Goal: Information Seeking & Learning: Learn about a topic

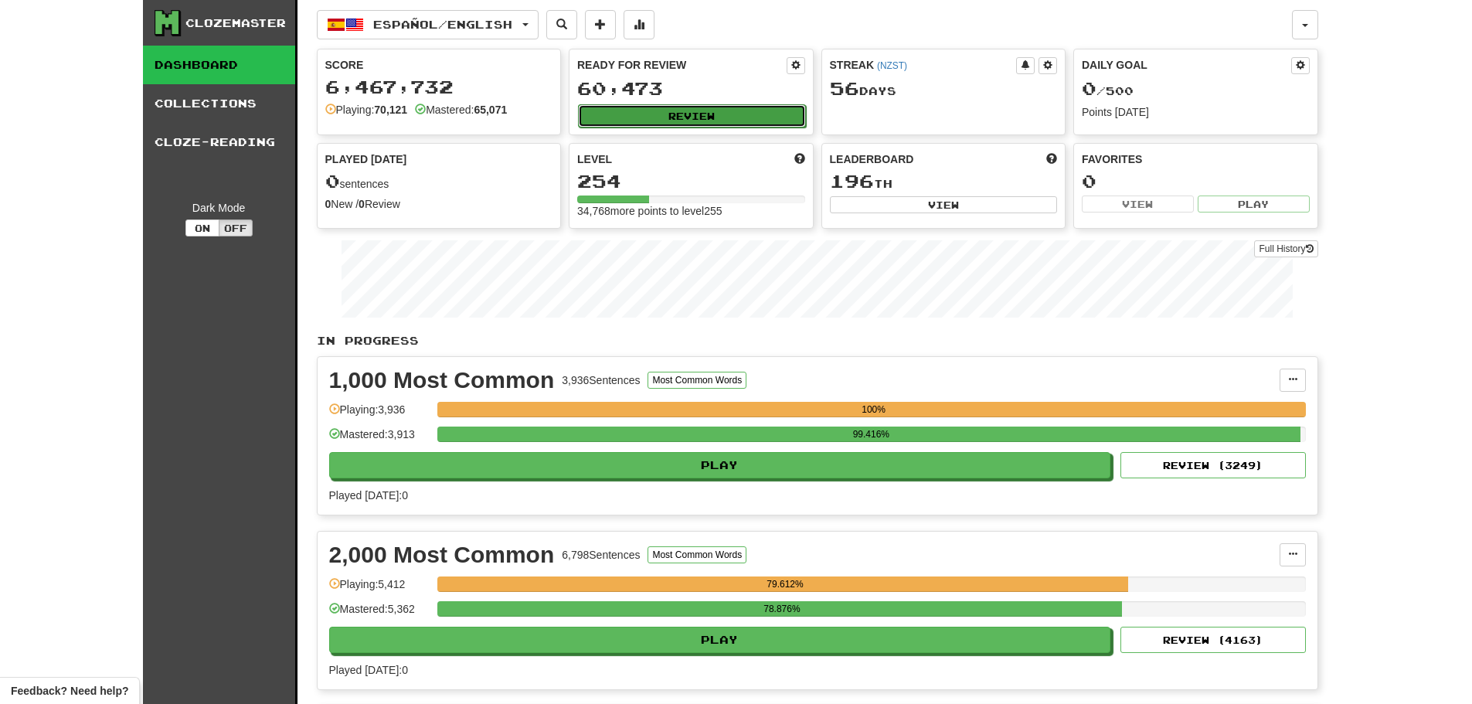
click at [684, 117] on button "Review" at bounding box center [692, 115] width 228 height 23
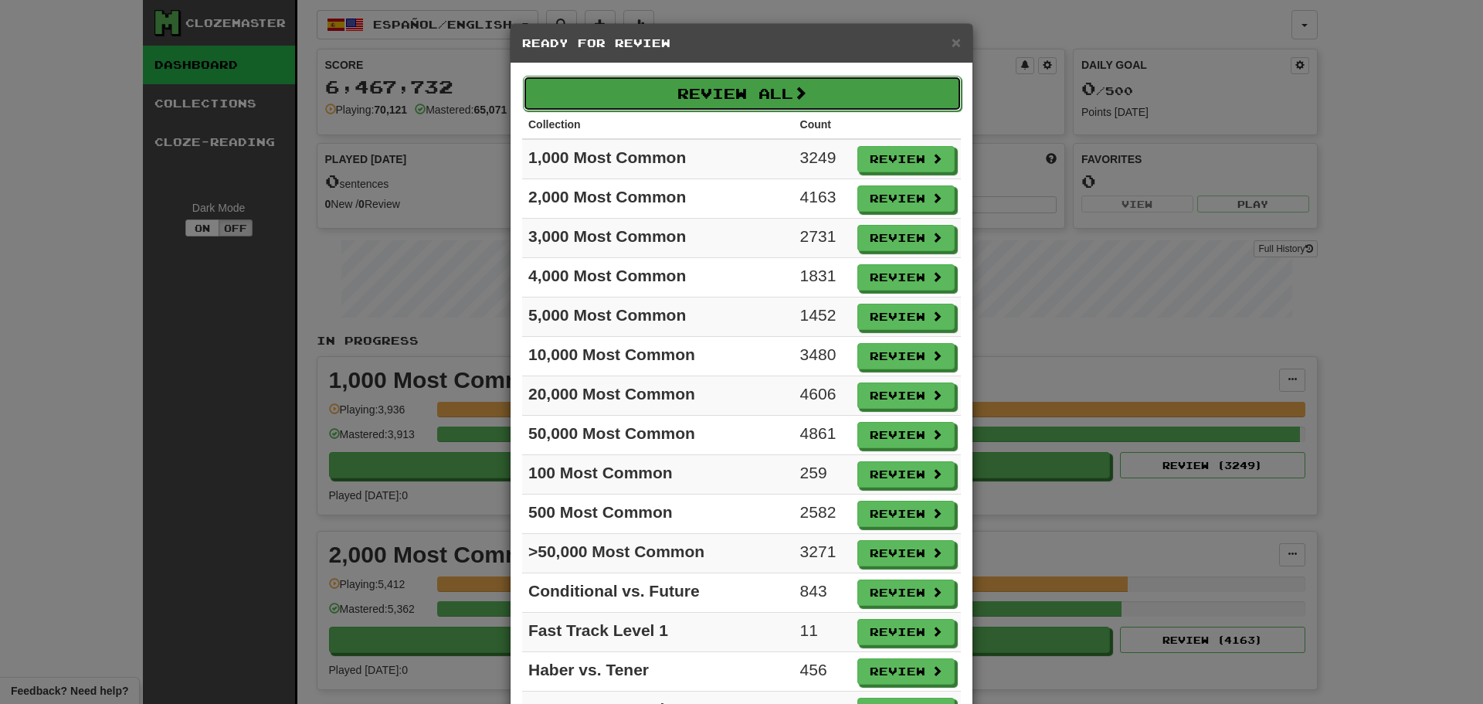
click at [698, 83] on button "Review All" at bounding box center [742, 94] width 439 height 36
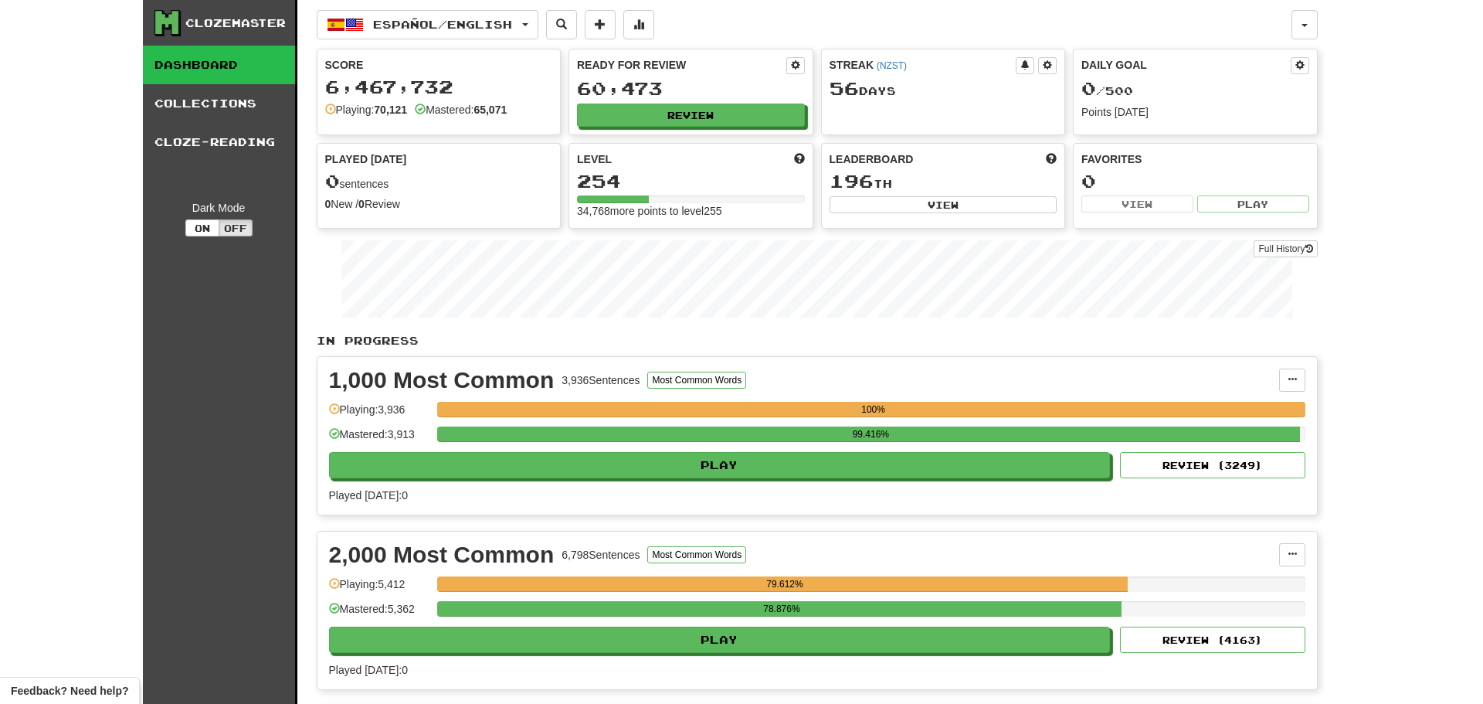
select select "********"
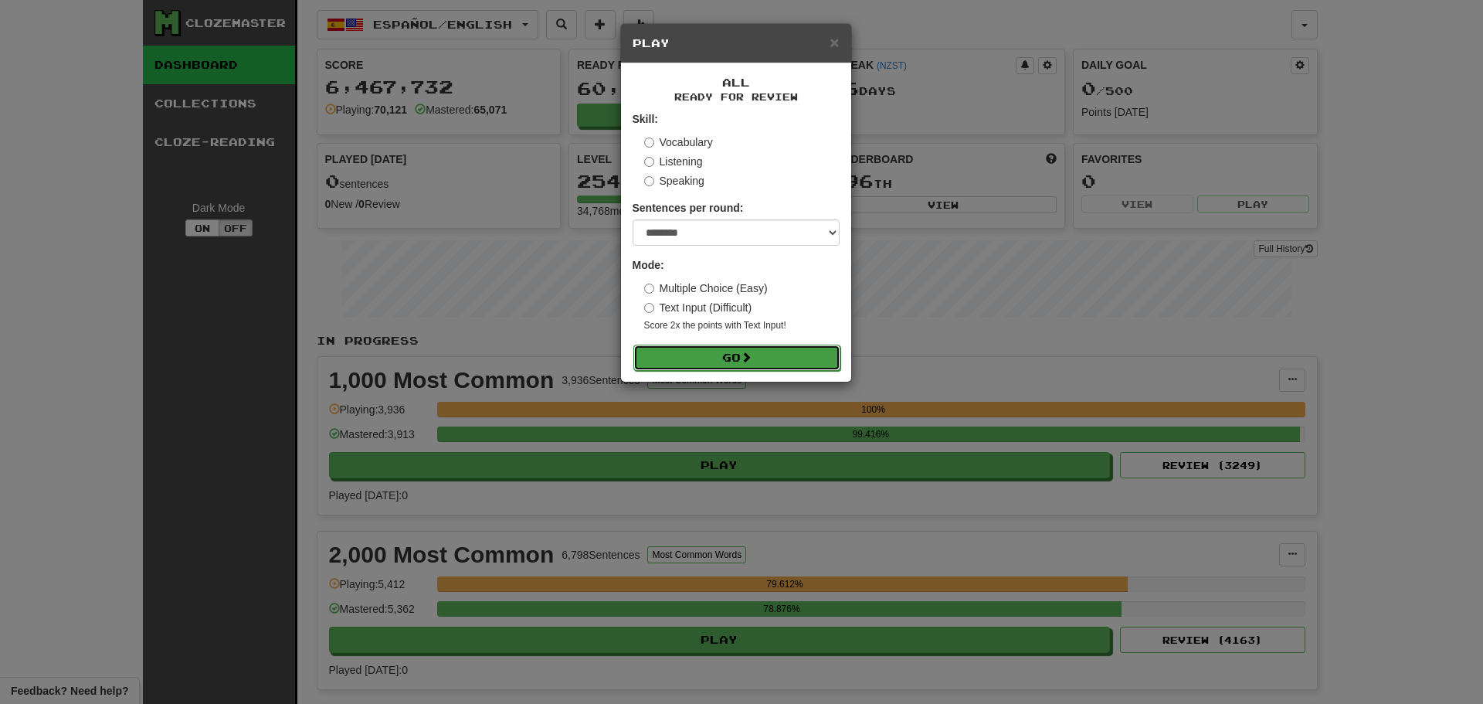
click at [726, 348] on button "Go" at bounding box center [736, 358] width 207 height 26
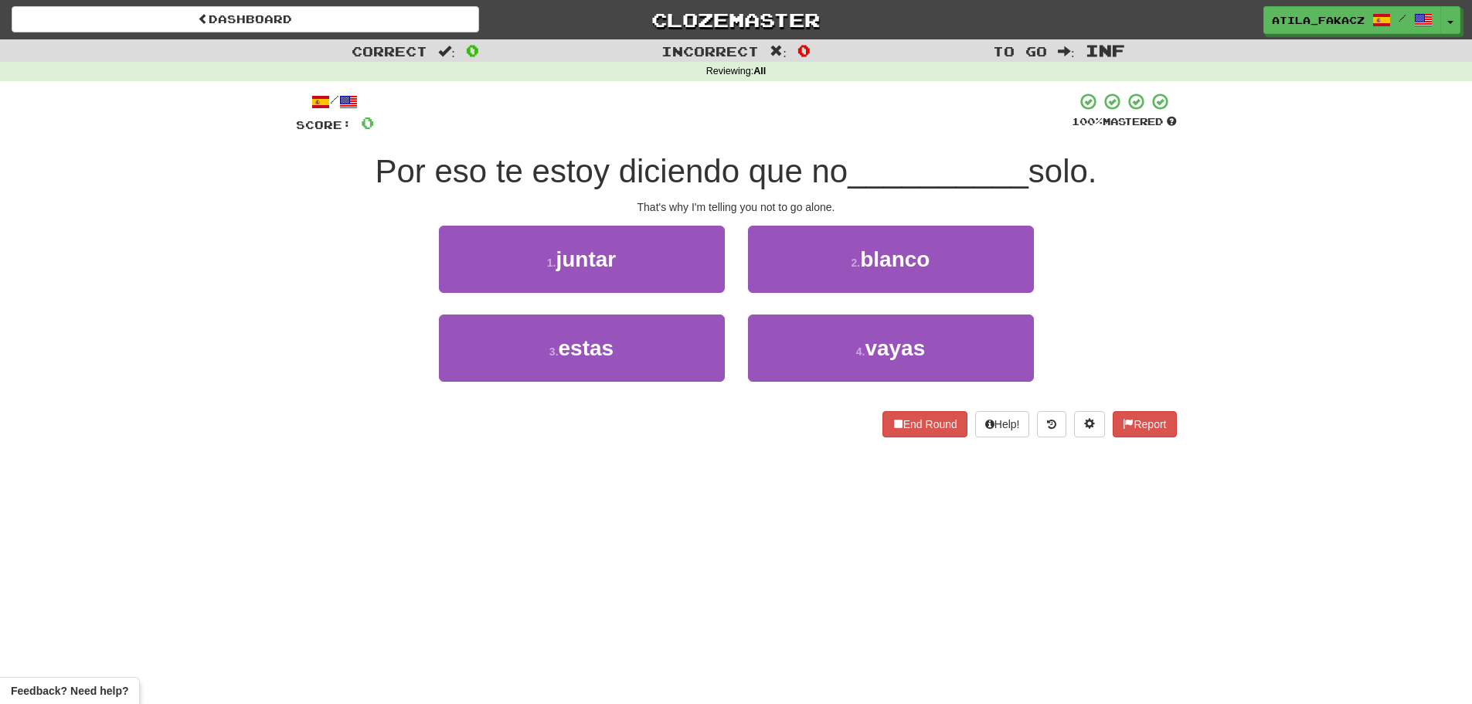
drag, startPoint x: 732, startPoint y: 476, endPoint x: 732, endPoint y: 503, distance: 27.0
click at [732, 503] on div "Dashboard Clozemaster atila_fakacz / Toggle Dropdown Dashboard Leaderboard Acti…" at bounding box center [736, 352] width 1472 height 704
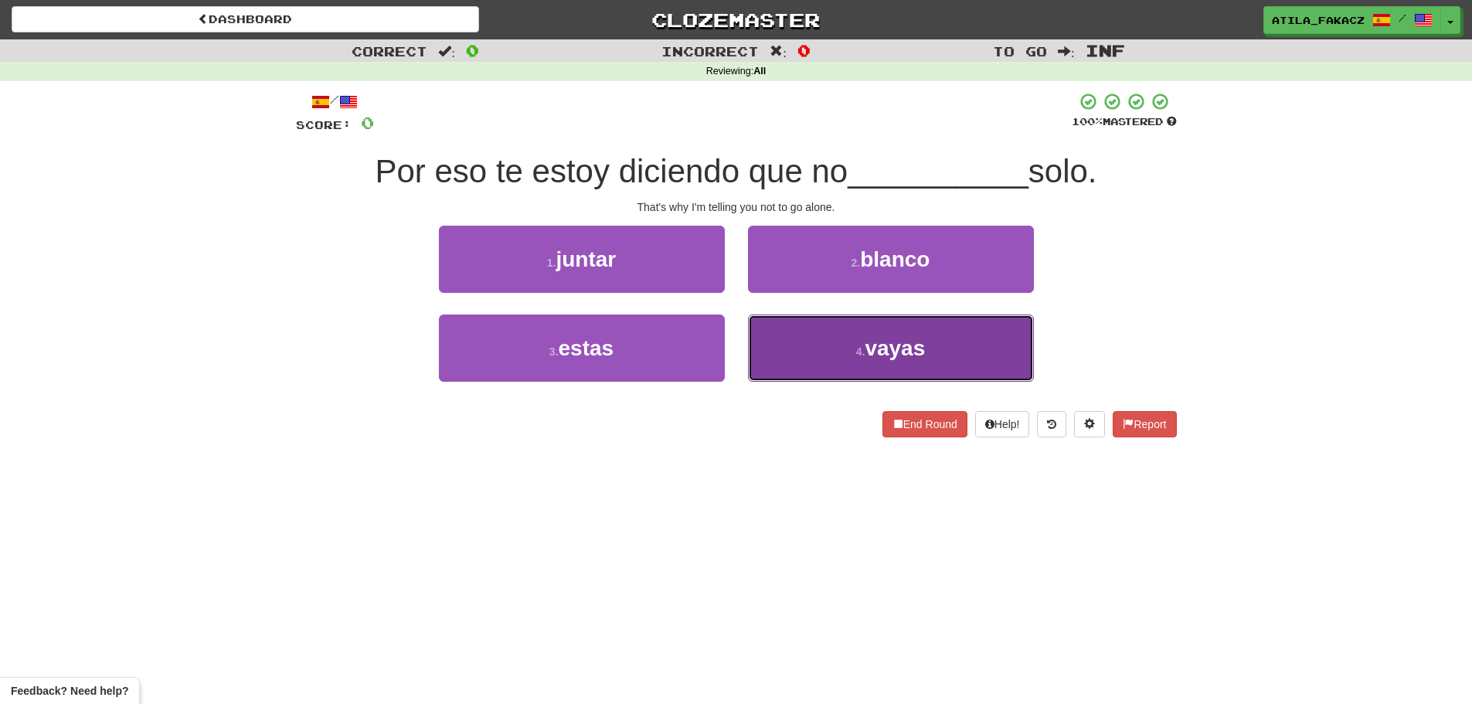
click at [953, 341] on button "4 . vayas" at bounding box center [891, 347] width 286 height 67
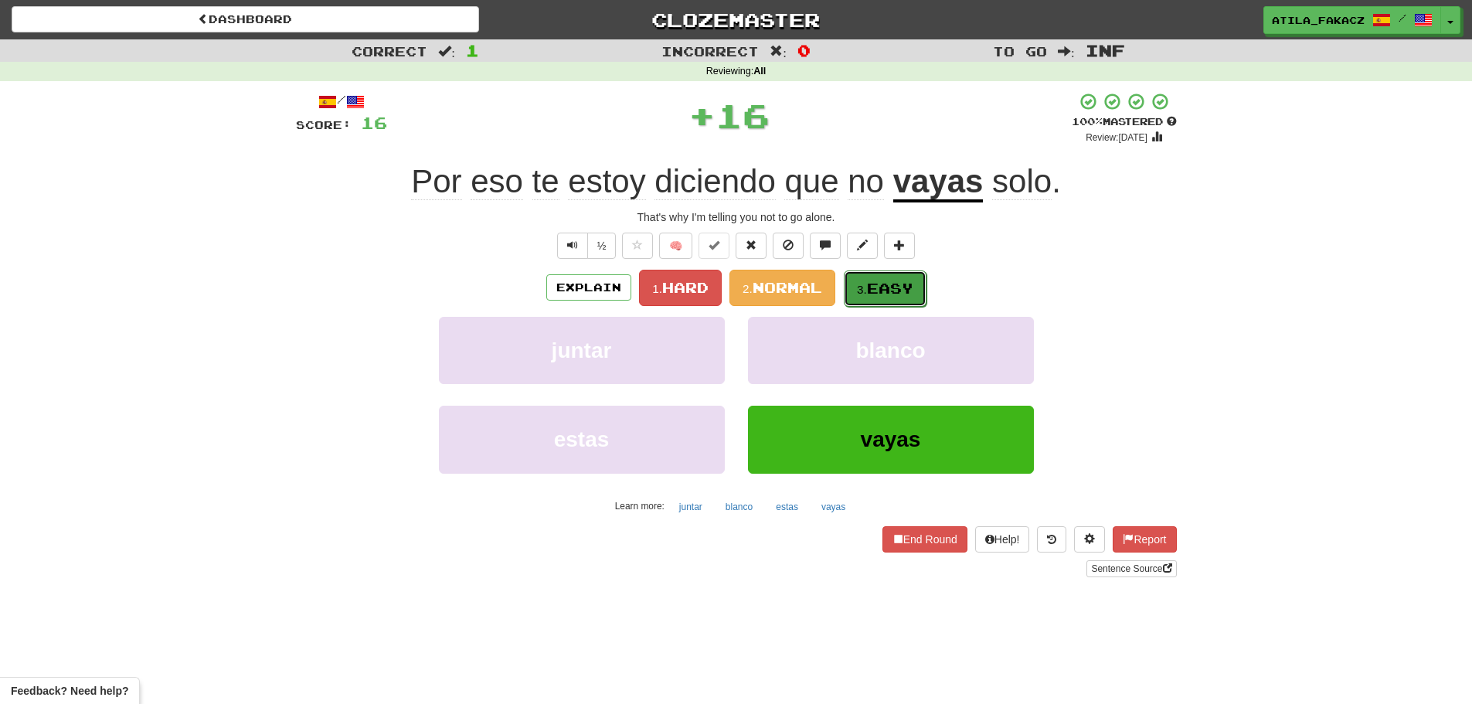
click at [856, 288] on button "3. Easy" at bounding box center [885, 288] width 83 height 36
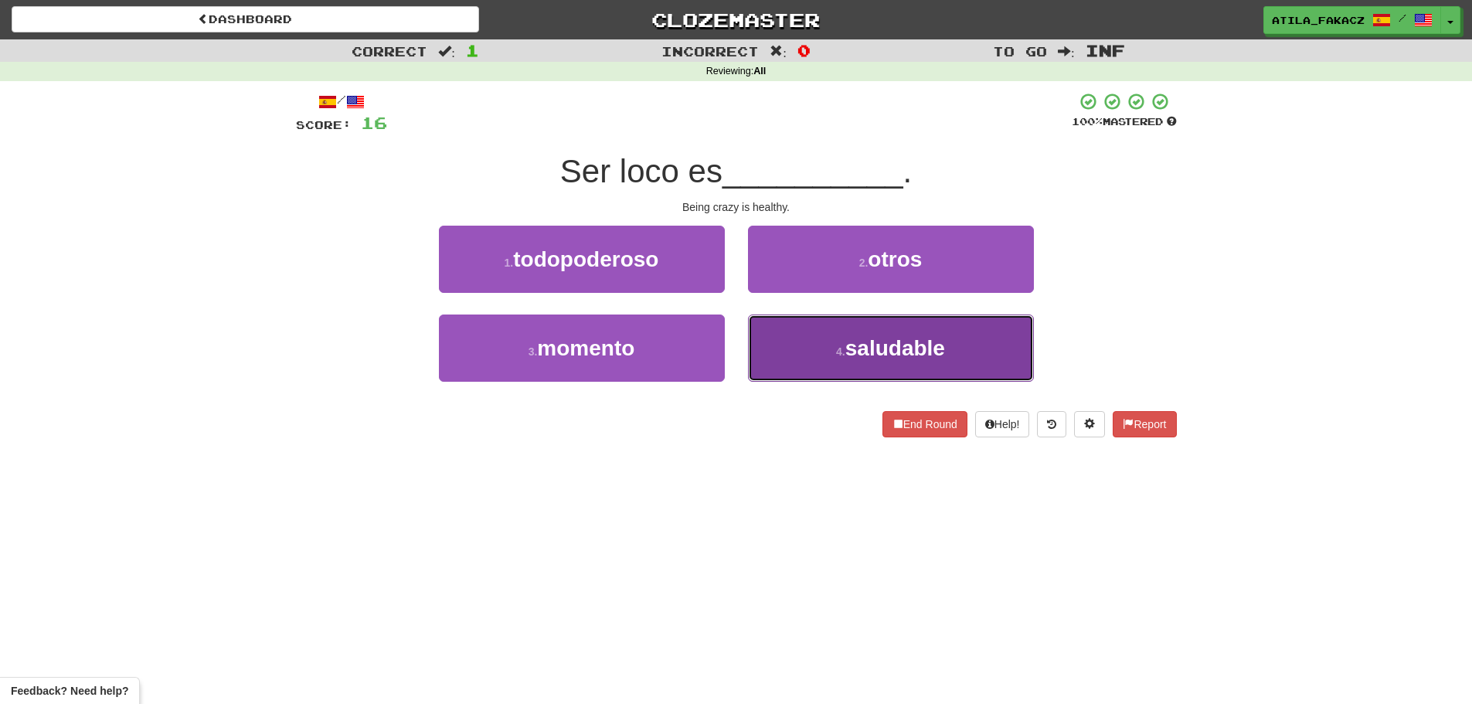
click at [808, 320] on button "4 . saludable" at bounding box center [891, 347] width 286 height 67
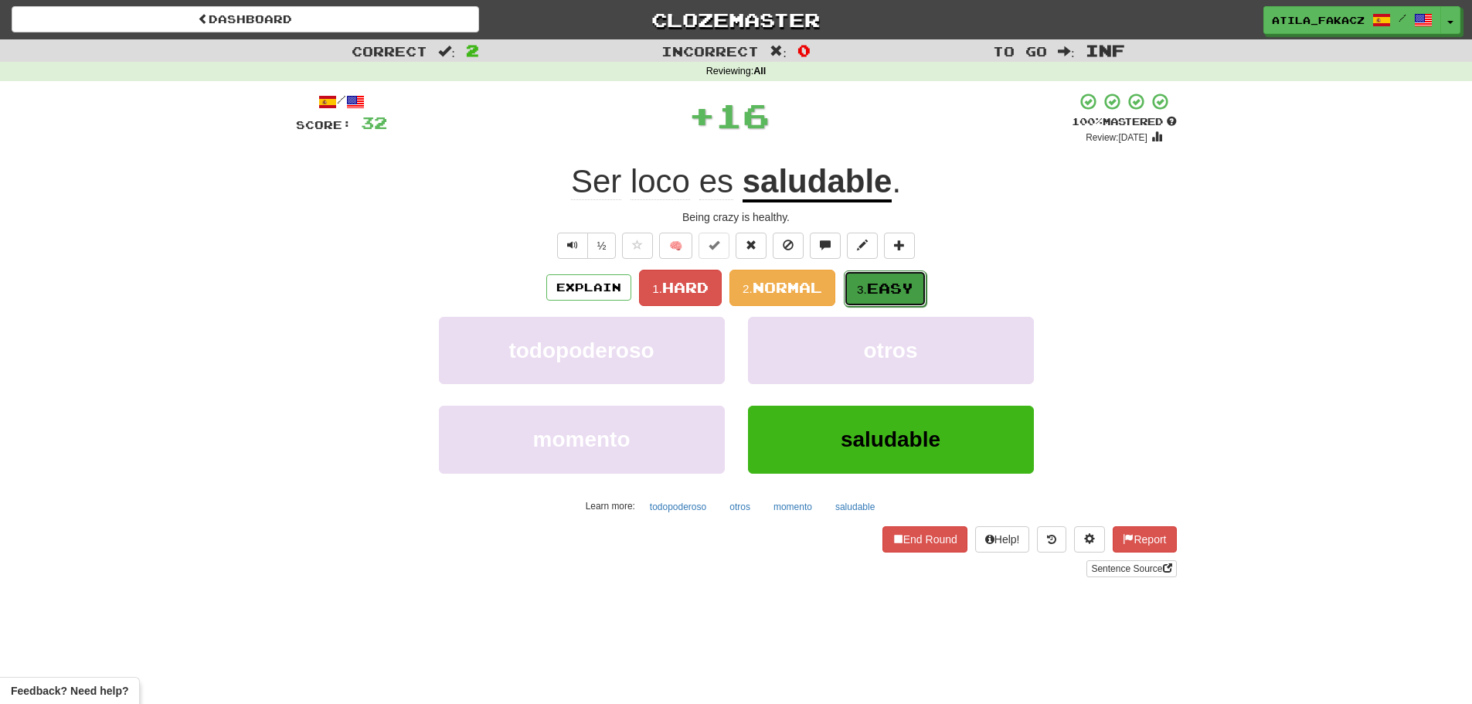
click at [867, 284] on small "3." at bounding box center [862, 289] width 10 height 13
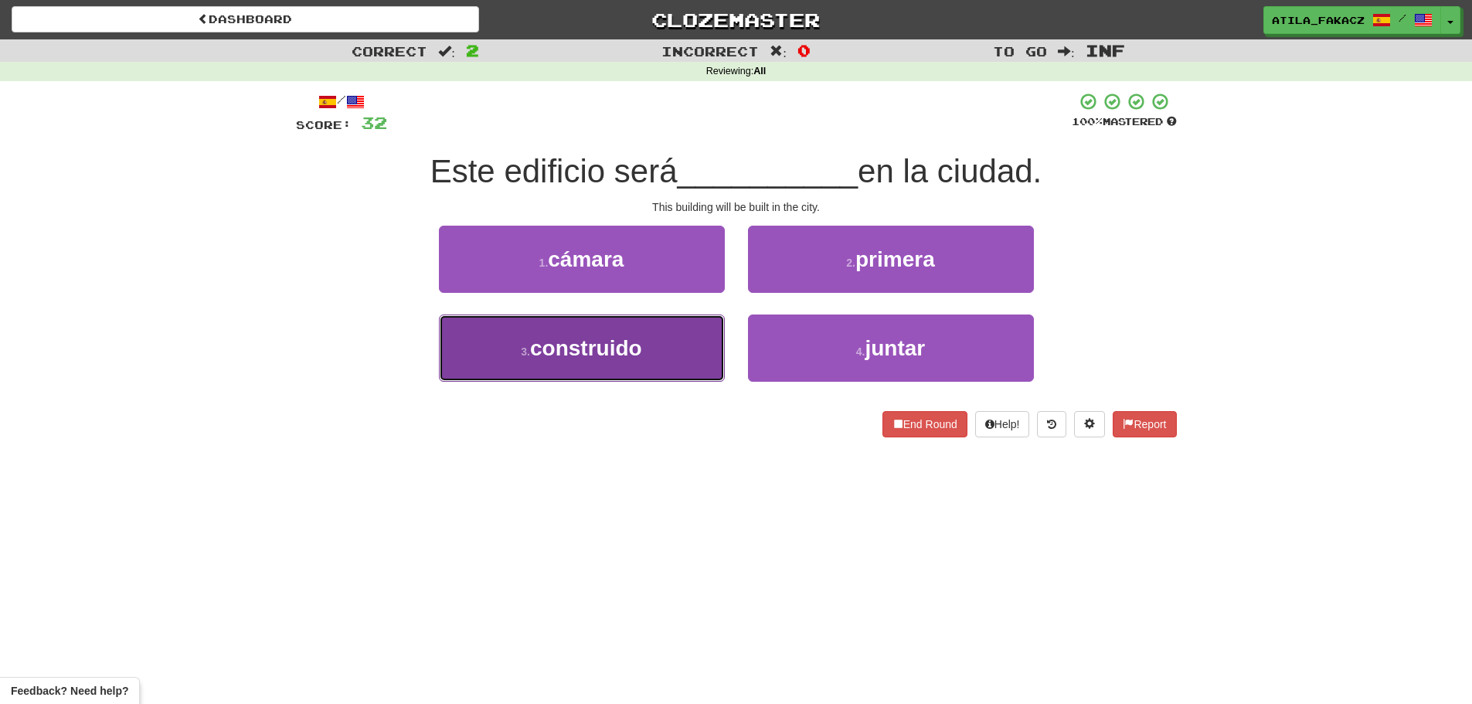
click at [671, 358] on button "3 . construido" at bounding box center [582, 347] width 286 height 67
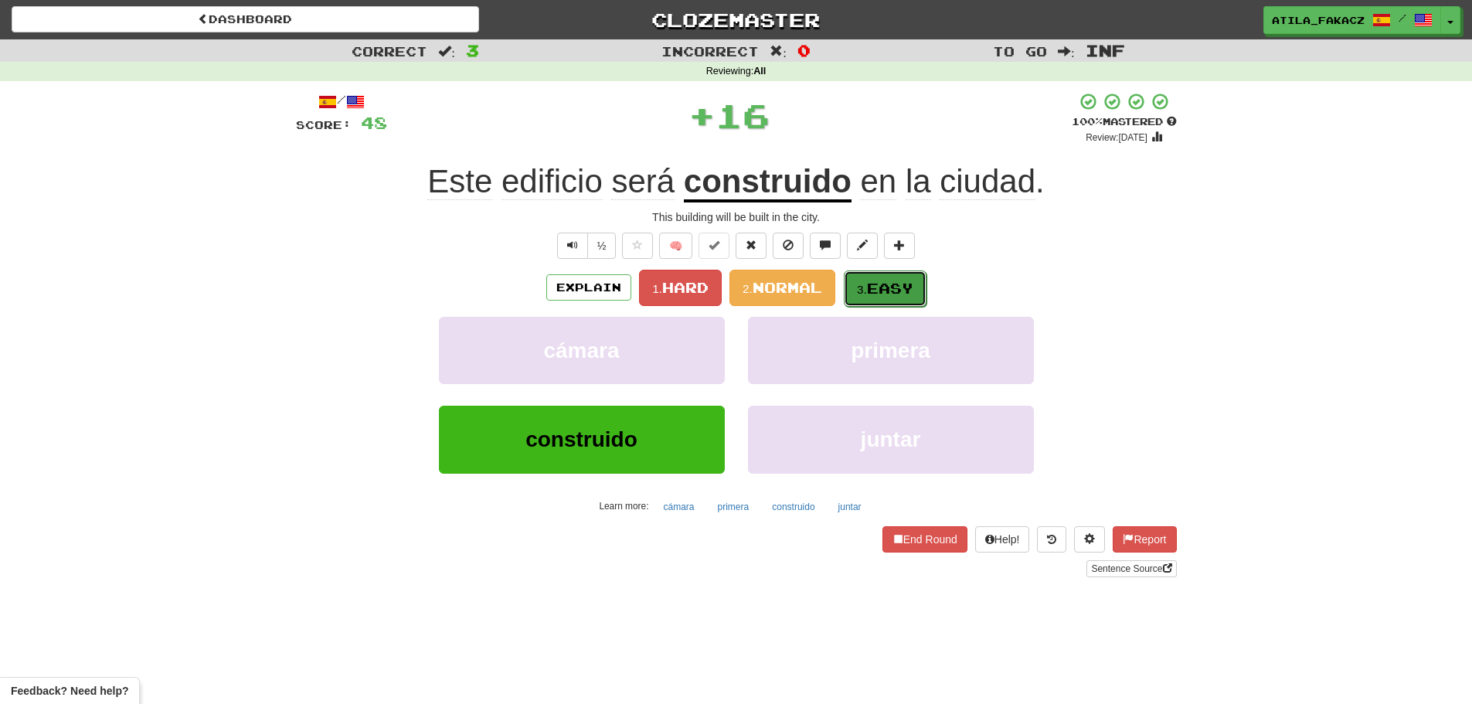
click at [896, 284] on span "Easy" at bounding box center [890, 288] width 46 height 17
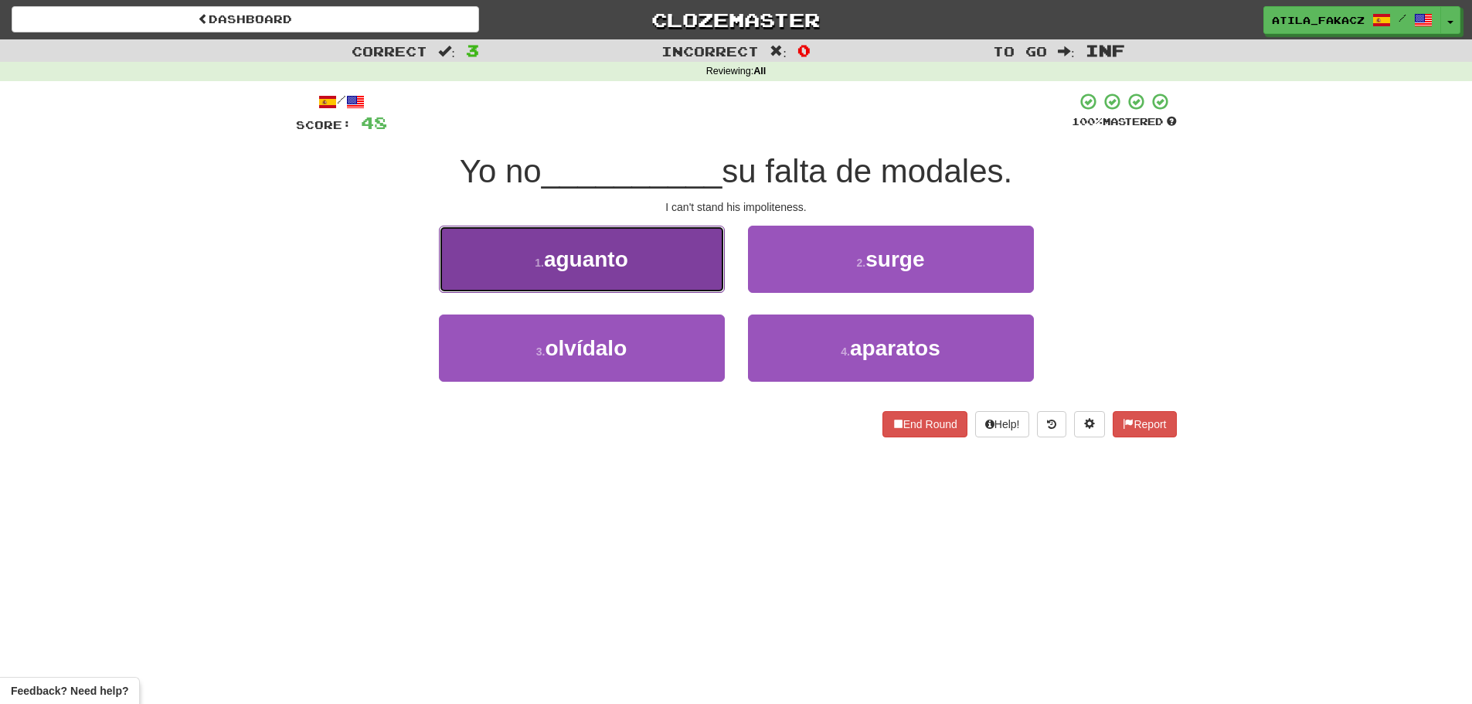
click at [658, 253] on button "1 . aguanto" at bounding box center [582, 259] width 286 height 67
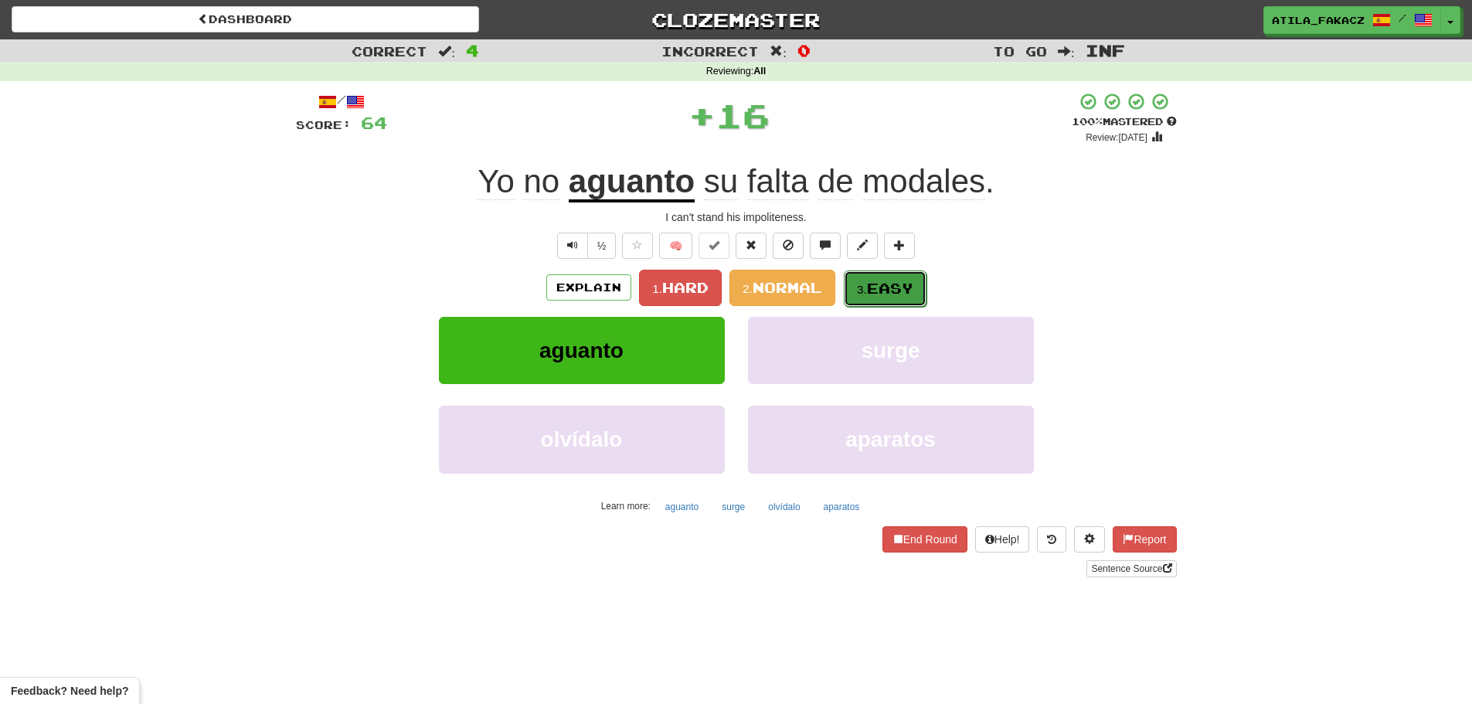
click at [904, 294] on span "Easy" at bounding box center [890, 288] width 46 height 17
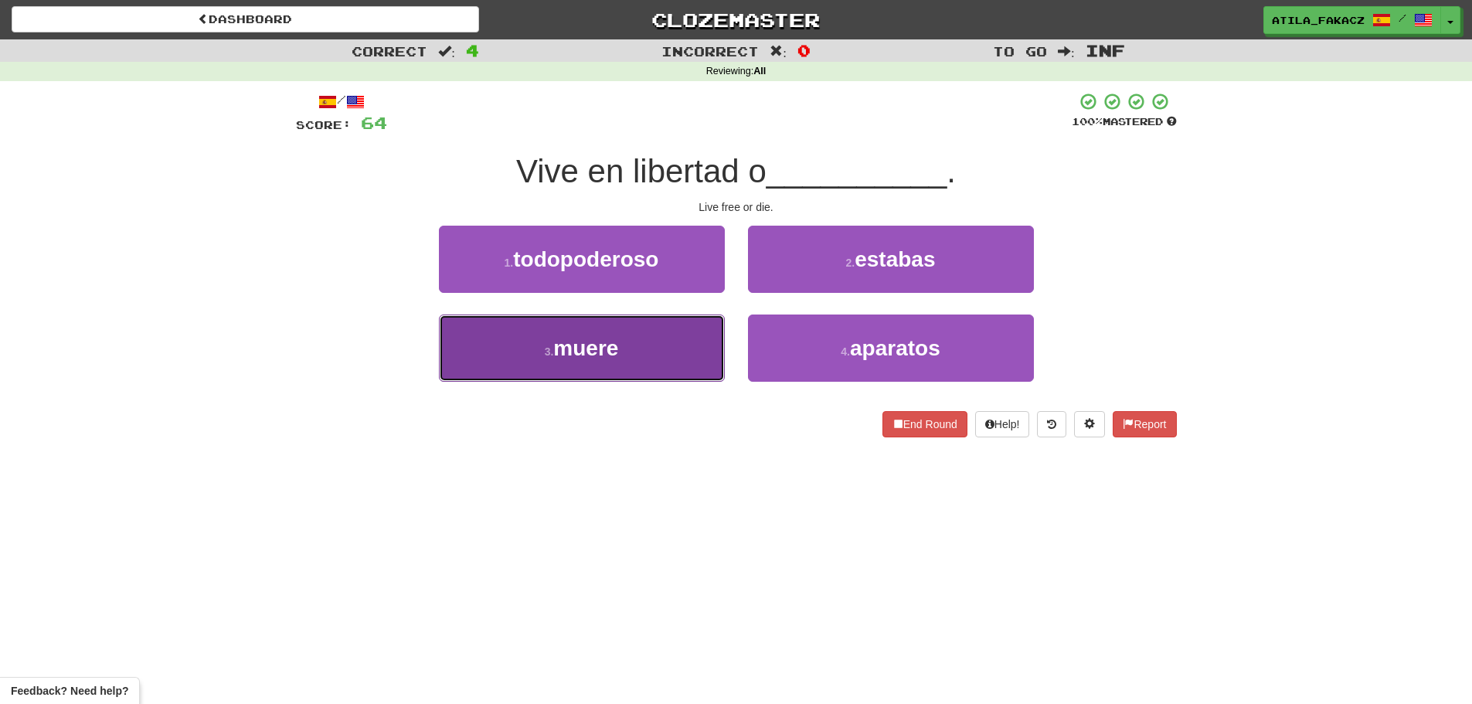
click at [659, 363] on button "3 . muere" at bounding box center [582, 347] width 286 height 67
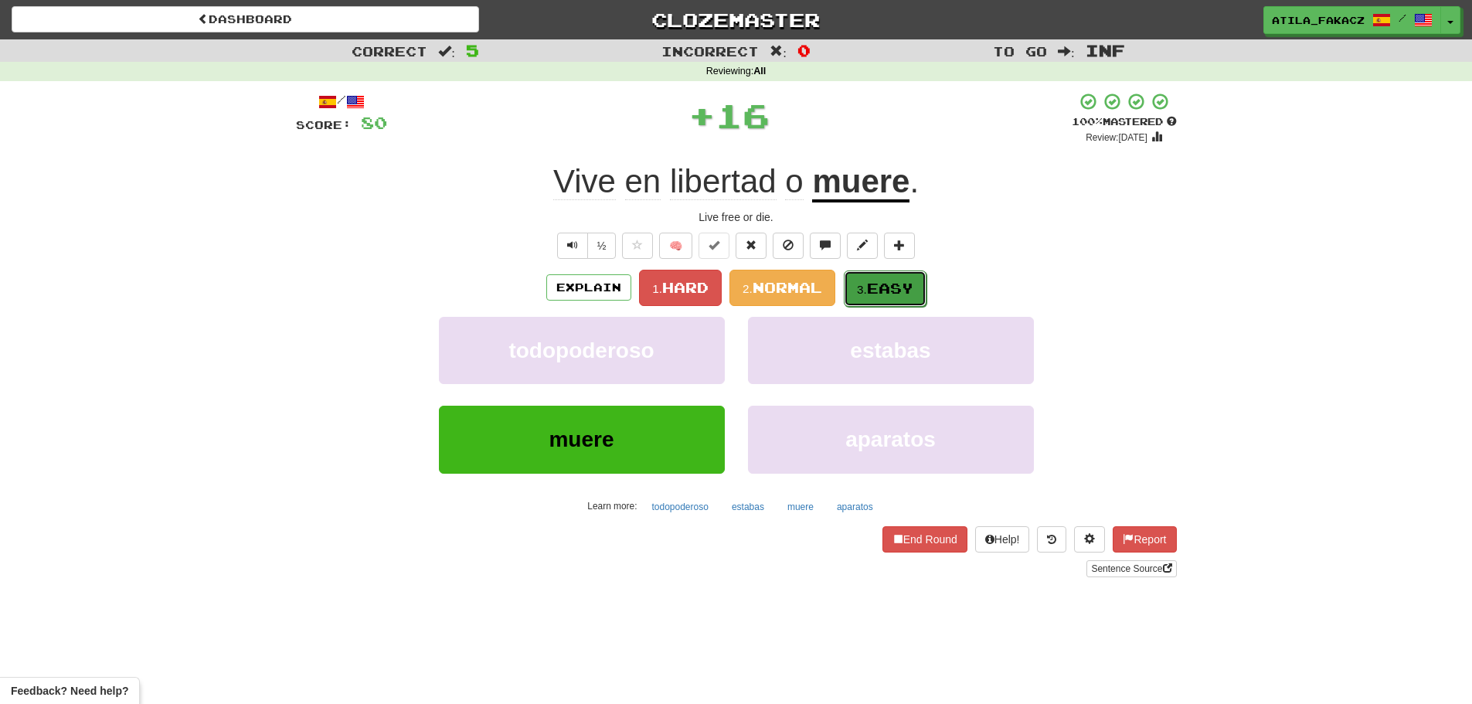
click at [902, 303] on button "3. Easy" at bounding box center [885, 288] width 83 height 36
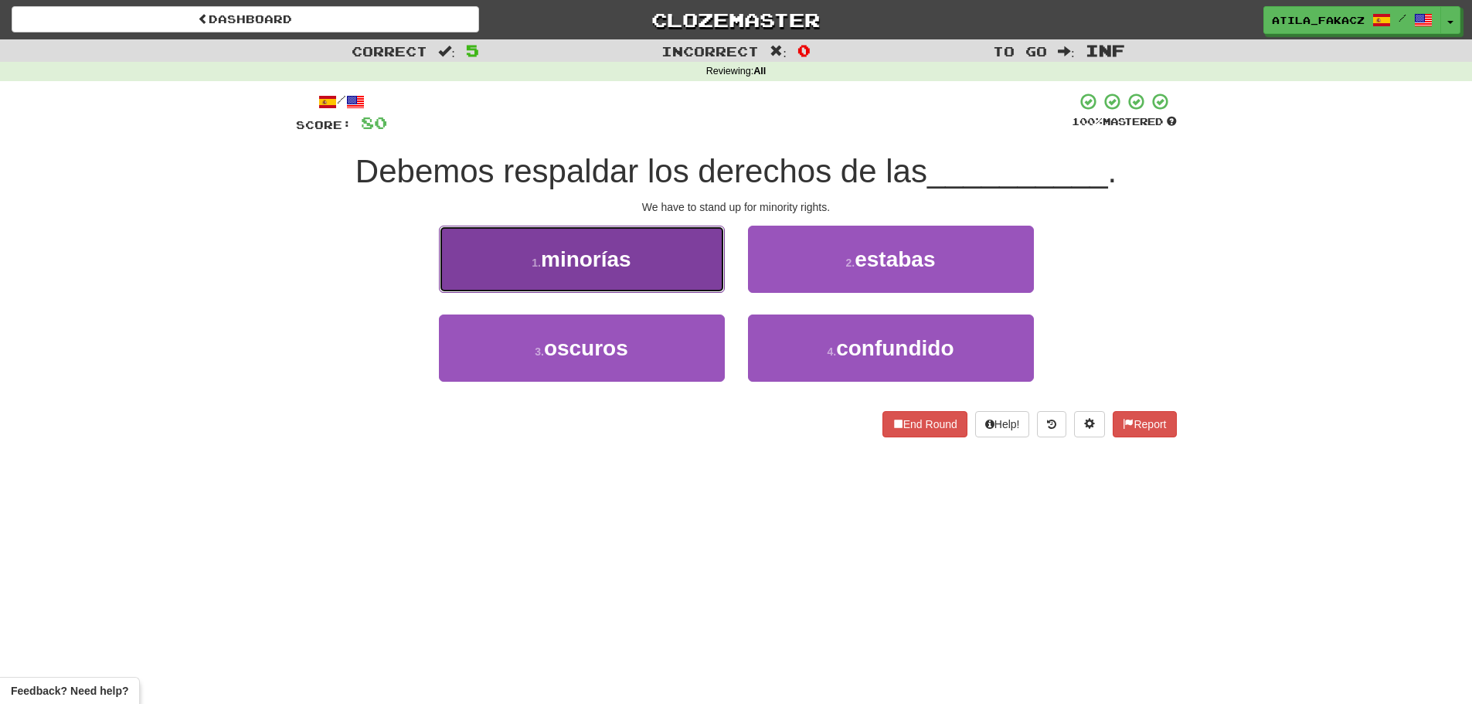
click at [653, 263] on button "1 . minorías" at bounding box center [582, 259] width 286 height 67
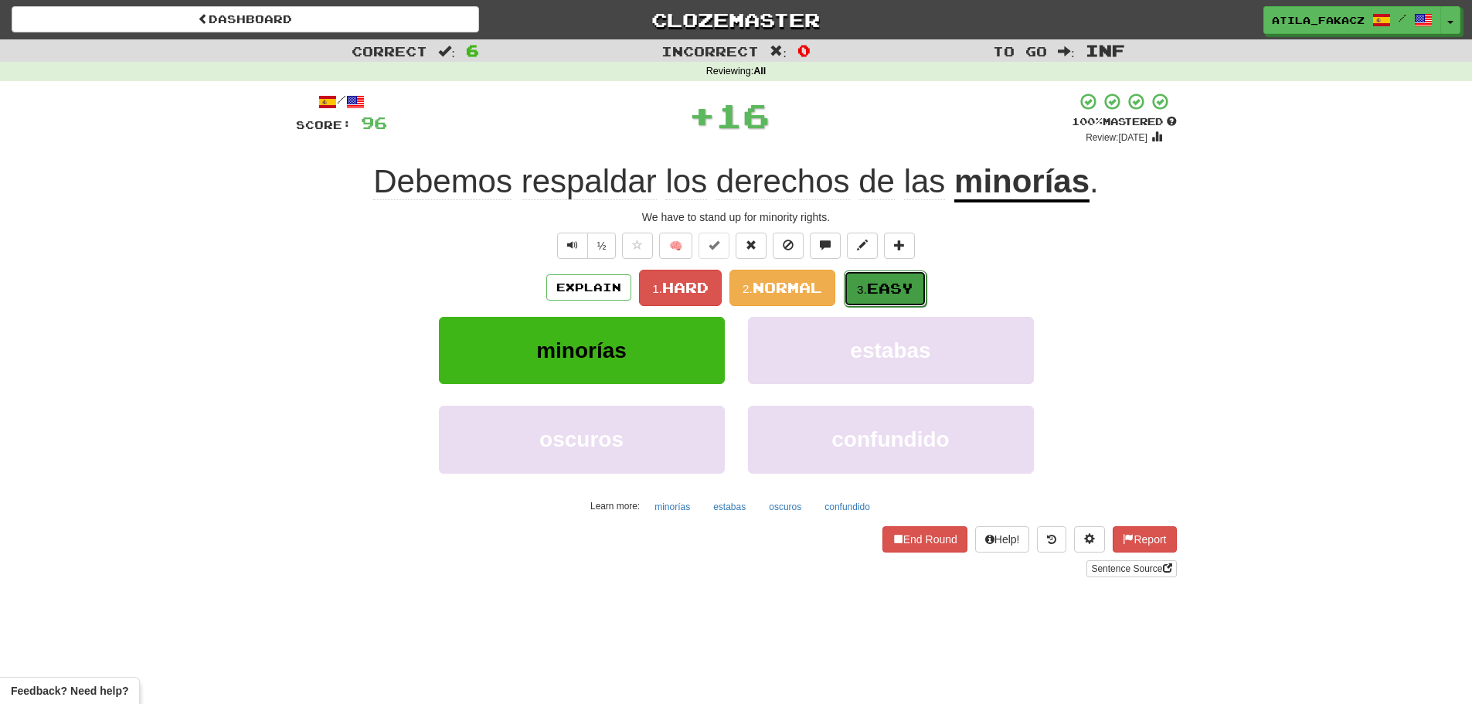
click at [871, 284] on span "Easy" at bounding box center [890, 288] width 46 height 17
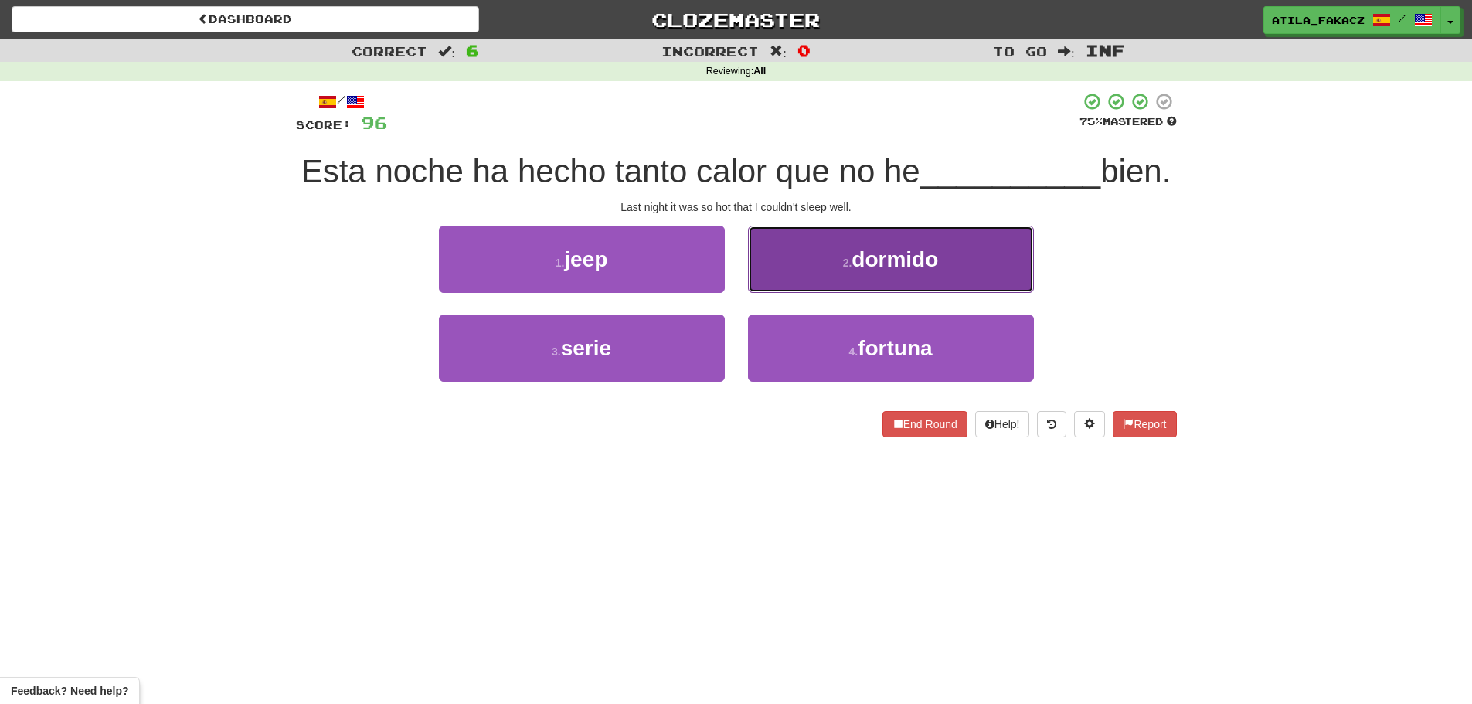
click at [793, 293] on button "2 . dormido" at bounding box center [891, 259] width 286 height 67
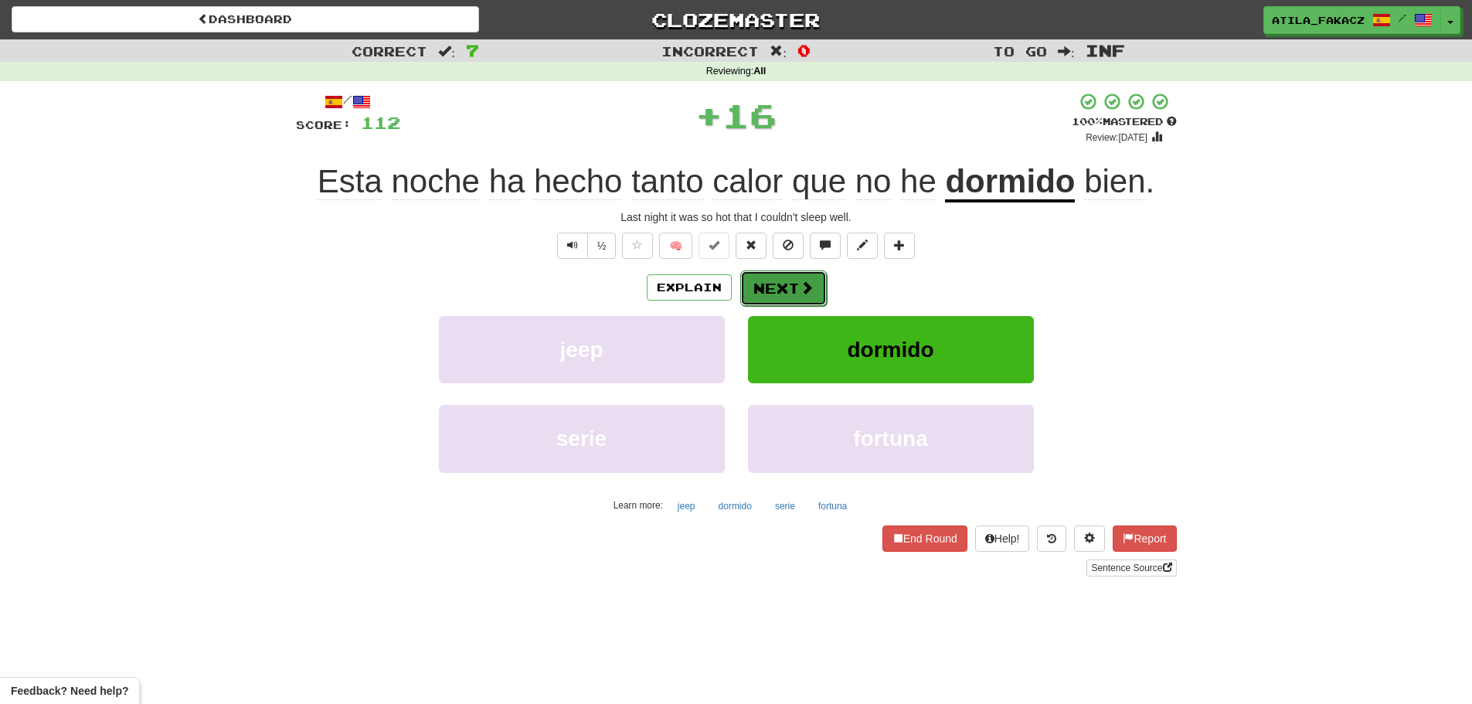
click at [809, 299] on button "Next" at bounding box center [783, 288] width 87 height 36
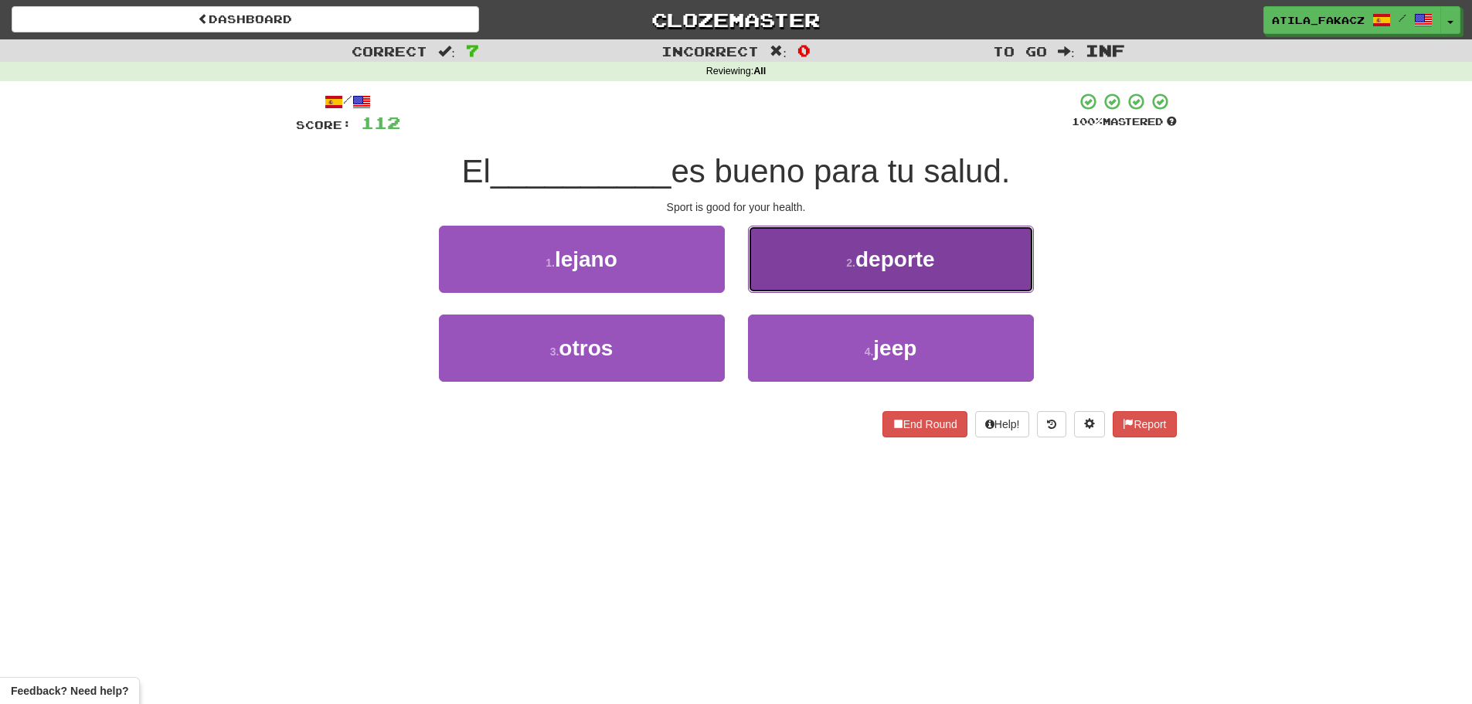
click at [803, 258] on button "2 . deporte" at bounding box center [891, 259] width 286 height 67
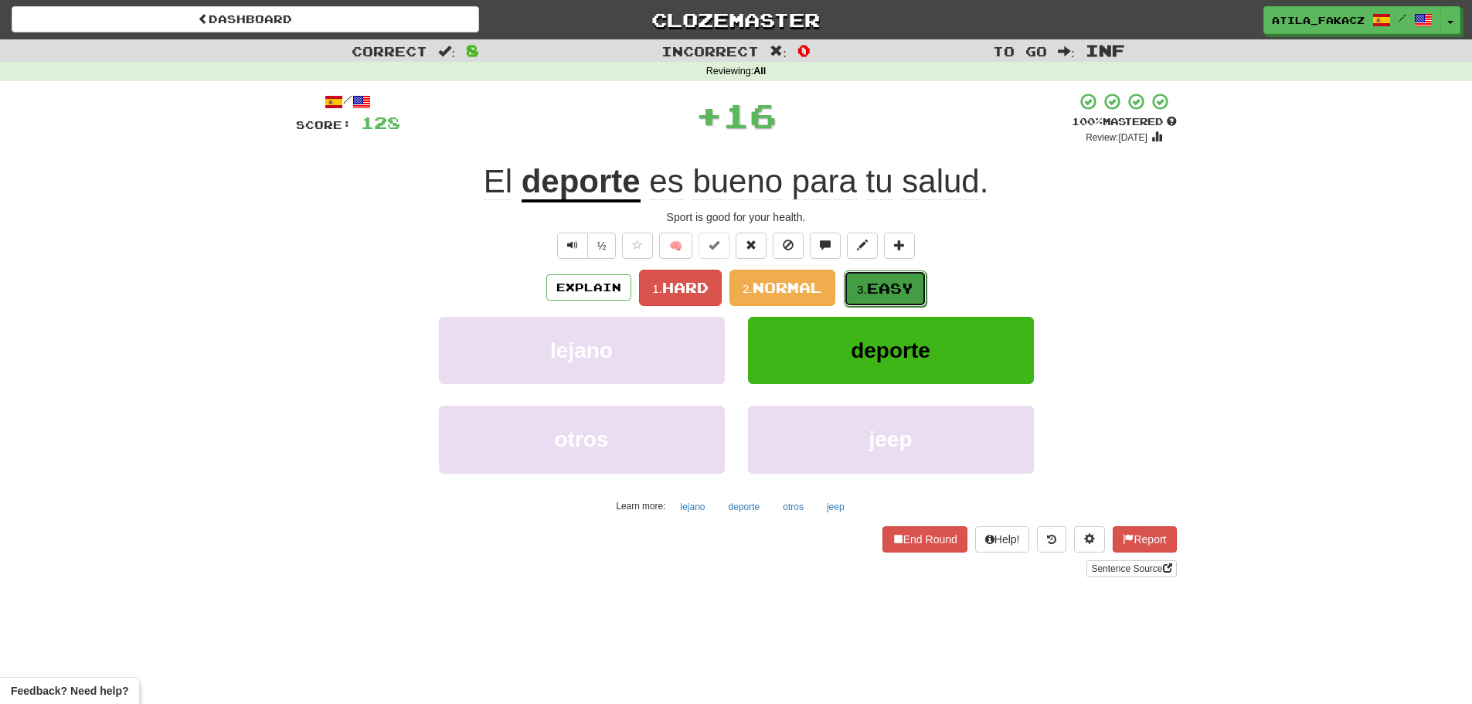
click at [881, 289] on span "Easy" at bounding box center [890, 288] width 46 height 17
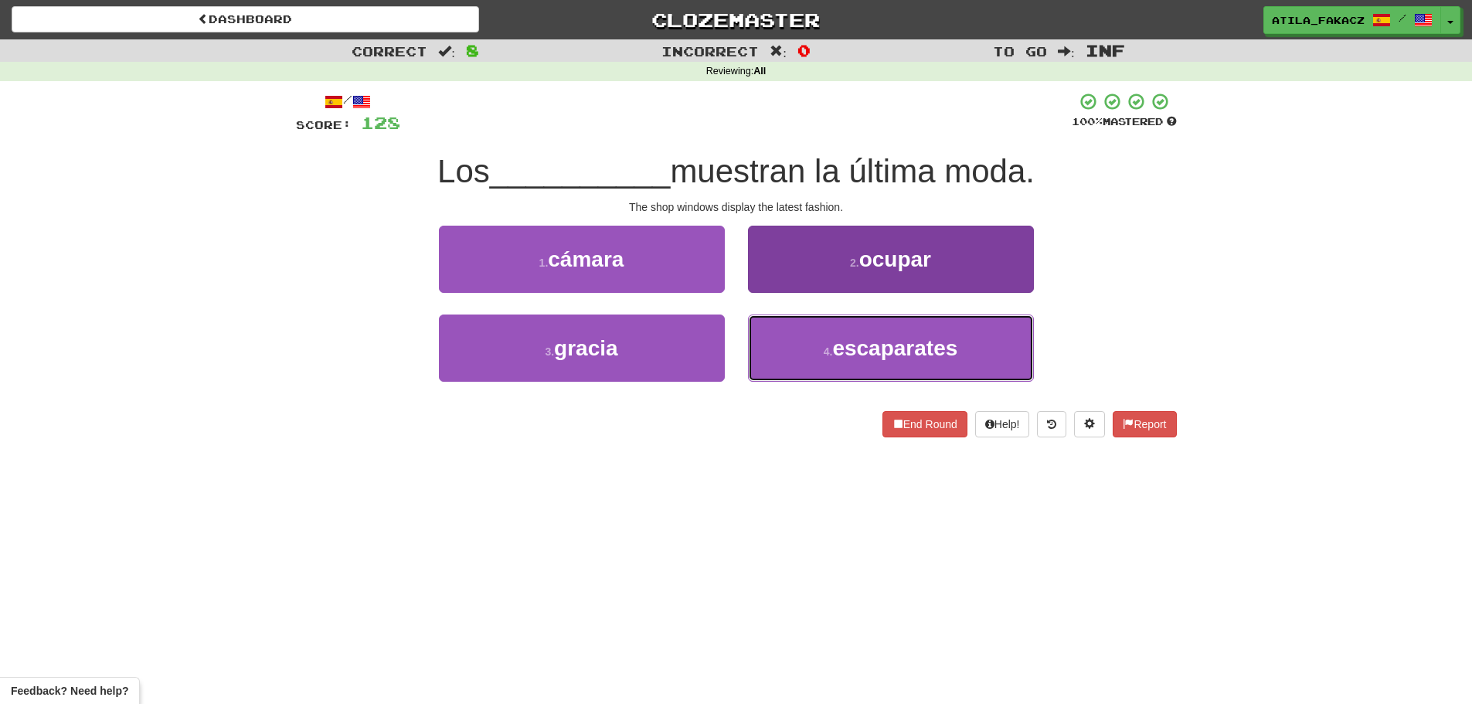
click at [780, 351] on button "4 . escaparates" at bounding box center [891, 347] width 286 height 67
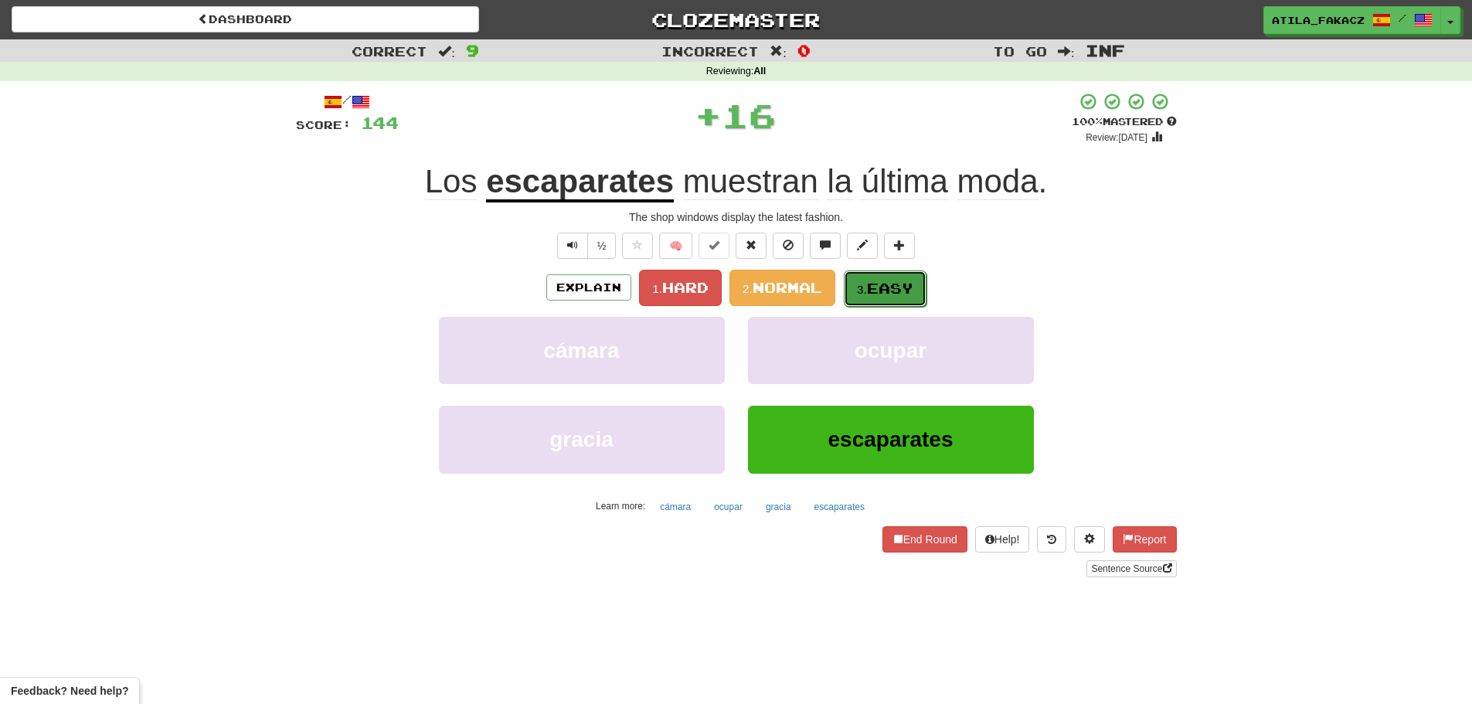
click at [878, 287] on span "Easy" at bounding box center [890, 288] width 46 height 17
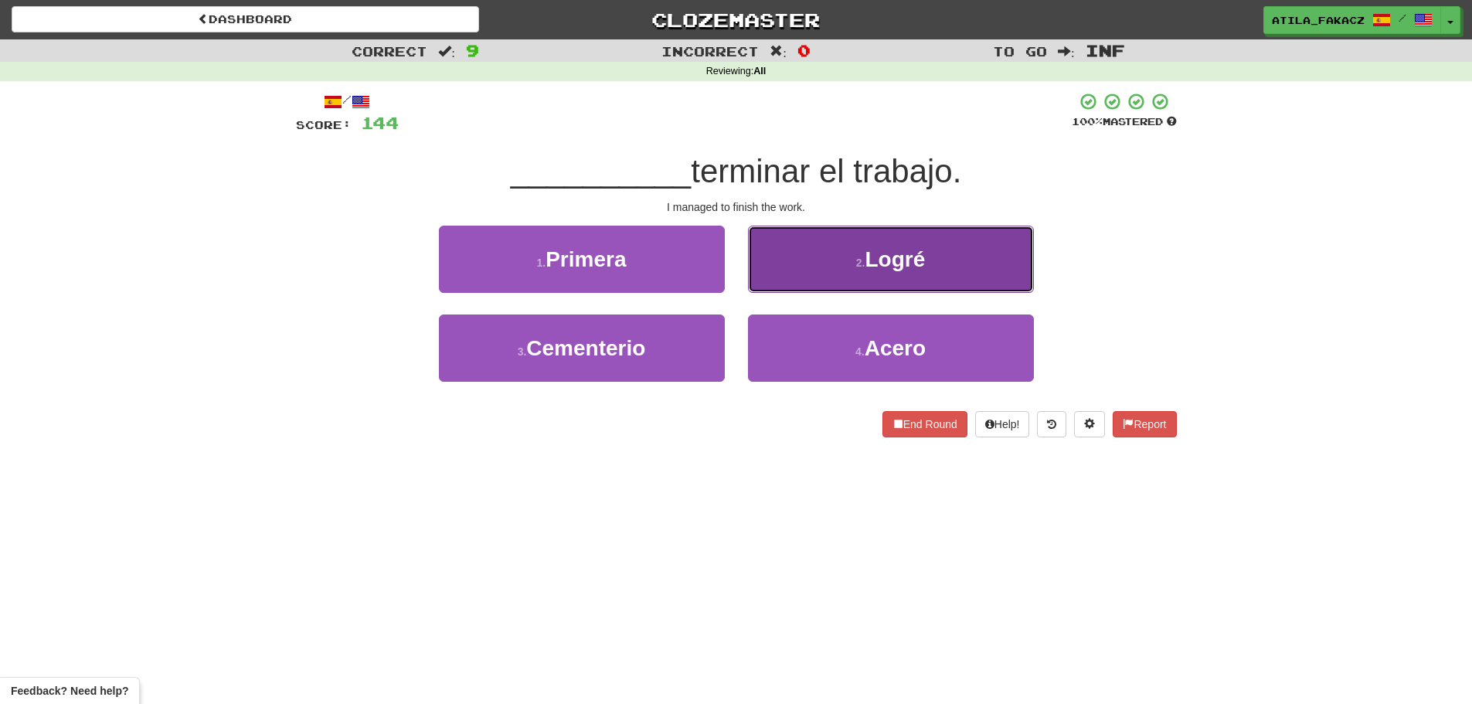
click at [833, 267] on button "2 . Logré" at bounding box center [891, 259] width 286 height 67
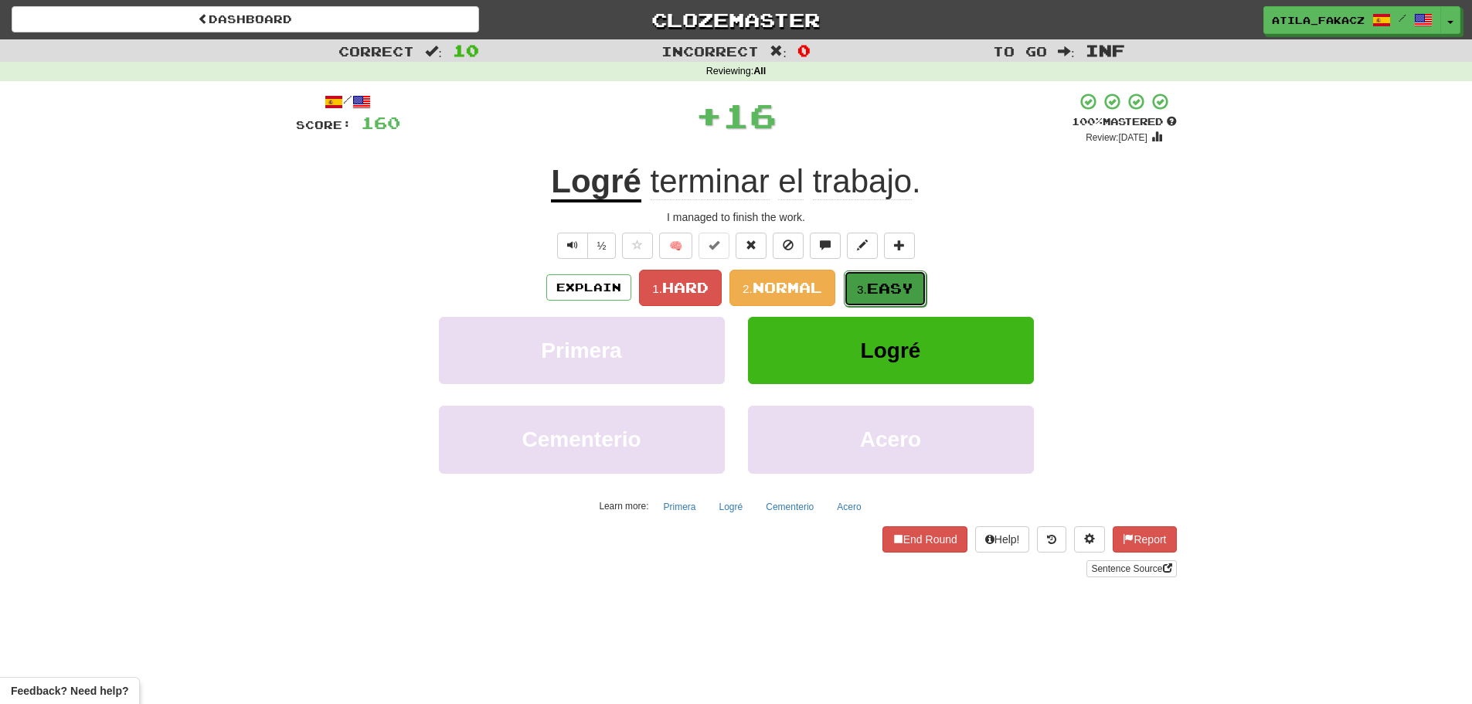
click at [891, 280] on span "Easy" at bounding box center [890, 288] width 46 height 17
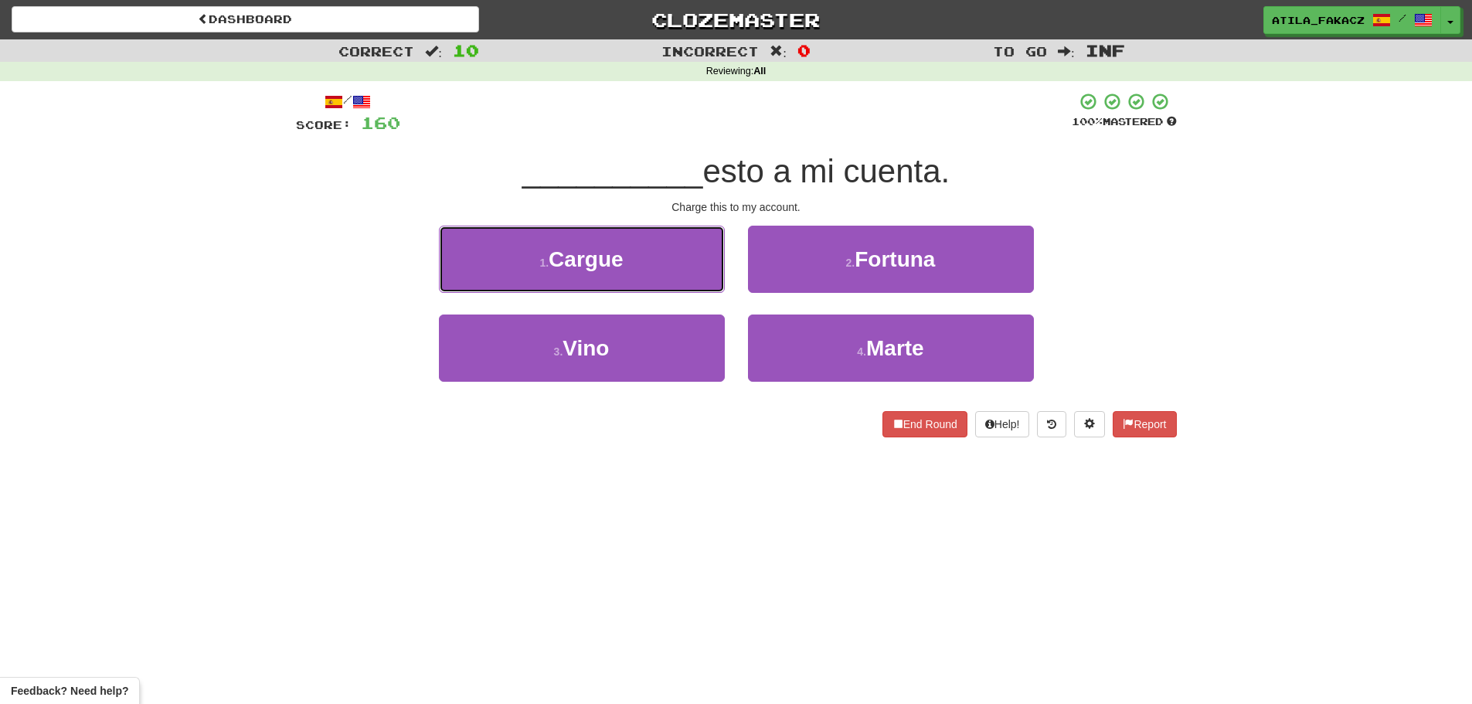
drag, startPoint x: 651, startPoint y: 263, endPoint x: 754, endPoint y: 266, distance: 102.8
click at [654, 263] on button "1 . Cargue" at bounding box center [582, 259] width 286 height 67
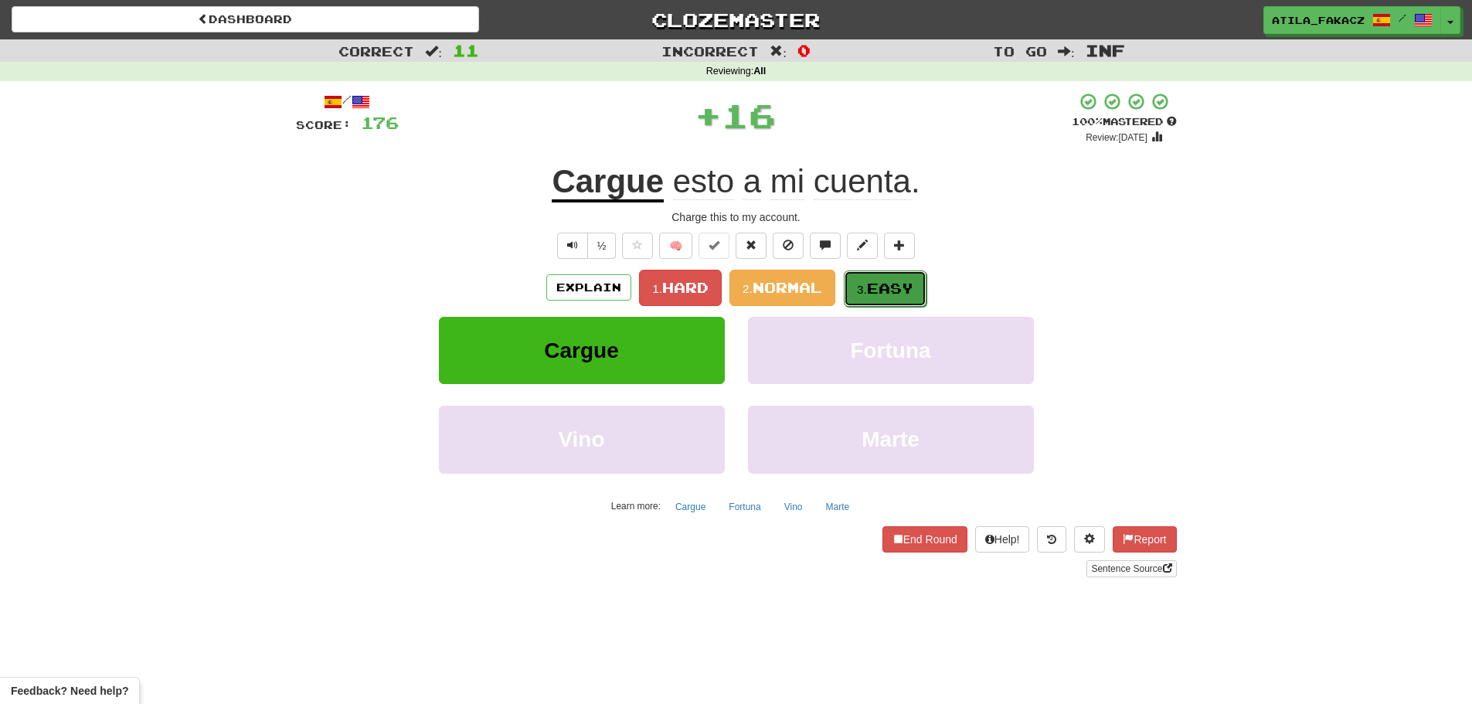
click at [867, 289] on small "3." at bounding box center [862, 289] width 10 height 13
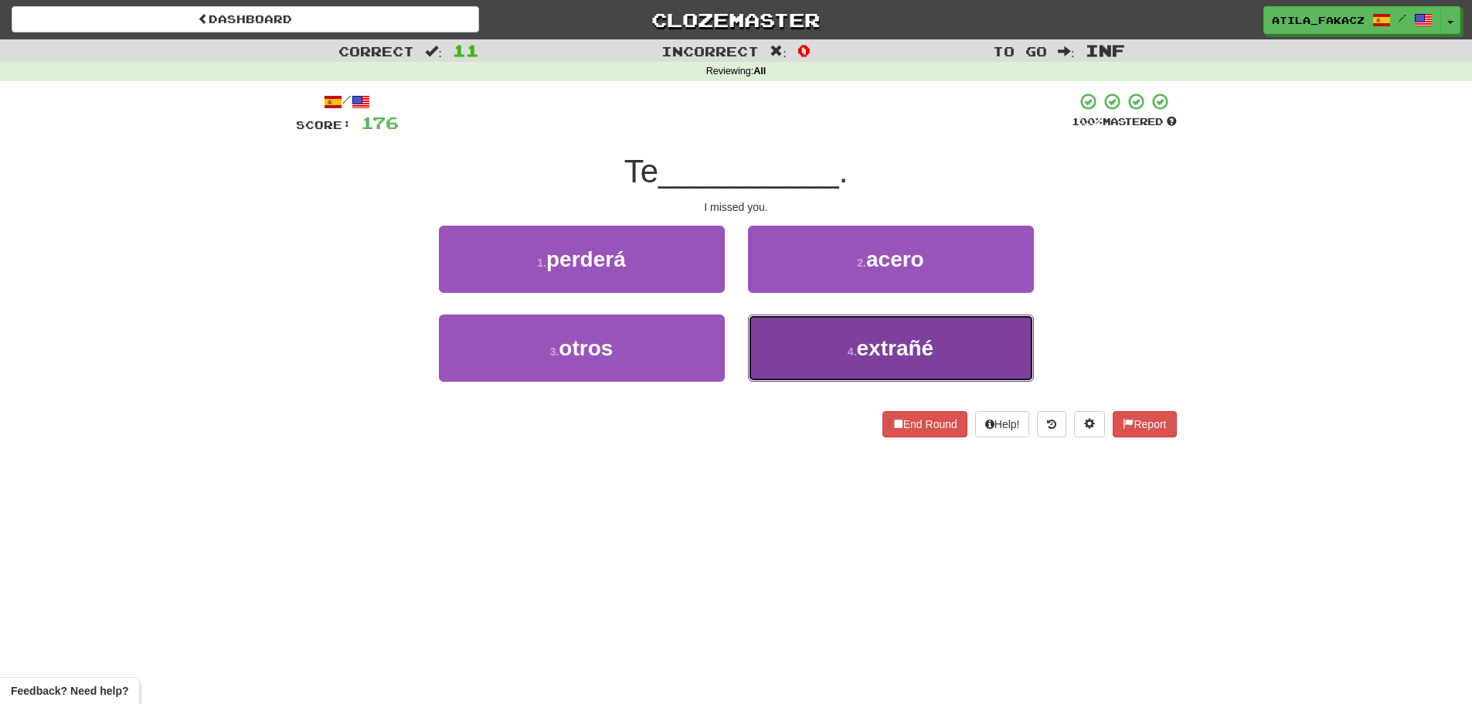
click at [810, 334] on button "4 . extrañé" at bounding box center [891, 347] width 286 height 67
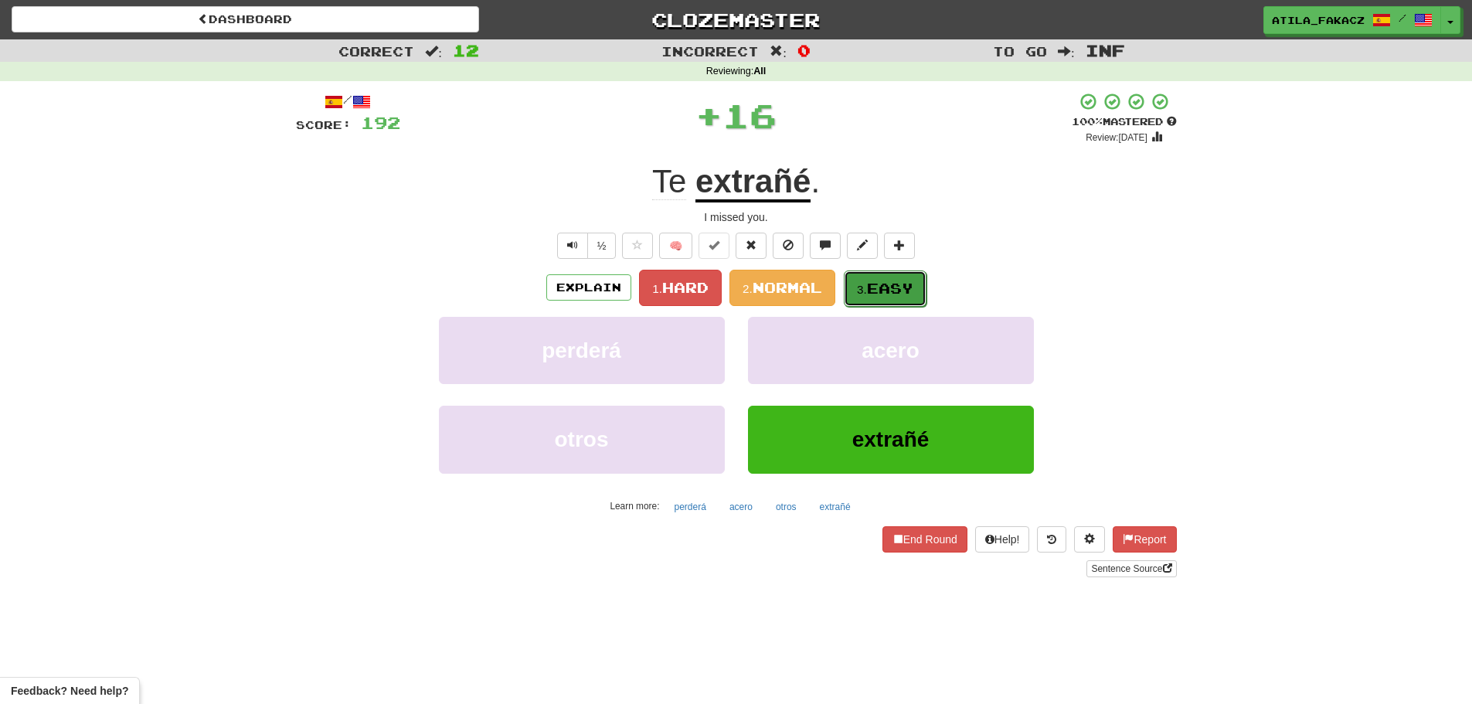
click at [881, 278] on button "3. Easy" at bounding box center [885, 288] width 83 height 36
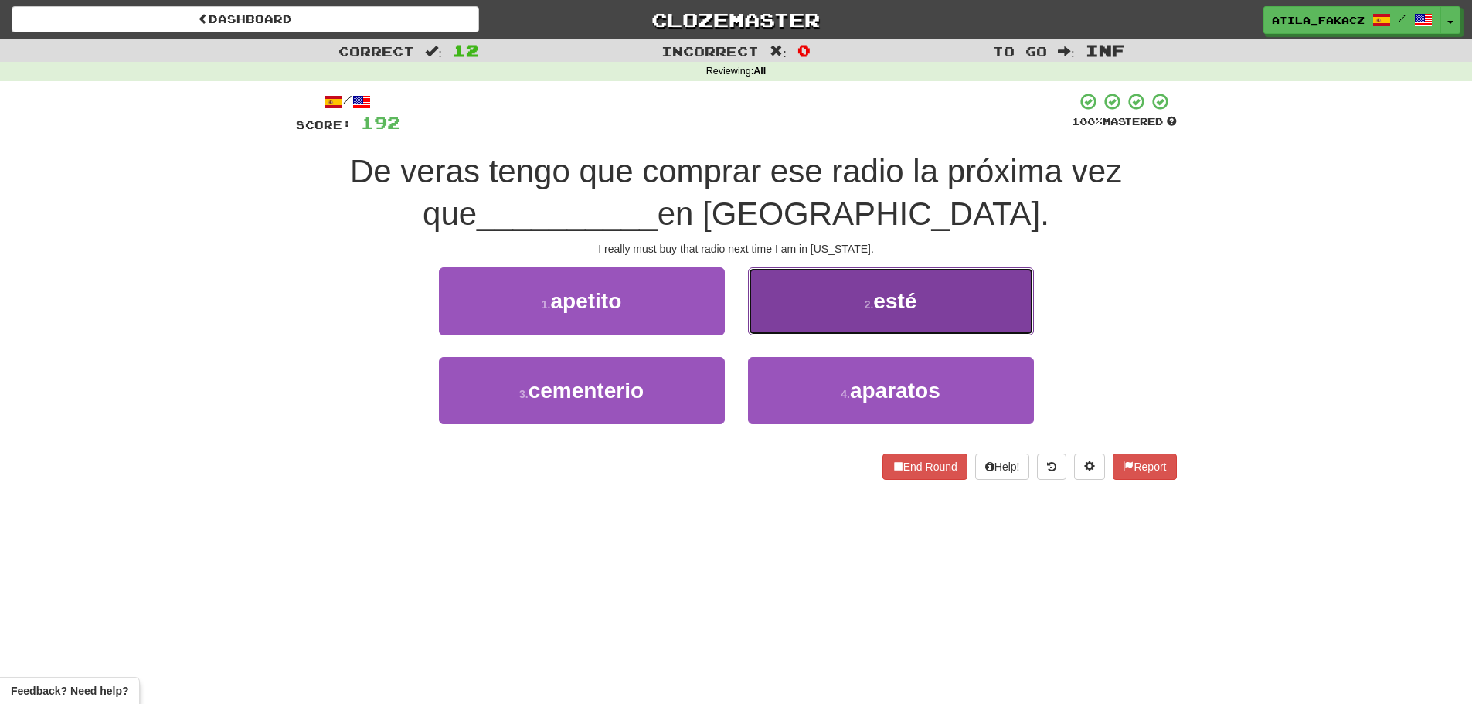
click at [817, 301] on button "2 . esté" at bounding box center [891, 300] width 286 height 67
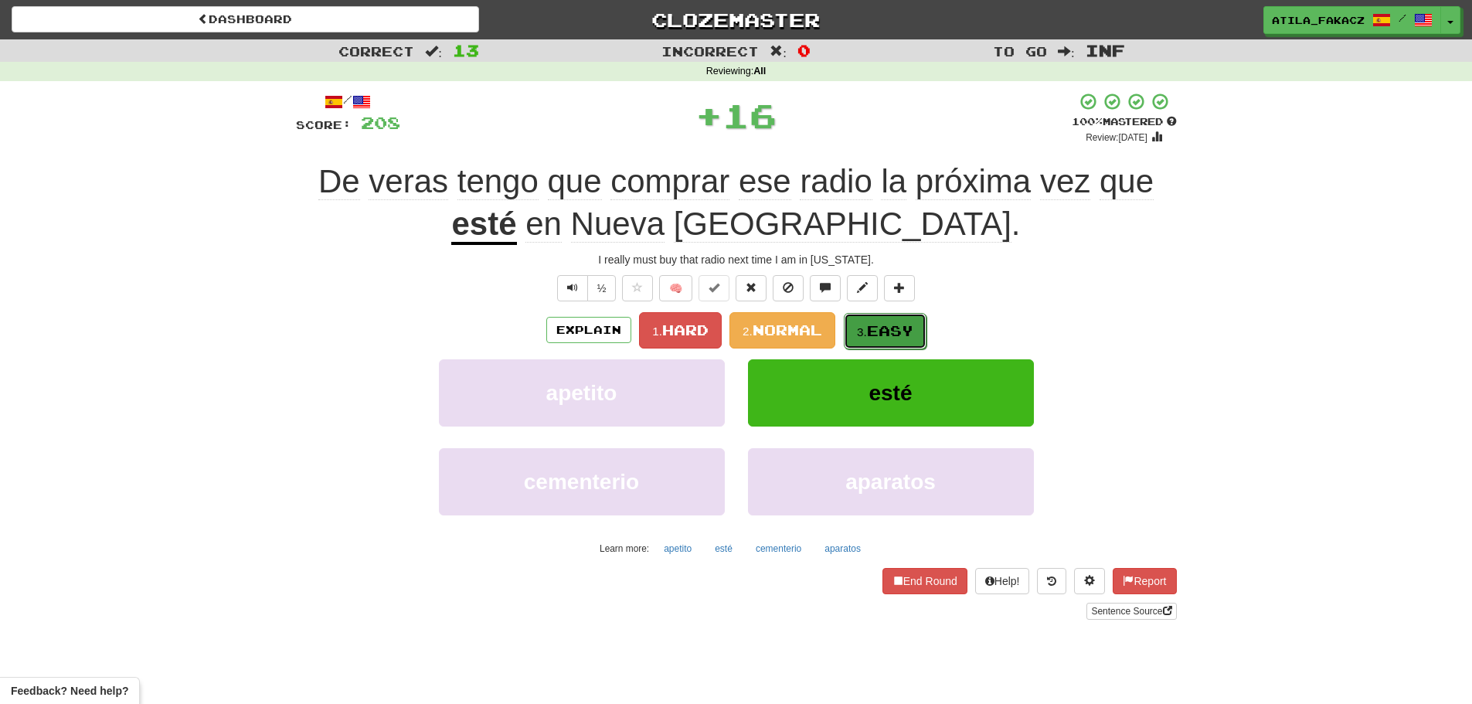
click at [876, 324] on span "Easy" at bounding box center [890, 330] width 46 height 17
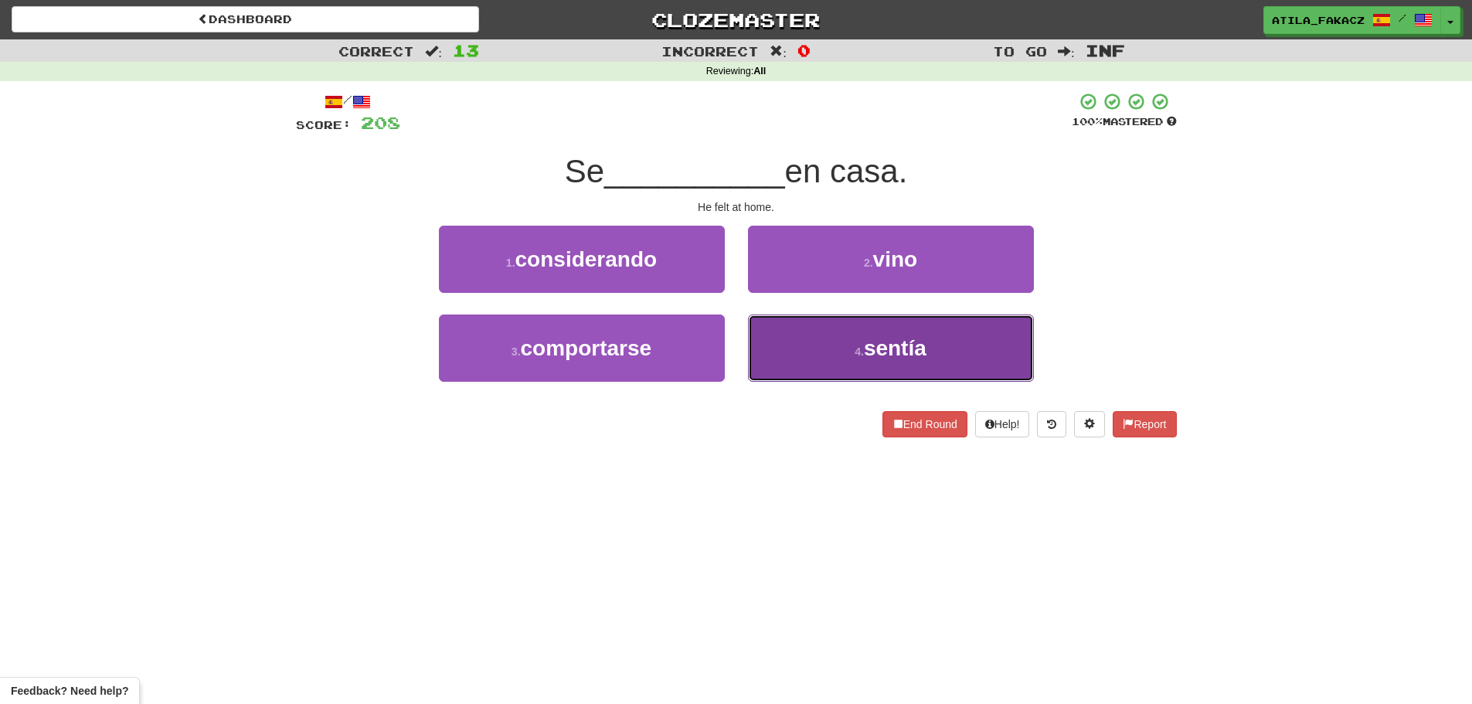
click at [863, 351] on small "4 ." at bounding box center [858, 351] width 9 height 12
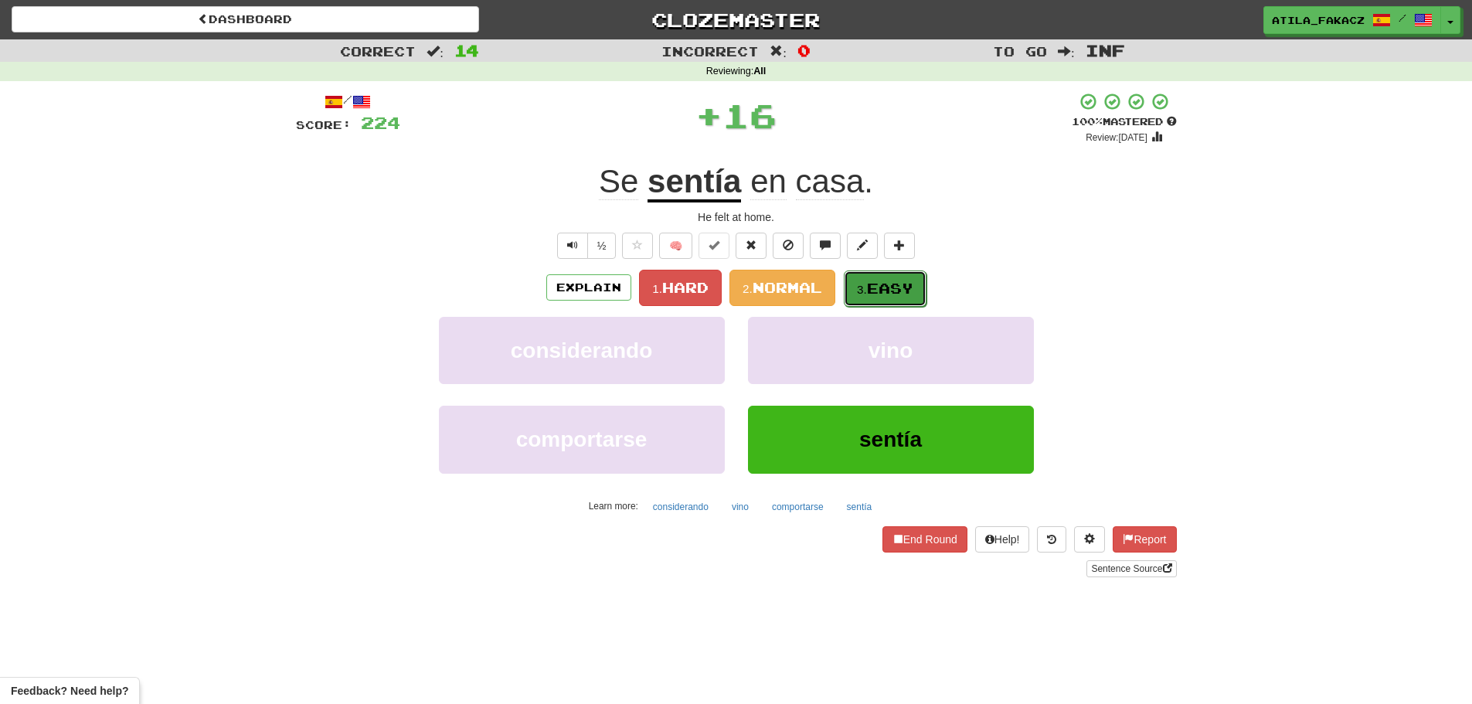
click at [886, 292] on span "Easy" at bounding box center [890, 288] width 46 height 17
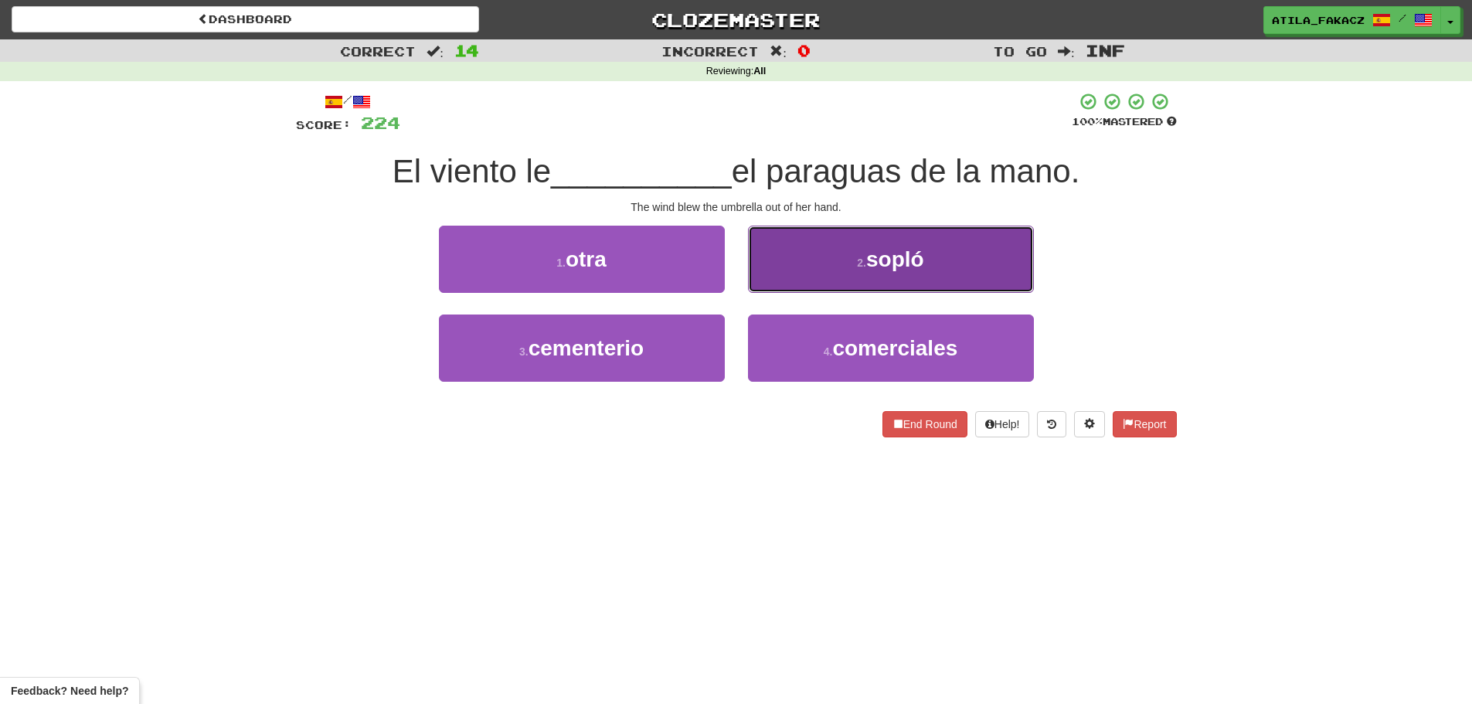
click at [789, 252] on button "2 . sopló" at bounding box center [891, 259] width 286 height 67
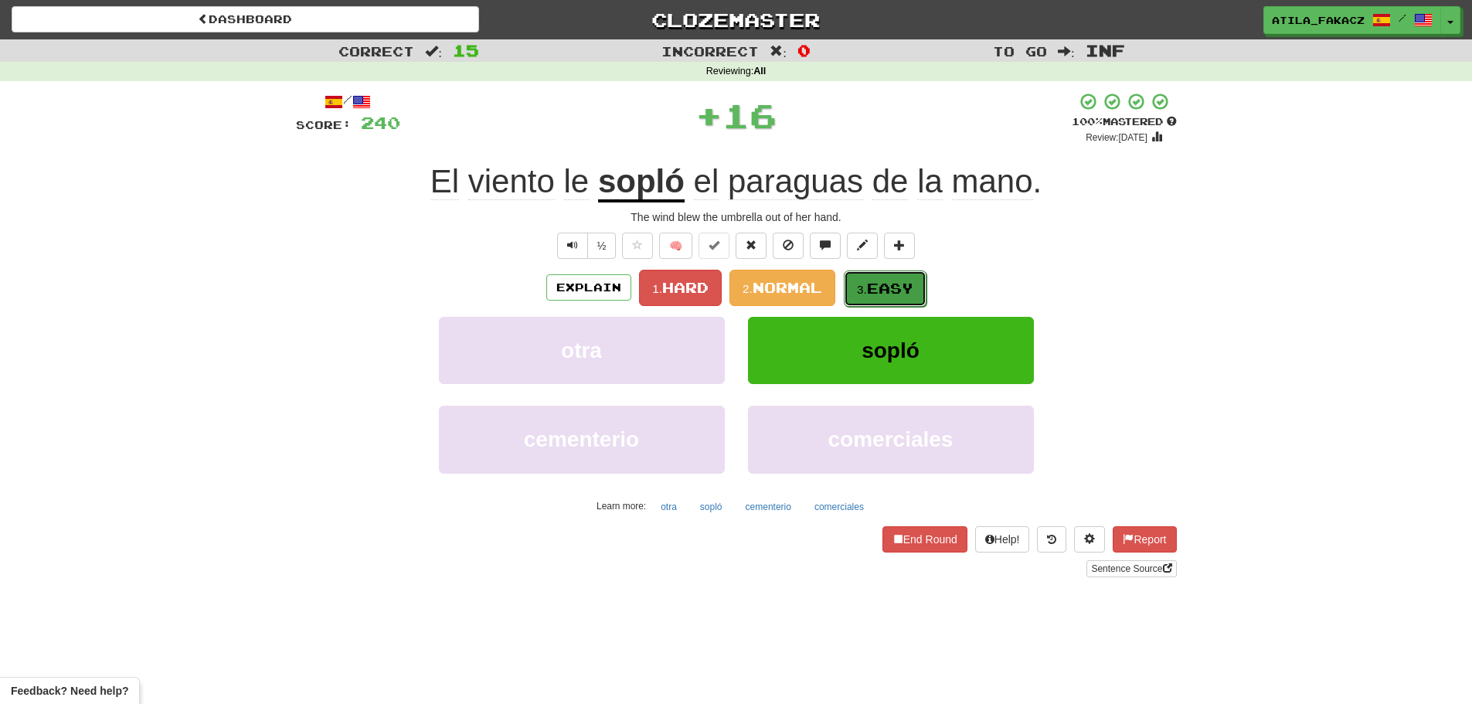
click at [890, 286] on span "Easy" at bounding box center [890, 288] width 46 height 17
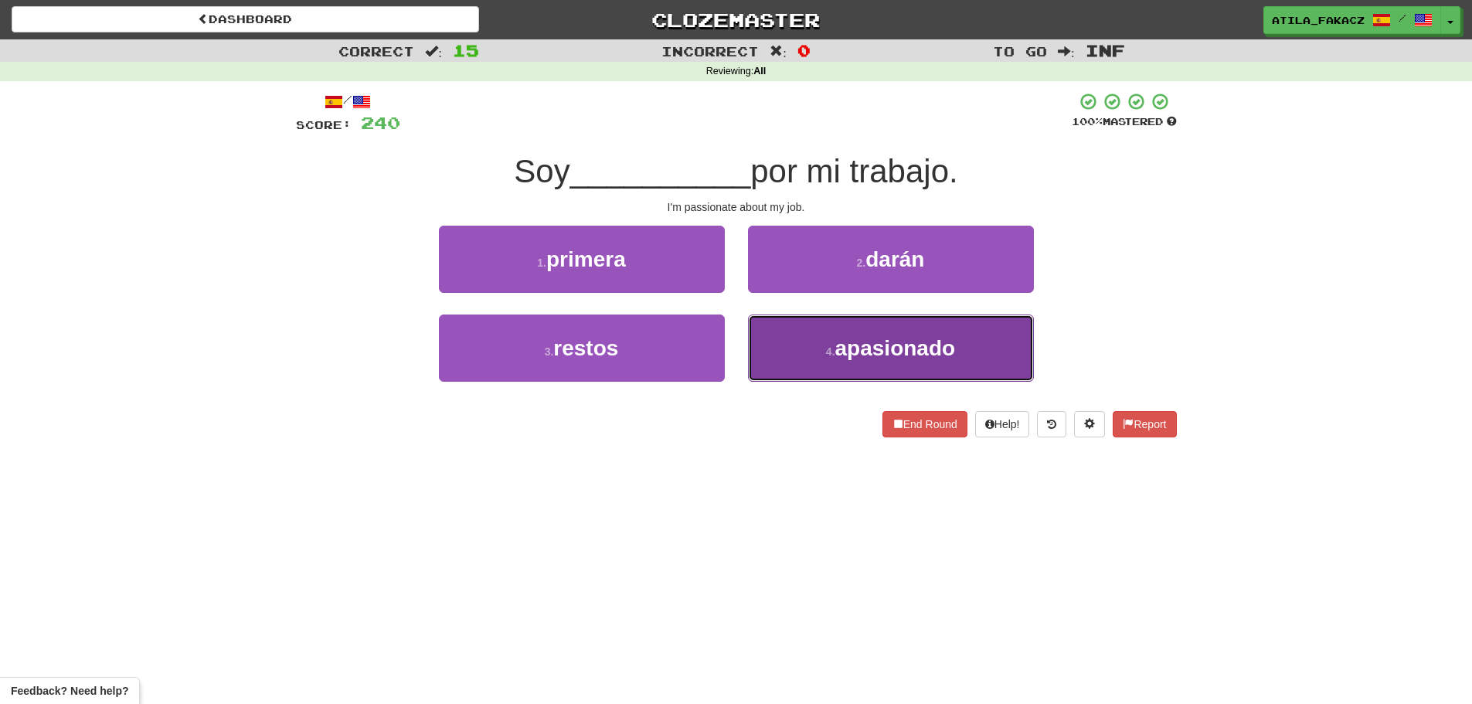
click at [856, 358] on span "apasionado" at bounding box center [895, 348] width 121 height 24
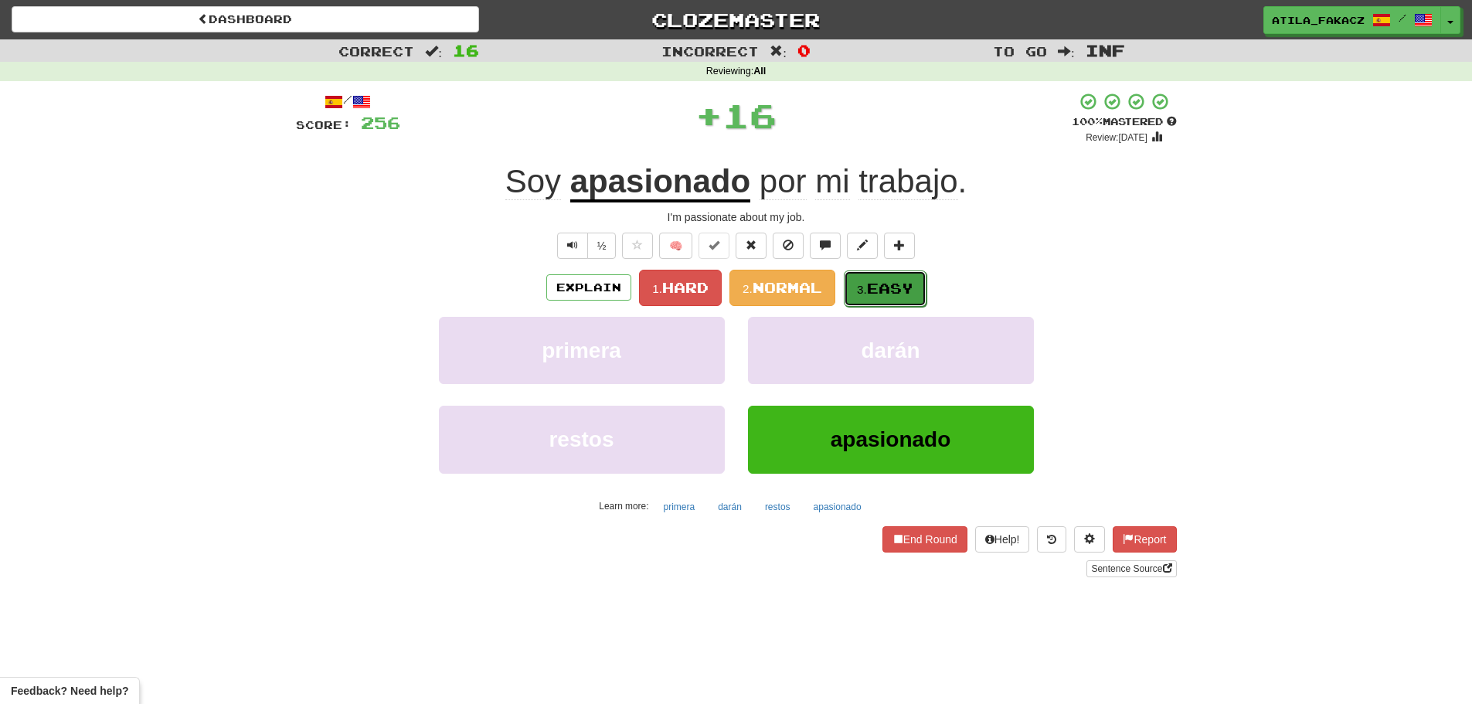
click at [871, 274] on button "3. Easy" at bounding box center [885, 288] width 83 height 36
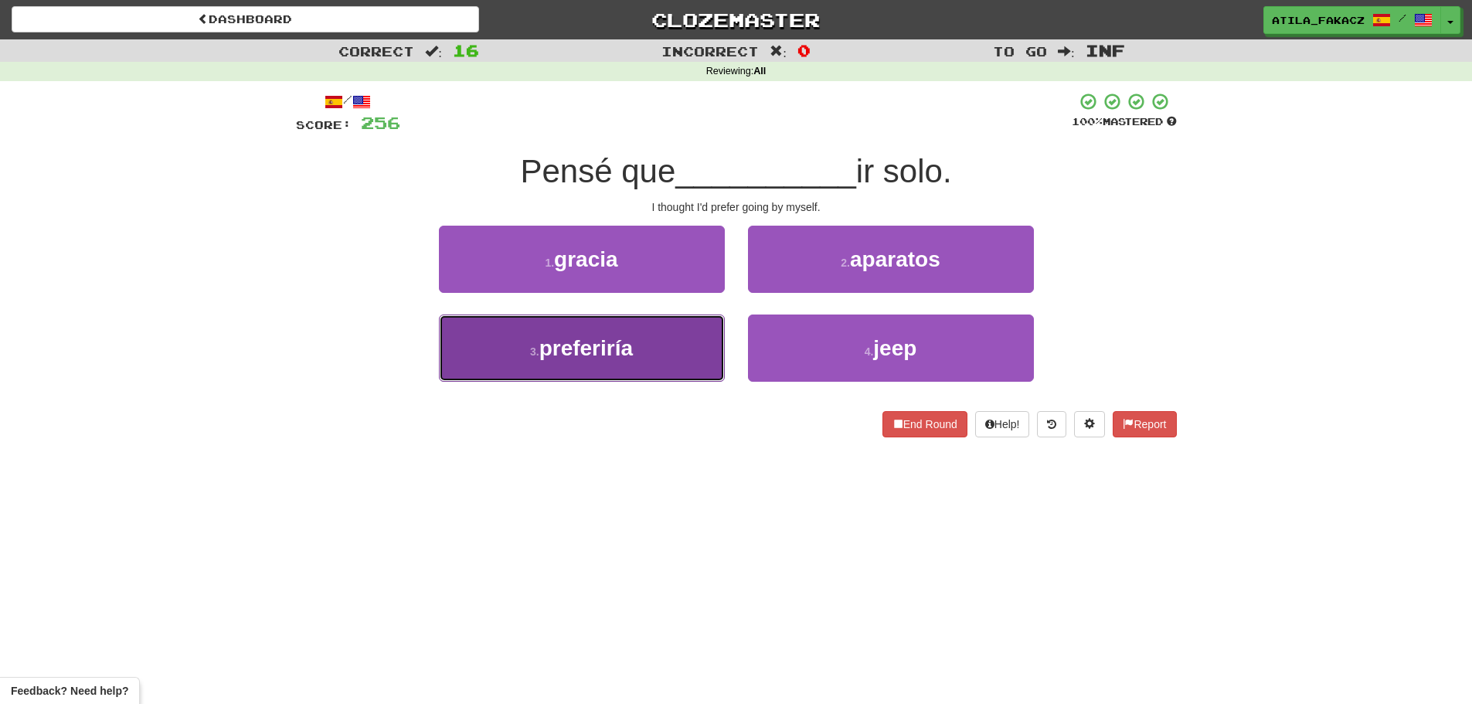
click at [665, 338] on button "3 . preferiría" at bounding box center [582, 347] width 286 height 67
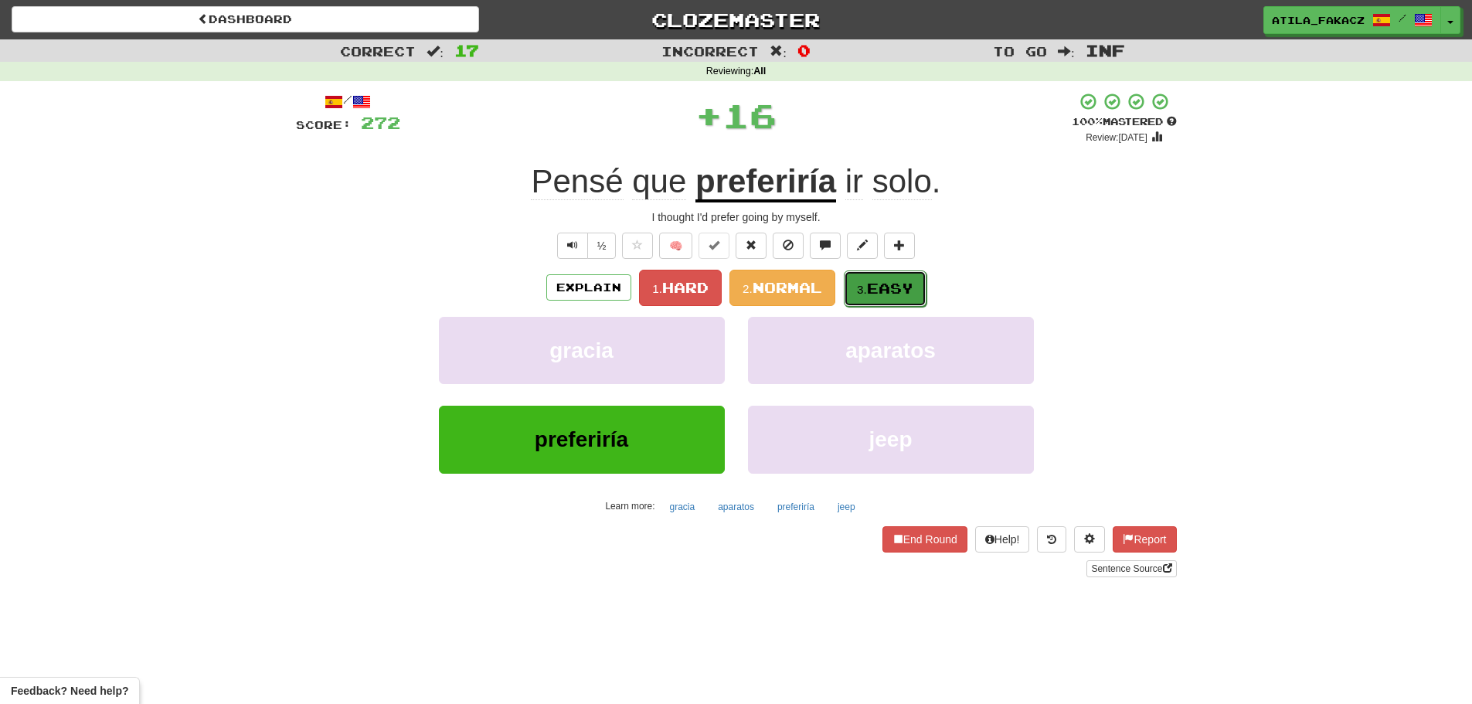
click at [895, 290] on span "Easy" at bounding box center [890, 288] width 46 height 17
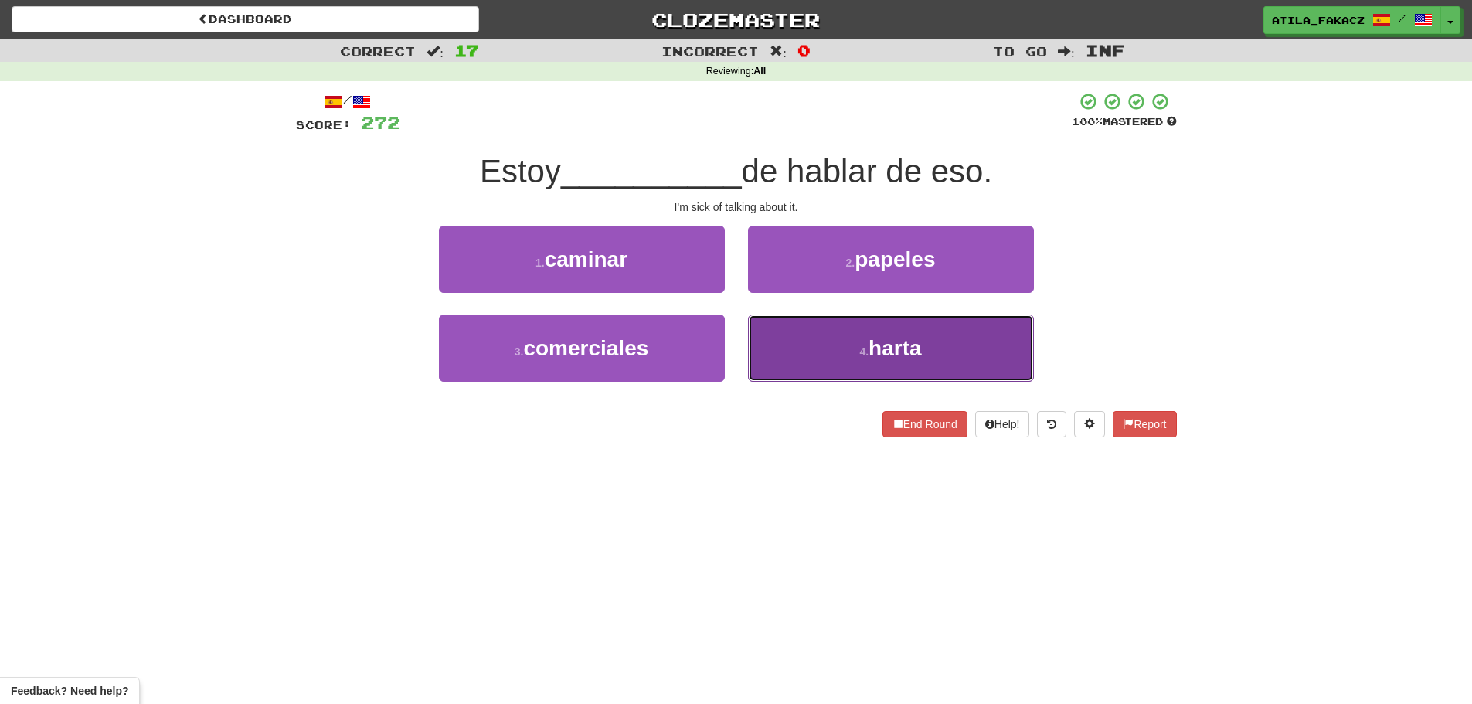
click at [823, 350] on button "4 . harta" at bounding box center [891, 347] width 286 height 67
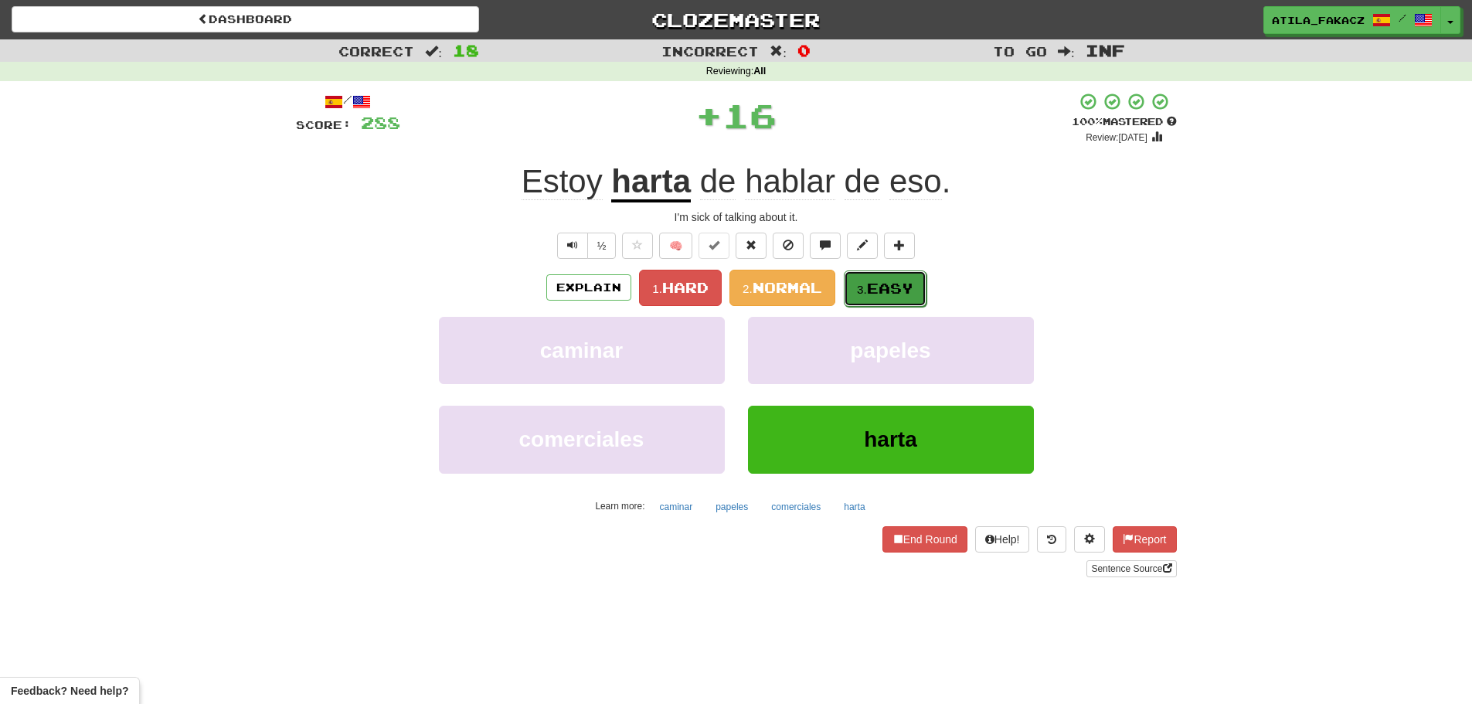
click at [888, 296] on span "Easy" at bounding box center [890, 288] width 46 height 17
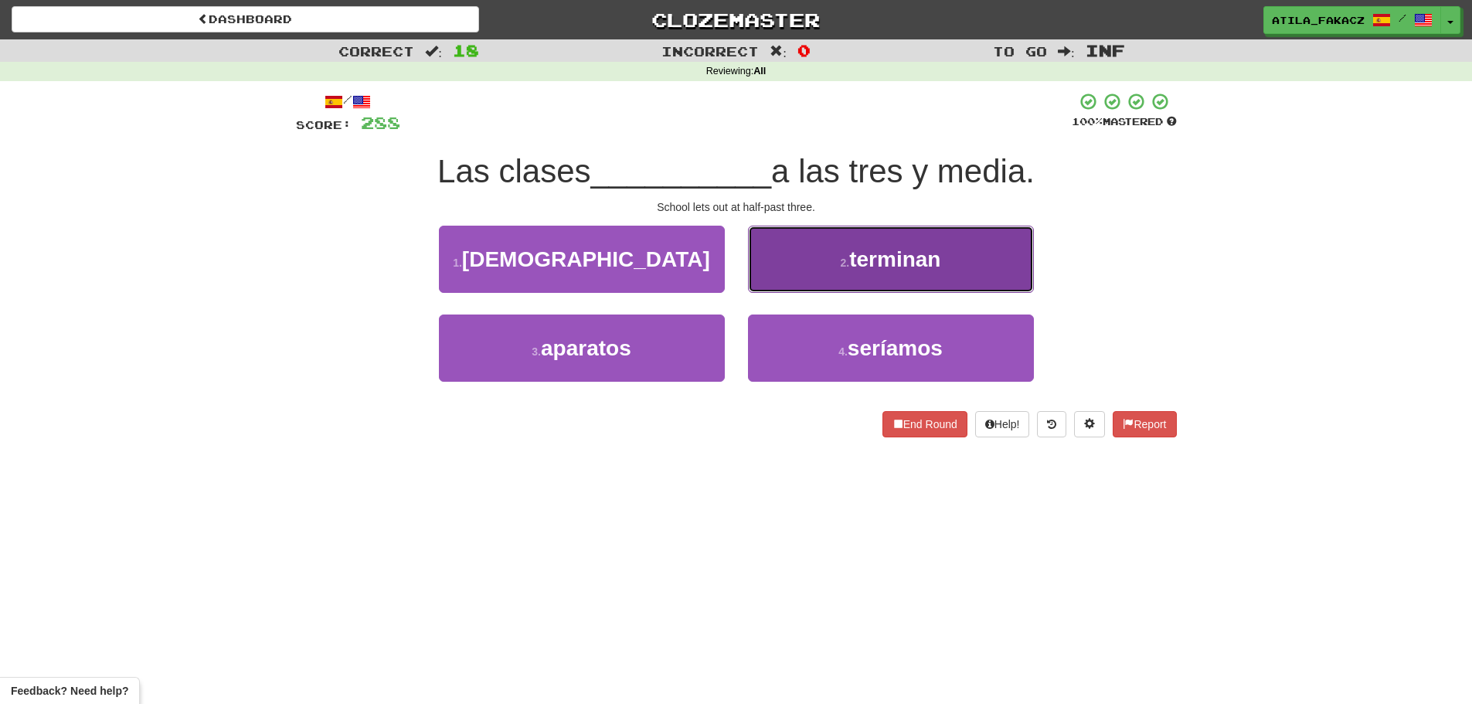
click at [812, 253] on button "2 . terminan" at bounding box center [891, 259] width 286 height 67
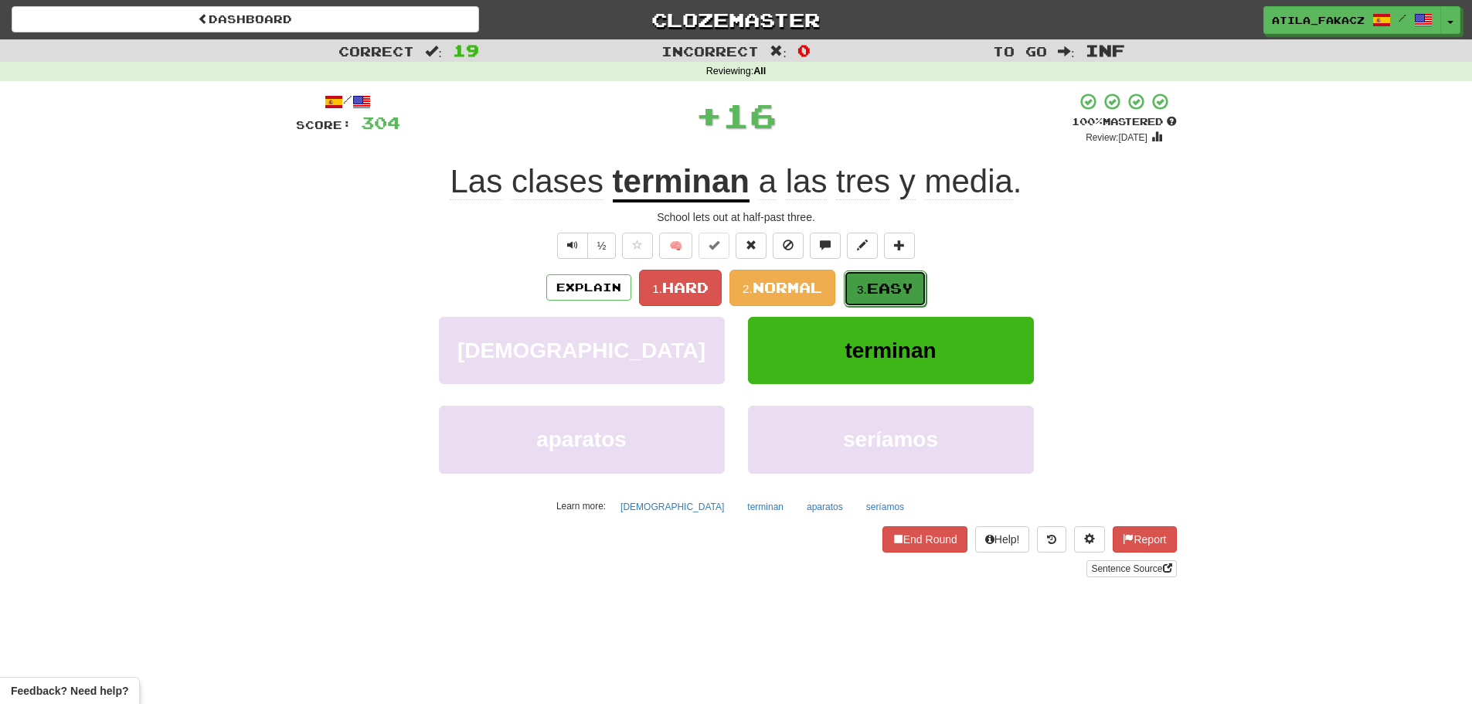
click at [888, 283] on span "Easy" at bounding box center [890, 288] width 46 height 17
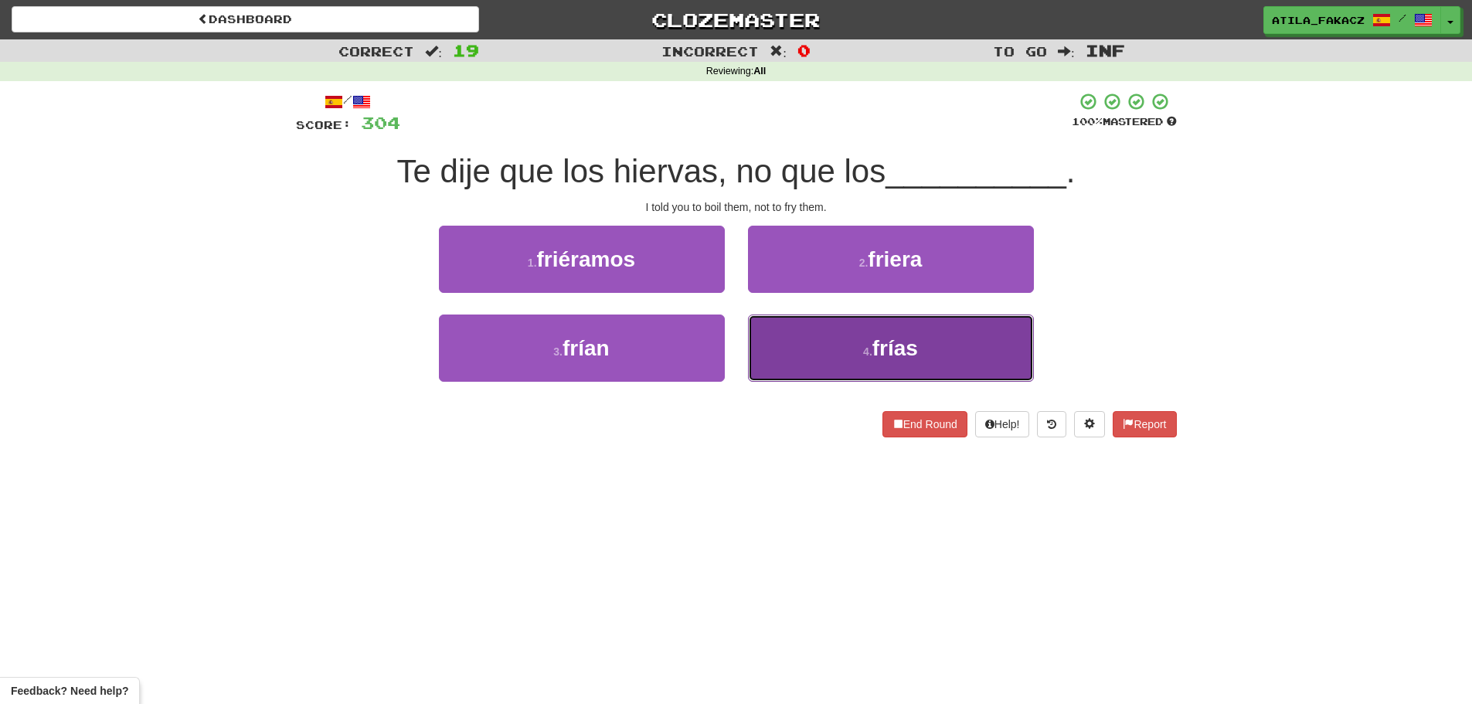
click at [816, 337] on button "4 . frías" at bounding box center [891, 347] width 286 height 67
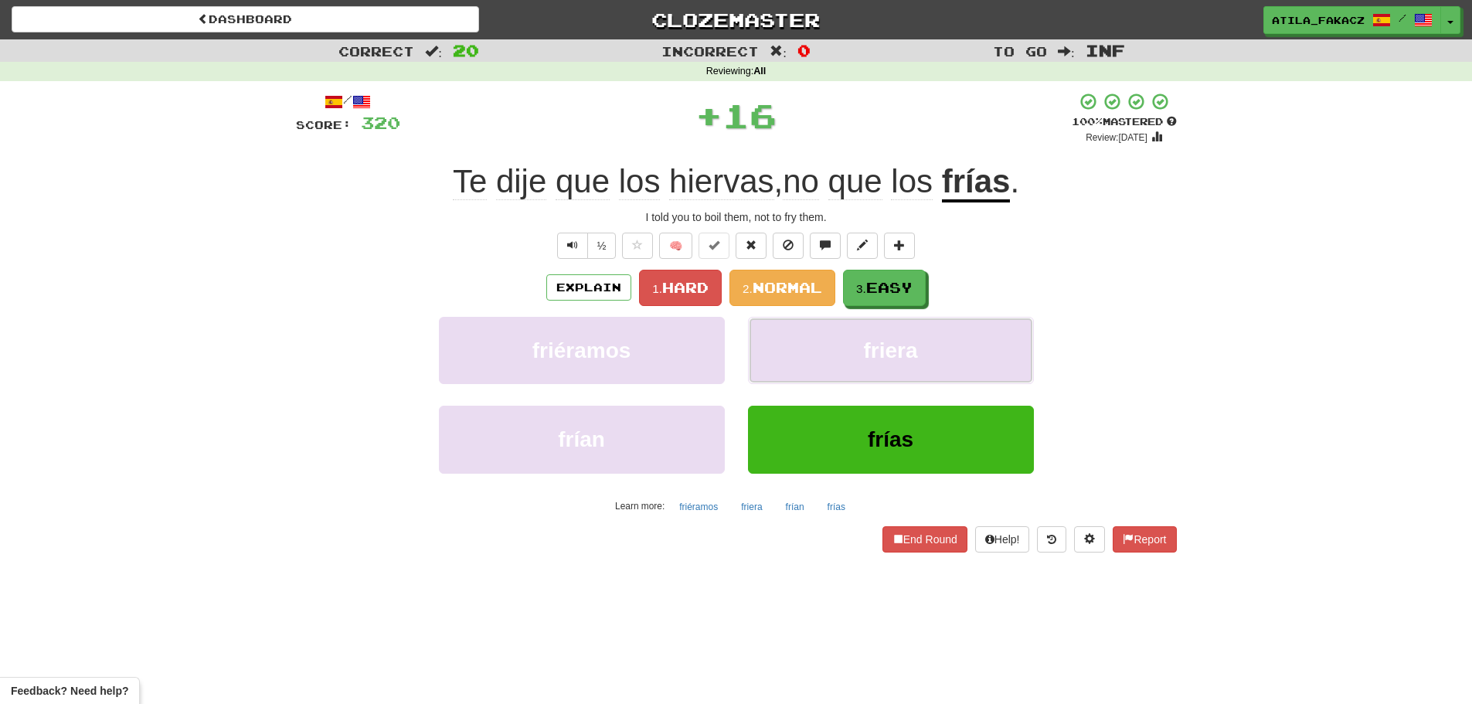
drag, startPoint x: 816, startPoint y: 337, endPoint x: 236, endPoint y: 335, distance: 580.1
click at [236, 335] on div "Correct : 20 Incorrect : 0 To go : Inf Reviewing : All / Score: 320 + 16 100 % …" at bounding box center [736, 306] width 1472 height 535
click at [909, 304] on button "3. Easy" at bounding box center [885, 288] width 83 height 36
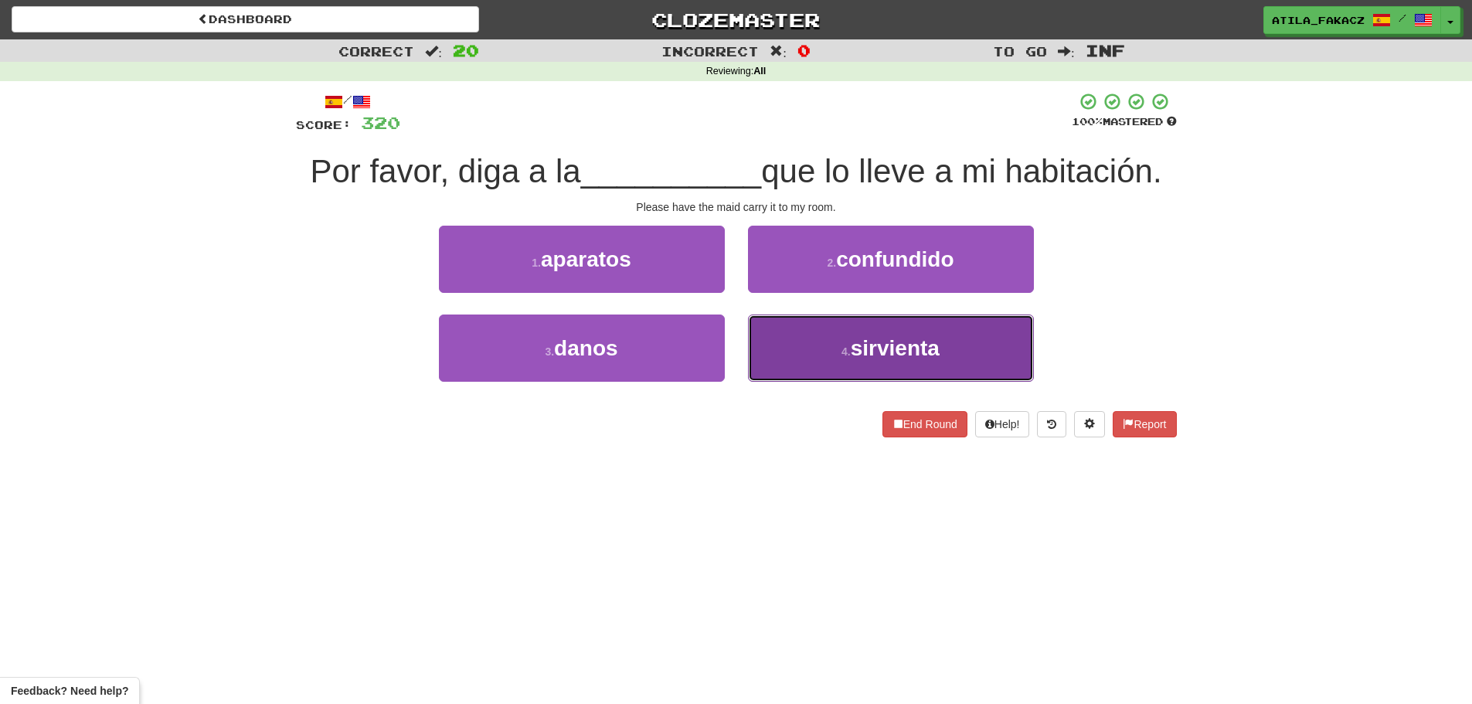
click at [789, 345] on button "4 . sirvienta" at bounding box center [891, 347] width 286 height 67
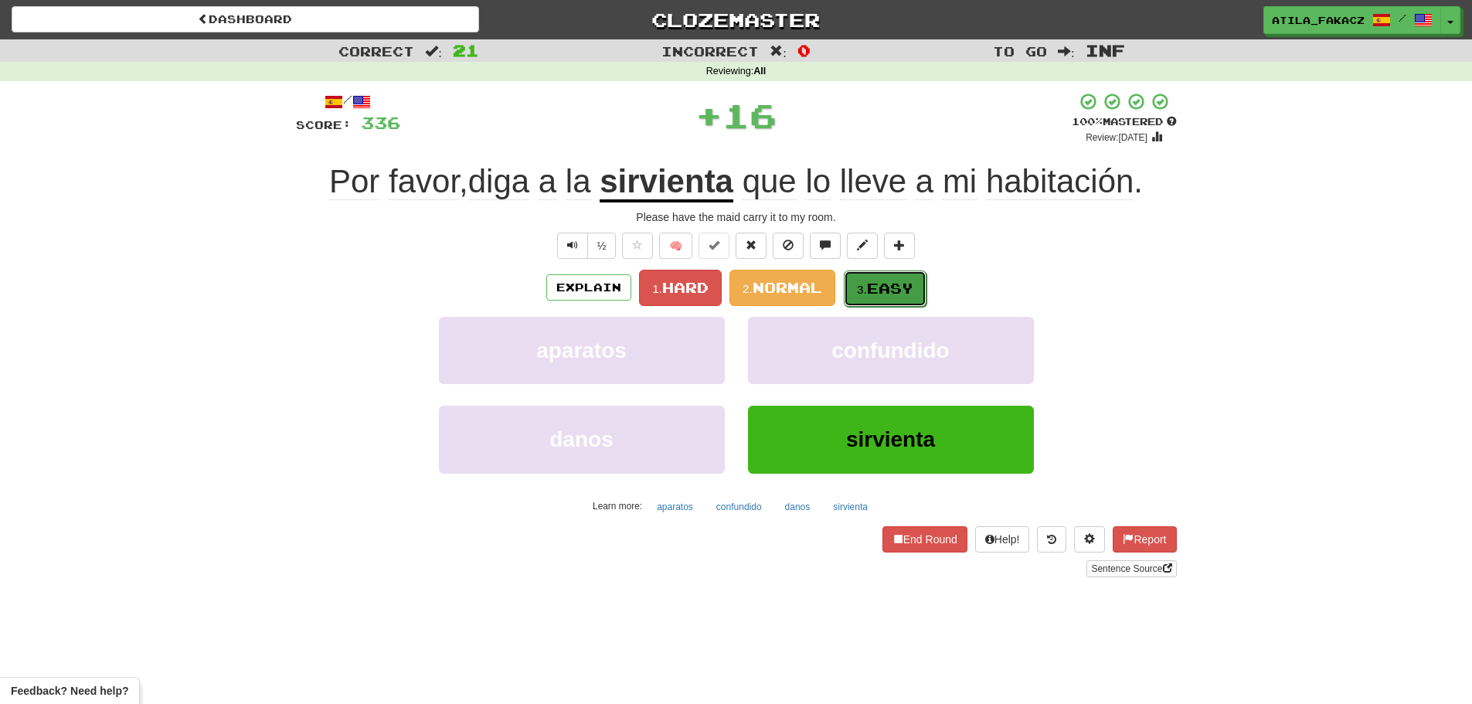
click at [888, 292] on span "Easy" at bounding box center [890, 288] width 46 height 17
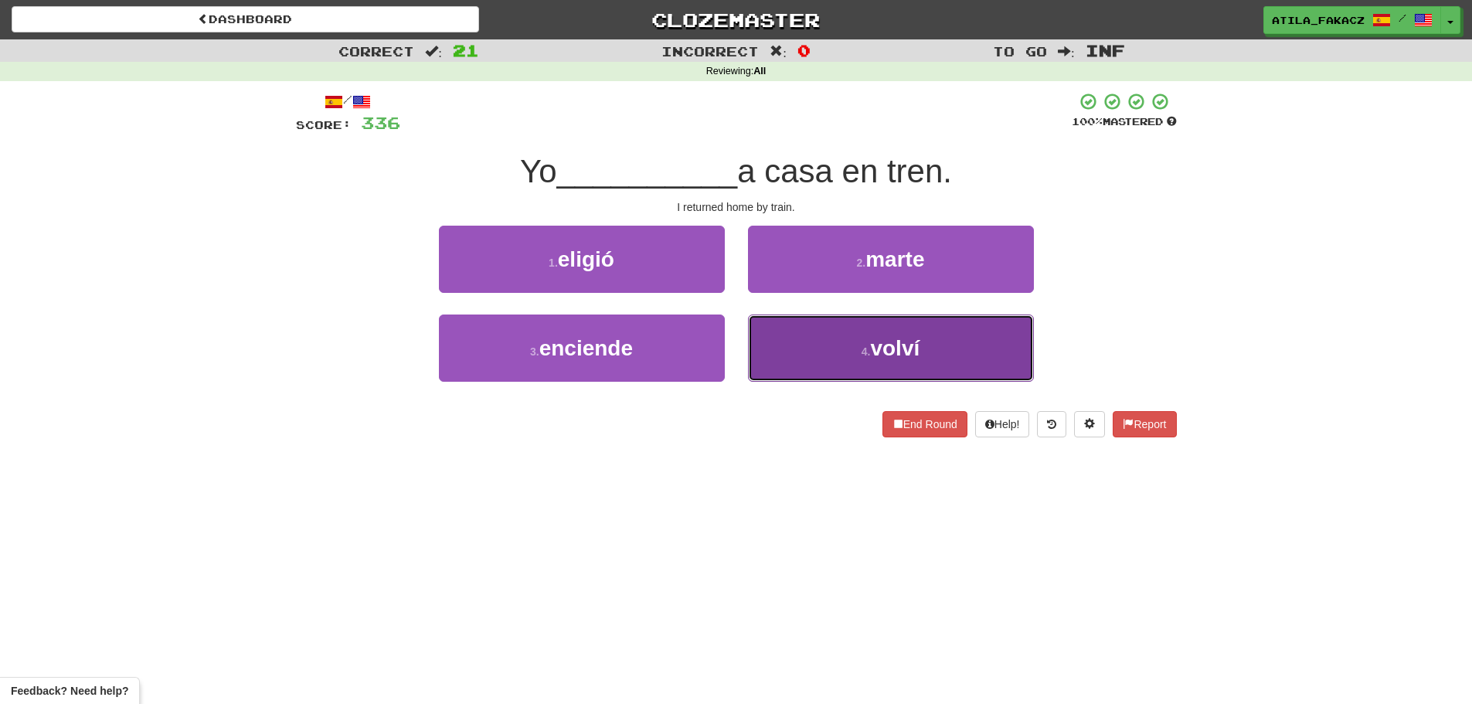
click at [848, 348] on button "4 . volví" at bounding box center [891, 347] width 286 height 67
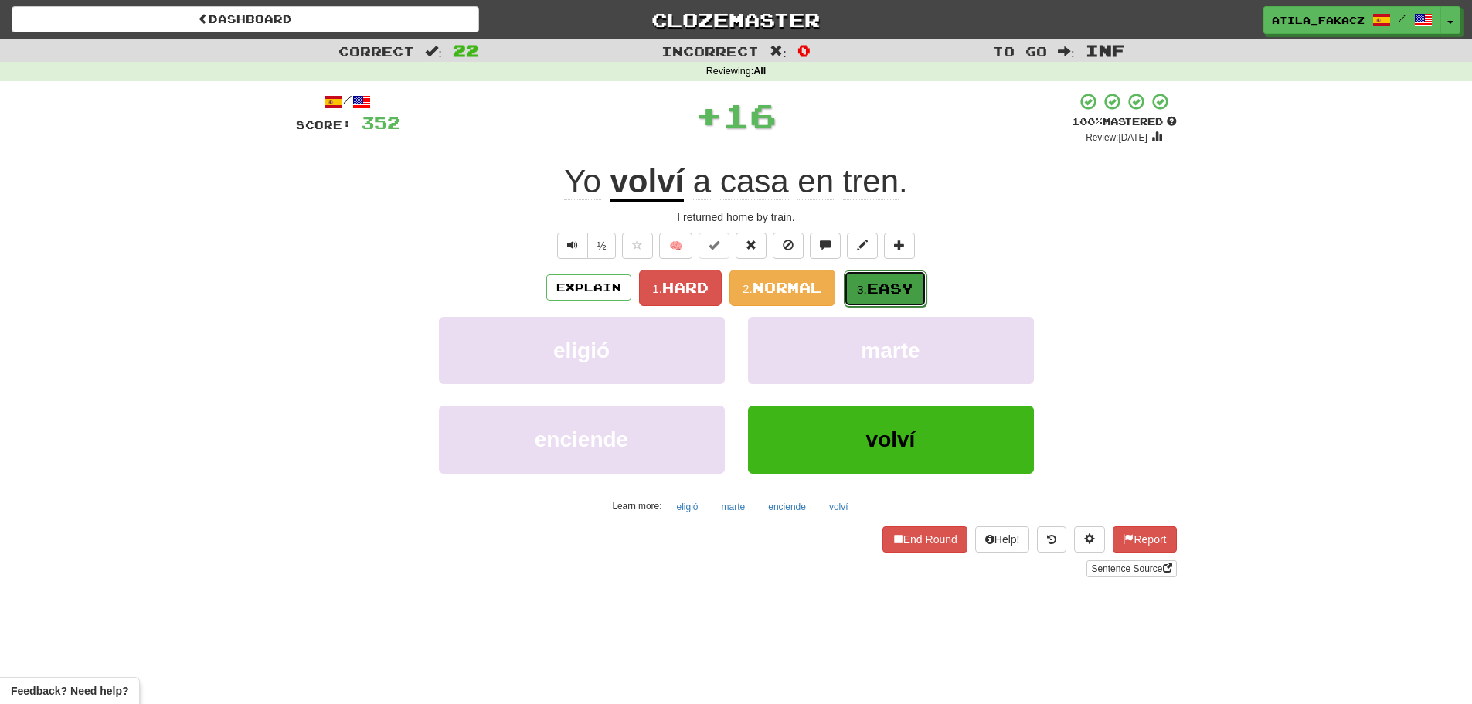
click at [877, 289] on span "Easy" at bounding box center [890, 288] width 46 height 17
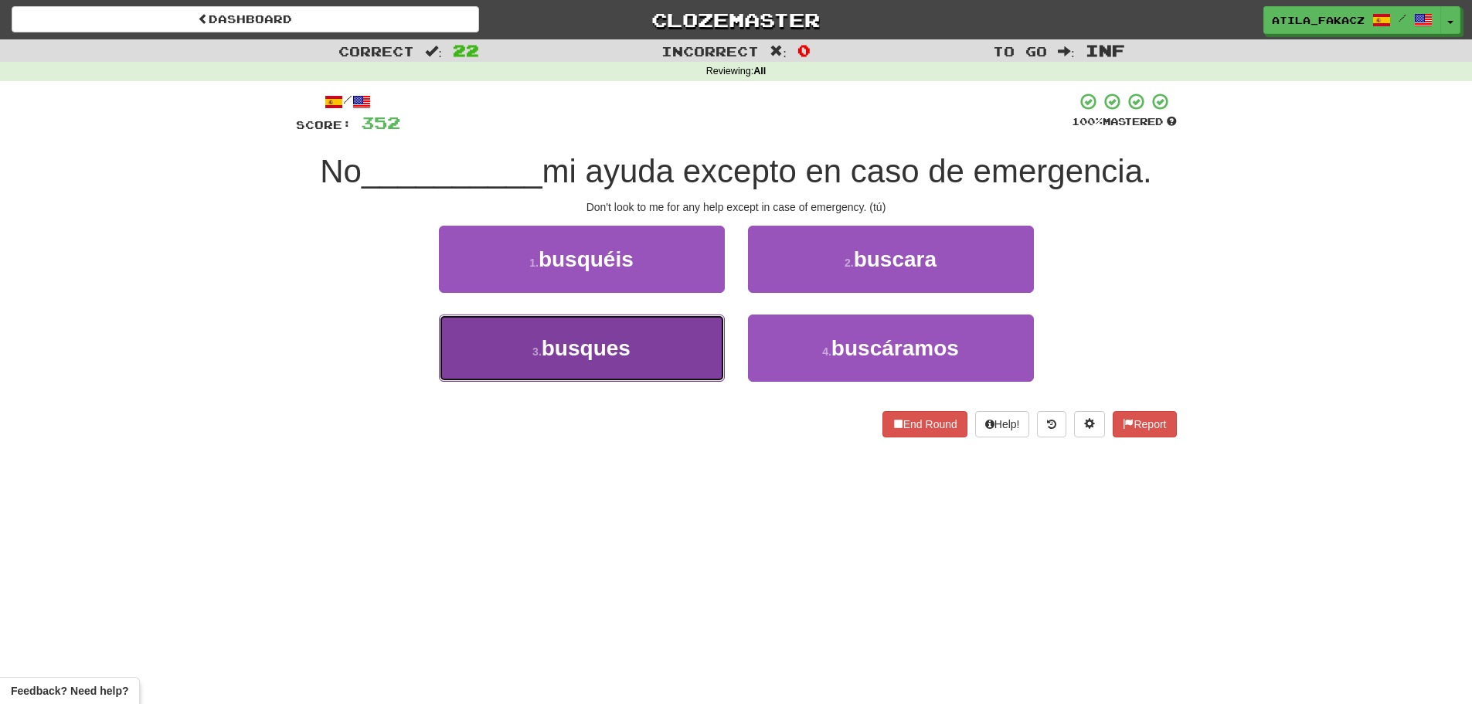
drag, startPoint x: 621, startPoint y: 358, endPoint x: 640, endPoint y: 351, distance: 19.8
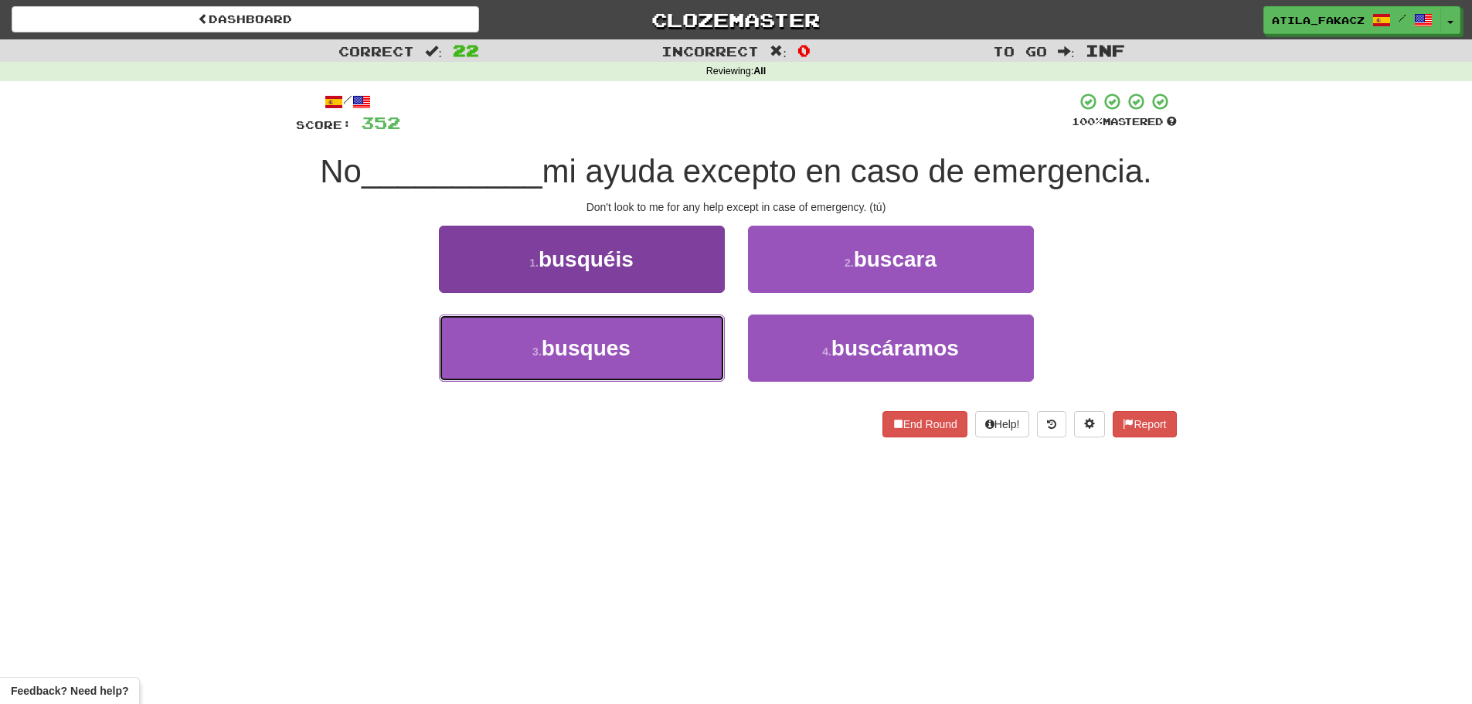
click at [623, 358] on span "busques" at bounding box center [586, 348] width 89 height 24
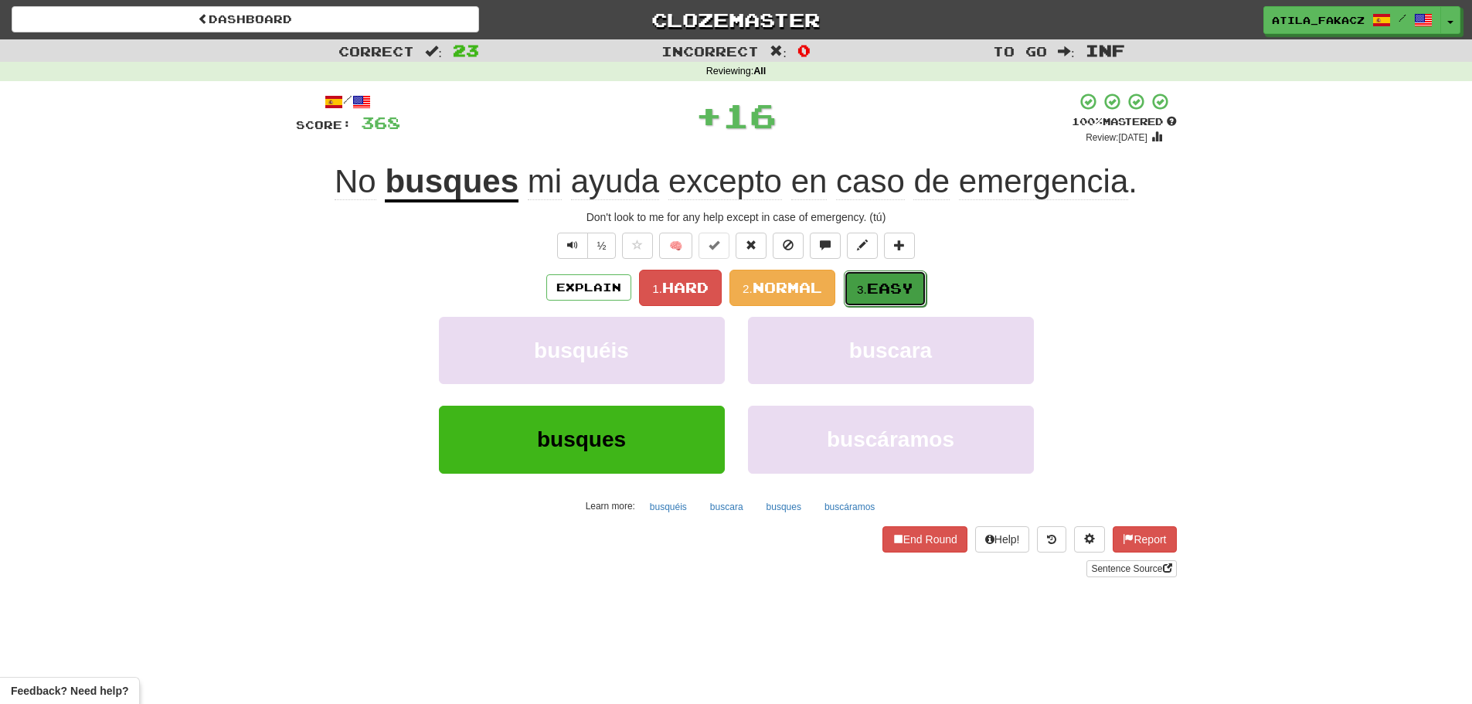
click at [912, 284] on span "Easy" at bounding box center [890, 288] width 46 height 17
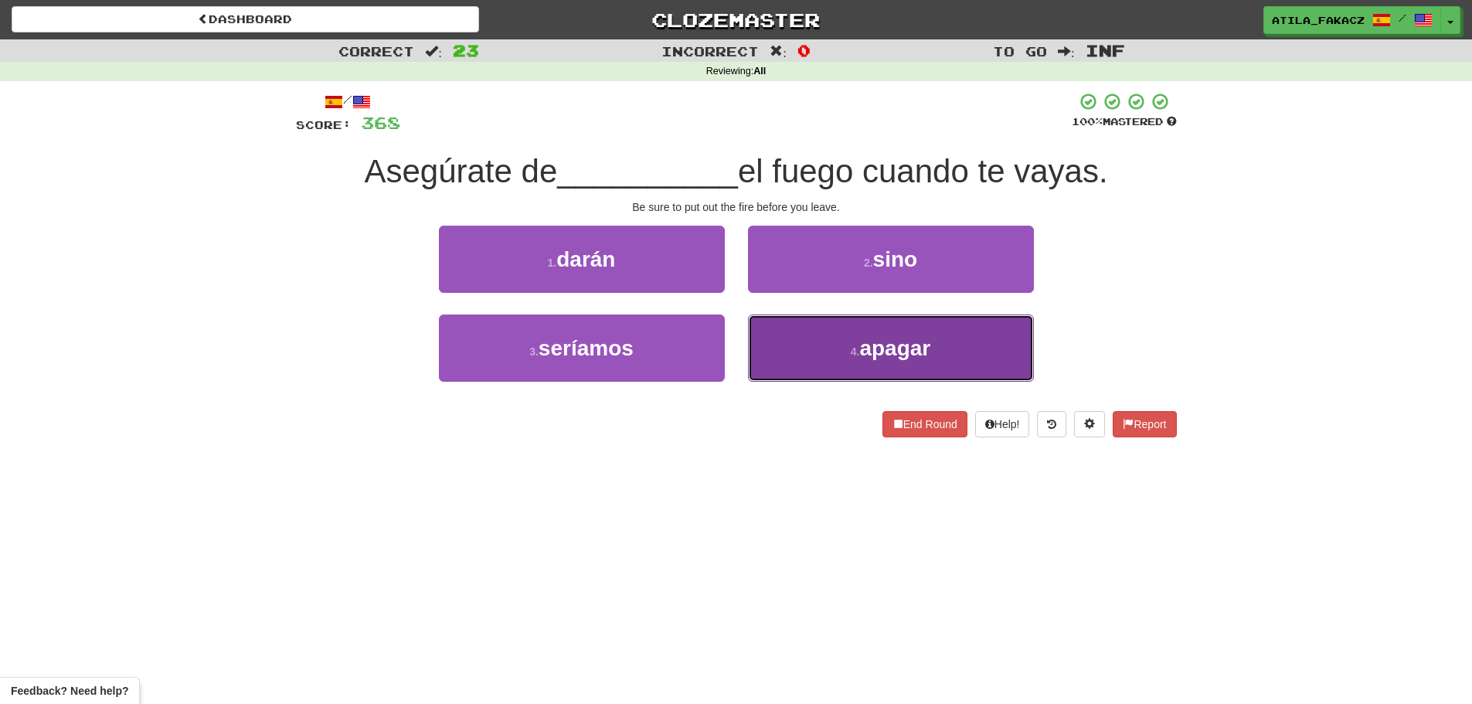
click at [859, 348] on small "4 ." at bounding box center [855, 351] width 9 height 12
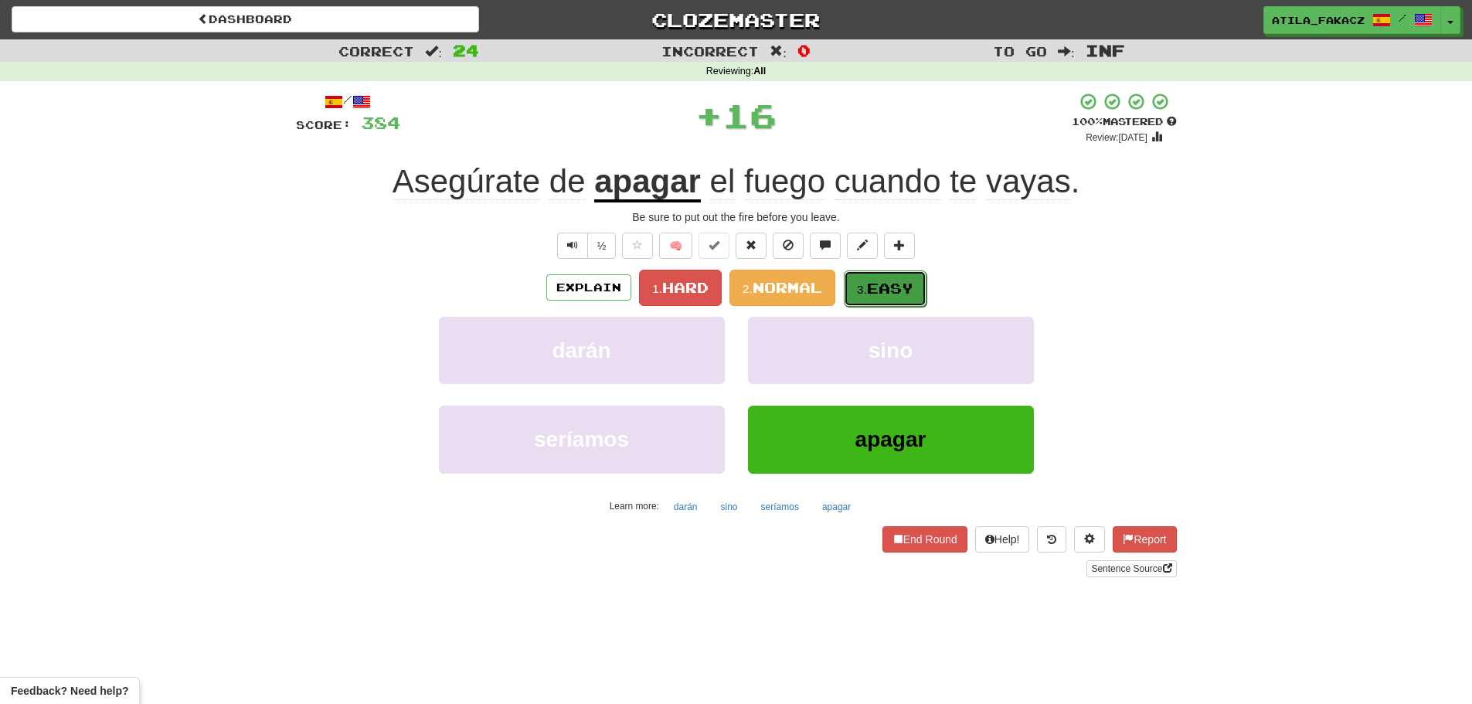
click at [874, 282] on span "Easy" at bounding box center [890, 288] width 46 height 17
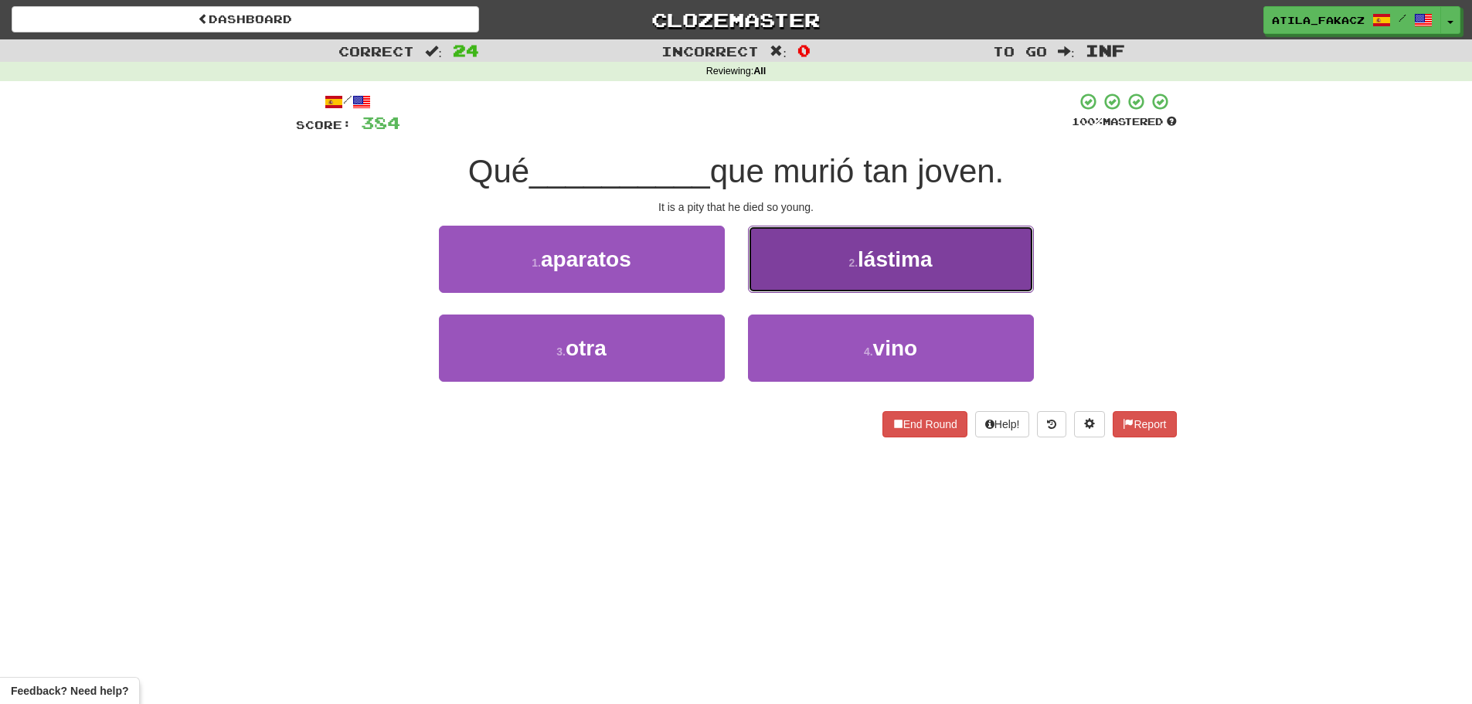
click at [837, 259] on button "2 . lástima" at bounding box center [891, 259] width 286 height 67
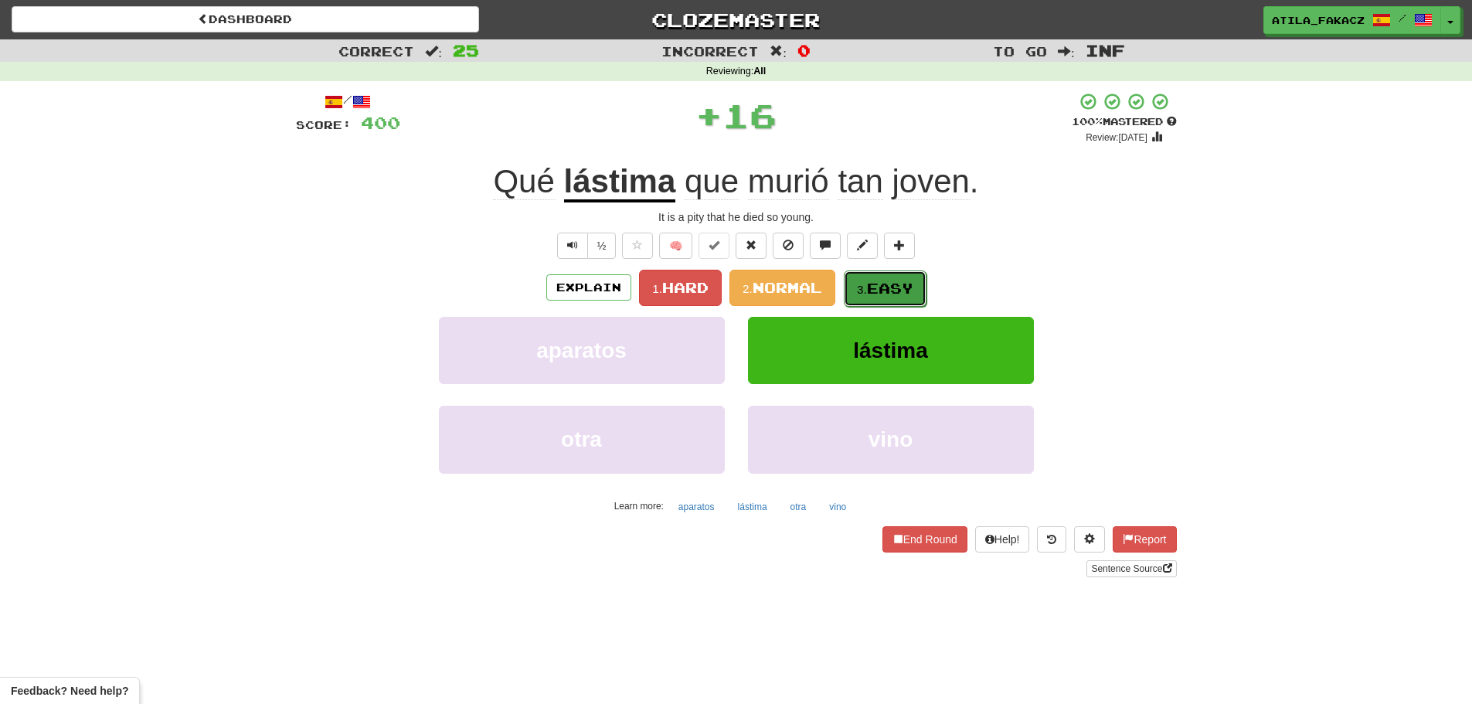
click at [861, 277] on button "3. Easy" at bounding box center [885, 288] width 83 height 36
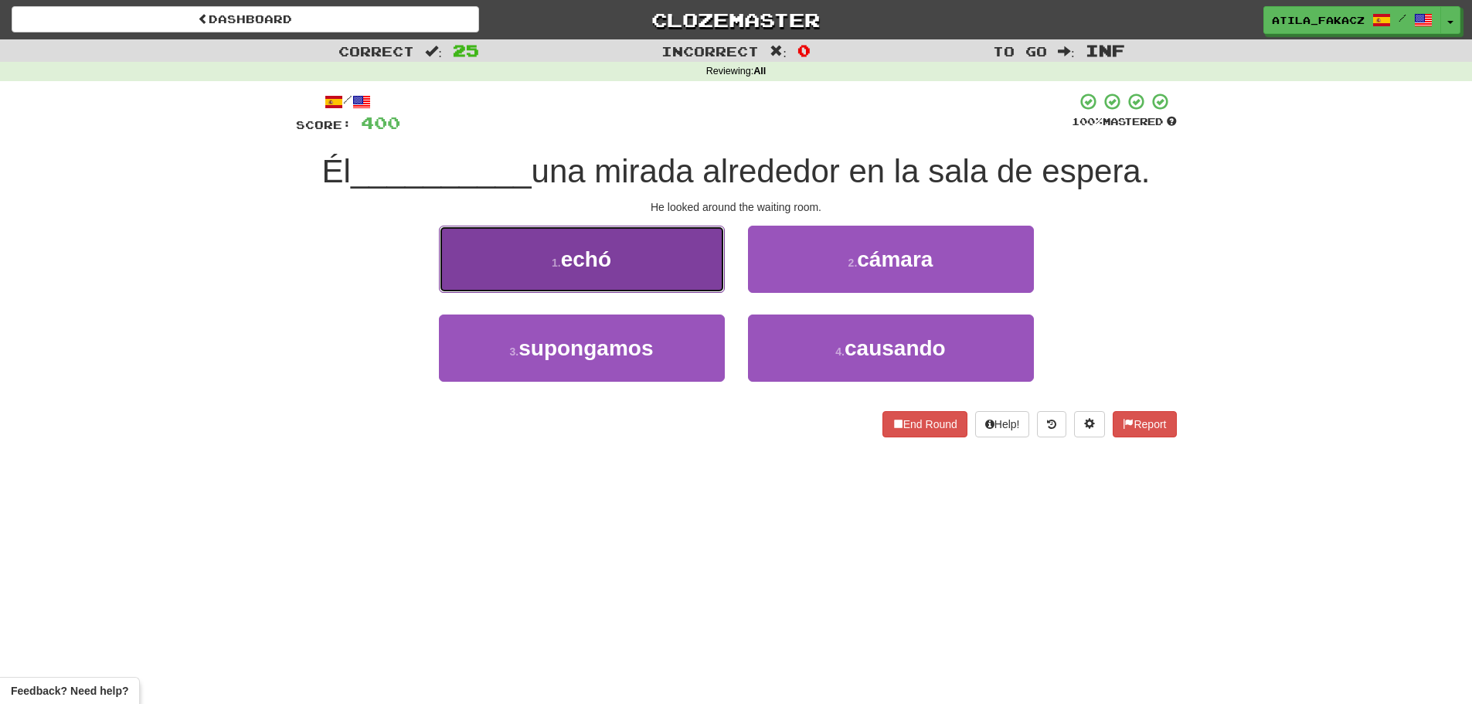
click at [674, 271] on button "1 . echó" at bounding box center [582, 259] width 286 height 67
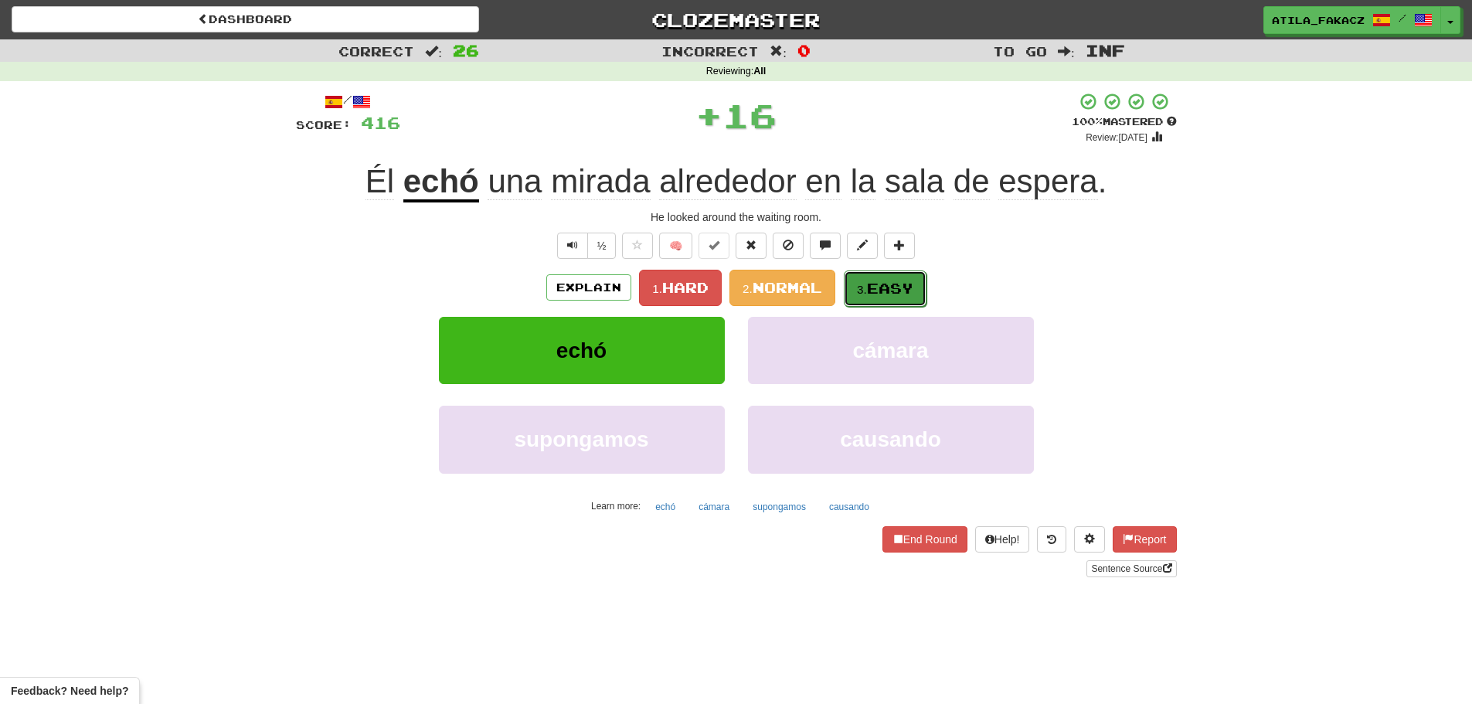
click at [890, 291] on span "Easy" at bounding box center [890, 288] width 46 height 17
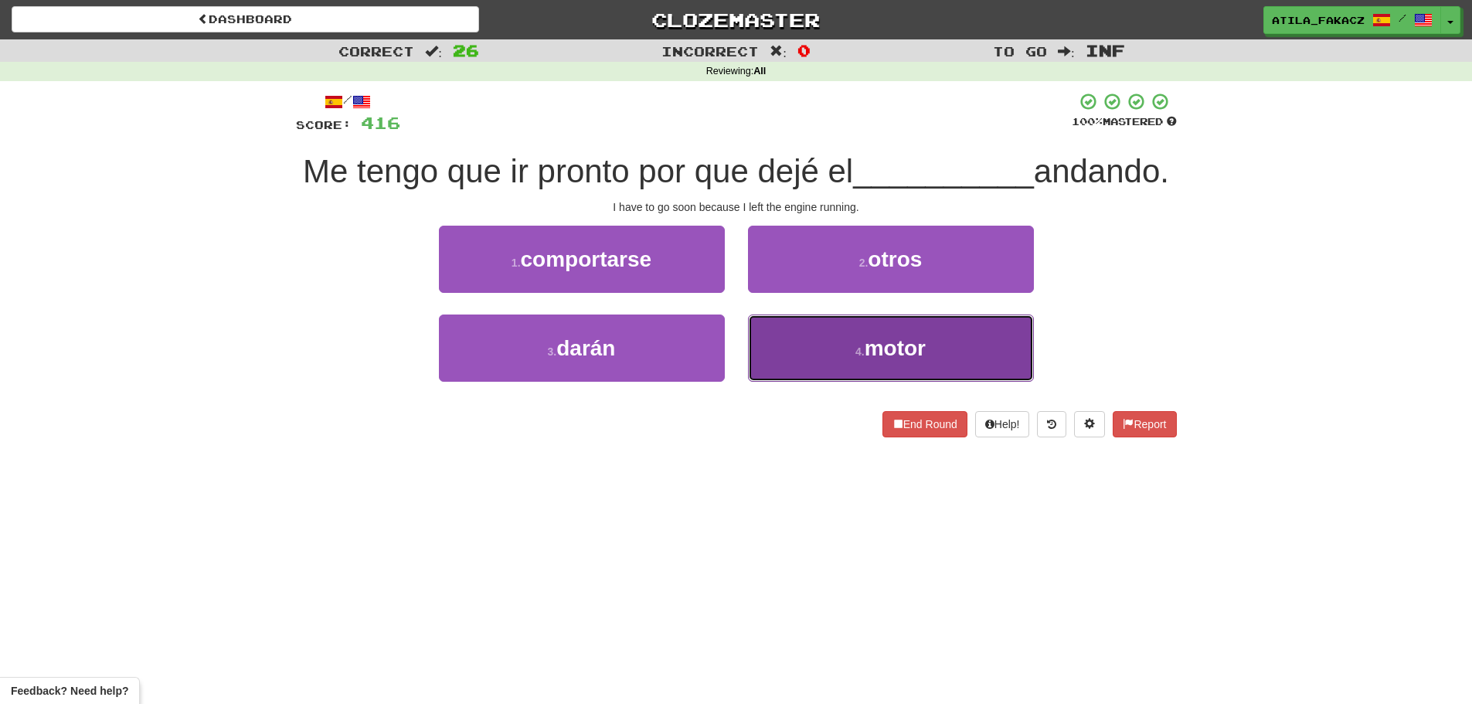
click at [796, 382] on button "4 . motor" at bounding box center [891, 347] width 286 height 67
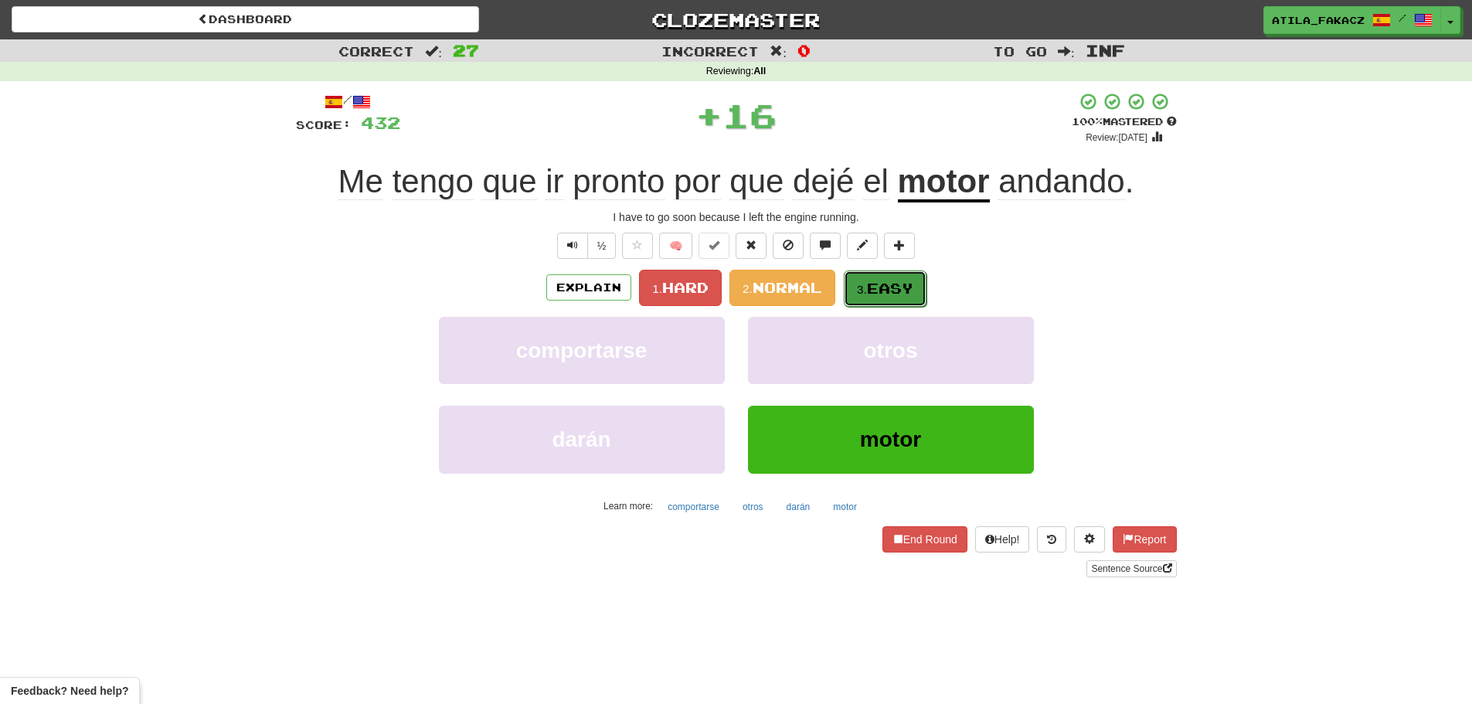
click at [881, 292] on span "Easy" at bounding box center [890, 288] width 46 height 17
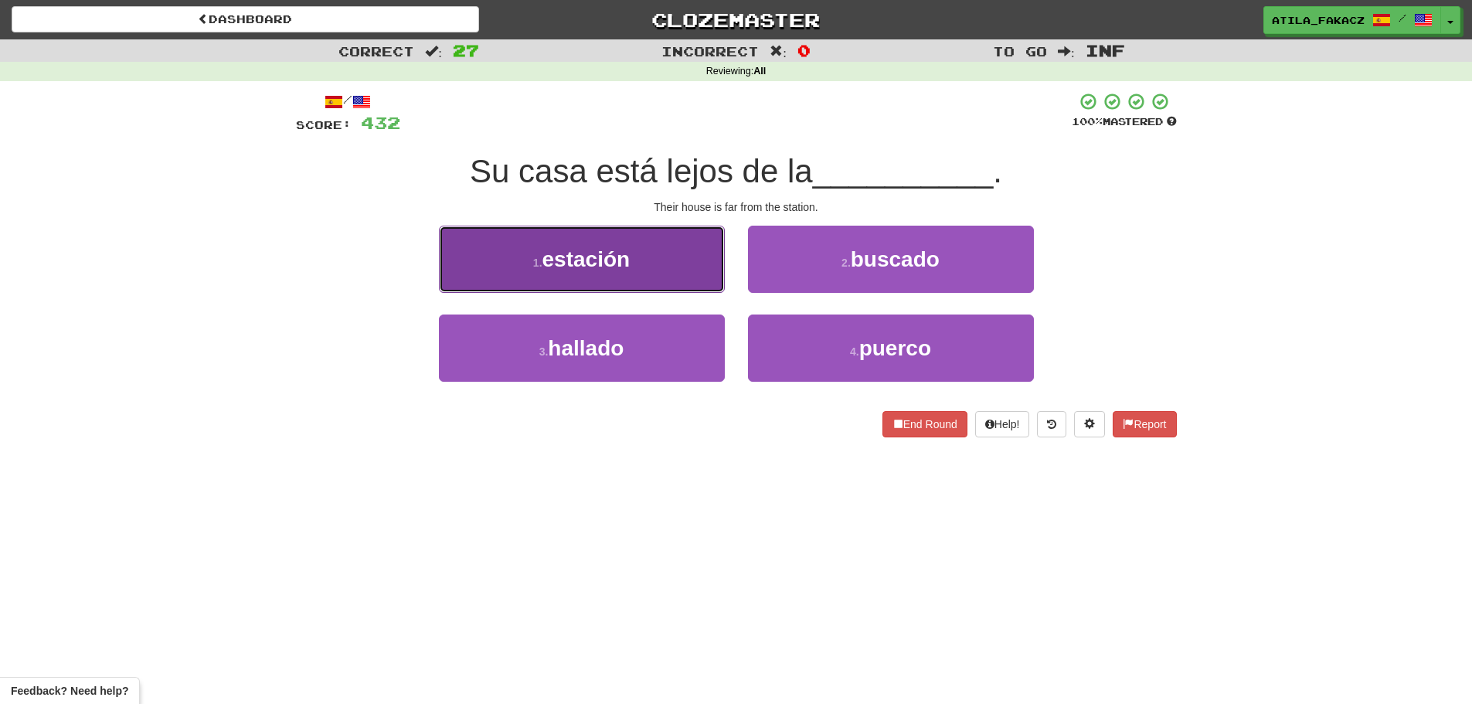
click at [613, 252] on span "estación" at bounding box center [586, 259] width 88 height 24
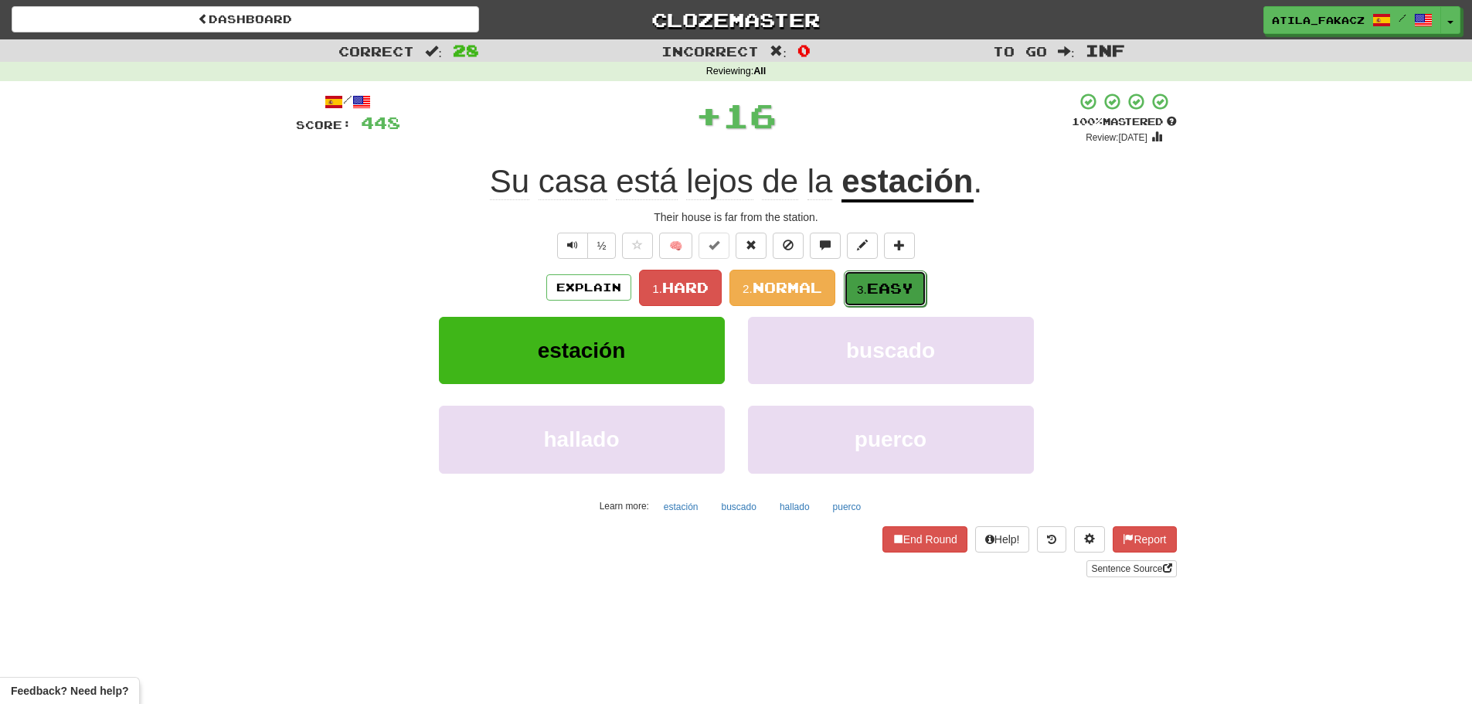
click at [895, 290] on span "Easy" at bounding box center [890, 288] width 46 height 17
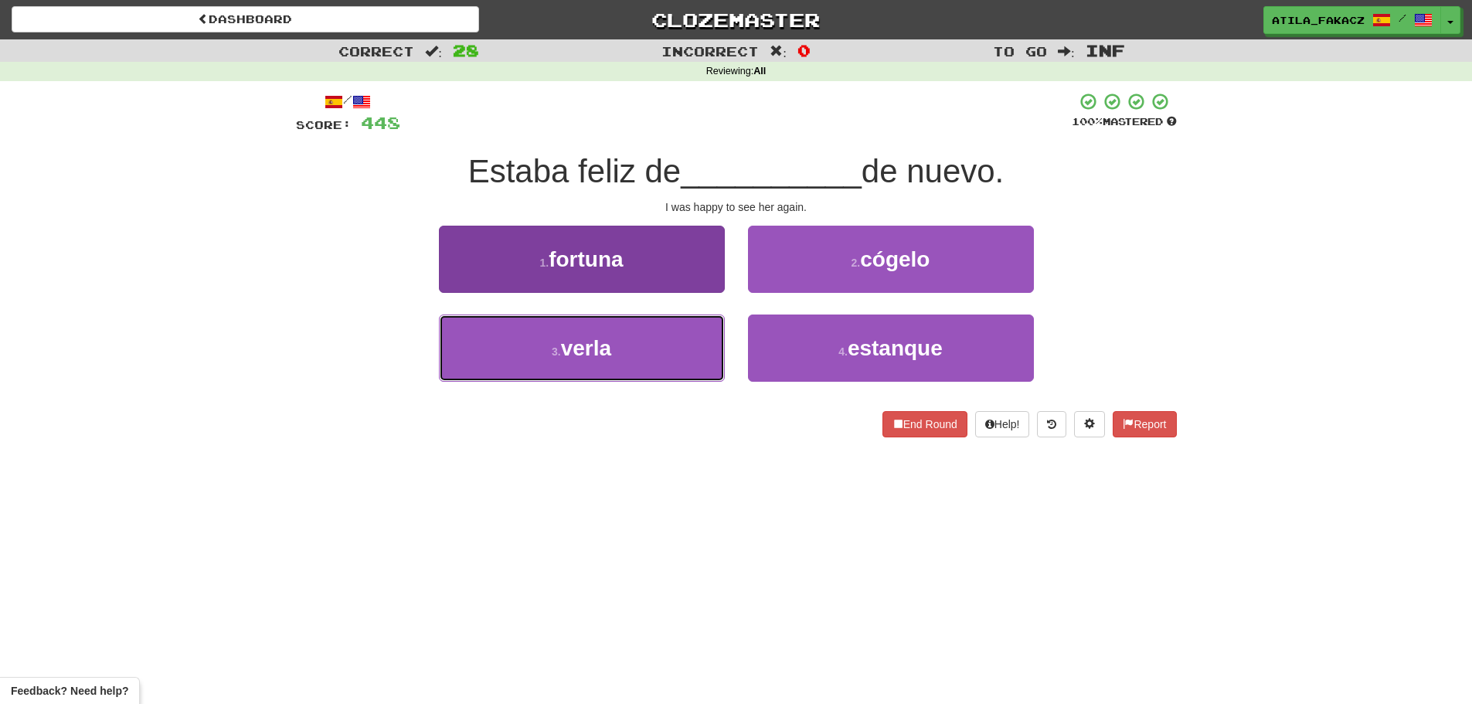
click at [622, 349] on button "3 . verla" at bounding box center [582, 347] width 286 height 67
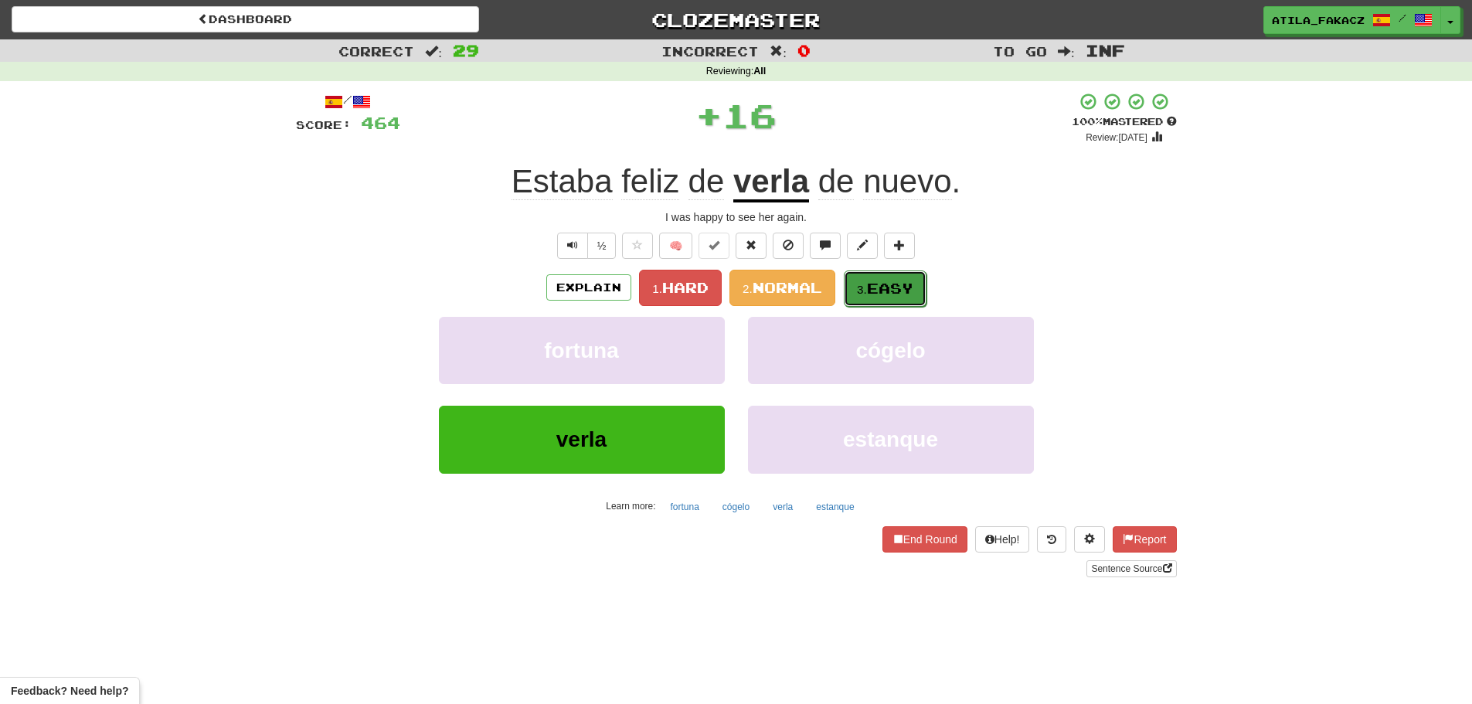
click at [900, 282] on span "Easy" at bounding box center [890, 288] width 46 height 17
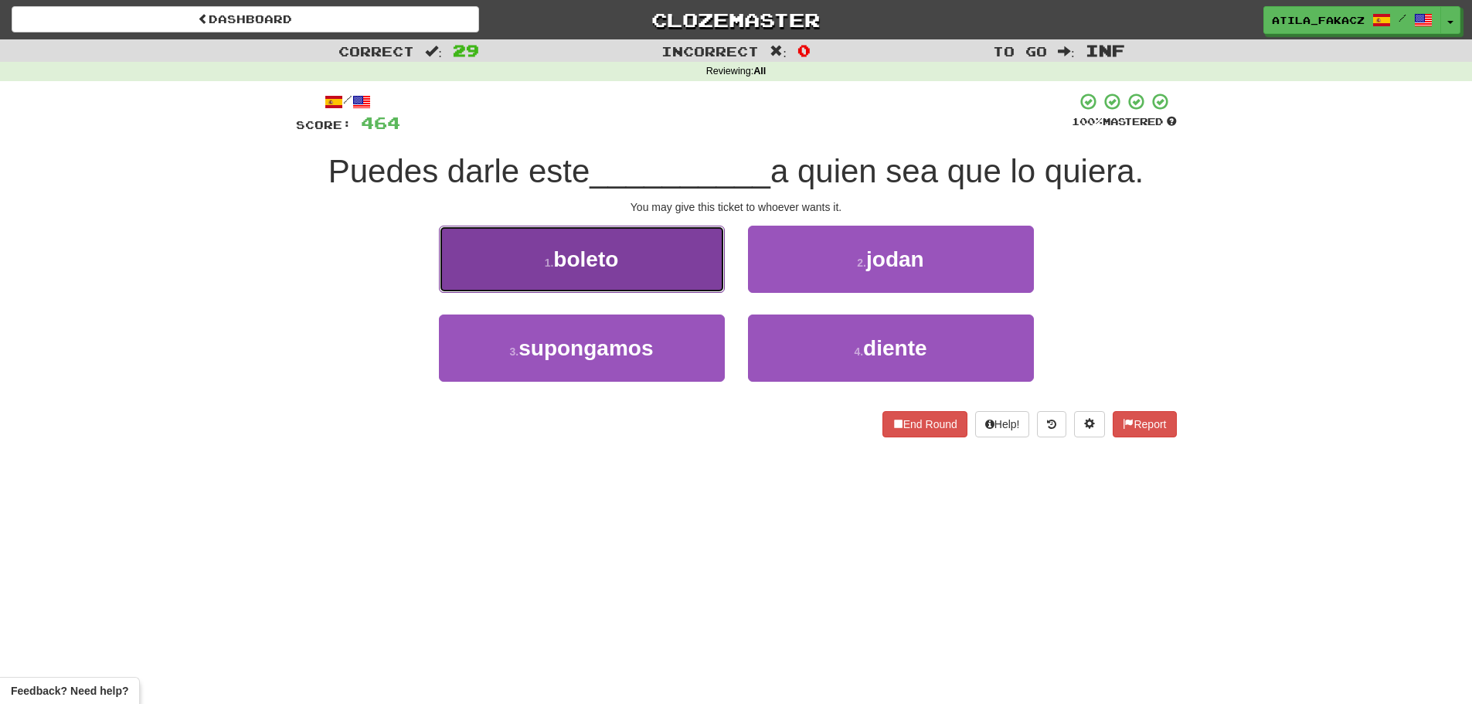
click at [664, 256] on button "1 . boleto" at bounding box center [582, 259] width 286 height 67
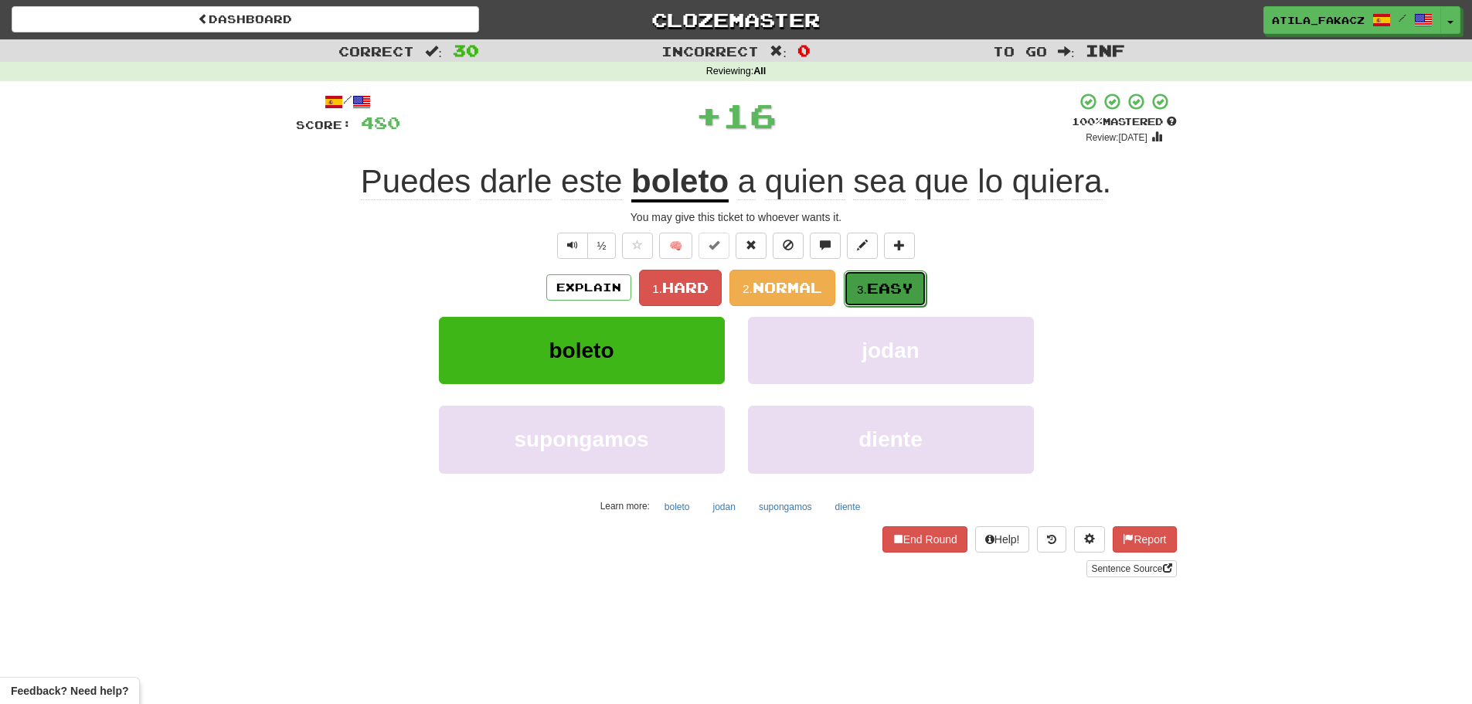
click at [922, 289] on button "3. Easy" at bounding box center [885, 288] width 83 height 36
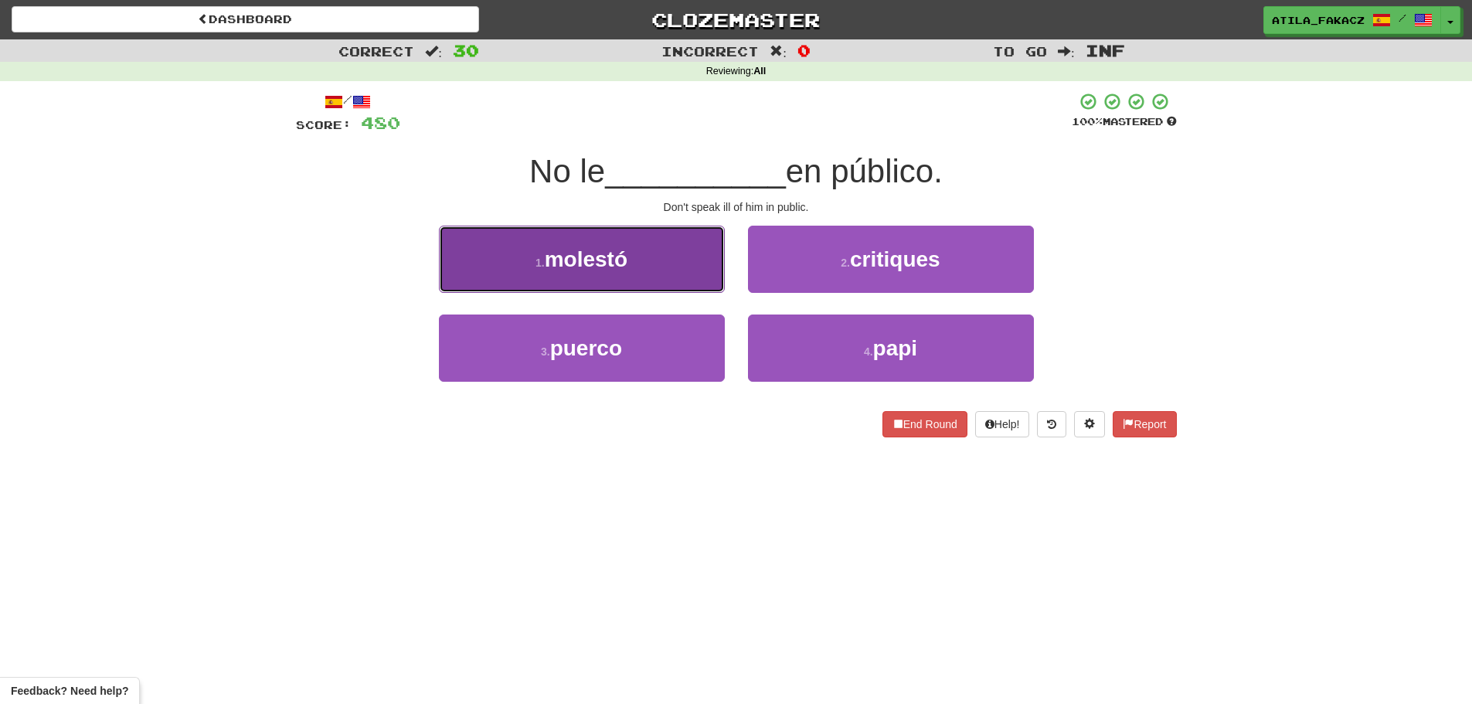
click at [658, 290] on button "1 . molestó" at bounding box center [582, 259] width 286 height 67
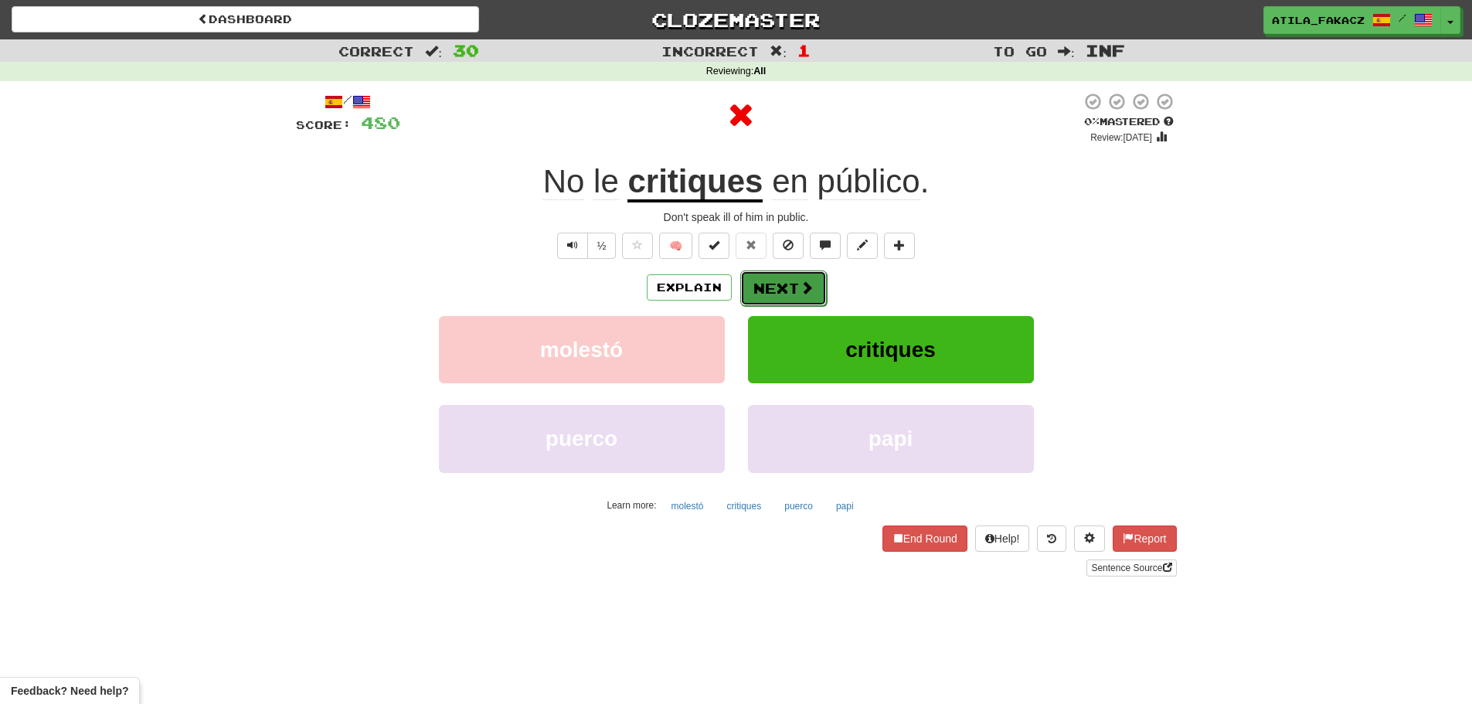
click at [818, 291] on button "Next" at bounding box center [783, 288] width 87 height 36
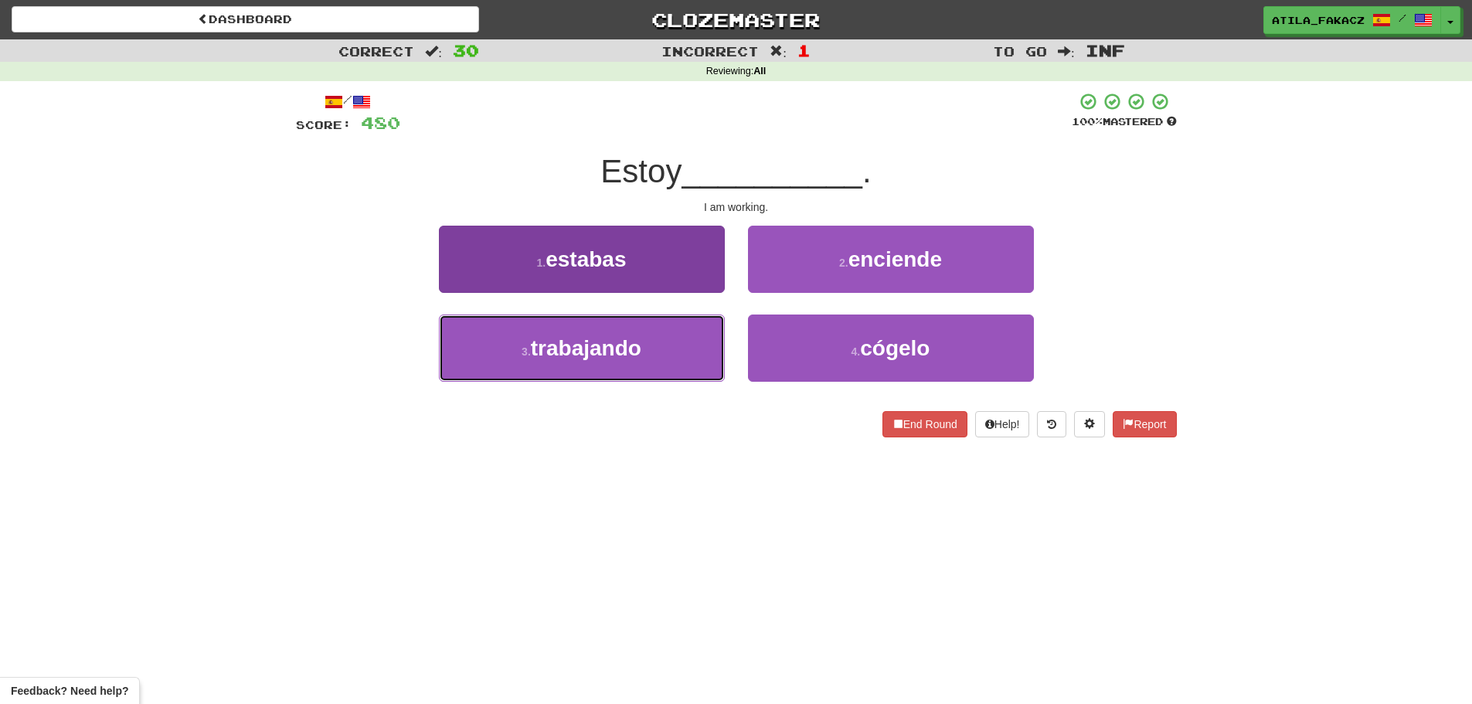
click at [664, 350] on button "3 . trabajando" at bounding box center [582, 347] width 286 height 67
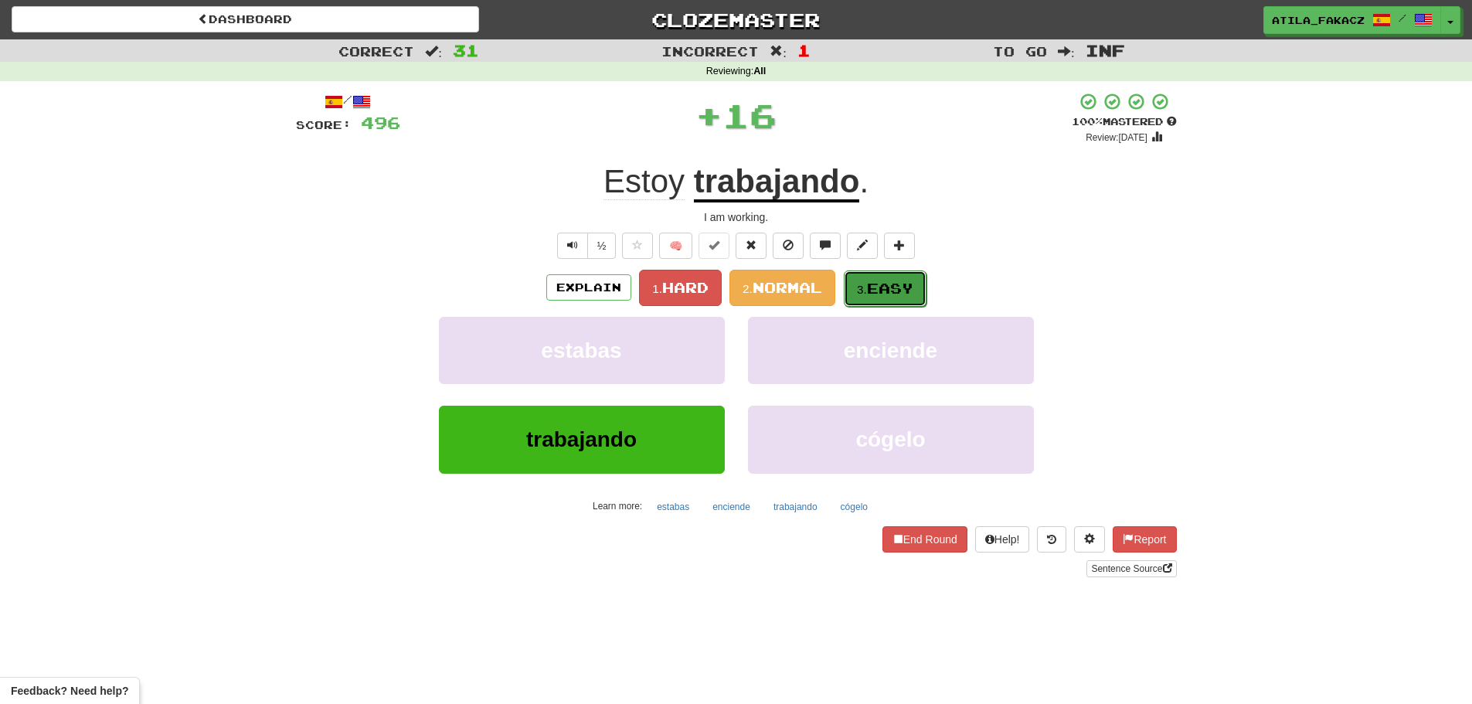
click at [867, 294] on small "3." at bounding box center [862, 289] width 10 height 13
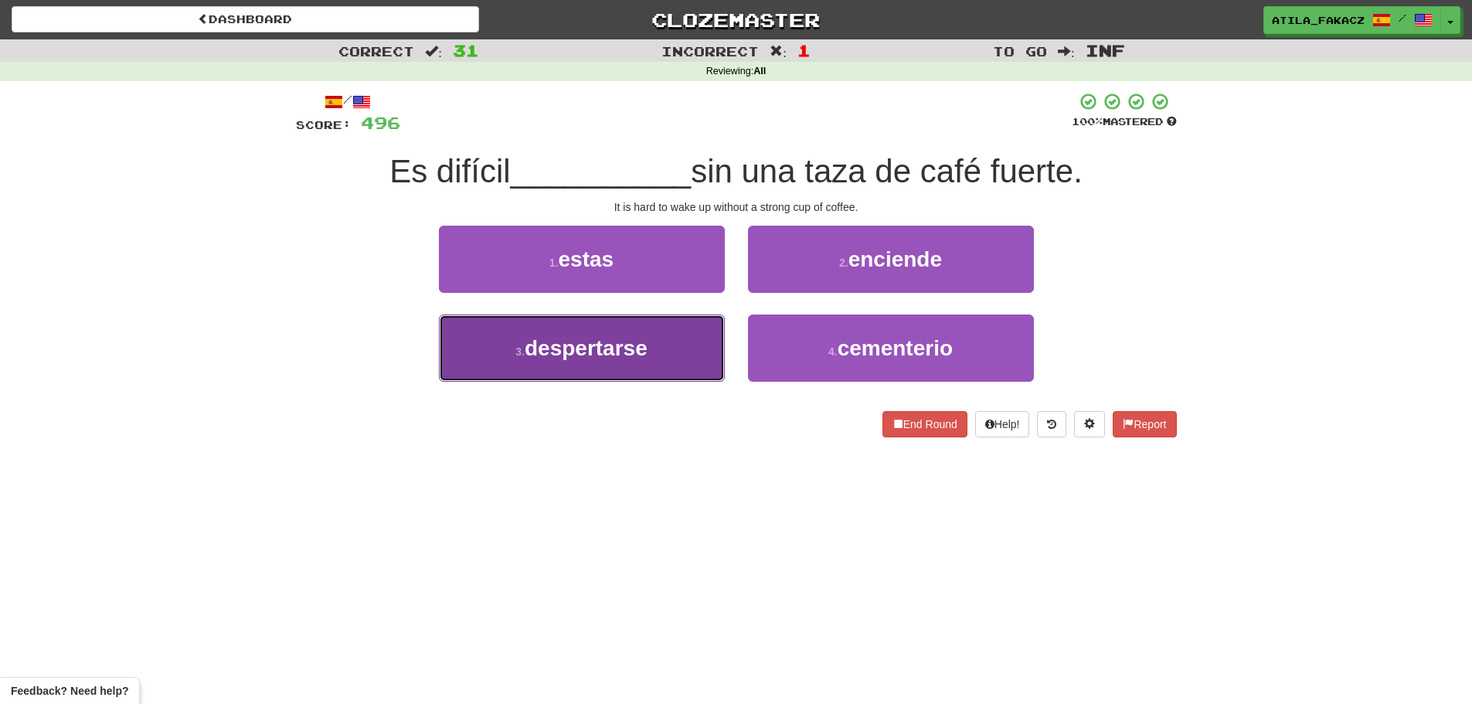
click at [630, 362] on button "3 . despertarse" at bounding box center [582, 347] width 286 height 67
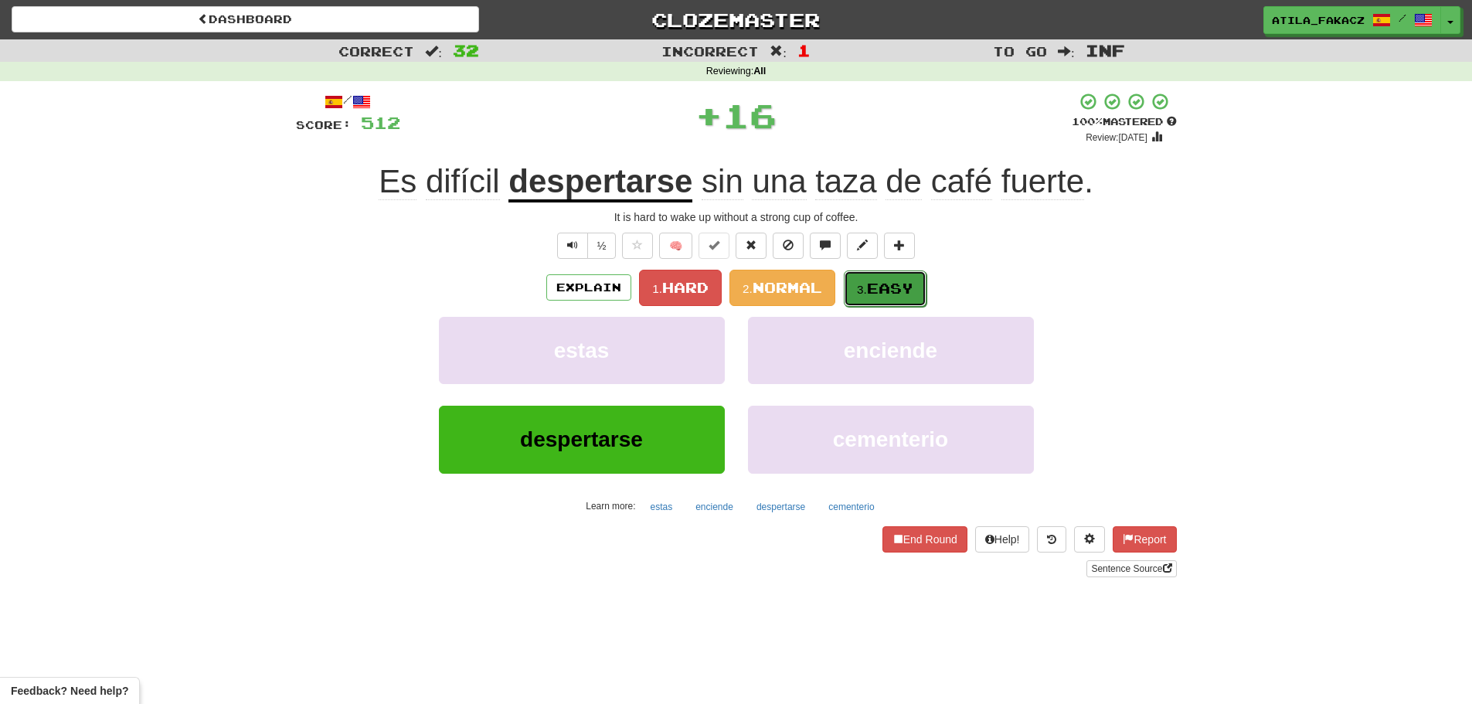
click at [877, 284] on span "Easy" at bounding box center [890, 288] width 46 height 17
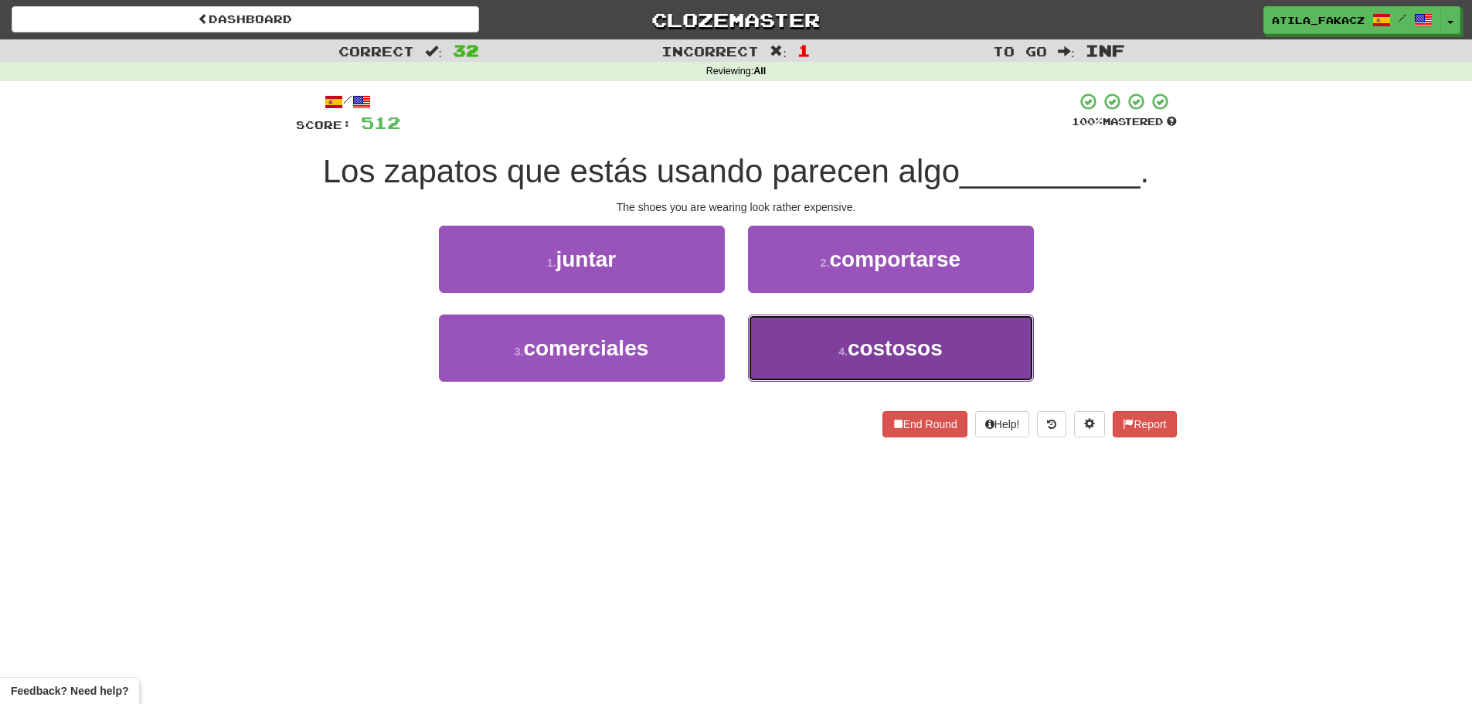
click at [813, 345] on button "4 . costosos" at bounding box center [891, 347] width 286 height 67
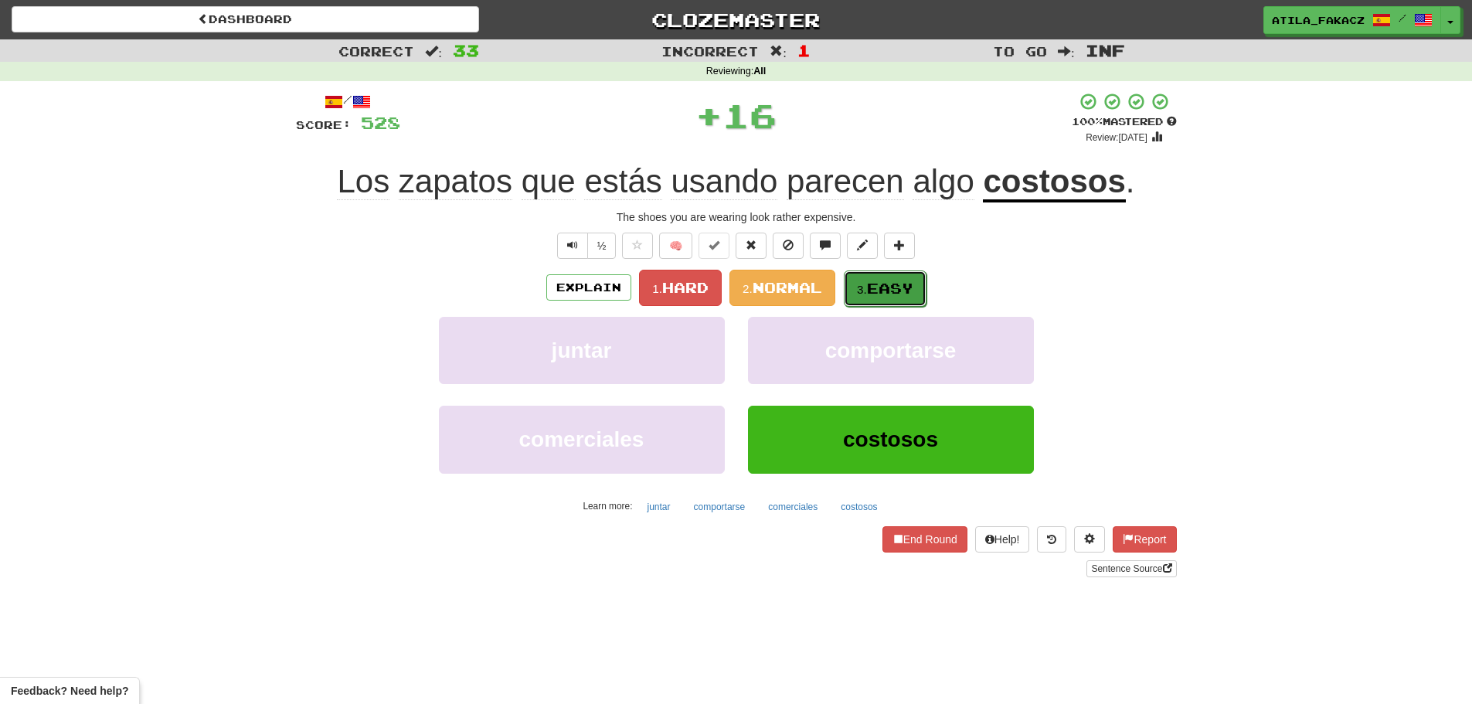
click at [871, 287] on span "Easy" at bounding box center [890, 288] width 46 height 17
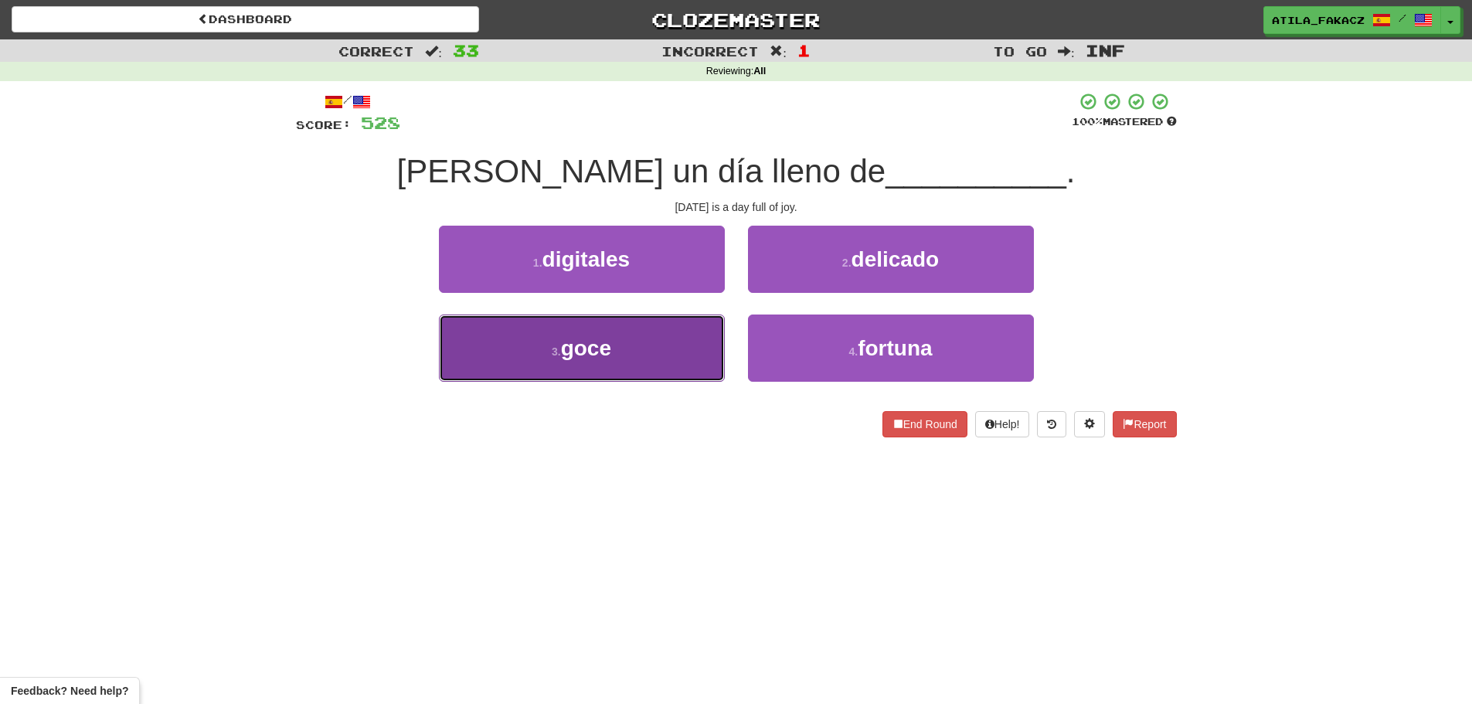
click at [667, 360] on button "3 . goce" at bounding box center [582, 347] width 286 height 67
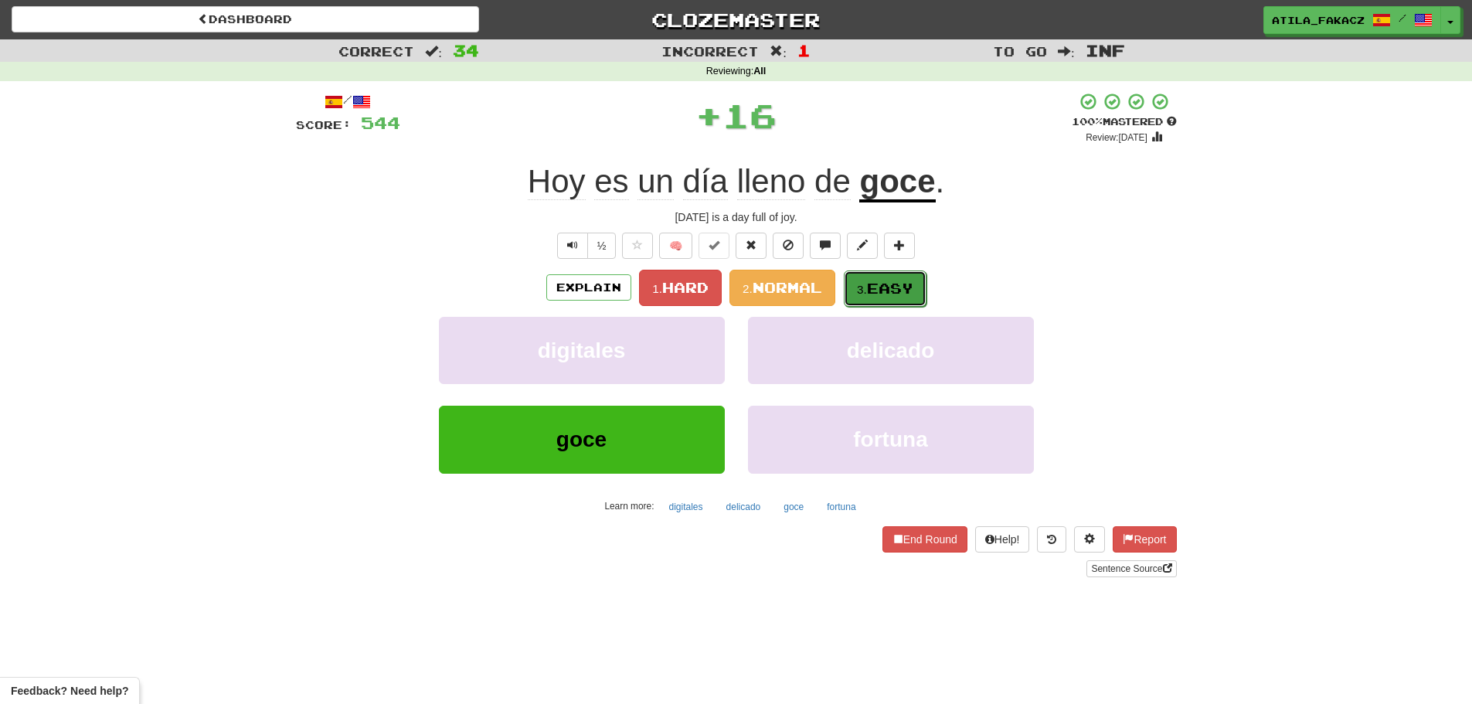
click at [867, 284] on small "3." at bounding box center [862, 289] width 10 height 13
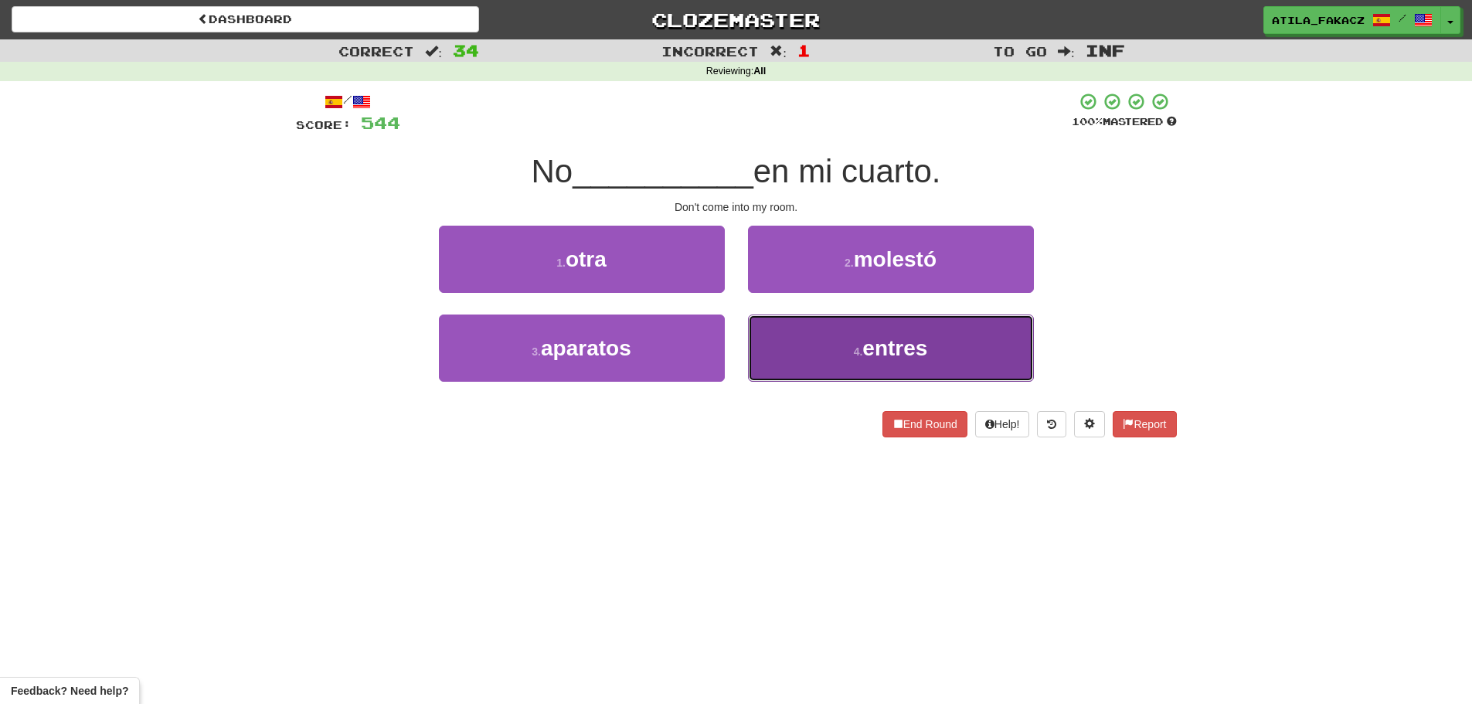
click at [783, 341] on button "4 . entres" at bounding box center [891, 347] width 286 height 67
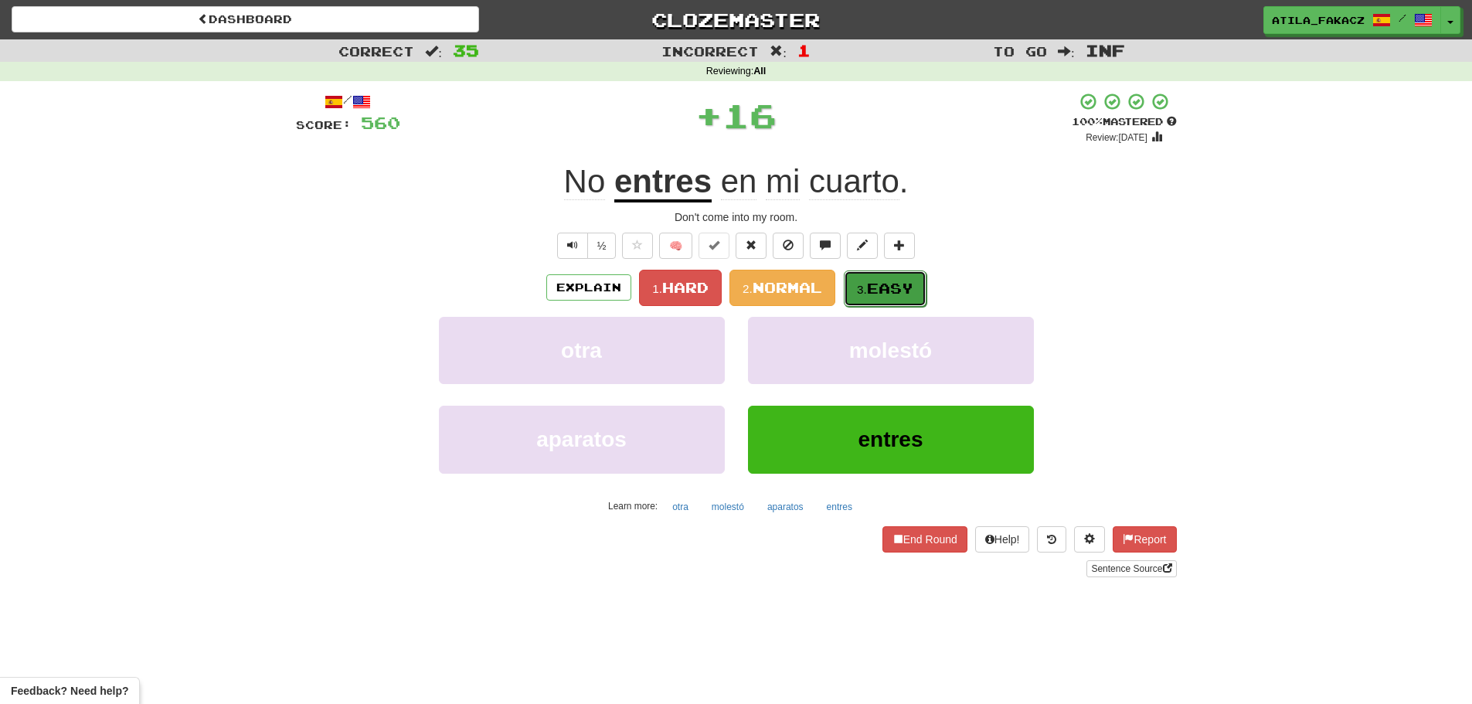
click at [854, 278] on button "3. Easy" at bounding box center [885, 288] width 83 height 36
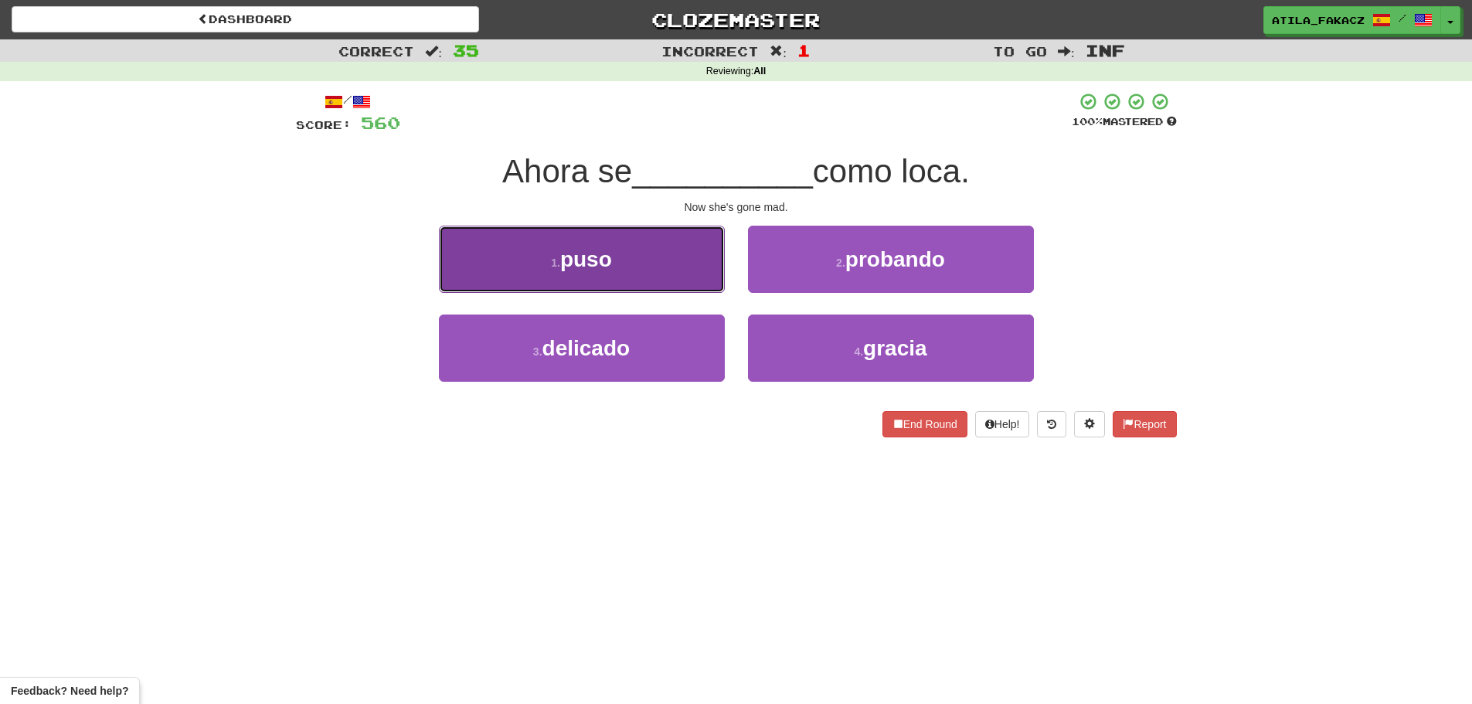
click at [675, 274] on button "1 . puso" at bounding box center [582, 259] width 286 height 67
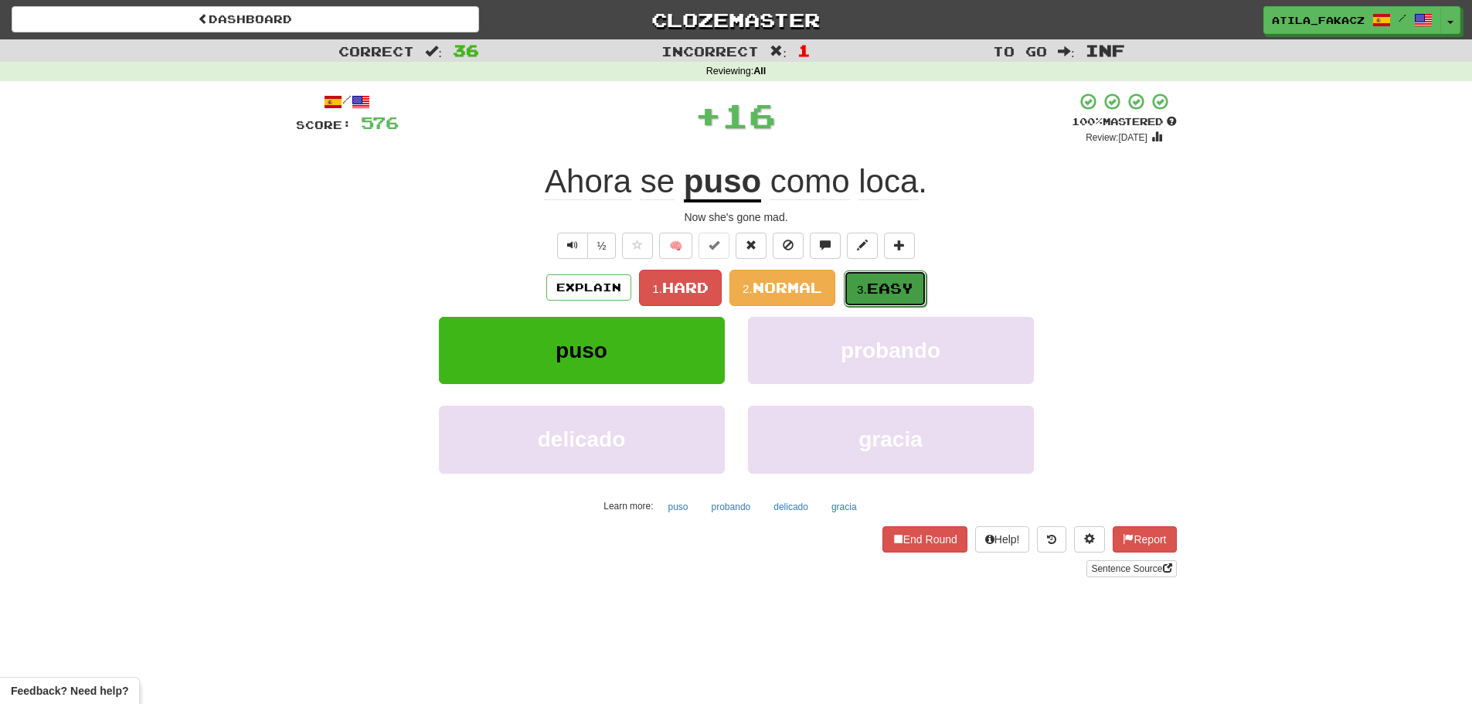
click at [905, 299] on button "3. Easy" at bounding box center [885, 288] width 83 height 36
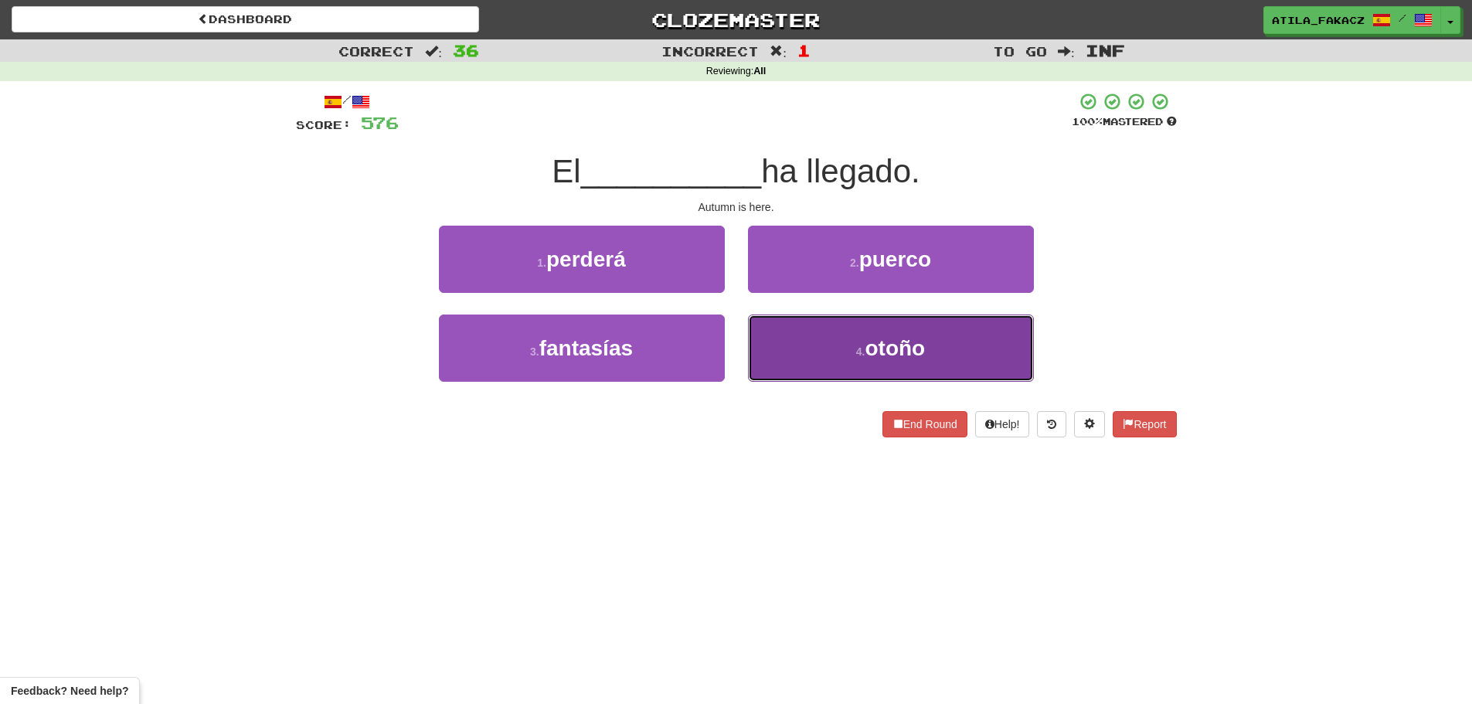
click at [861, 350] on small "4 ." at bounding box center [860, 351] width 9 height 12
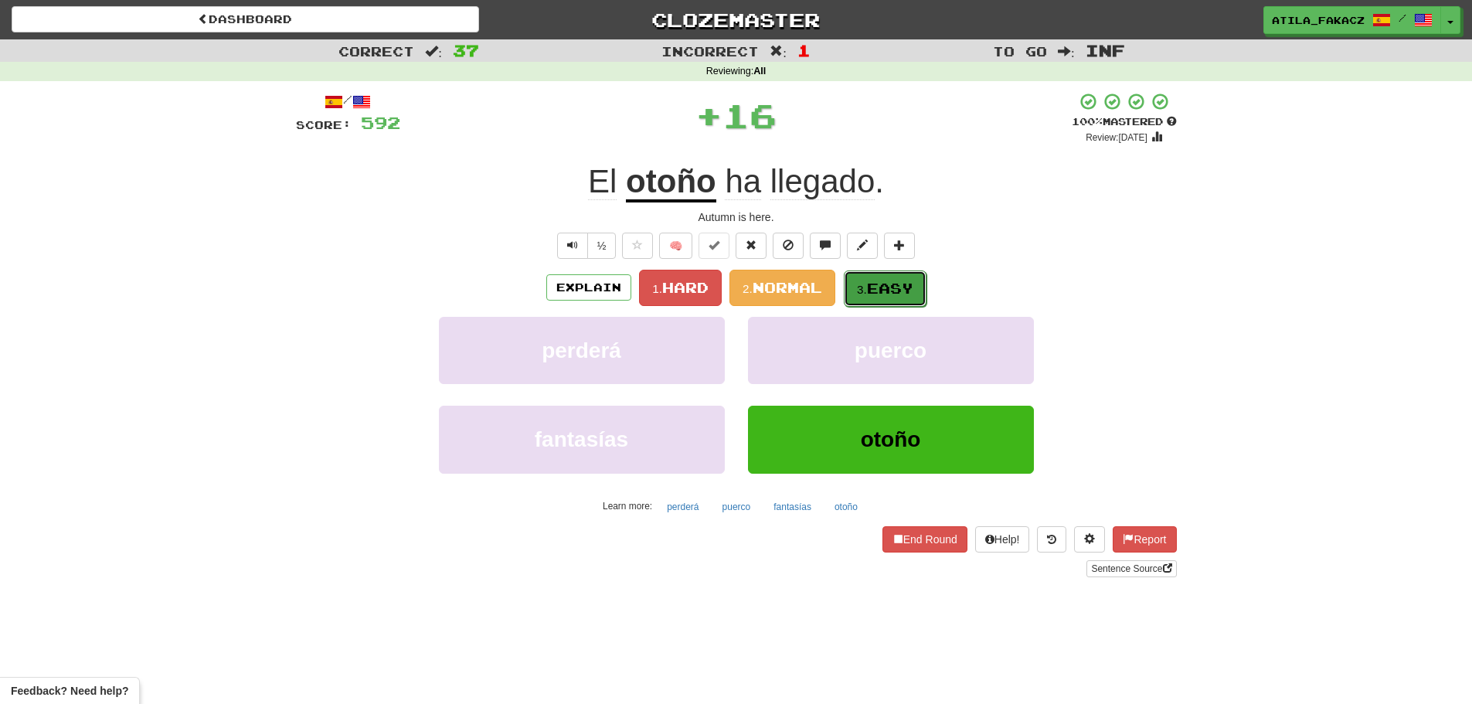
click at [881, 287] on span "Easy" at bounding box center [890, 288] width 46 height 17
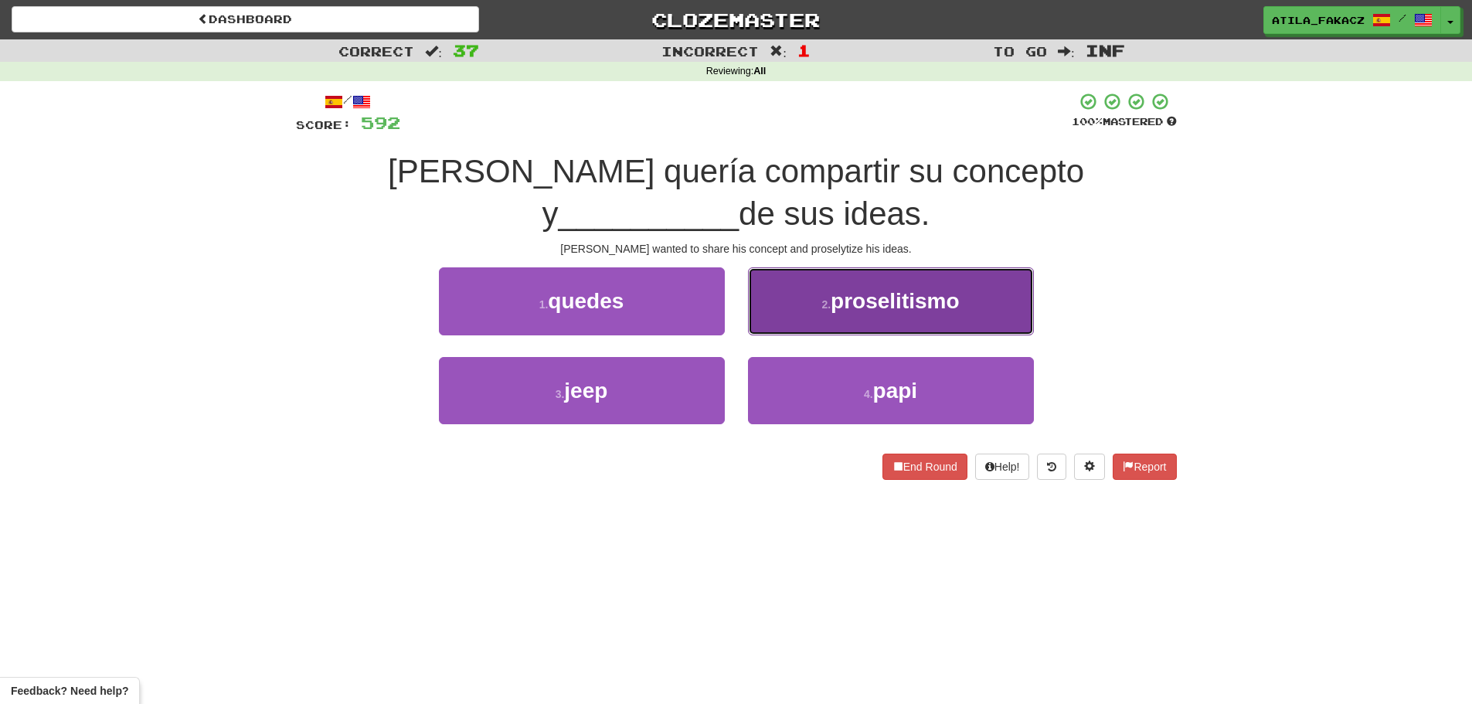
click at [883, 324] on button "2 . proselitismo" at bounding box center [891, 300] width 286 height 67
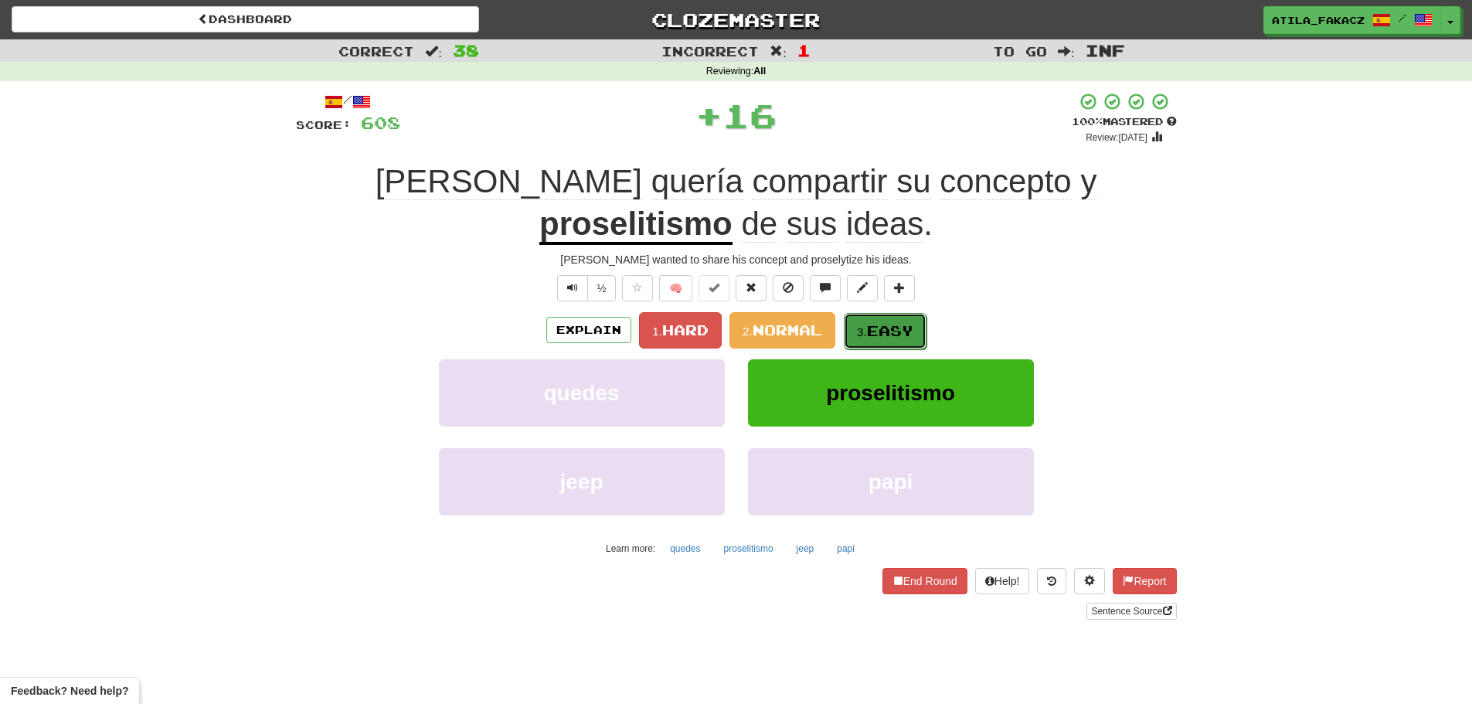
click at [871, 324] on span "Easy" at bounding box center [890, 330] width 46 height 17
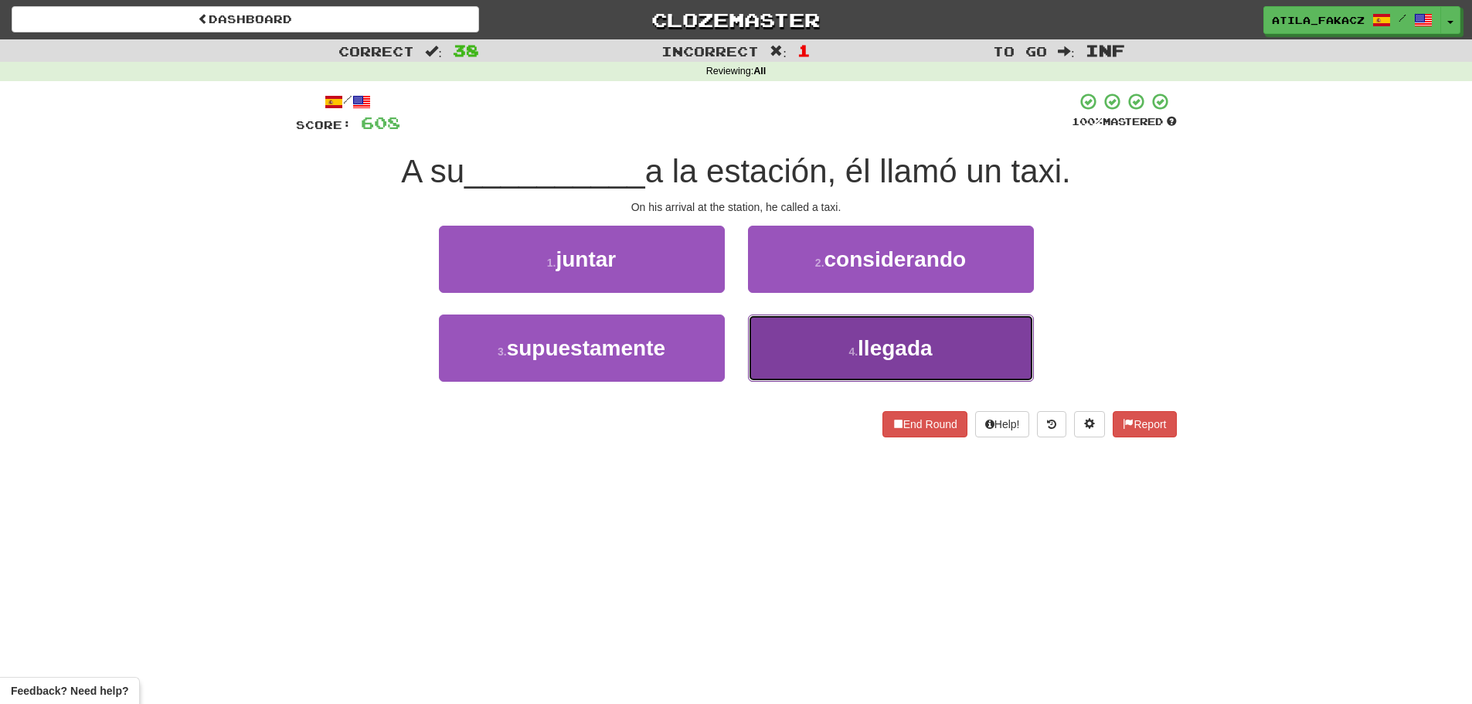
click at [838, 336] on button "4 . llegada" at bounding box center [891, 347] width 286 height 67
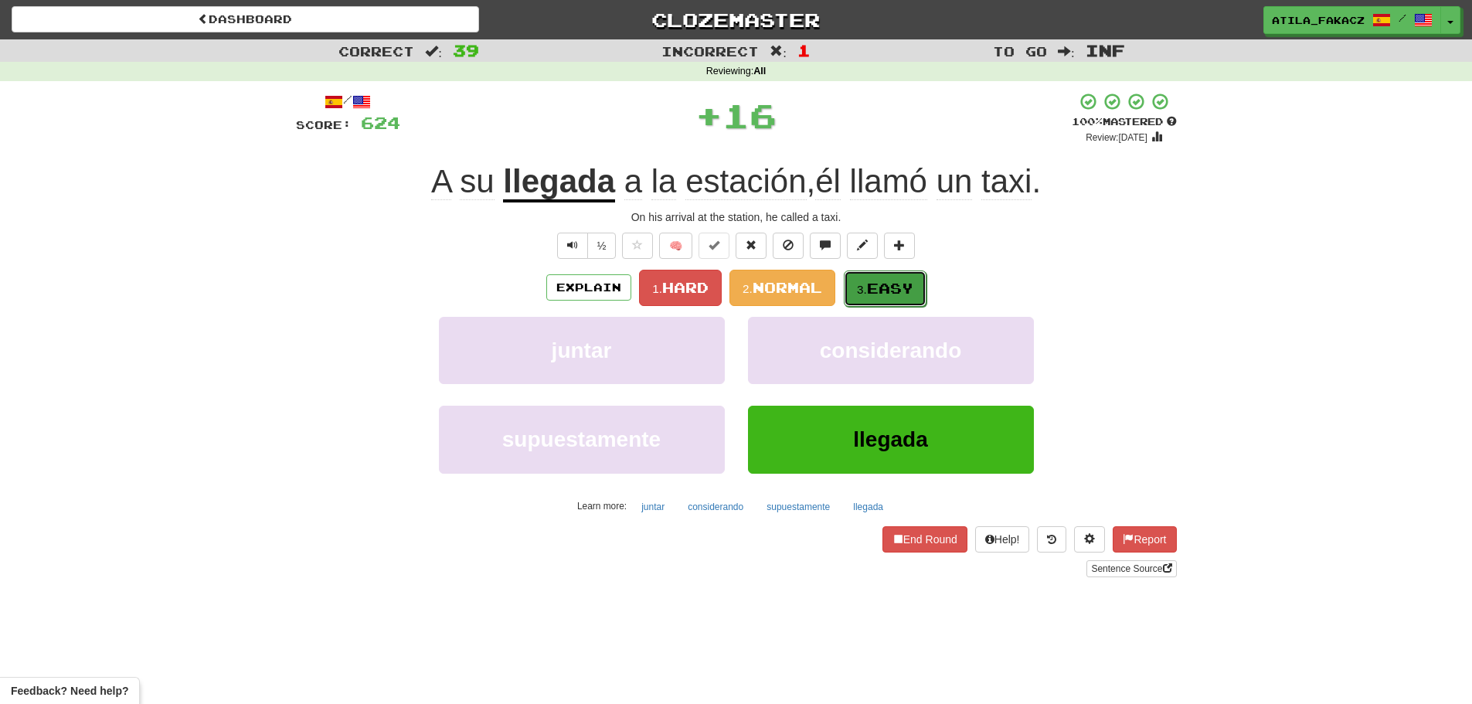
click at [875, 289] on span "Easy" at bounding box center [890, 288] width 46 height 17
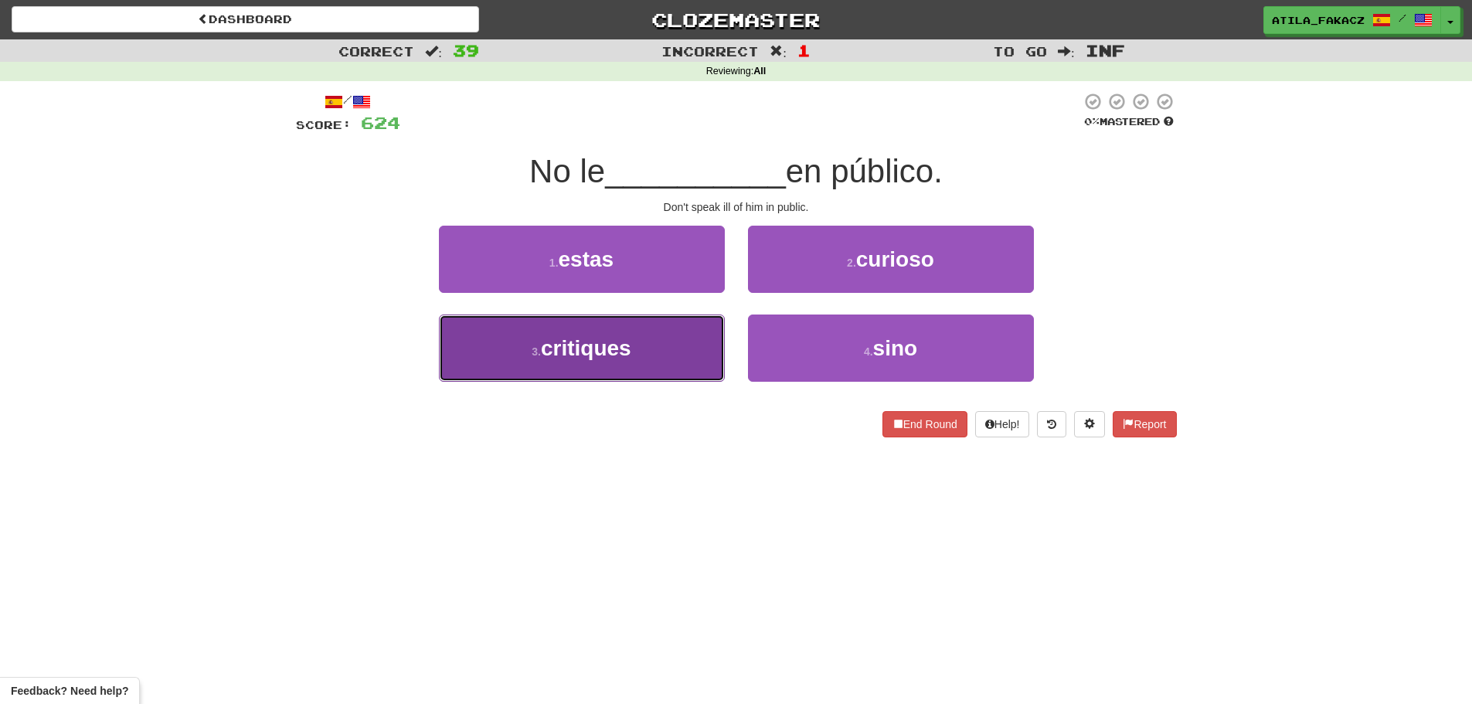
click at [662, 356] on button "3 . critiques" at bounding box center [582, 347] width 286 height 67
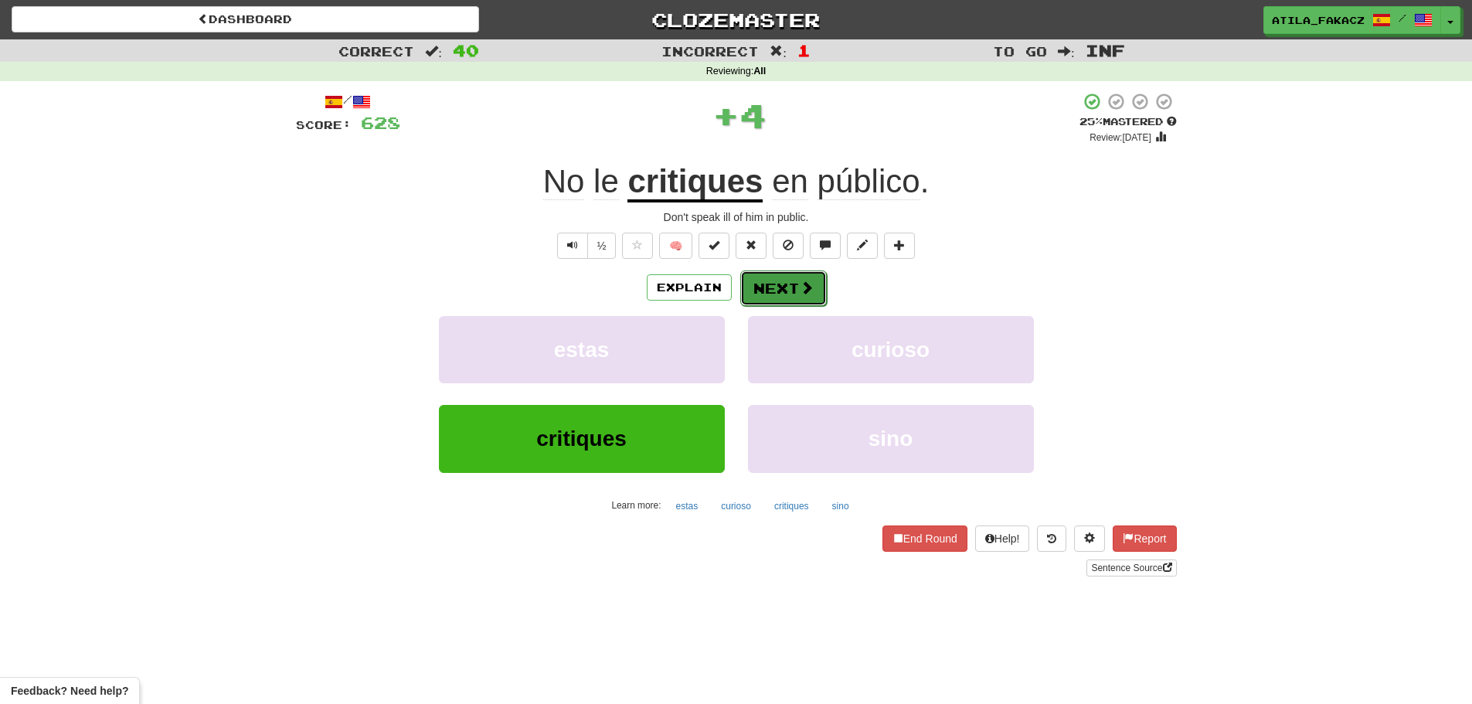
click at [811, 294] on span at bounding box center [807, 287] width 14 height 14
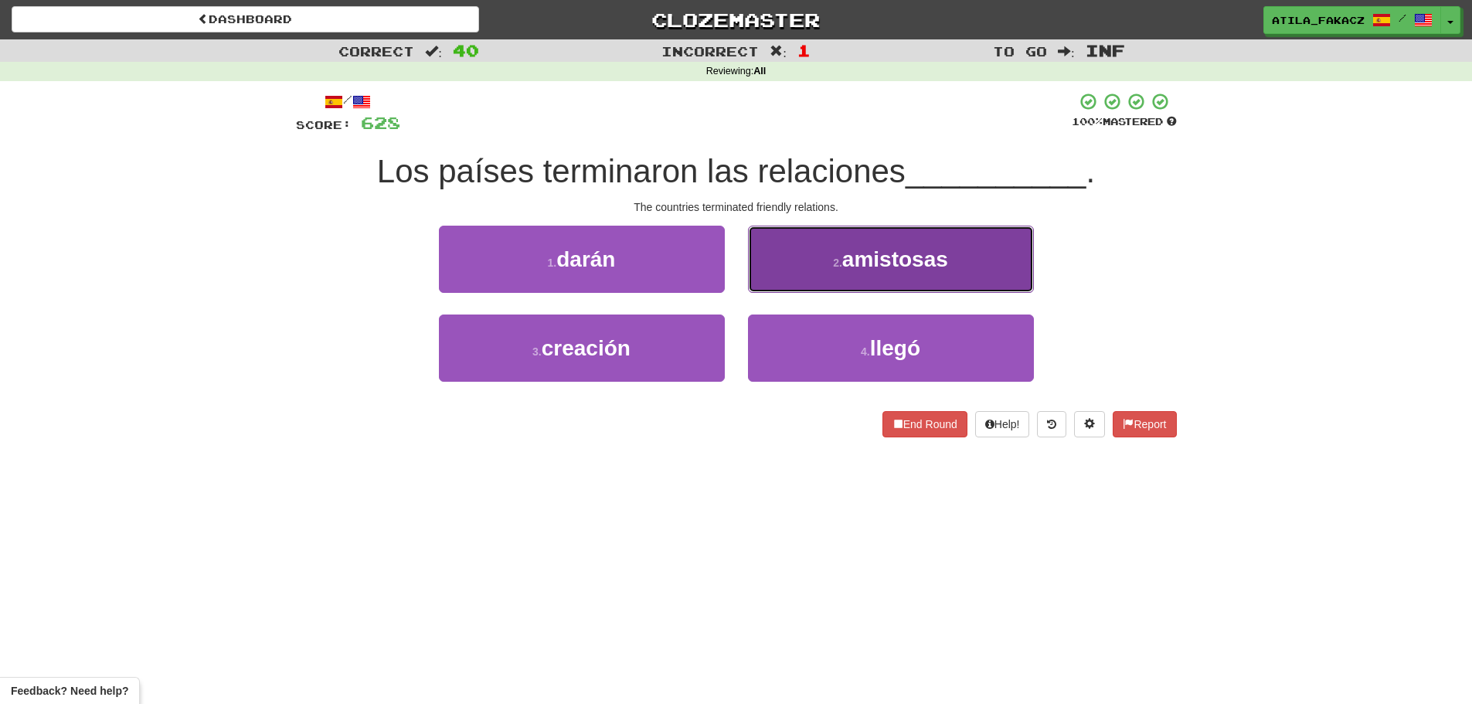
click at [848, 276] on button "2 . amistosas" at bounding box center [891, 259] width 286 height 67
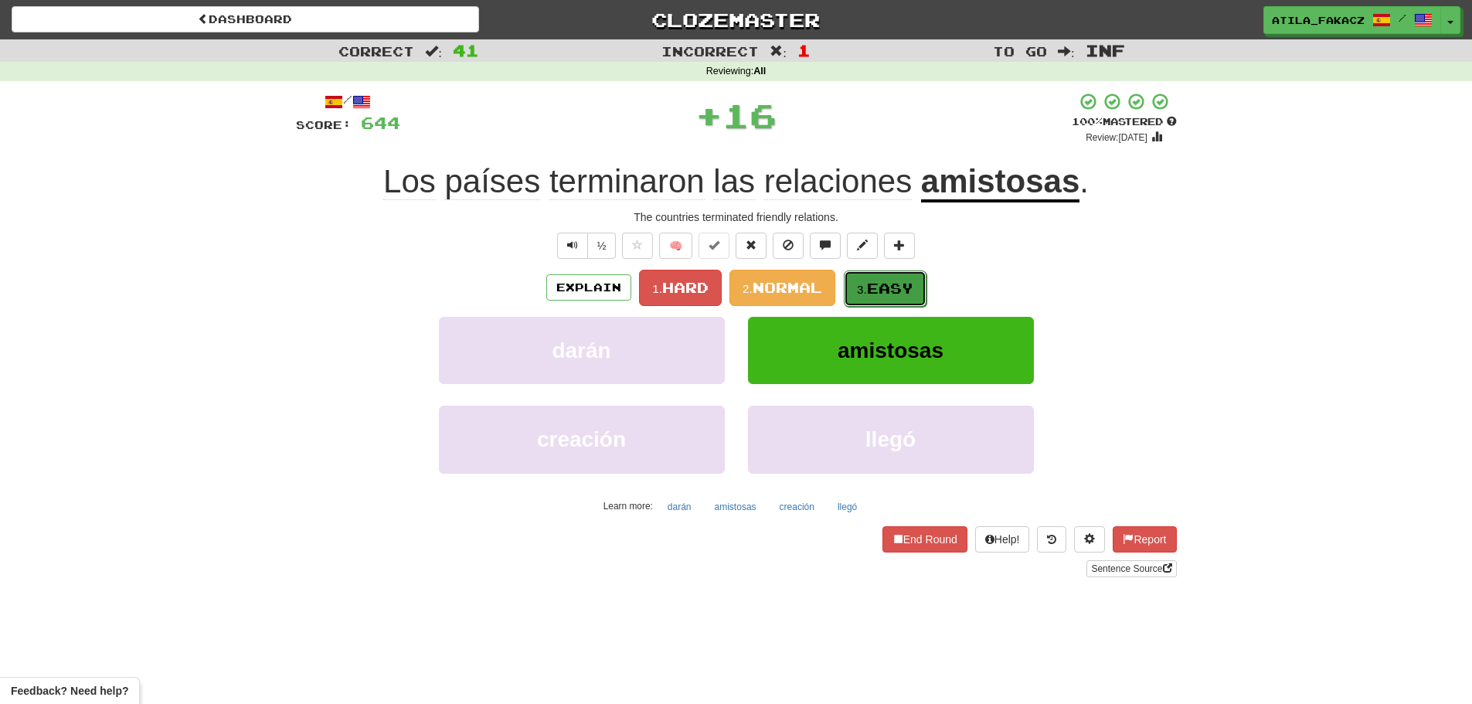
click at [898, 284] on span "Easy" at bounding box center [890, 288] width 46 height 17
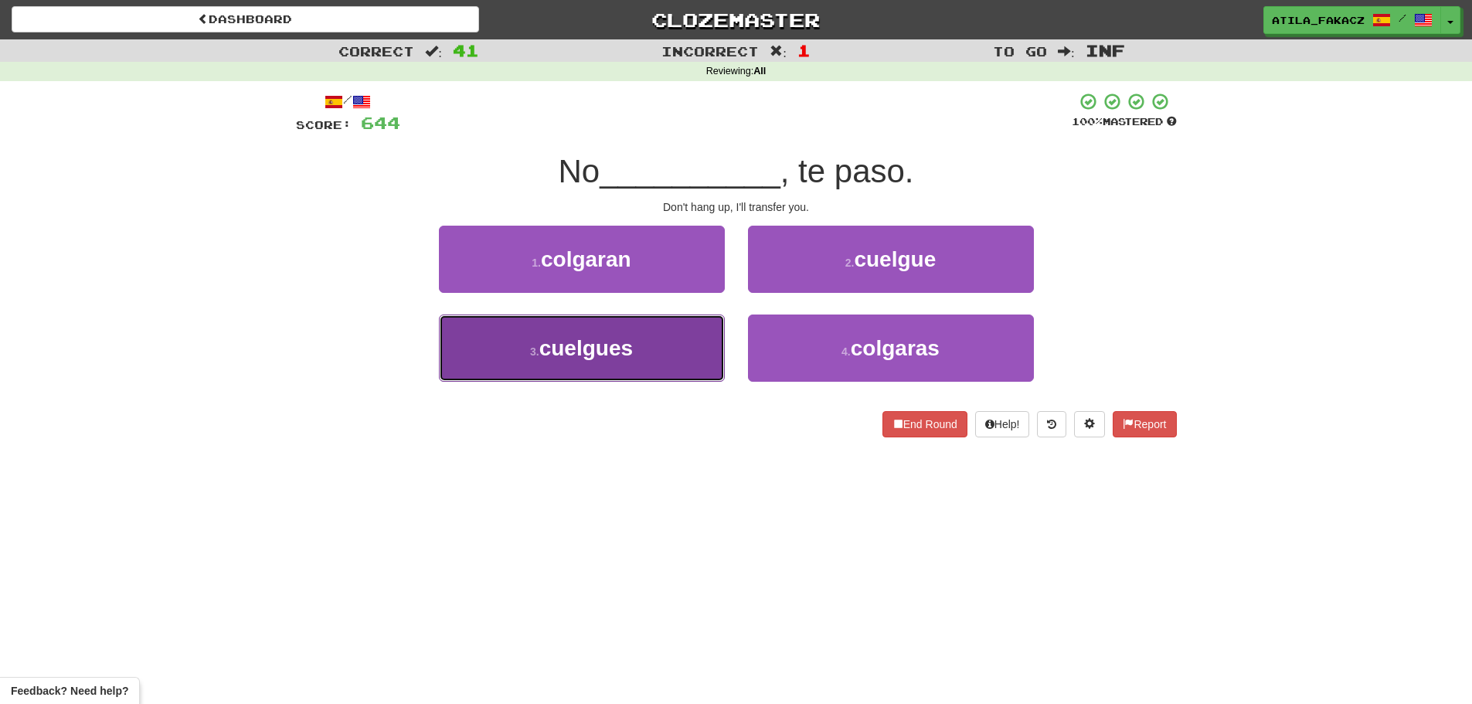
click at [701, 349] on button "3 . cuelgues" at bounding box center [582, 347] width 286 height 67
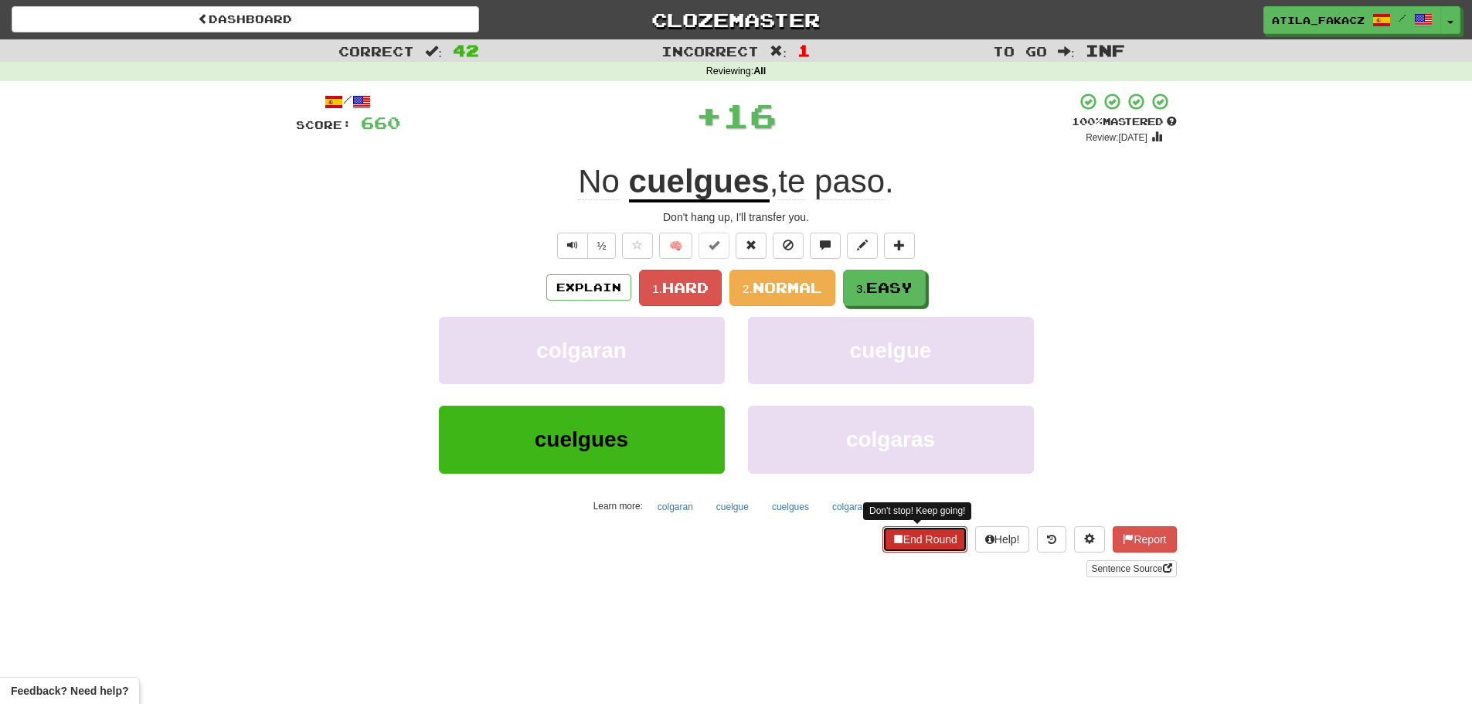
click at [918, 542] on button "End Round" at bounding box center [924, 539] width 85 height 26
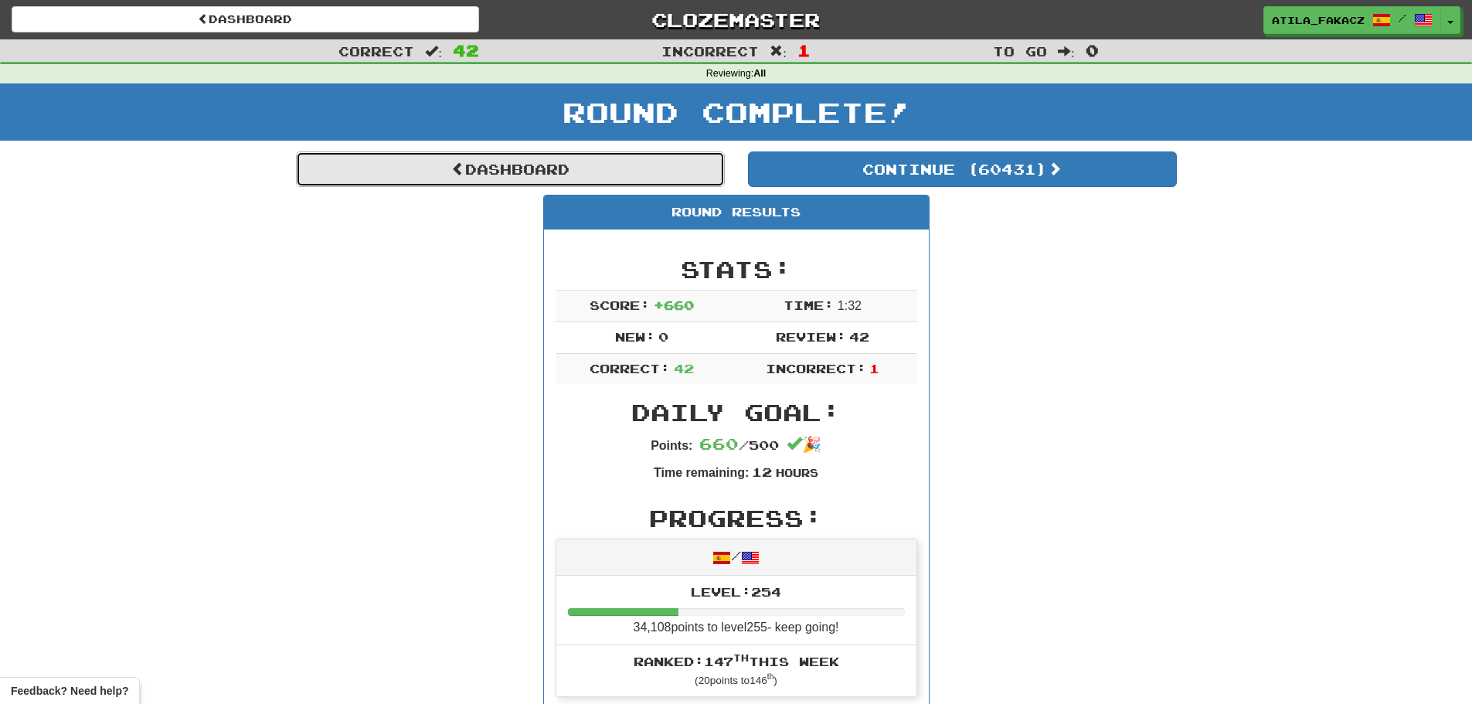
click at [552, 161] on link "Dashboard" at bounding box center [510, 169] width 429 height 36
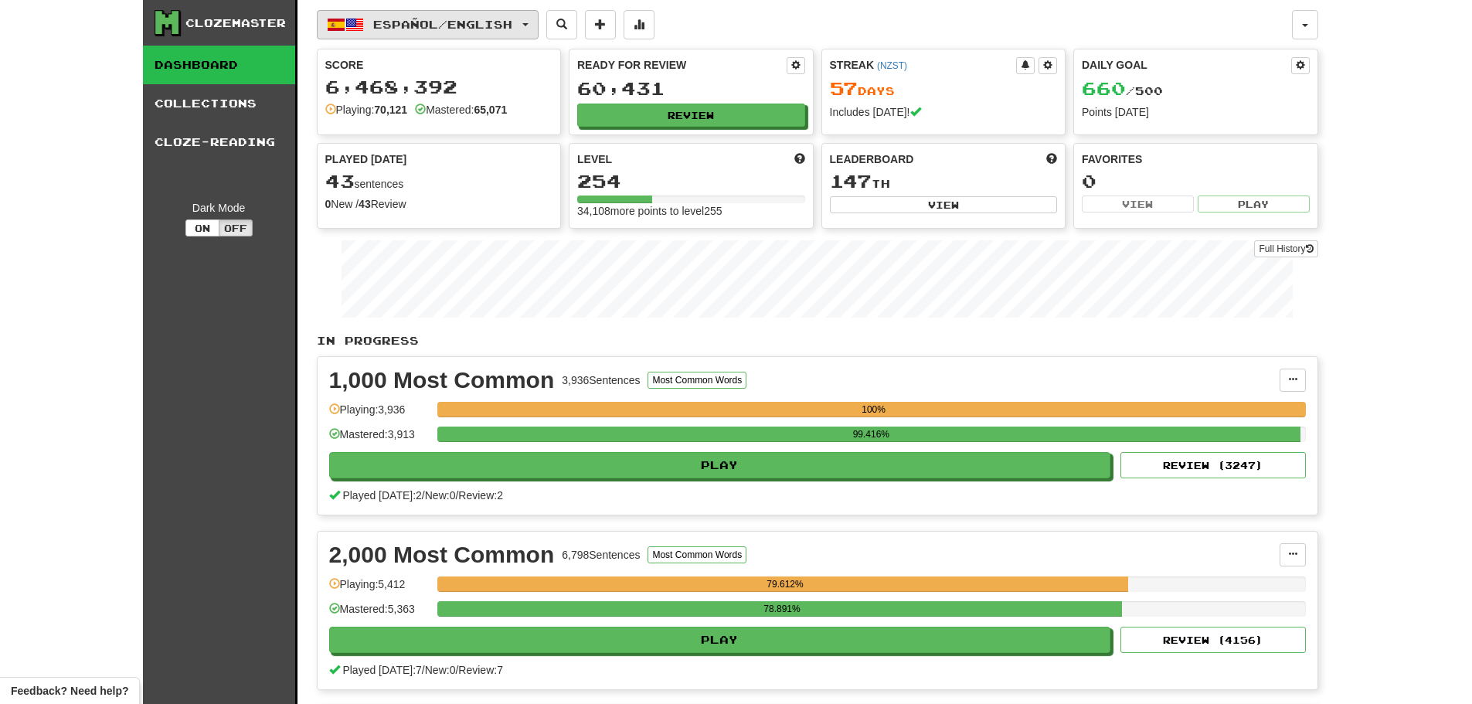
click at [490, 15] on button "Español / English" at bounding box center [428, 24] width 222 height 29
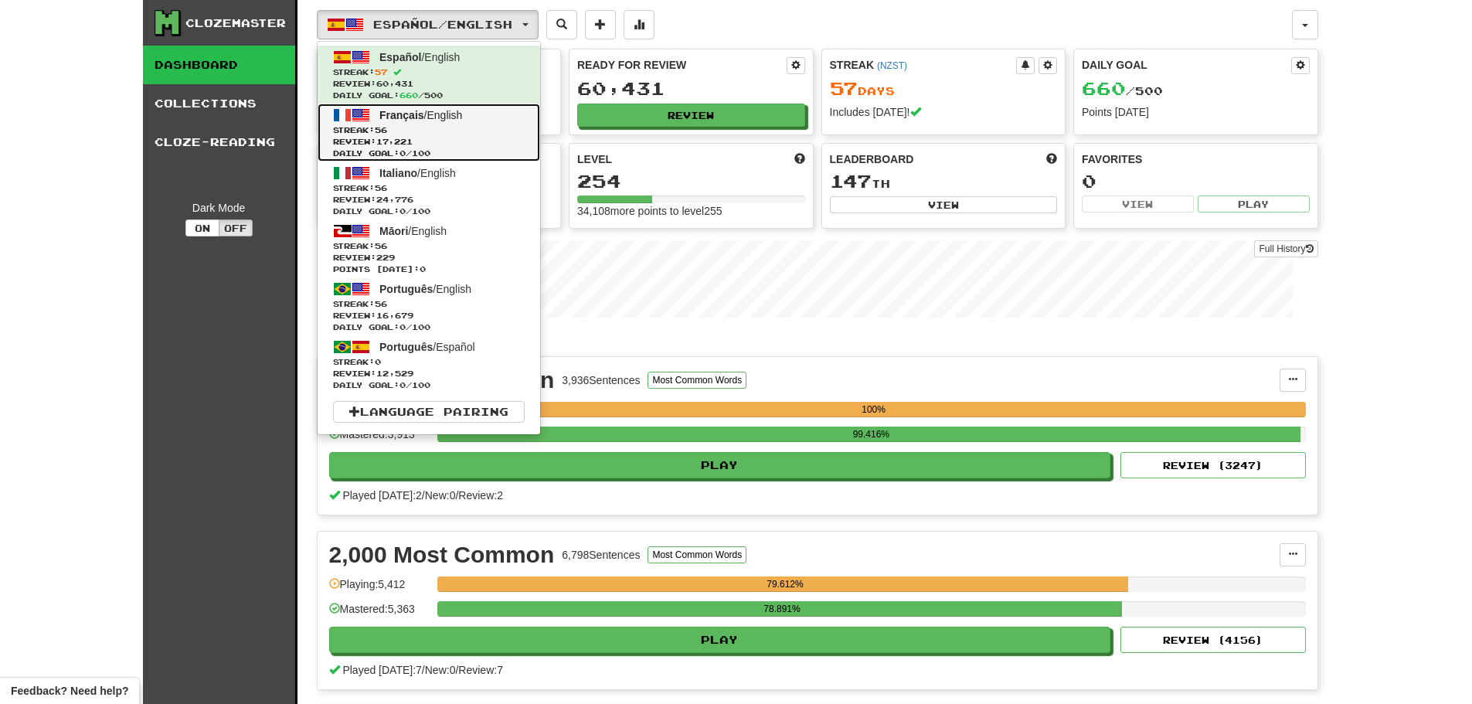
click at [460, 136] on span "Review: 17,221" at bounding box center [429, 142] width 192 height 12
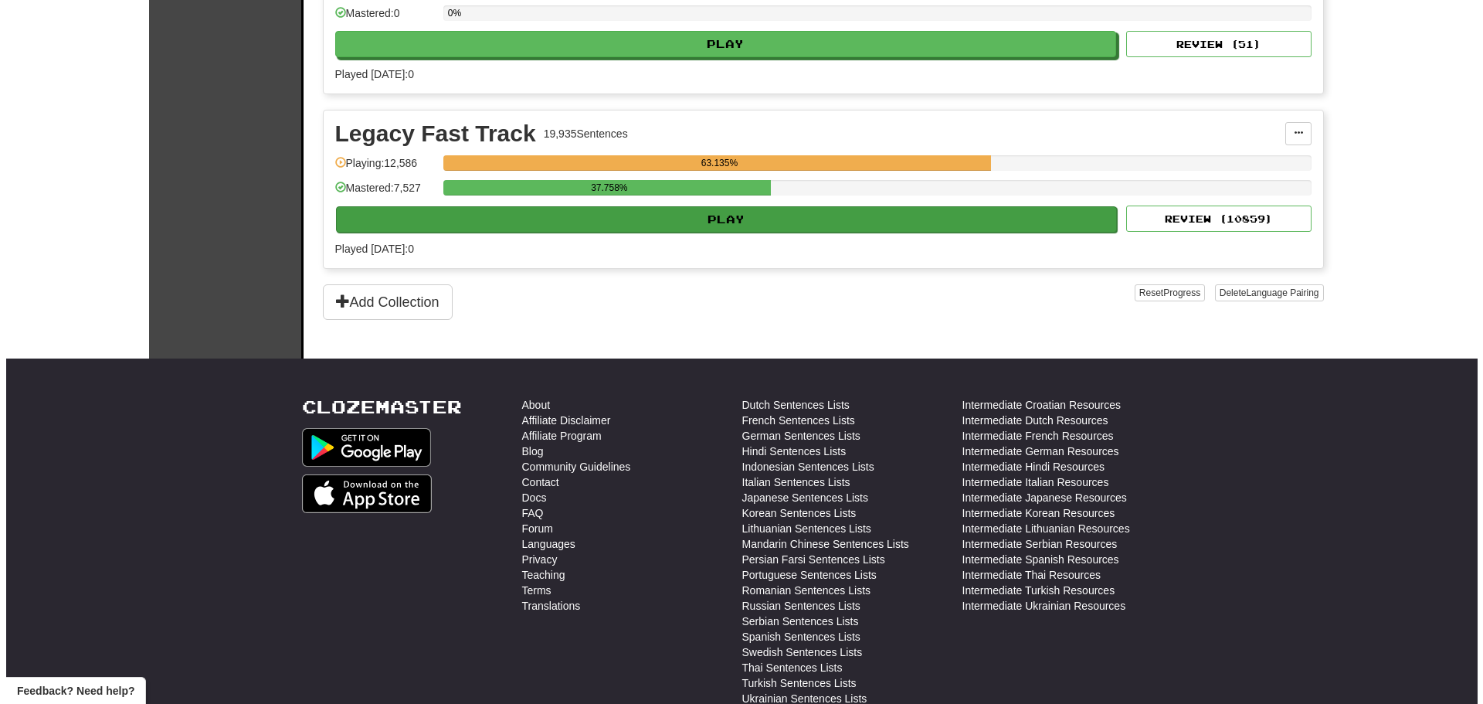
scroll to position [927, 0]
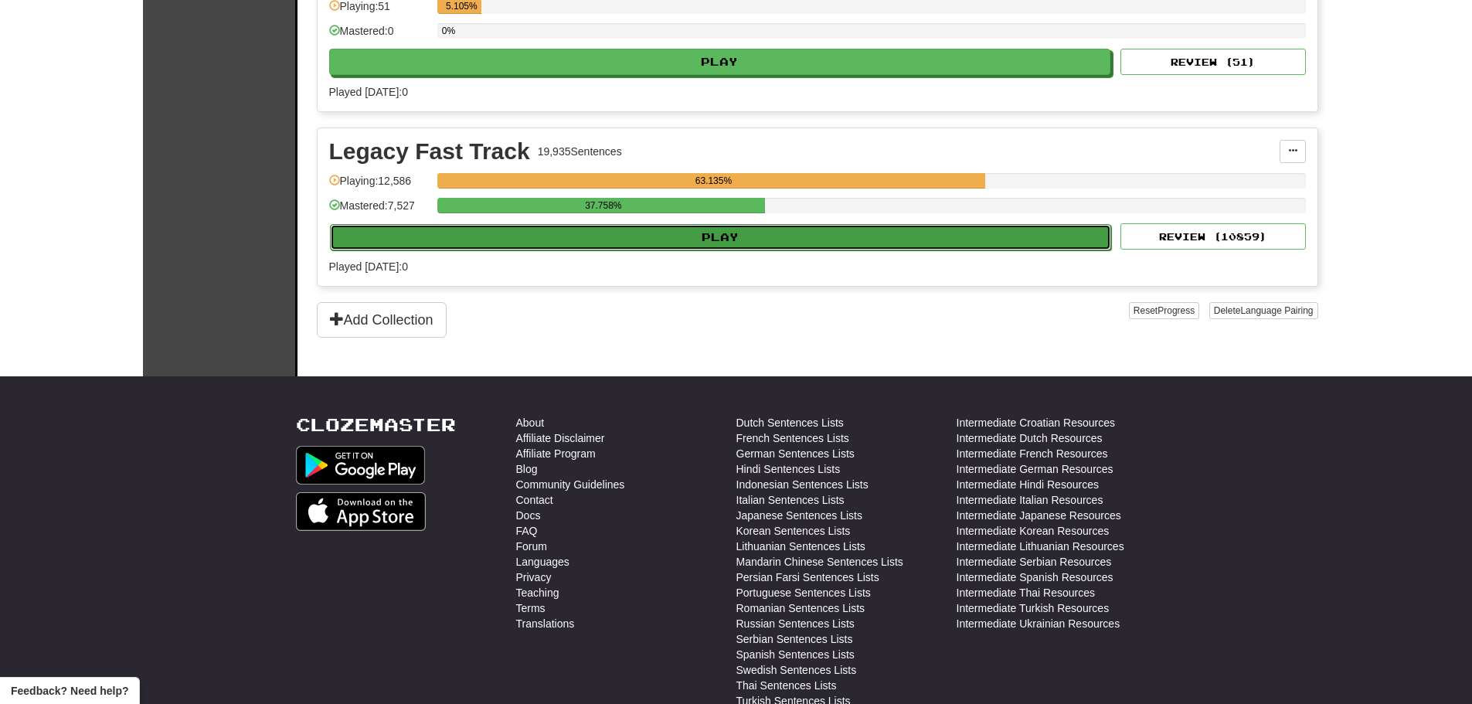
click at [671, 240] on button "Play" at bounding box center [721, 237] width 782 height 26
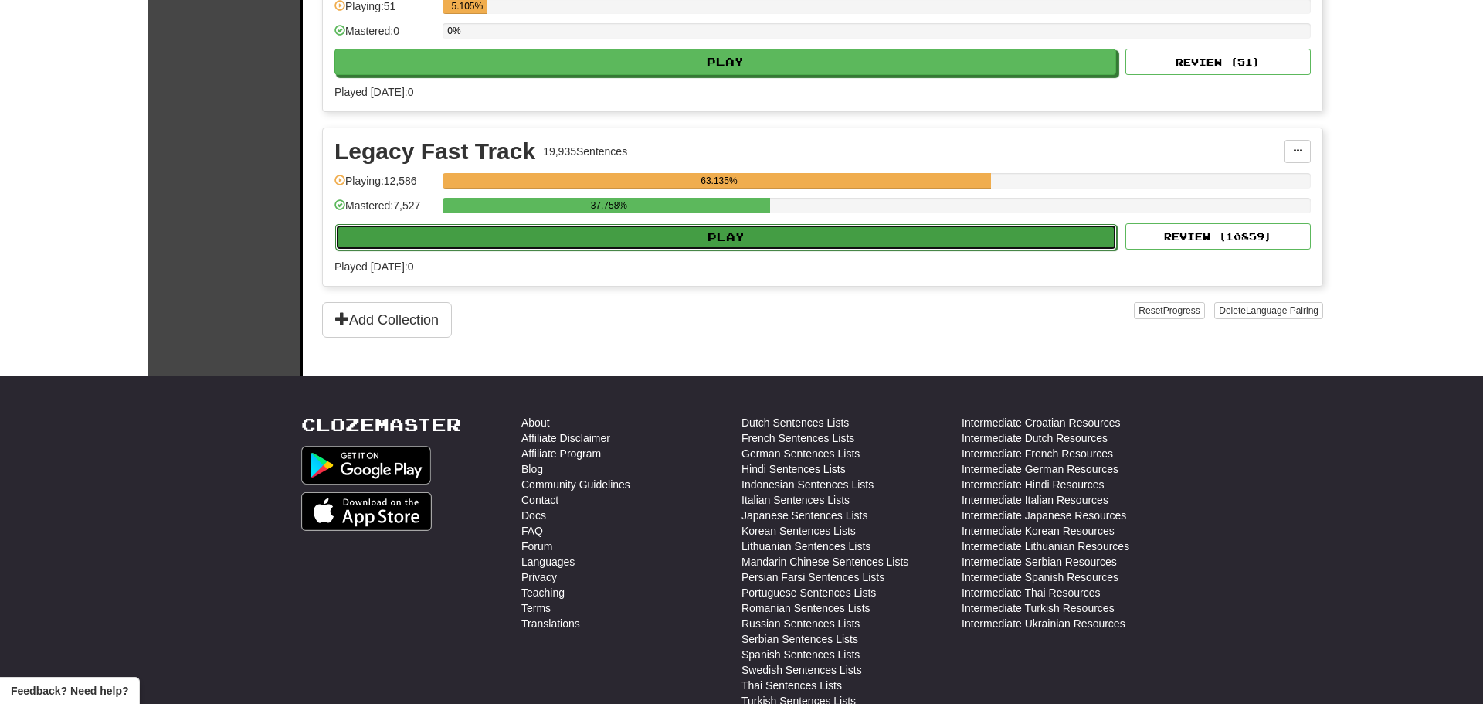
select select "********"
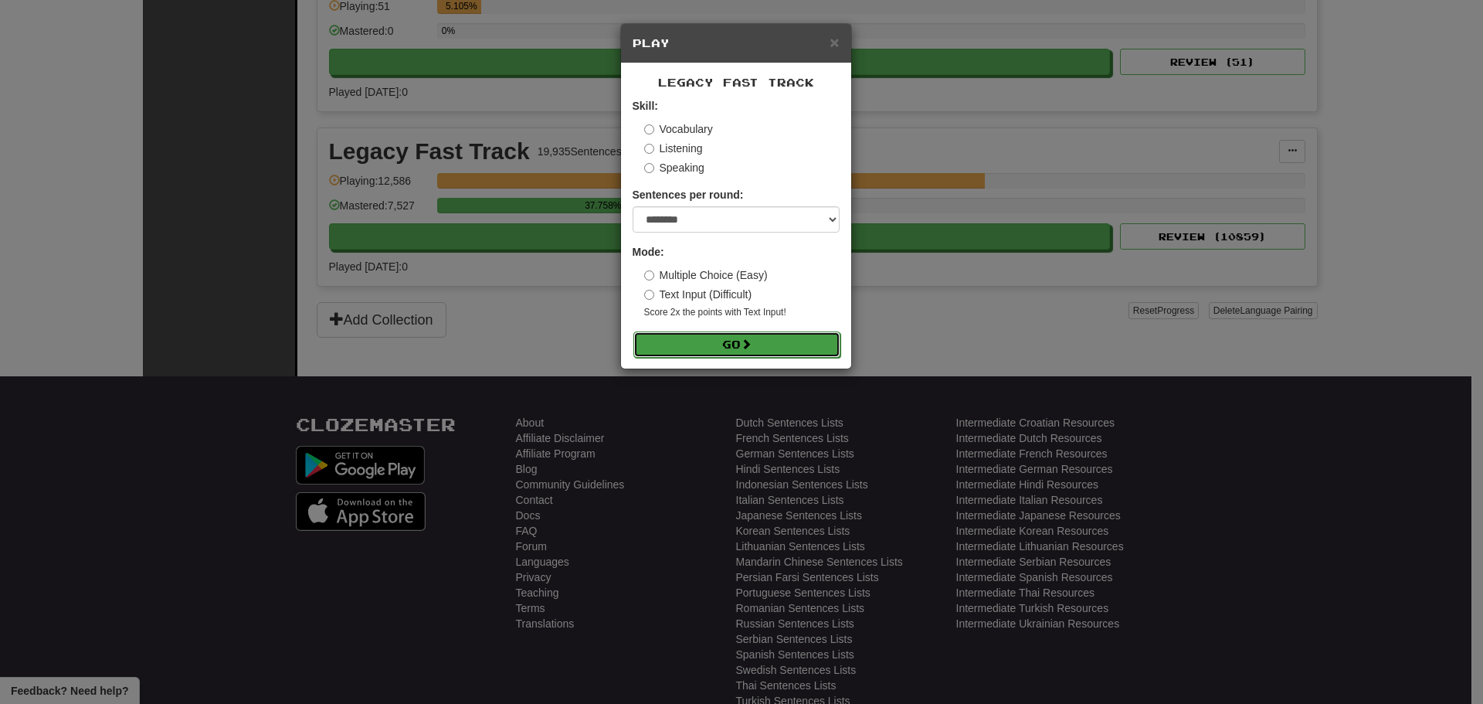
click at [742, 338] on button "Go" at bounding box center [736, 344] width 207 height 26
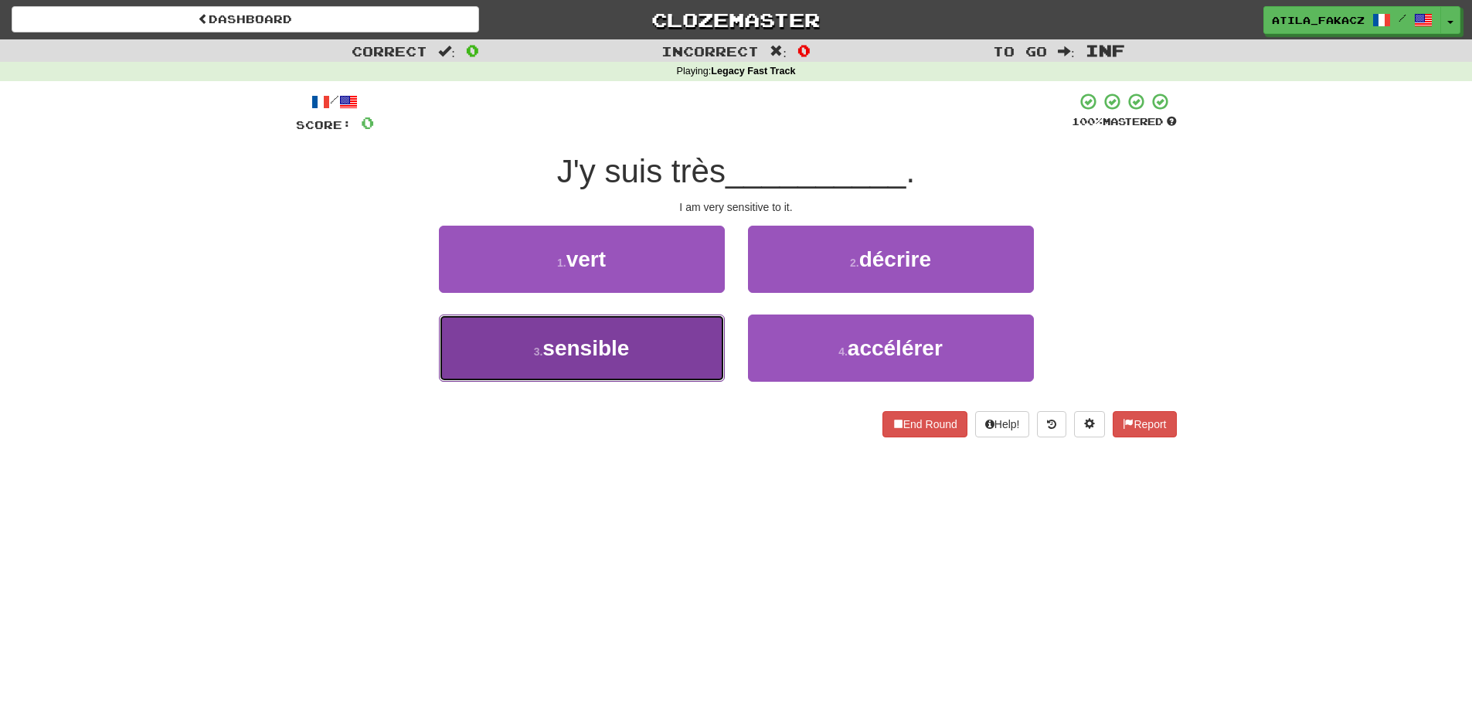
click at [689, 370] on button "3 . sensible" at bounding box center [582, 347] width 286 height 67
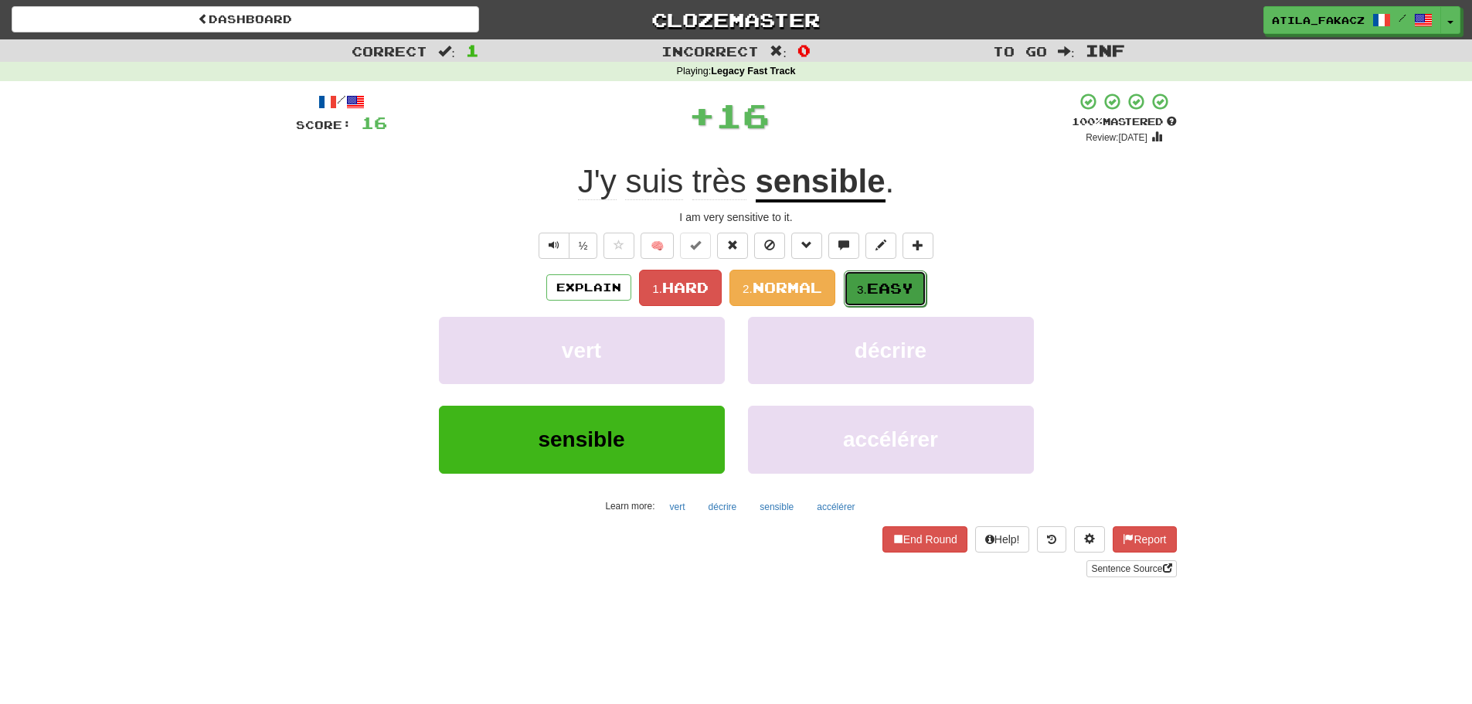
click at [885, 298] on button "3. Easy" at bounding box center [885, 288] width 83 height 36
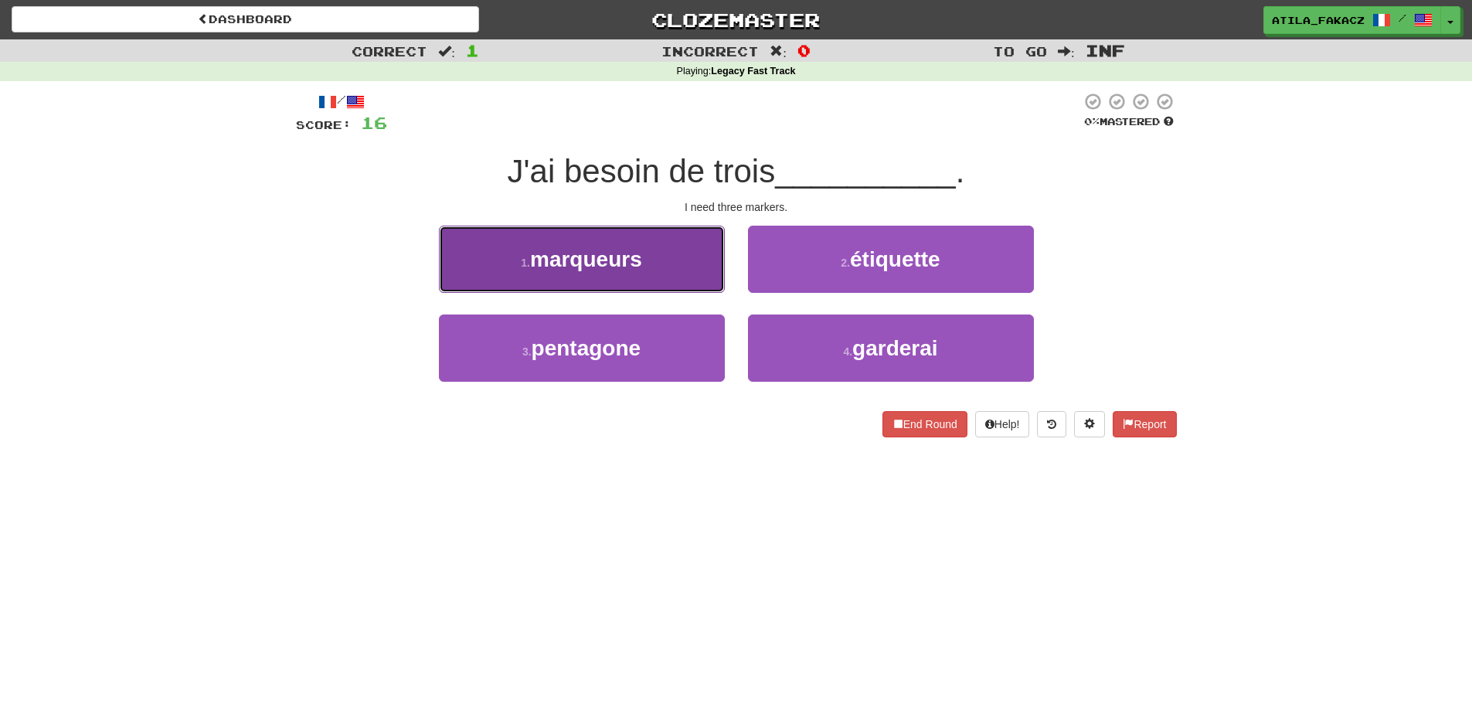
click at [655, 249] on button "1 . marqueurs" at bounding box center [582, 259] width 286 height 67
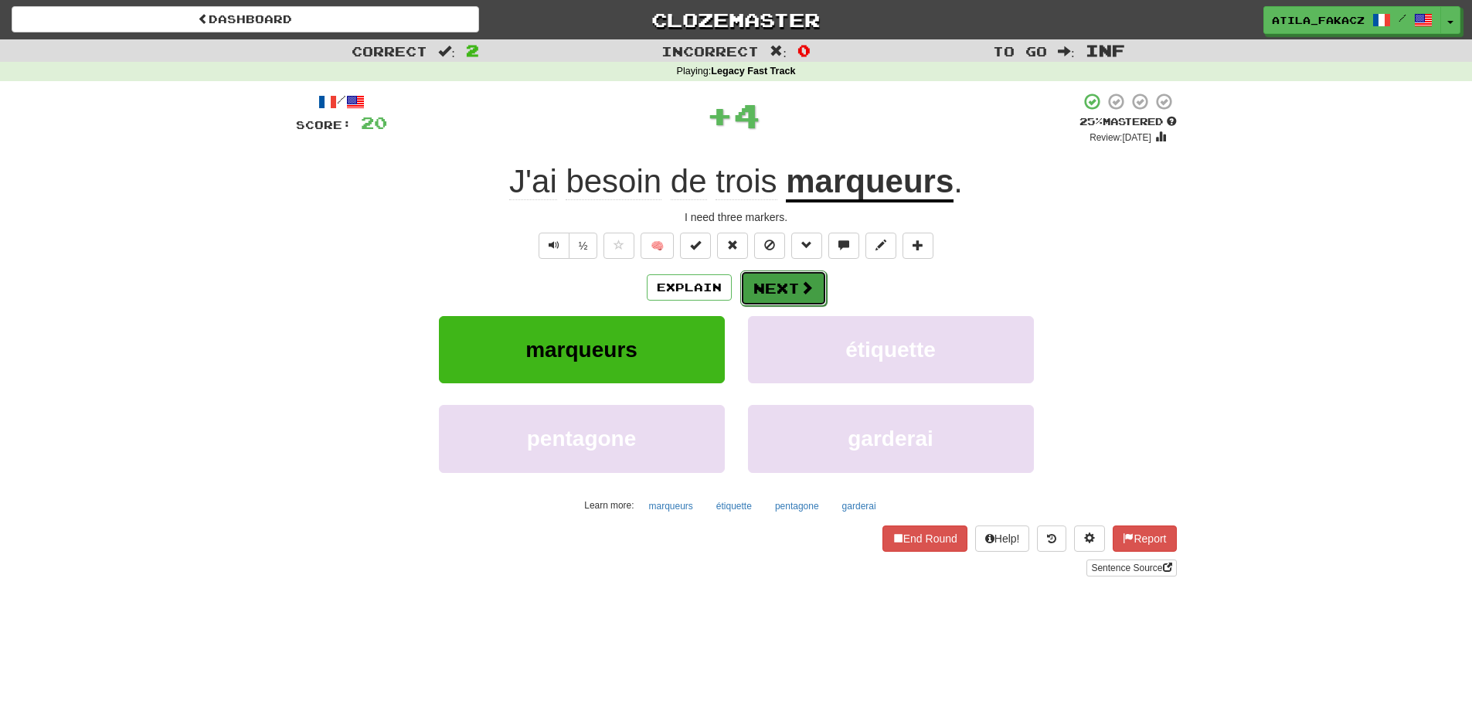
click at [803, 293] on span at bounding box center [807, 287] width 14 height 14
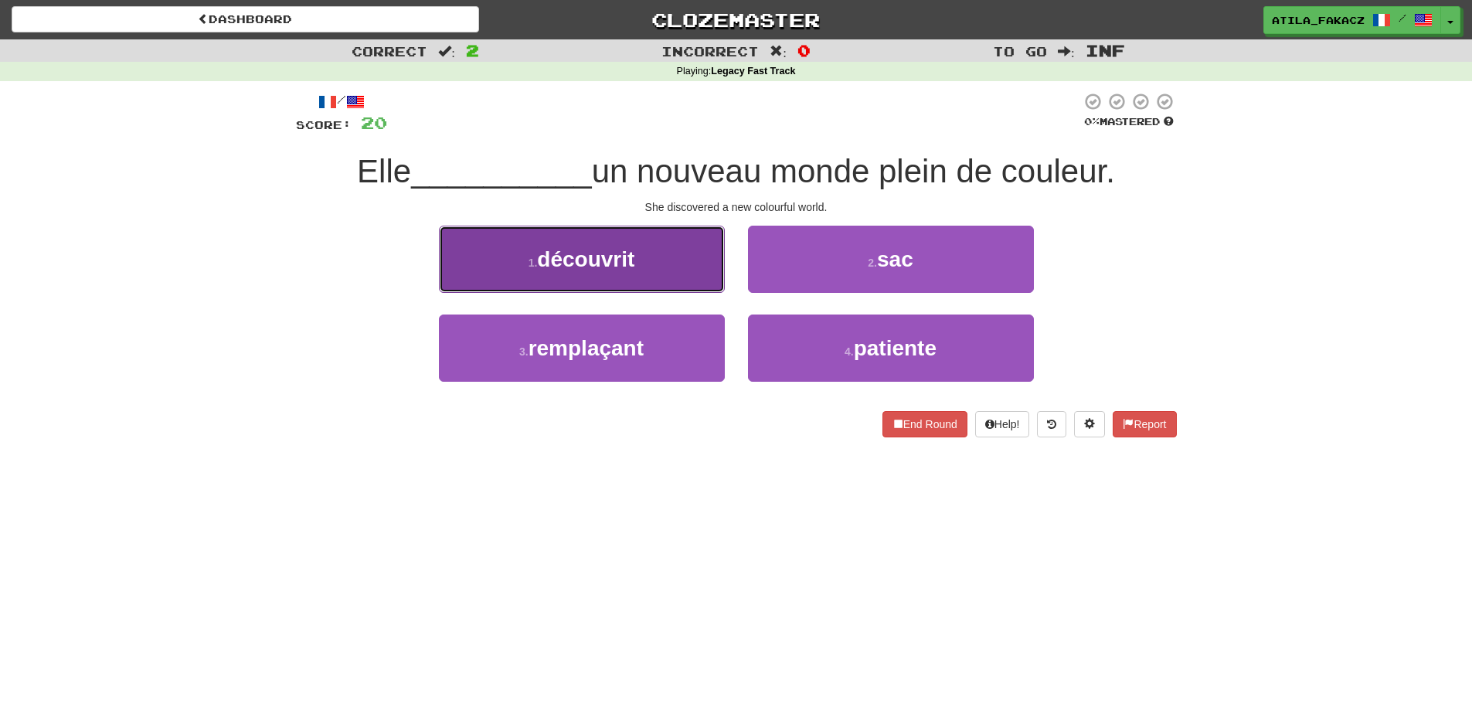
click at [677, 276] on button "1 . découvrit" at bounding box center [582, 259] width 286 height 67
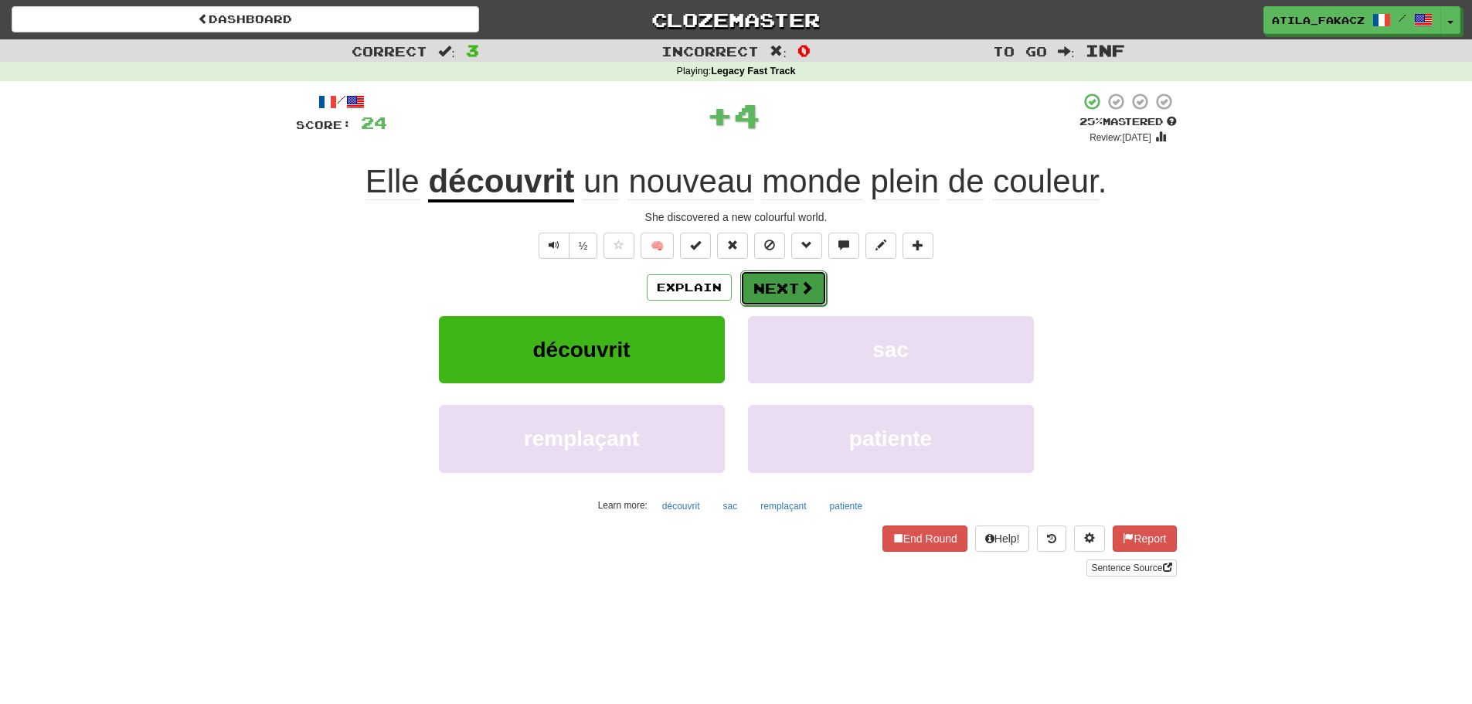
click at [798, 274] on button "Next" at bounding box center [783, 288] width 87 height 36
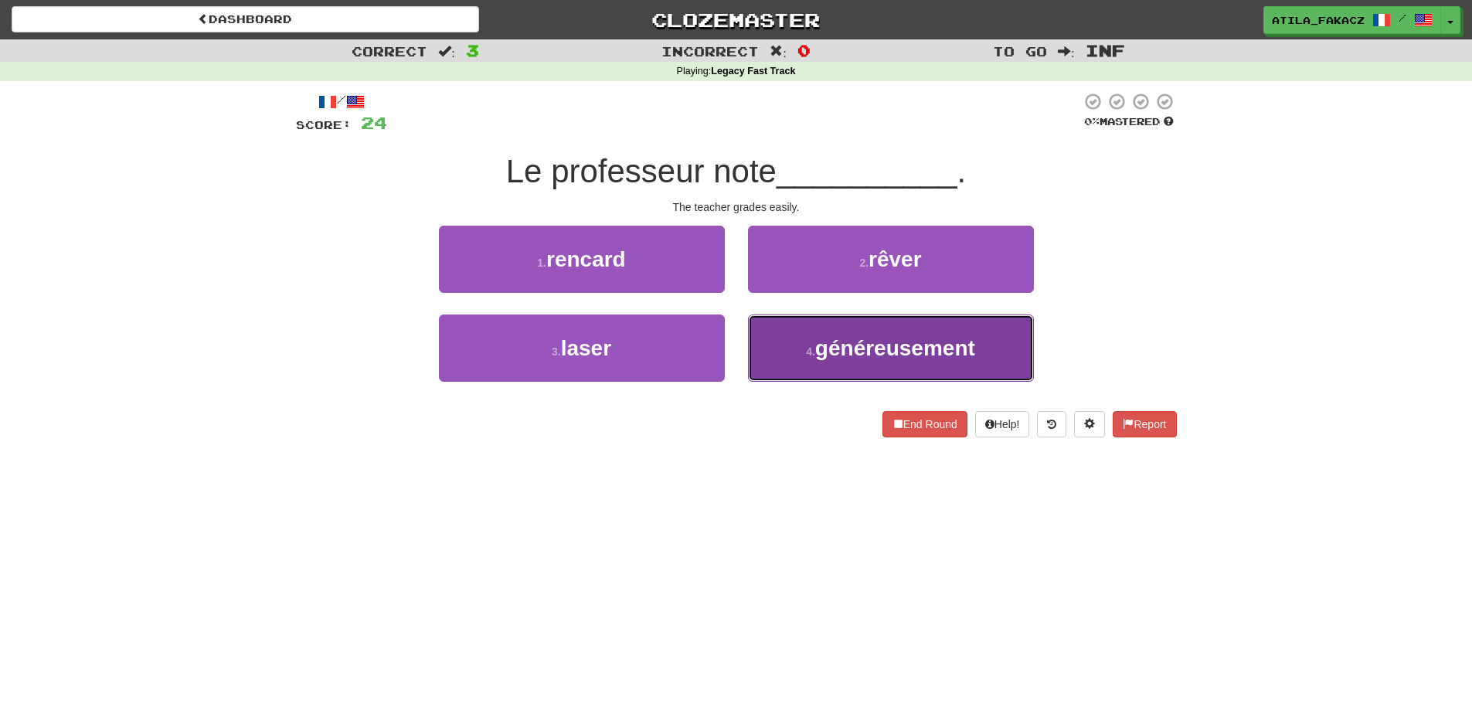
click at [806, 350] on small "4 ." at bounding box center [810, 351] width 9 height 12
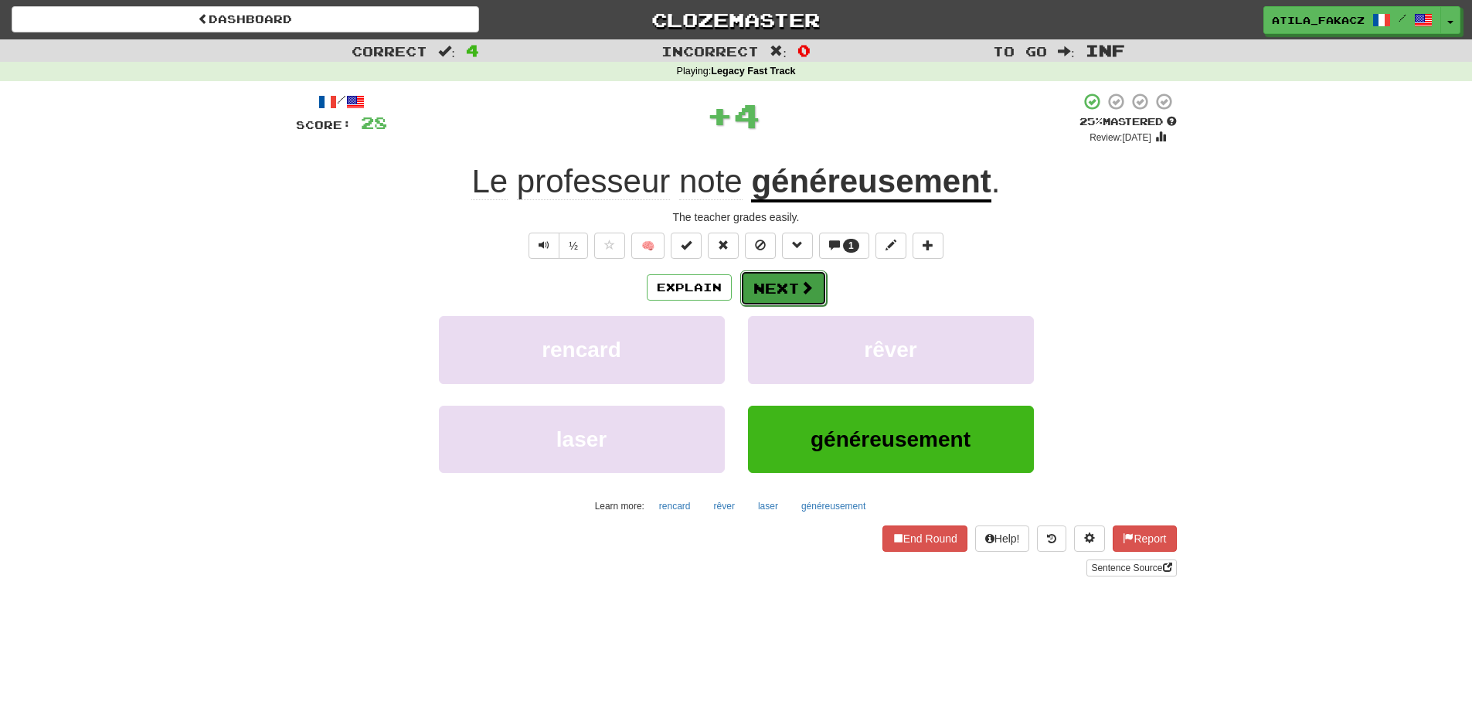
click at [796, 291] on button "Next" at bounding box center [783, 288] width 87 height 36
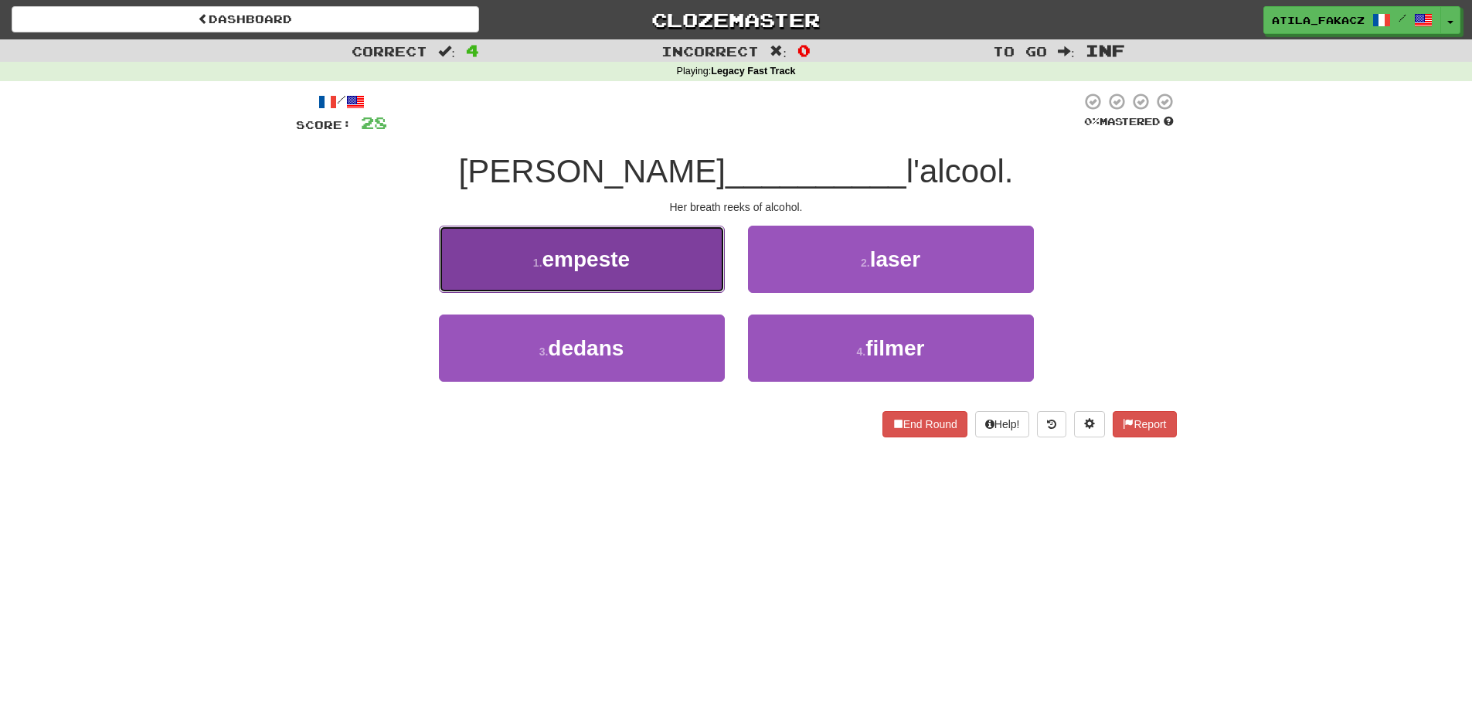
click at [648, 270] on button "1 . empeste" at bounding box center [582, 259] width 286 height 67
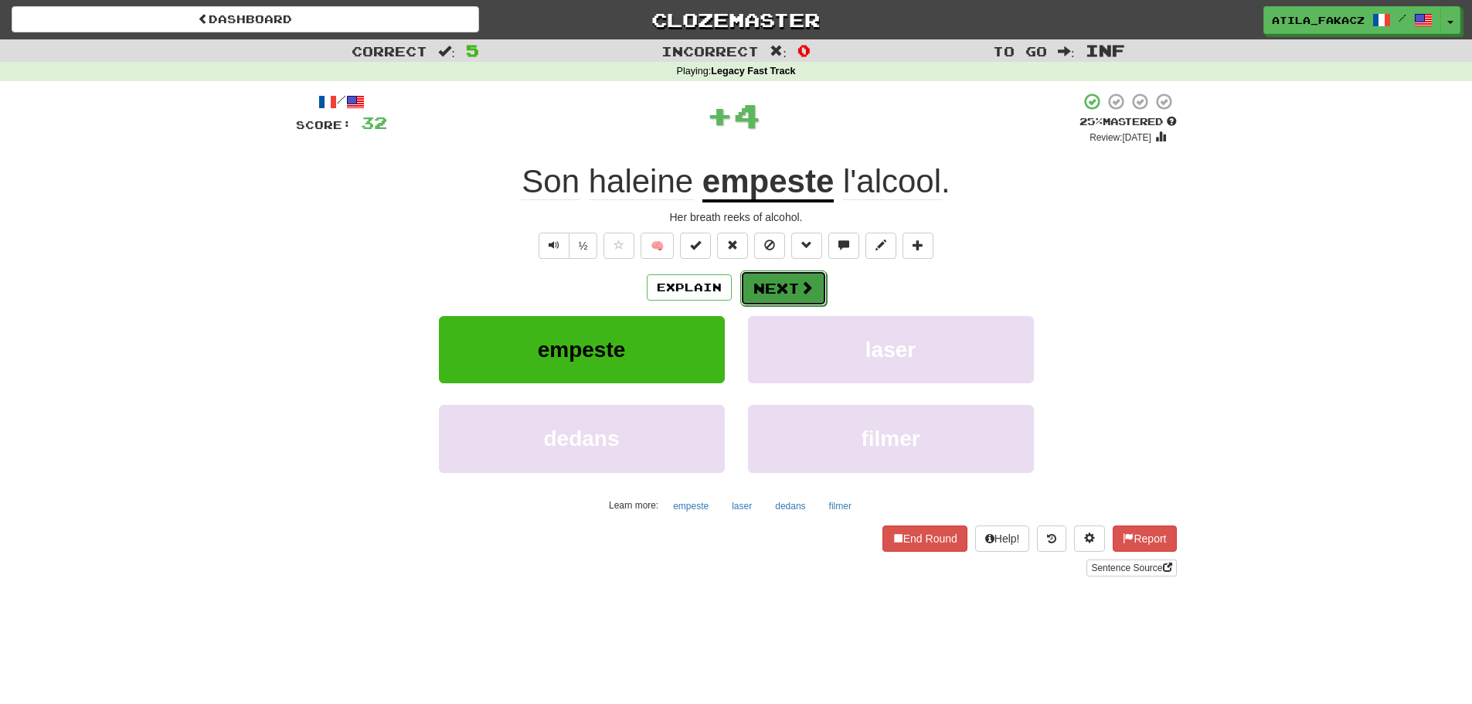
click at [788, 284] on button "Next" at bounding box center [783, 288] width 87 height 36
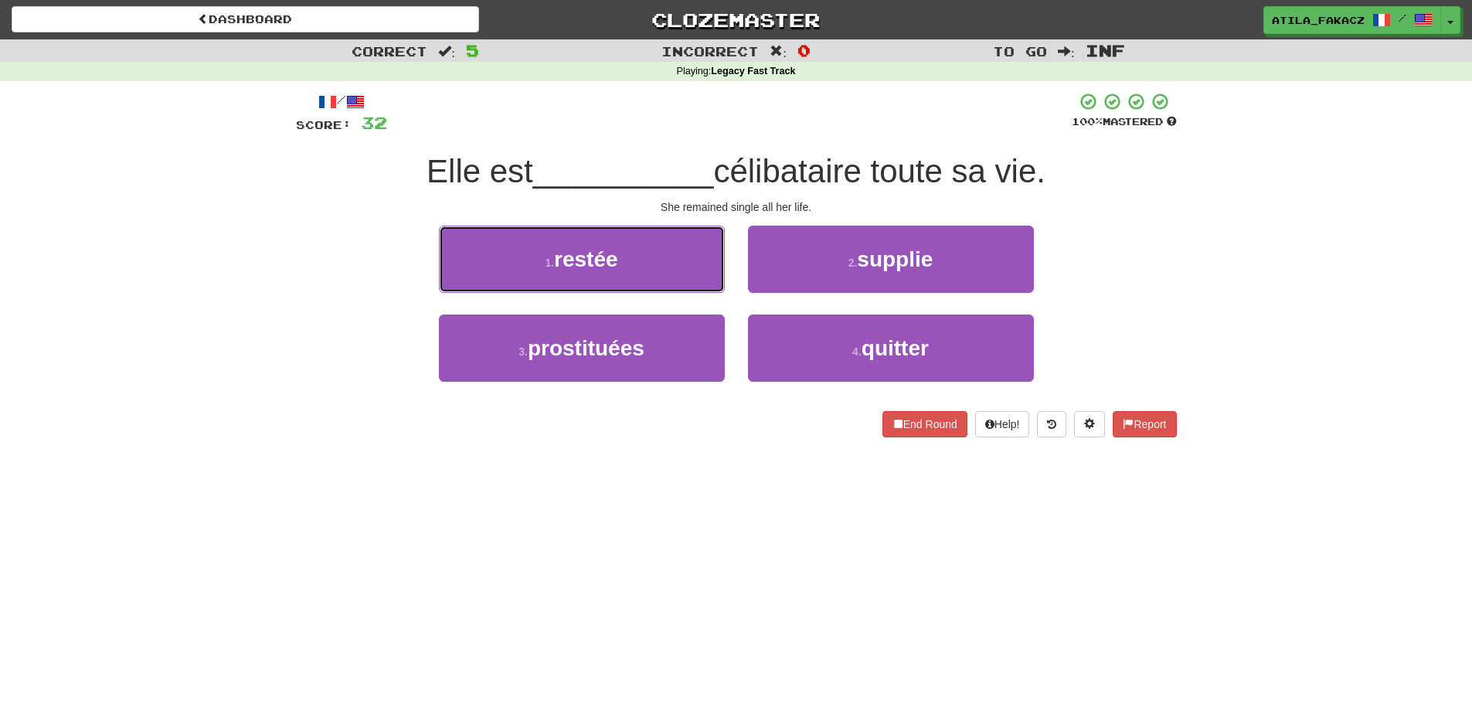
drag, startPoint x: 637, startPoint y: 262, endPoint x: 793, endPoint y: 268, distance: 156.2
click at [650, 263] on button "1 . restée" at bounding box center [582, 259] width 286 height 67
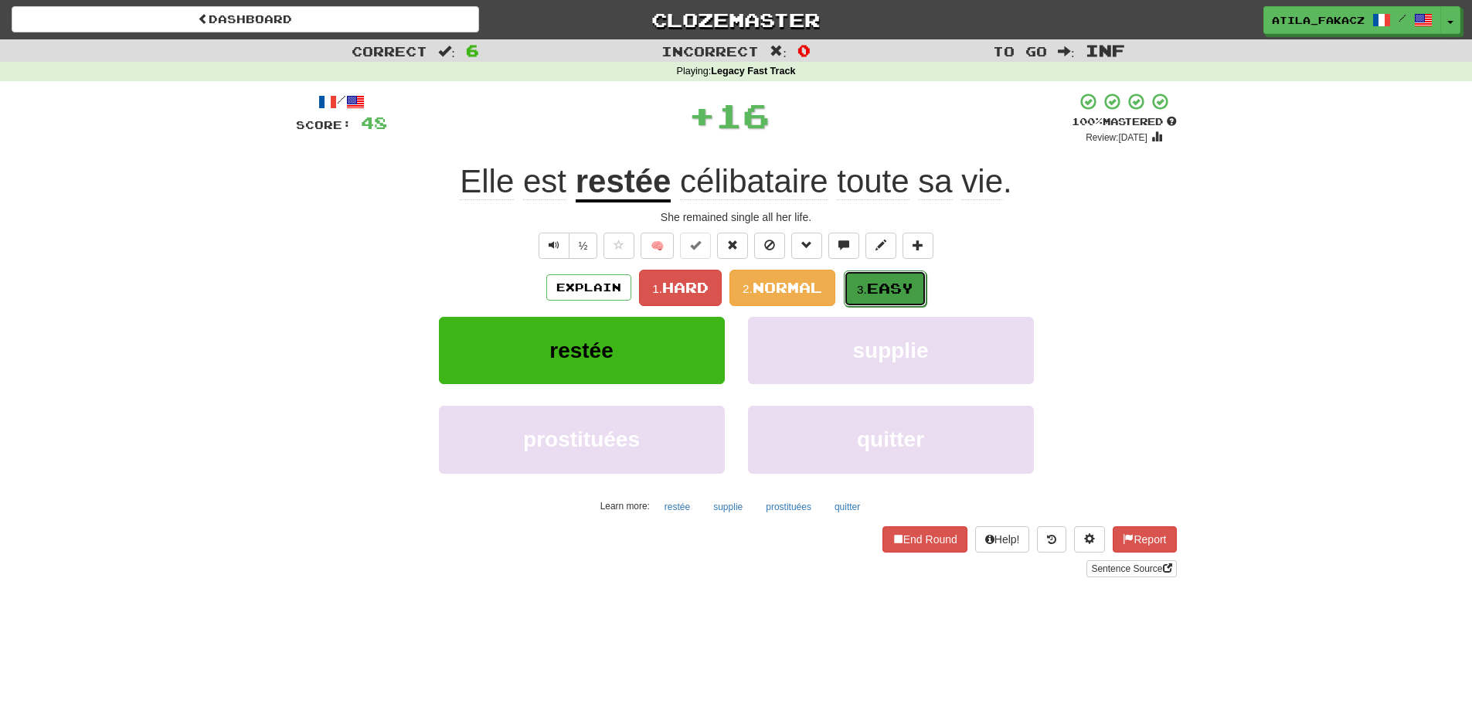
click at [888, 288] on span "Easy" at bounding box center [890, 288] width 46 height 17
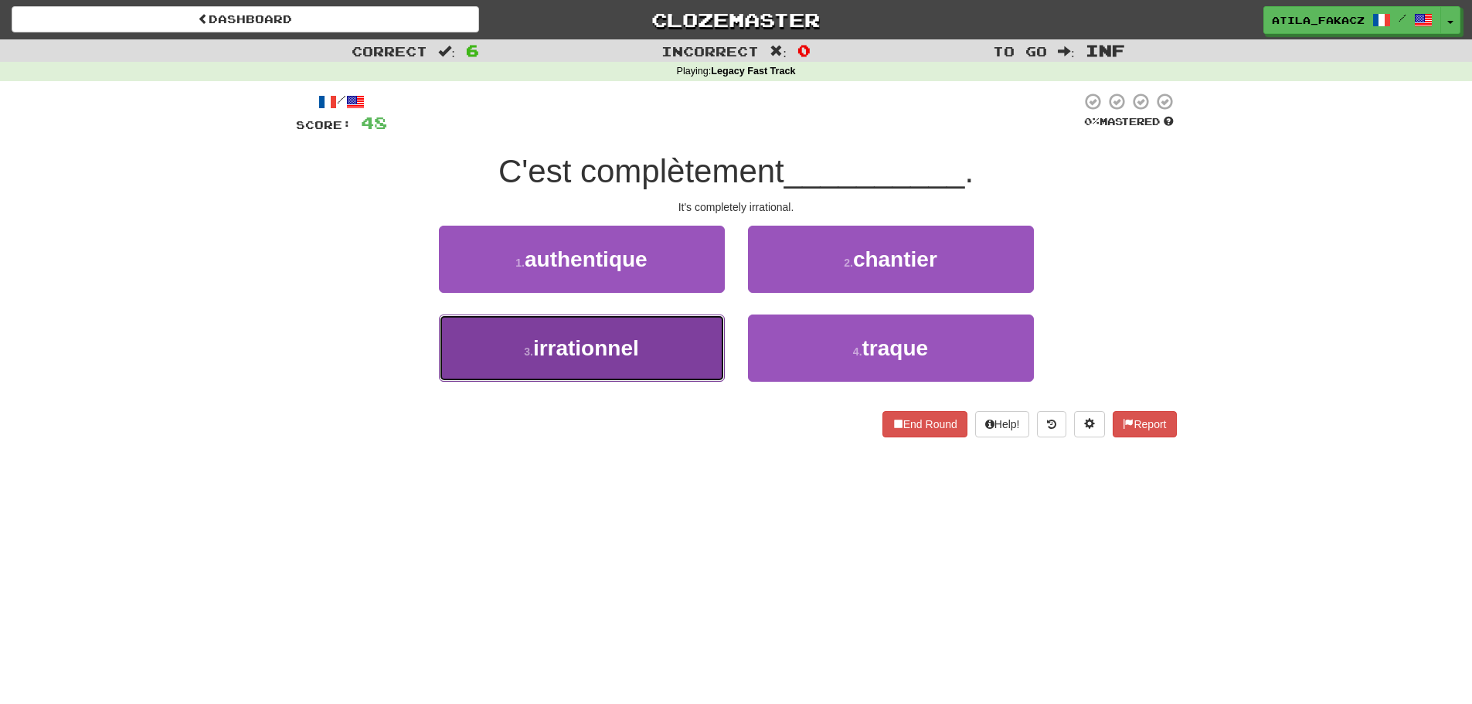
click at [681, 352] on button "3 . irrationnel" at bounding box center [582, 347] width 286 height 67
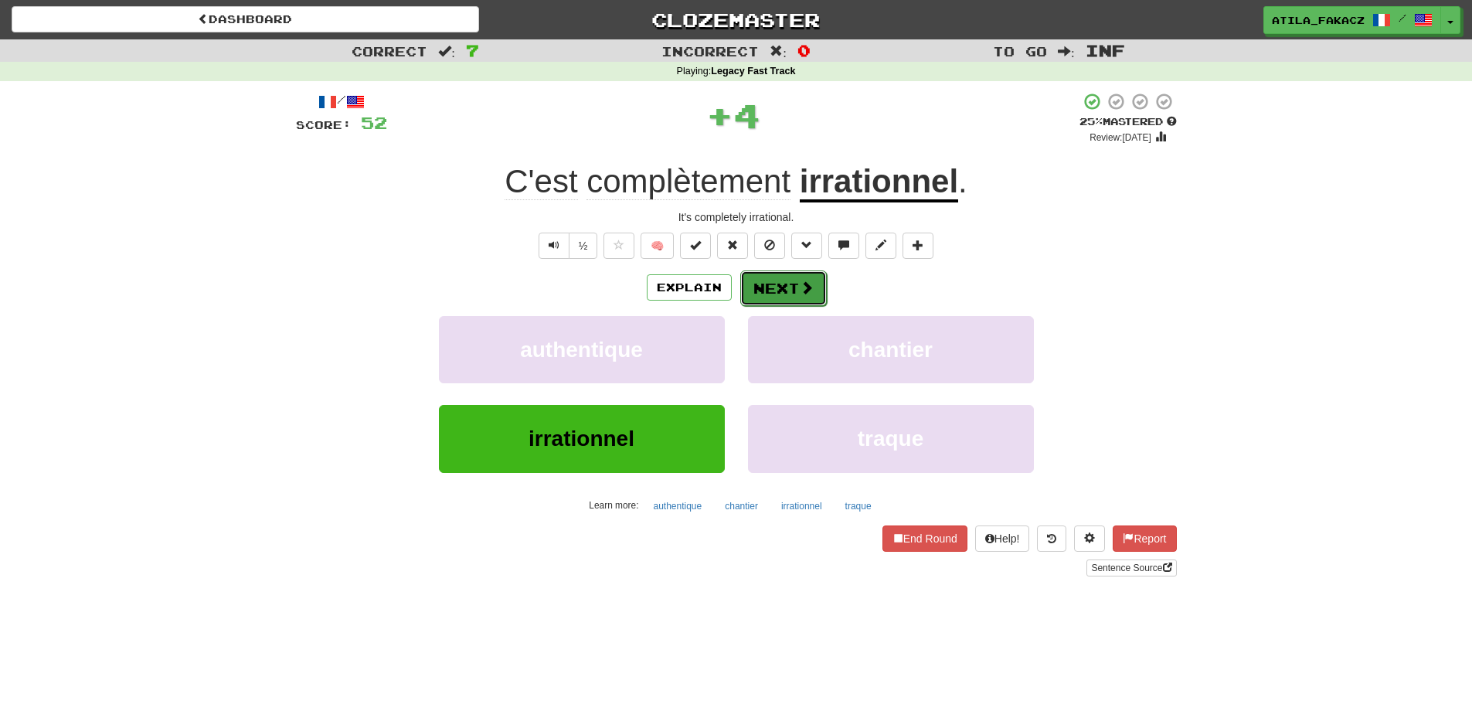
click at [785, 294] on button "Next" at bounding box center [783, 288] width 87 height 36
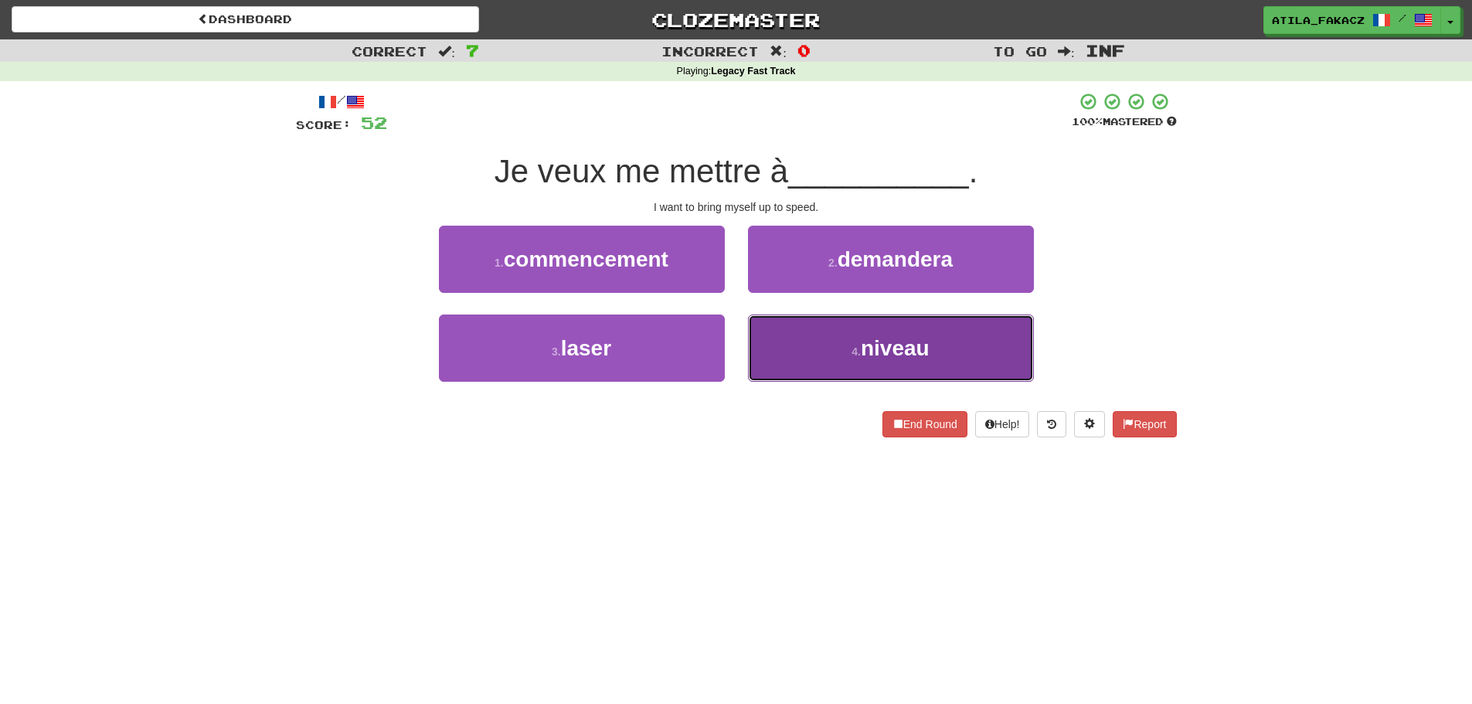
click at [783, 346] on button "4 . niveau" at bounding box center [891, 347] width 286 height 67
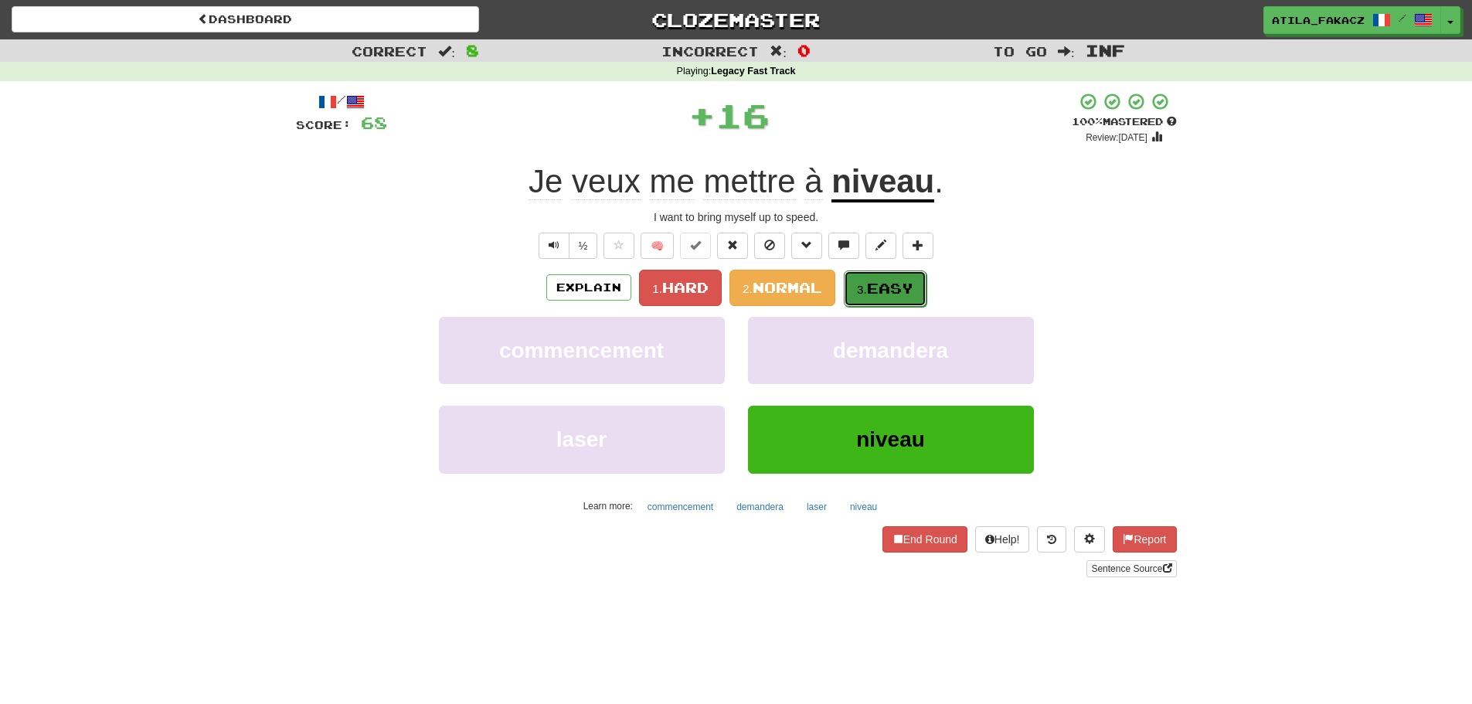
click at [864, 293] on small "3." at bounding box center [862, 289] width 10 height 13
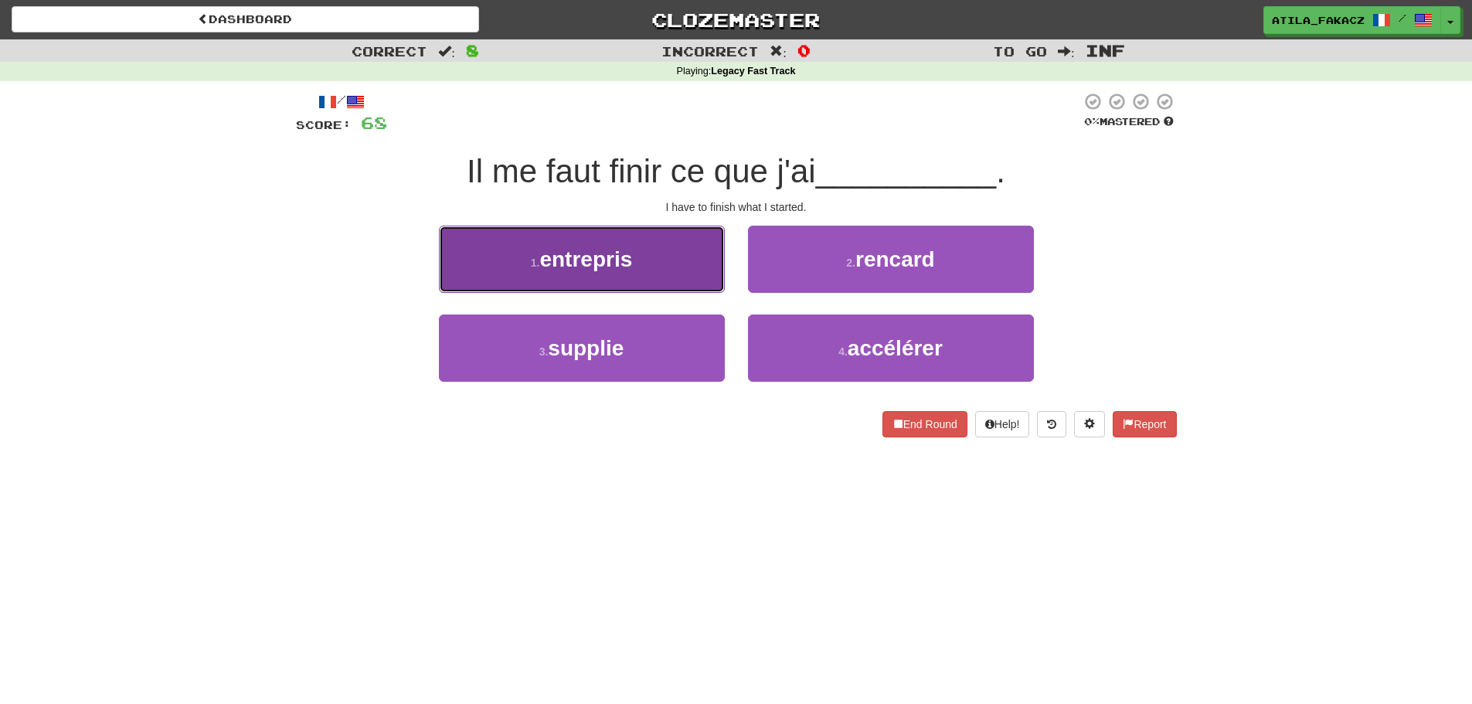
click at [693, 284] on button "1 . entrepris" at bounding box center [582, 259] width 286 height 67
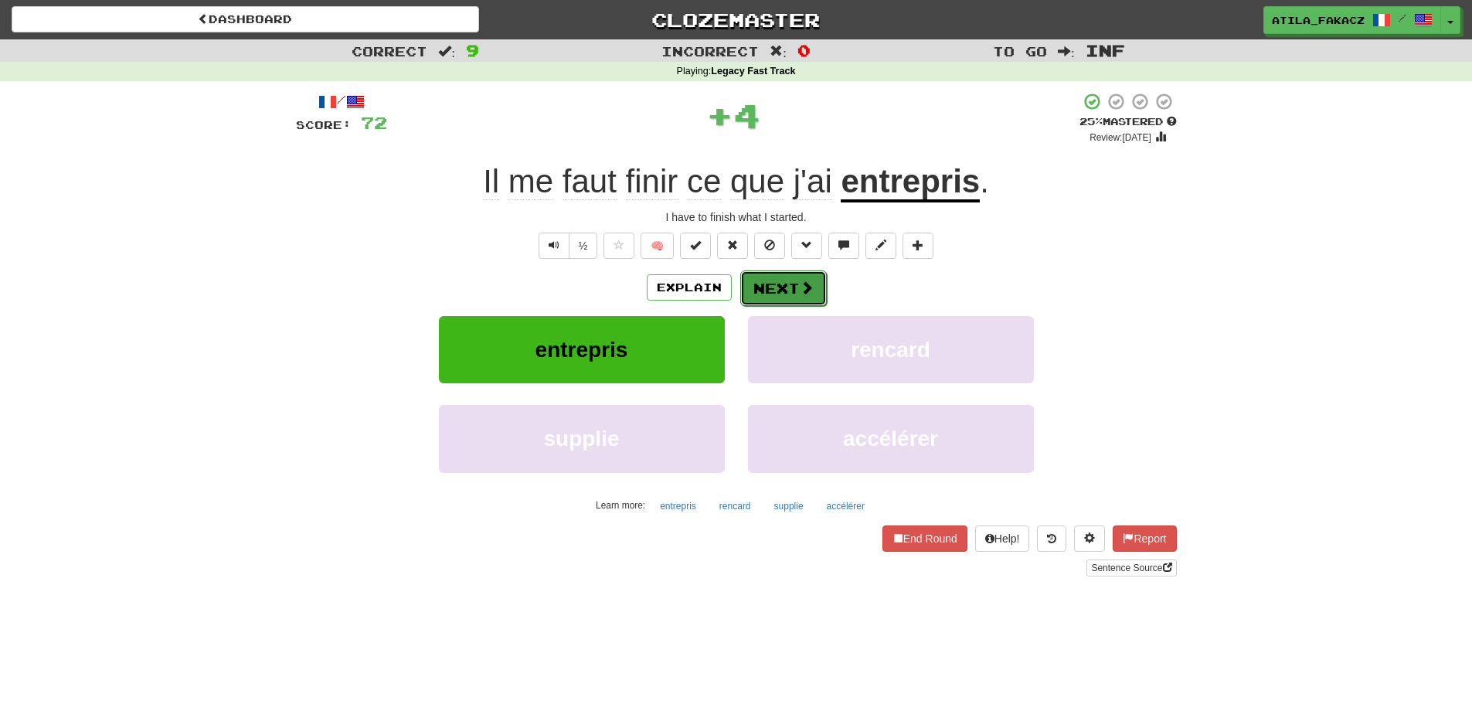
click at [813, 283] on button "Next" at bounding box center [783, 288] width 87 height 36
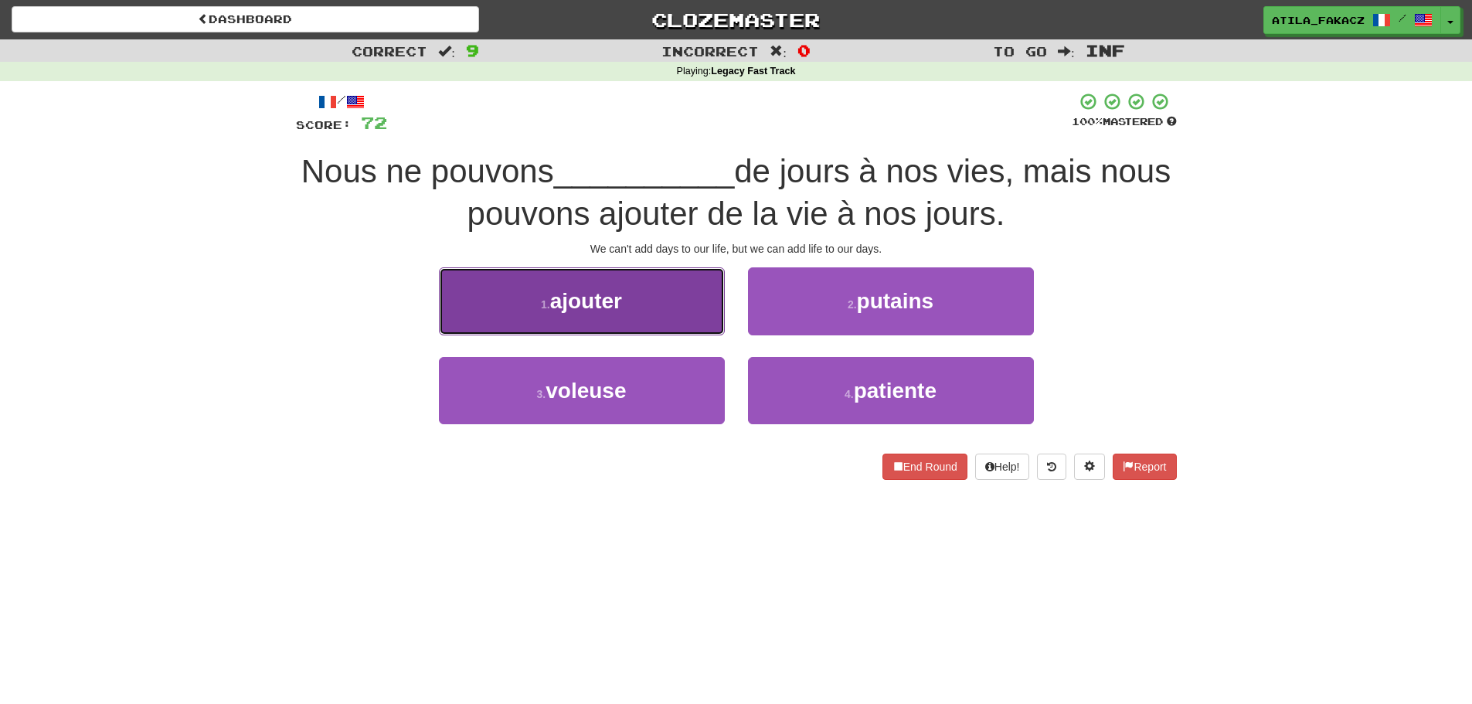
click at [692, 303] on button "1 . ajouter" at bounding box center [582, 300] width 286 height 67
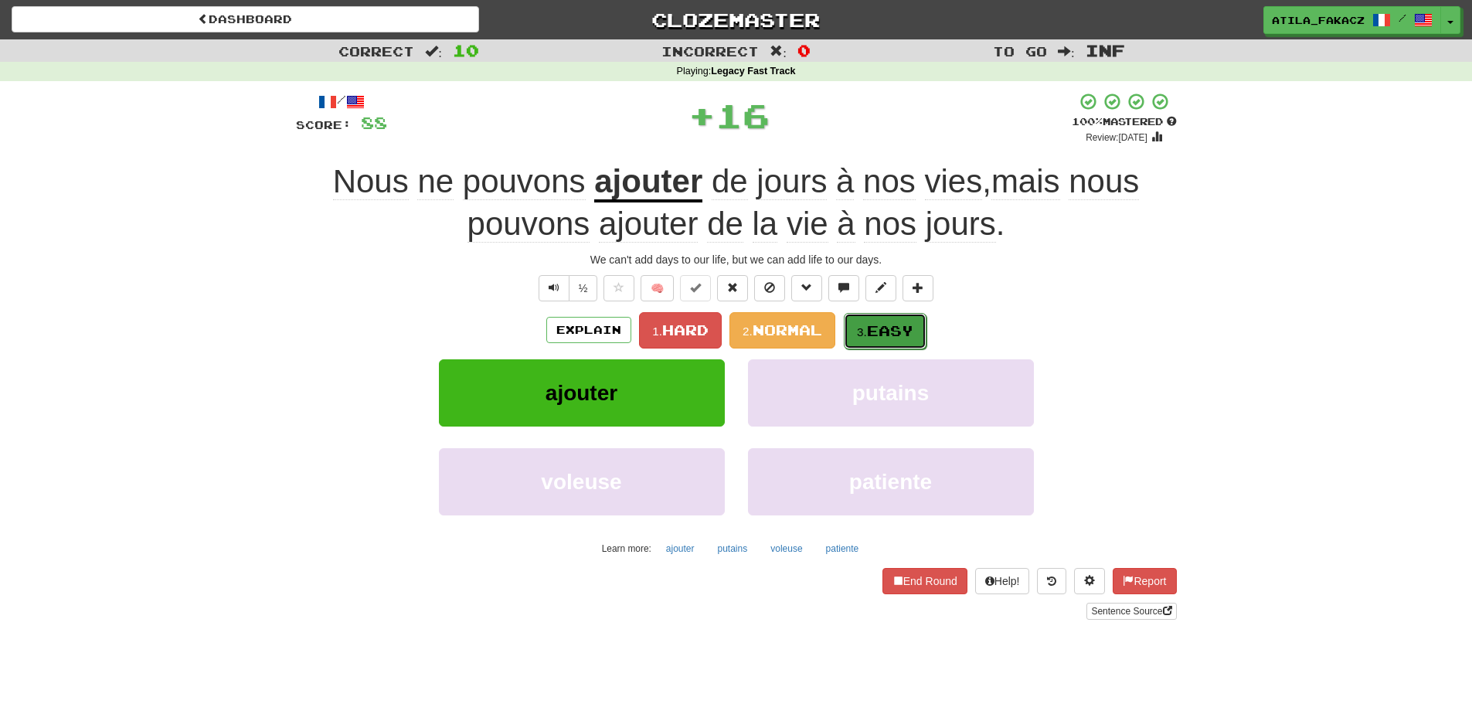
click at [849, 323] on button "3. Easy" at bounding box center [885, 331] width 83 height 36
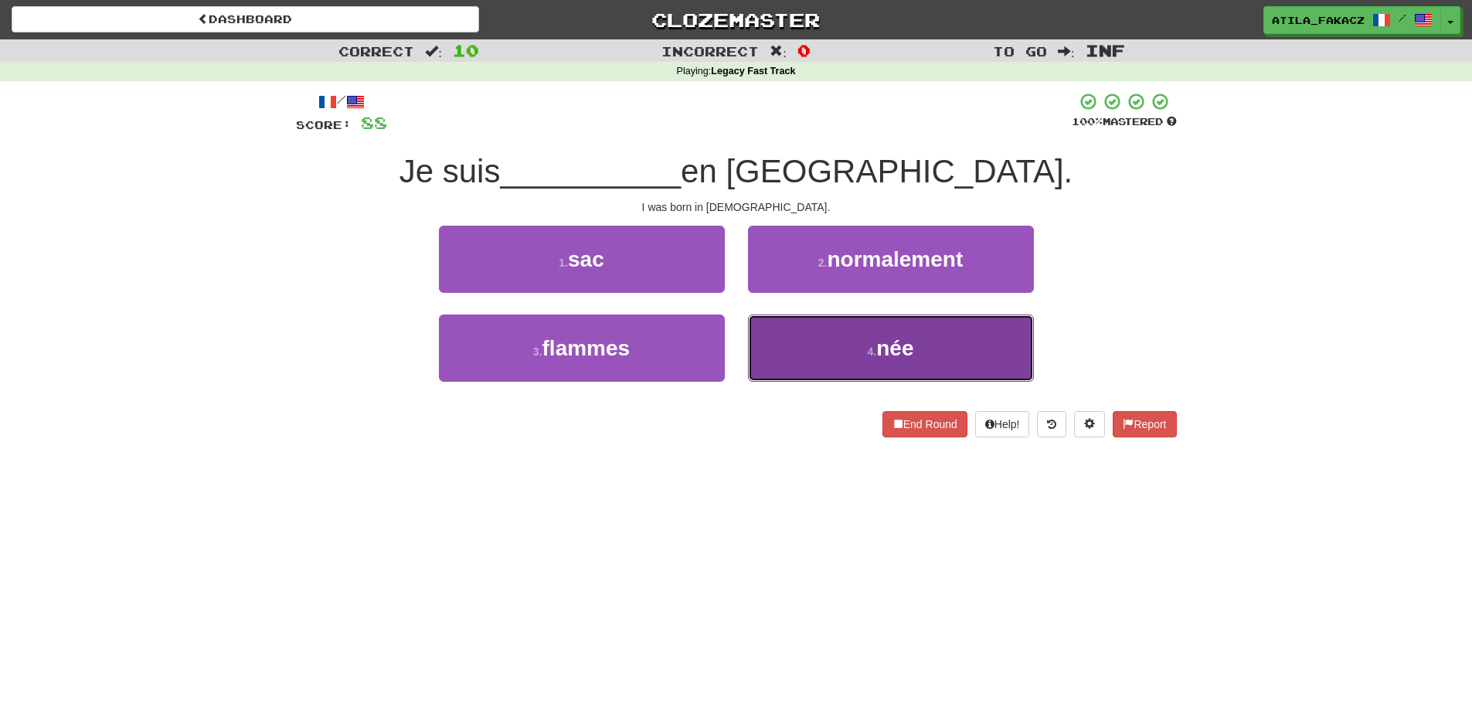
click at [806, 333] on button "4 . née" at bounding box center [891, 347] width 286 height 67
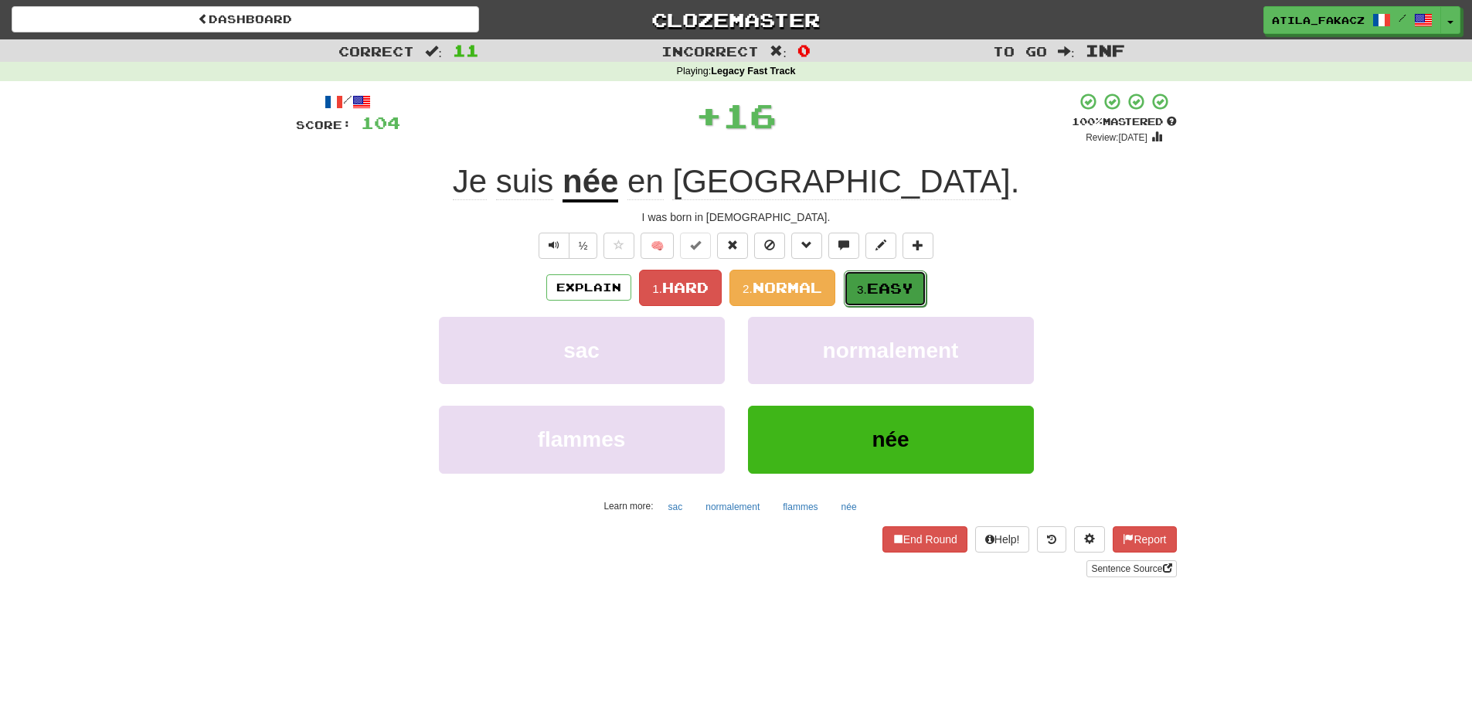
click at [874, 290] on span "Easy" at bounding box center [890, 288] width 46 height 17
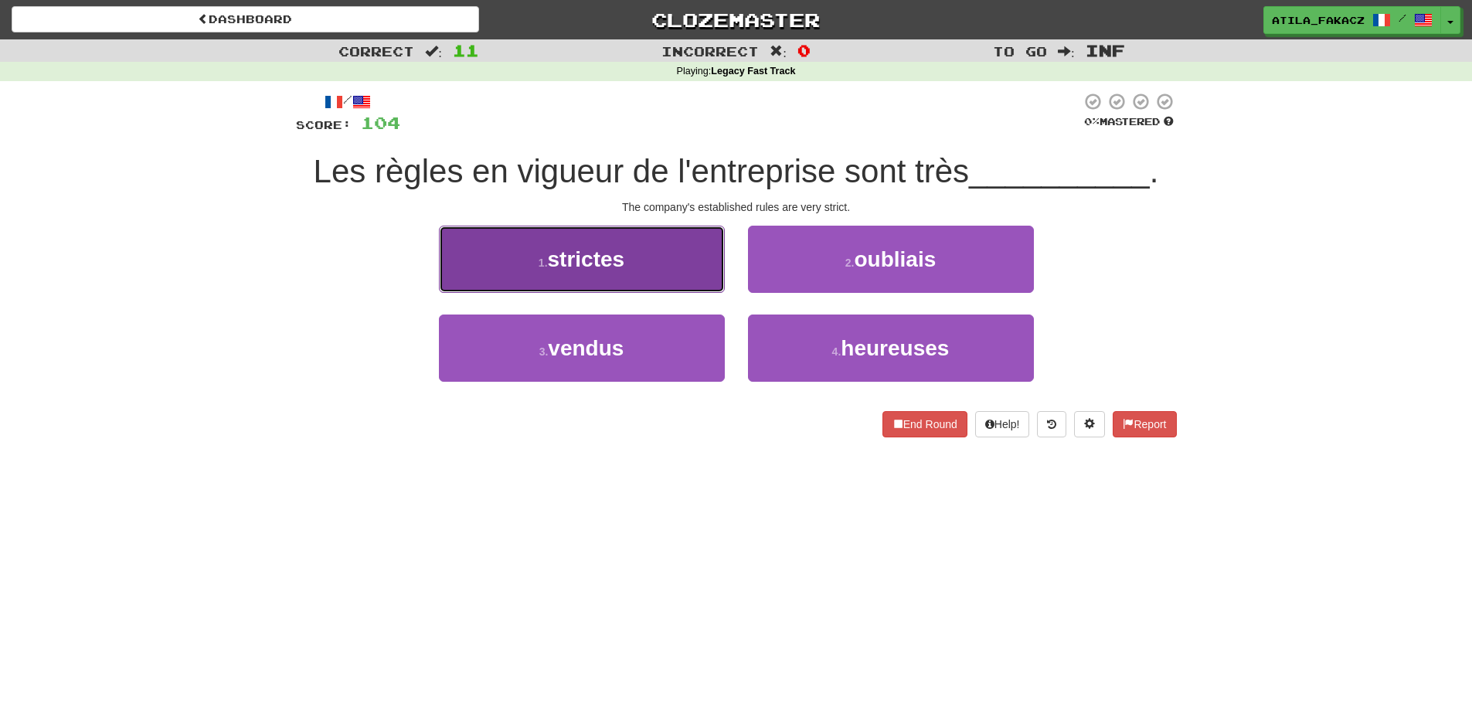
click at [660, 280] on button "1 . strictes" at bounding box center [582, 259] width 286 height 67
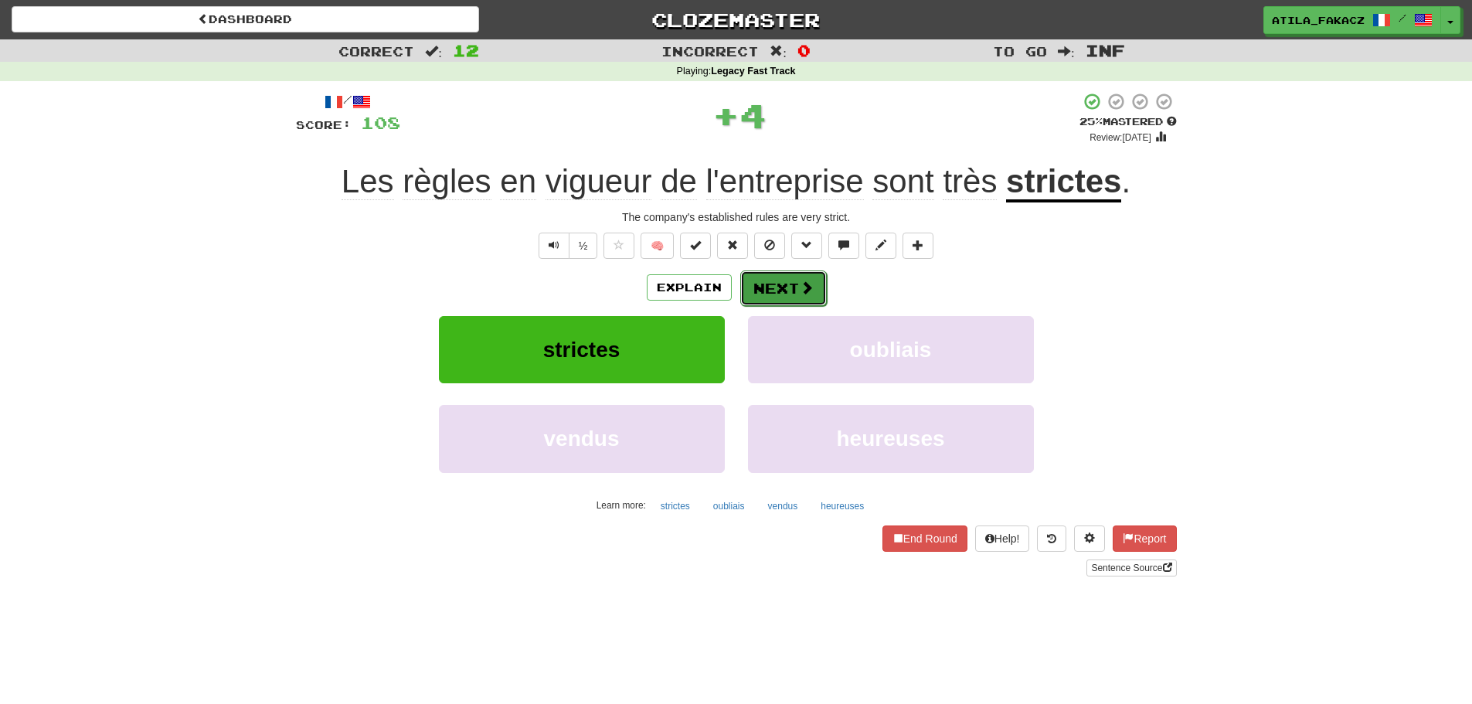
click at [801, 290] on span at bounding box center [807, 287] width 14 height 14
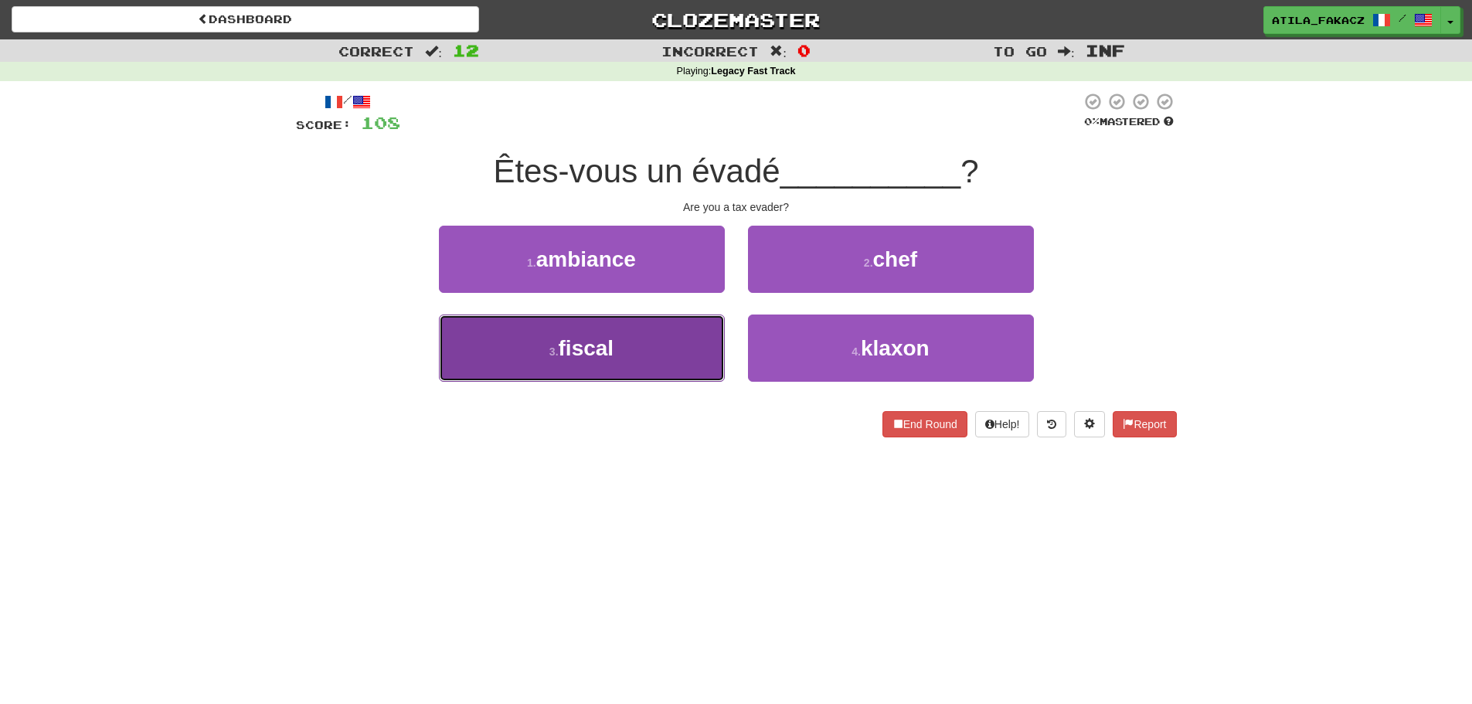
click at [701, 350] on button "3 . fiscal" at bounding box center [582, 347] width 286 height 67
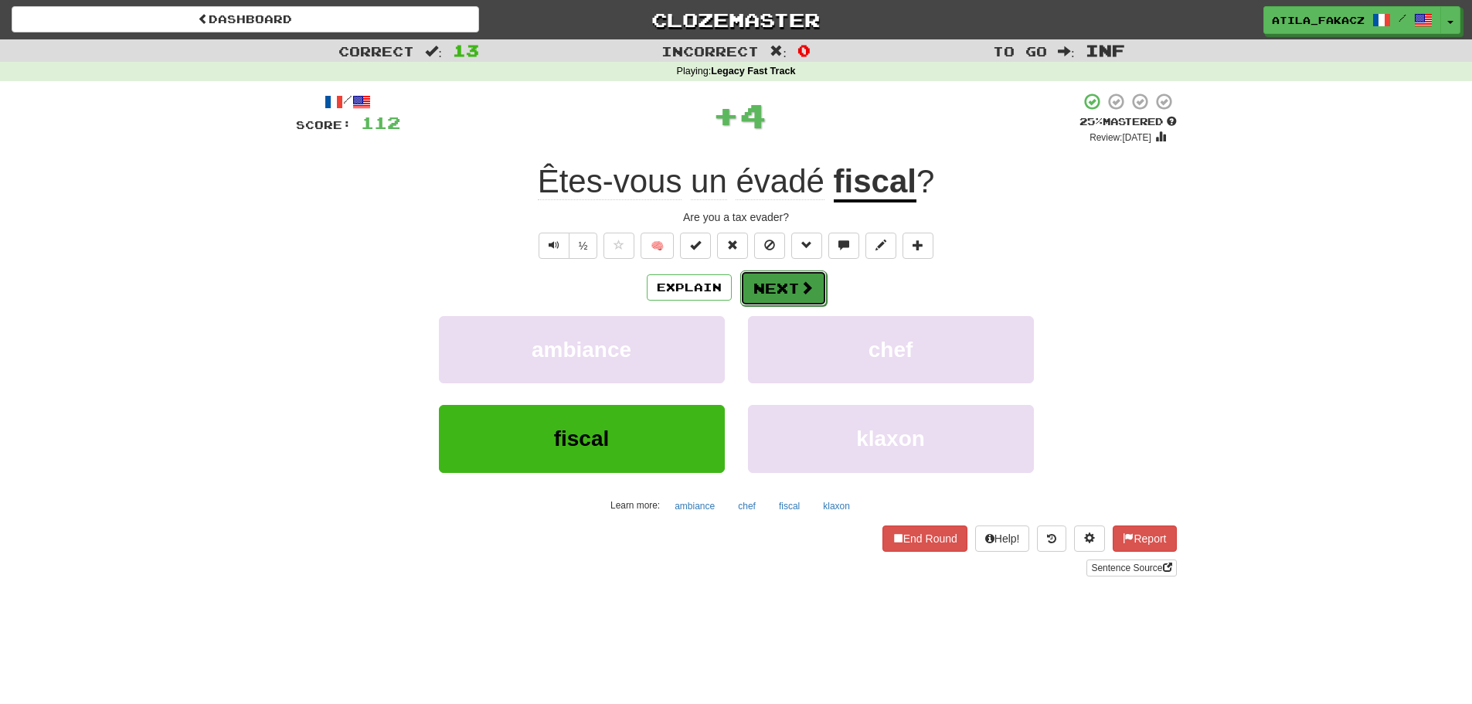
click at [789, 287] on button "Next" at bounding box center [783, 288] width 87 height 36
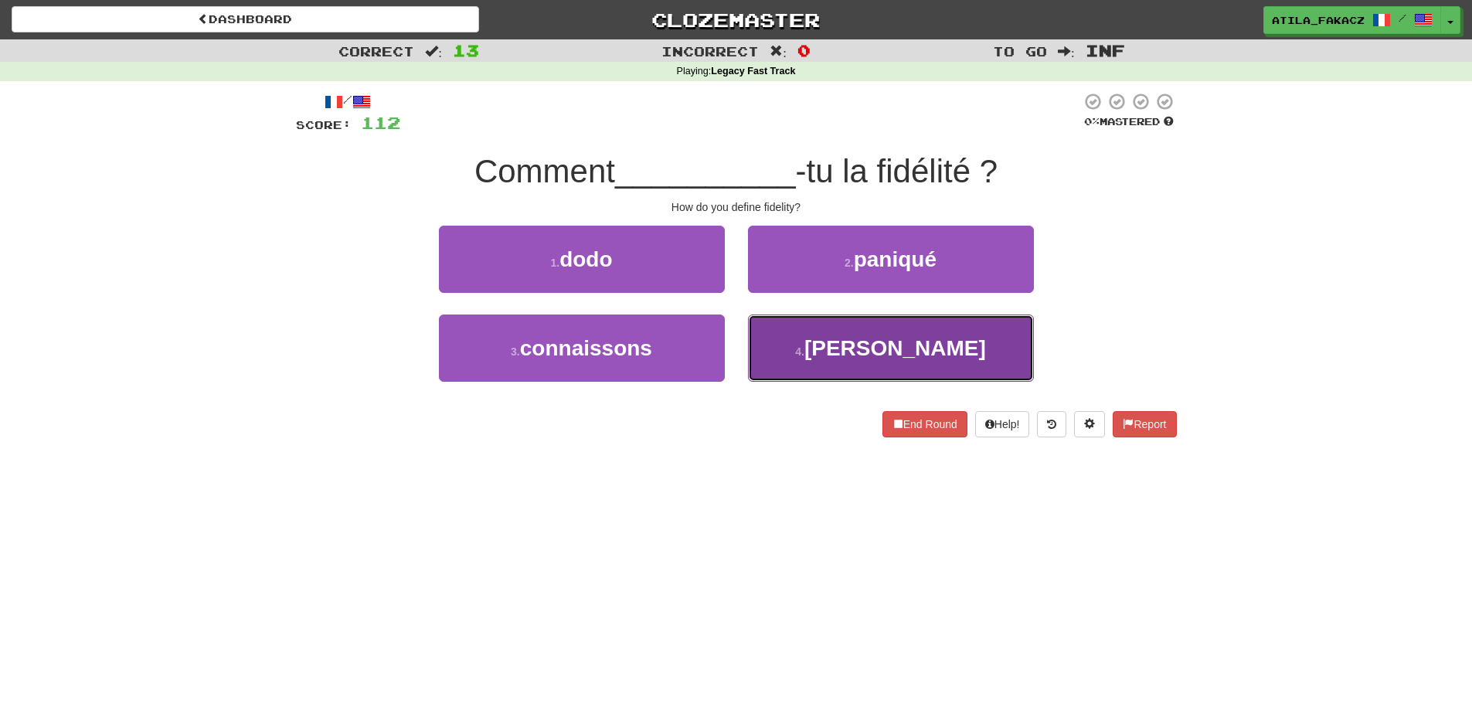
click at [805, 336] on button "4 . définis" at bounding box center [891, 347] width 286 height 67
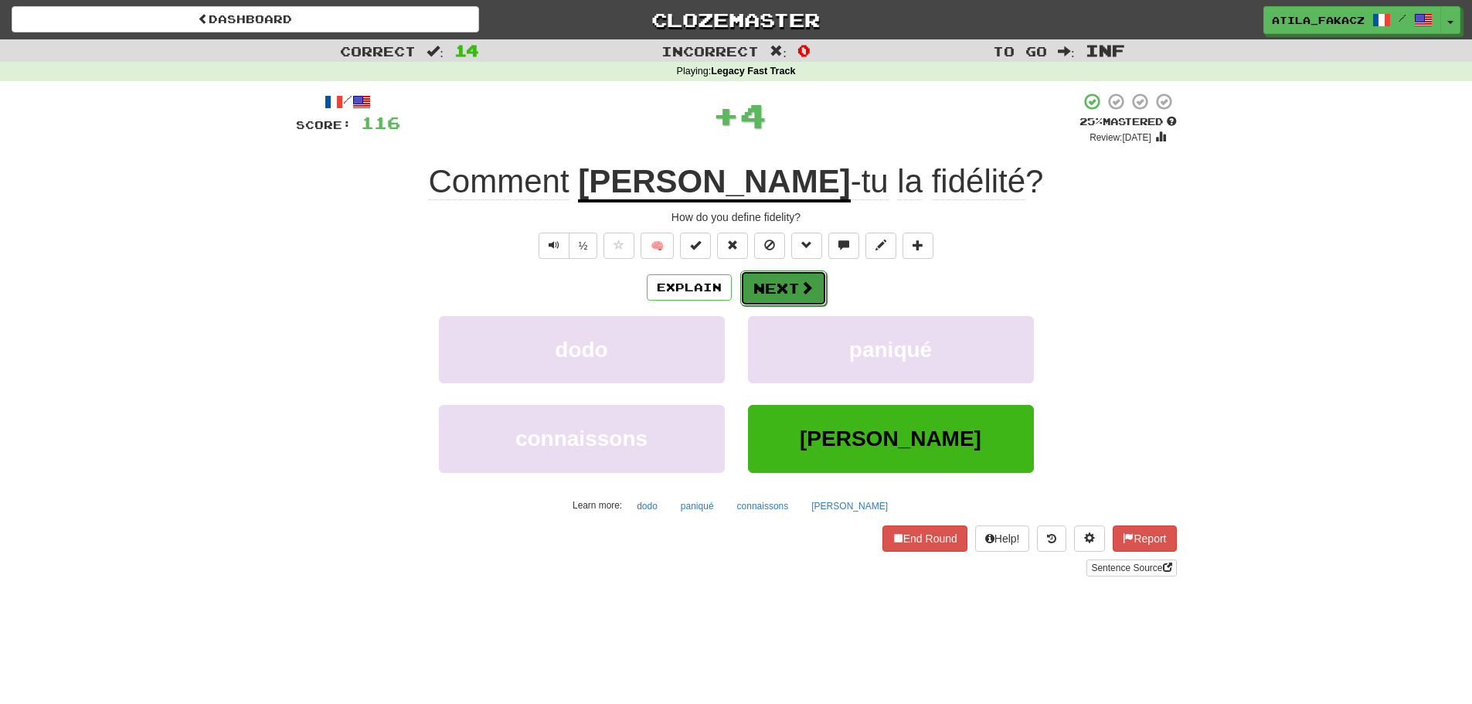
click at [802, 284] on span at bounding box center [807, 287] width 14 height 14
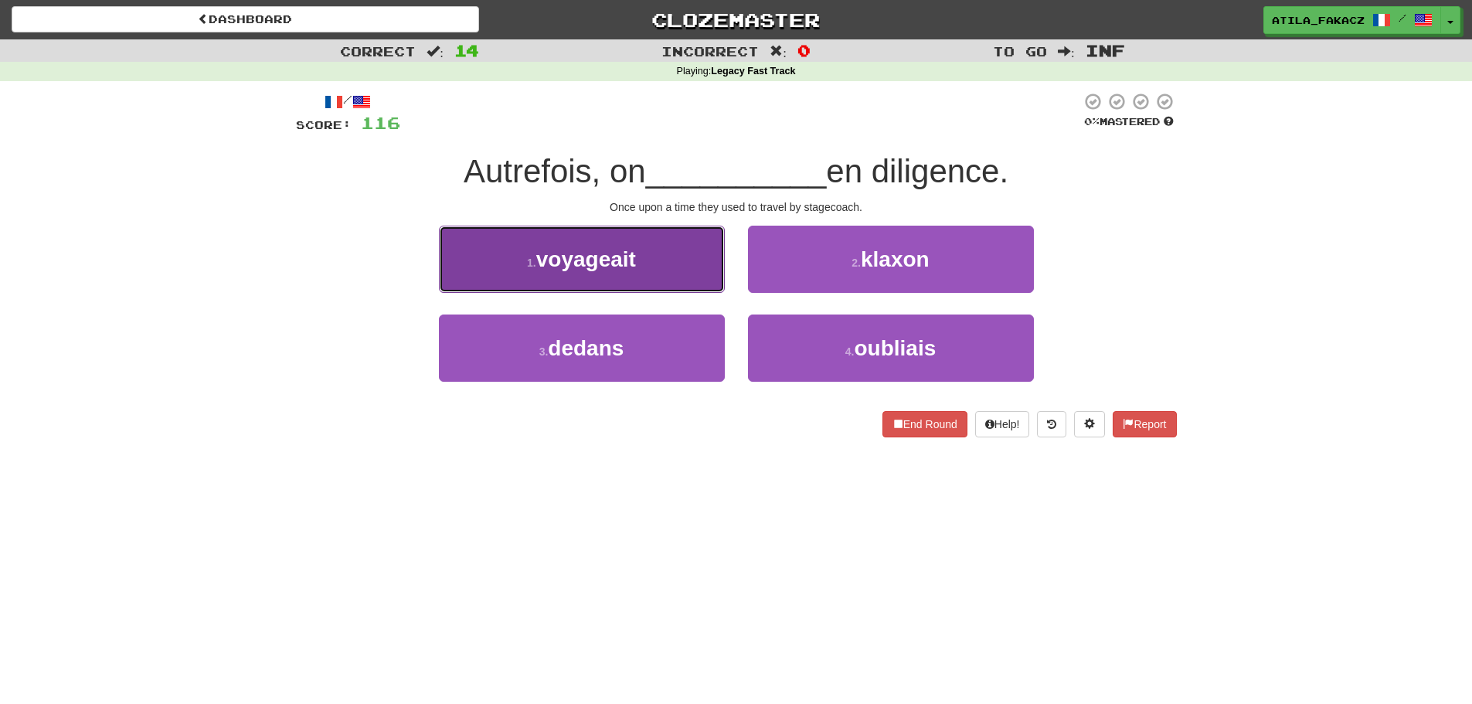
click at [671, 256] on button "1 . voyageait" at bounding box center [582, 259] width 286 height 67
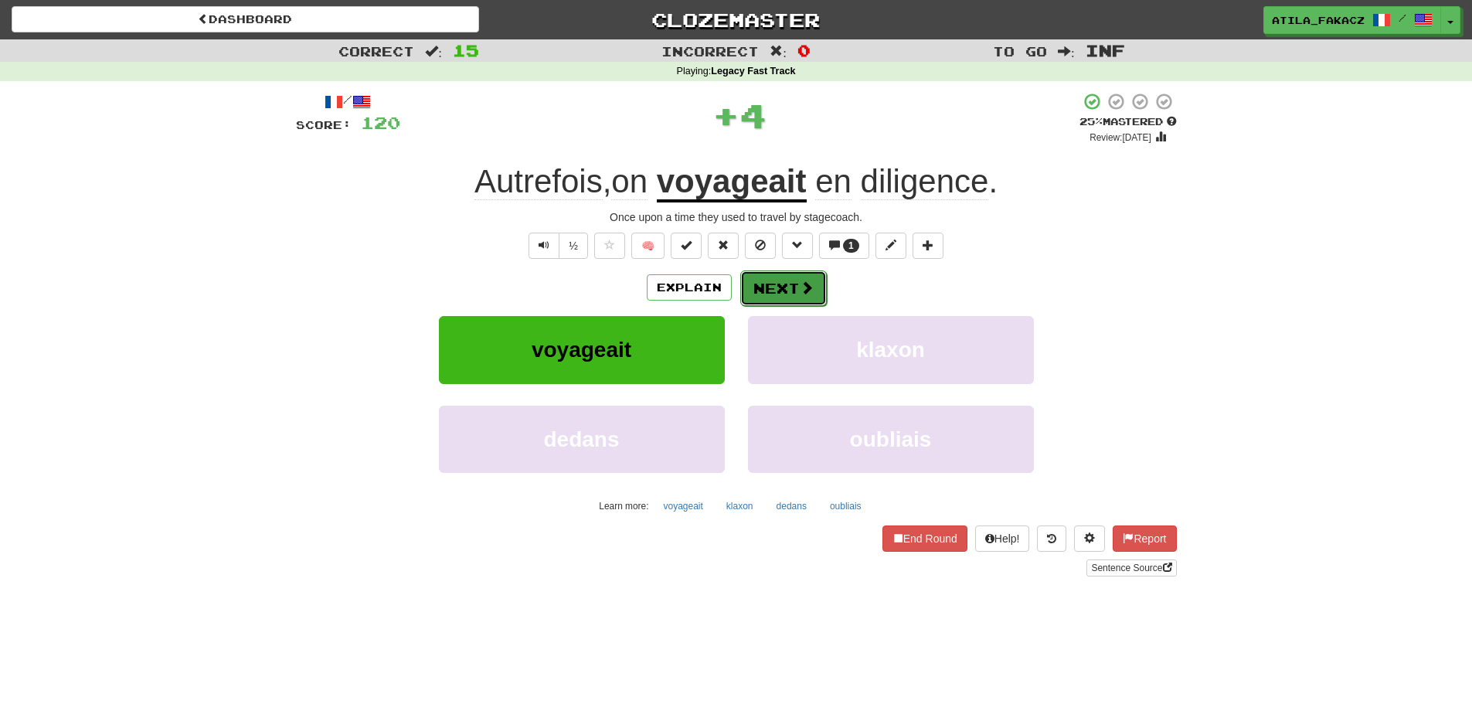
click at [790, 285] on button "Next" at bounding box center [783, 288] width 87 height 36
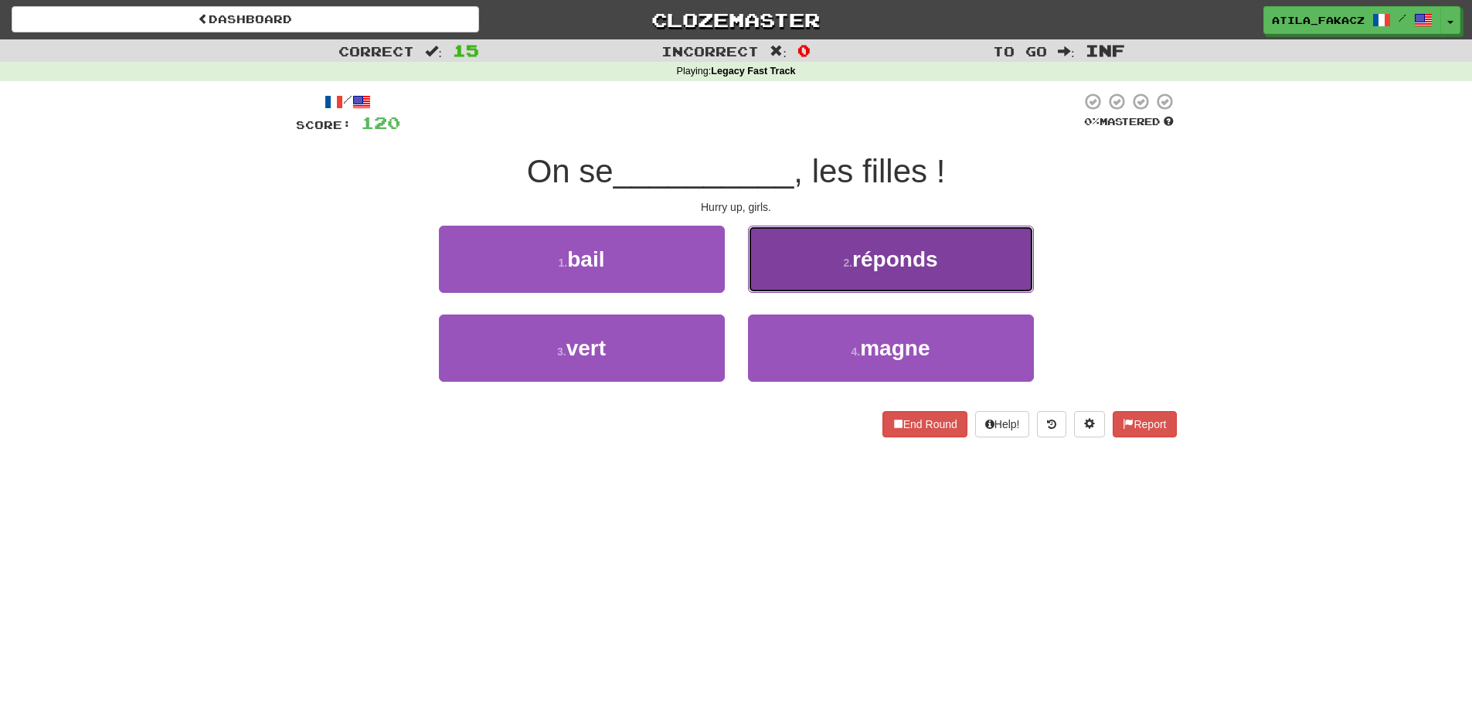
click at [793, 276] on button "2 . réponds" at bounding box center [891, 259] width 286 height 67
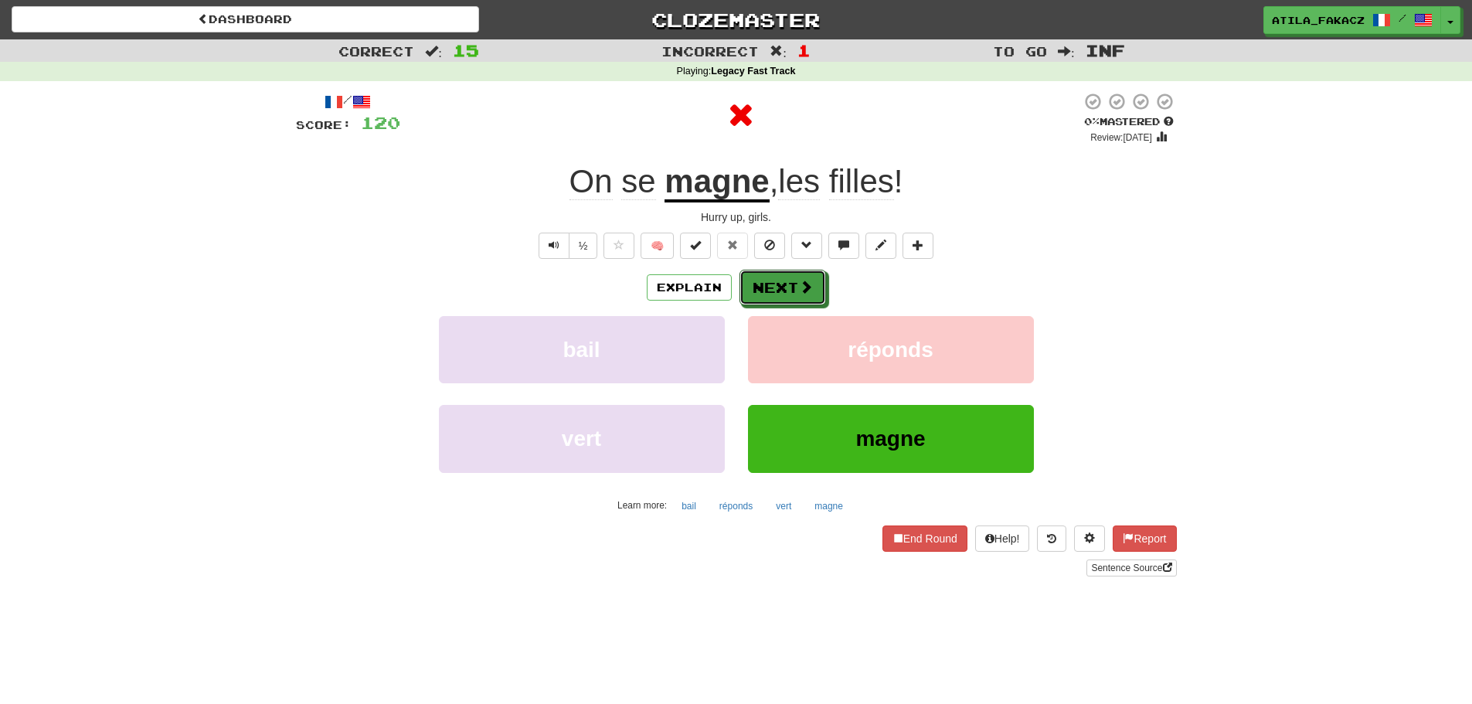
click at [793, 276] on button "Next" at bounding box center [782, 288] width 87 height 36
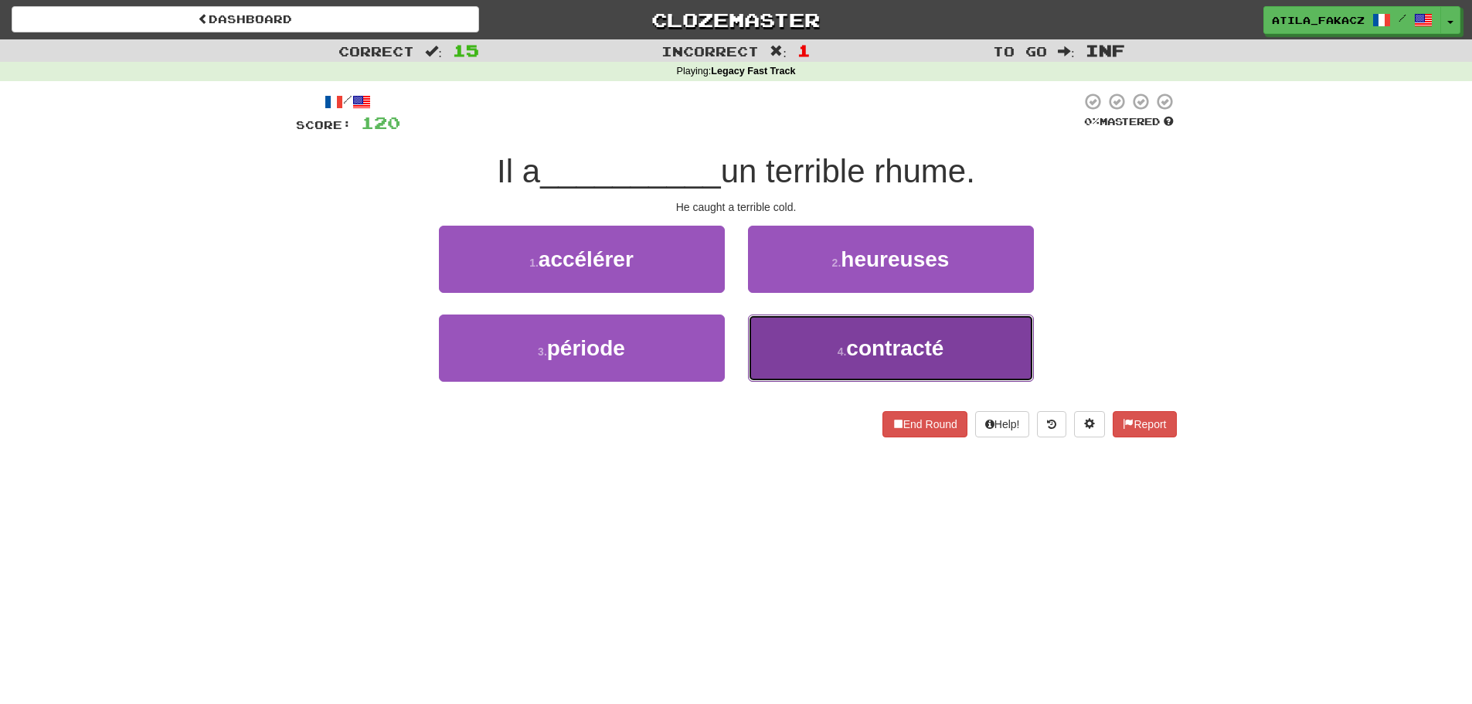
click at [759, 345] on button "4 . contracté" at bounding box center [891, 347] width 286 height 67
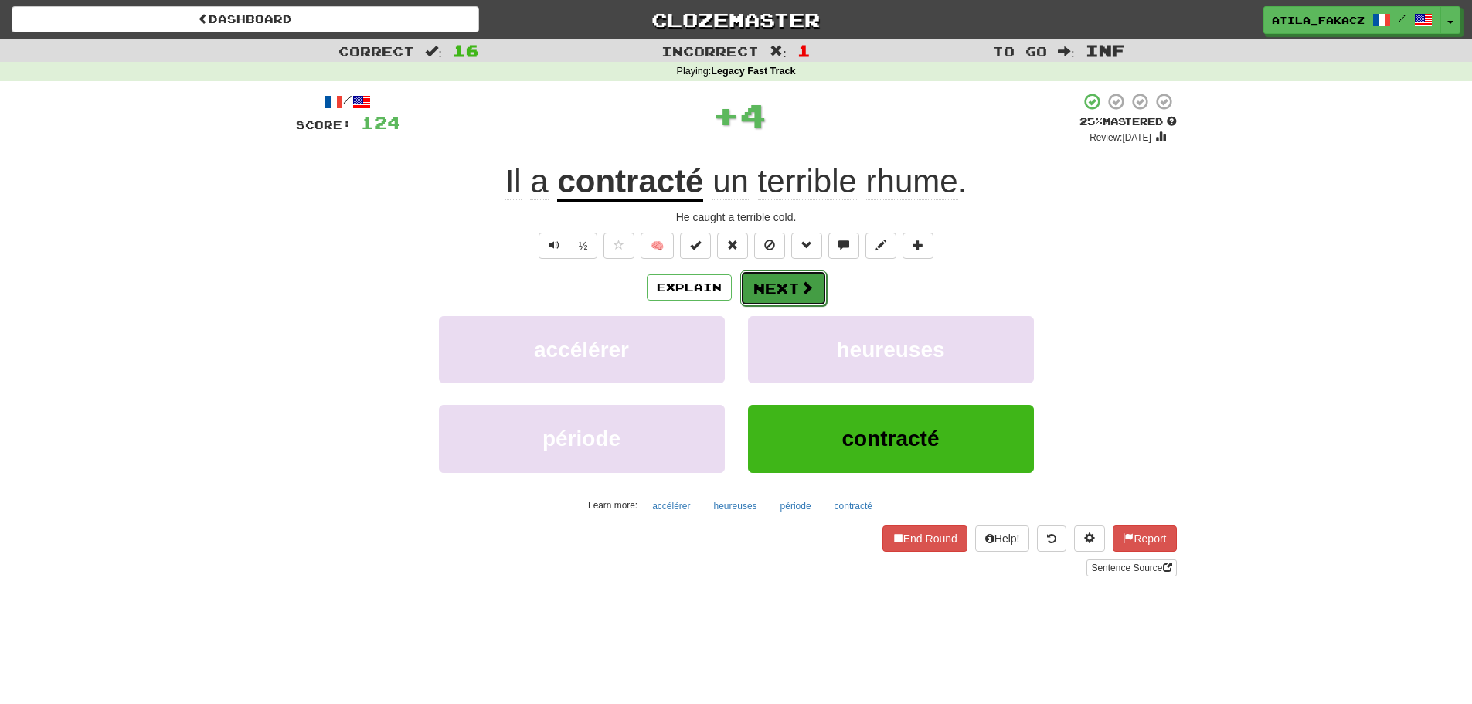
click at [800, 290] on span at bounding box center [807, 287] width 14 height 14
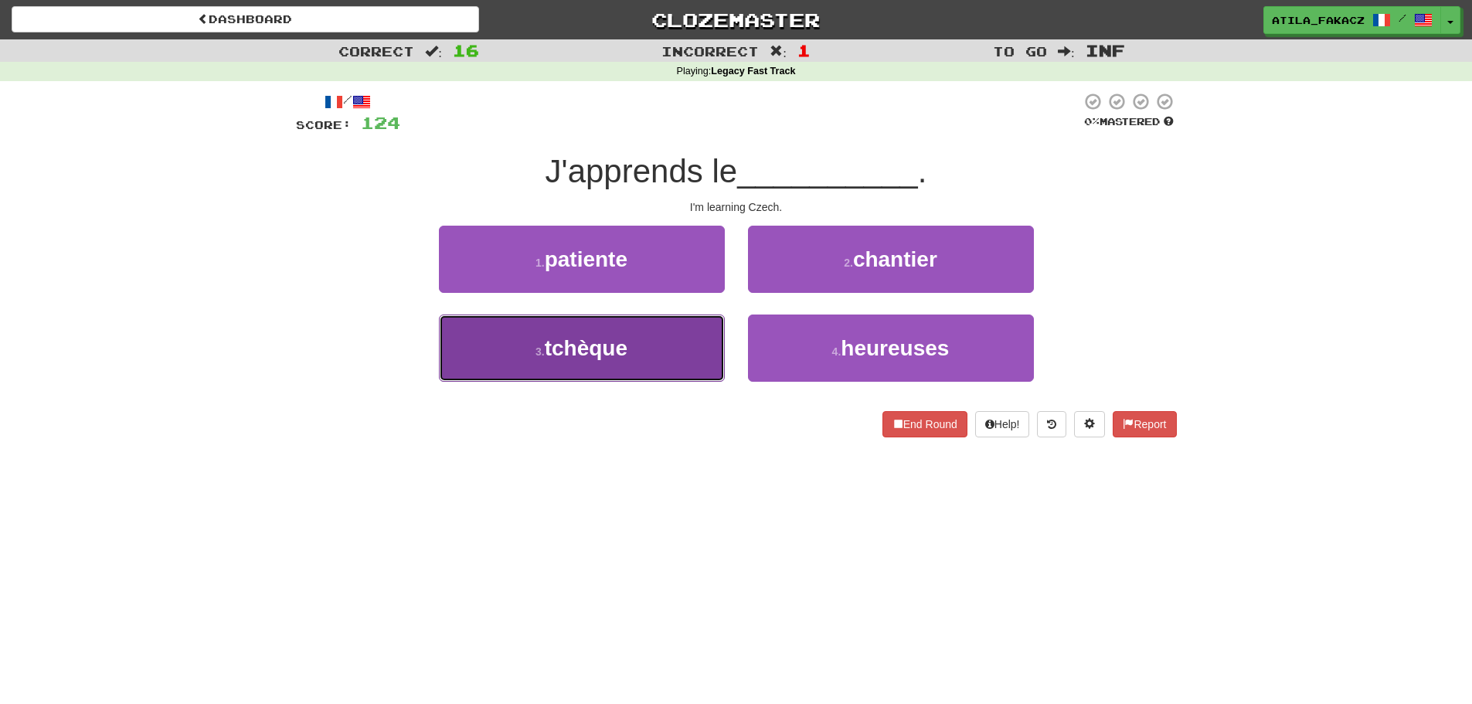
click at [682, 356] on button "3 . tchèque" at bounding box center [582, 347] width 286 height 67
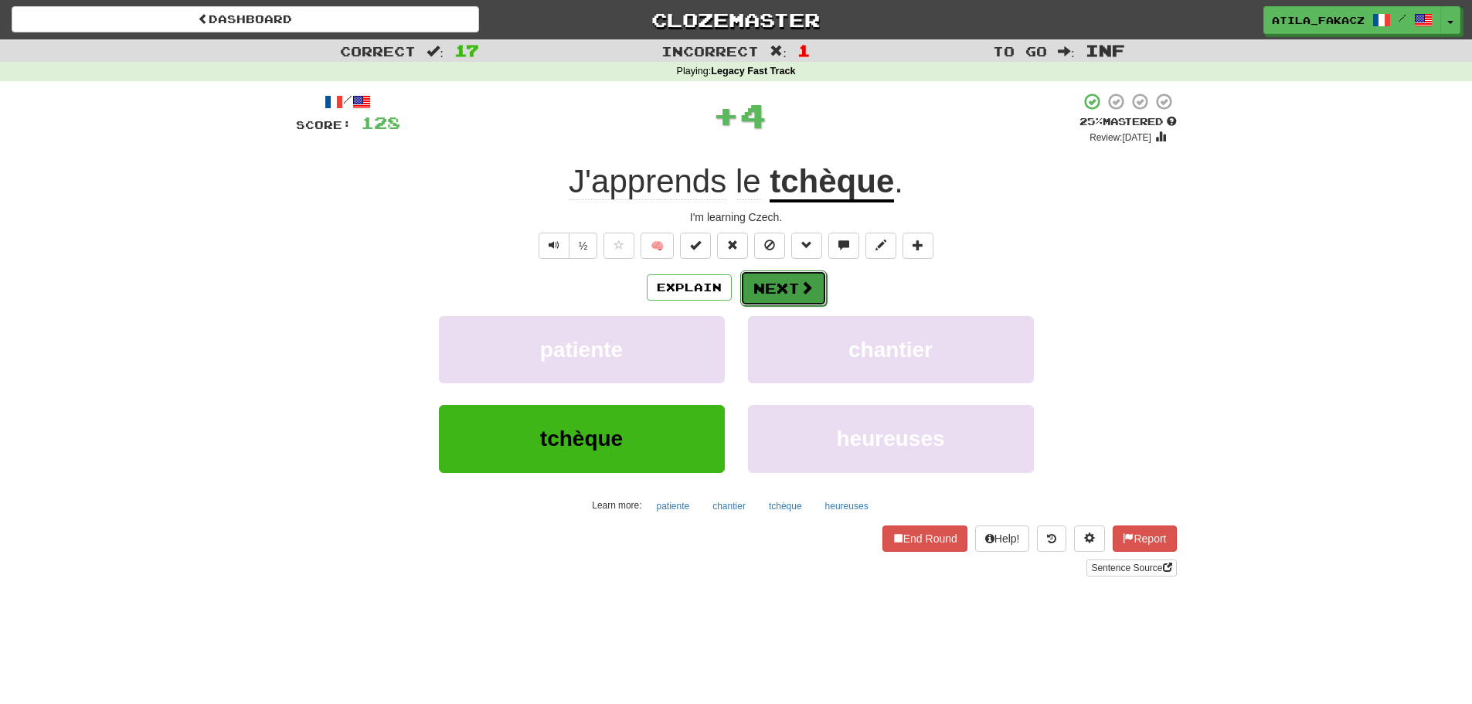
click at [805, 287] on span at bounding box center [807, 287] width 14 height 14
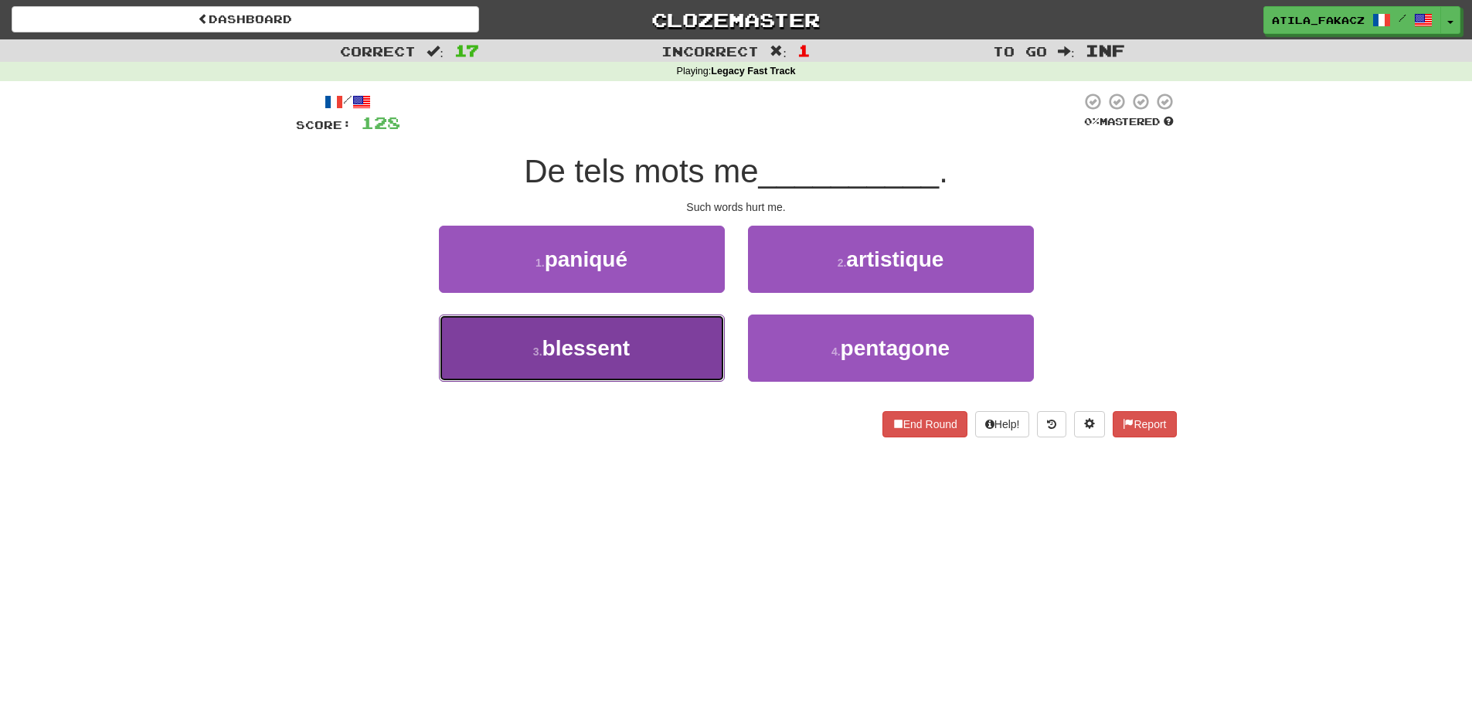
click at [694, 345] on button "3 . blessent" at bounding box center [582, 347] width 286 height 67
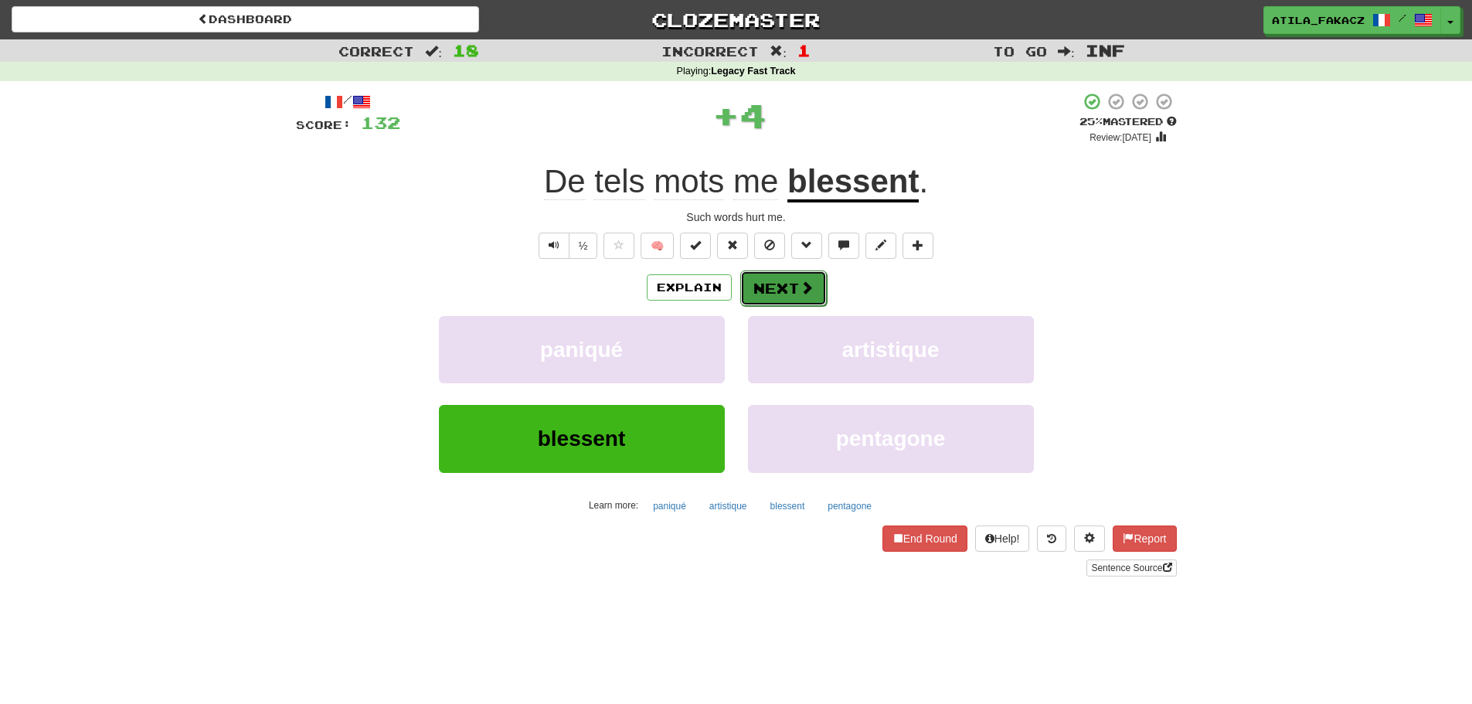
click at [787, 292] on button "Next" at bounding box center [783, 288] width 87 height 36
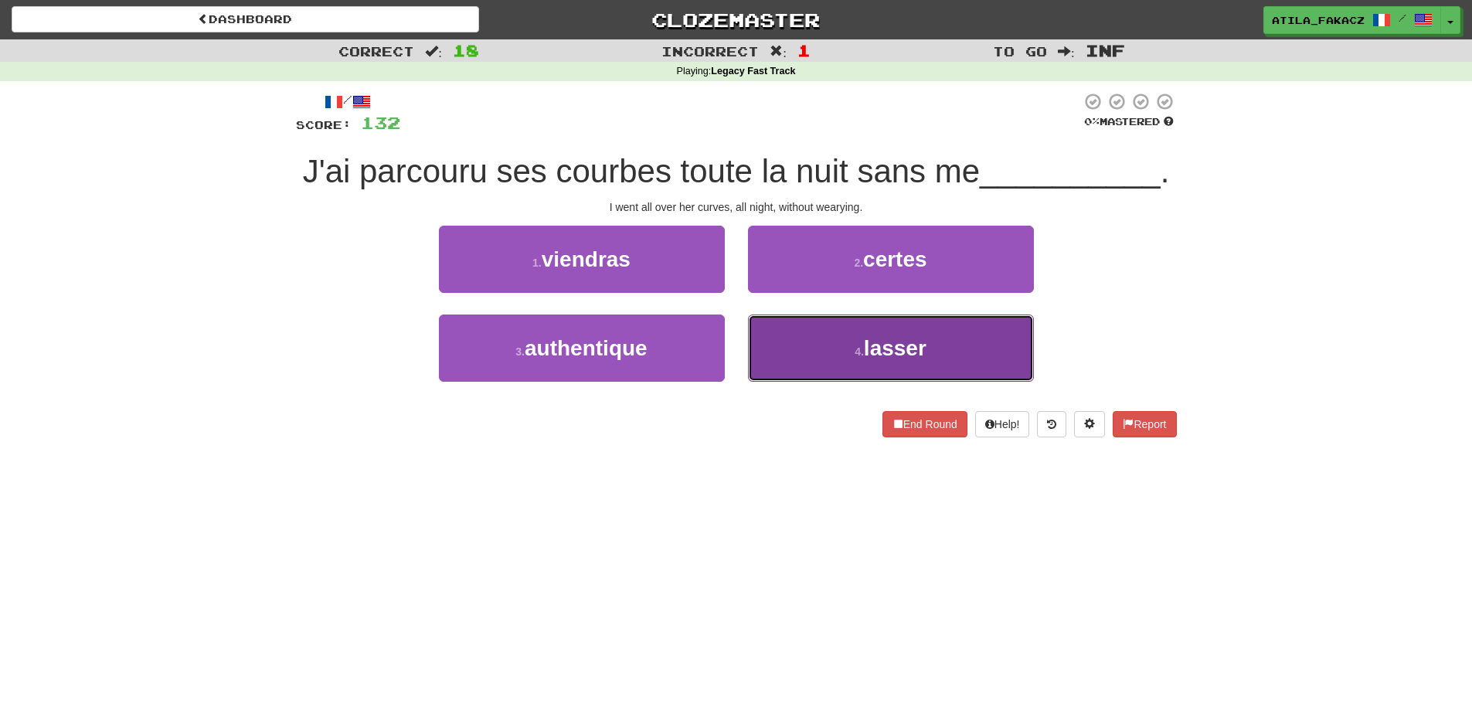
click at [772, 338] on button "4 . lasser" at bounding box center [891, 347] width 286 height 67
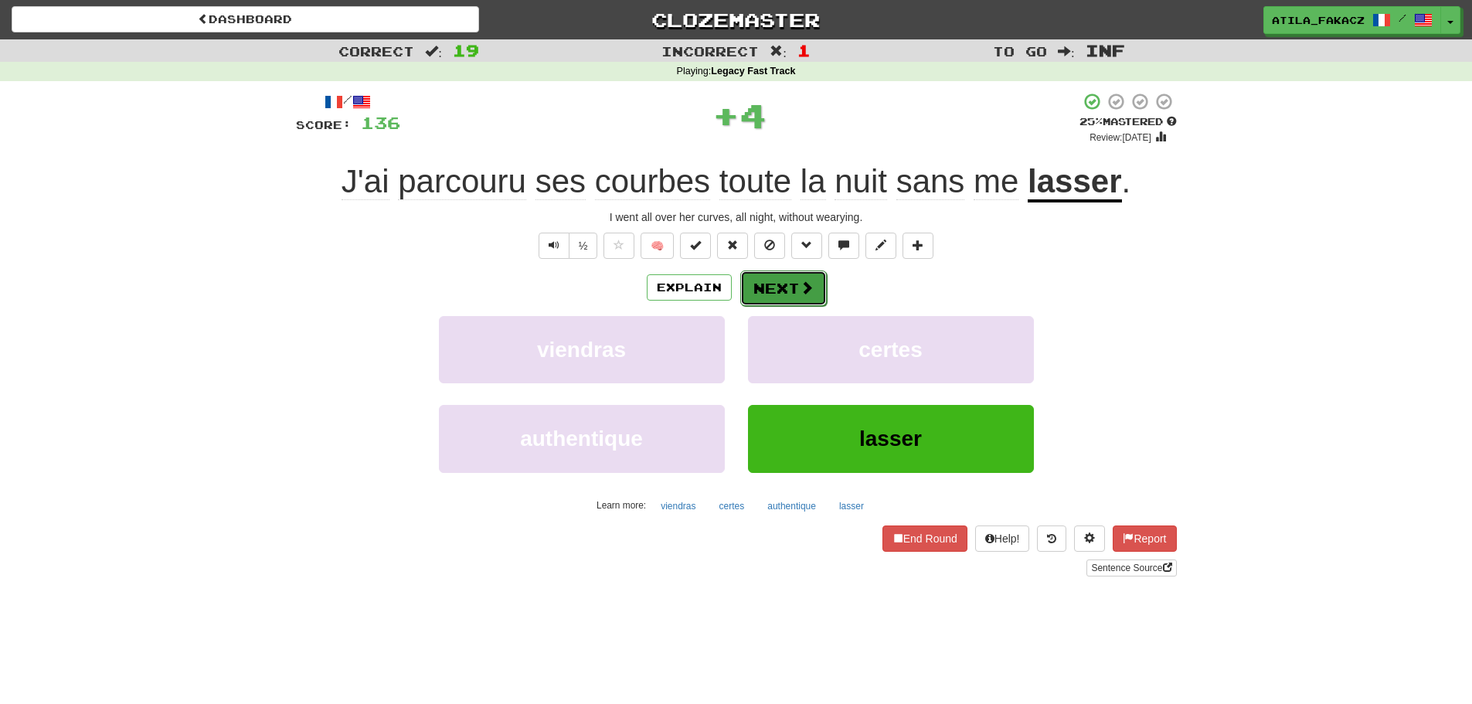
click at [806, 280] on span at bounding box center [807, 287] width 14 height 14
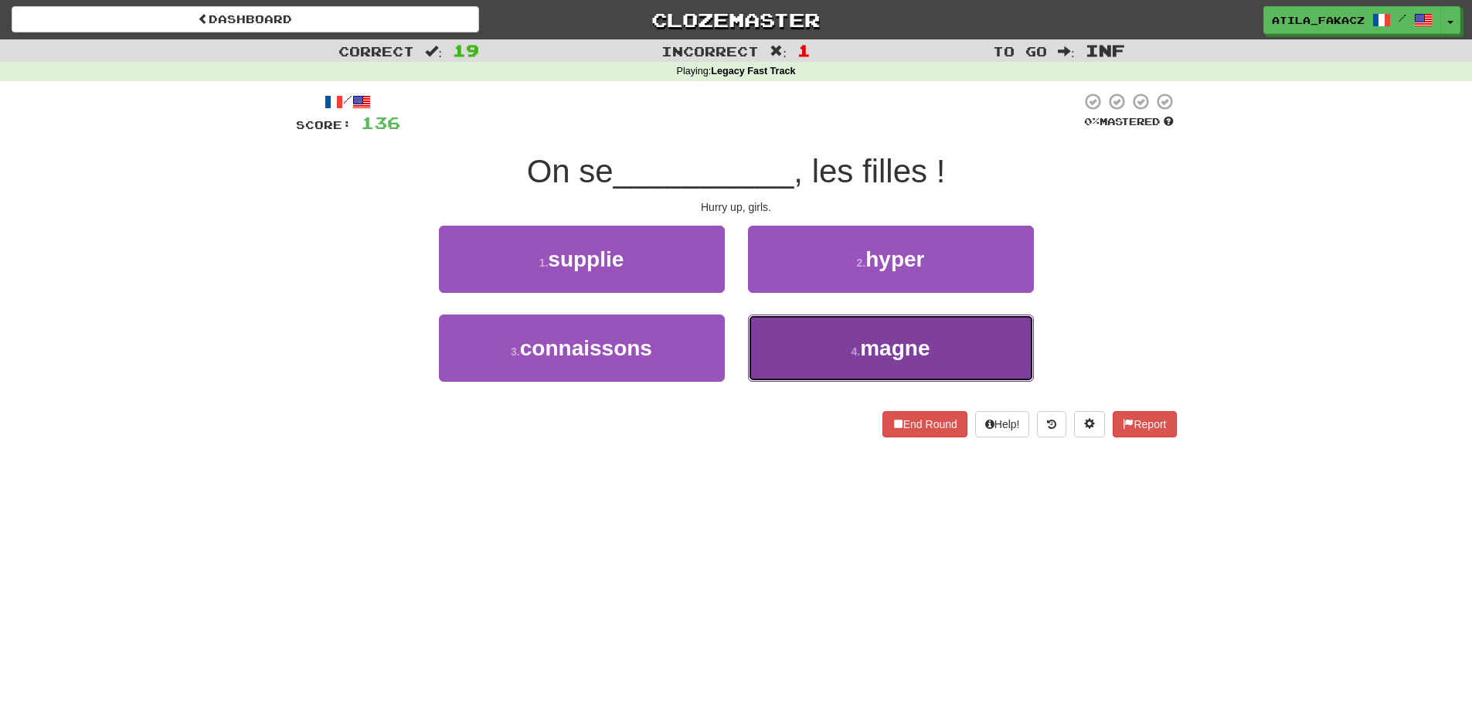
click at [780, 340] on button "4 . magne" at bounding box center [891, 347] width 286 height 67
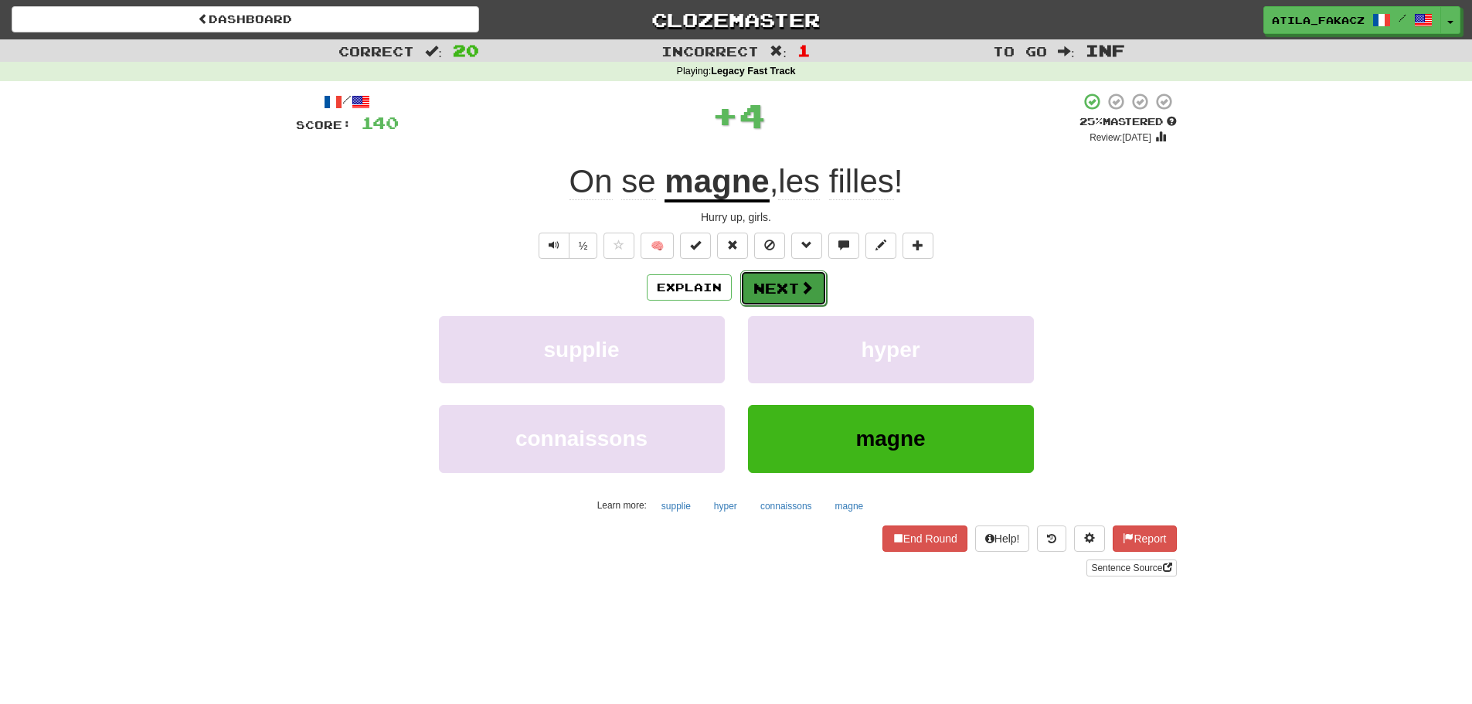
click at [783, 291] on button "Next" at bounding box center [783, 288] width 87 height 36
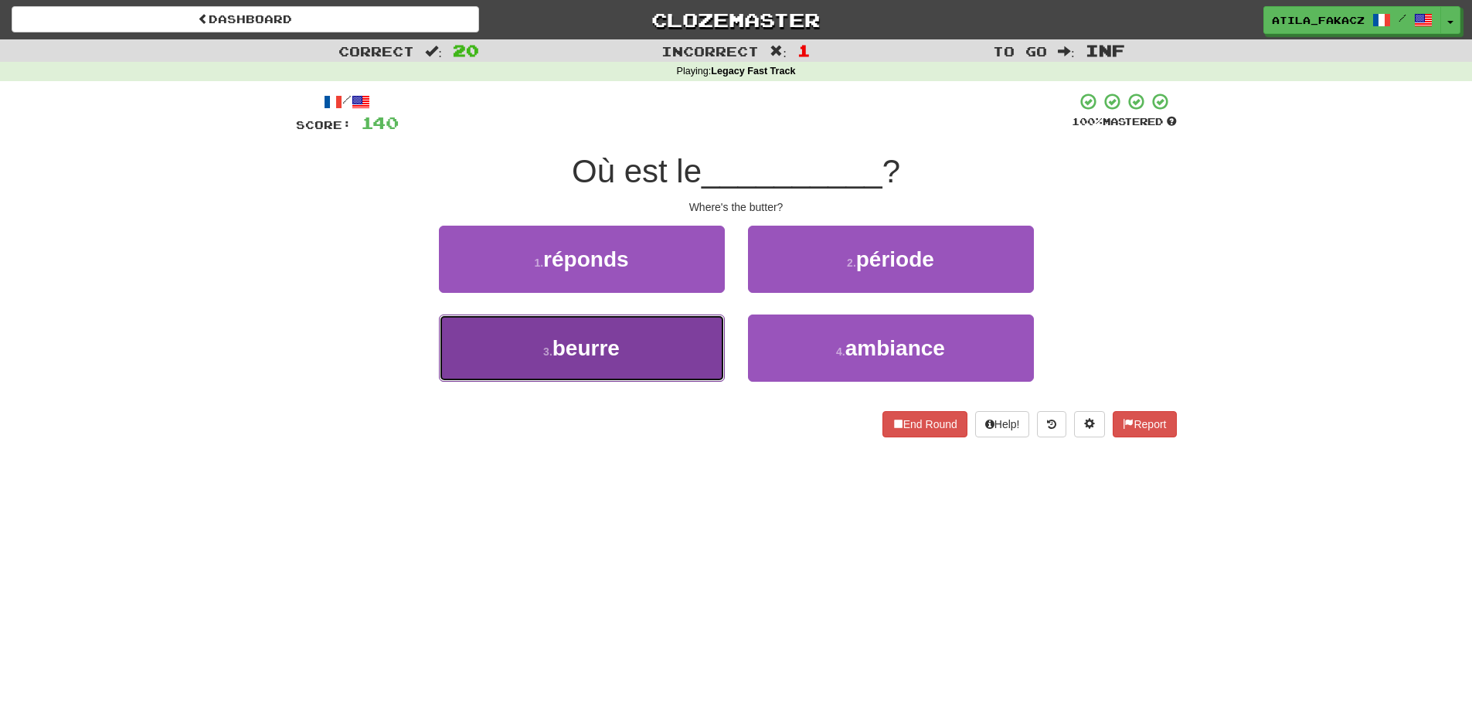
click at [682, 345] on button "3 . beurre" at bounding box center [582, 347] width 286 height 67
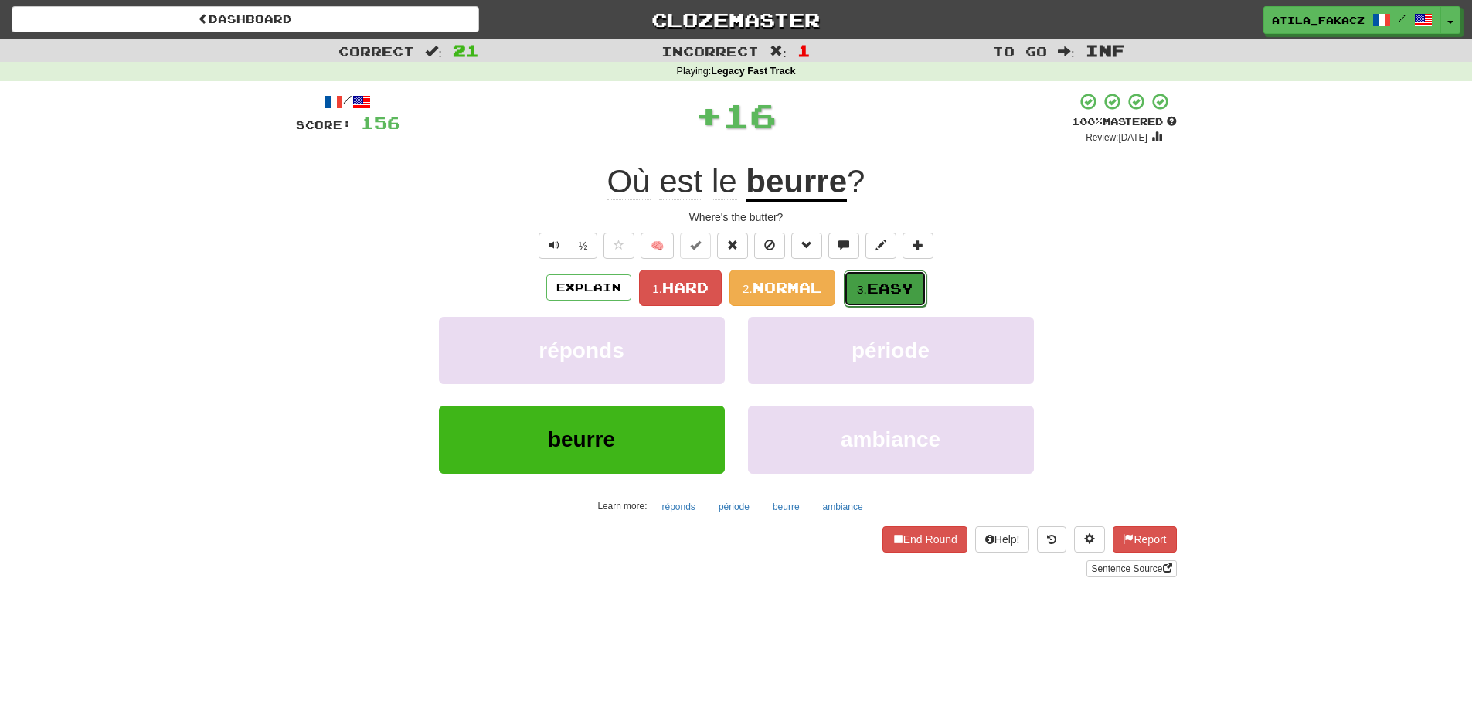
click at [887, 286] on span "Easy" at bounding box center [890, 288] width 46 height 17
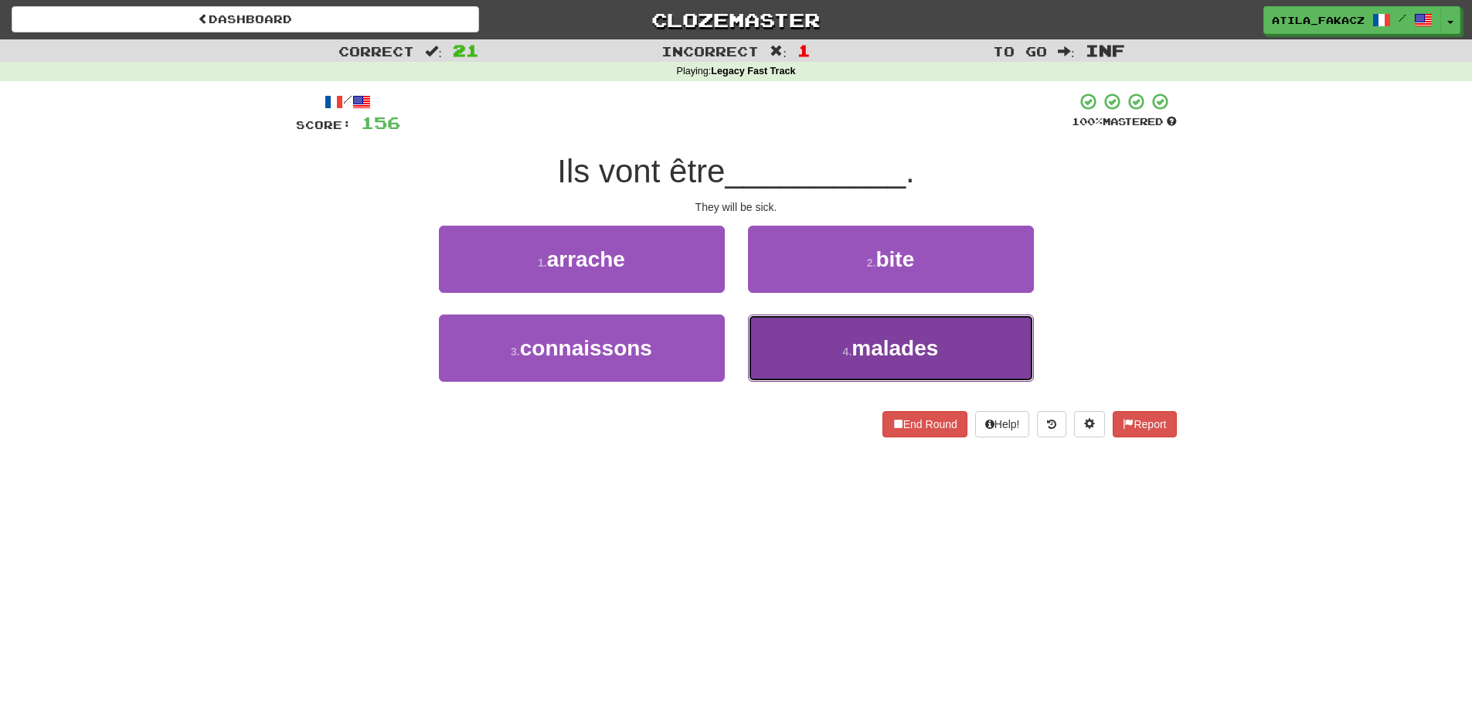
click at [803, 334] on button "4 . malades" at bounding box center [891, 347] width 286 height 67
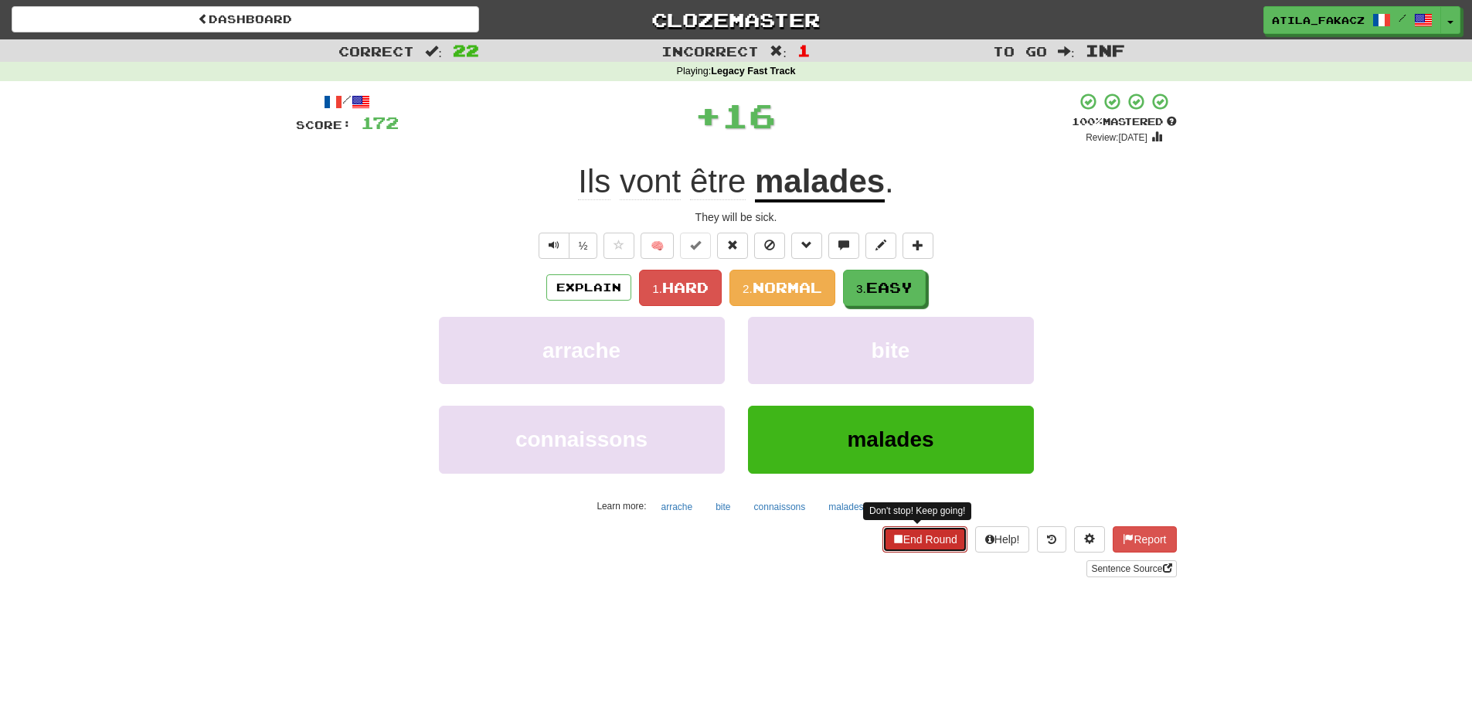
click at [928, 534] on button "End Round" at bounding box center [924, 539] width 85 height 26
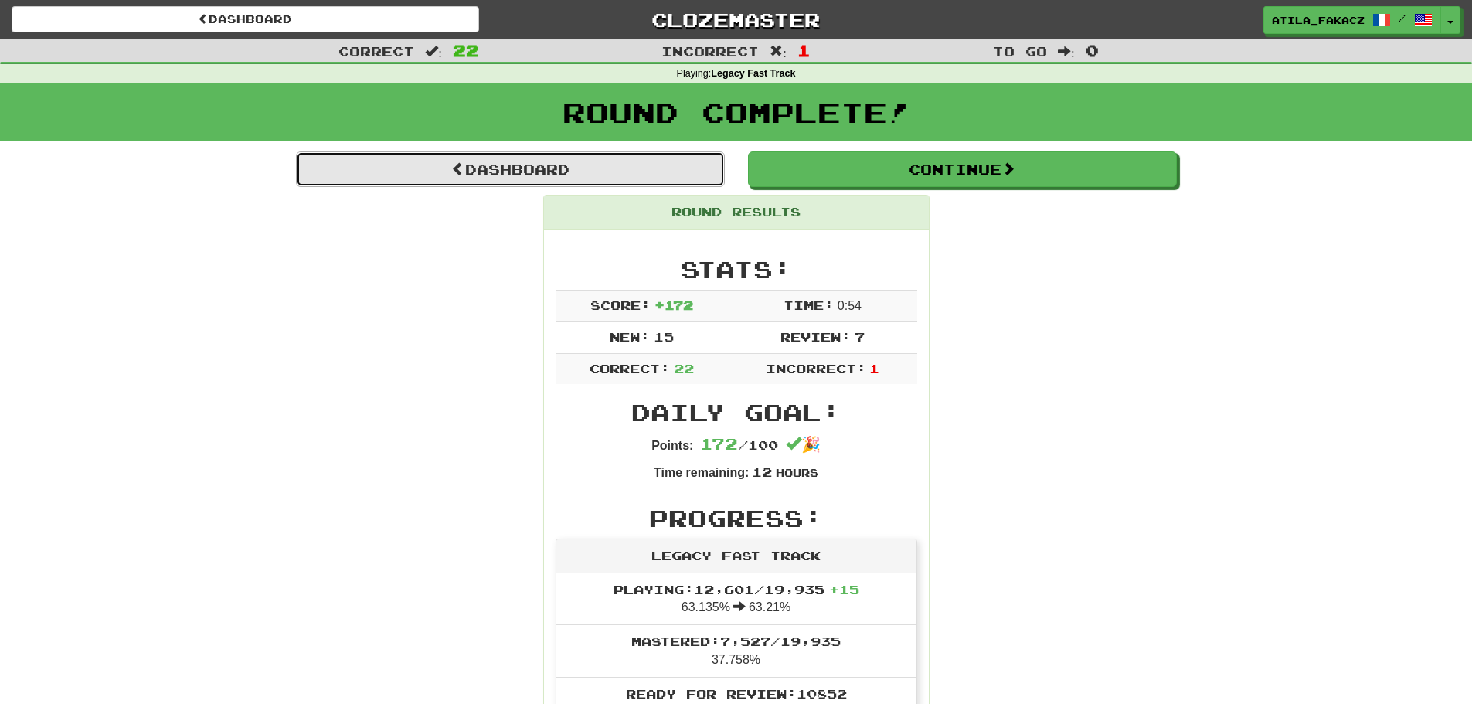
click at [543, 168] on link "Dashboard" at bounding box center [510, 169] width 429 height 36
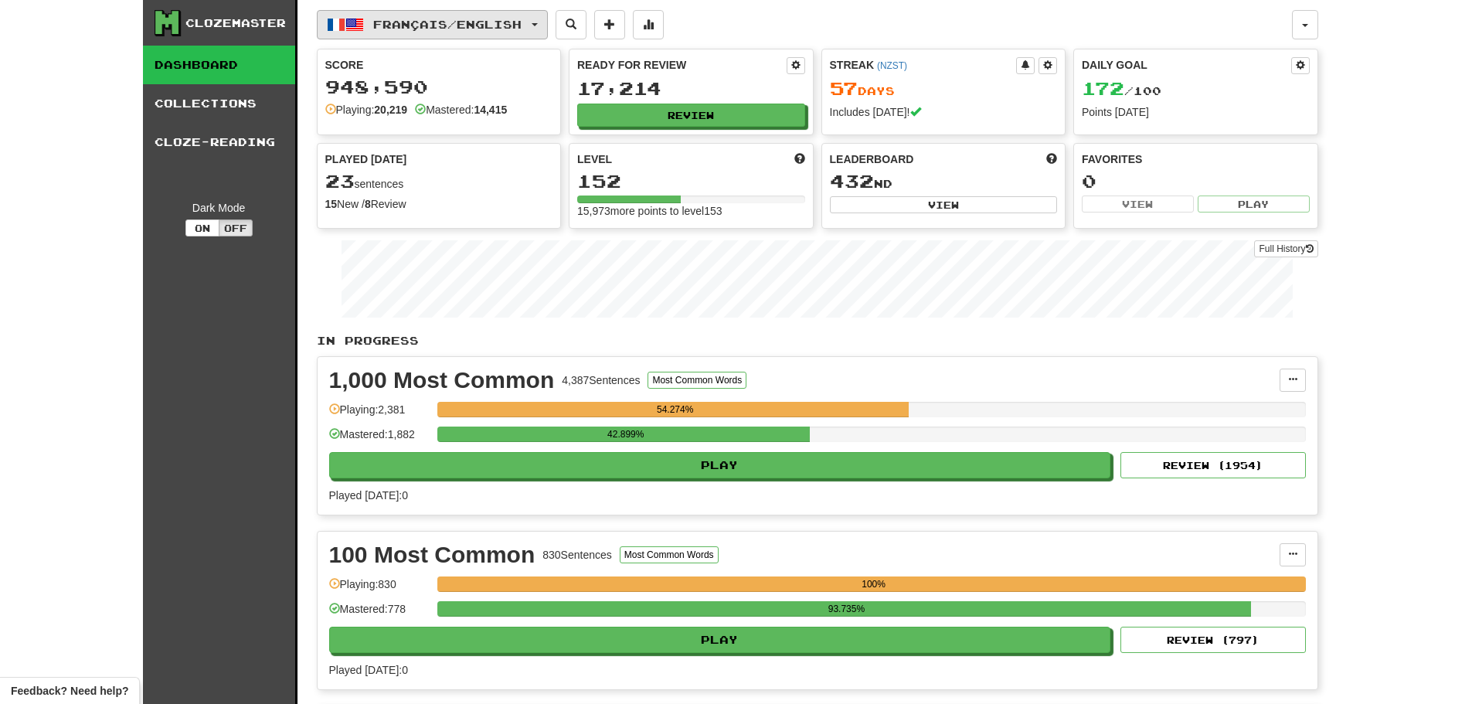
click at [457, 29] on span "Français / English" at bounding box center [447, 24] width 148 height 13
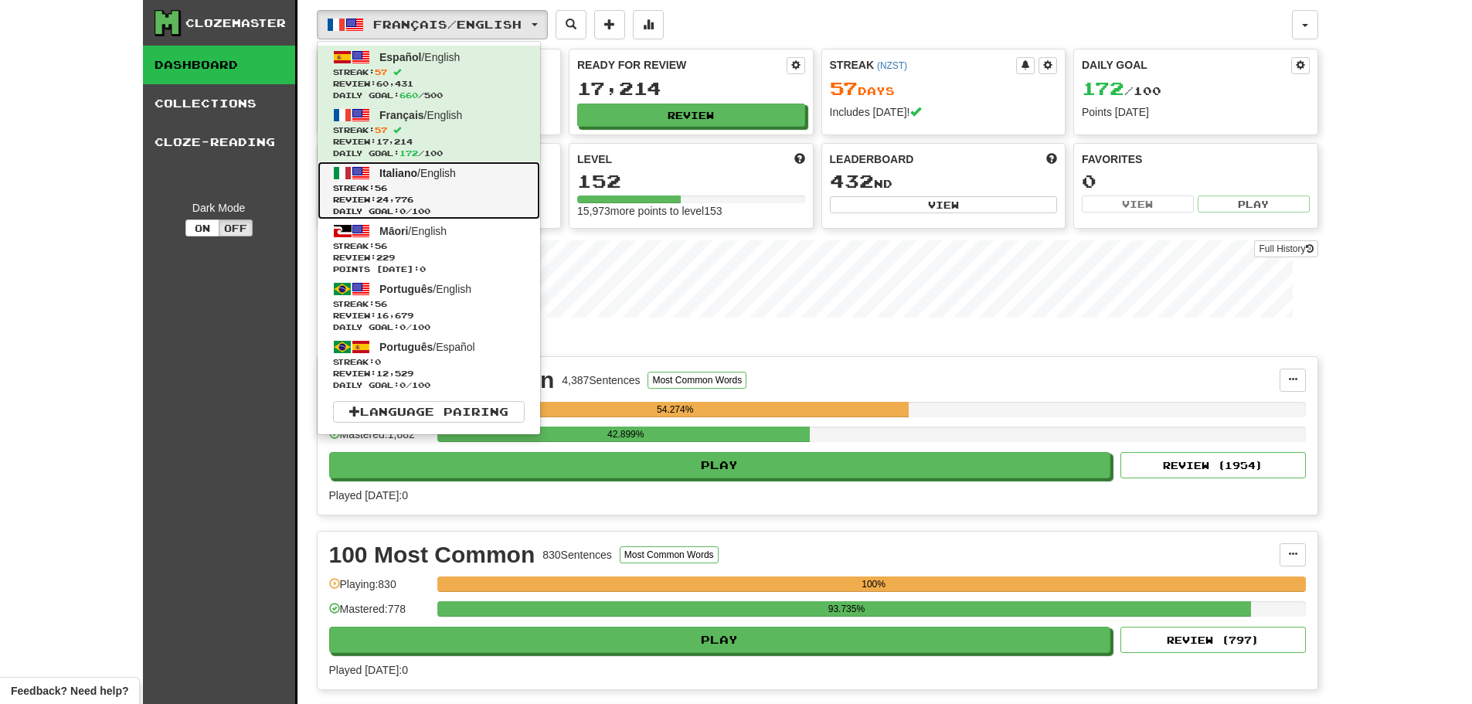
click at [428, 195] on span "Review: 24,776" at bounding box center [429, 200] width 192 height 12
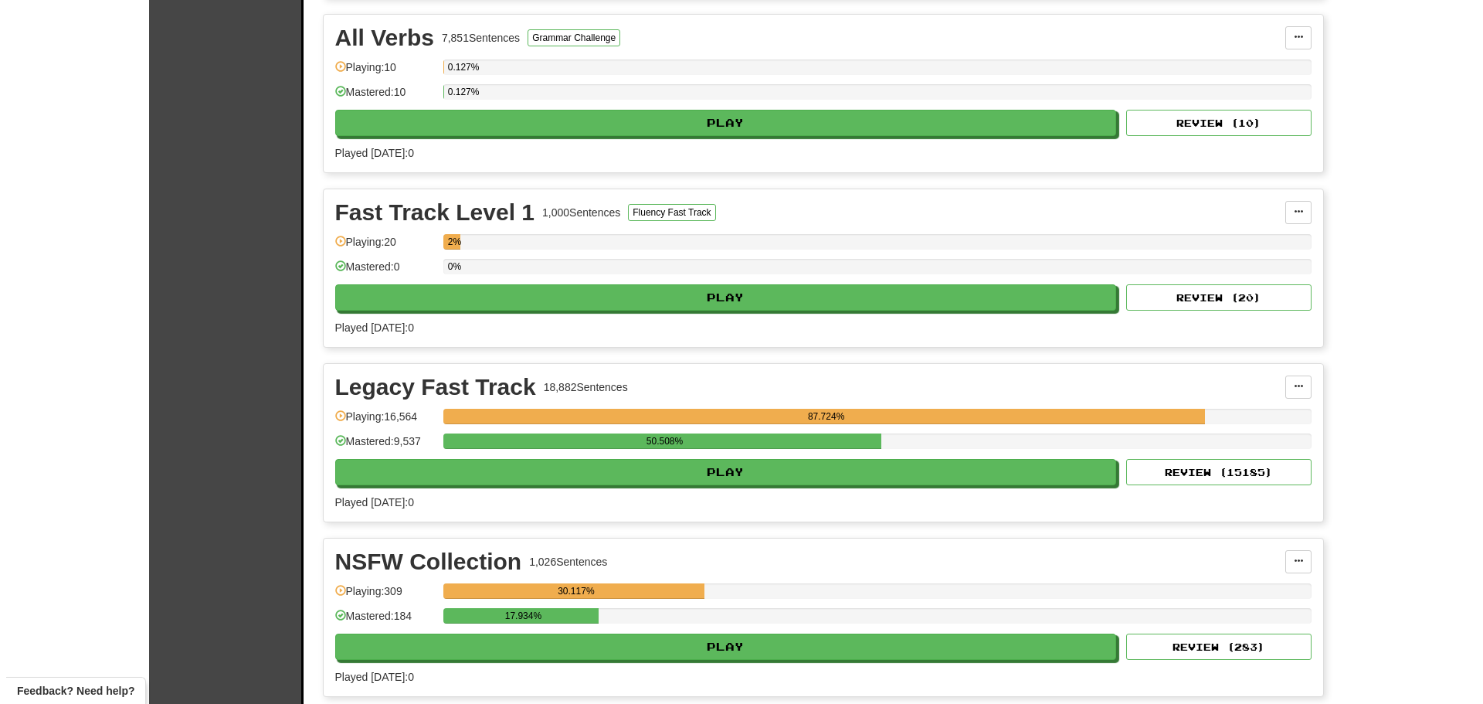
scroll to position [1159, 0]
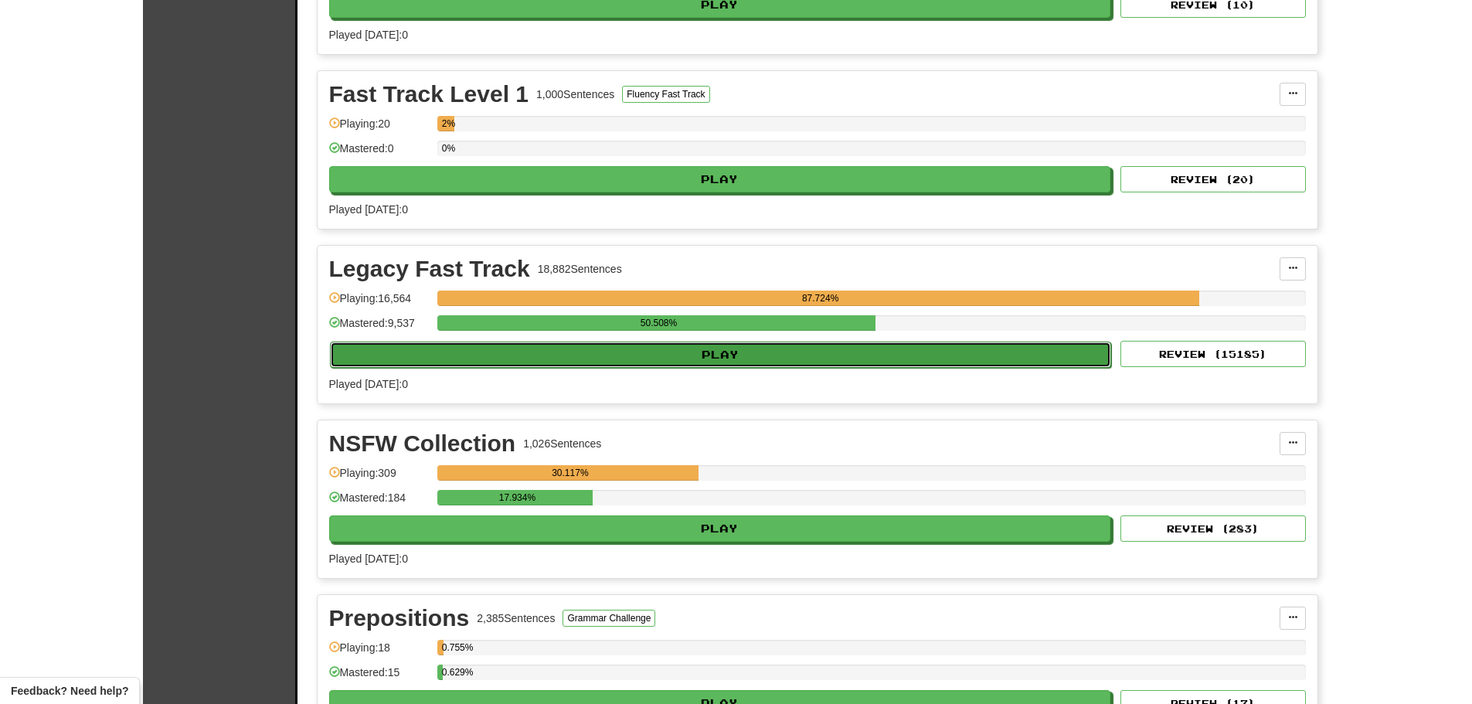
click at [743, 351] on button "Play" at bounding box center [721, 354] width 782 height 26
select select "********"
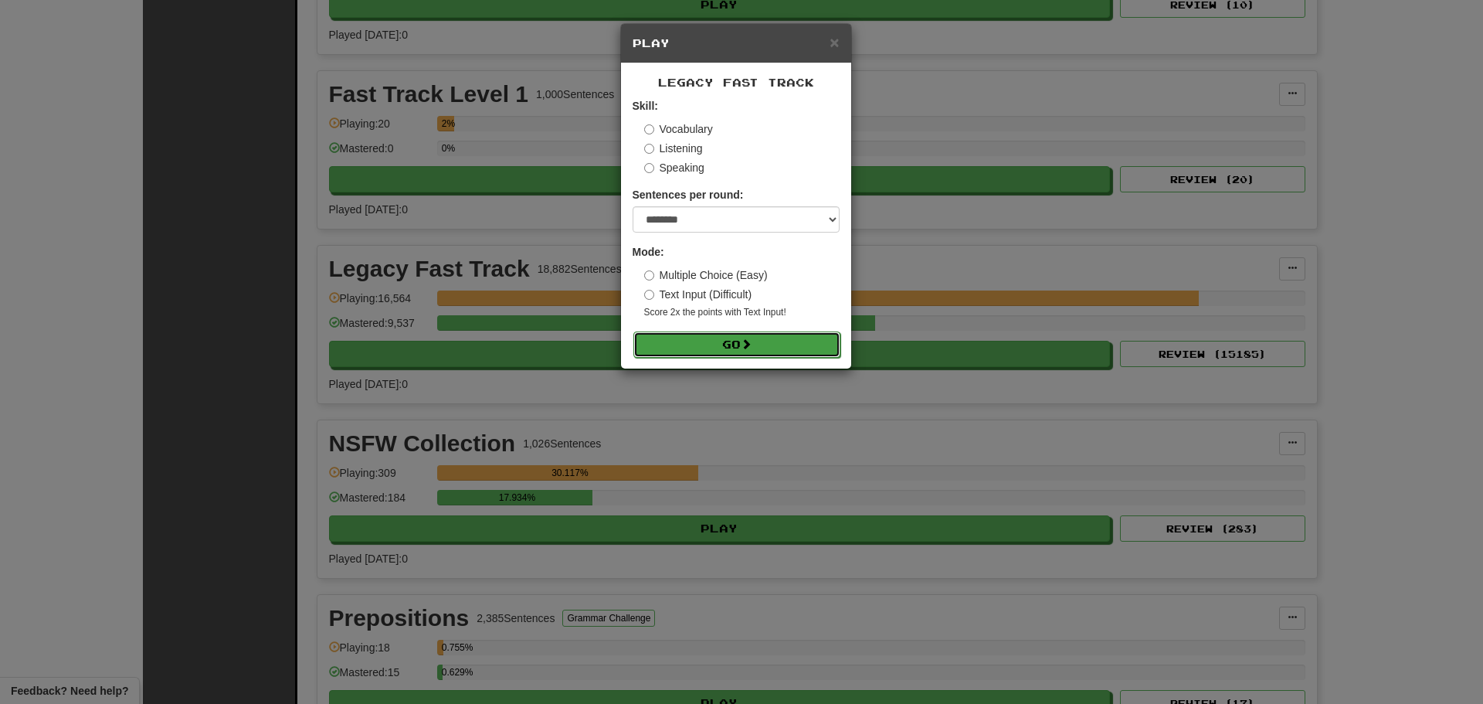
click at [773, 344] on button "Go" at bounding box center [736, 344] width 207 height 26
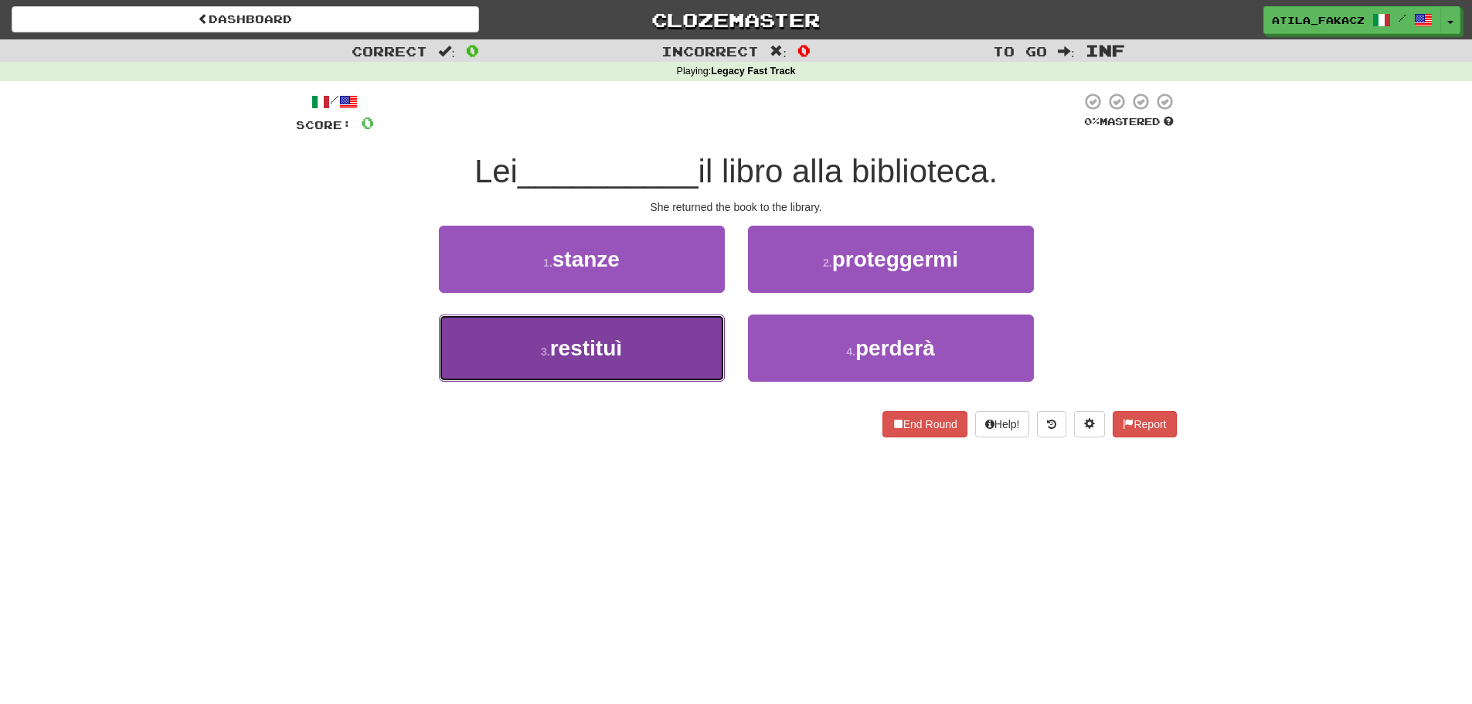
click at [670, 345] on button "3 . restituì" at bounding box center [582, 347] width 286 height 67
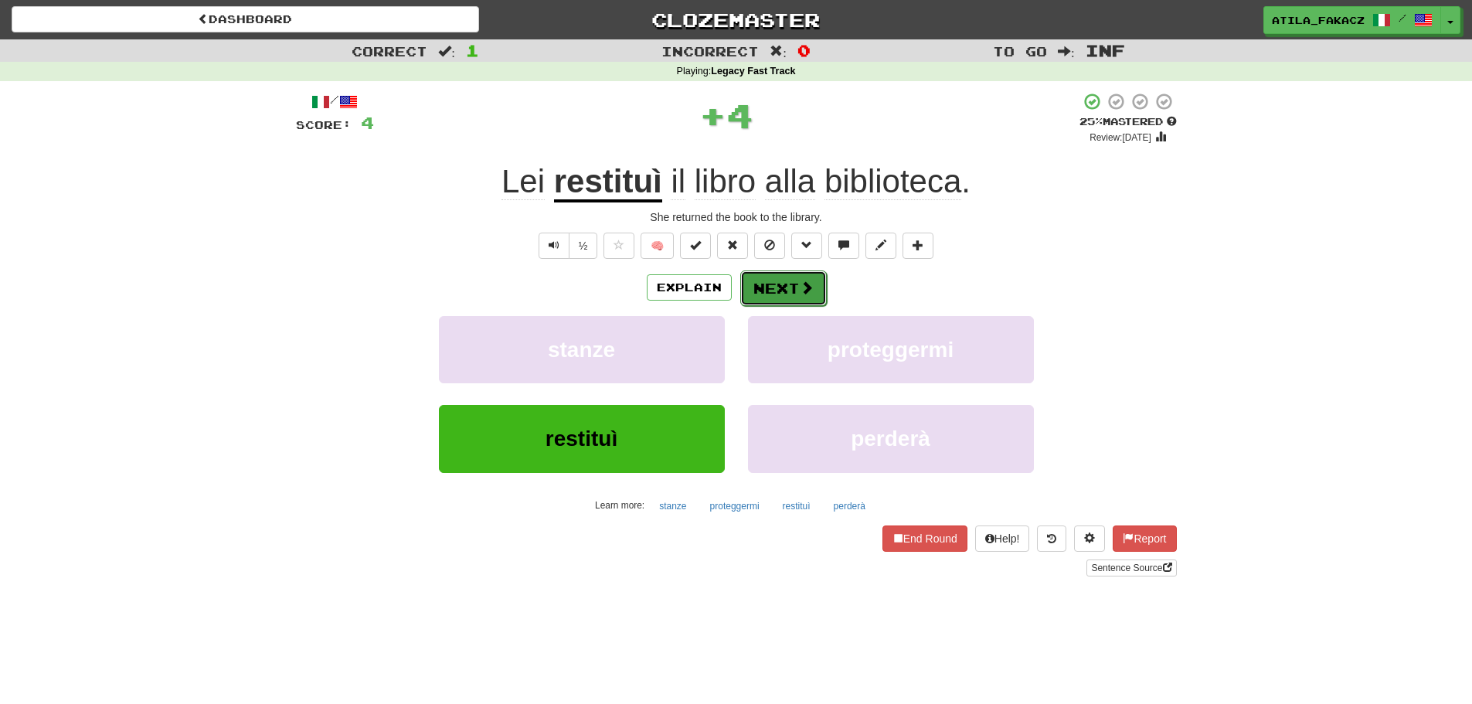
click at [800, 290] on span at bounding box center [807, 287] width 14 height 14
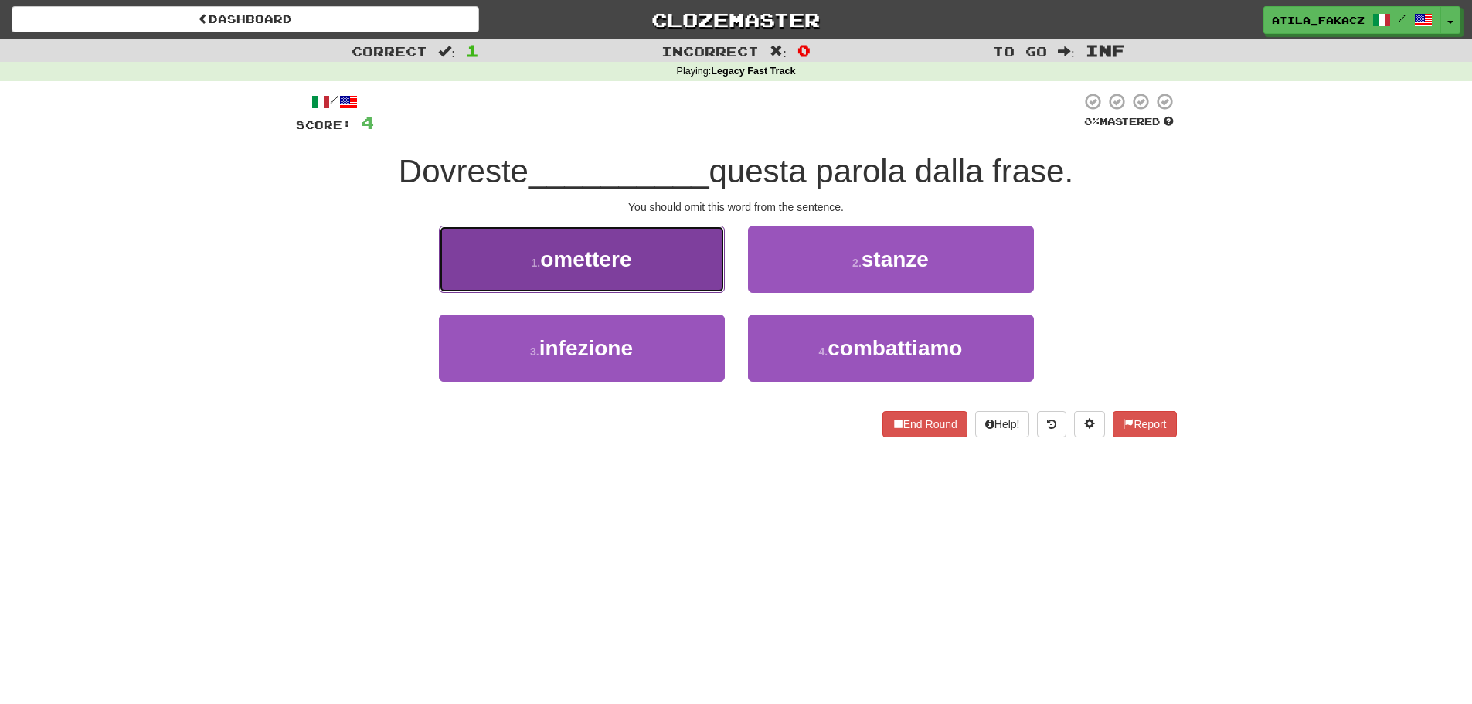
drag, startPoint x: 635, startPoint y: 277, endPoint x: 762, endPoint y: 268, distance: 127.8
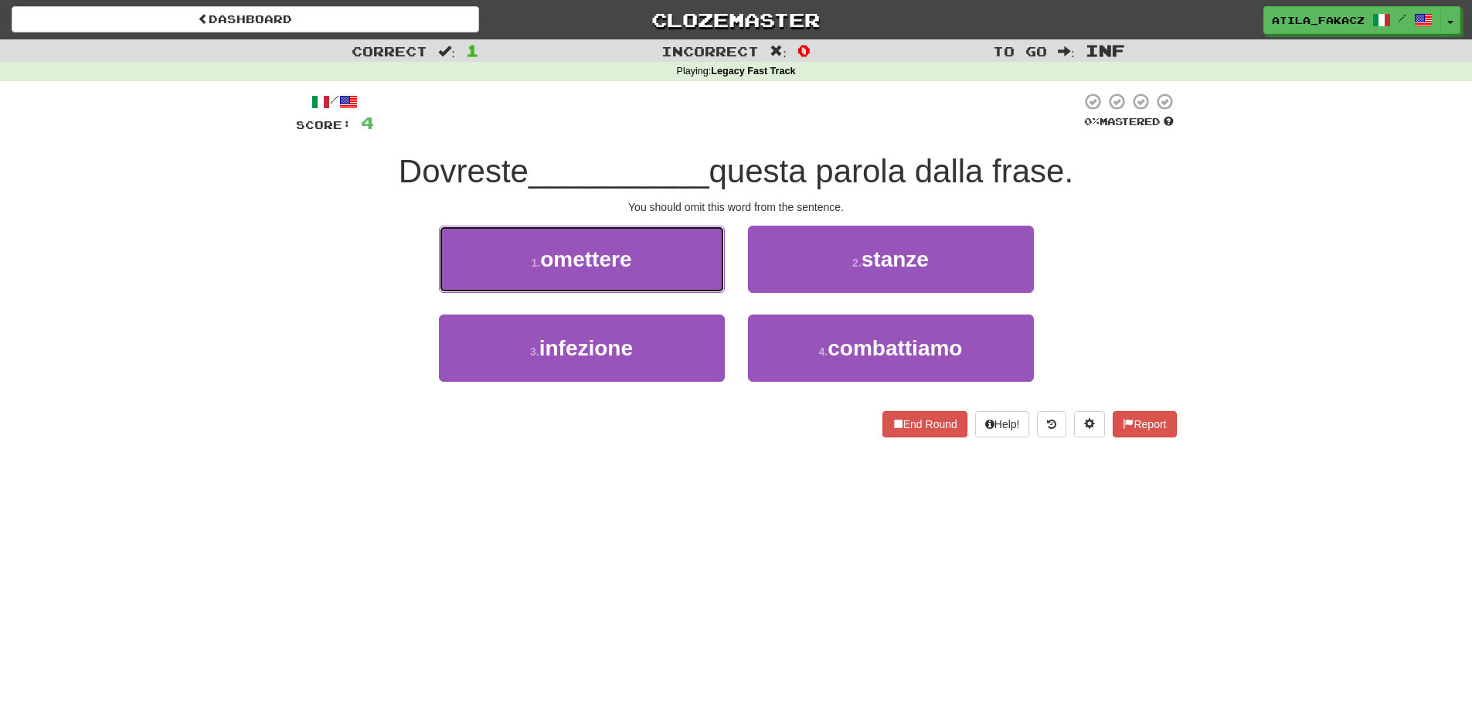
click at [637, 277] on button "1 . omettere" at bounding box center [582, 259] width 286 height 67
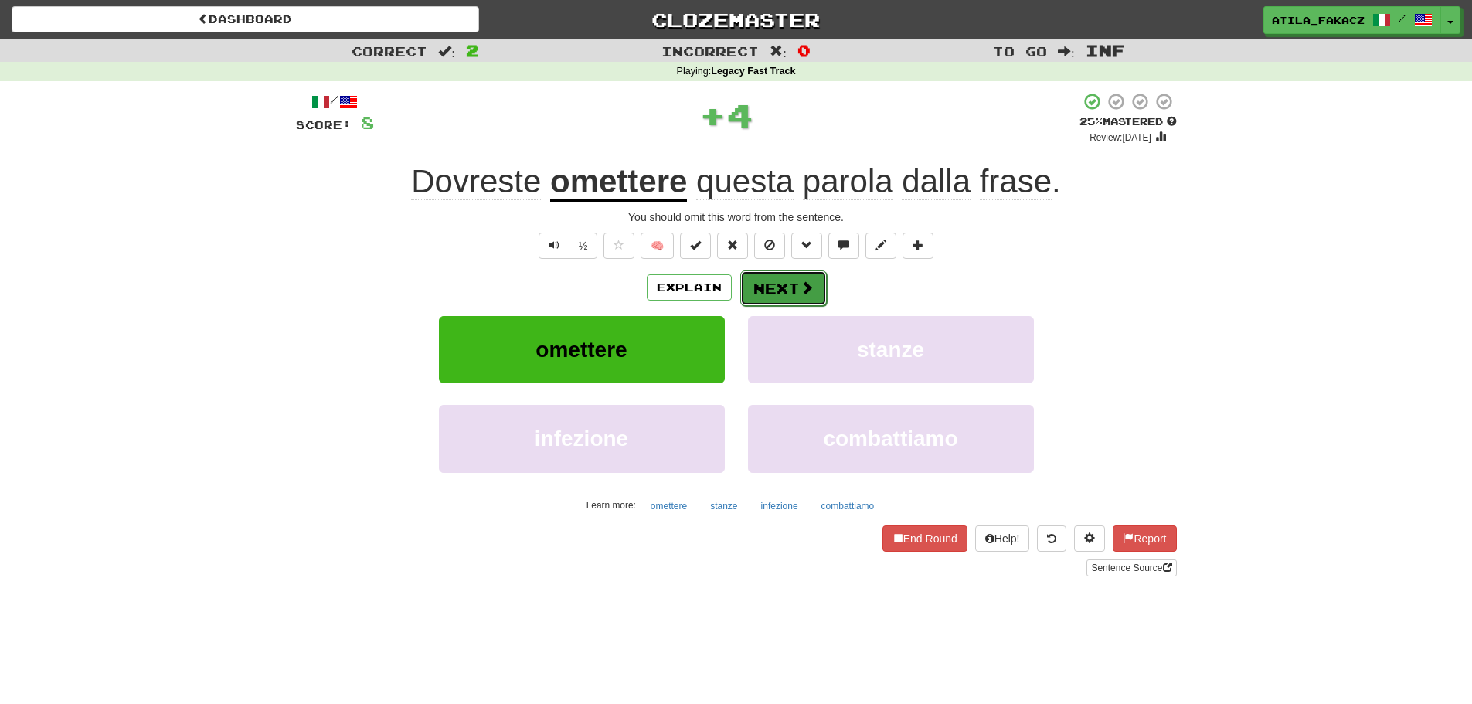
click at [800, 286] on span at bounding box center [807, 287] width 14 height 14
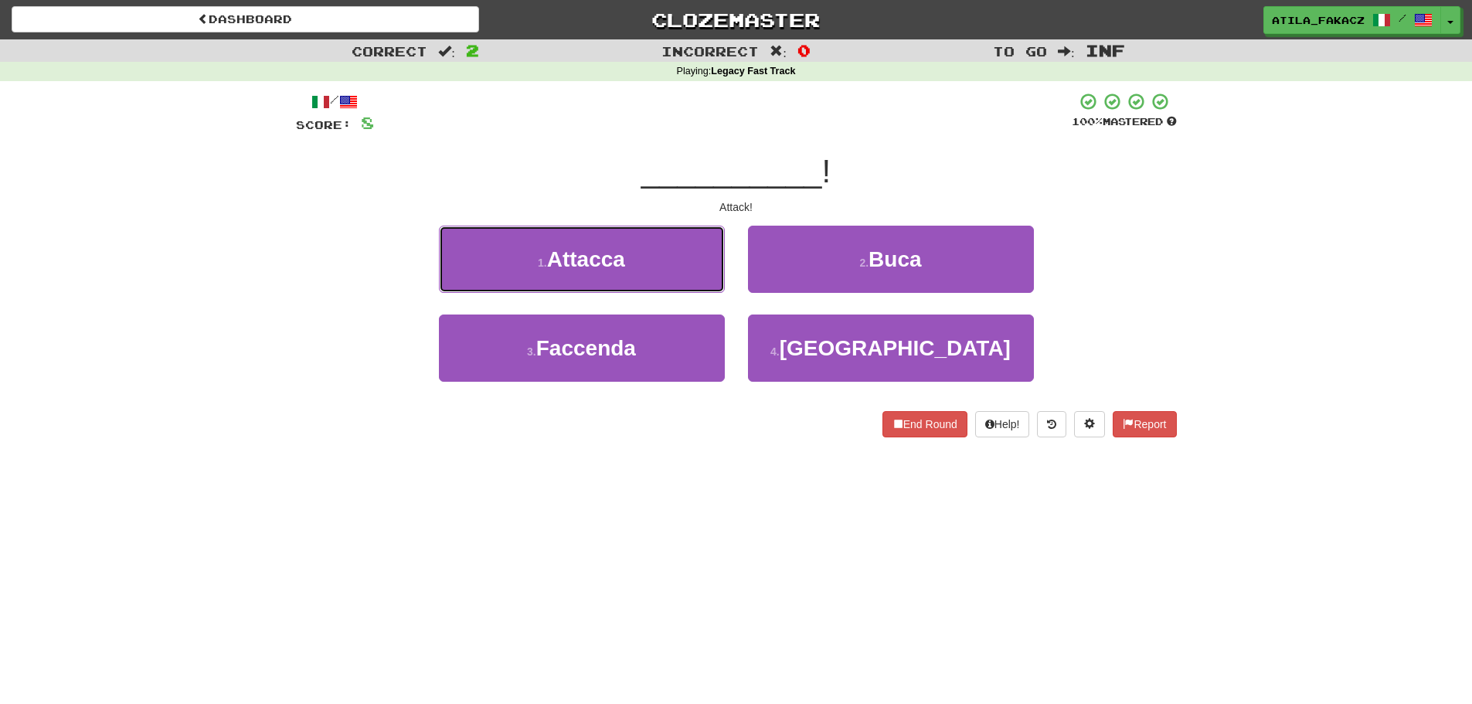
click at [668, 269] on button "1 . Attacca" at bounding box center [582, 259] width 286 height 67
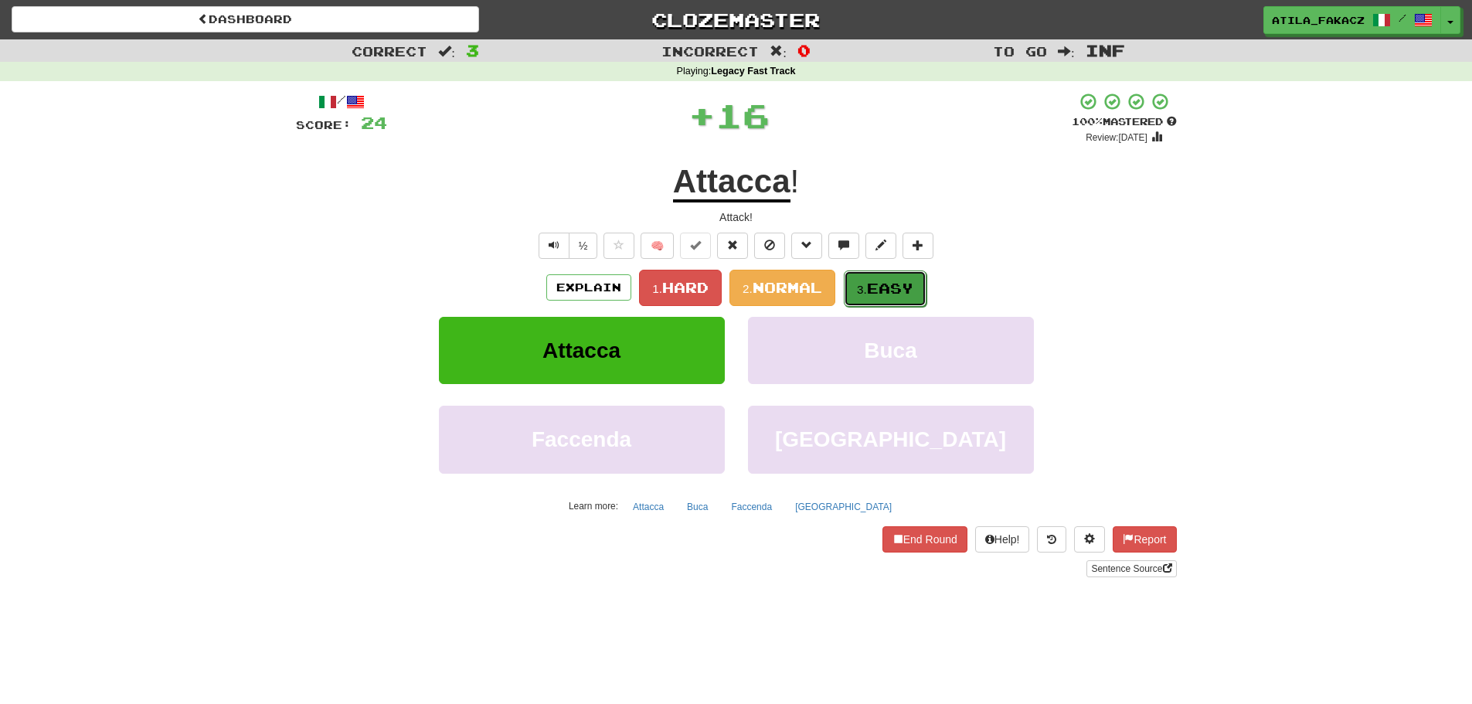
click at [857, 273] on button "3. Easy" at bounding box center [885, 288] width 83 height 36
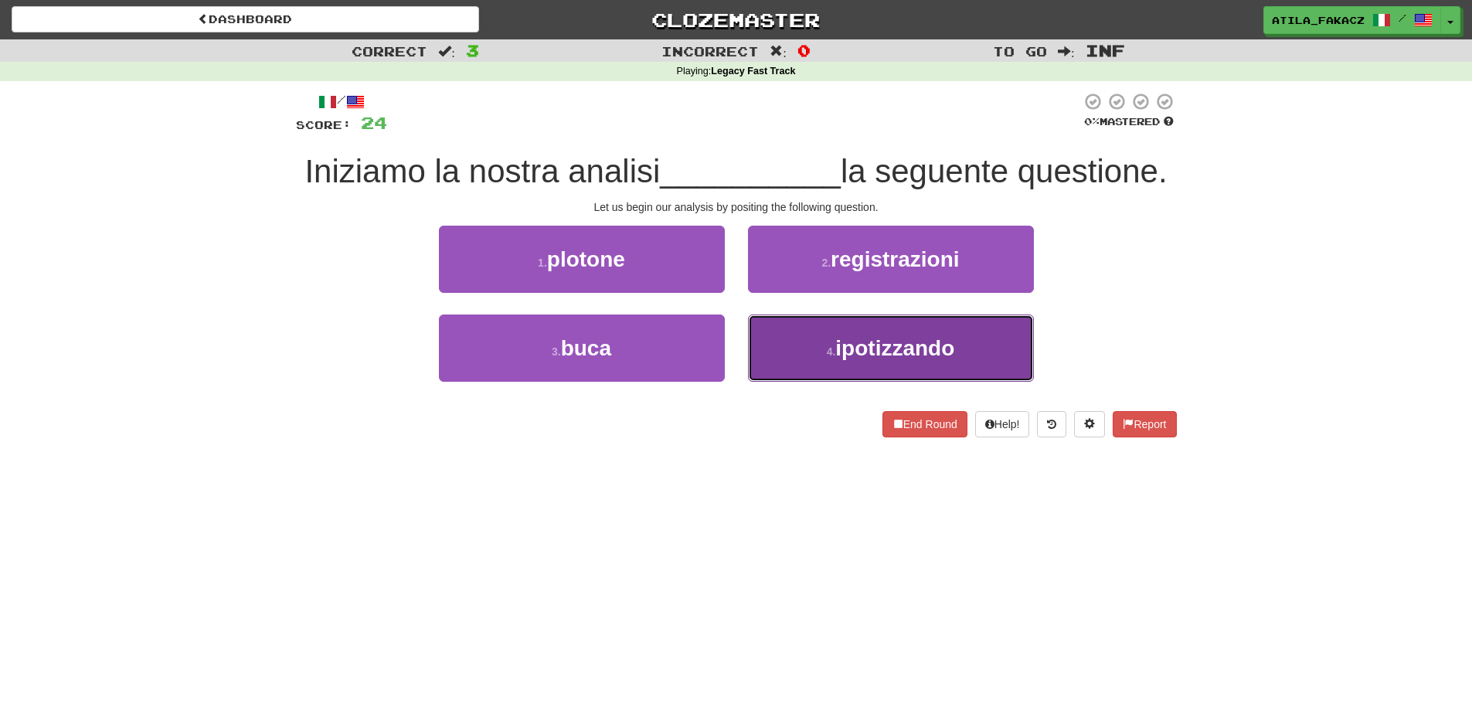
click at [876, 354] on span "ipotizzando" at bounding box center [894, 348] width 119 height 24
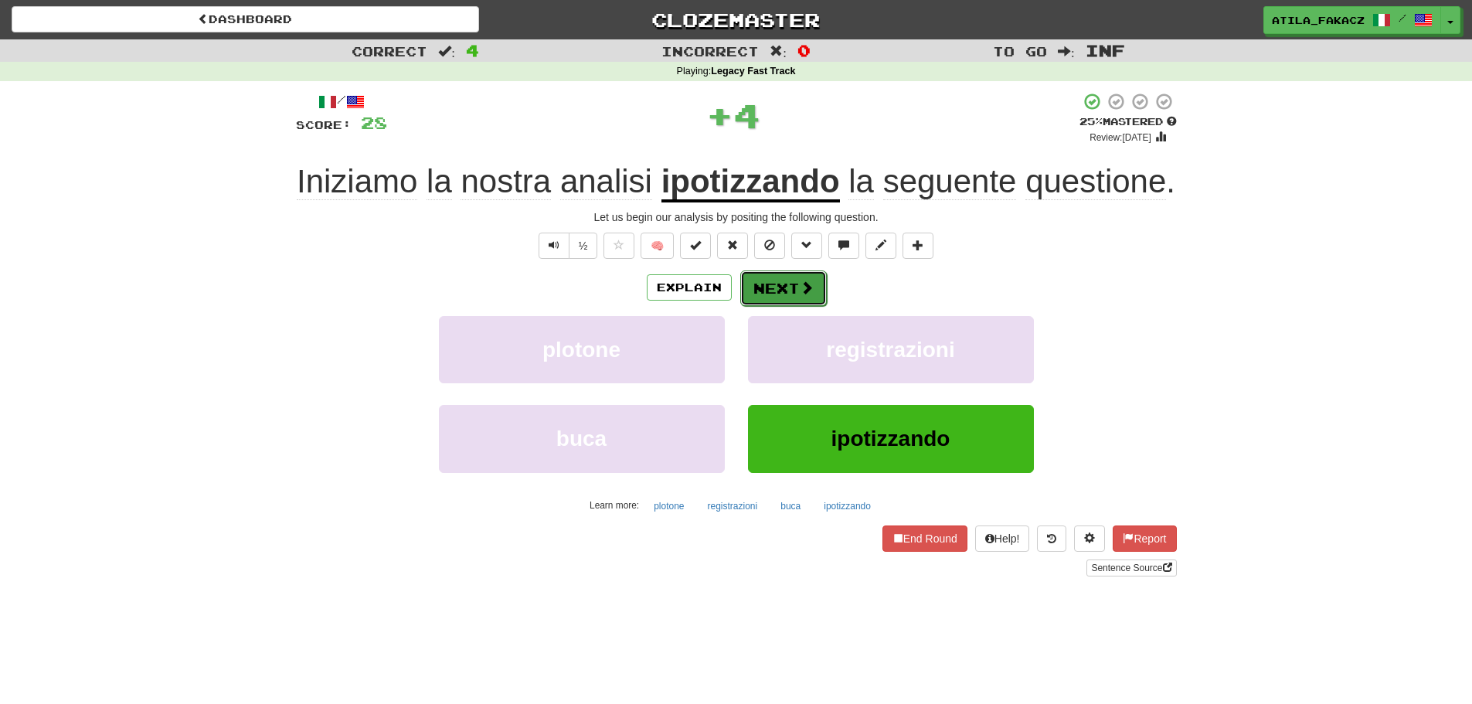
click at [817, 291] on button "Next" at bounding box center [783, 288] width 87 height 36
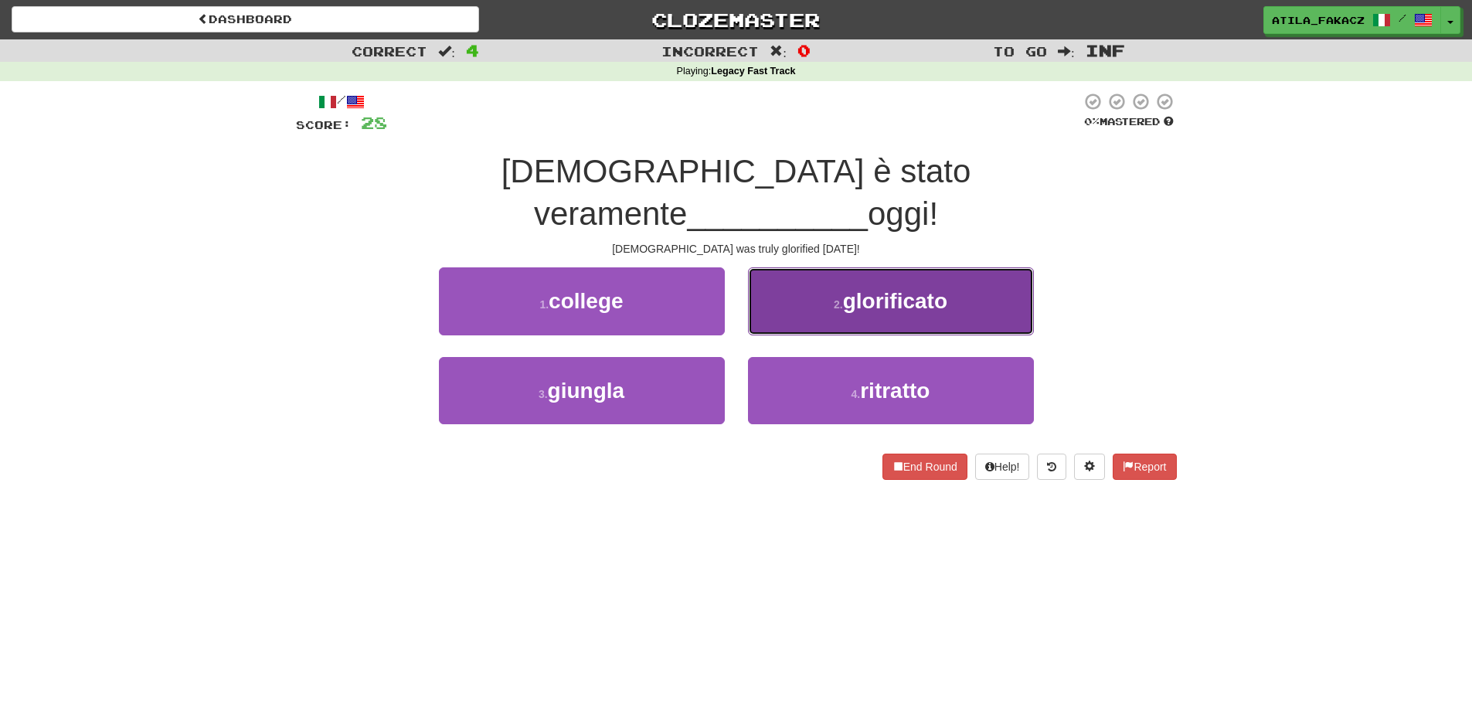
click at [796, 269] on button "2 . glorificato" at bounding box center [891, 300] width 286 height 67
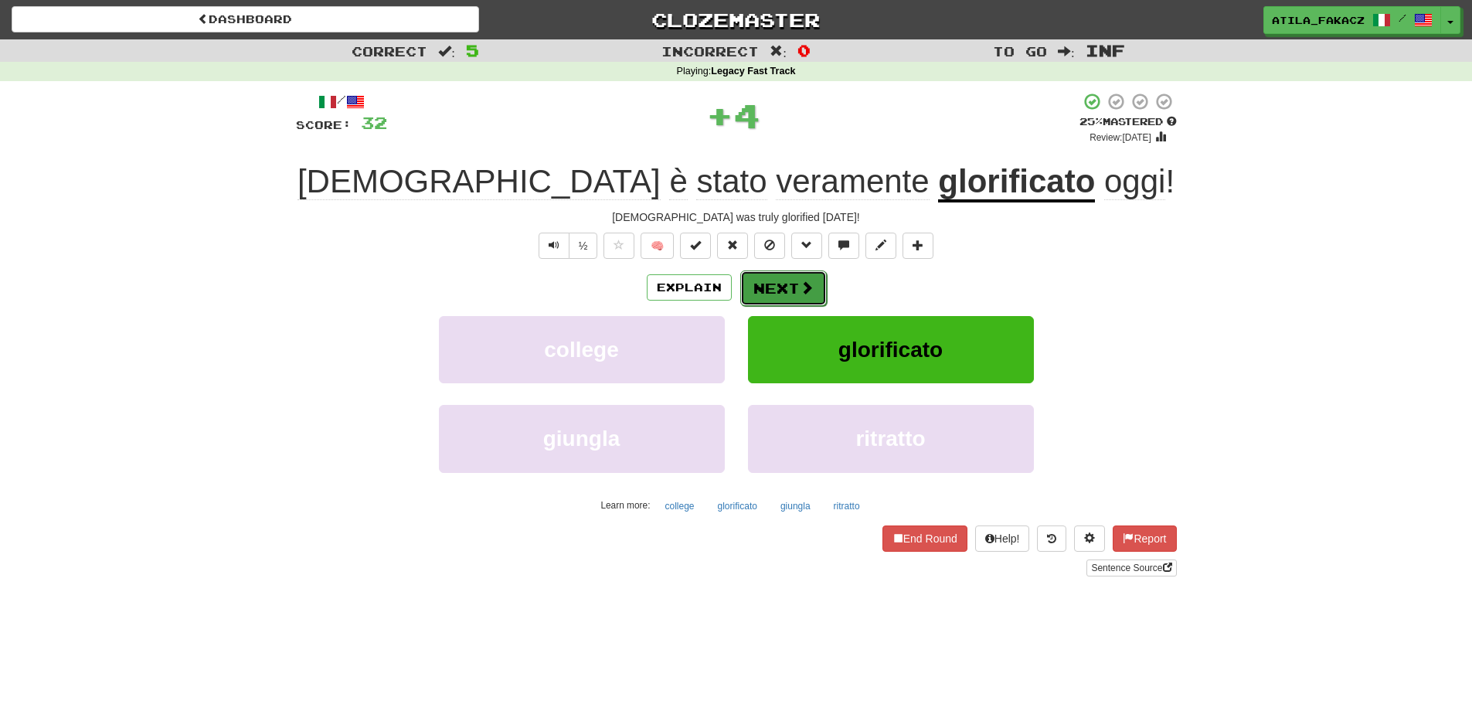
click at [796, 295] on button "Next" at bounding box center [783, 288] width 87 height 36
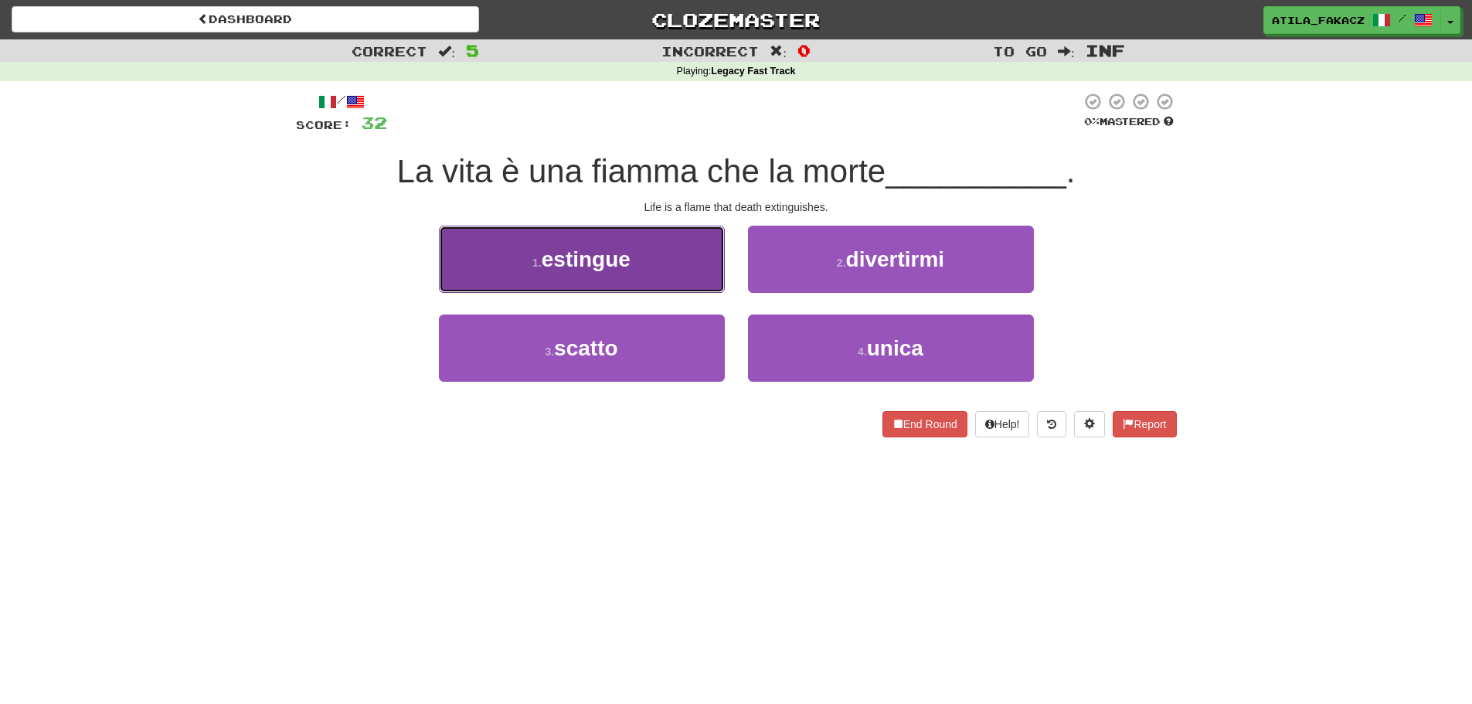
click at [682, 270] on button "1 . estingue" at bounding box center [582, 259] width 286 height 67
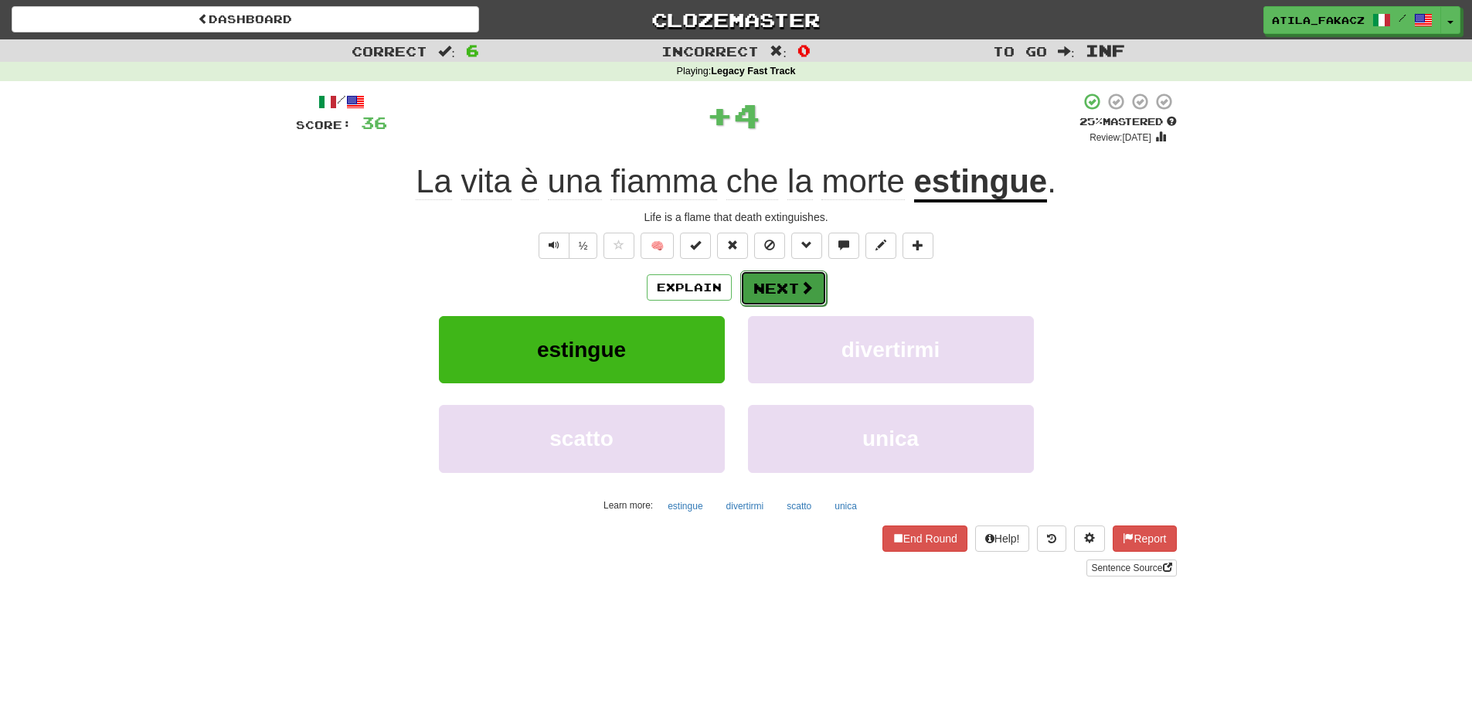
click at [772, 286] on button "Next" at bounding box center [783, 288] width 87 height 36
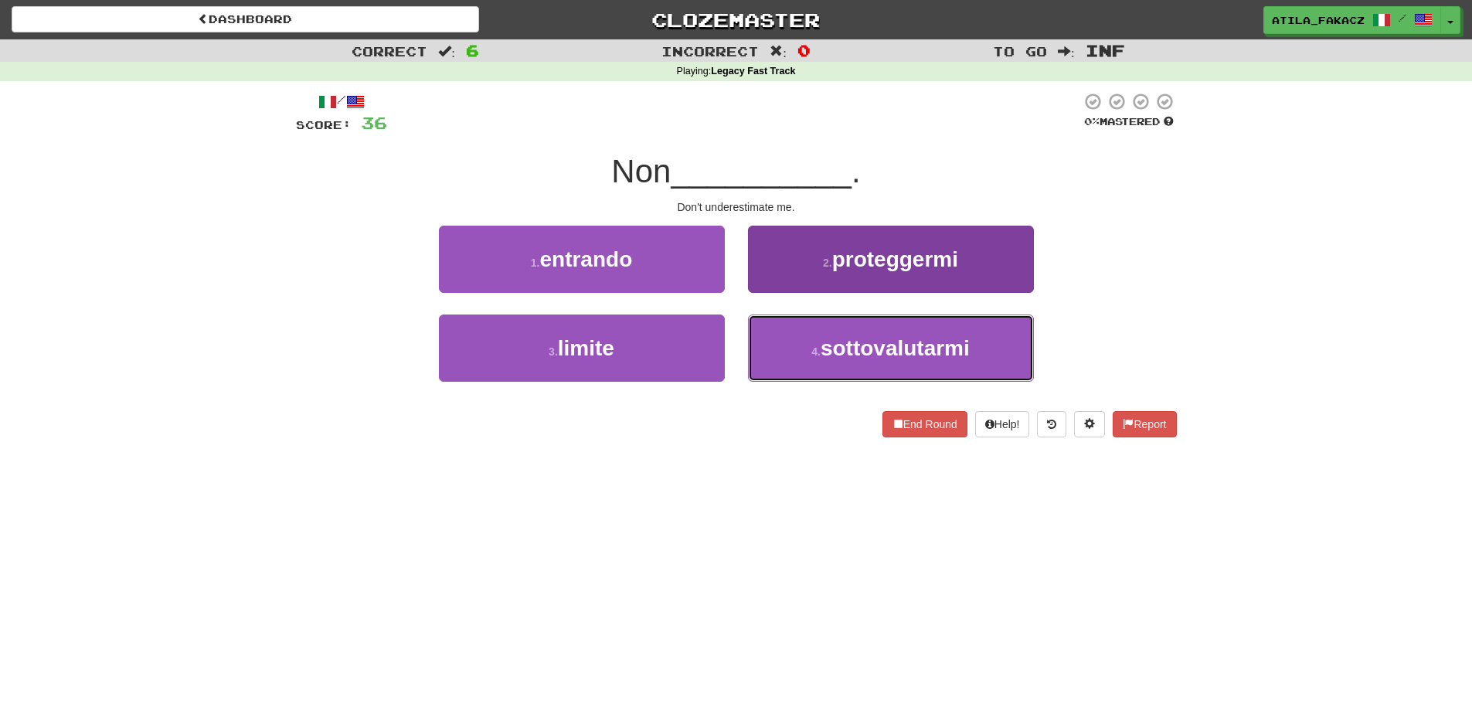
click at [779, 346] on button "4 . sottovalutarmi" at bounding box center [891, 347] width 286 height 67
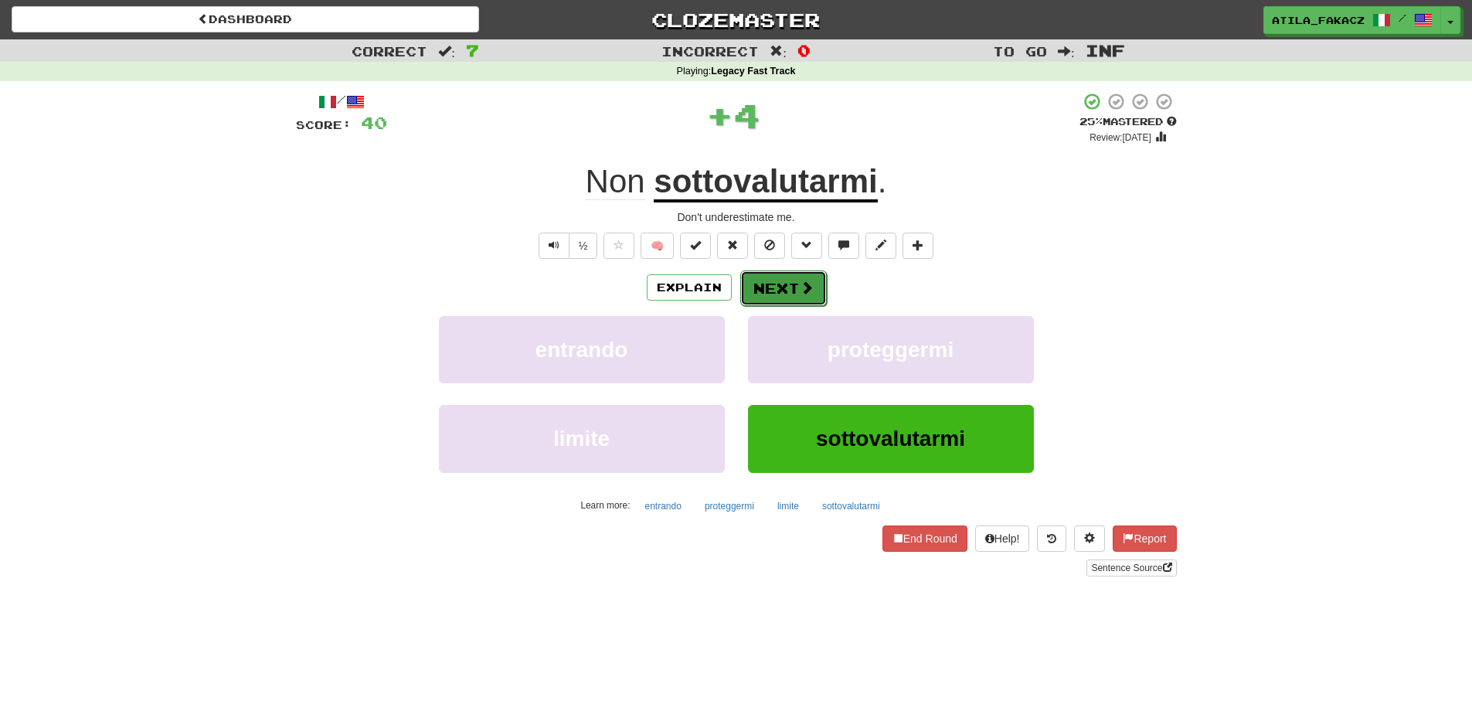
click at [810, 290] on span at bounding box center [807, 287] width 14 height 14
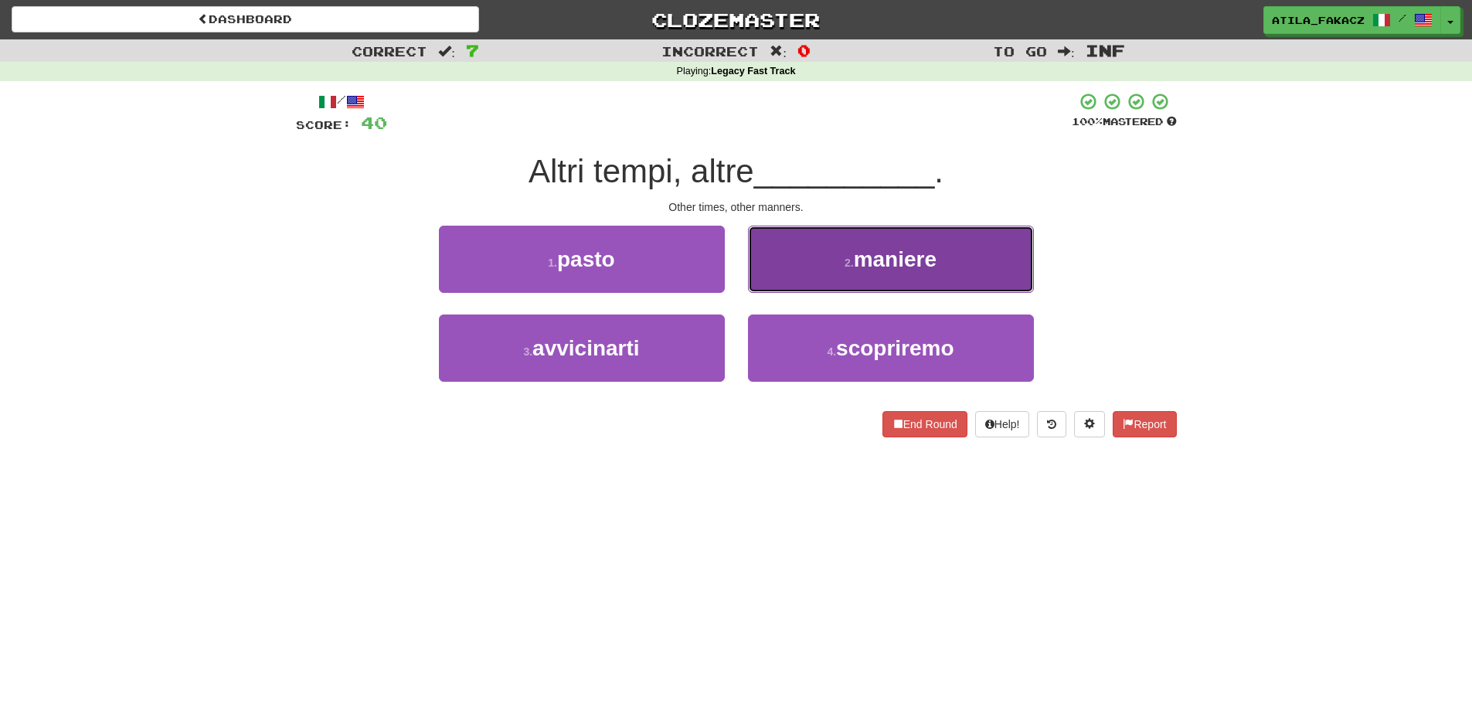
click at [788, 263] on button "2 . maniere" at bounding box center [891, 259] width 286 height 67
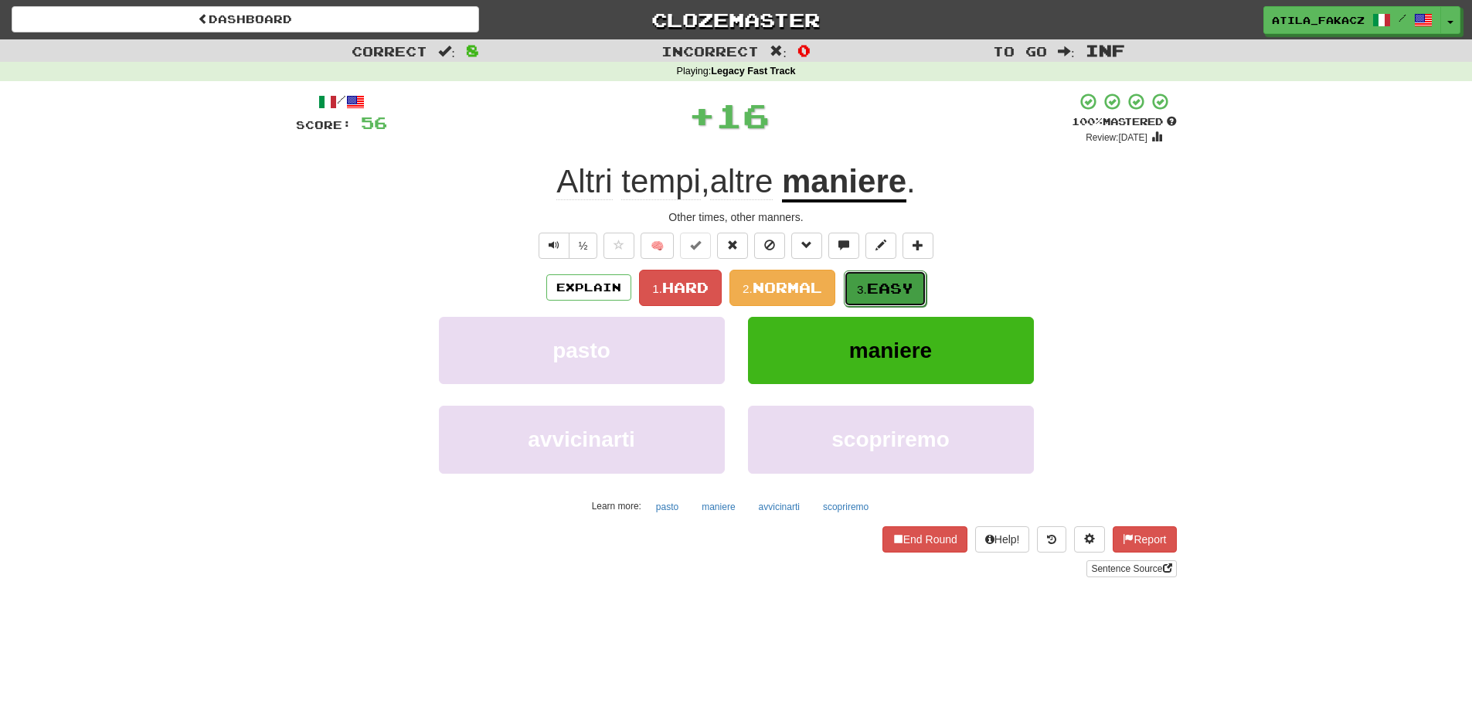
click at [882, 277] on button "3. Easy" at bounding box center [885, 288] width 83 height 36
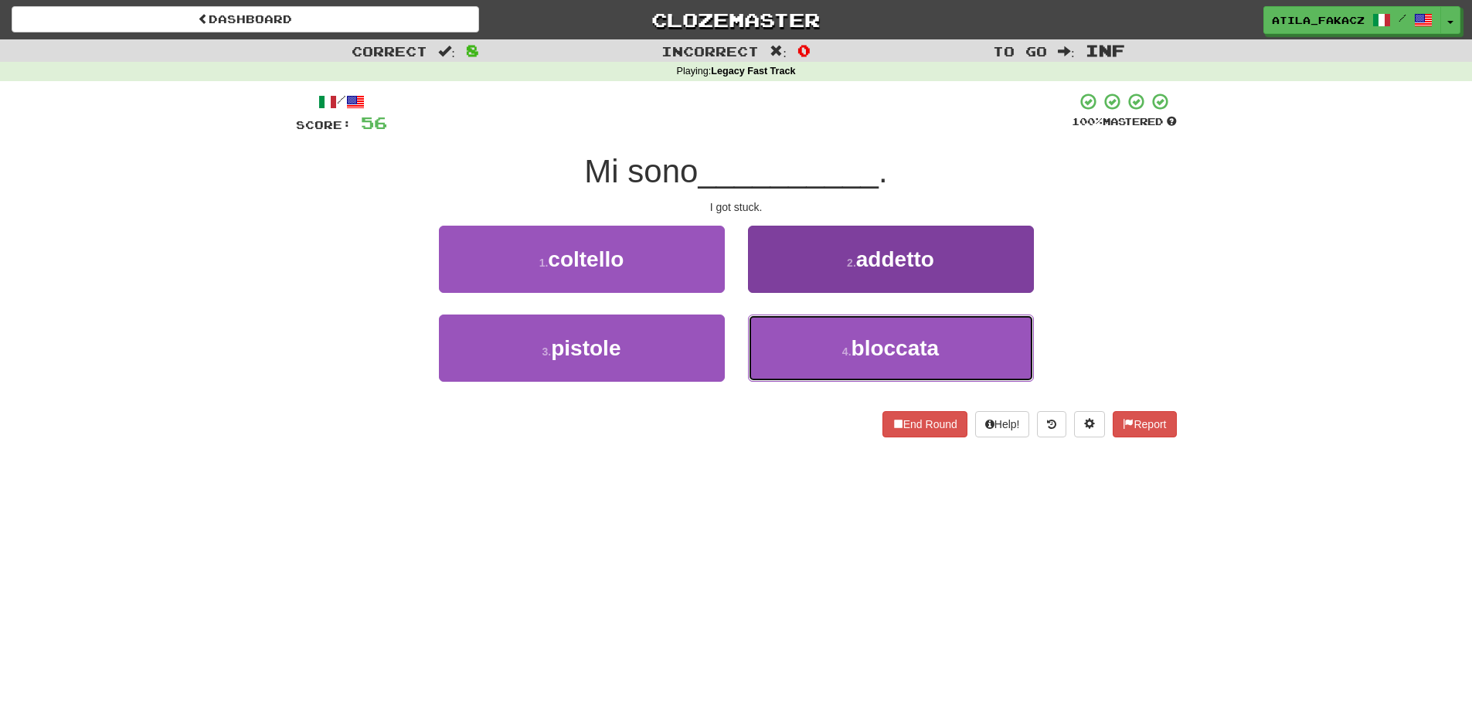
click at [810, 362] on button "4 . bloccata" at bounding box center [891, 347] width 286 height 67
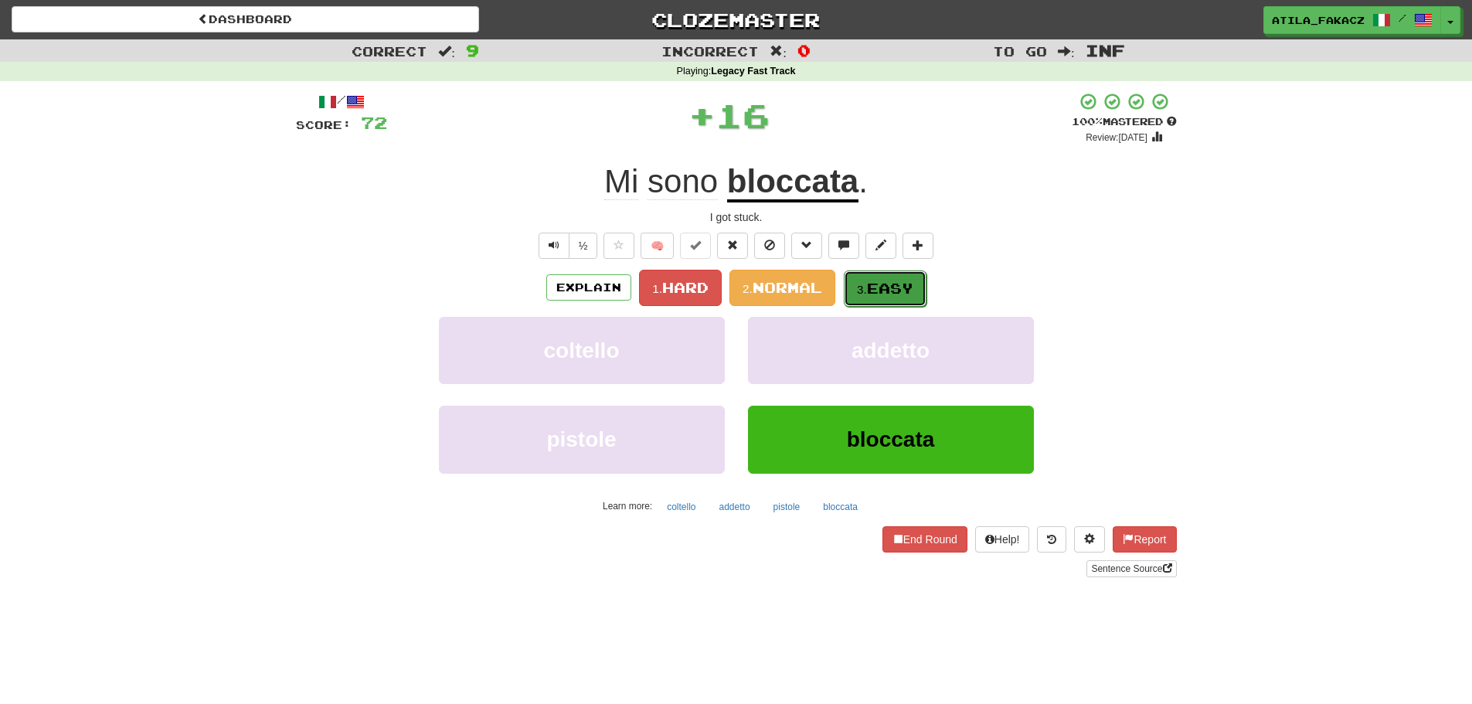
click at [902, 292] on span "Easy" at bounding box center [890, 288] width 46 height 17
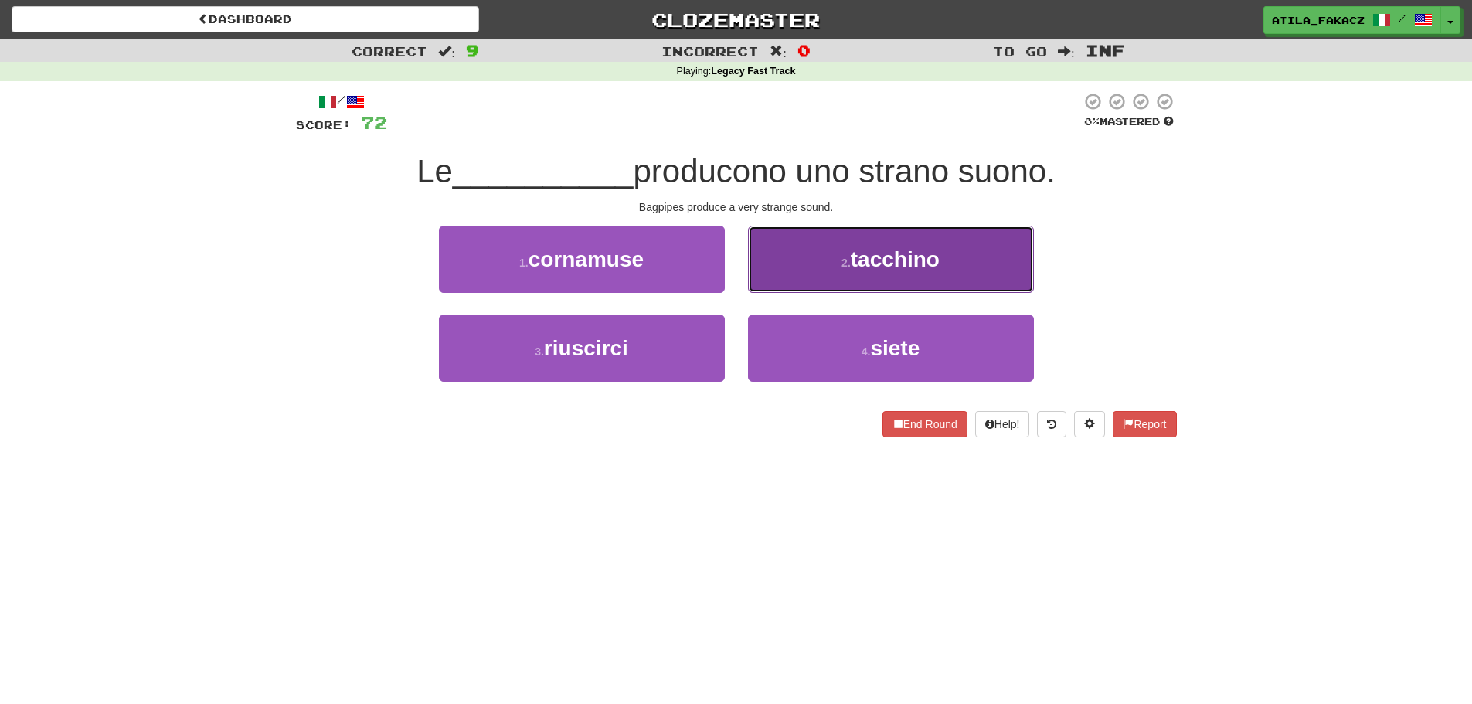
click at [814, 271] on button "2 . tacchino" at bounding box center [891, 259] width 286 height 67
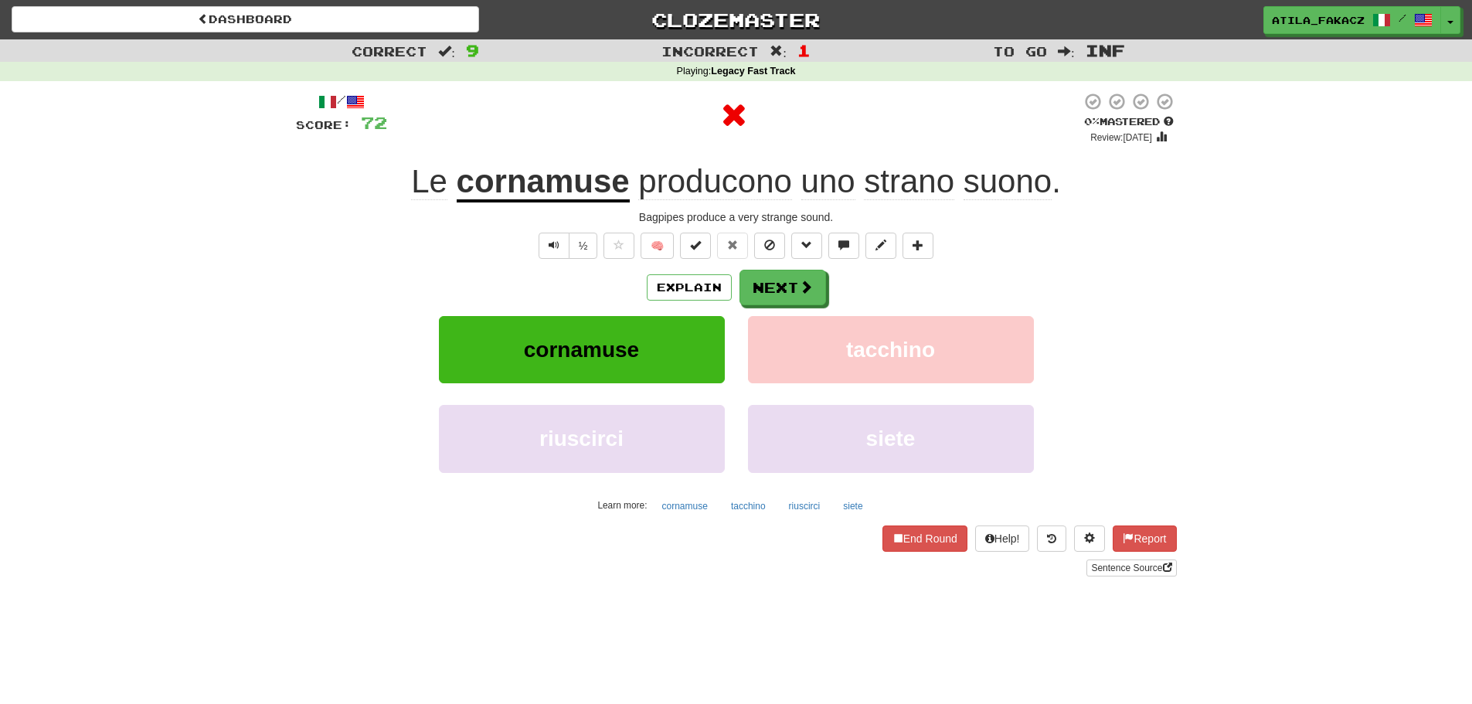
click at [569, 188] on u "cornamuse" at bounding box center [543, 182] width 173 height 39
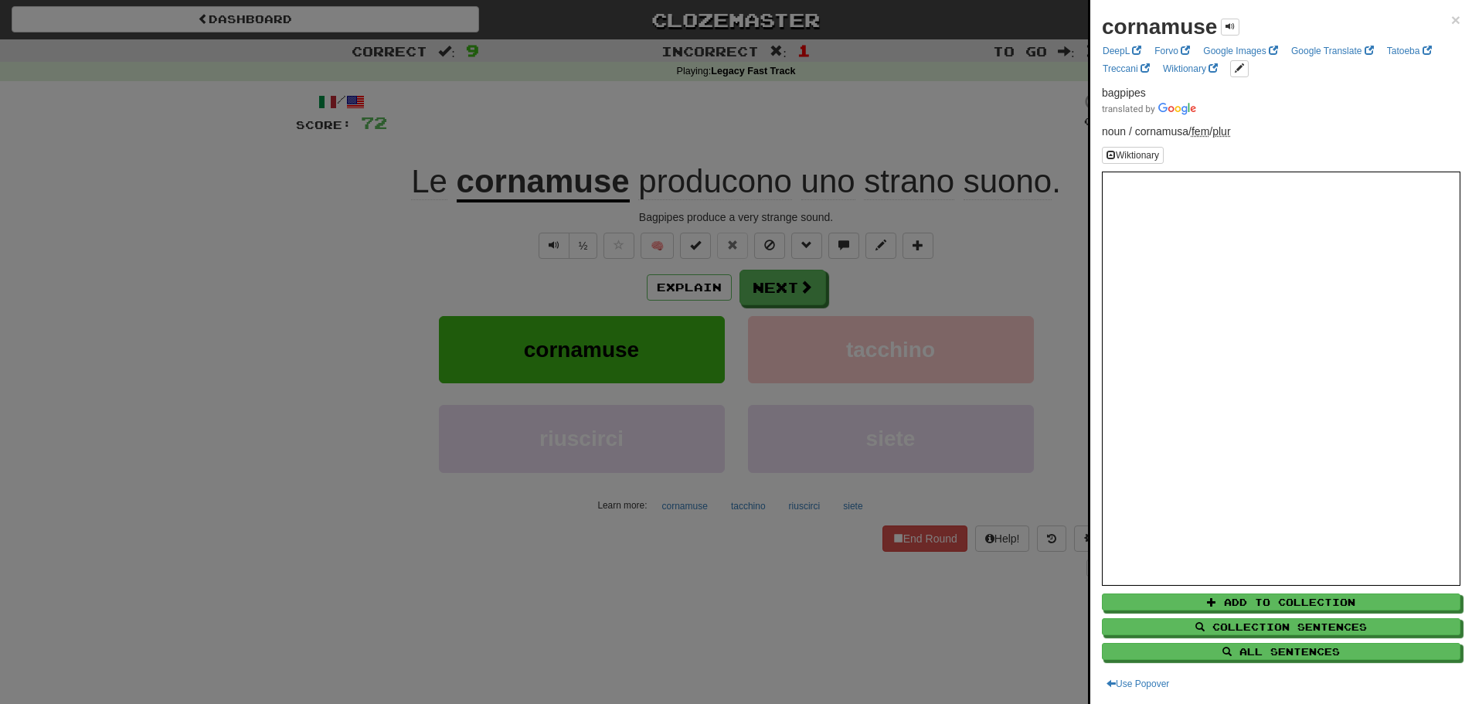
click at [1450, 23] on div "cornamuse × DeepL Forvo Google Images Google Translate Tatoeba Treccani Wiktion…" at bounding box center [1281, 352] width 382 height 704
click at [1451, 19] on span "×" at bounding box center [1455, 20] width 9 height 18
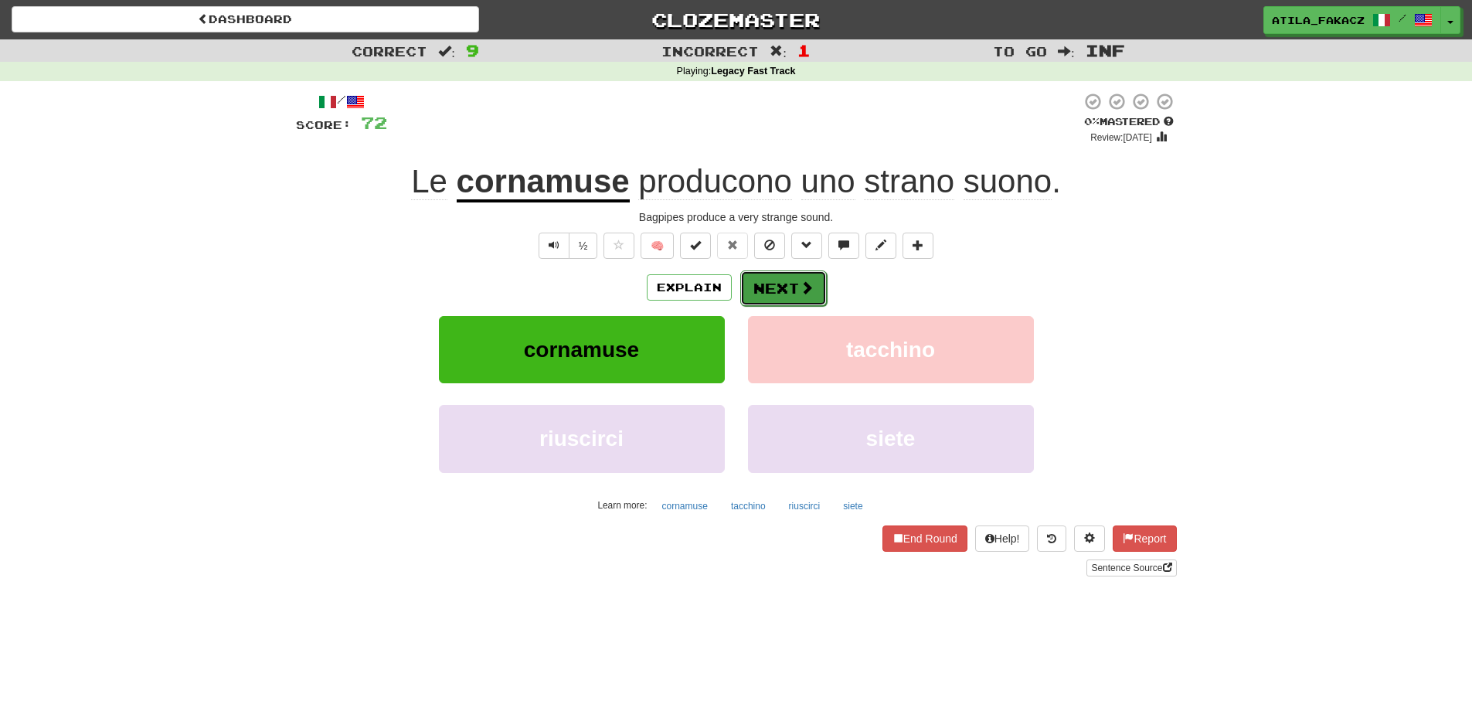
click at [806, 273] on button "Next" at bounding box center [783, 288] width 87 height 36
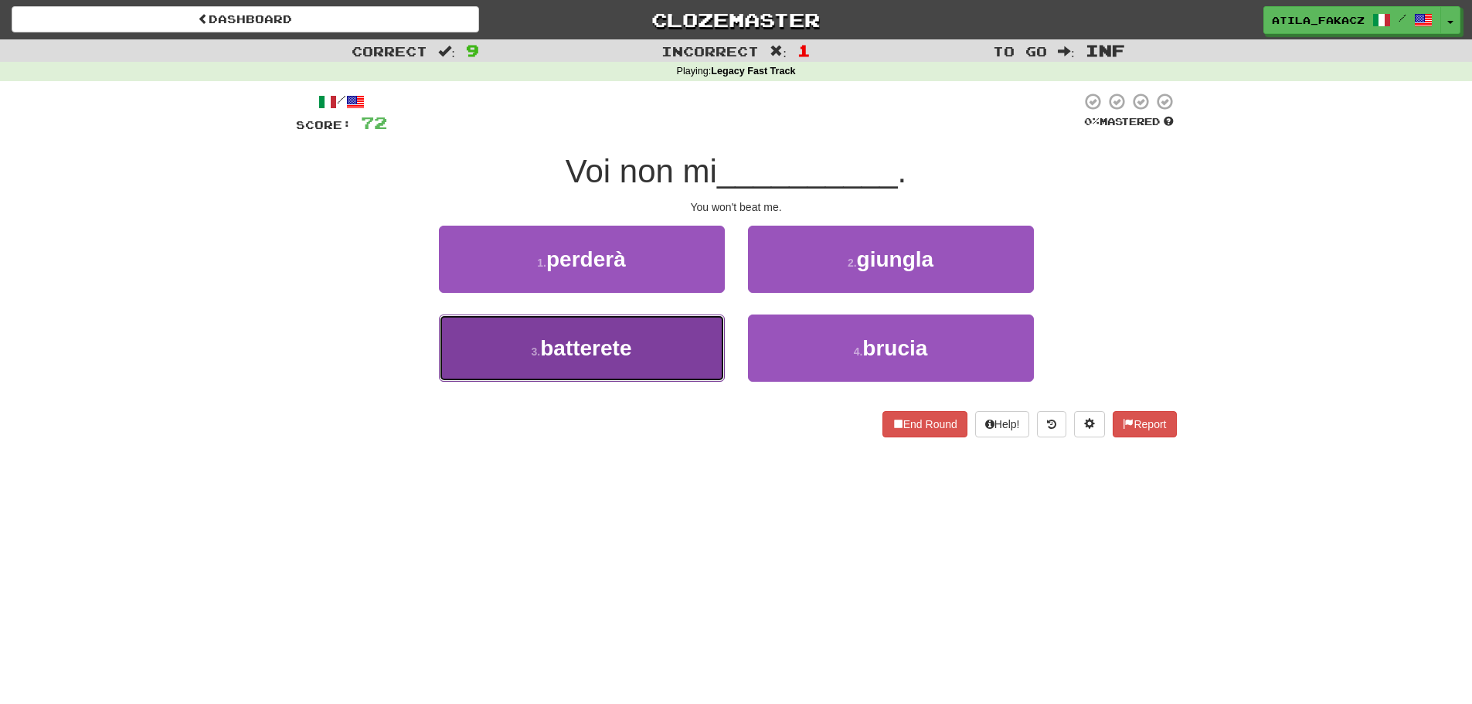
click at [672, 344] on button "3 . batterete" at bounding box center [582, 347] width 286 height 67
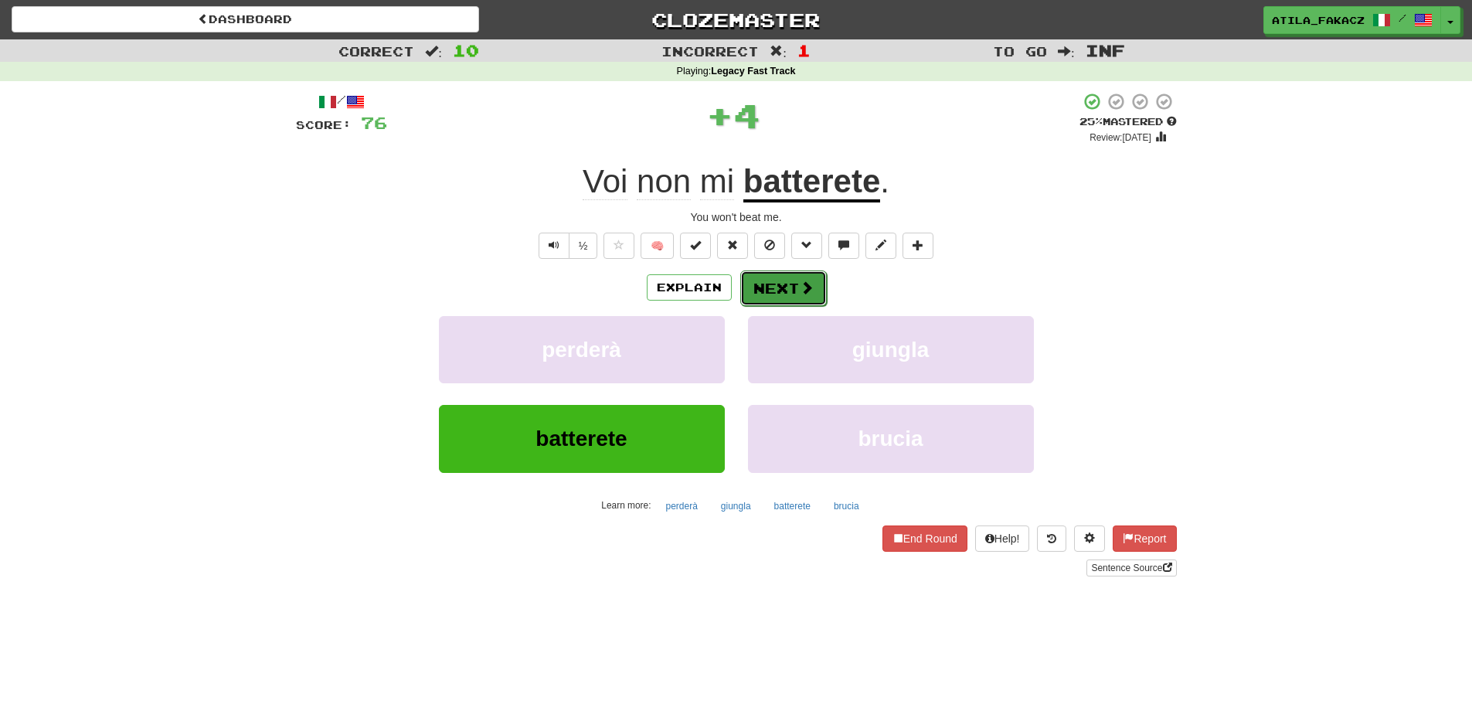
click at [795, 278] on button "Next" at bounding box center [783, 288] width 87 height 36
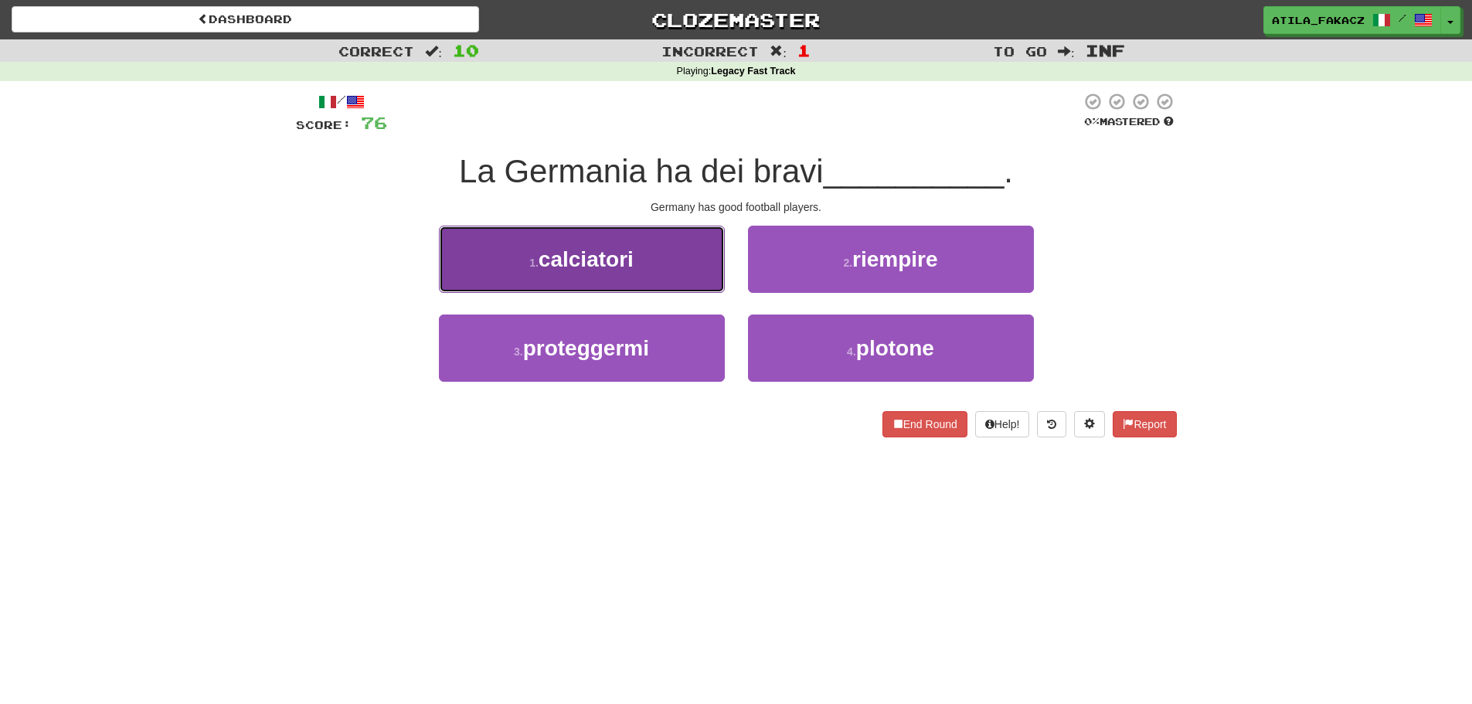
click at [682, 273] on button "1 . calciatori" at bounding box center [582, 259] width 286 height 67
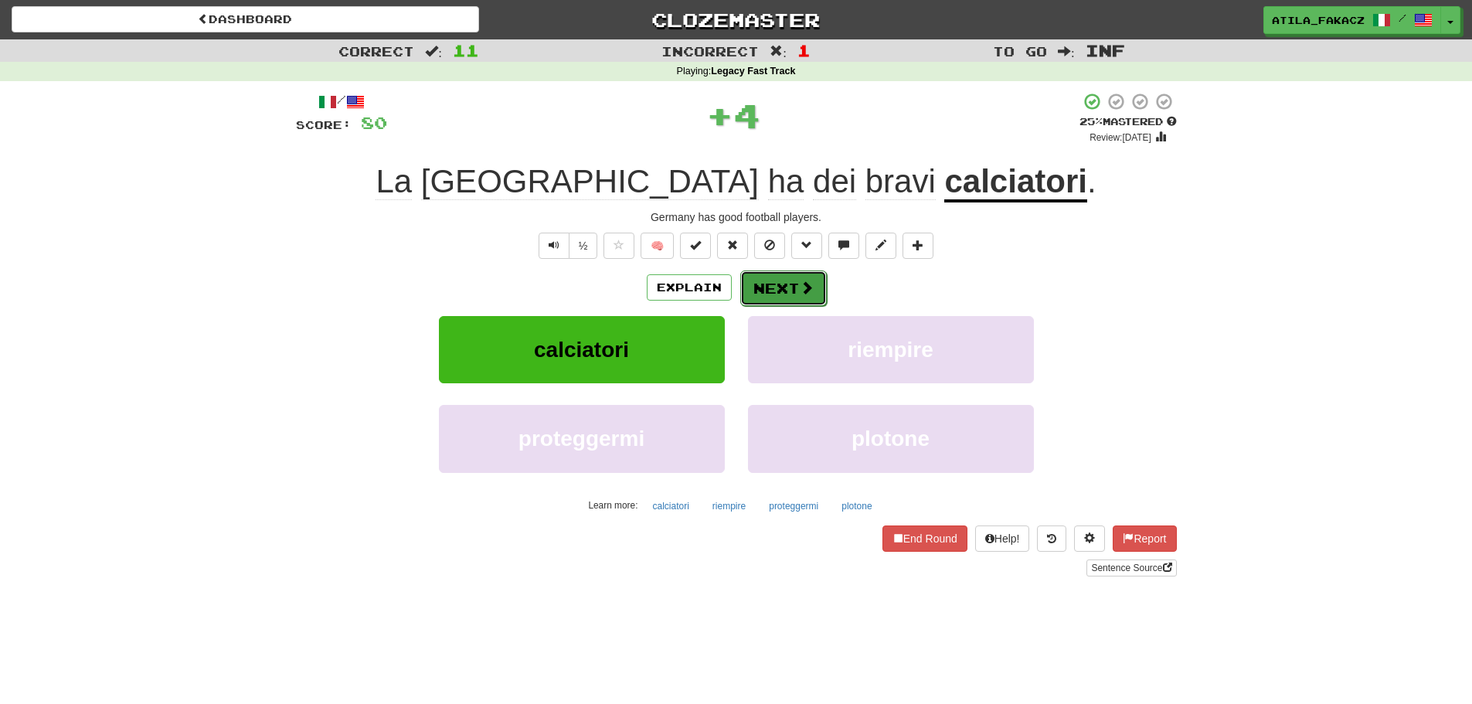
click at [777, 278] on button "Next" at bounding box center [783, 288] width 87 height 36
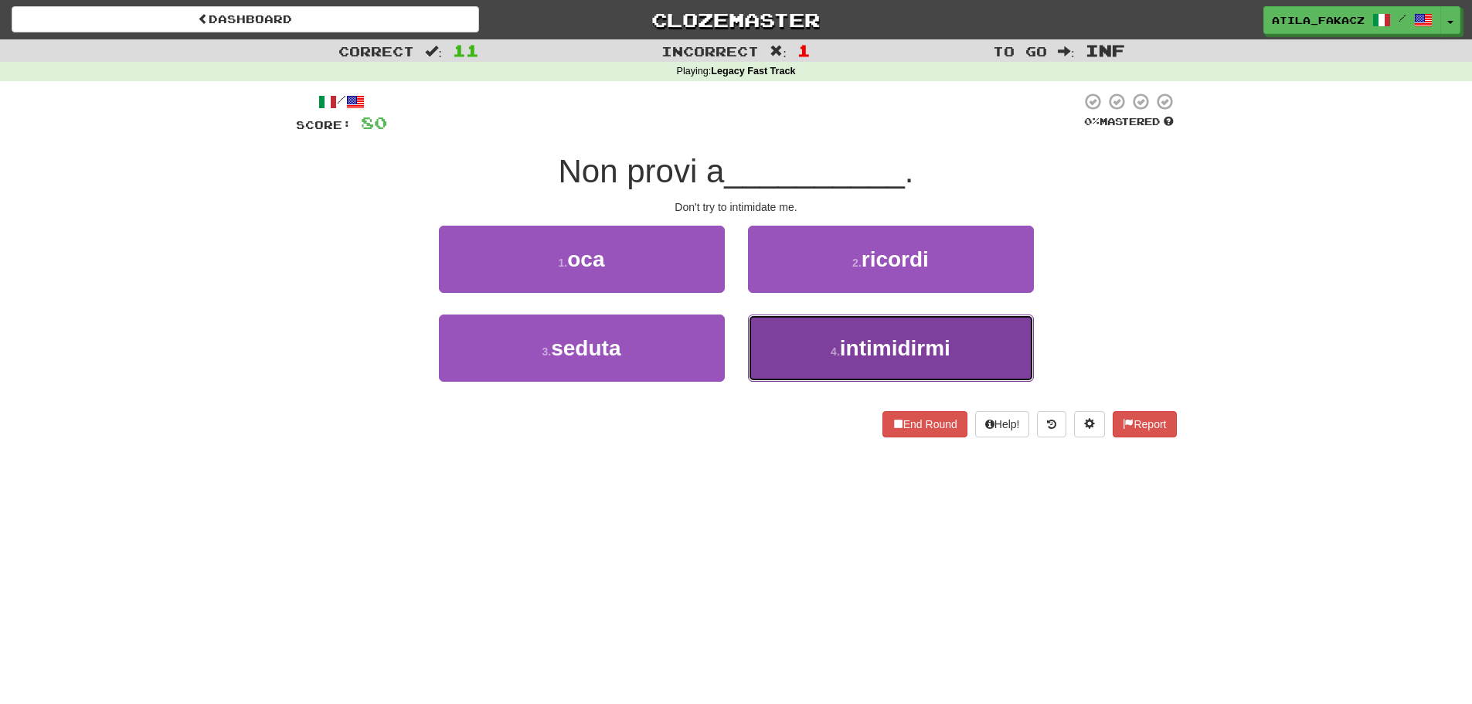
click at [833, 331] on button "4 . intimidirmi" at bounding box center [891, 347] width 286 height 67
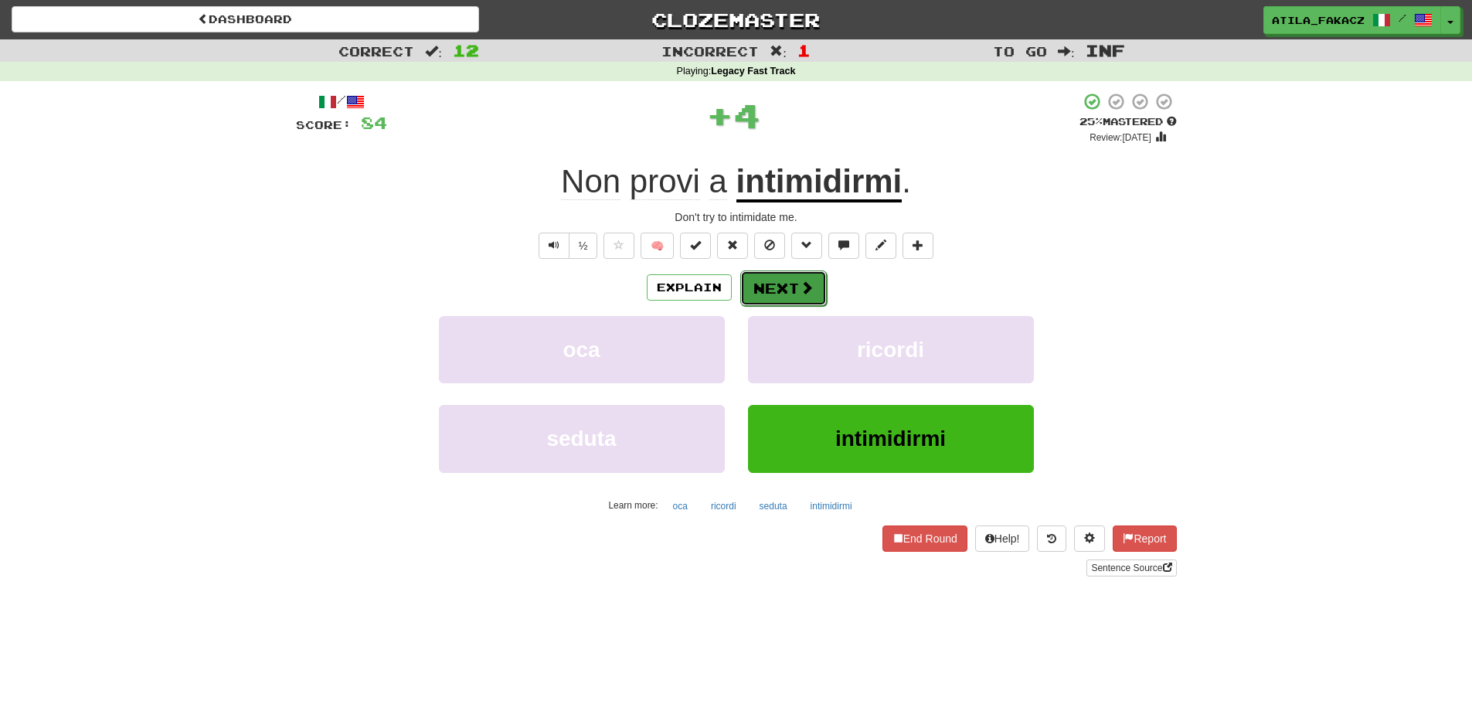
click at [812, 296] on button "Next" at bounding box center [783, 288] width 87 height 36
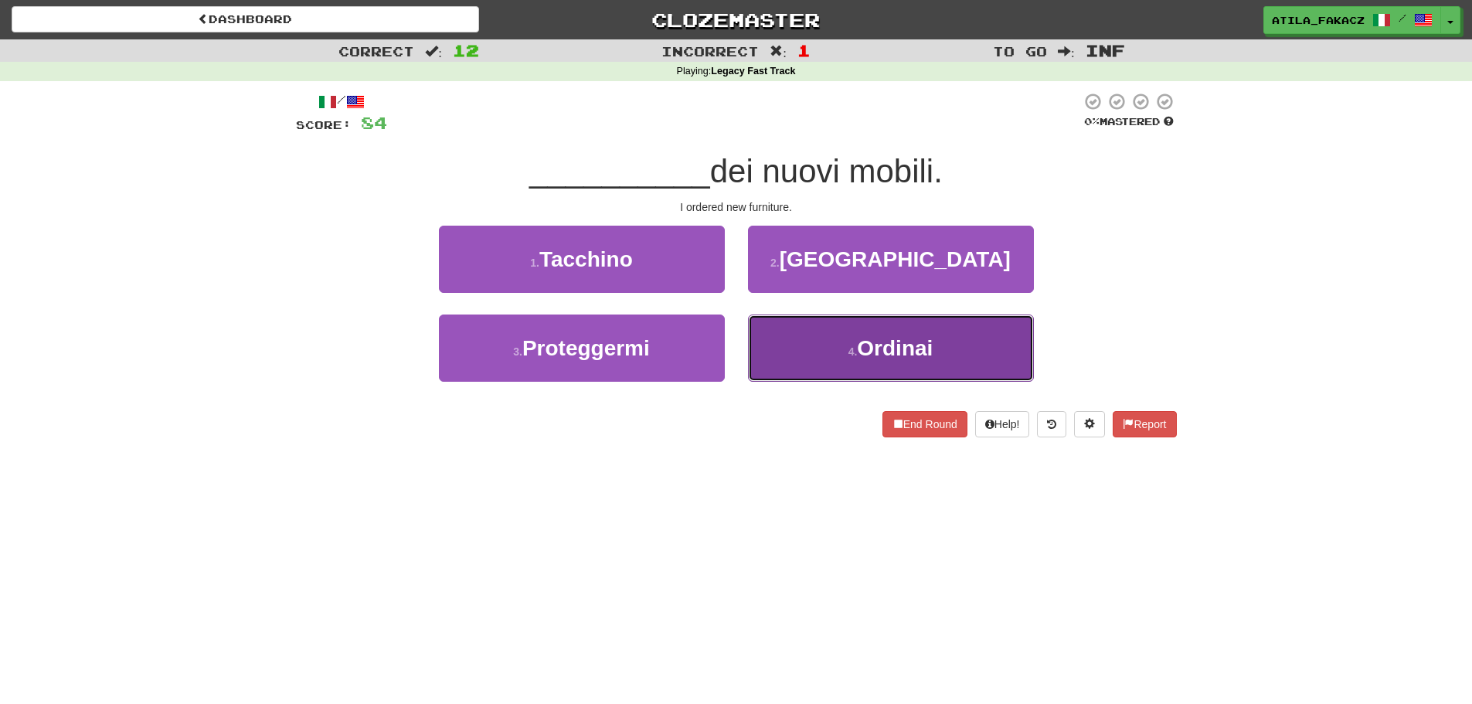
click at [774, 345] on button "4 . Ordinai" at bounding box center [891, 347] width 286 height 67
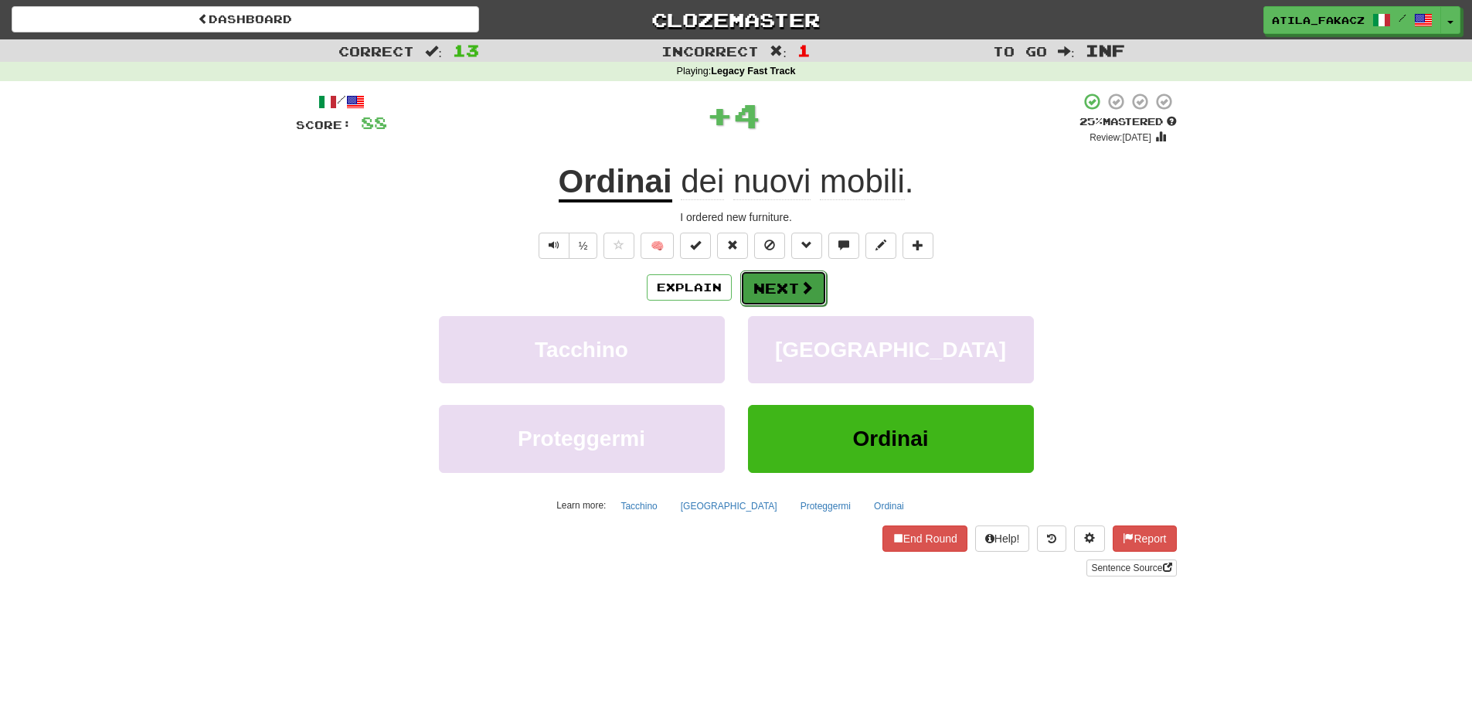
click at [806, 281] on span at bounding box center [807, 287] width 14 height 14
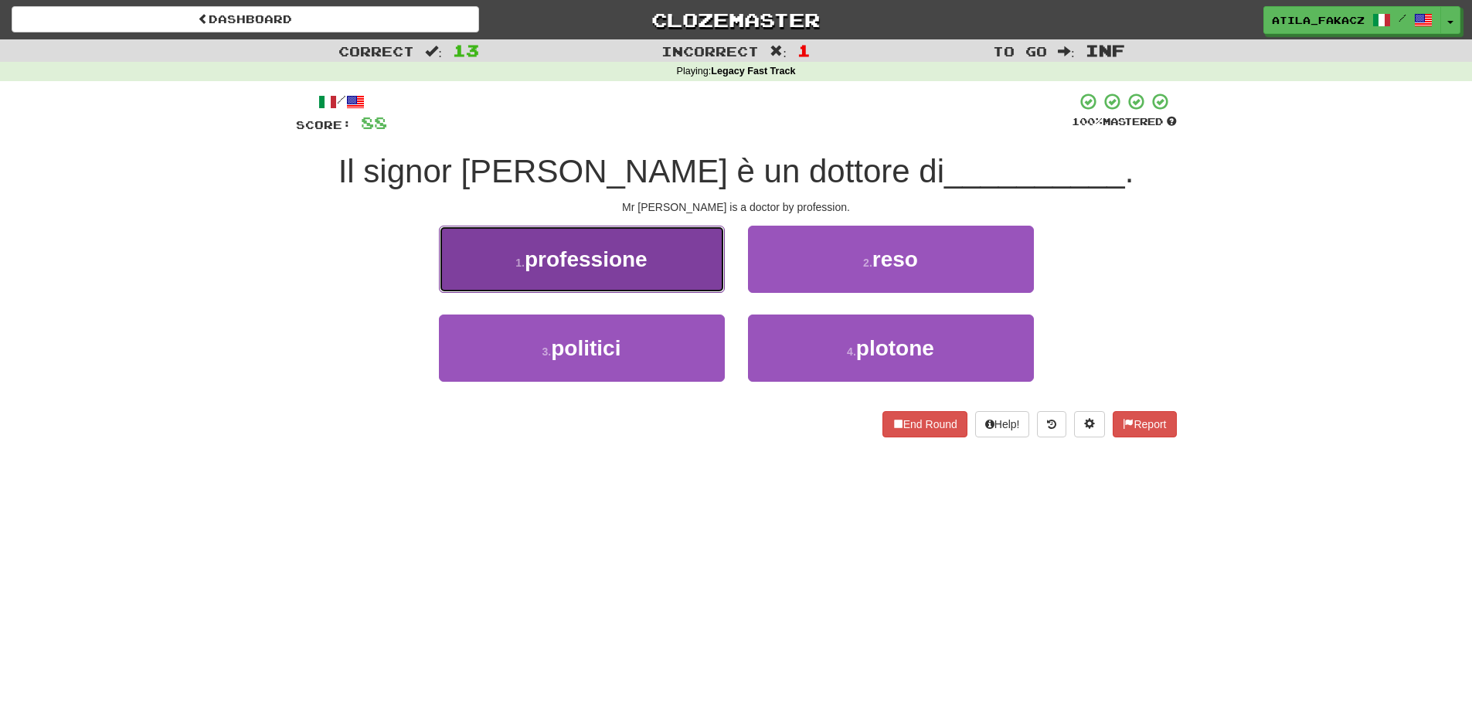
click at [642, 277] on button "1 . professione" at bounding box center [582, 259] width 286 height 67
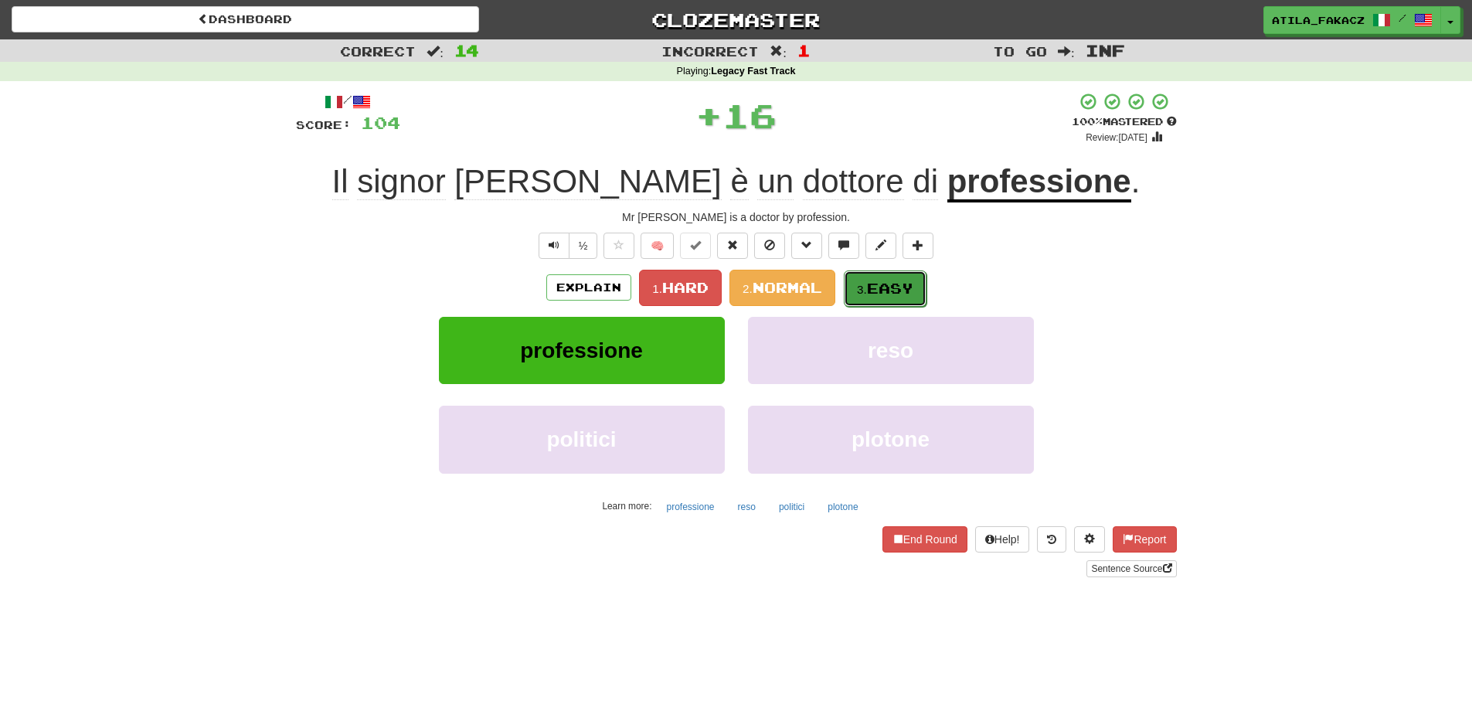
click at [900, 280] on span "Easy" at bounding box center [890, 288] width 46 height 17
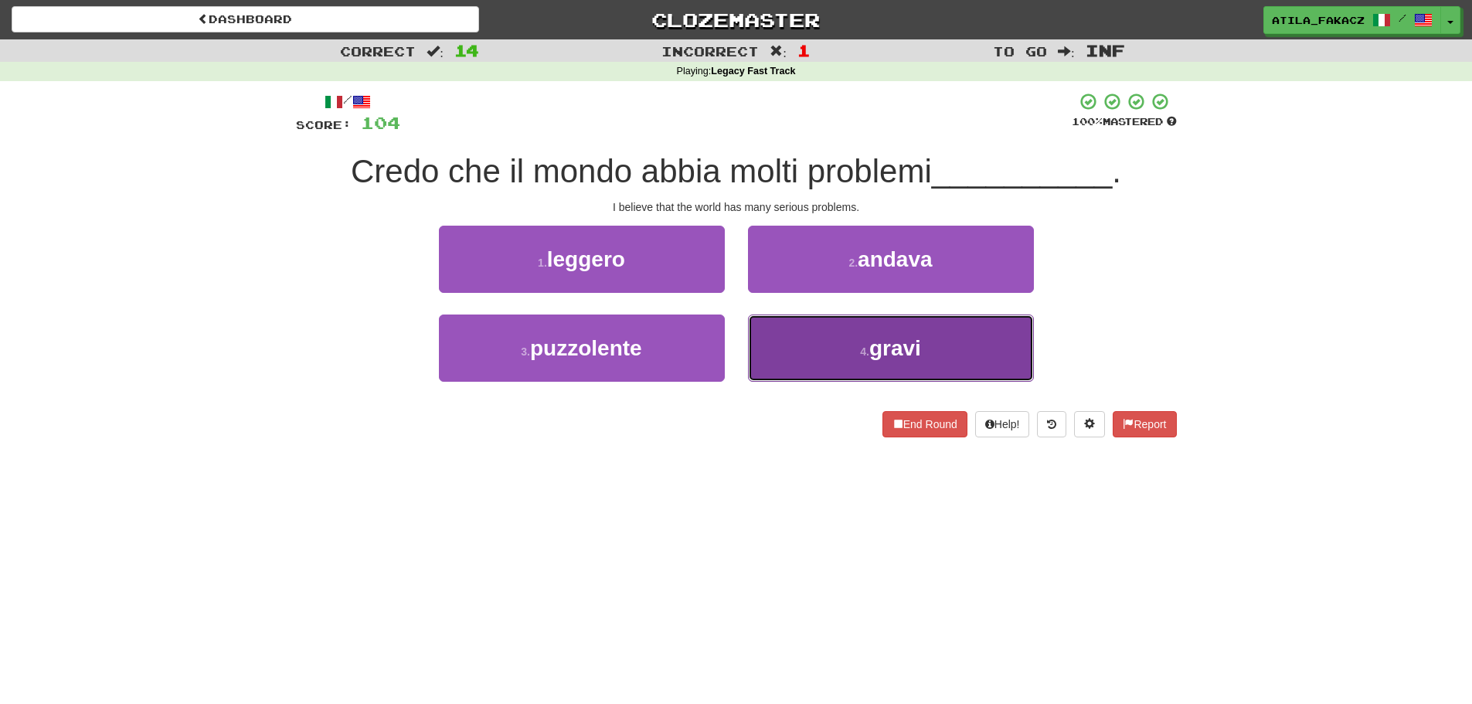
click at [800, 341] on button "4 . gravi" at bounding box center [891, 347] width 286 height 67
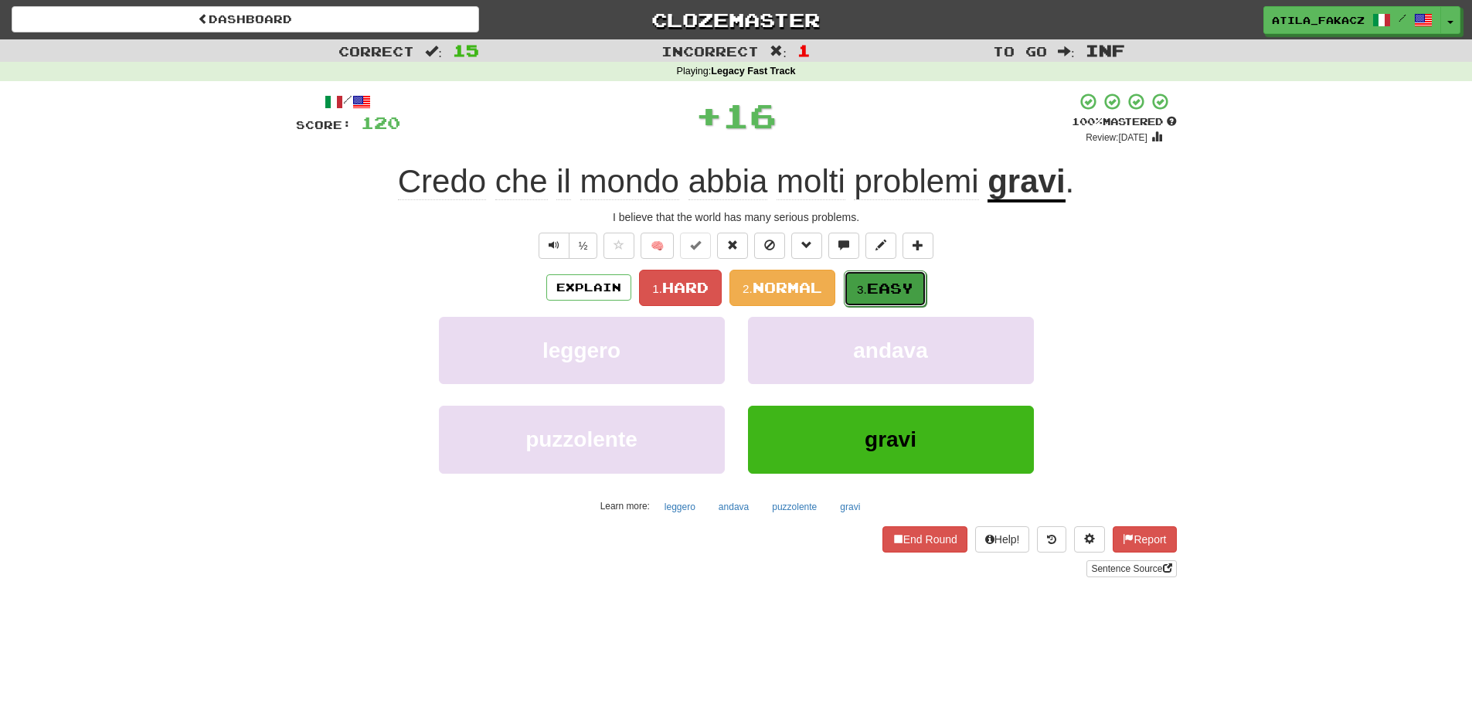
click at [885, 285] on span "Easy" at bounding box center [890, 288] width 46 height 17
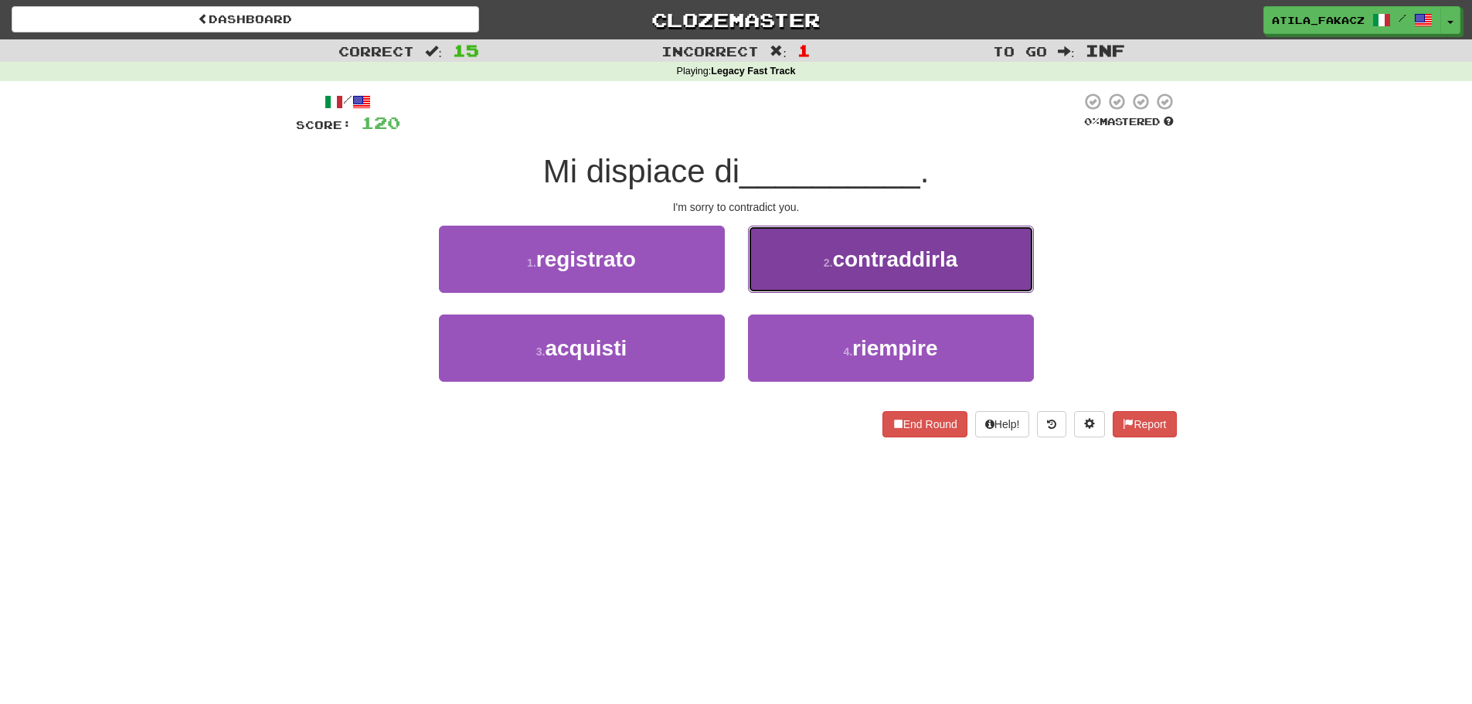
click at [844, 262] on span "contraddirla" at bounding box center [894, 259] width 125 height 24
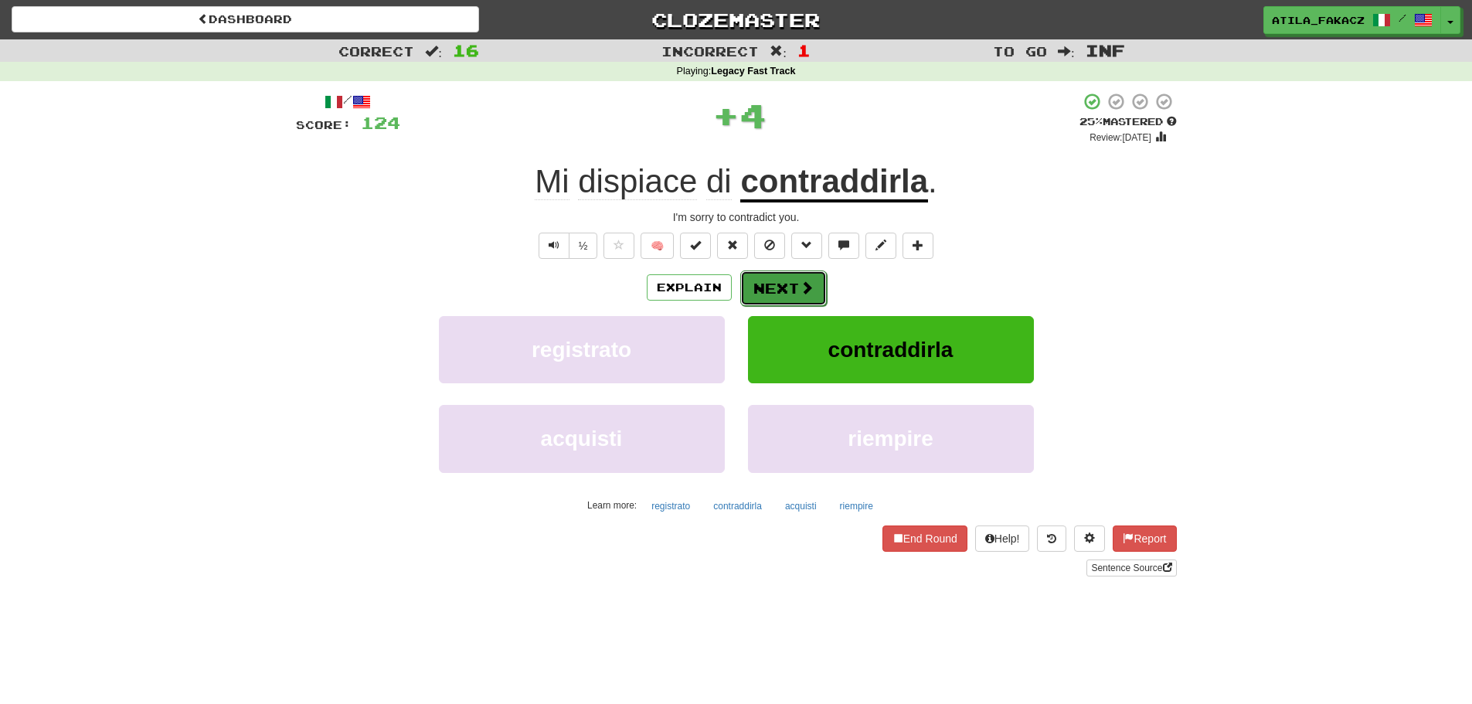
click at [816, 275] on button "Next" at bounding box center [783, 288] width 87 height 36
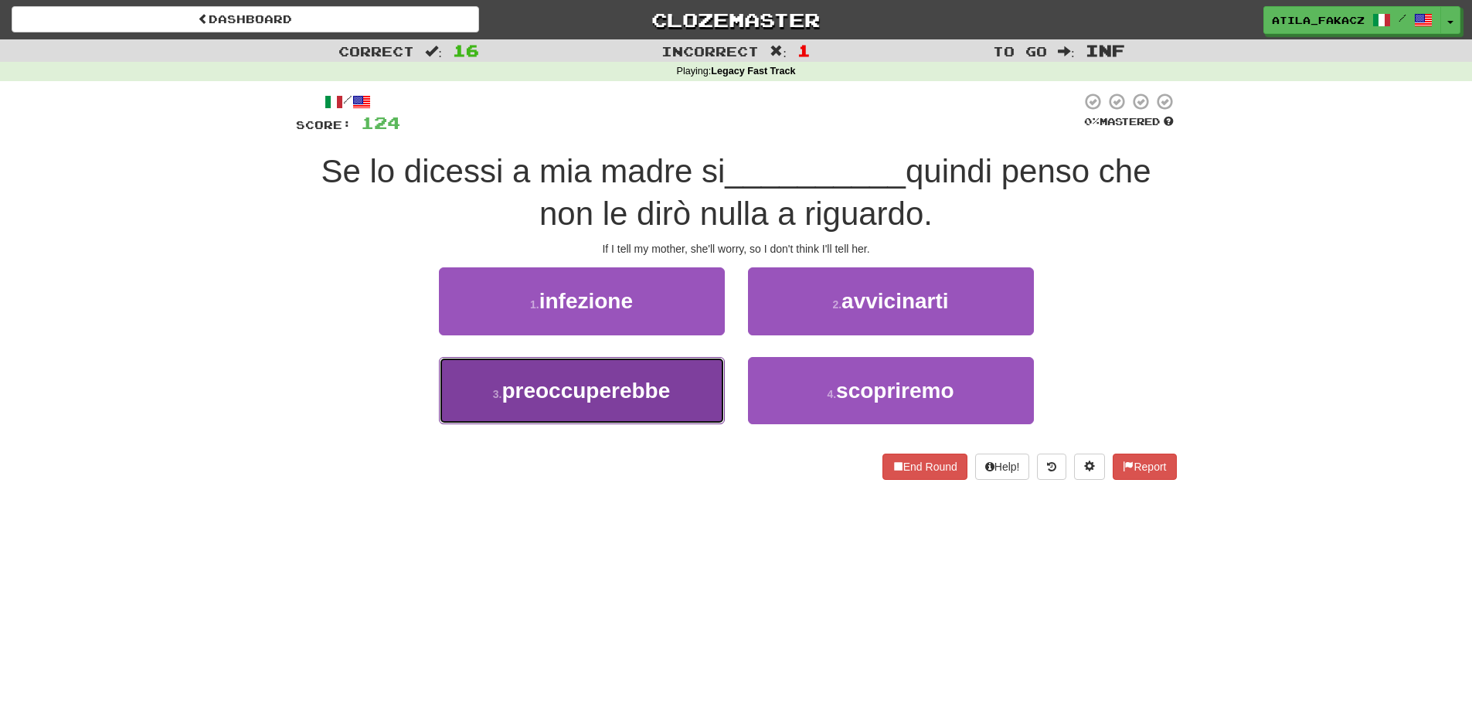
click at [672, 396] on button "3 . preoccuperebbe" at bounding box center [582, 390] width 286 height 67
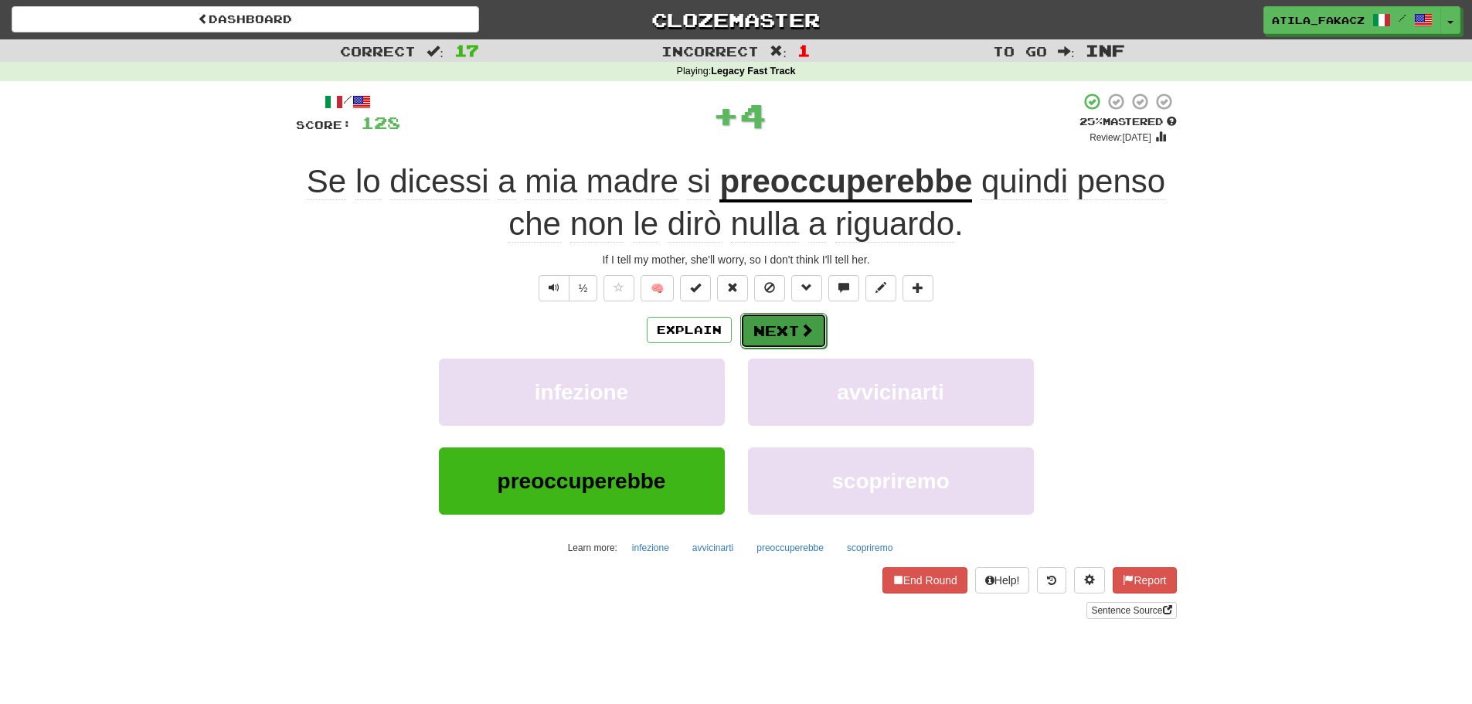
click at [794, 322] on button "Next" at bounding box center [783, 331] width 87 height 36
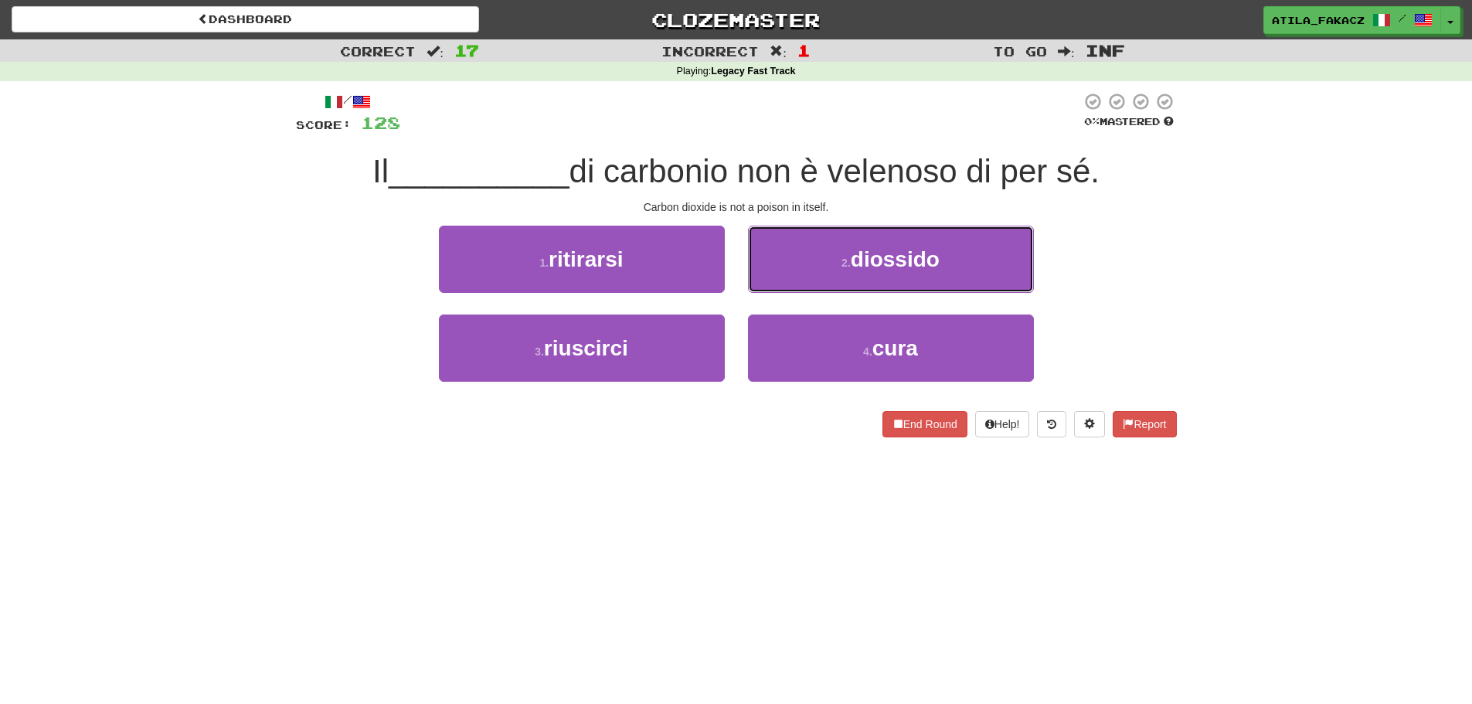
drag, startPoint x: 817, startPoint y: 259, endPoint x: 826, endPoint y: 265, distance: 10.5
click at [818, 259] on button "2 . diossido" at bounding box center [891, 259] width 286 height 67
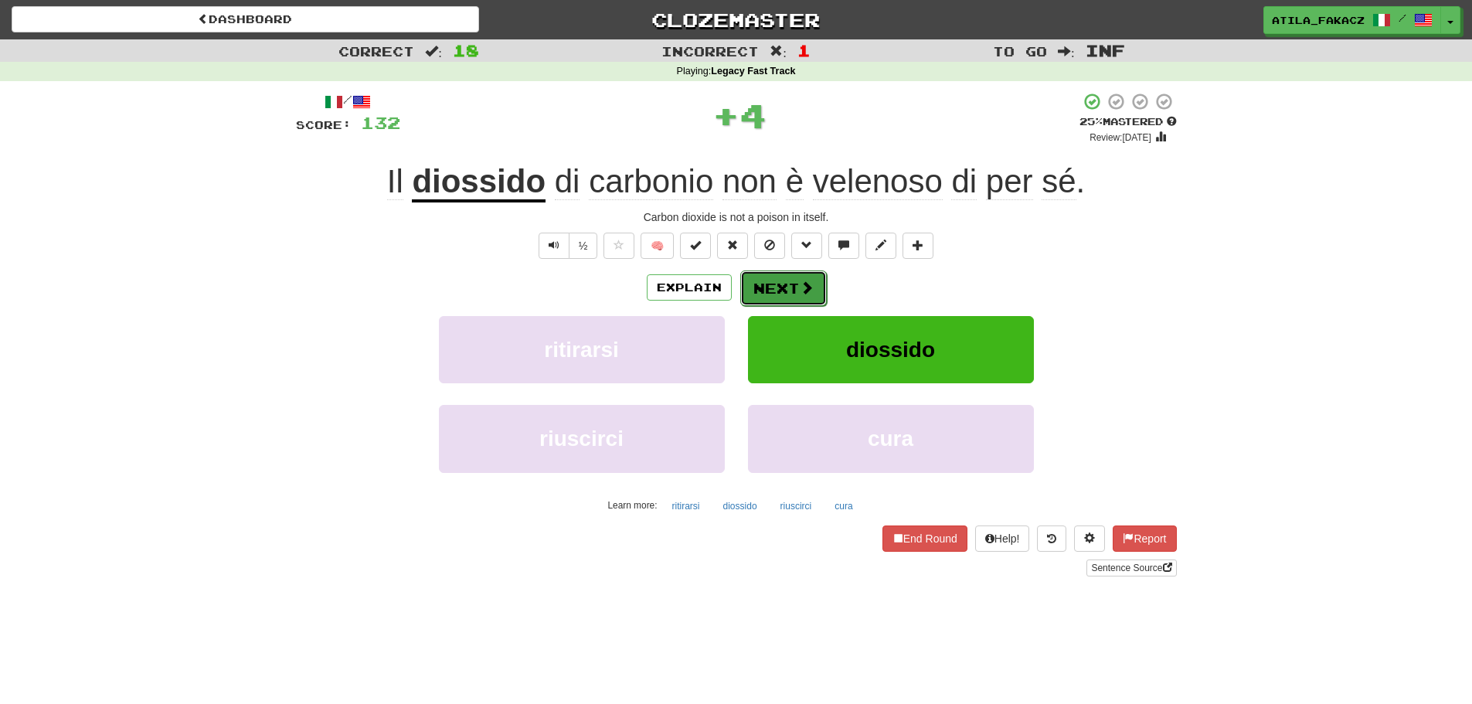
click at [795, 281] on button "Next" at bounding box center [783, 288] width 87 height 36
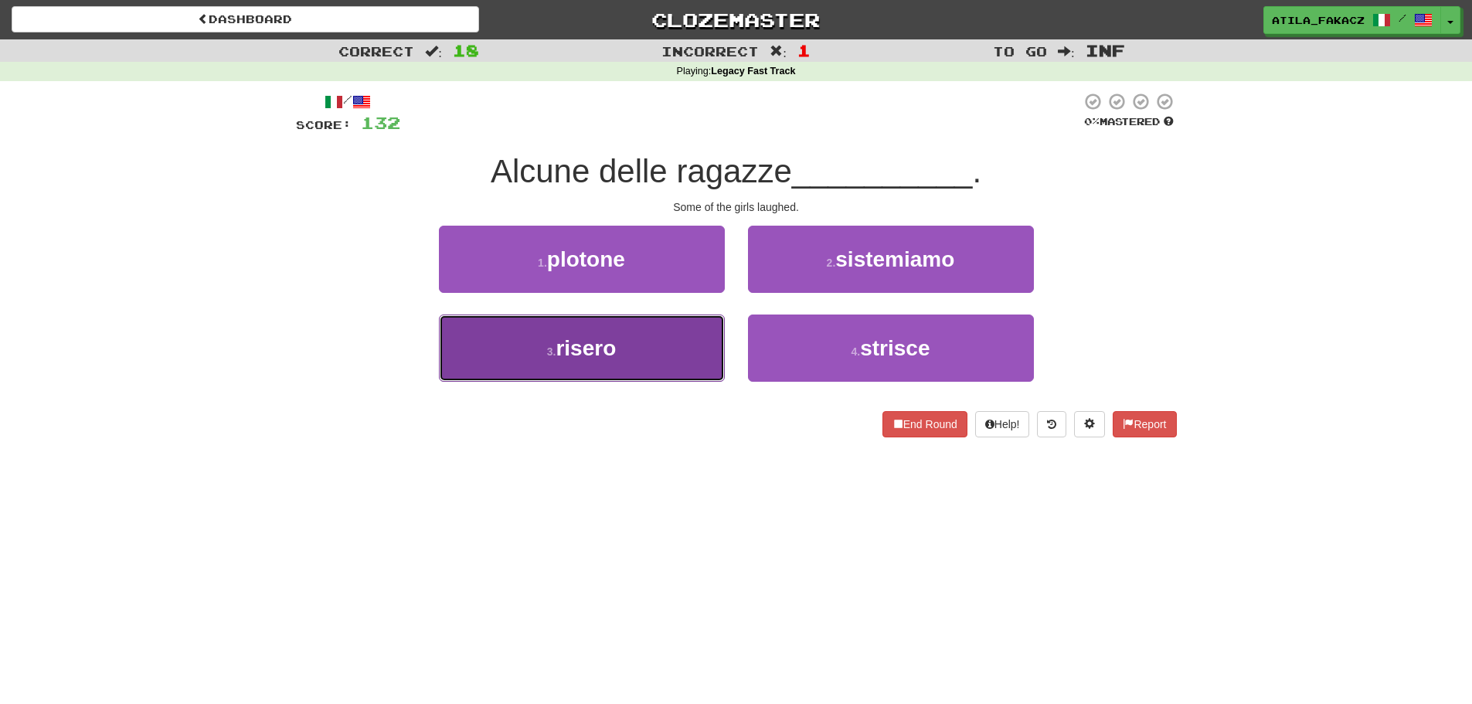
click at [637, 352] on button "3 . risero" at bounding box center [582, 347] width 286 height 67
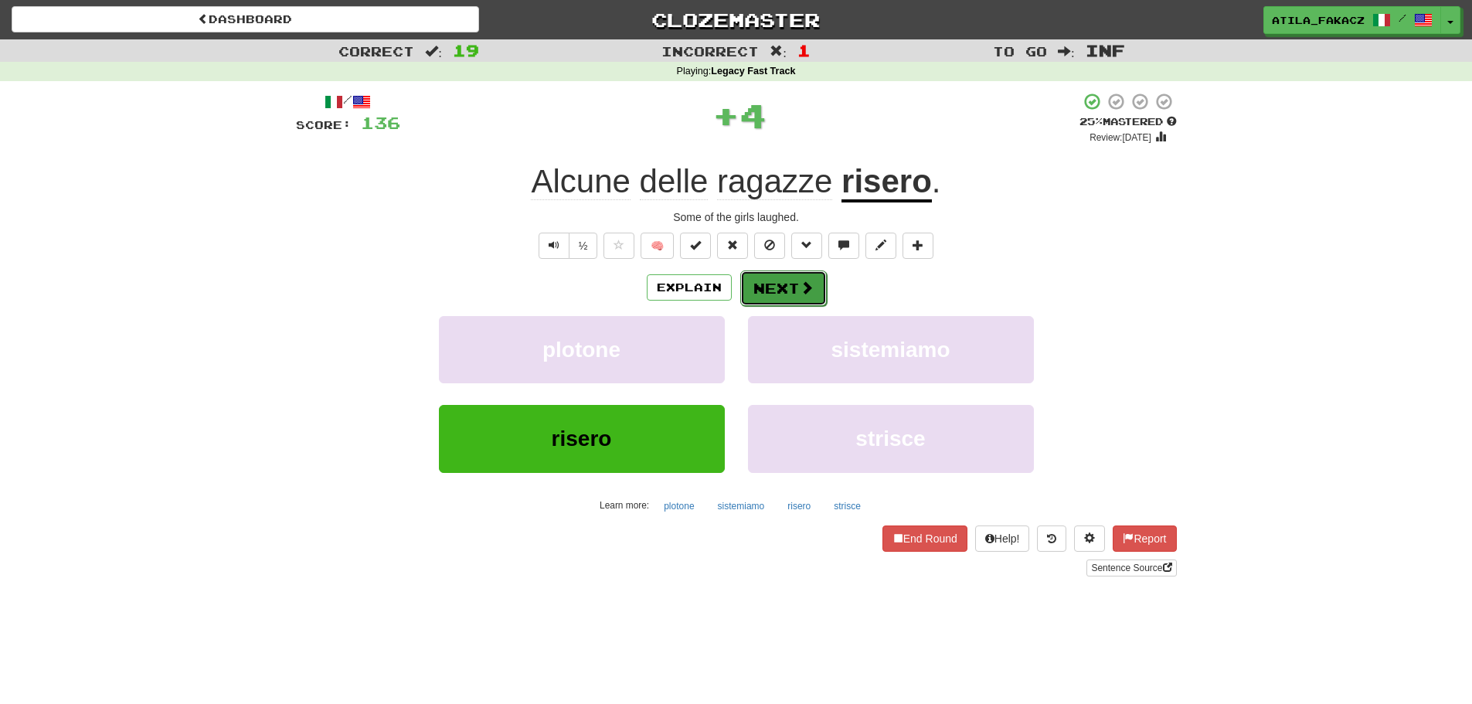
click at [806, 280] on span at bounding box center [807, 287] width 14 height 14
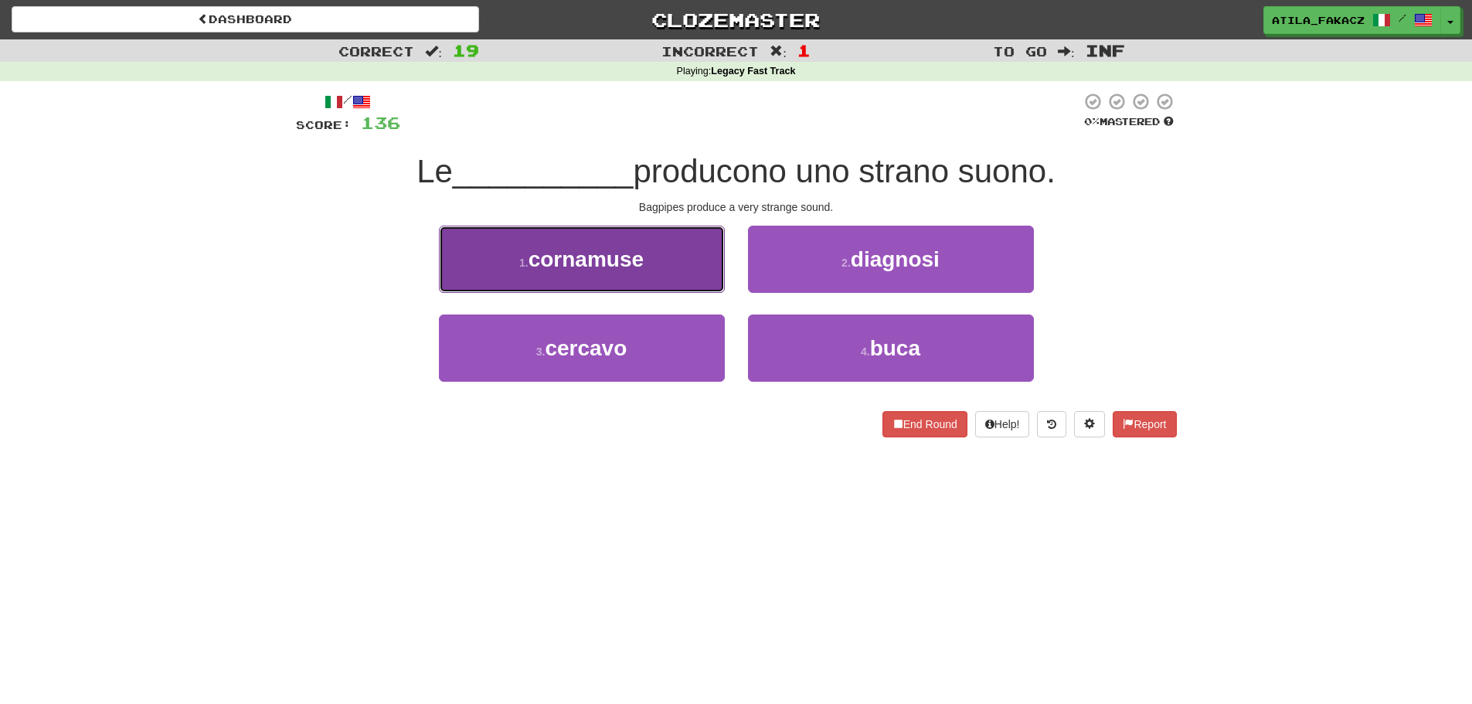
drag, startPoint x: 647, startPoint y: 261, endPoint x: 666, endPoint y: 267, distance: 19.5
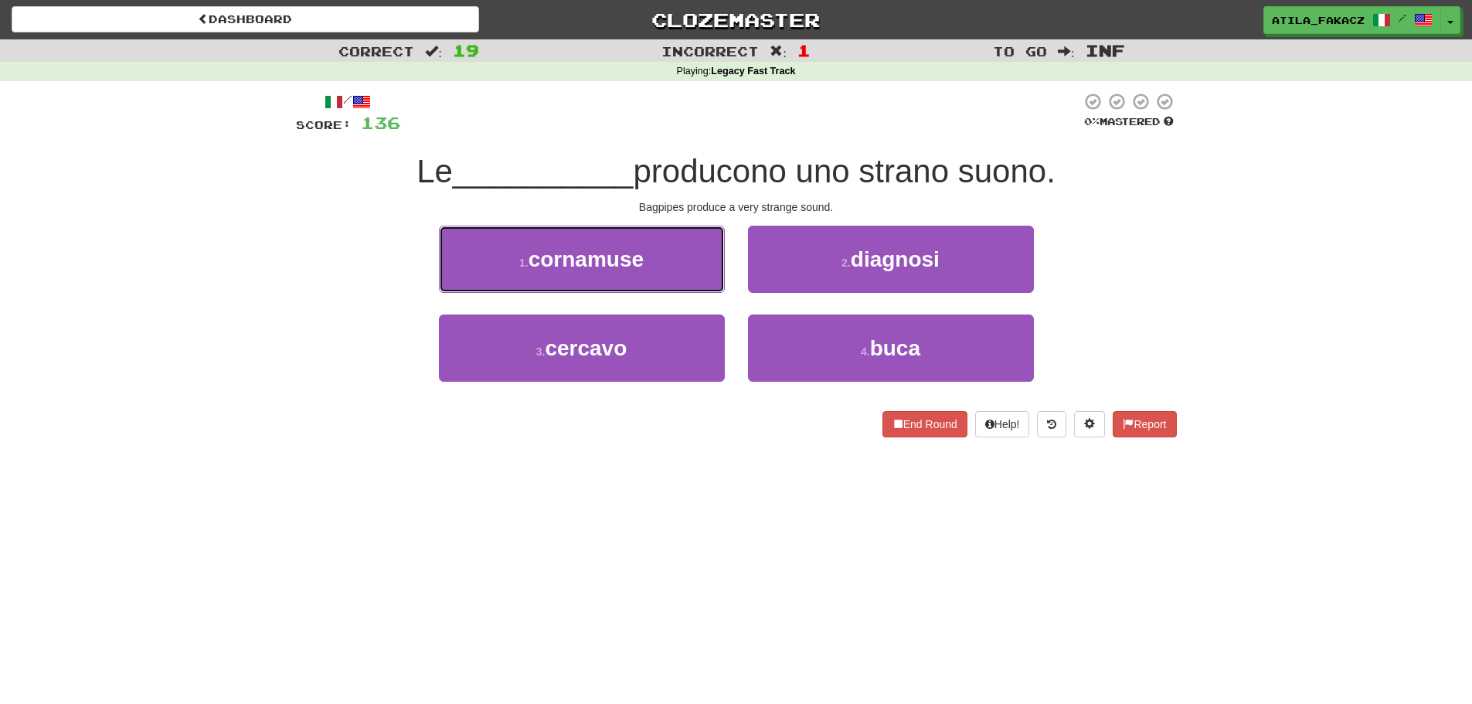
click at [647, 262] on button "1 . cornamuse" at bounding box center [582, 259] width 286 height 67
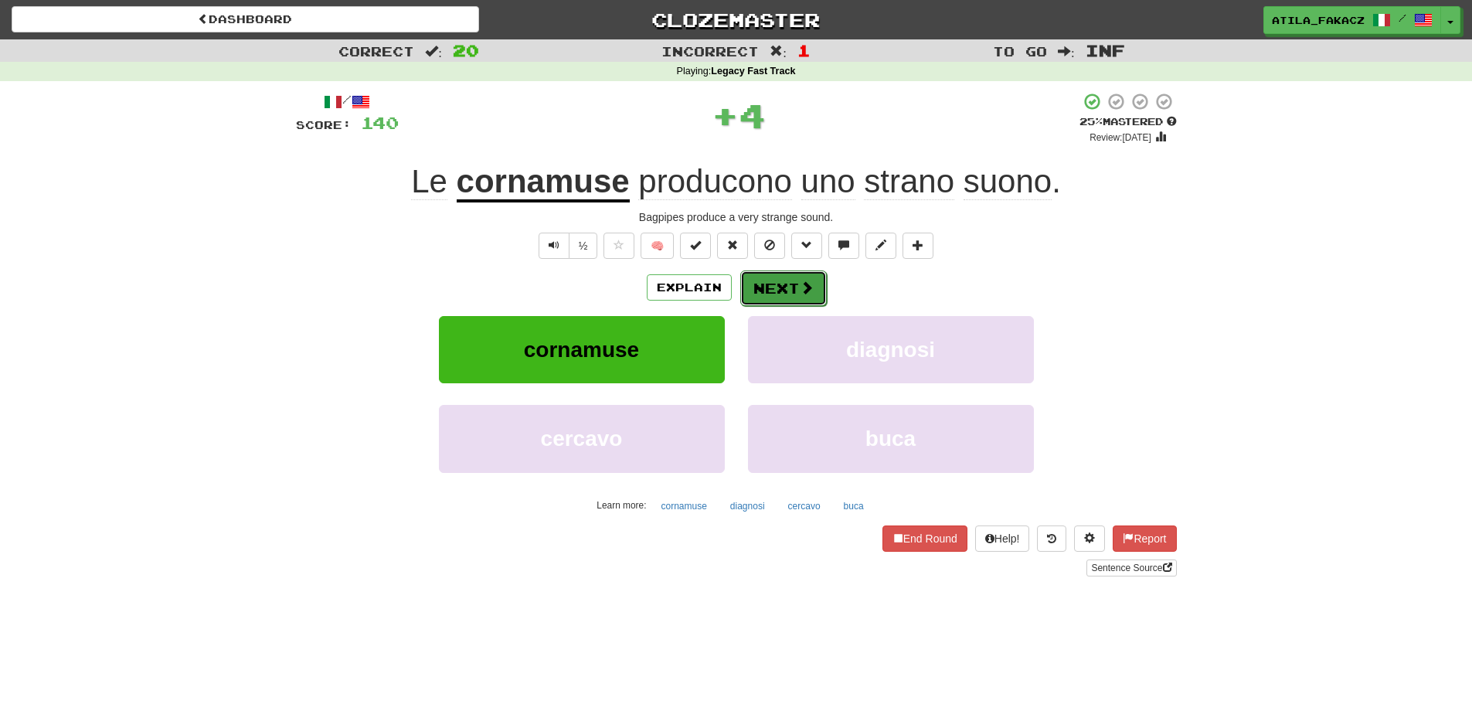
click at [795, 285] on button "Next" at bounding box center [783, 288] width 87 height 36
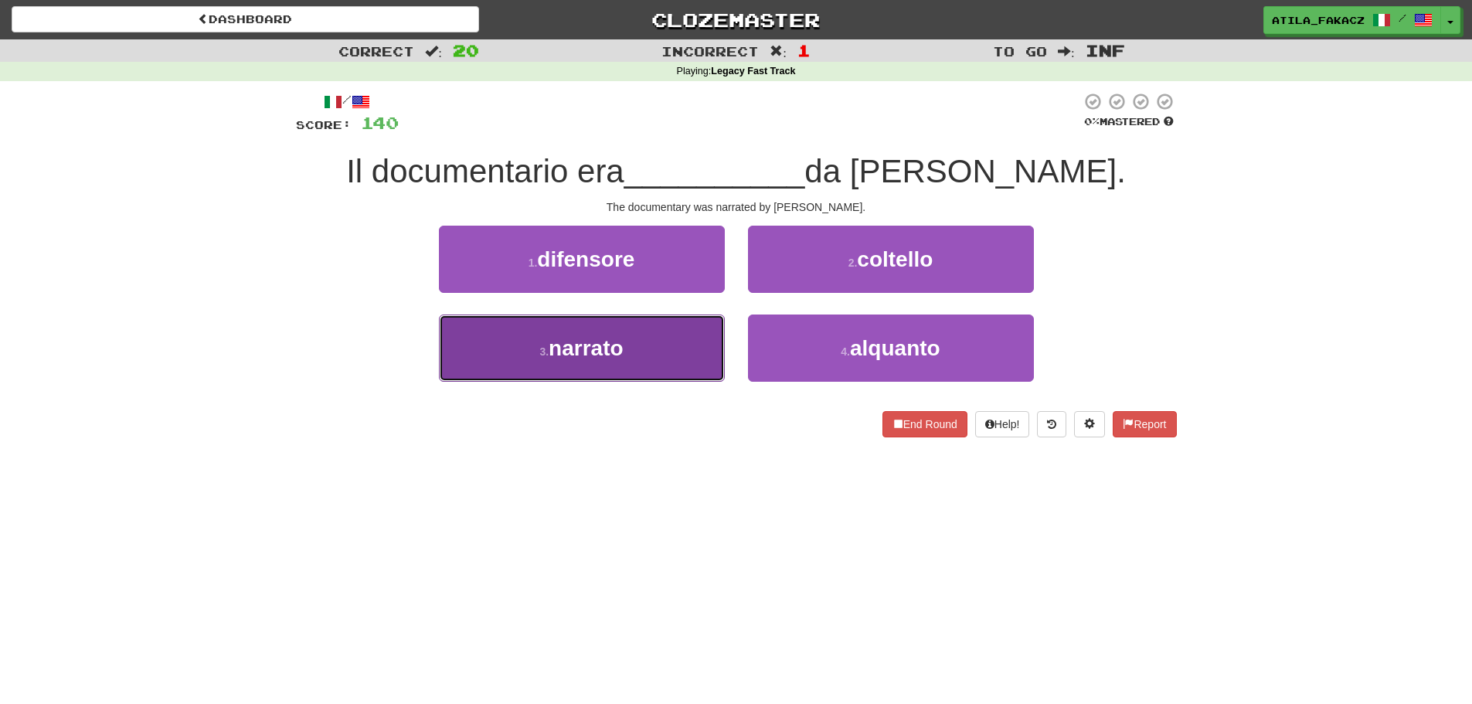
click at [646, 333] on button "3 . narrato" at bounding box center [582, 347] width 286 height 67
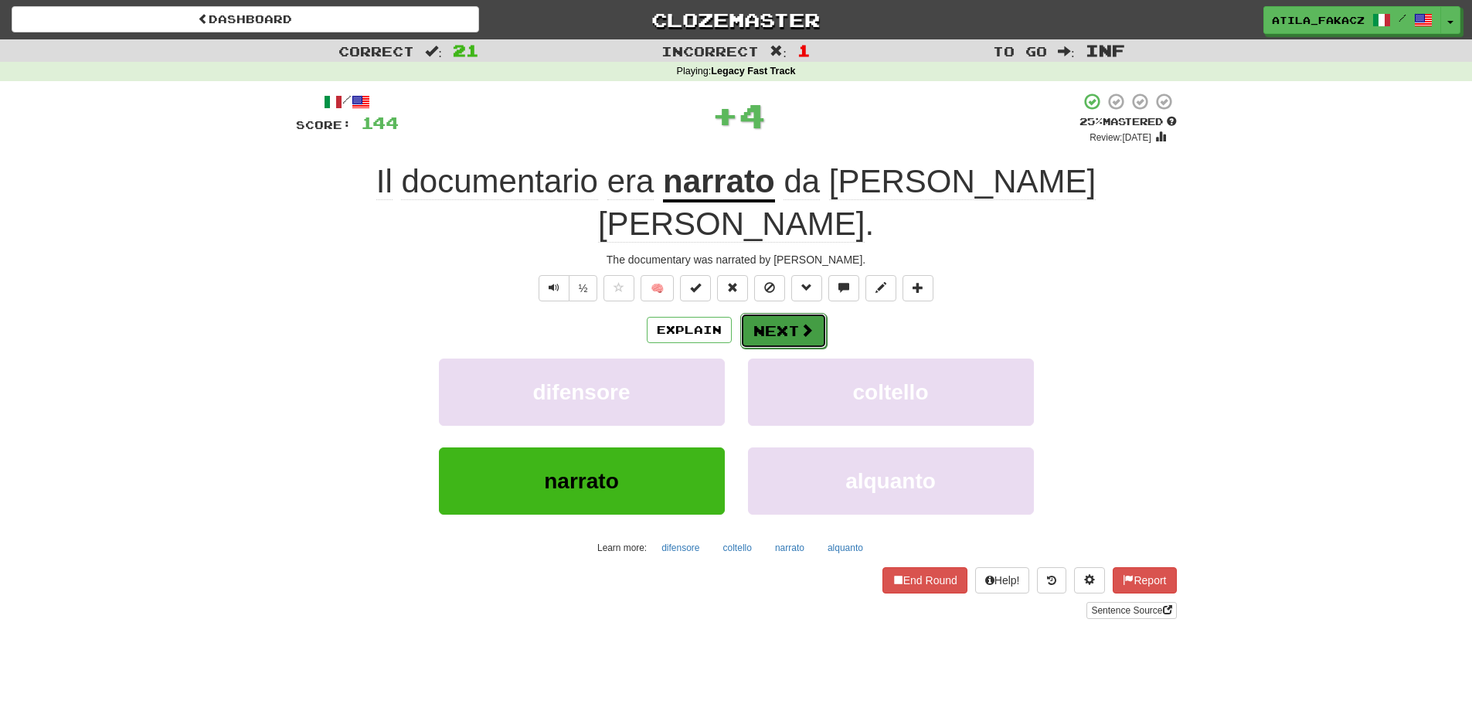
click at [791, 313] on button "Next" at bounding box center [783, 331] width 87 height 36
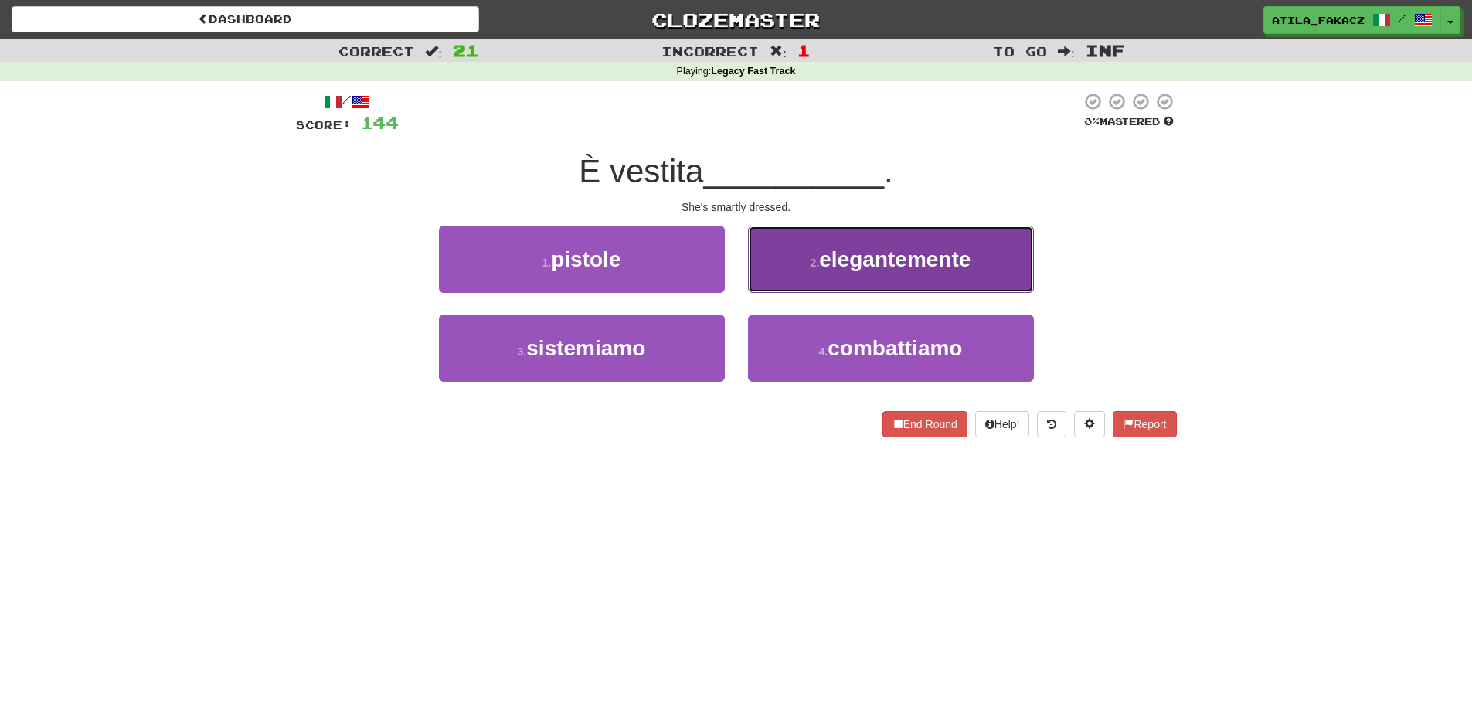
click at [800, 263] on button "2 . elegantemente" at bounding box center [891, 259] width 286 height 67
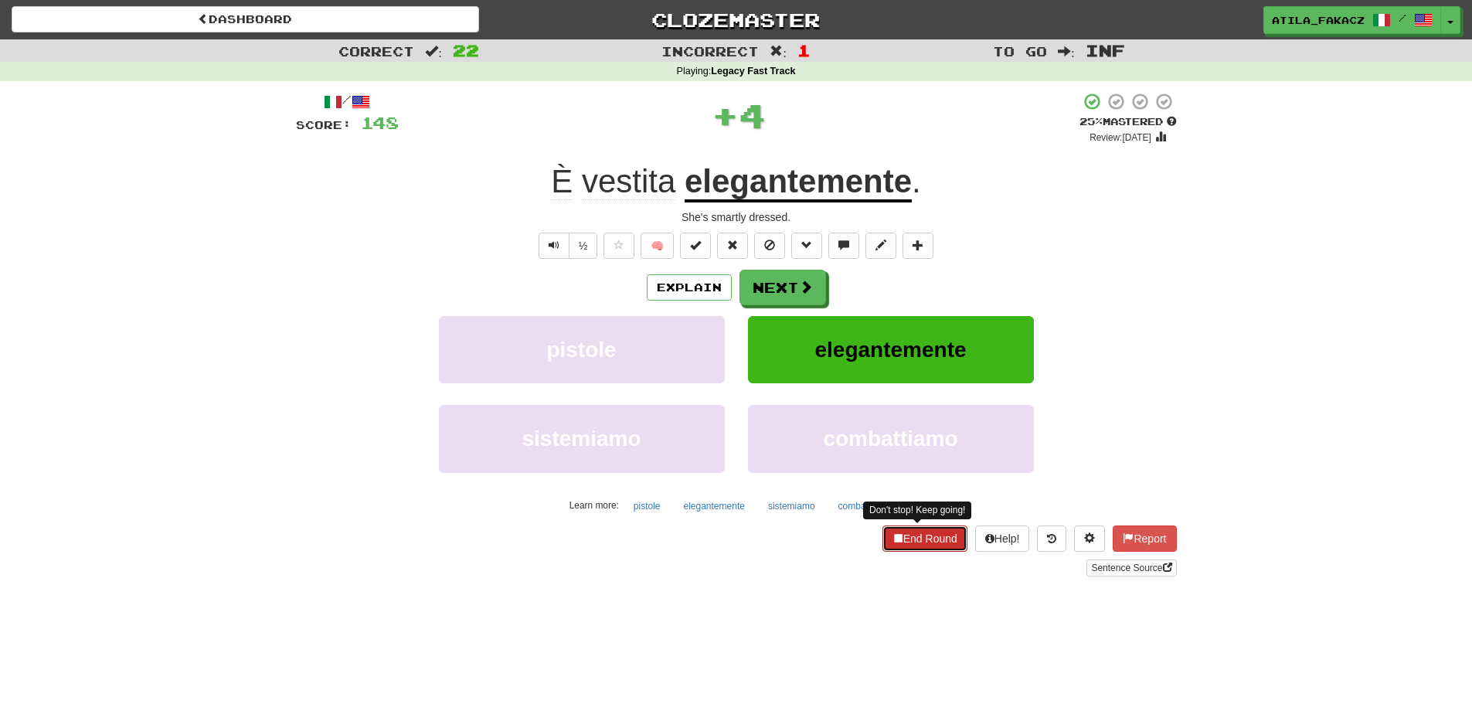
click at [922, 538] on button "End Round" at bounding box center [924, 538] width 85 height 26
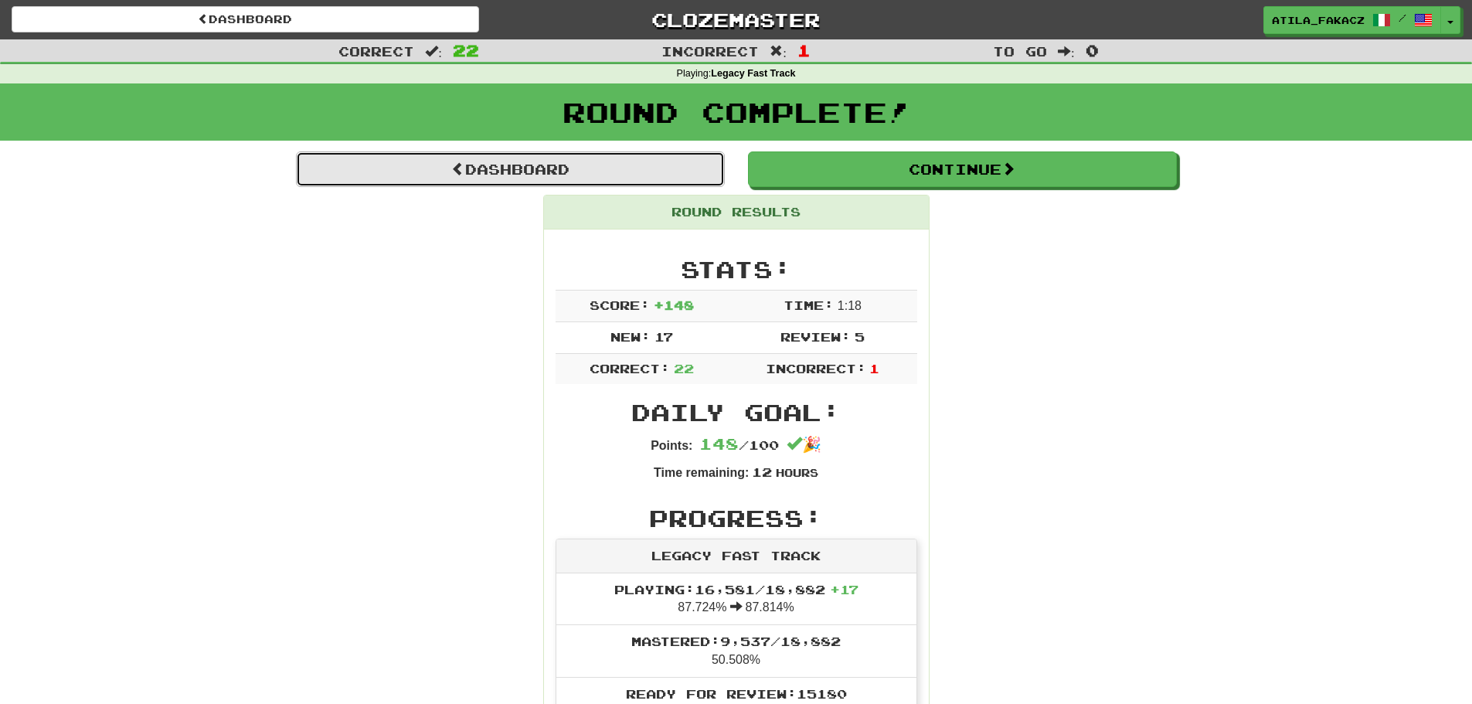
click at [539, 167] on link "Dashboard" at bounding box center [510, 169] width 429 height 36
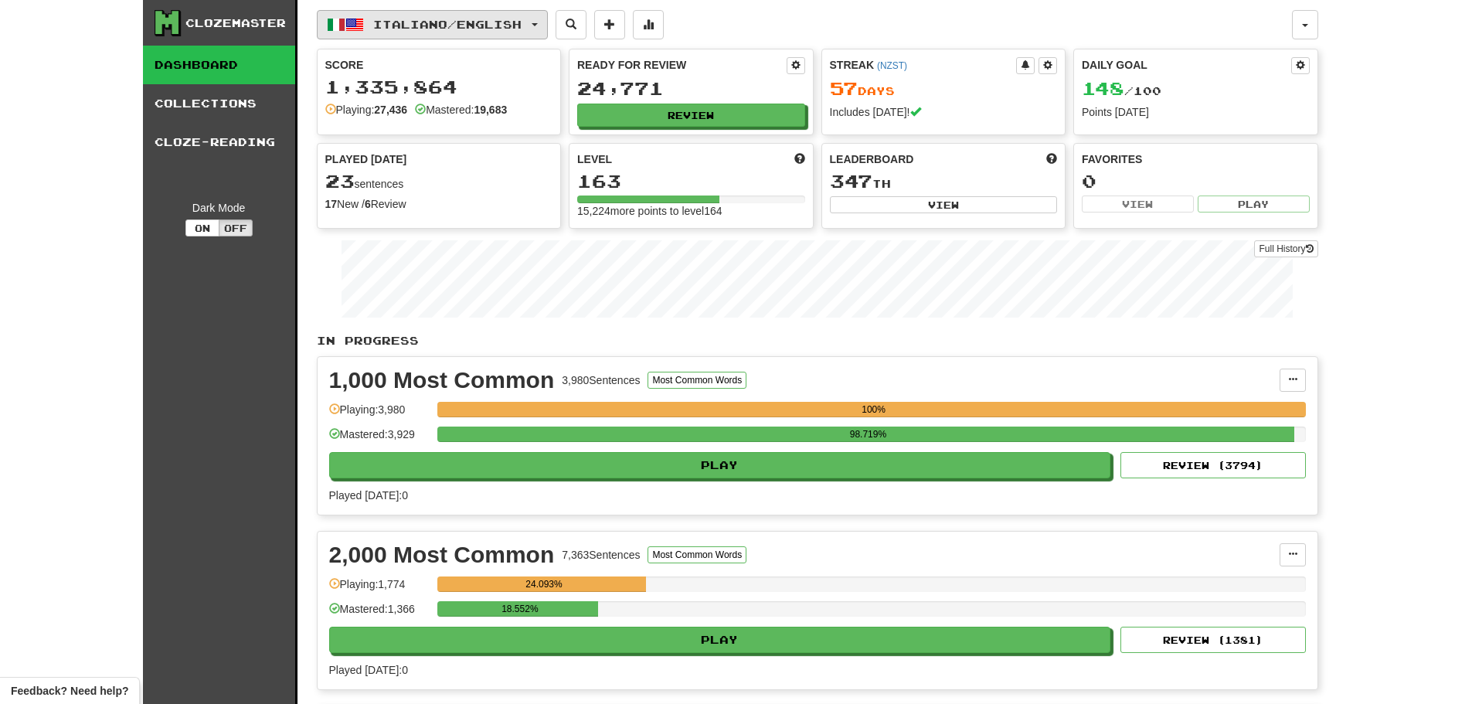
click at [445, 16] on button "Italiano / English" at bounding box center [432, 24] width 231 height 29
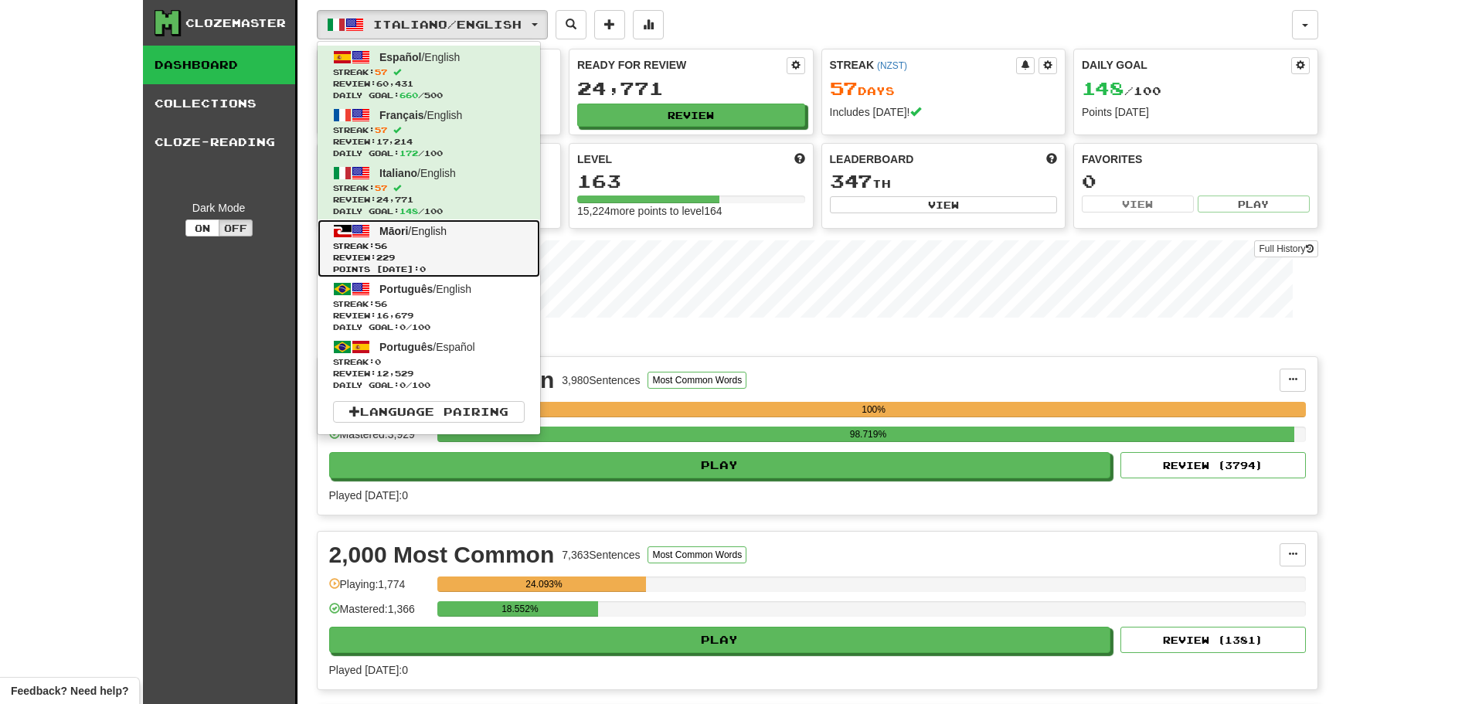
click at [434, 243] on span "Streak: 56" at bounding box center [429, 246] width 192 height 12
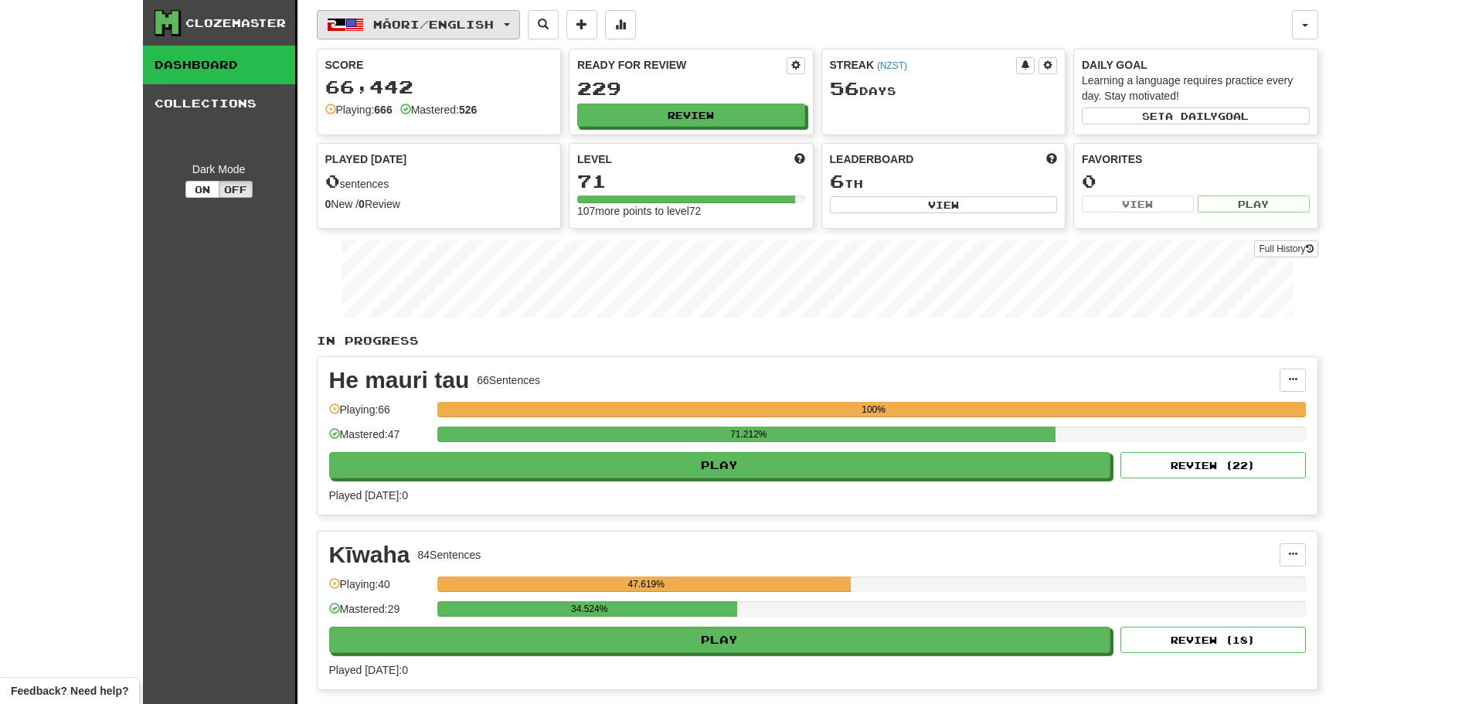
click at [425, 26] on span "Māori / English" at bounding box center [433, 24] width 121 height 13
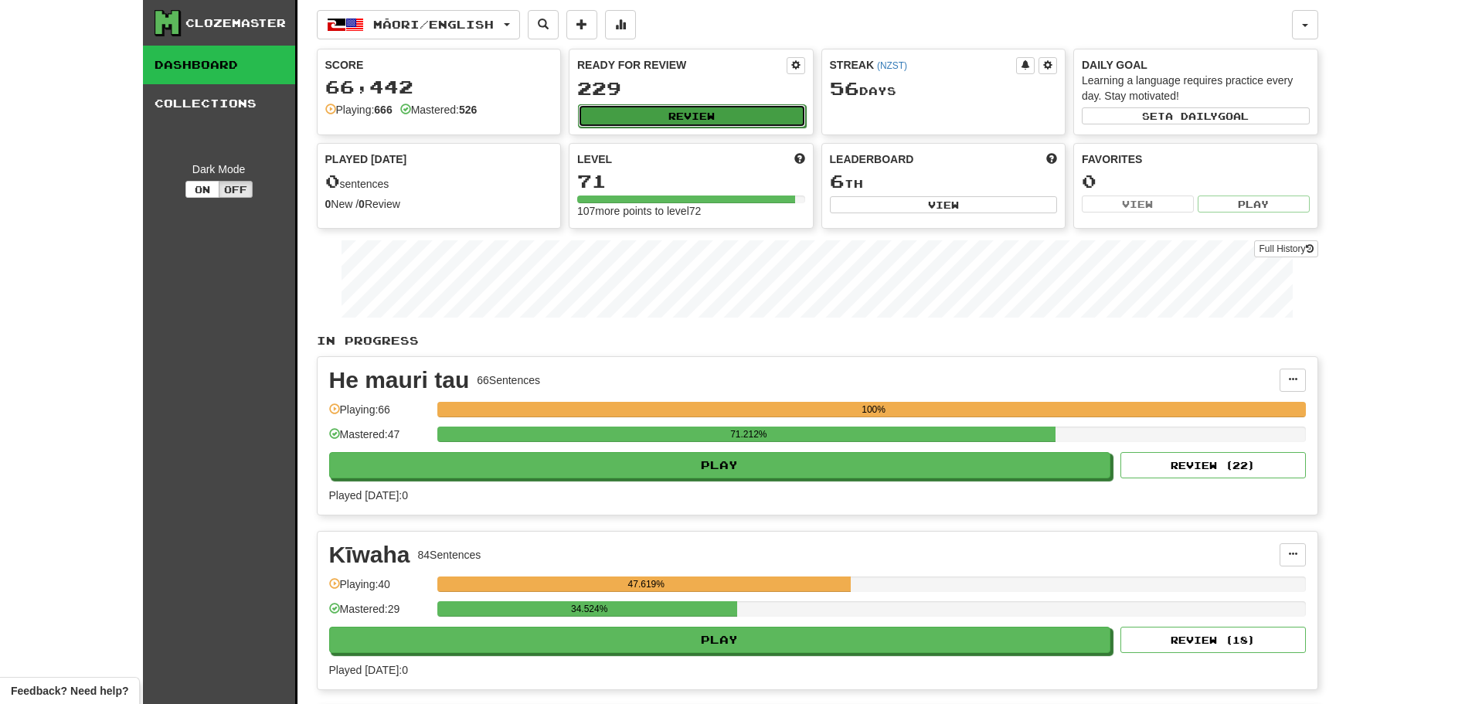
click at [700, 107] on button "Review" at bounding box center [692, 115] width 228 height 23
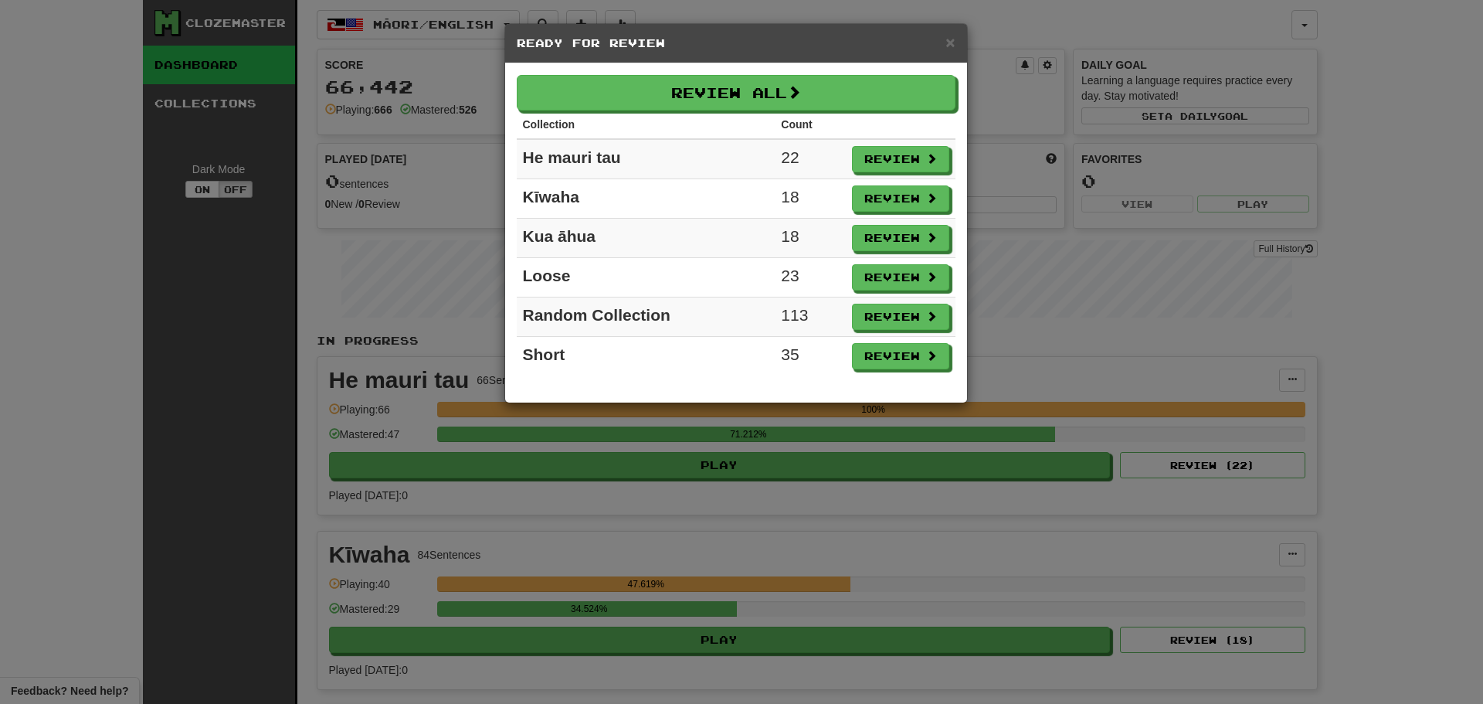
click at [944, 38] on h5 "Ready for Review" at bounding box center [736, 43] width 439 height 15
click at [952, 49] on span "×" at bounding box center [950, 42] width 9 height 18
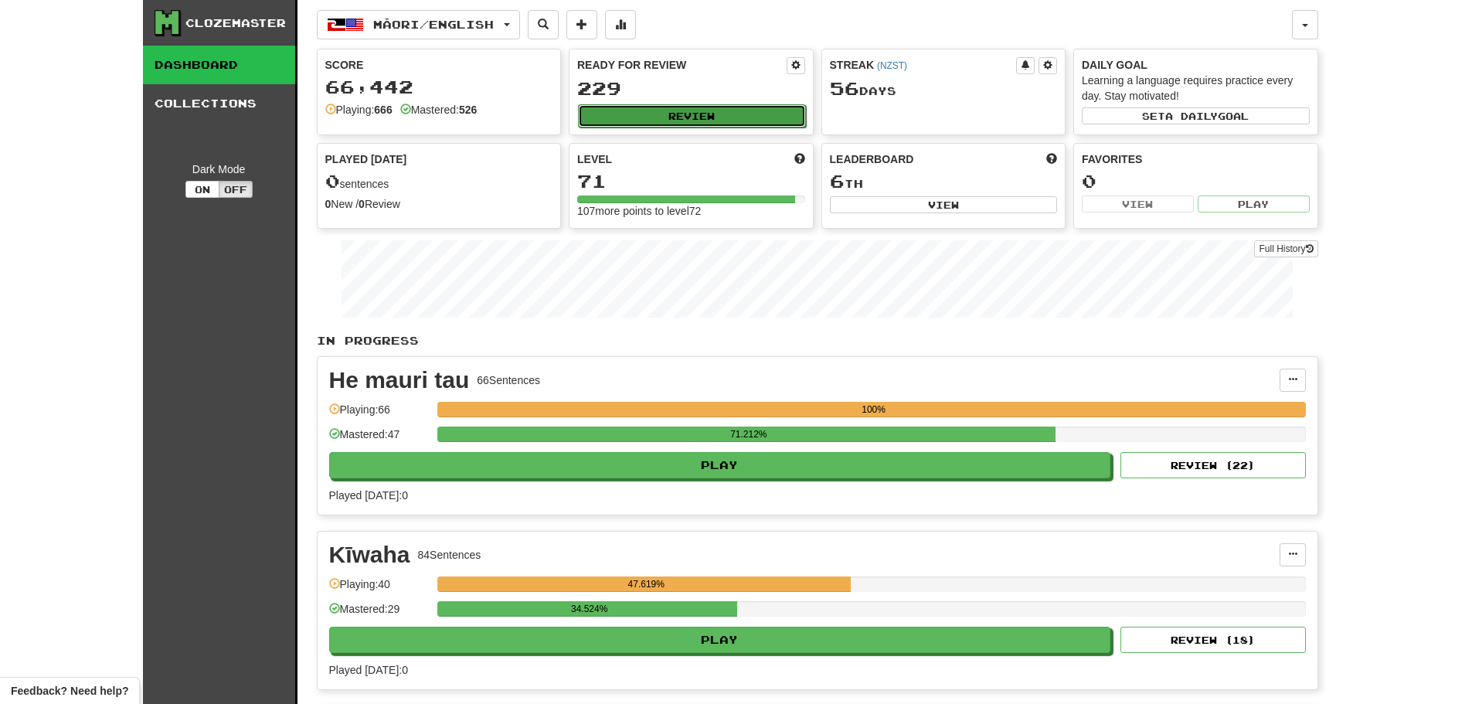
click at [705, 111] on button "Review" at bounding box center [692, 115] width 228 height 23
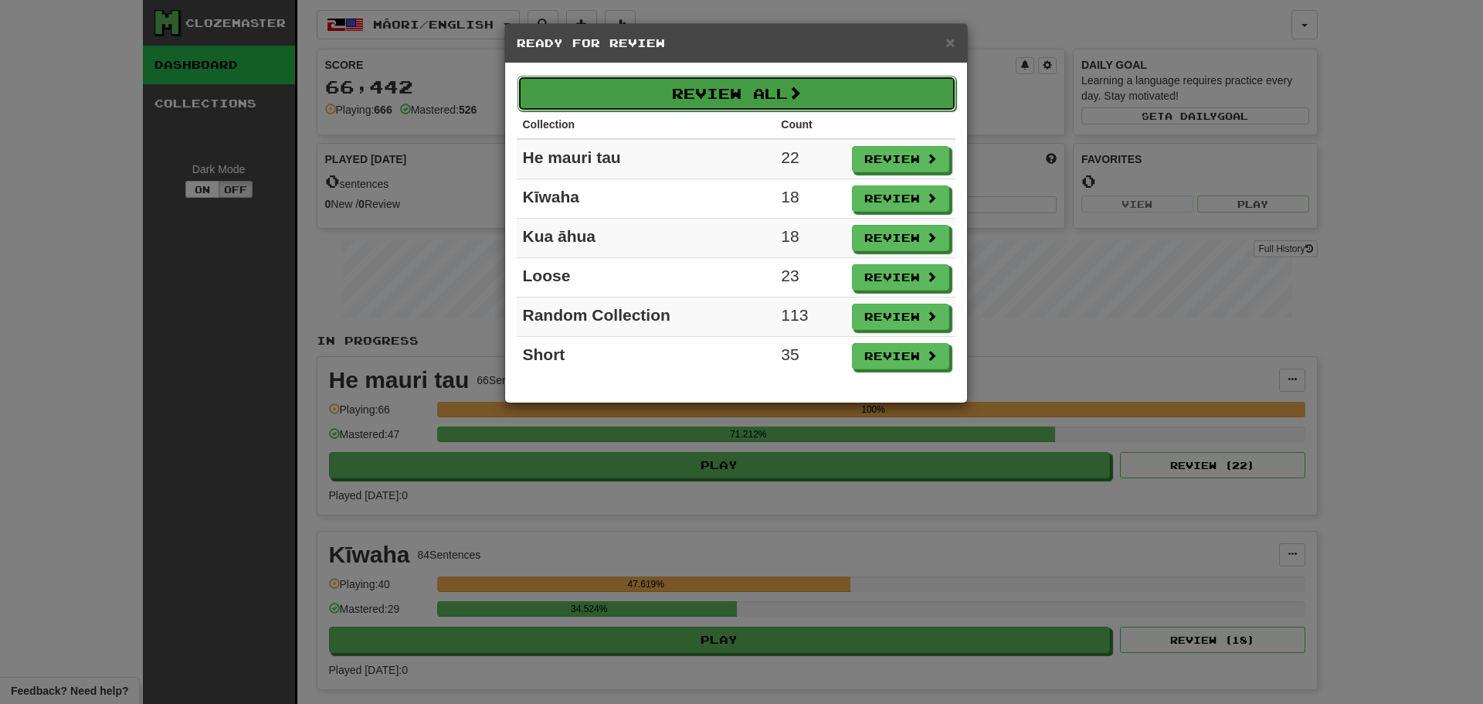
click at [720, 92] on button "Review All" at bounding box center [737, 94] width 439 height 36
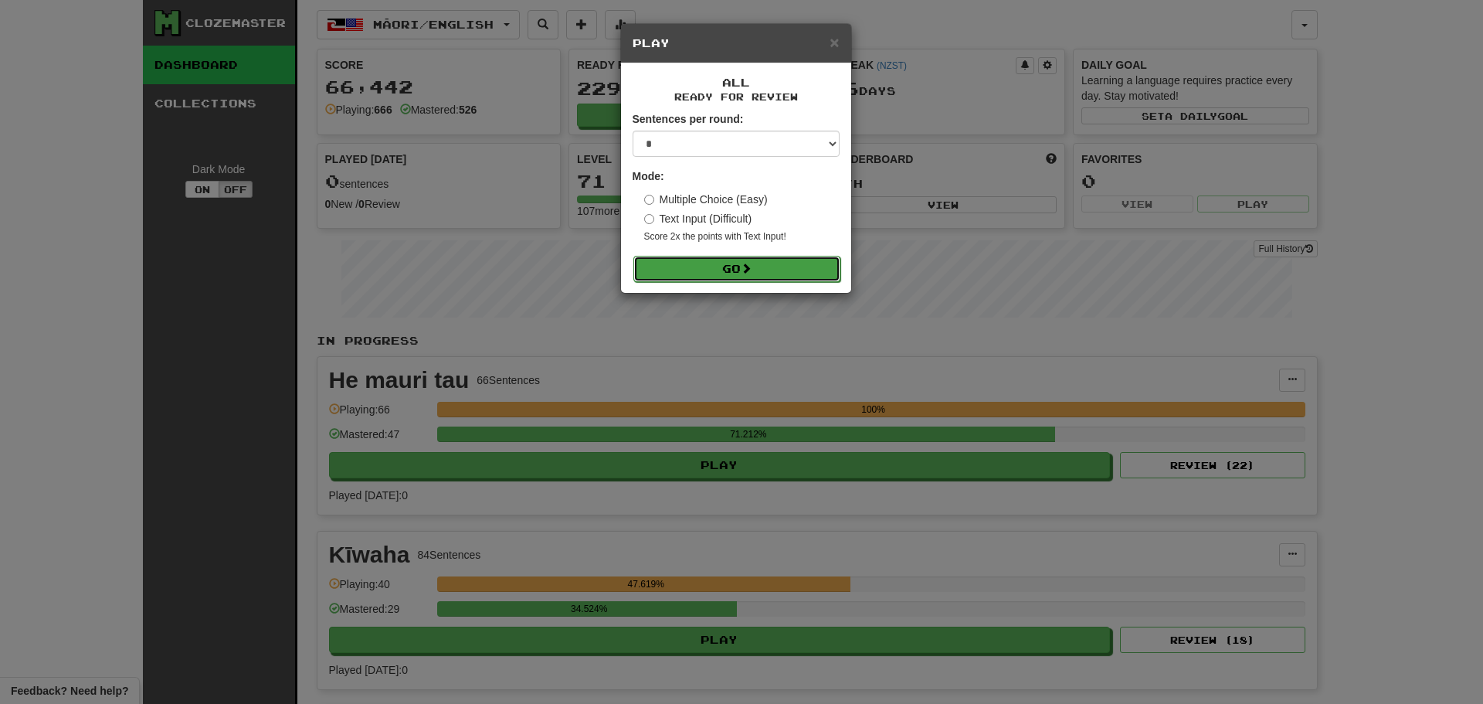
click at [728, 270] on button "Go" at bounding box center [736, 269] width 207 height 26
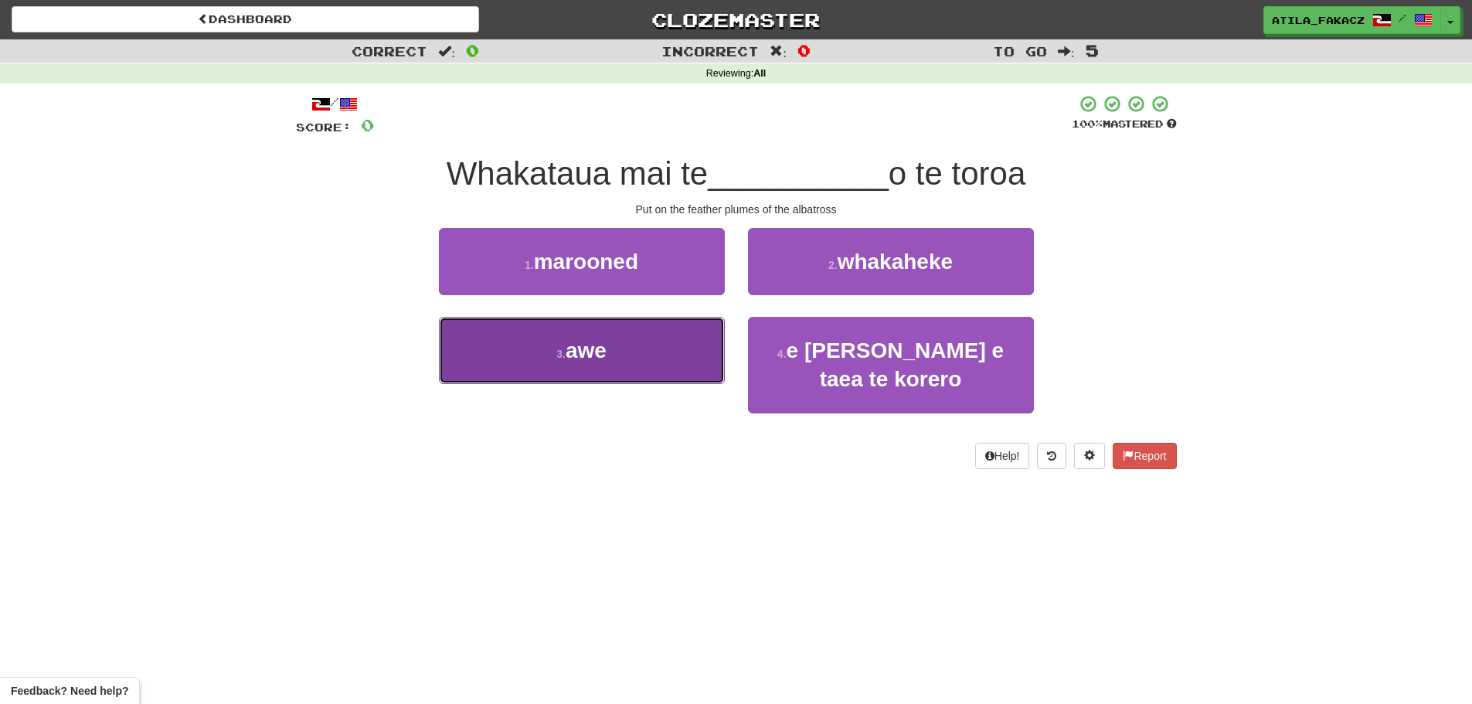
click at [699, 358] on button "3 . awe" at bounding box center [582, 350] width 286 height 67
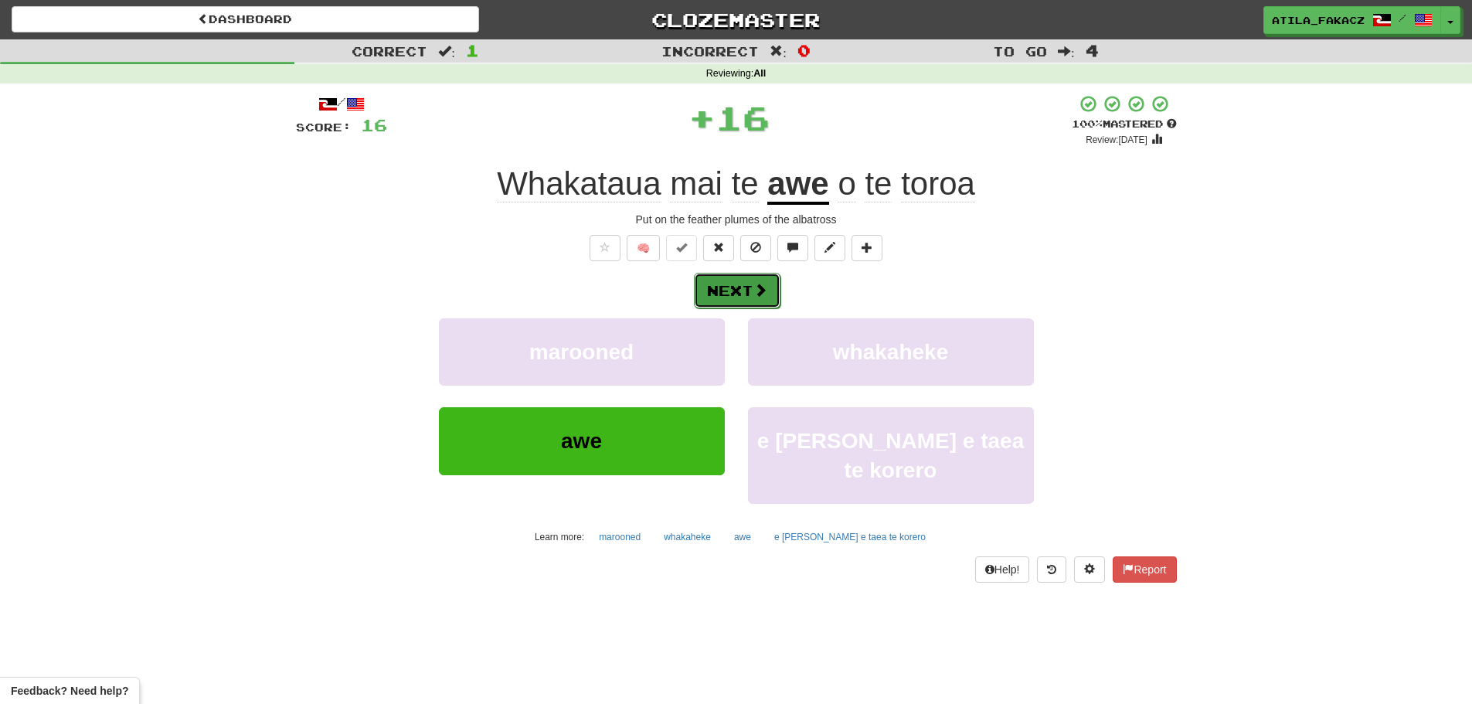
click at [754, 298] on button "Next" at bounding box center [737, 291] width 87 height 36
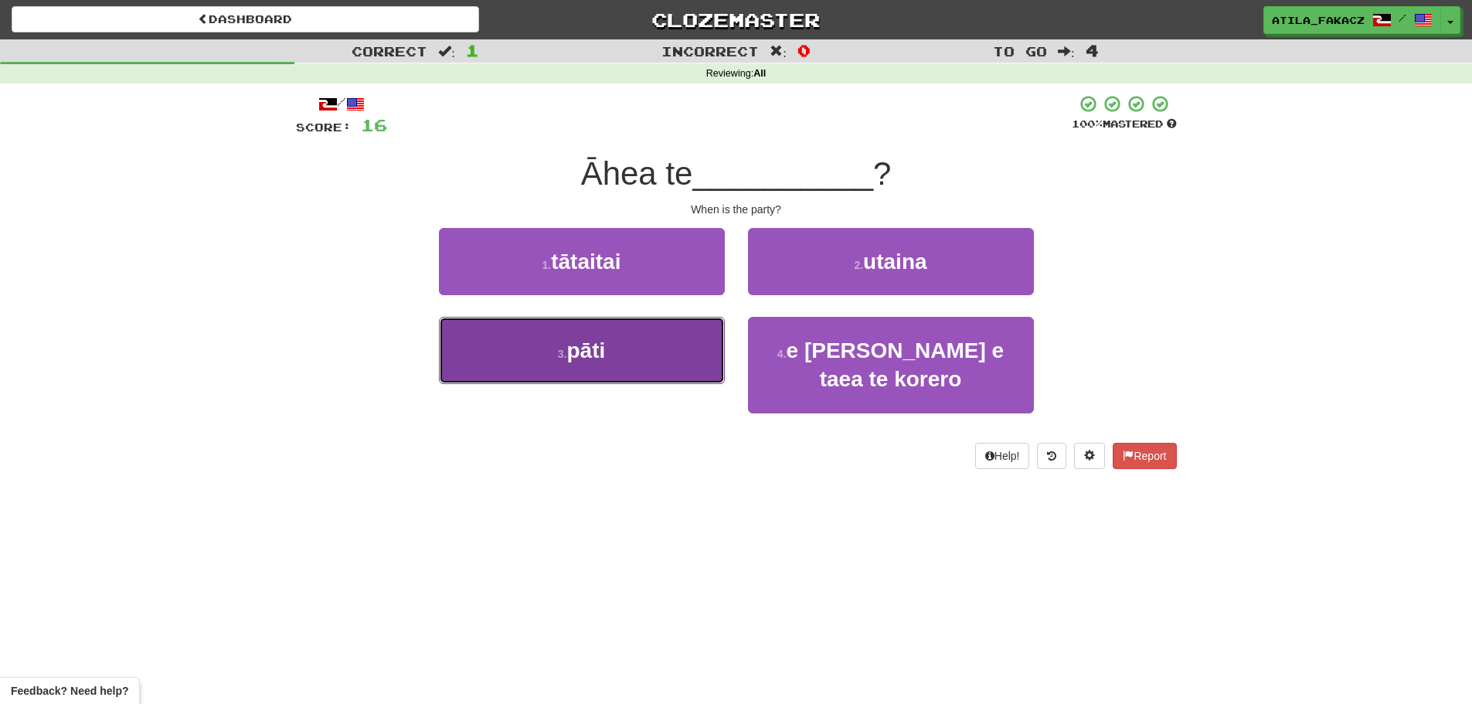
click at [677, 347] on button "3 . pāti" at bounding box center [582, 350] width 286 height 67
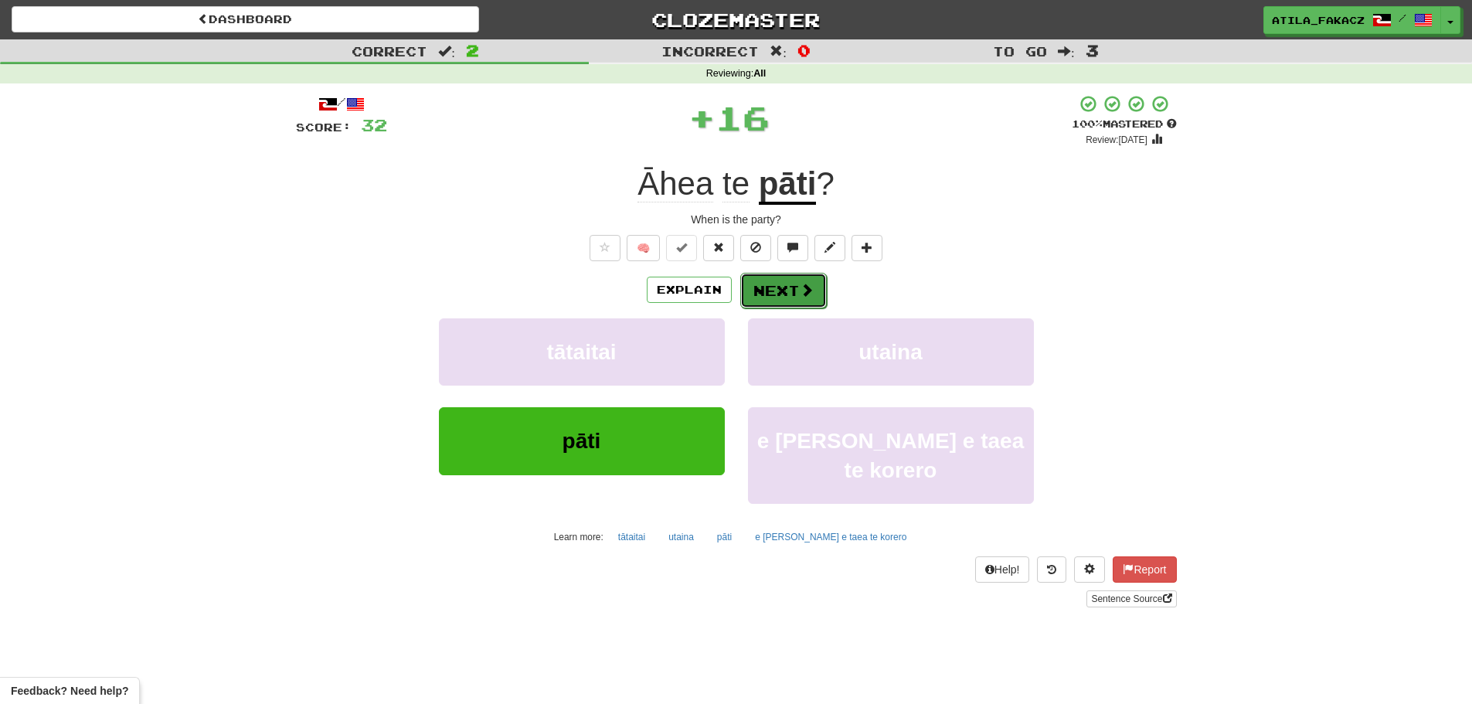
click at [769, 287] on button "Next" at bounding box center [783, 291] width 87 height 36
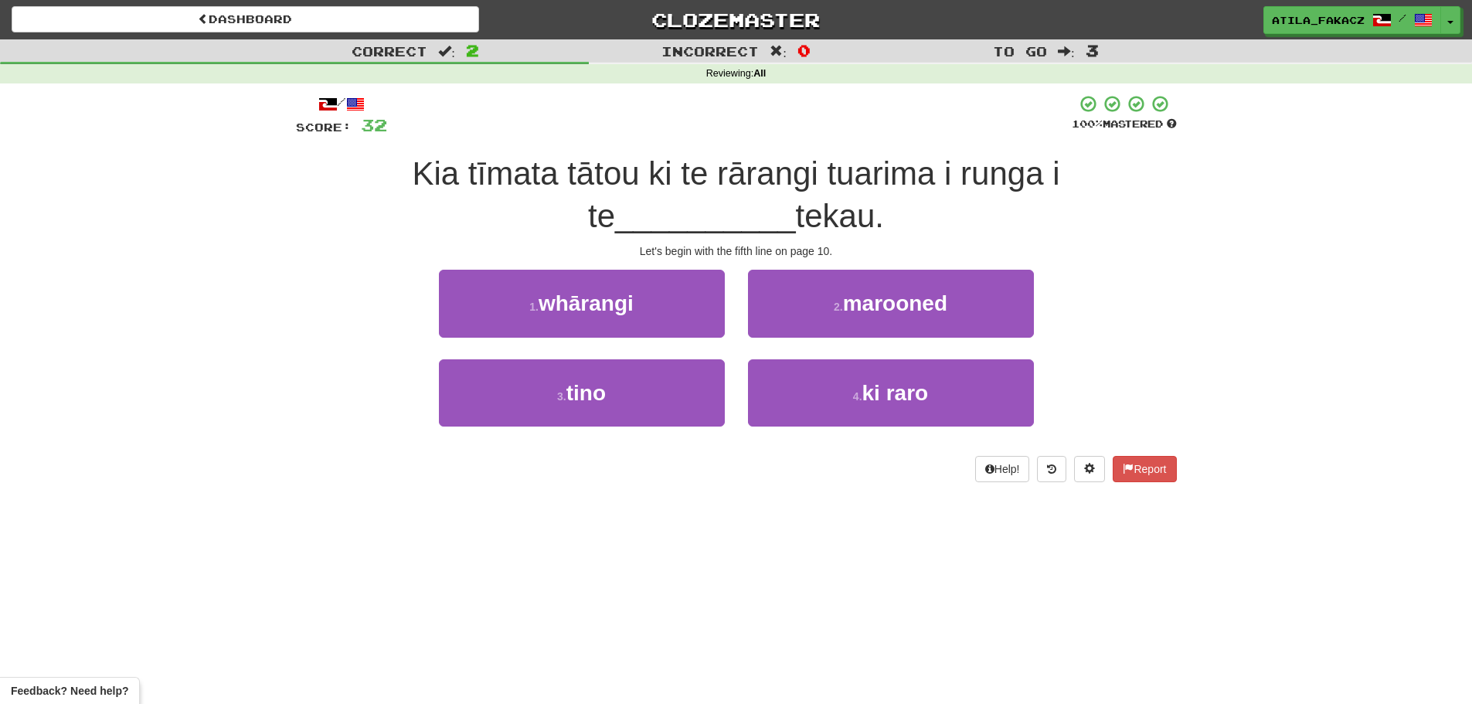
click at [620, 353] on div "1 . whārangi" at bounding box center [581, 314] width 309 height 89
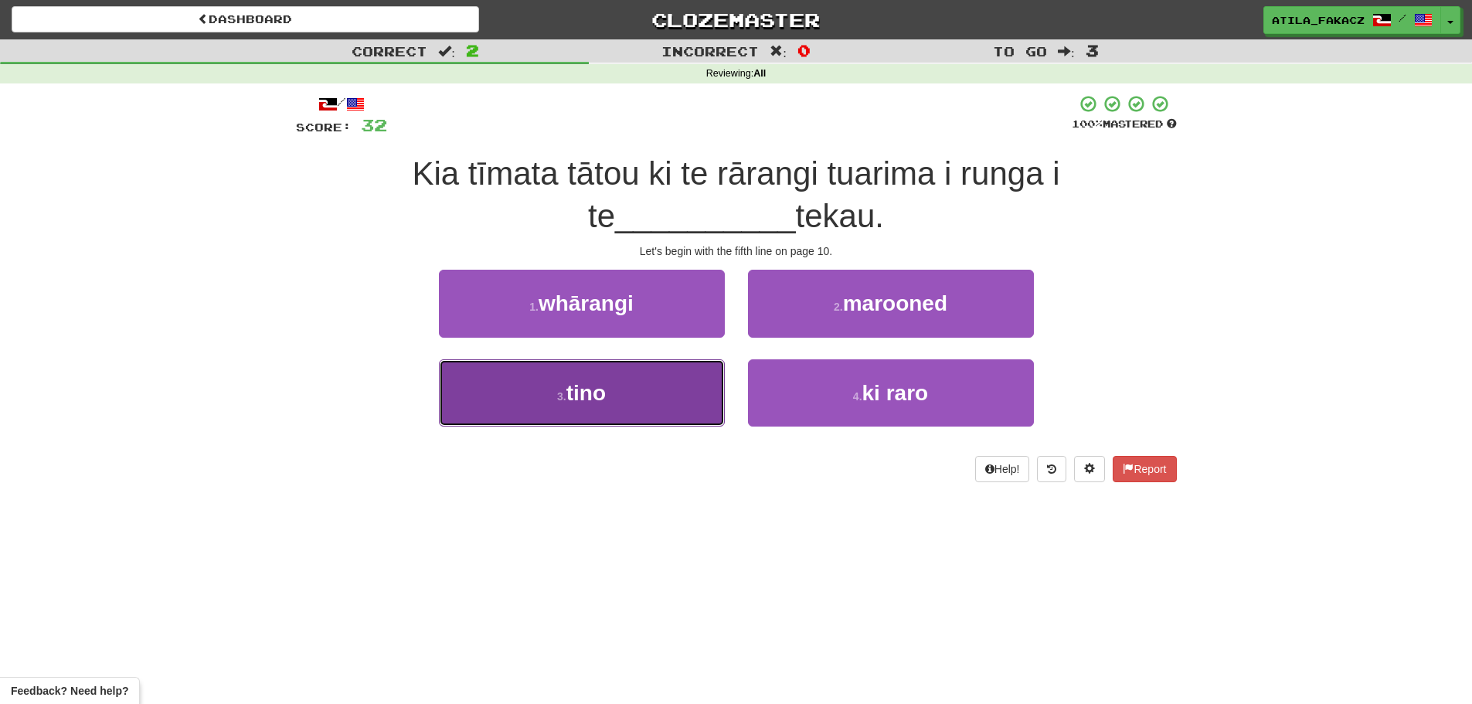
click at [655, 386] on button "3 . tino" at bounding box center [582, 392] width 286 height 67
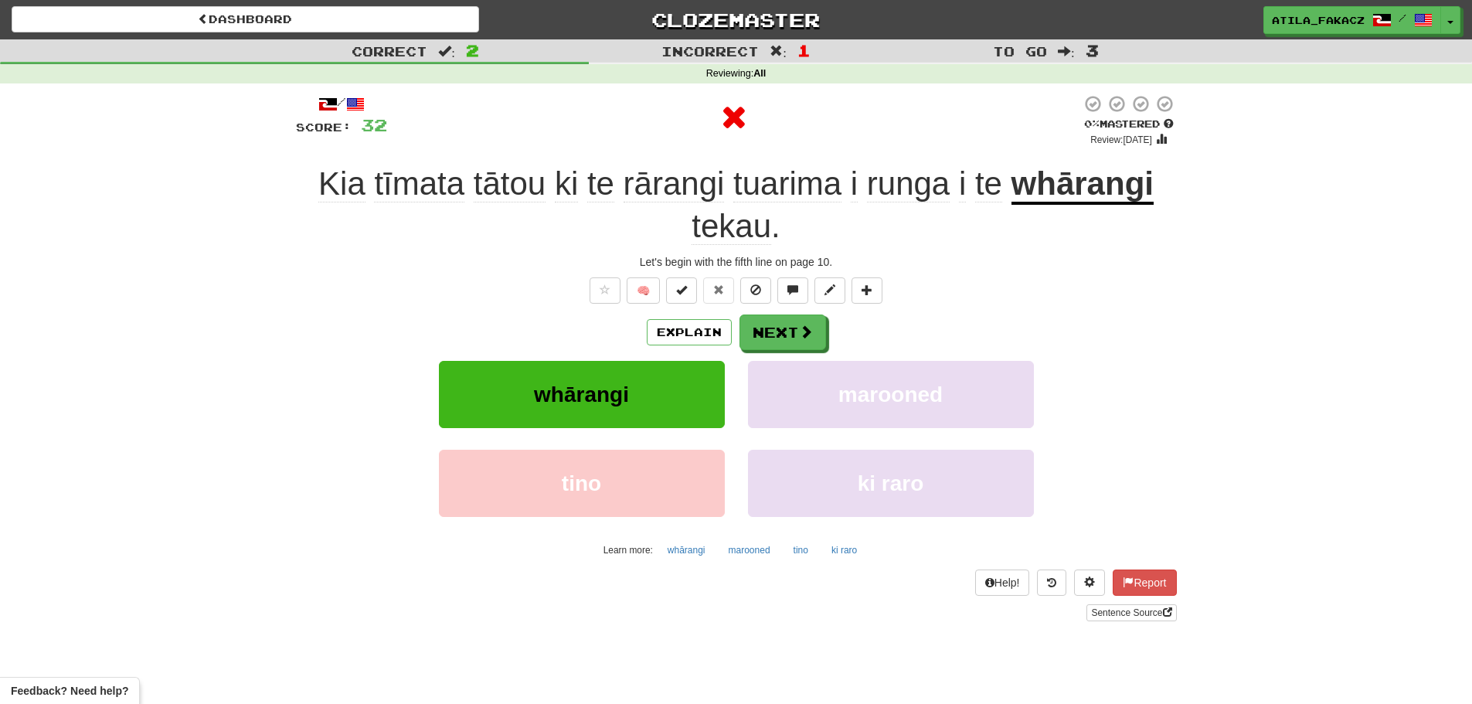
click at [737, 328] on div "Explain Next" at bounding box center [736, 332] width 881 height 36
click at [782, 340] on button "Next" at bounding box center [783, 333] width 87 height 36
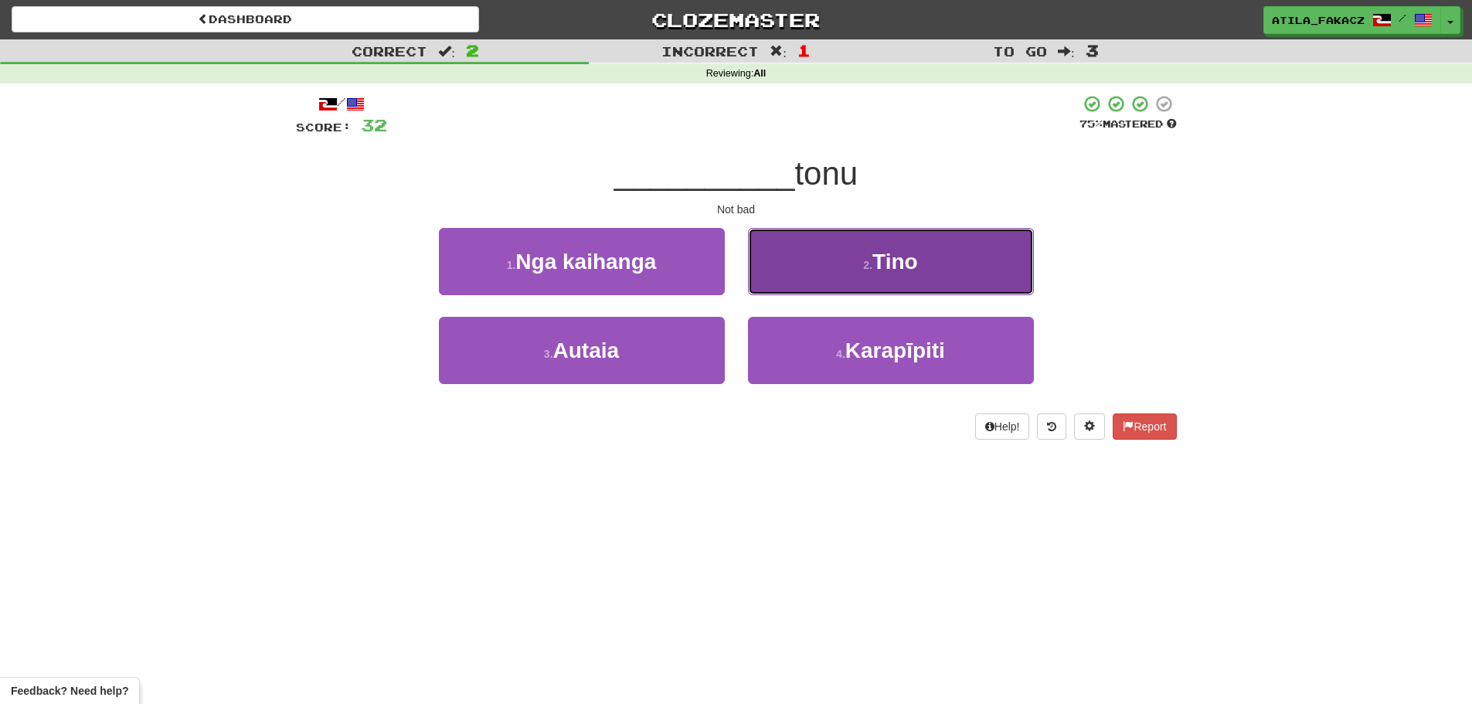
click at [771, 277] on button "2 . Tino" at bounding box center [891, 261] width 286 height 67
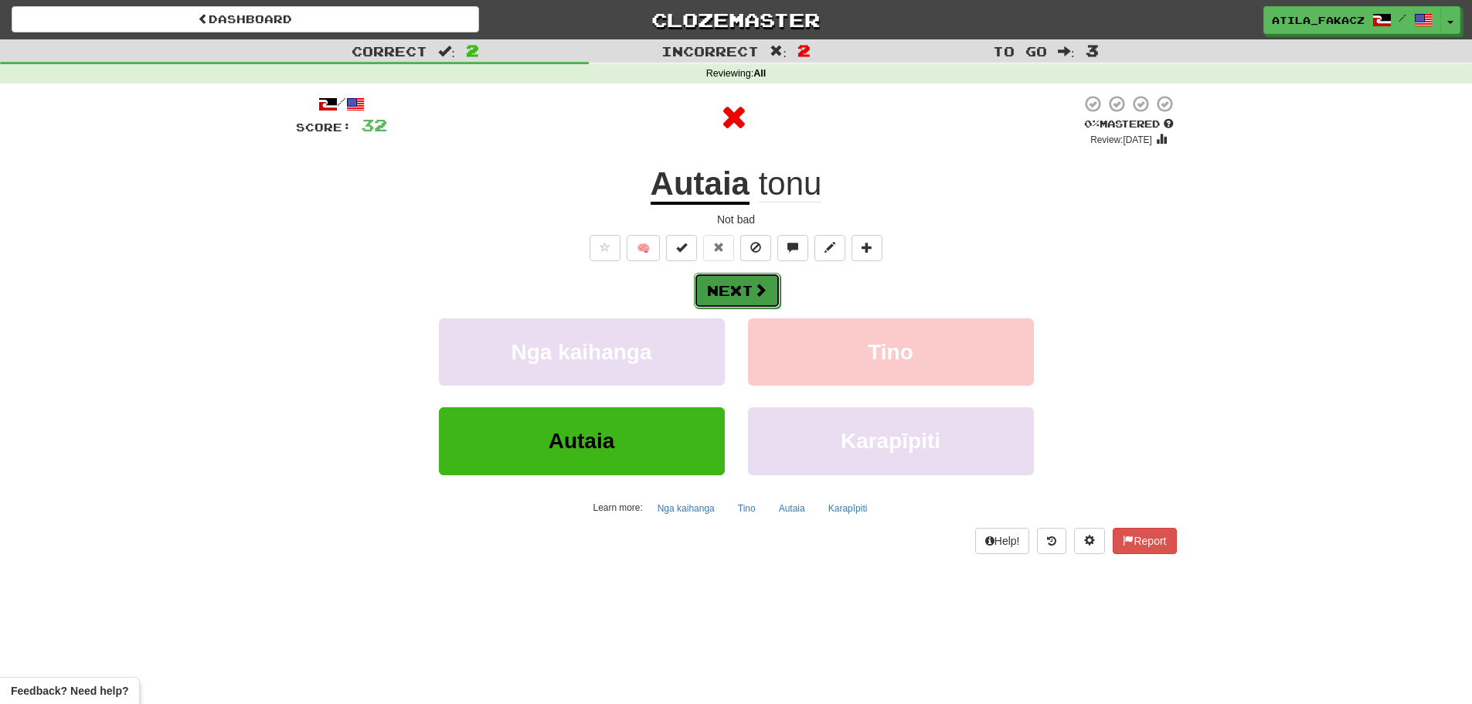
click at [742, 287] on button "Next" at bounding box center [737, 291] width 87 height 36
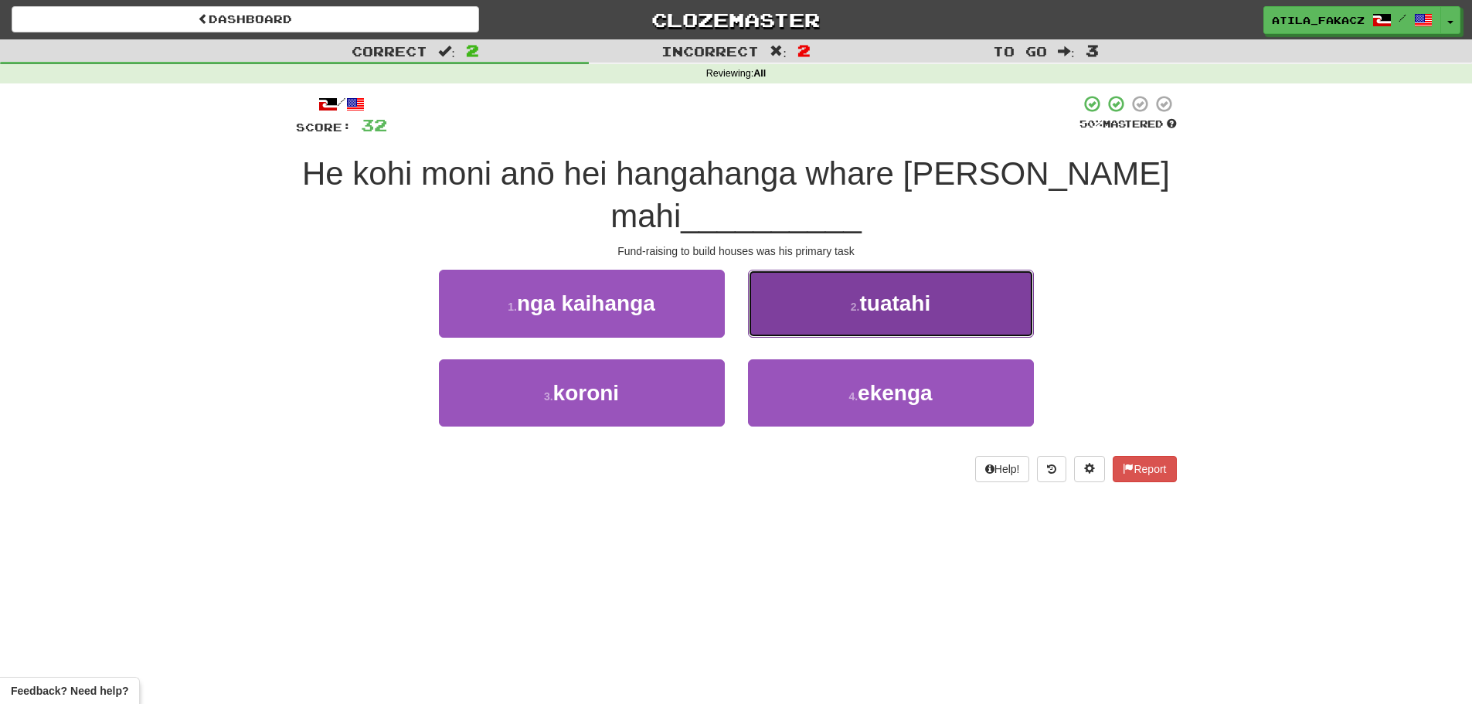
click at [808, 325] on button "2 . tuatahi" at bounding box center [891, 303] width 286 height 67
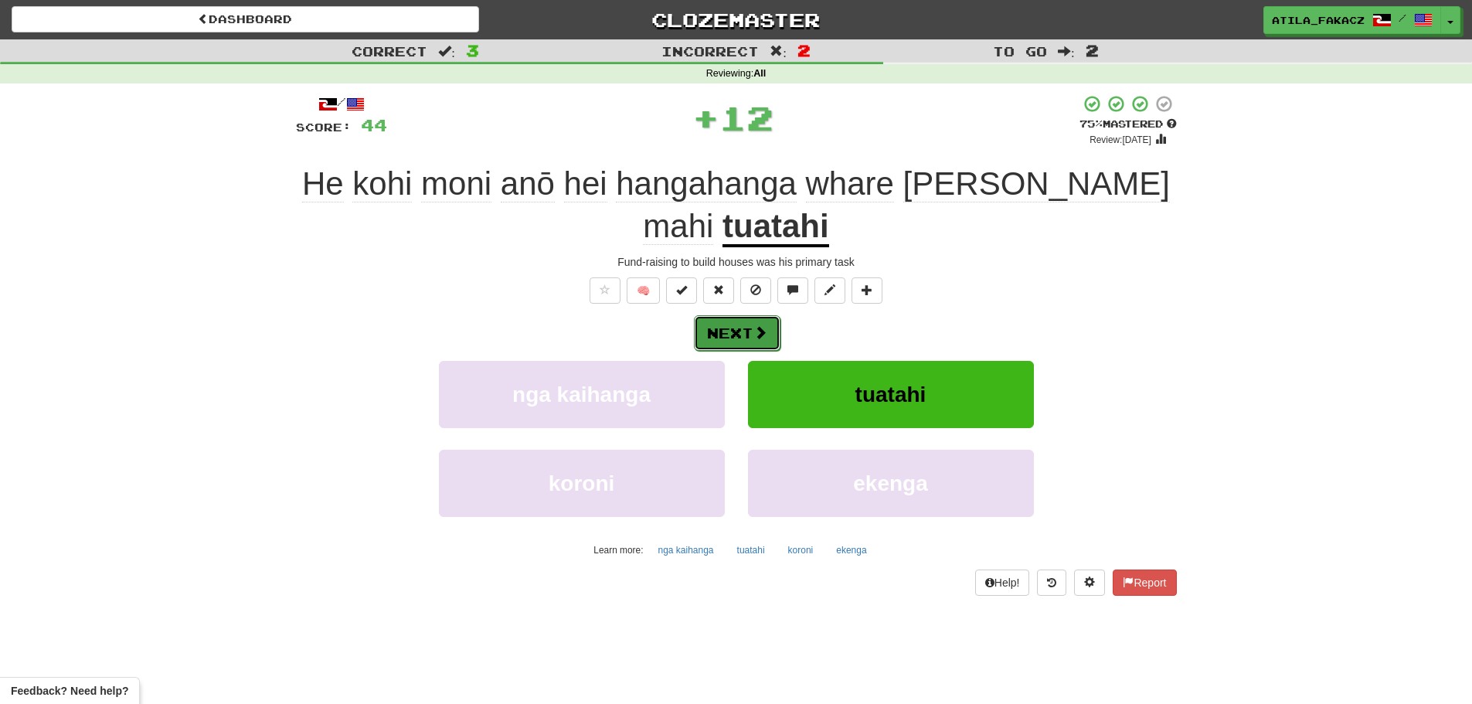
click at [745, 315] on button "Next" at bounding box center [737, 333] width 87 height 36
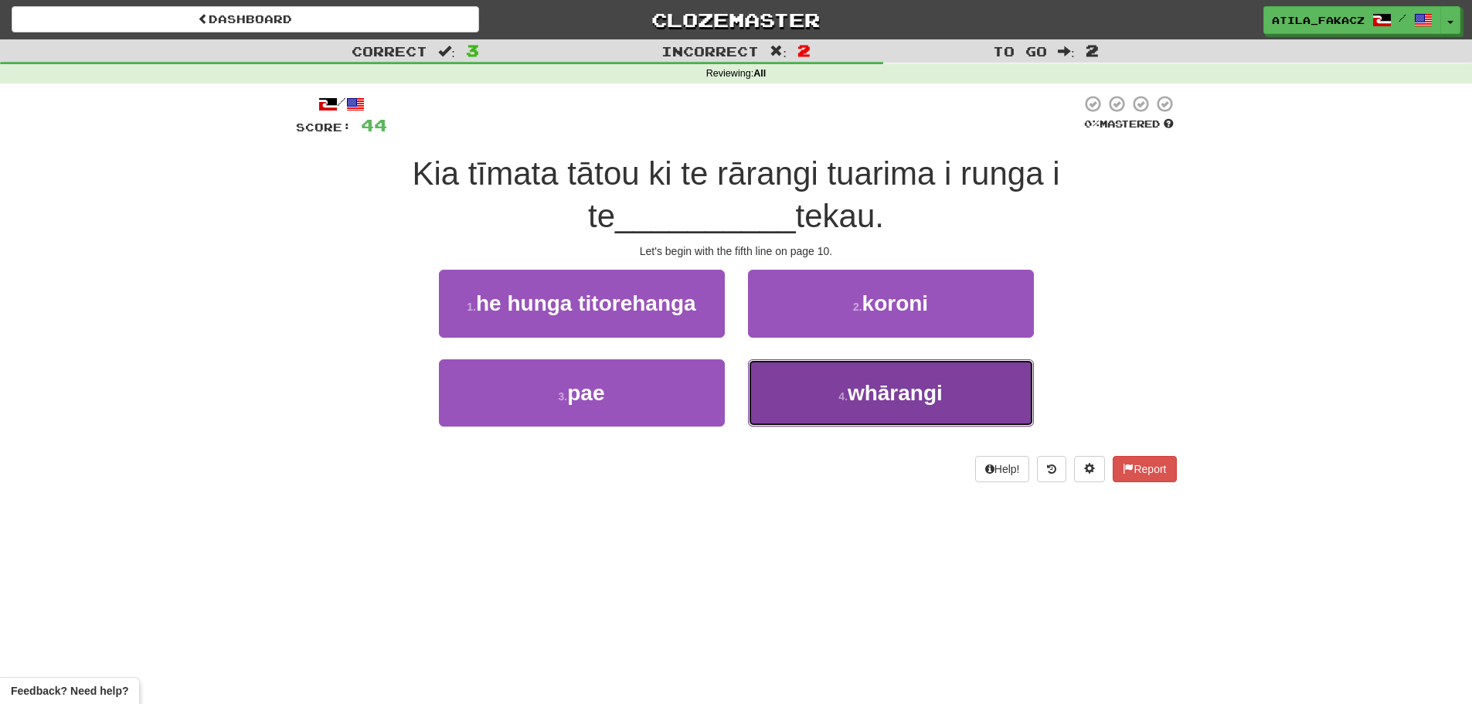
click at [803, 396] on button "4 . whārangi" at bounding box center [891, 392] width 286 height 67
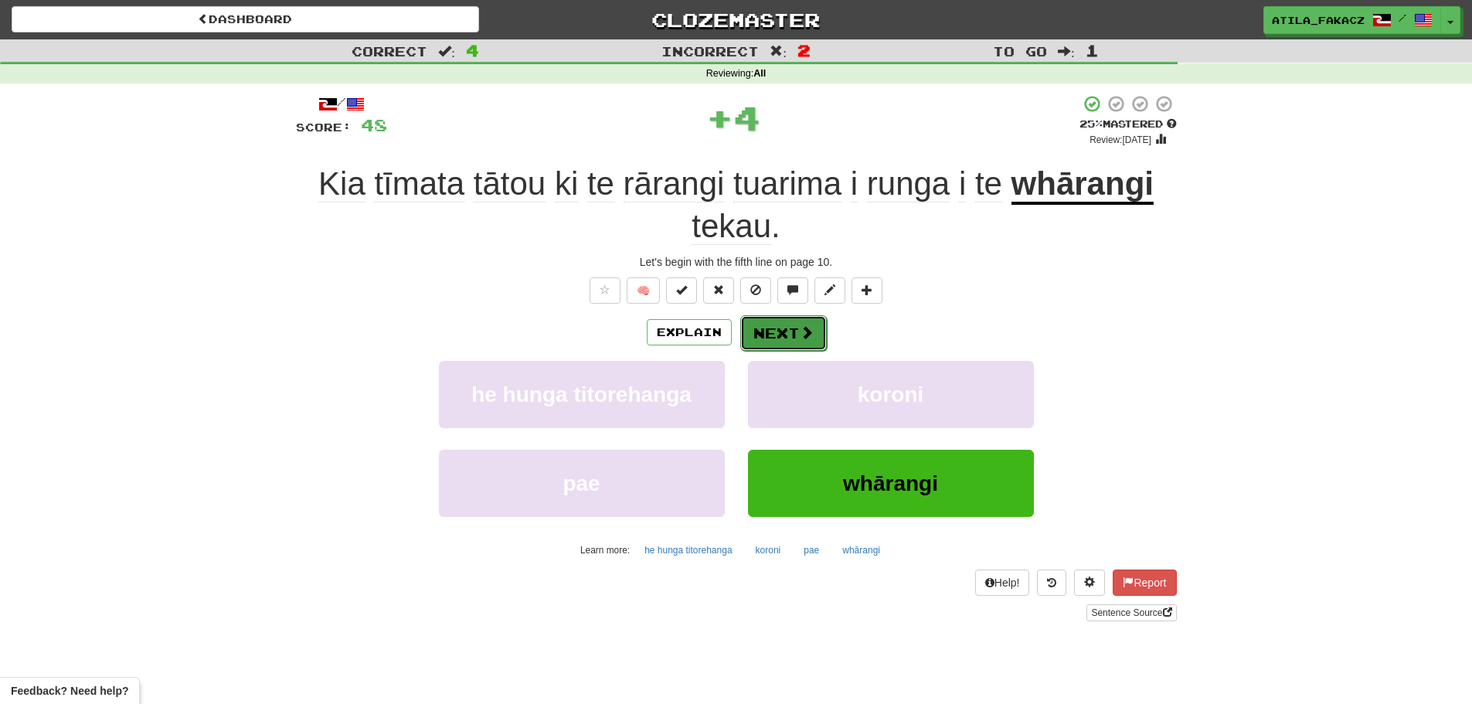
click at [758, 334] on button "Next" at bounding box center [783, 333] width 87 height 36
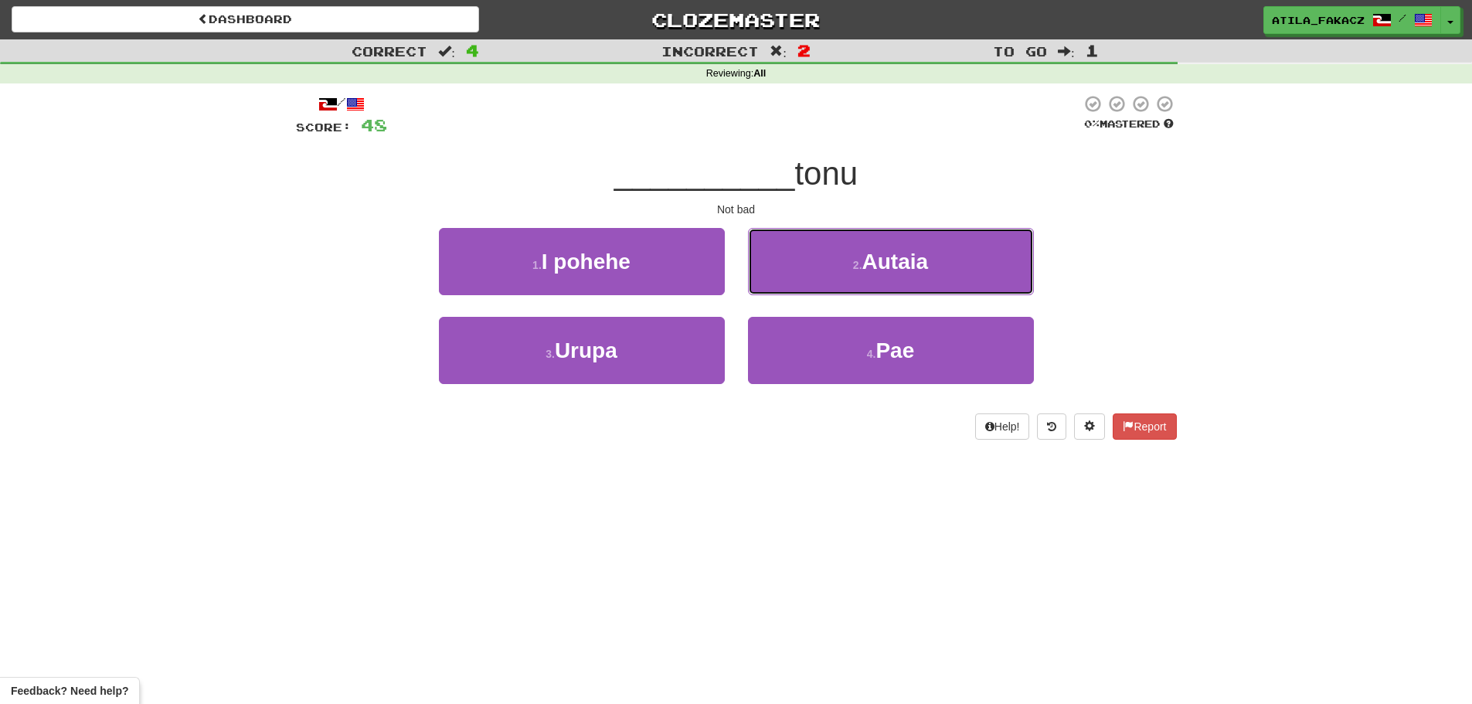
click at [800, 266] on button "2 . Autaia" at bounding box center [891, 261] width 286 height 67
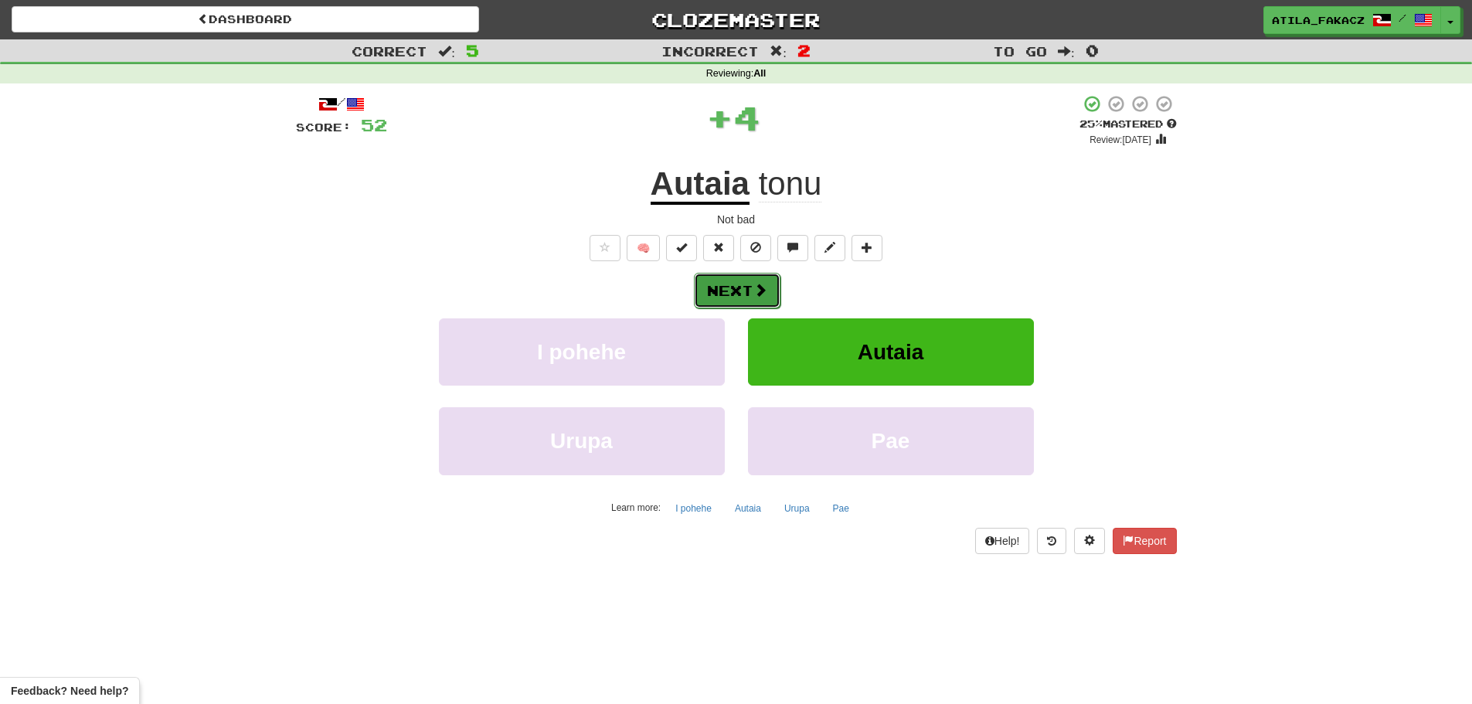
click at [771, 290] on button "Next" at bounding box center [737, 291] width 87 height 36
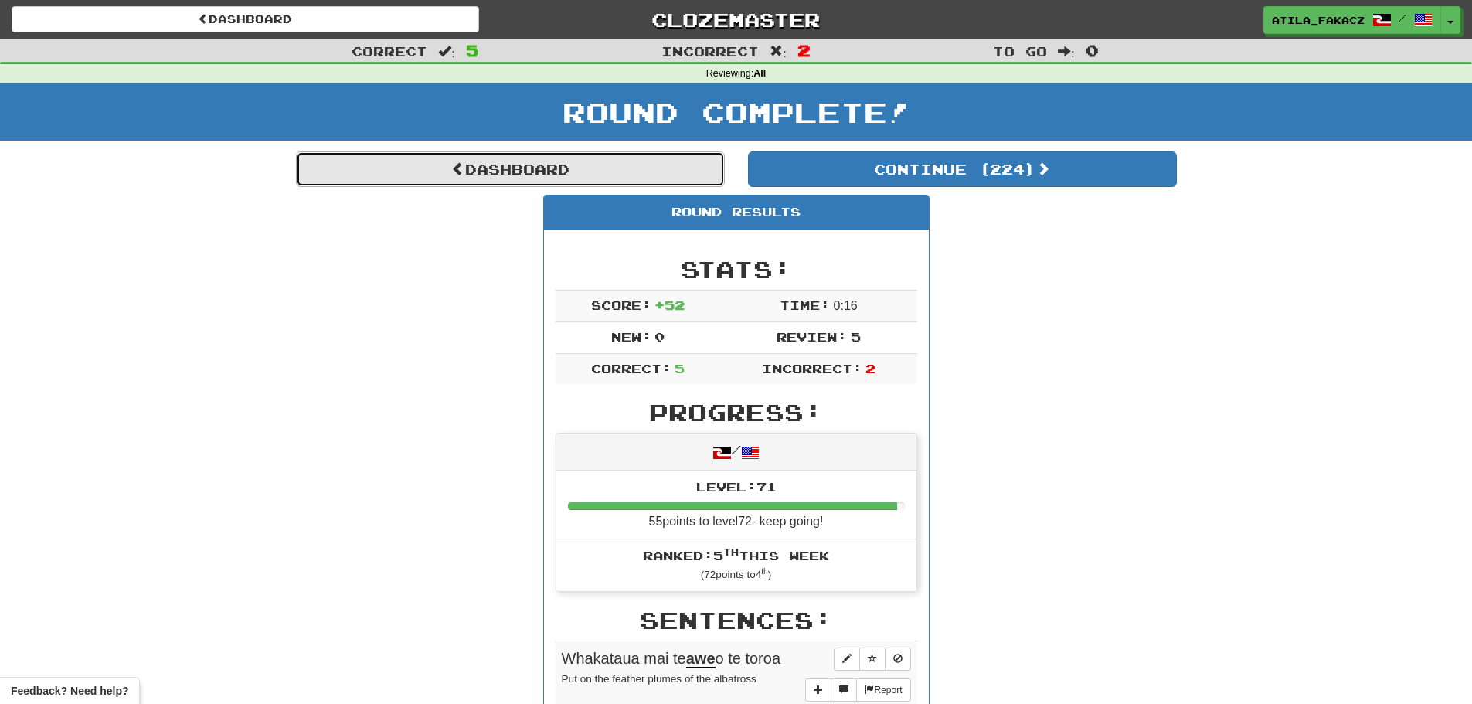
click at [531, 161] on link "Dashboard" at bounding box center [510, 169] width 429 height 36
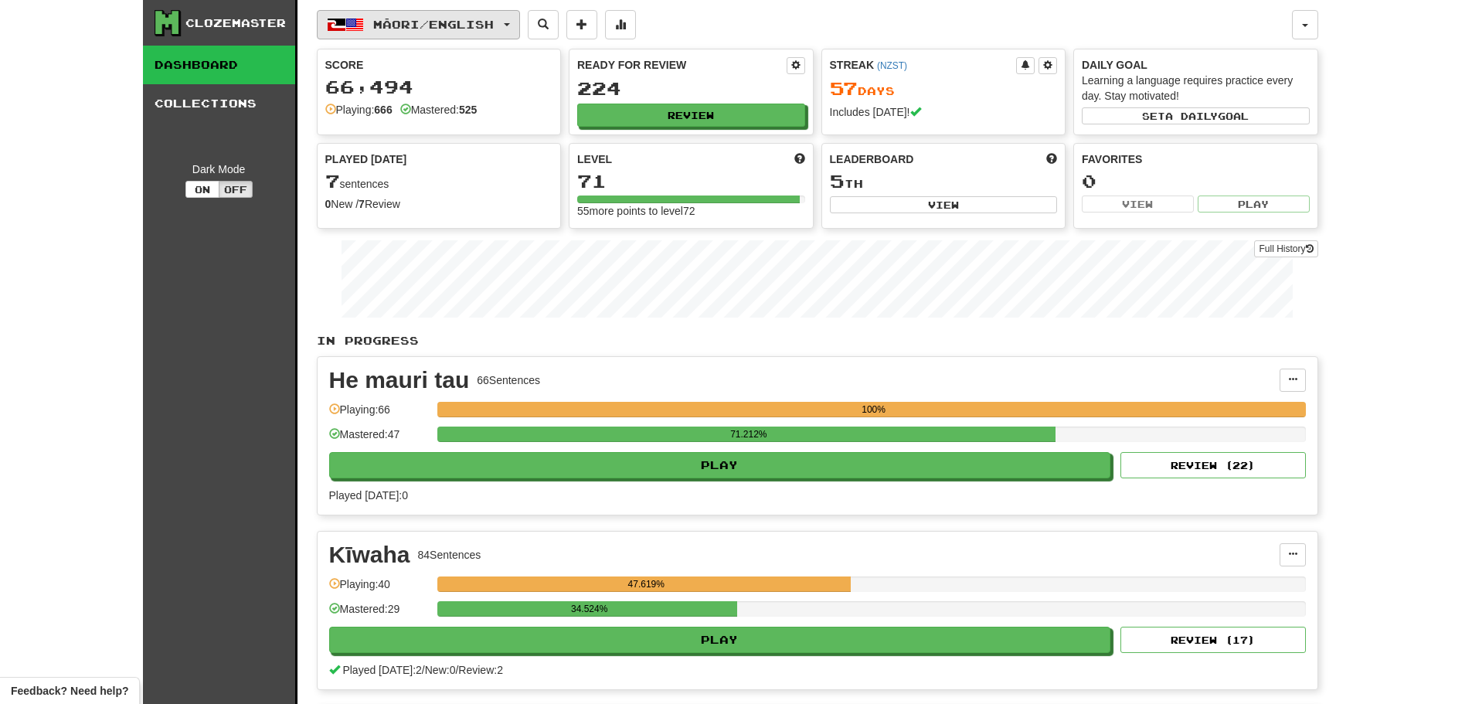
click at [416, 26] on span "Māori / English" at bounding box center [433, 24] width 121 height 13
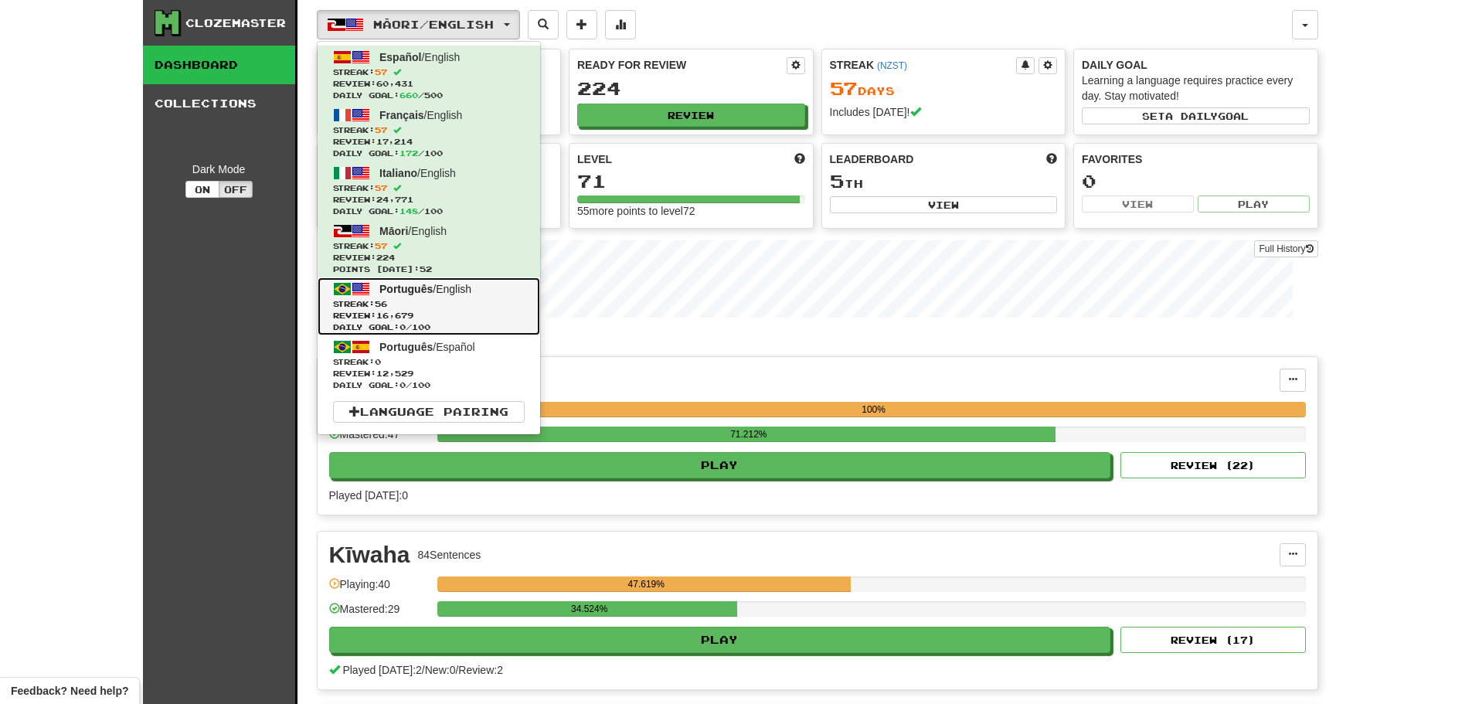
click at [420, 304] on span "Streak: 56" at bounding box center [429, 304] width 192 height 12
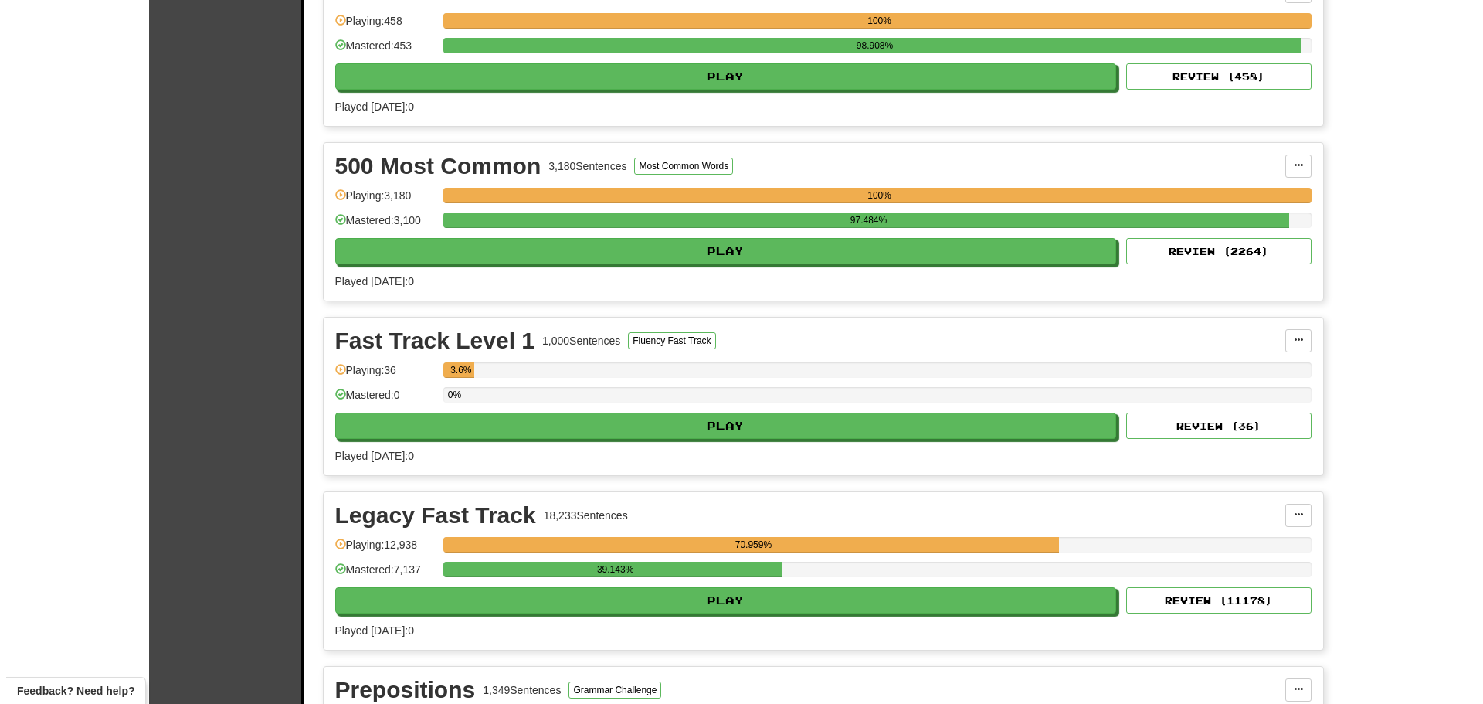
scroll to position [695, 0]
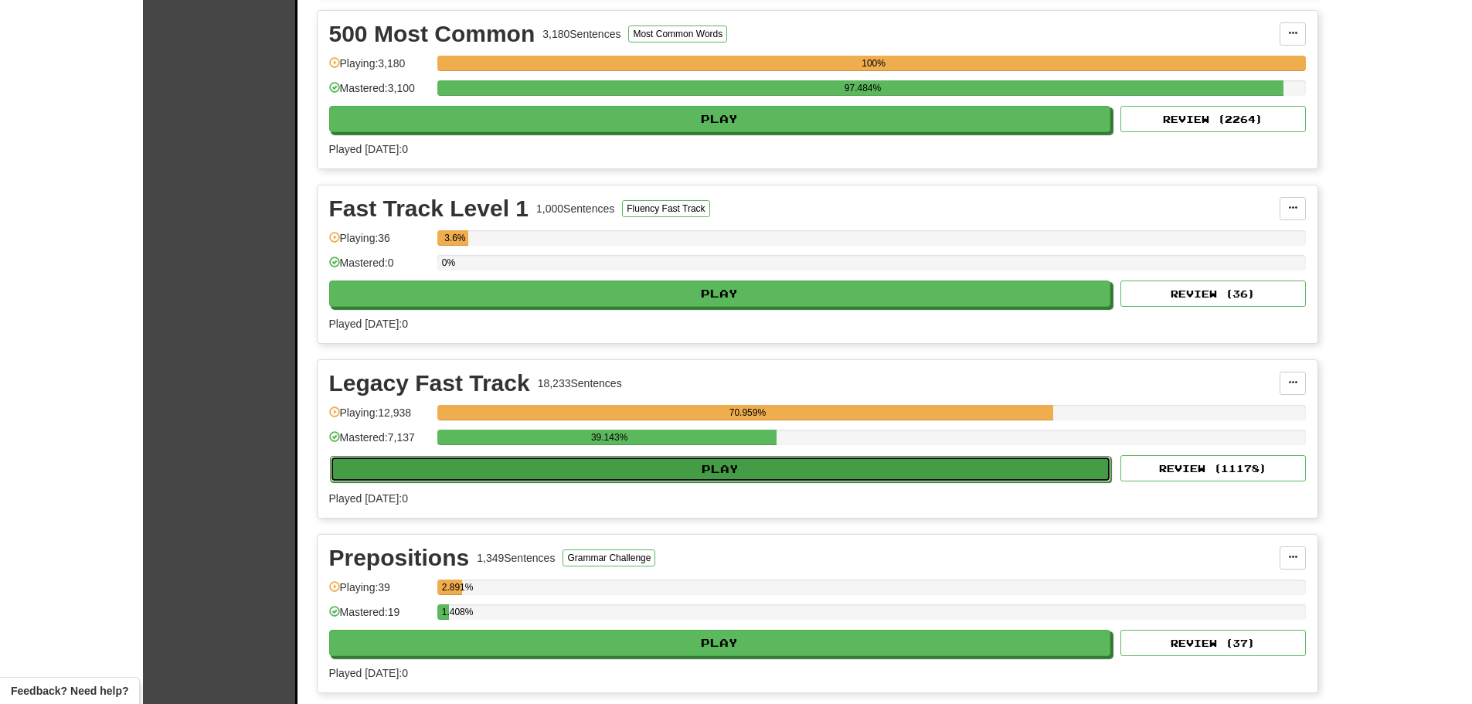
click at [735, 466] on button "Play" at bounding box center [721, 469] width 782 height 26
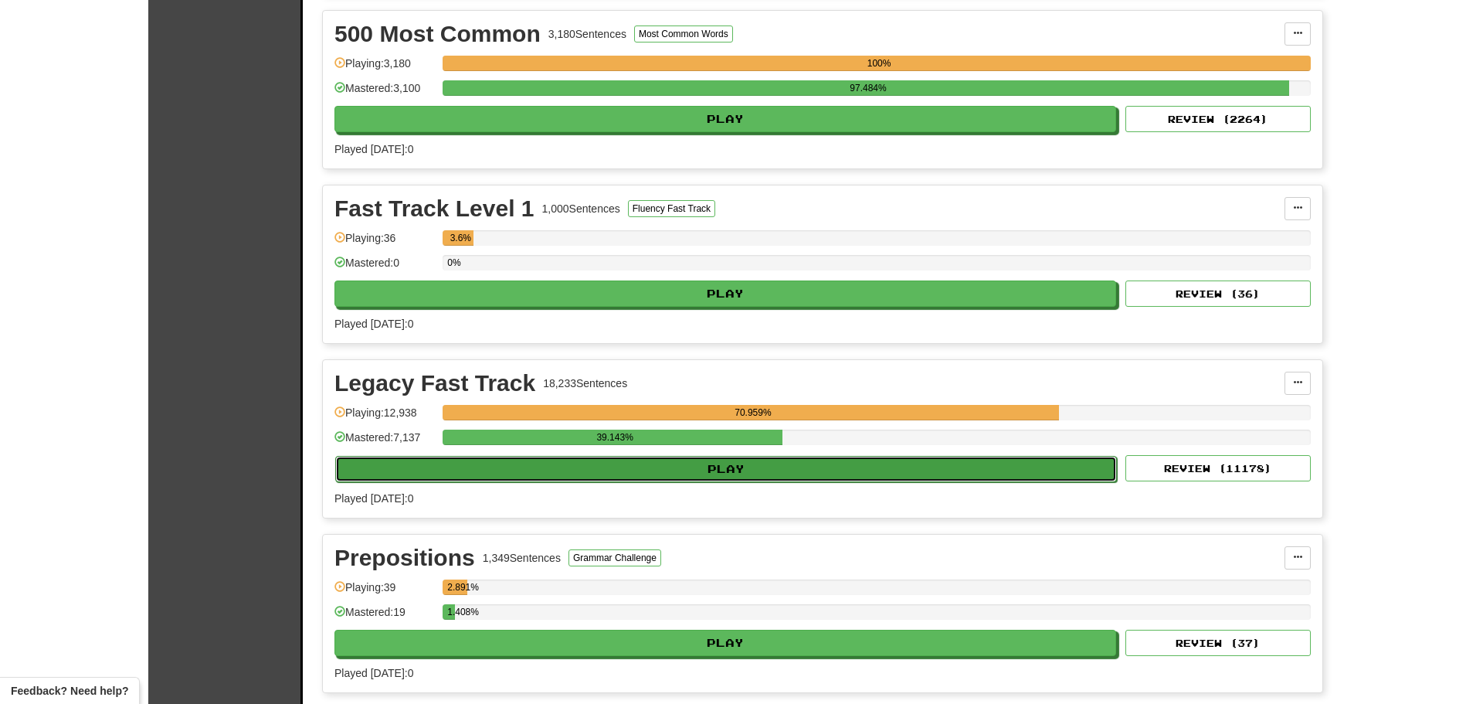
select select "********"
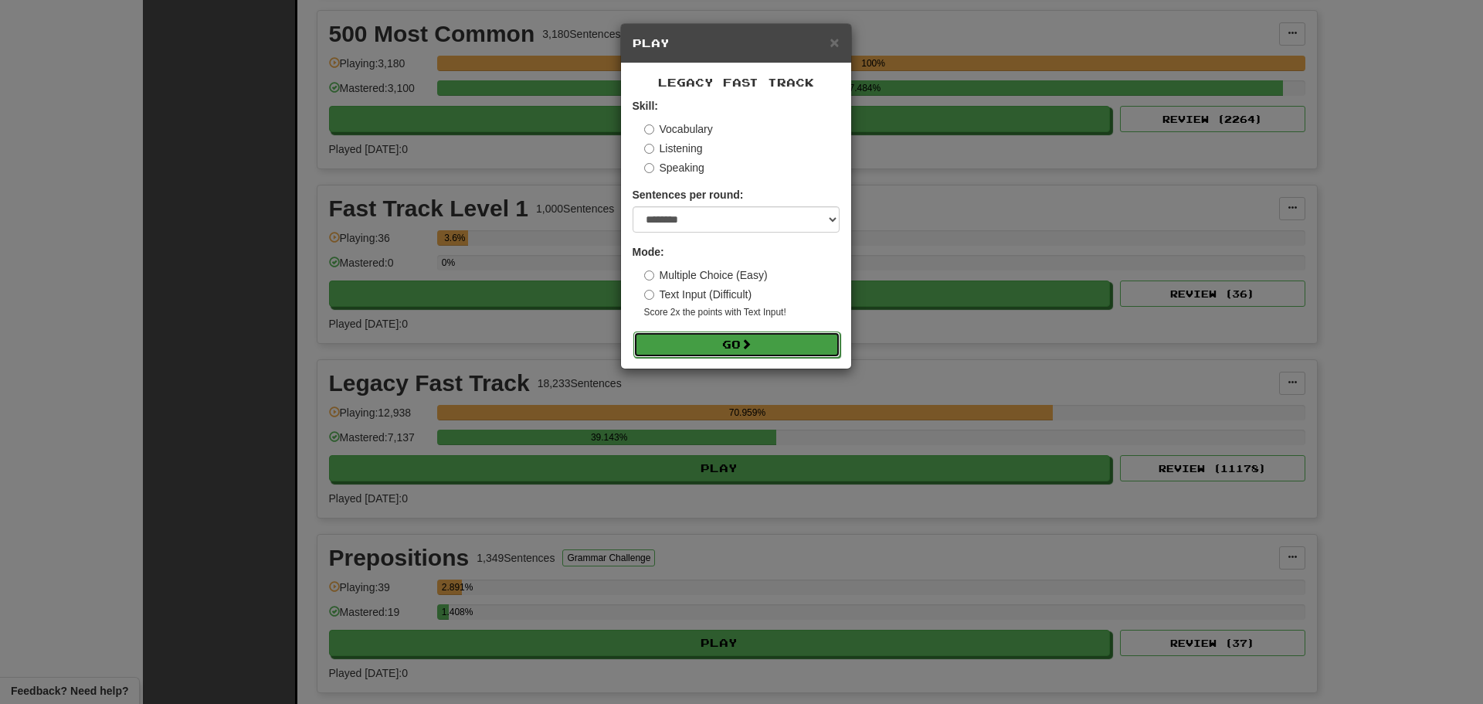
click at [740, 341] on button "Go" at bounding box center [736, 344] width 207 height 26
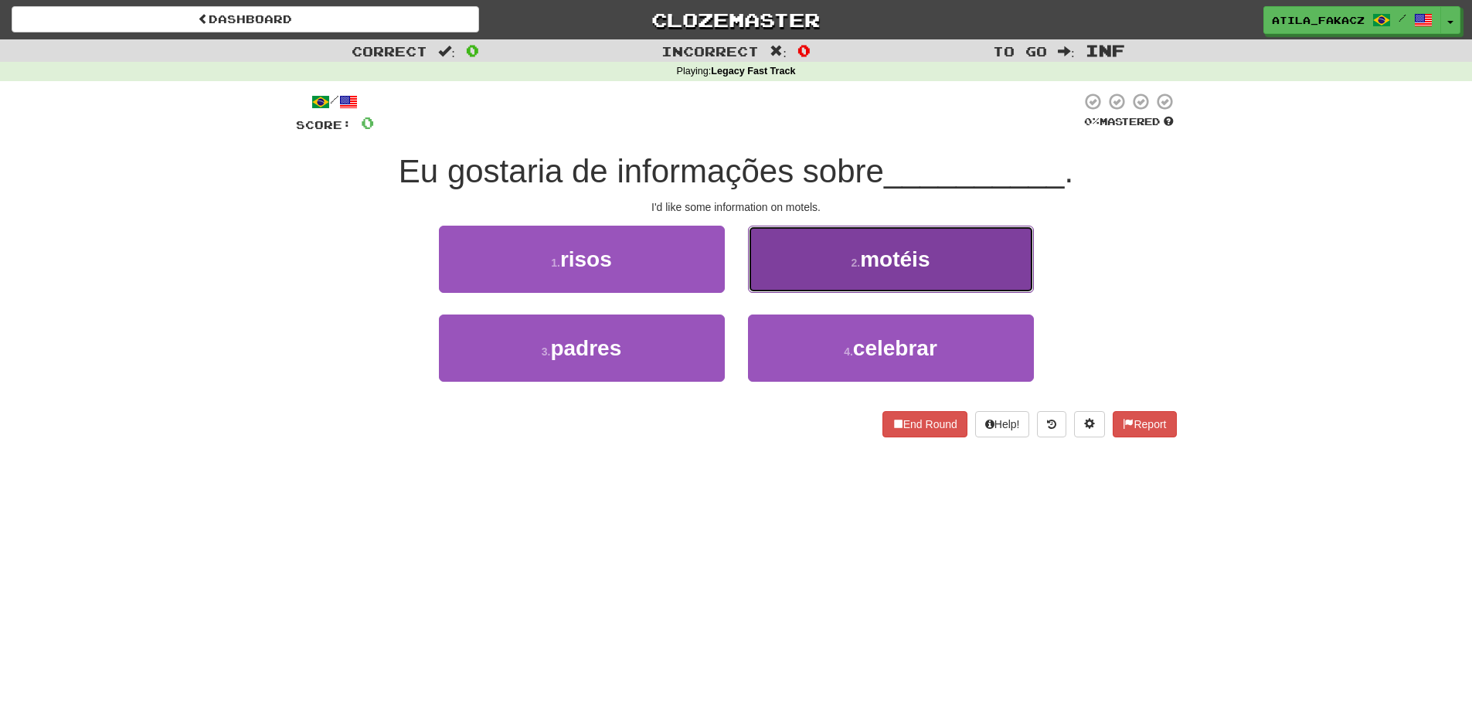
click at [810, 267] on button "2 . motéis" at bounding box center [891, 259] width 286 height 67
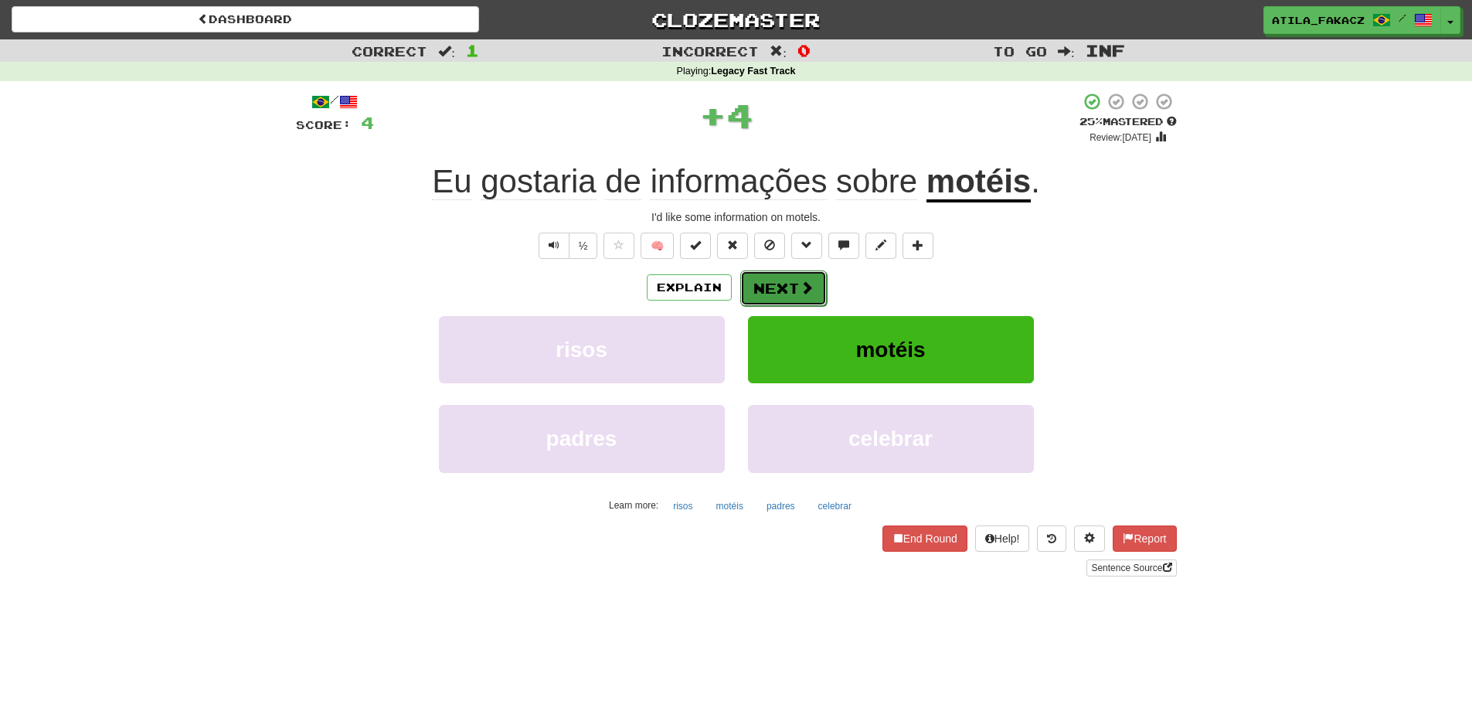
click at [794, 280] on button "Next" at bounding box center [783, 288] width 87 height 36
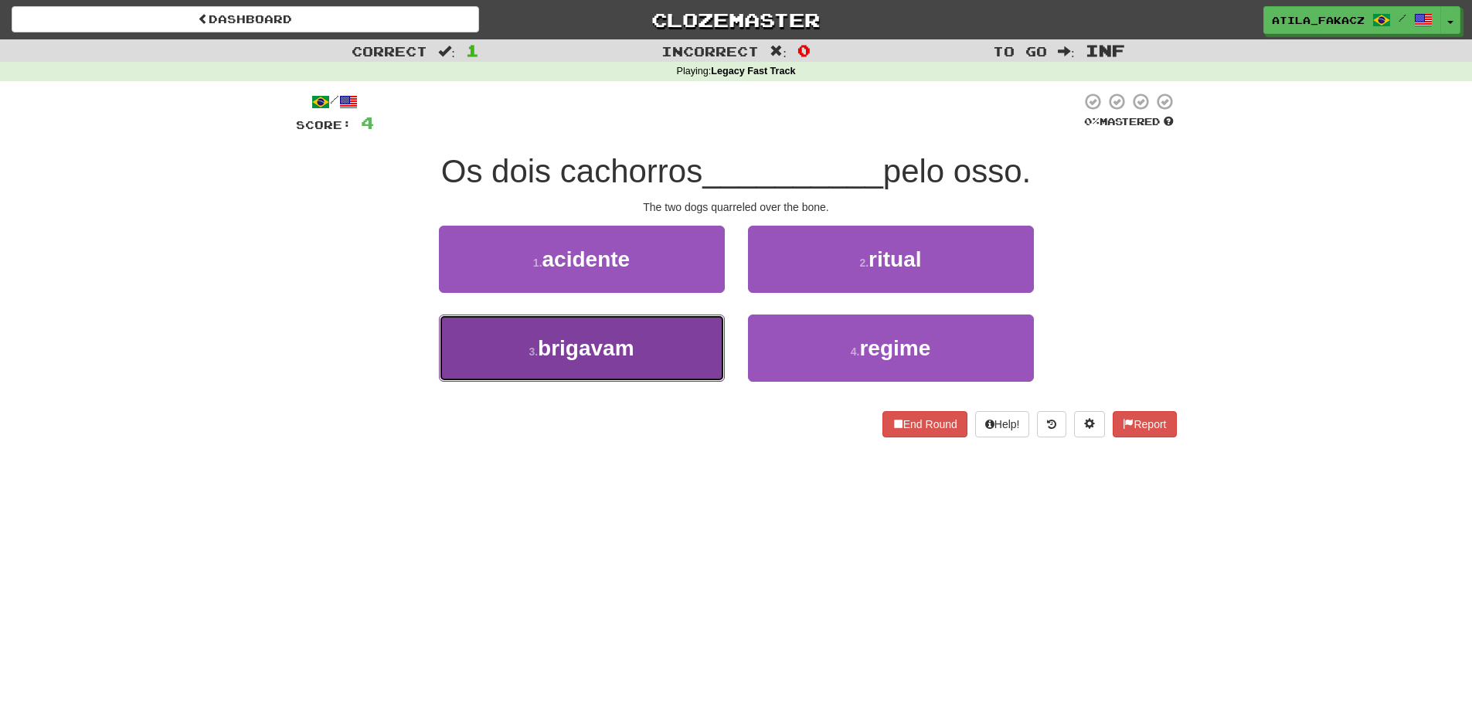
drag, startPoint x: 634, startPoint y: 375, endPoint x: 730, endPoint y: 319, distance: 110.8
click at [634, 374] on button "3 . brigavam" at bounding box center [582, 347] width 286 height 67
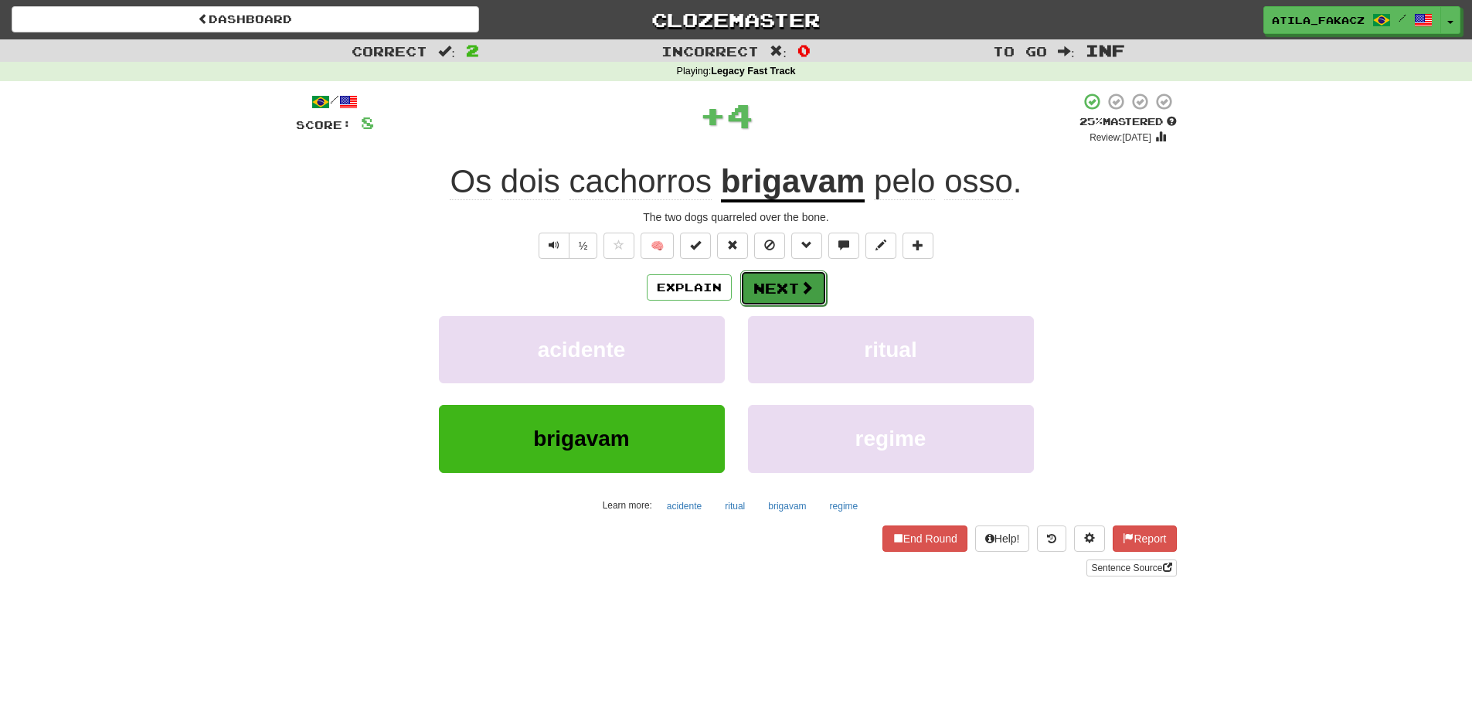
click at [803, 285] on span at bounding box center [807, 287] width 14 height 14
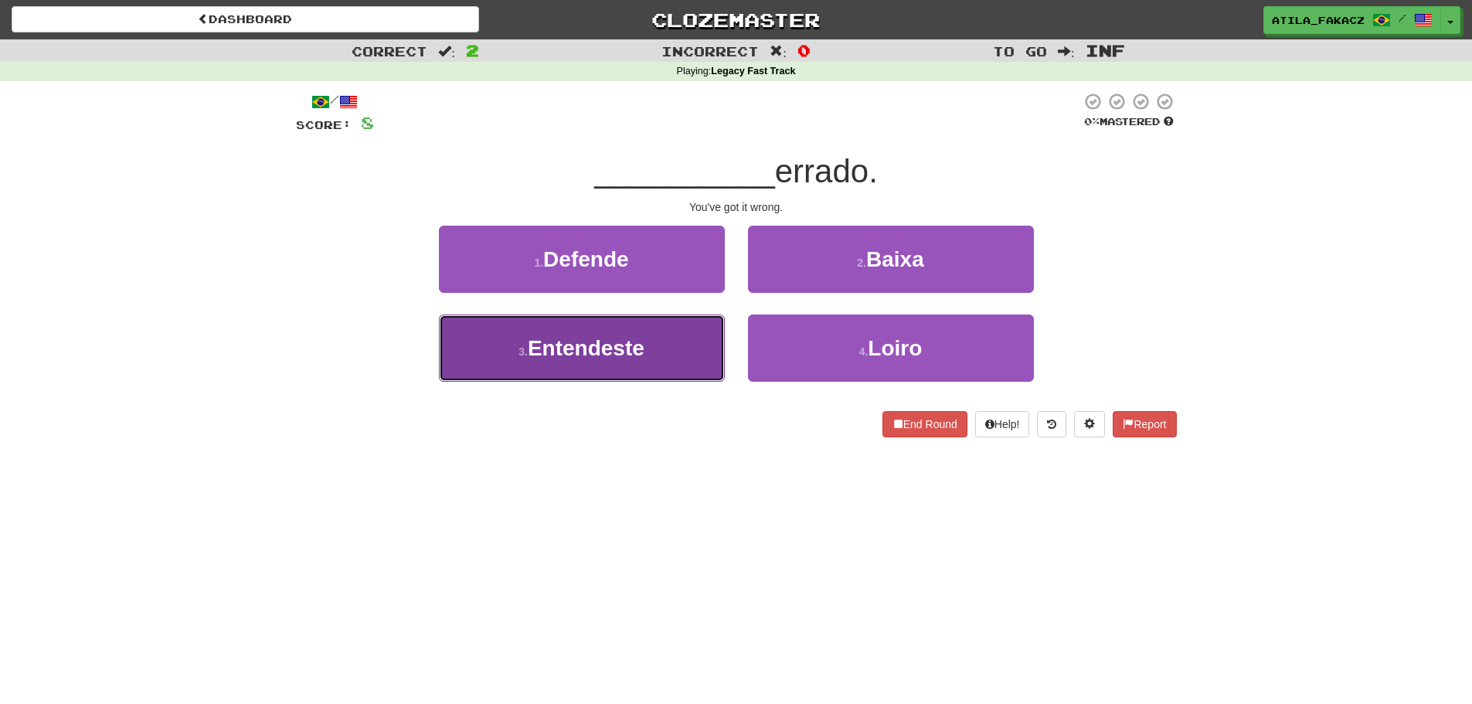
click at [664, 365] on button "3 . Entendeste" at bounding box center [582, 347] width 286 height 67
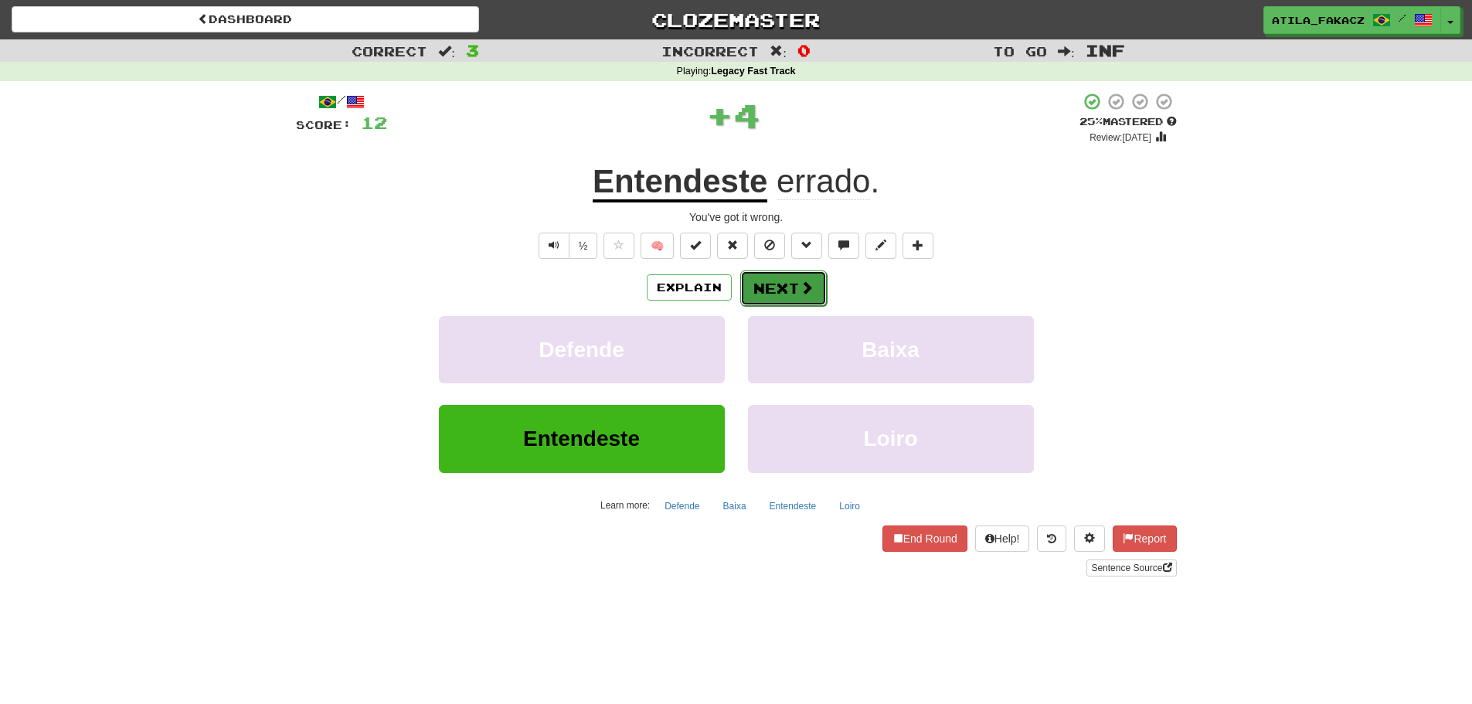
click at [776, 290] on button "Next" at bounding box center [783, 288] width 87 height 36
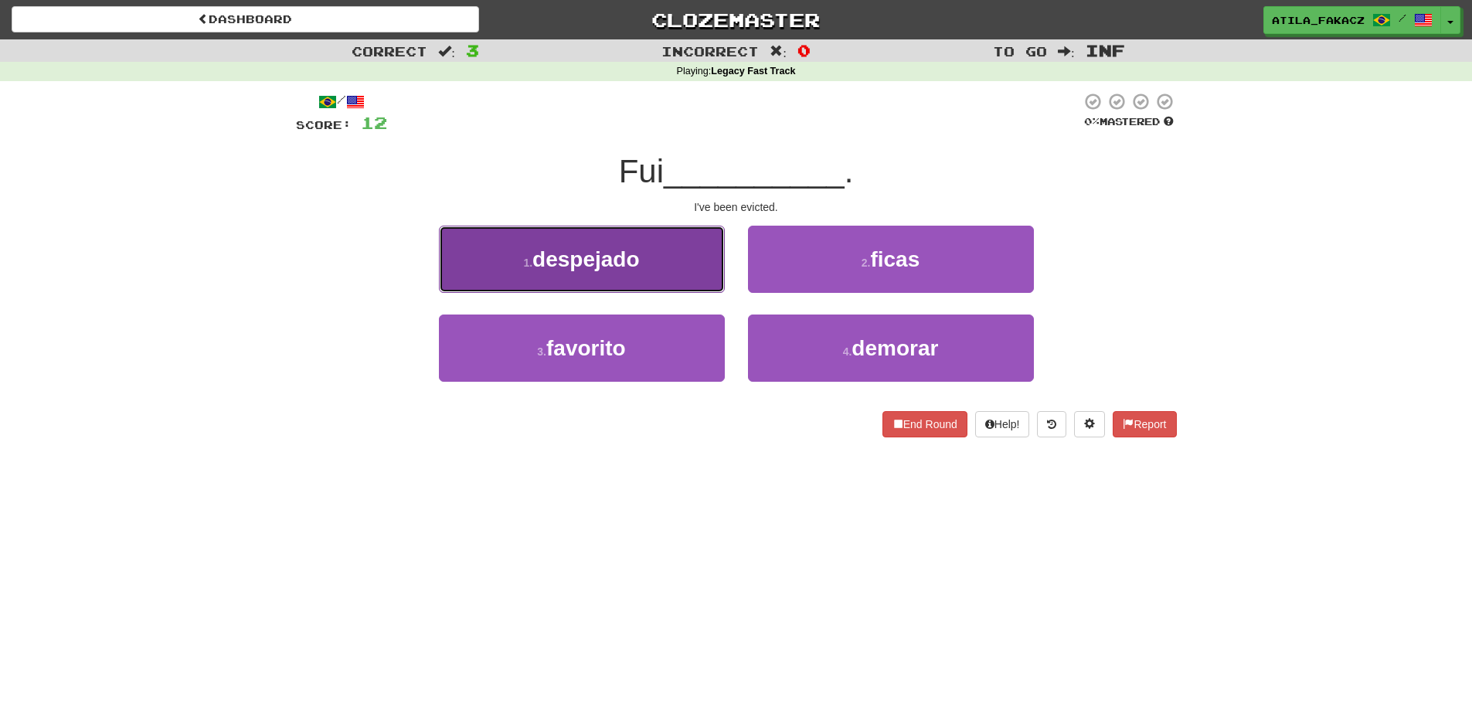
click at [693, 269] on button "1 . despejado" at bounding box center [582, 259] width 286 height 67
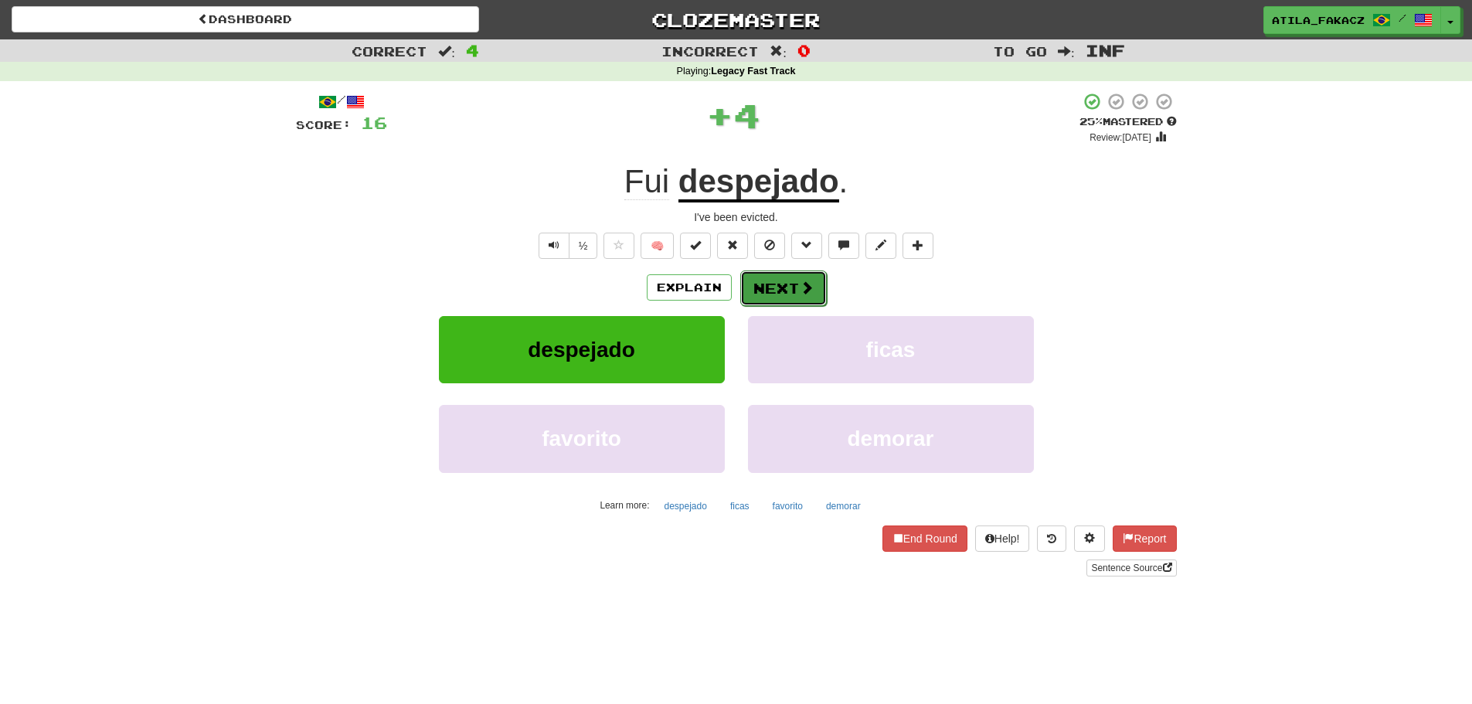
click at [781, 284] on button "Next" at bounding box center [783, 288] width 87 height 36
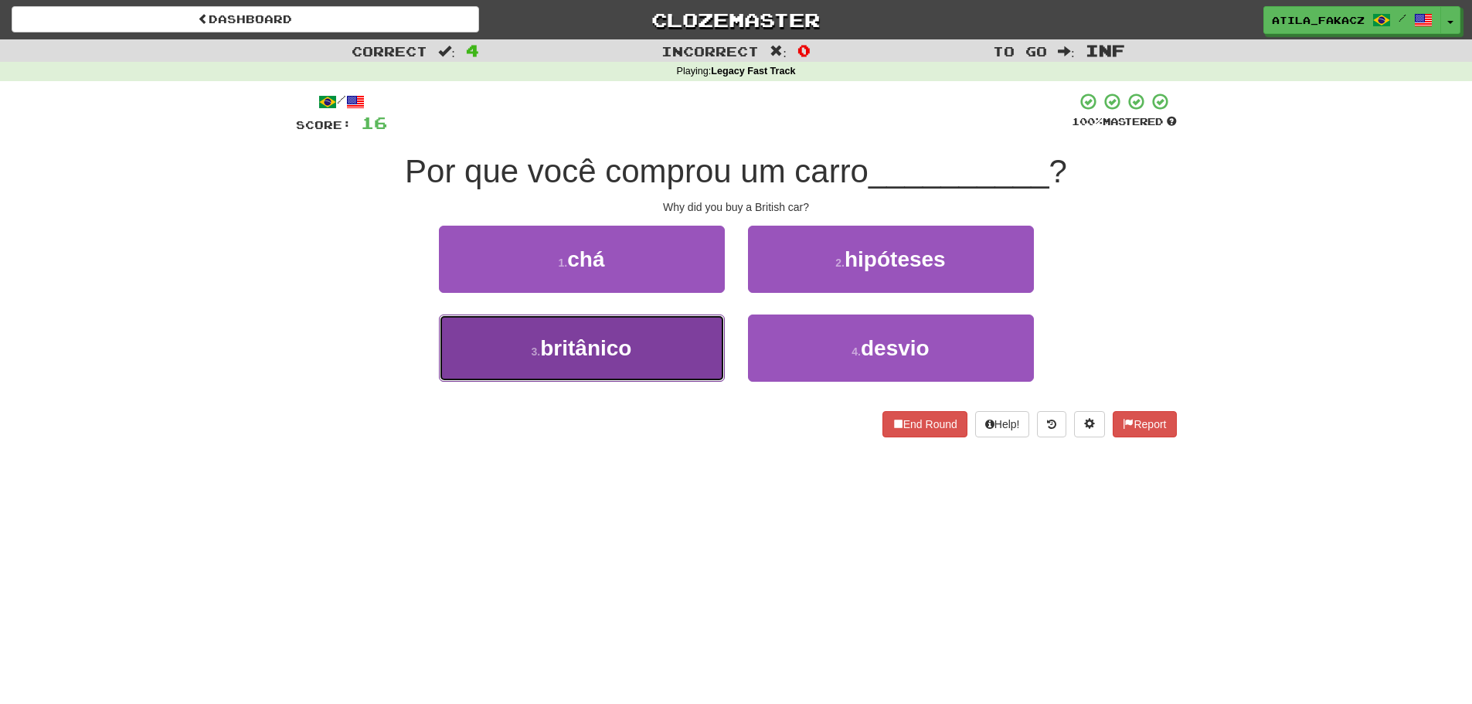
click at [683, 350] on button "3 . britânico" at bounding box center [582, 347] width 286 height 67
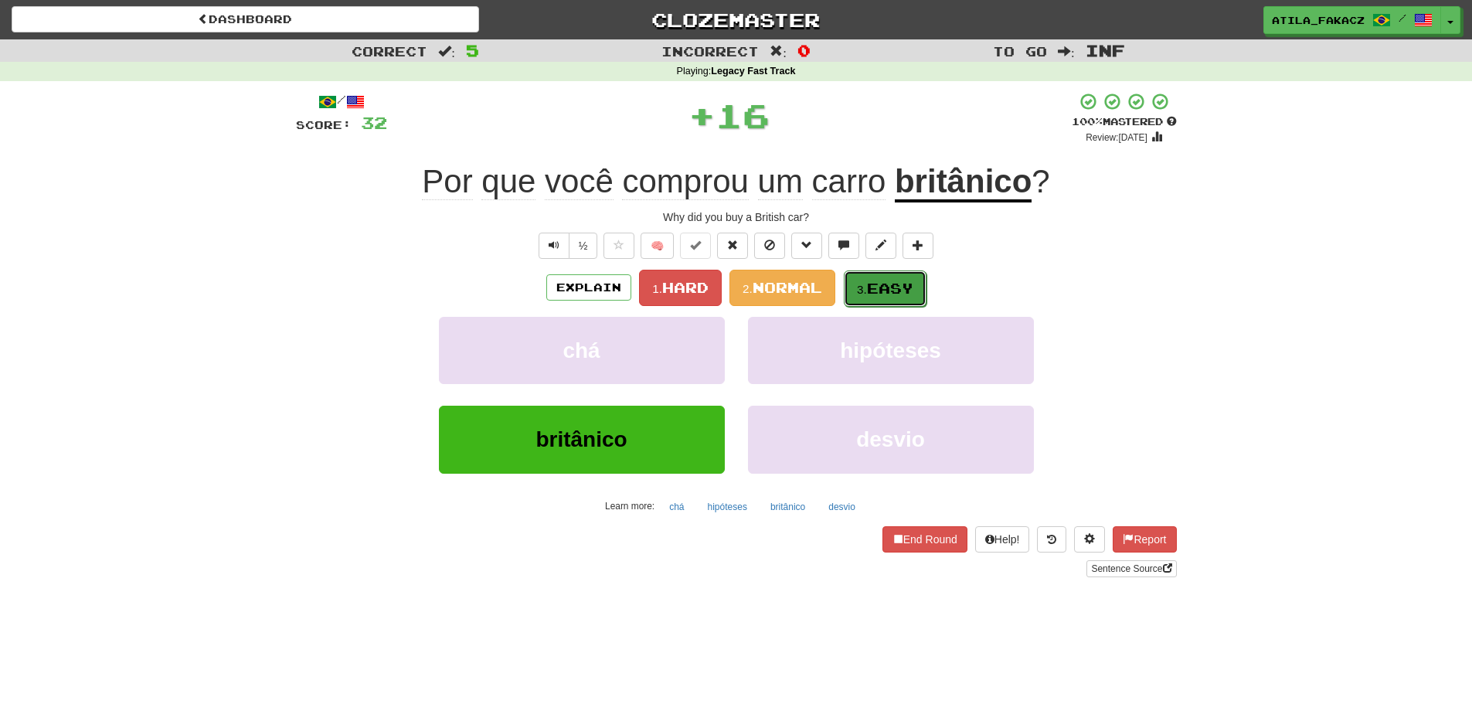
click at [871, 270] on button "3. Easy" at bounding box center [885, 288] width 83 height 36
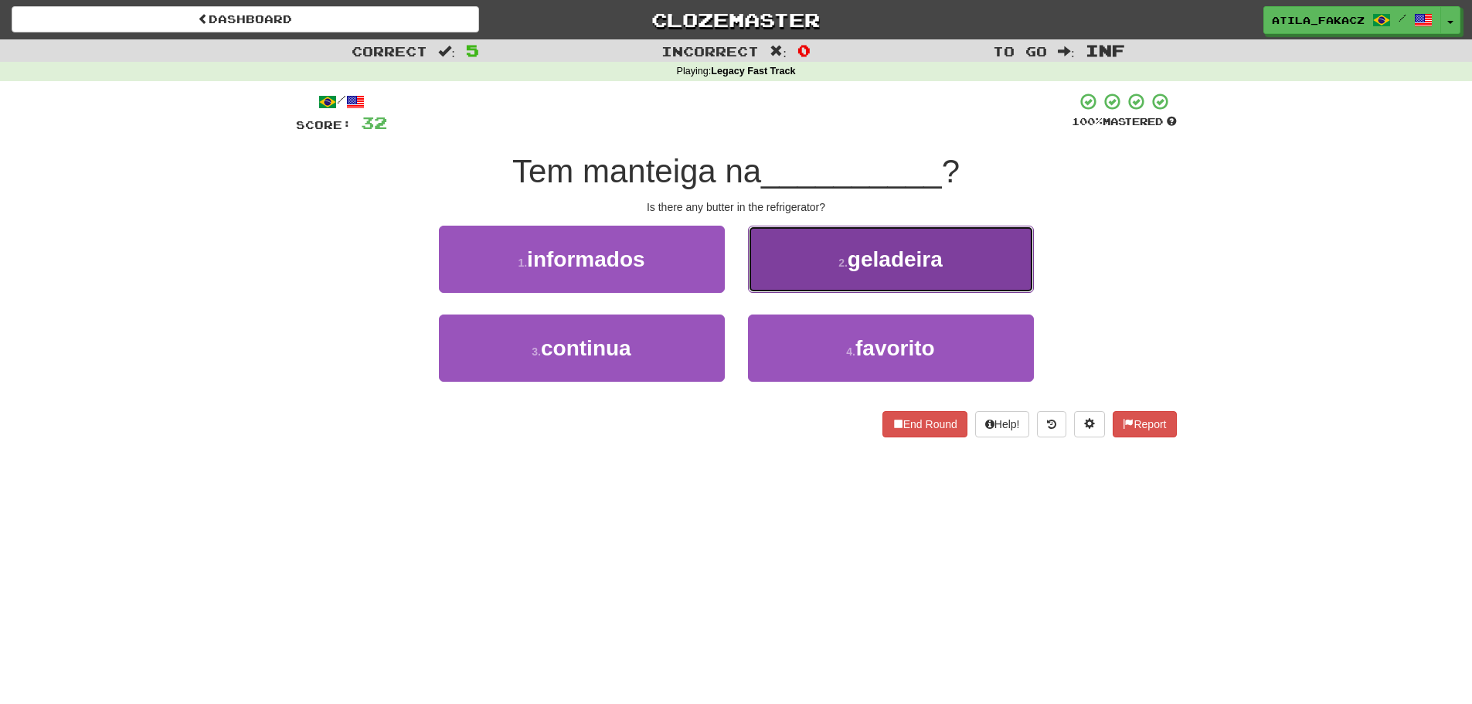
click at [837, 271] on button "2 . geladeira" at bounding box center [891, 259] width 286 height 67
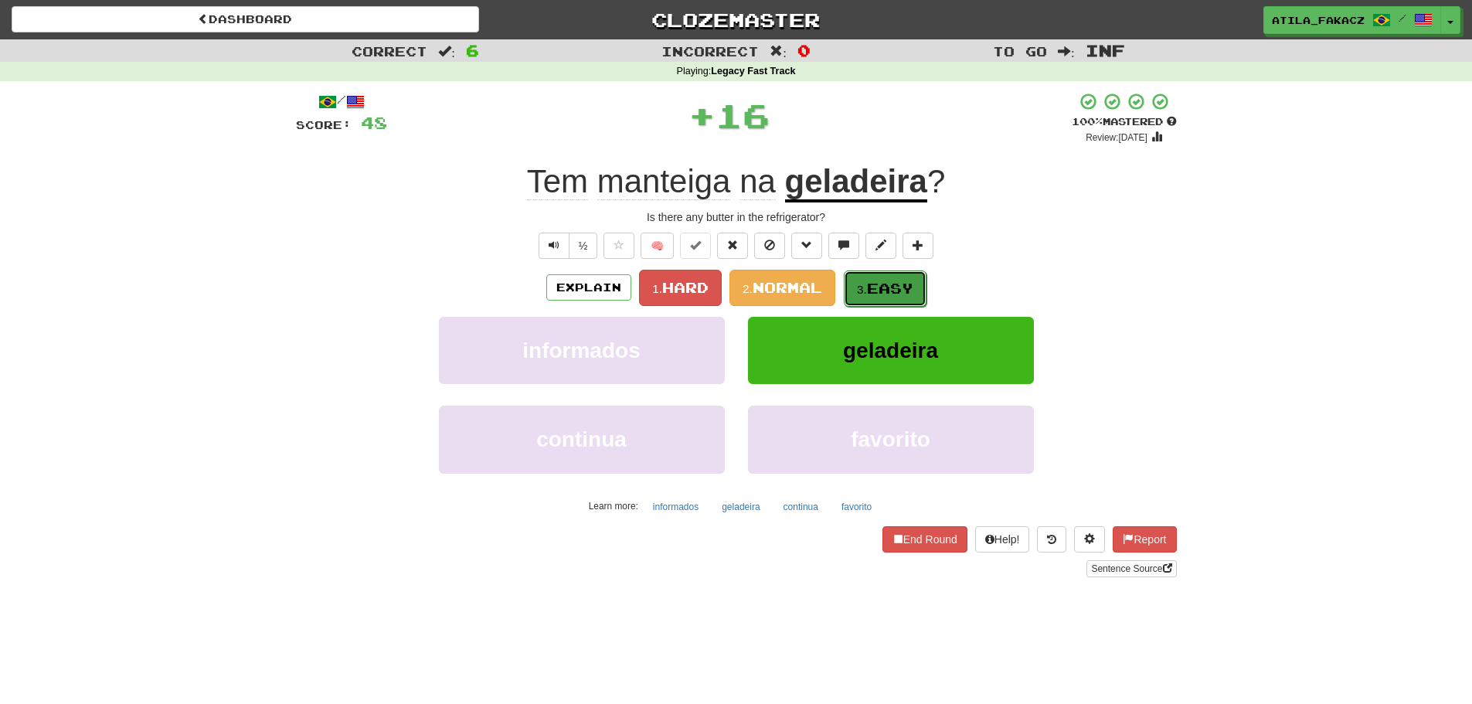
click at [866, 283] on small "3." at bounding box center [862, 289] width 10 height 13
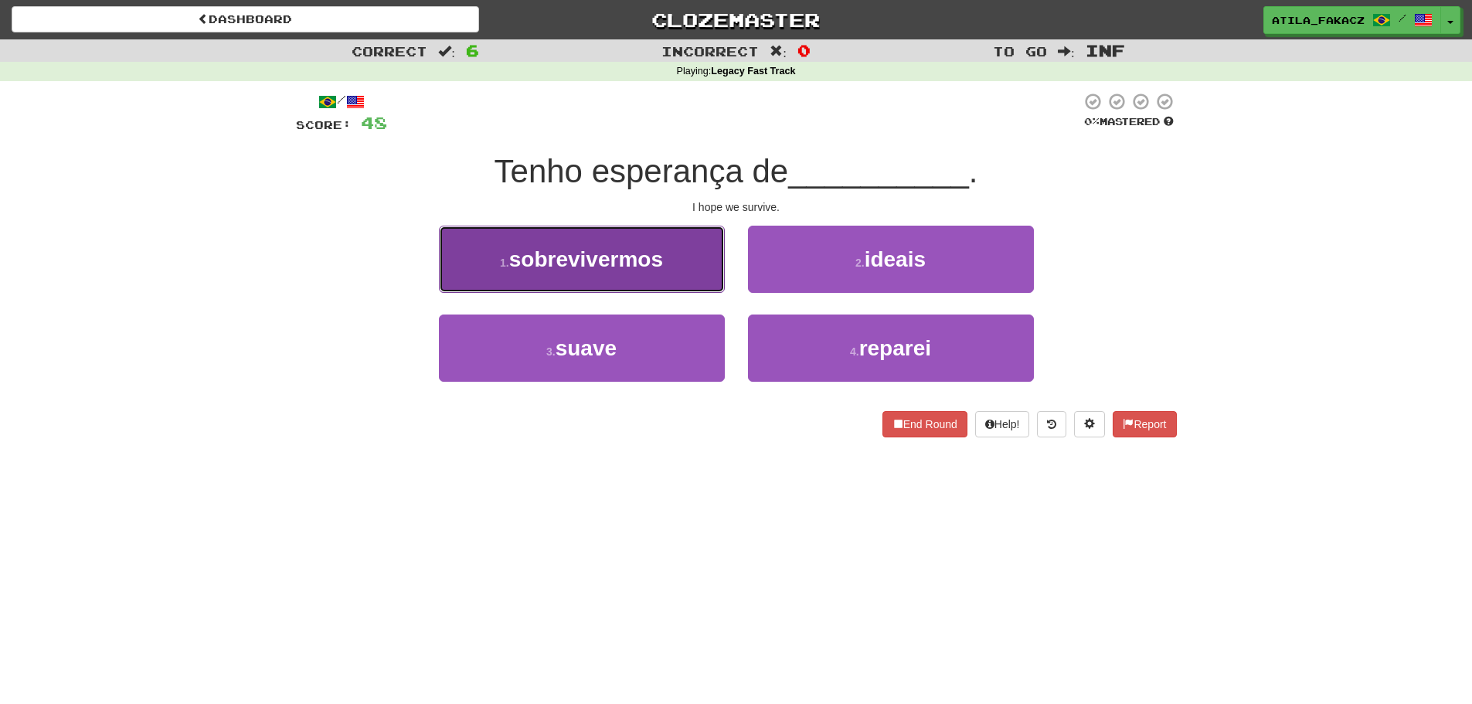
click at [682, 274] on button "1 . sobrevivermos" at bounding box center [582, 259] width 286 height 67
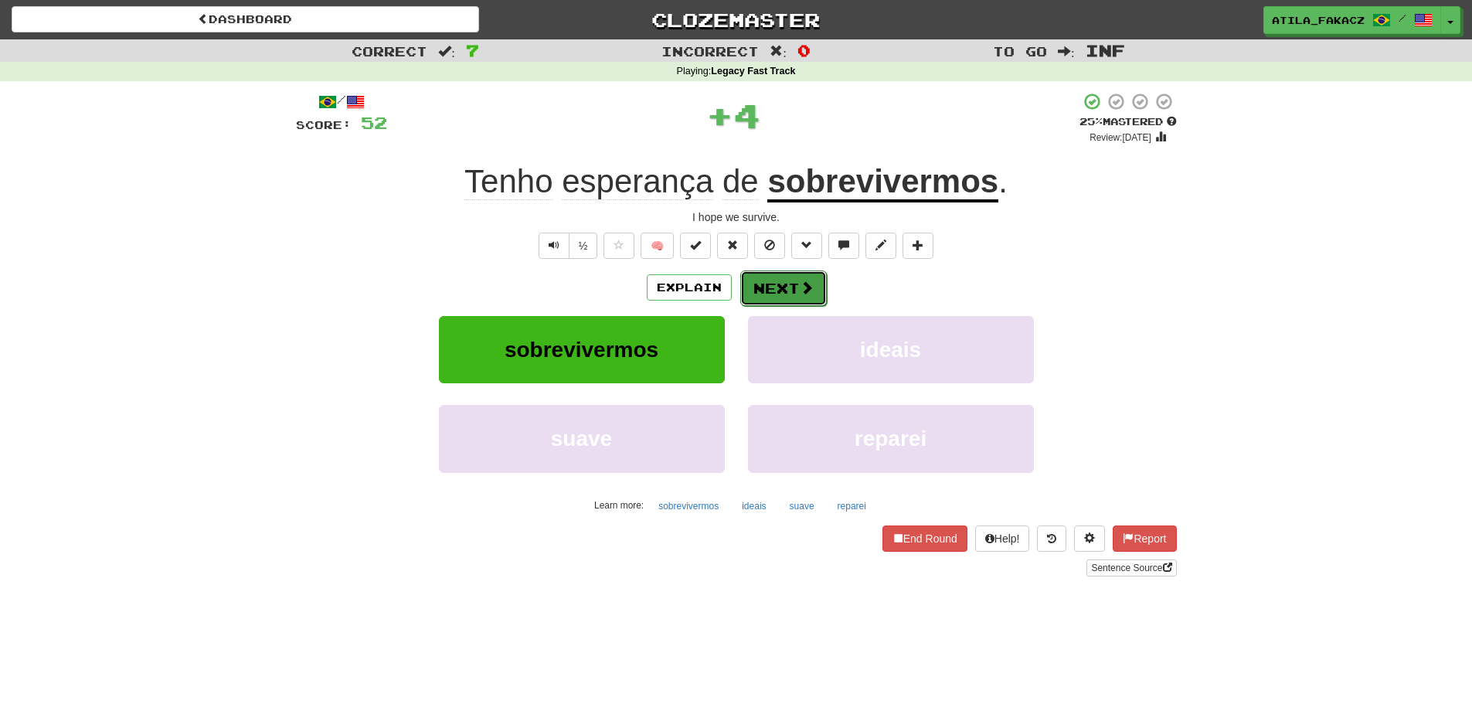
click at [813, 292] on button "Next" at bounding box center [783, 288] width 87 height 36
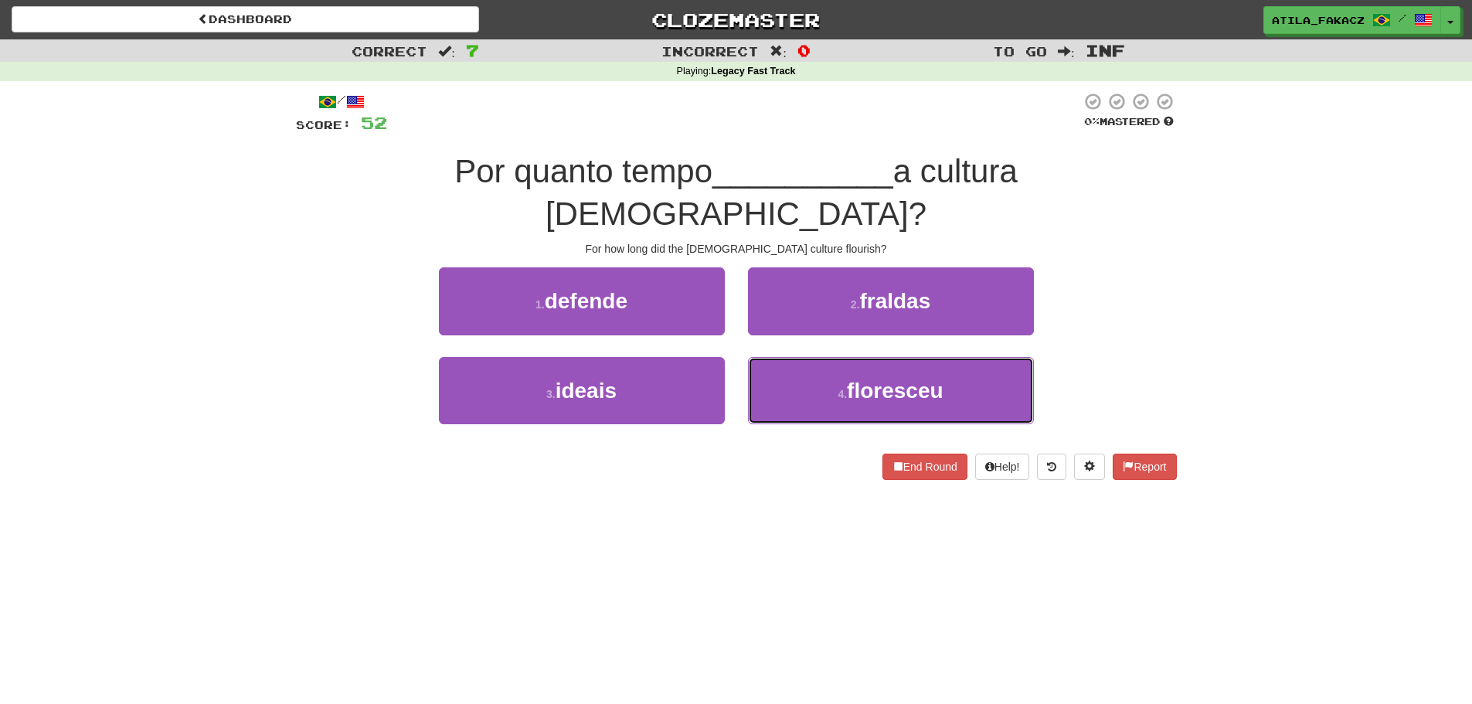
drag, startPoint x: 800, startPoint y: 344, endPoint x: 807, endPoint y: 307, distance: 37.7
click at [803, 357] on button "4 . floresceu" at bounding box center [891, 390] width 286 height 67
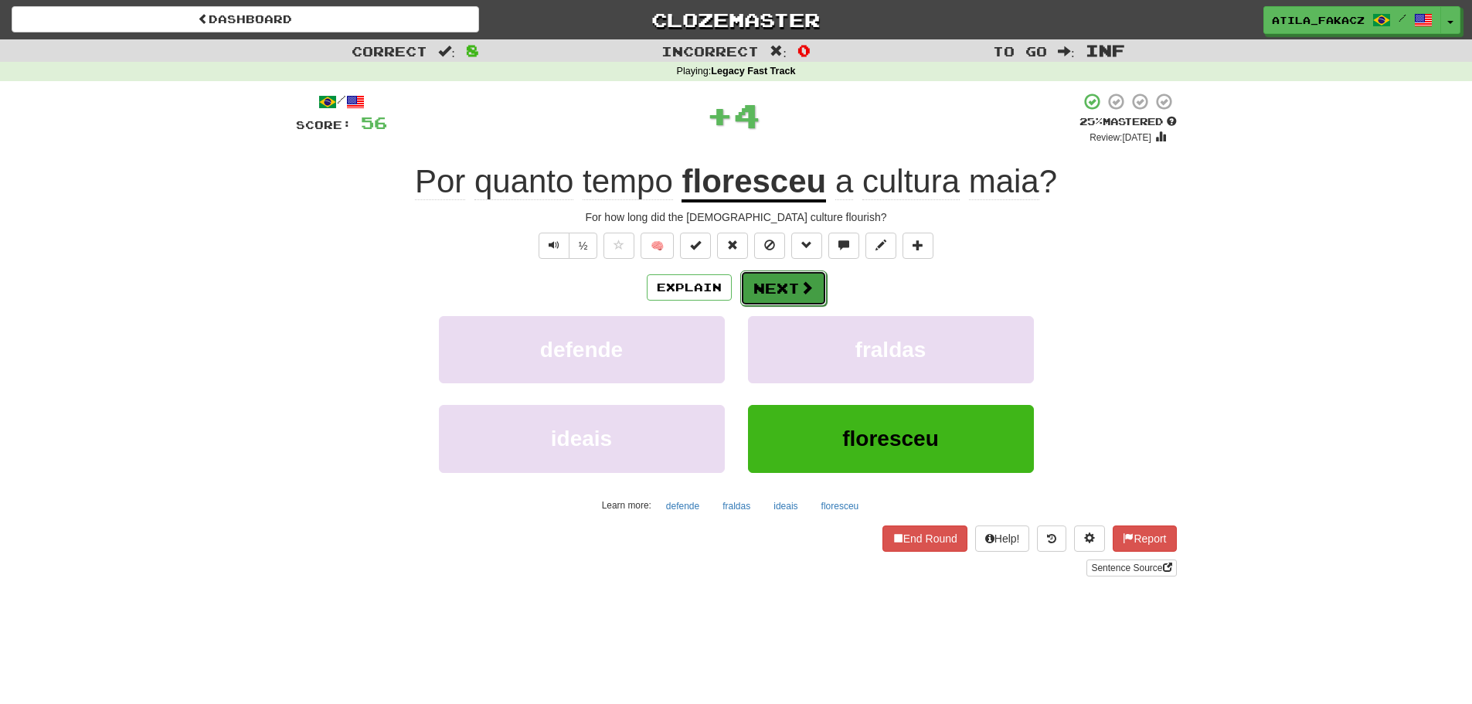
click at [811, 292] on span at bounding box center [807, 287] width 14 height 14
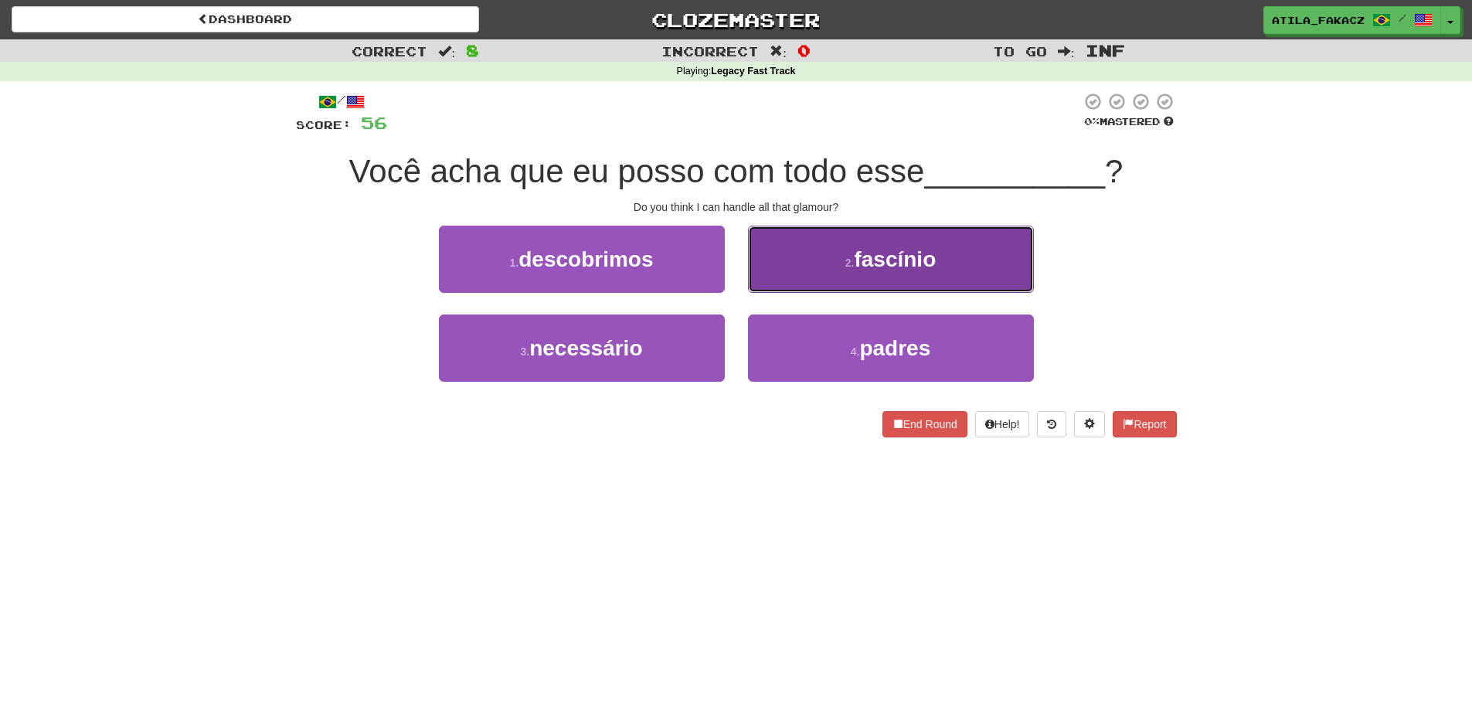
click at [773, 271] on button "2 . fascínio" at bounding box center [891, 259] width 286 height 67
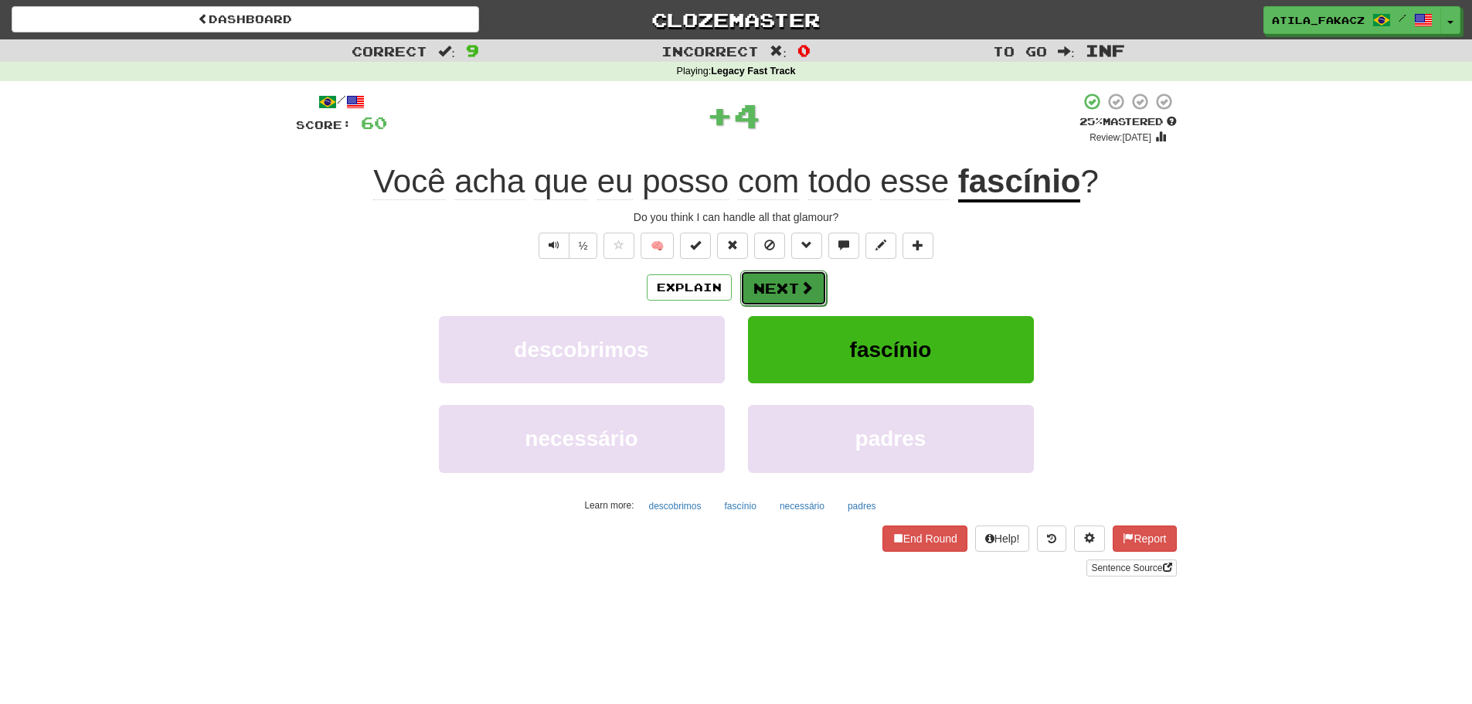
click at [789, 284] on button "Next" at bounding box center [783, 288] width 87 height 36
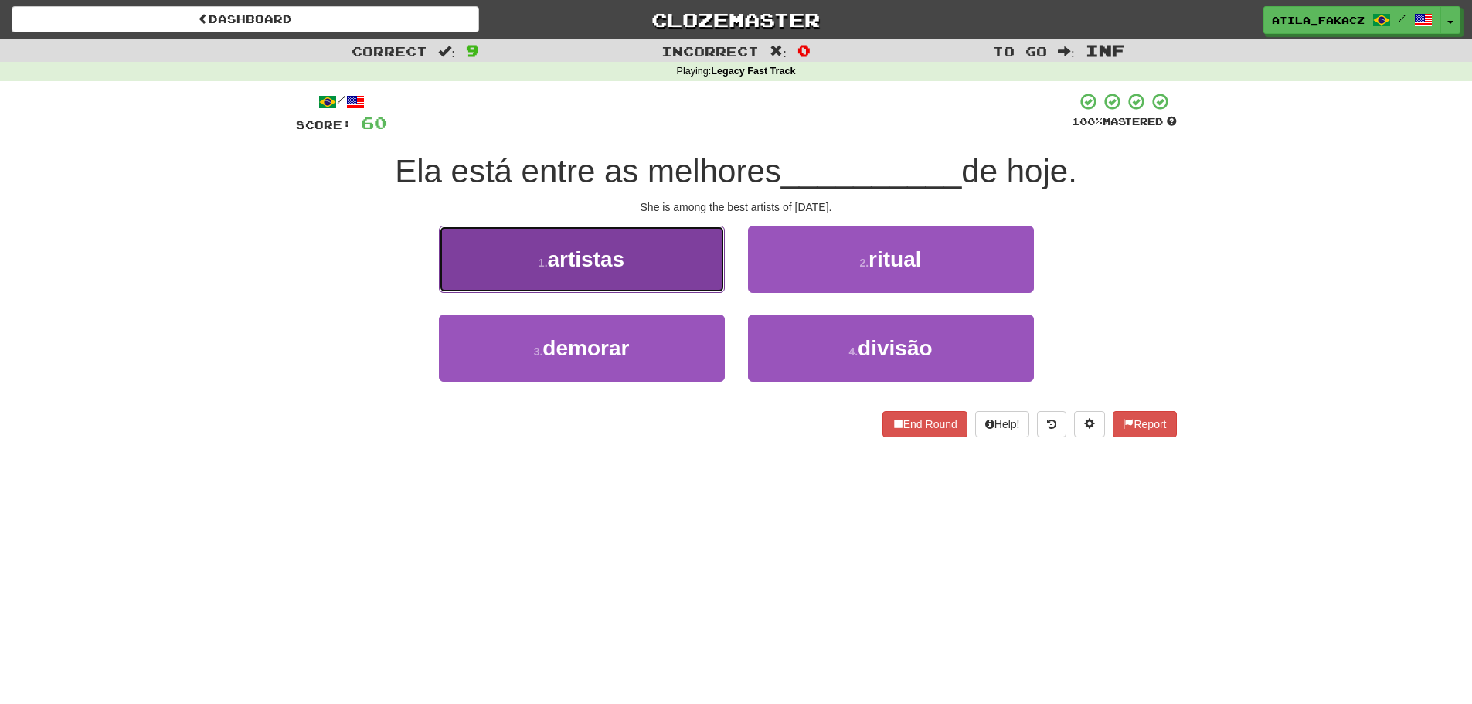
drag, startPoint x: 623, startPoint y: 263, endPoint x: 641, endPoint y: 265, distance: 17.9
click at [624, 263] on span "artistas" at bounding box center [586, 259] width 77 height 24
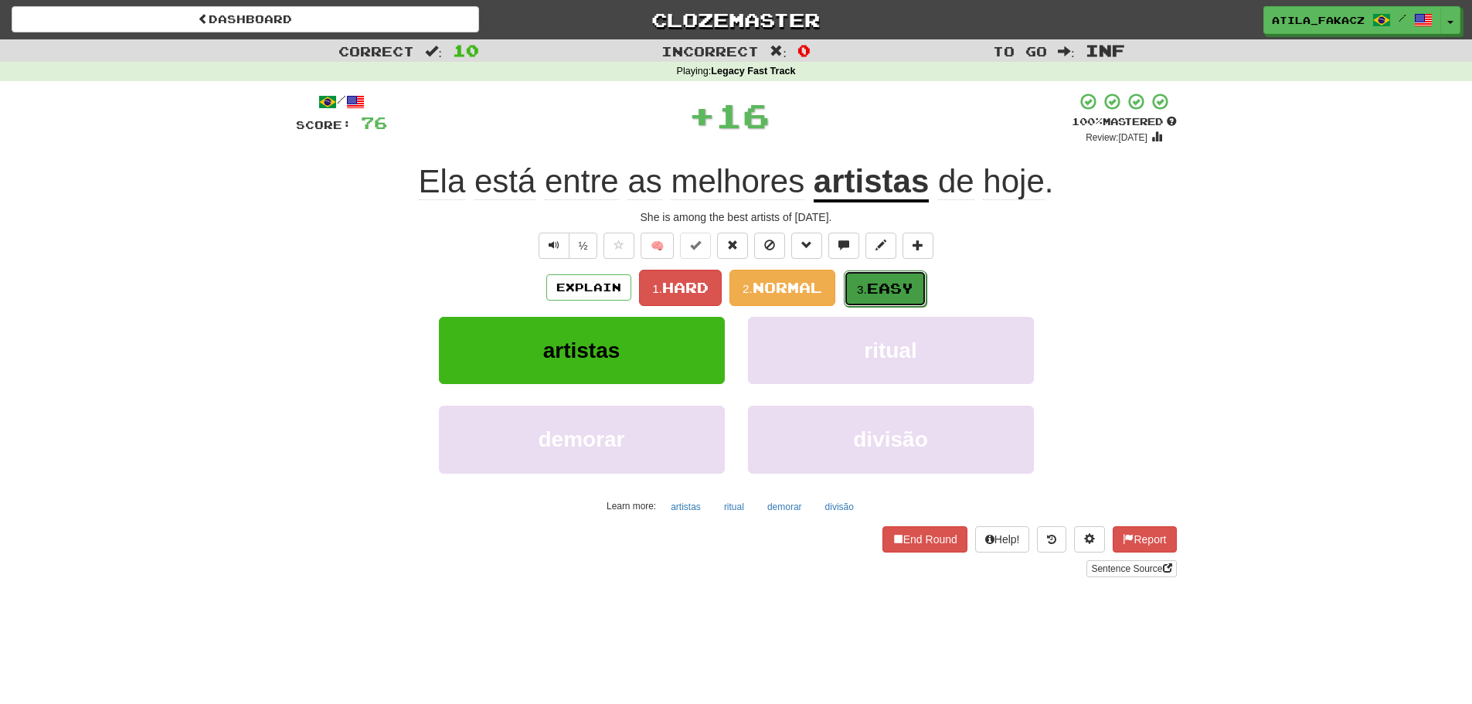
click at [903, 276] on button "3. Easy" at bounding box center [885, 288] width 83 height 36
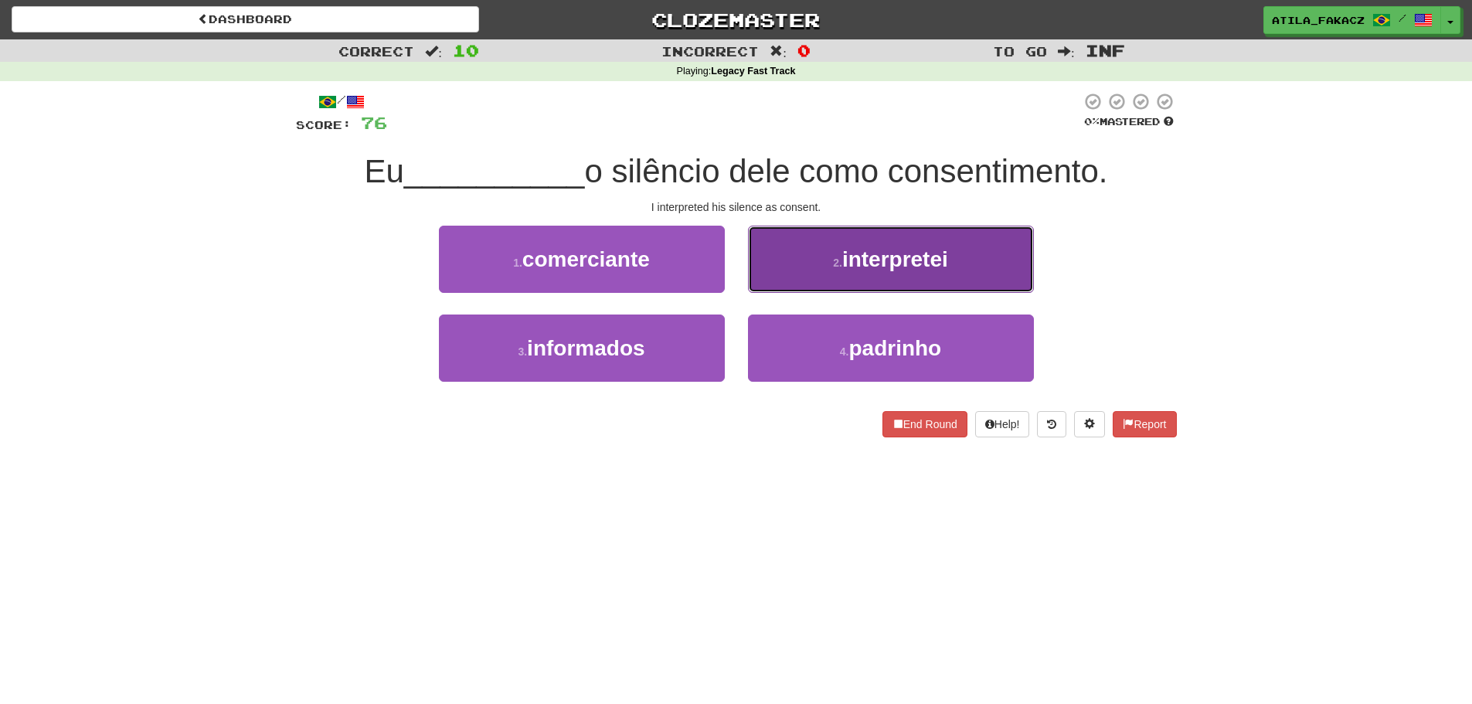
click at [817, 261] on button "2 . interpretei" at bounding box center [891, 259] width 286 height 67
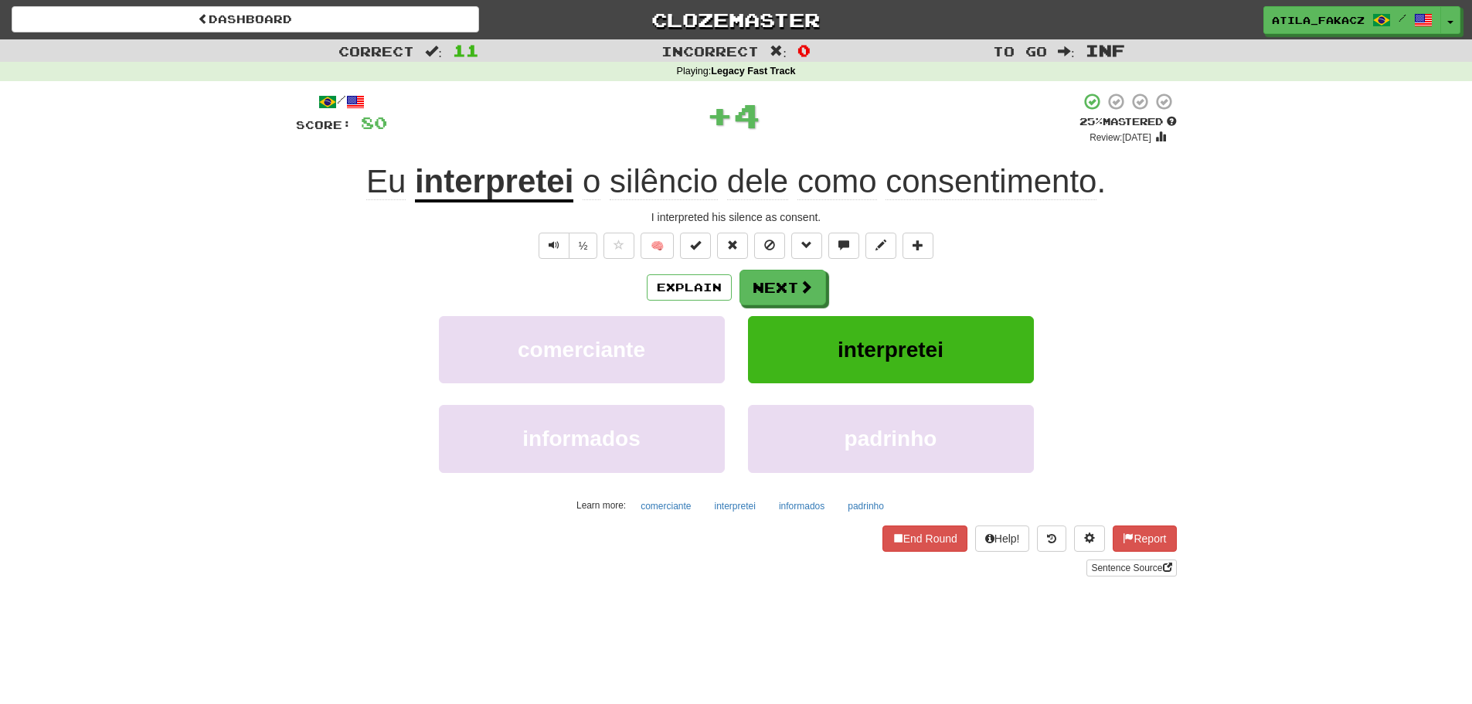
click at [824, 287] on div "Explain Next" at bounding box center [736, 288] width 881 height 36
click at [795, 287] on button "Next" at bounding box center [783, 288] width 87 height 36
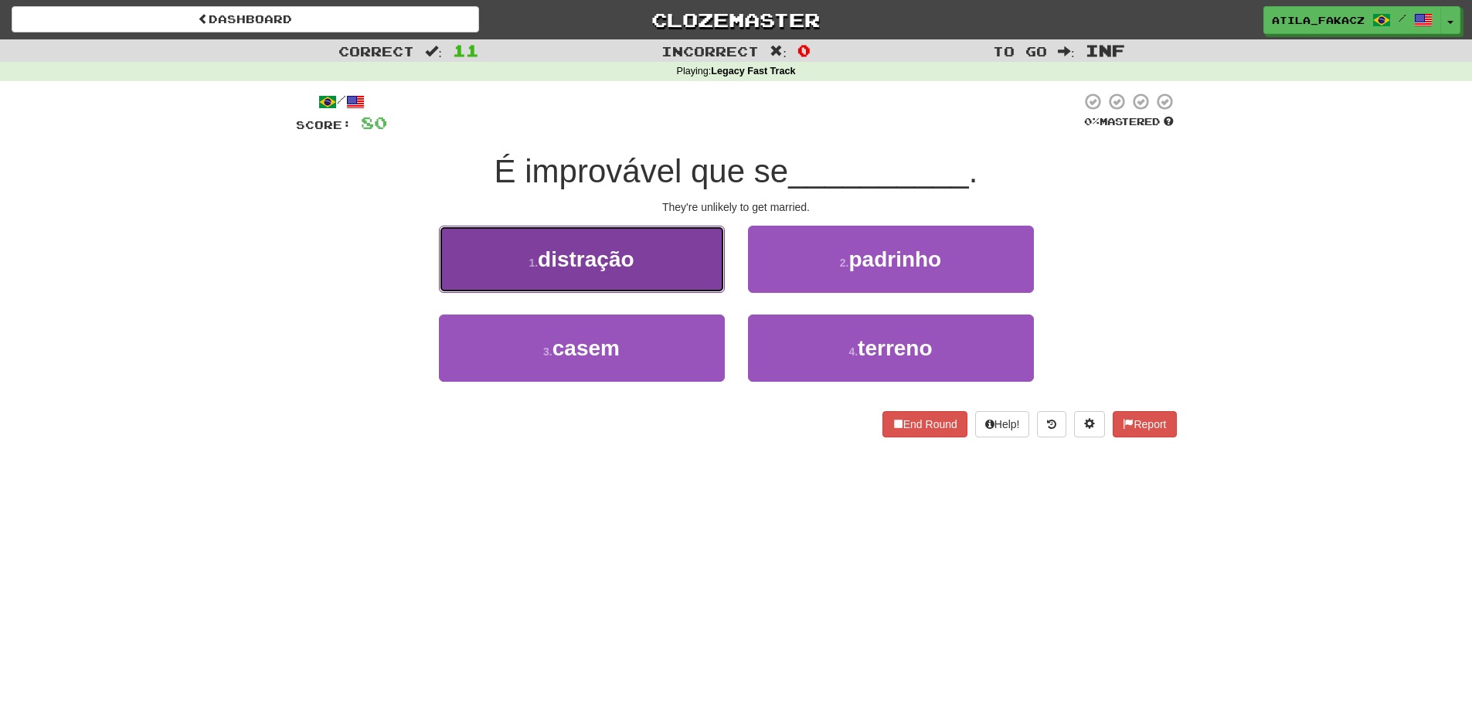
click at [689, 268] on button "1 . distração" at bounding box center [582, 259] width 286 height 67
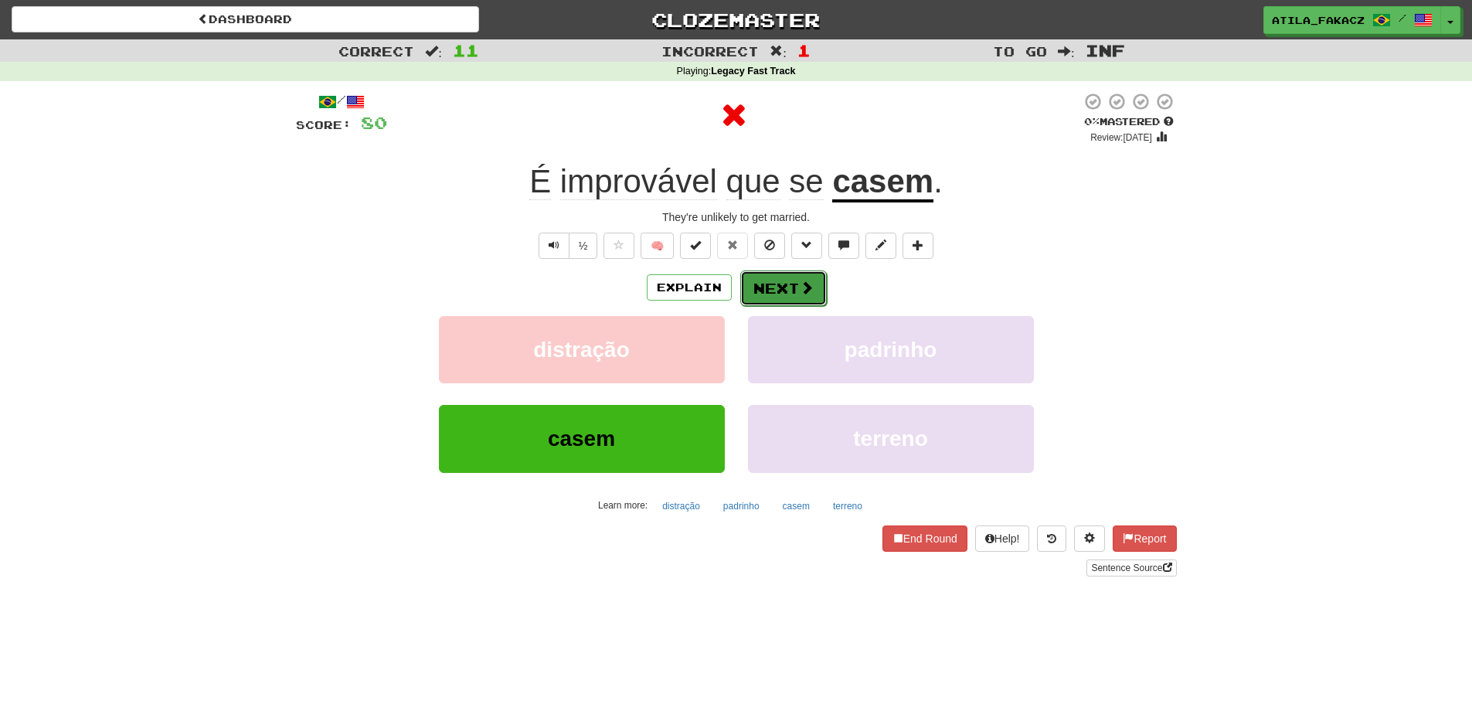
click at [803, 271] on button "Next" at bounding box center [783, 288] width 87 height 36
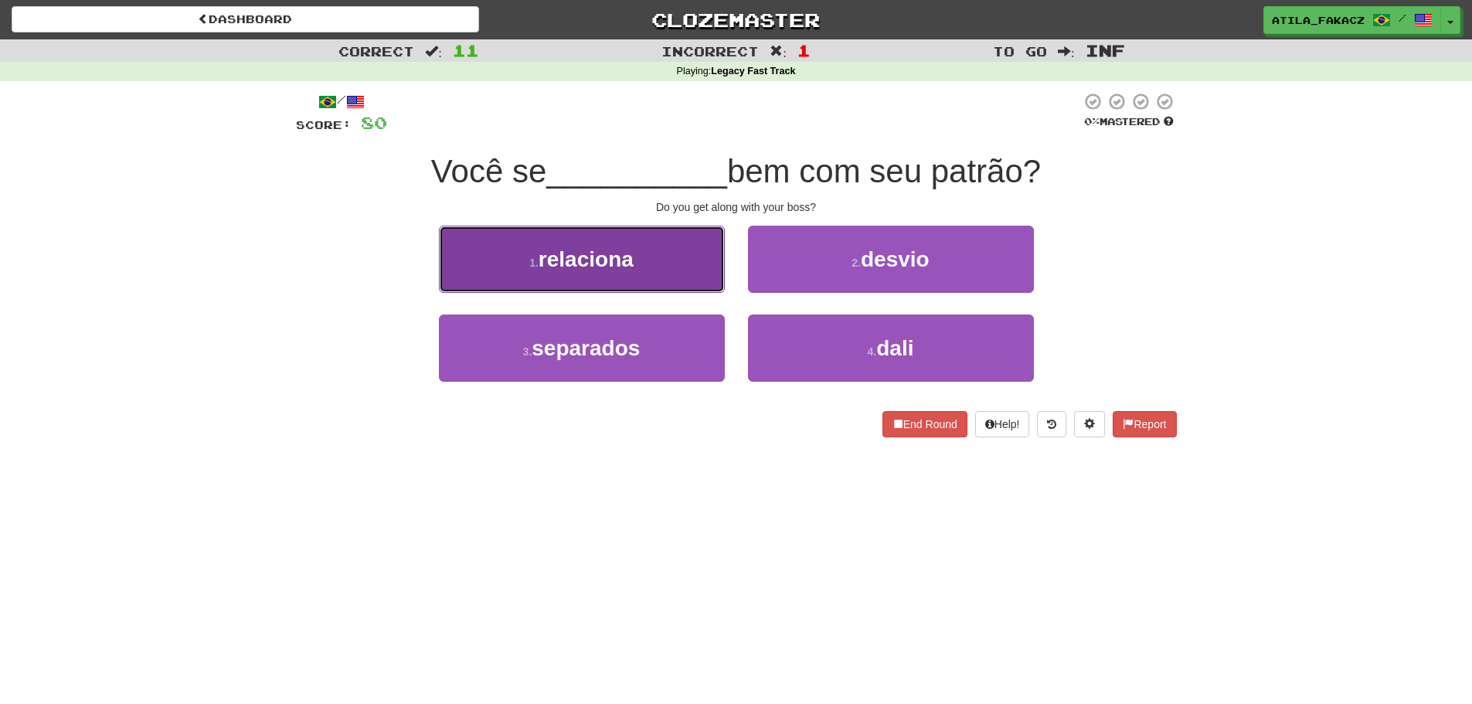
click at [677, 275] on button "1 . relaciona" at bounding box center [582, 259] width 286 height 67
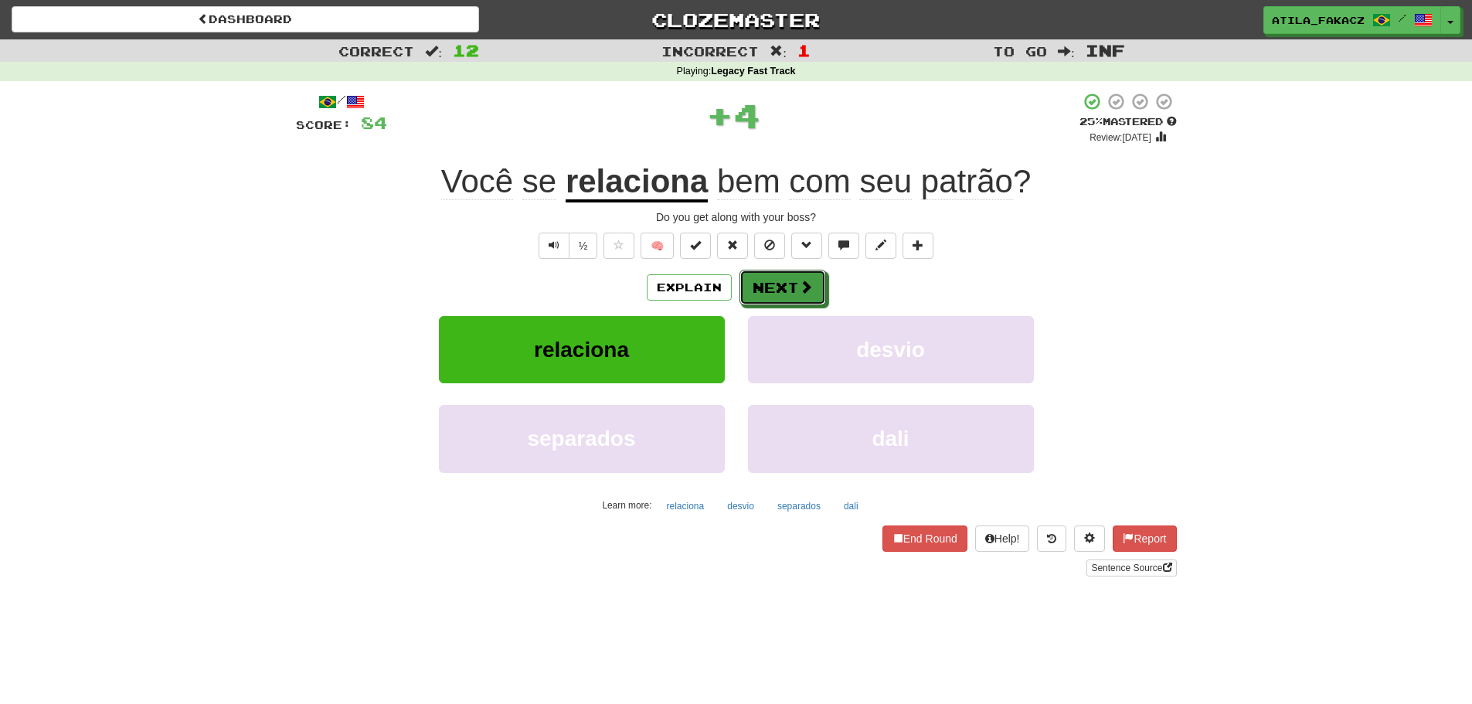
click at [780, 275] on button "Next" at bounding box center [782, 288] width 87 height 36
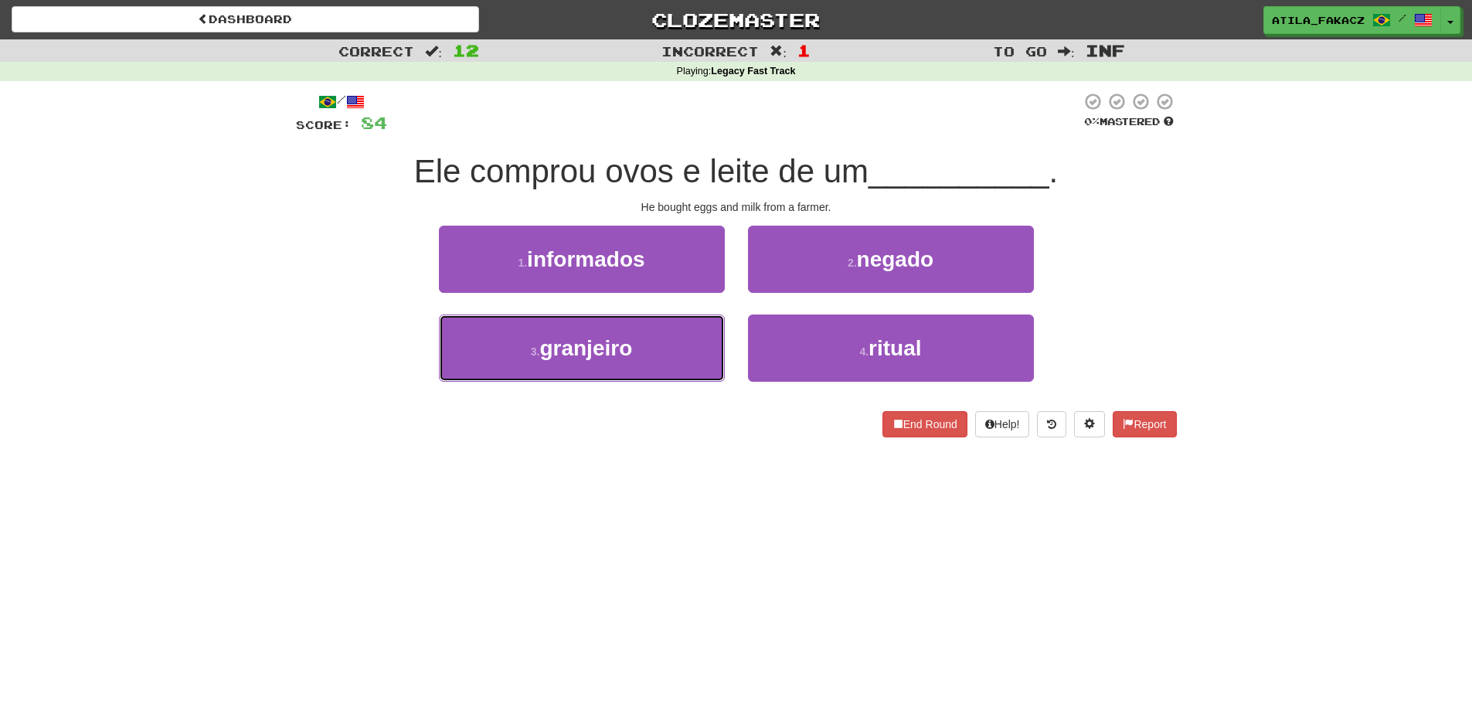
drag, startPoint x: 681, startPoint y: 331, endPoint x: 737, endPoint y: 321, distance: 56.5
click at [682, 331] on button "3 . granjeiro" at bounding box center [582, 347] width 286 height 67
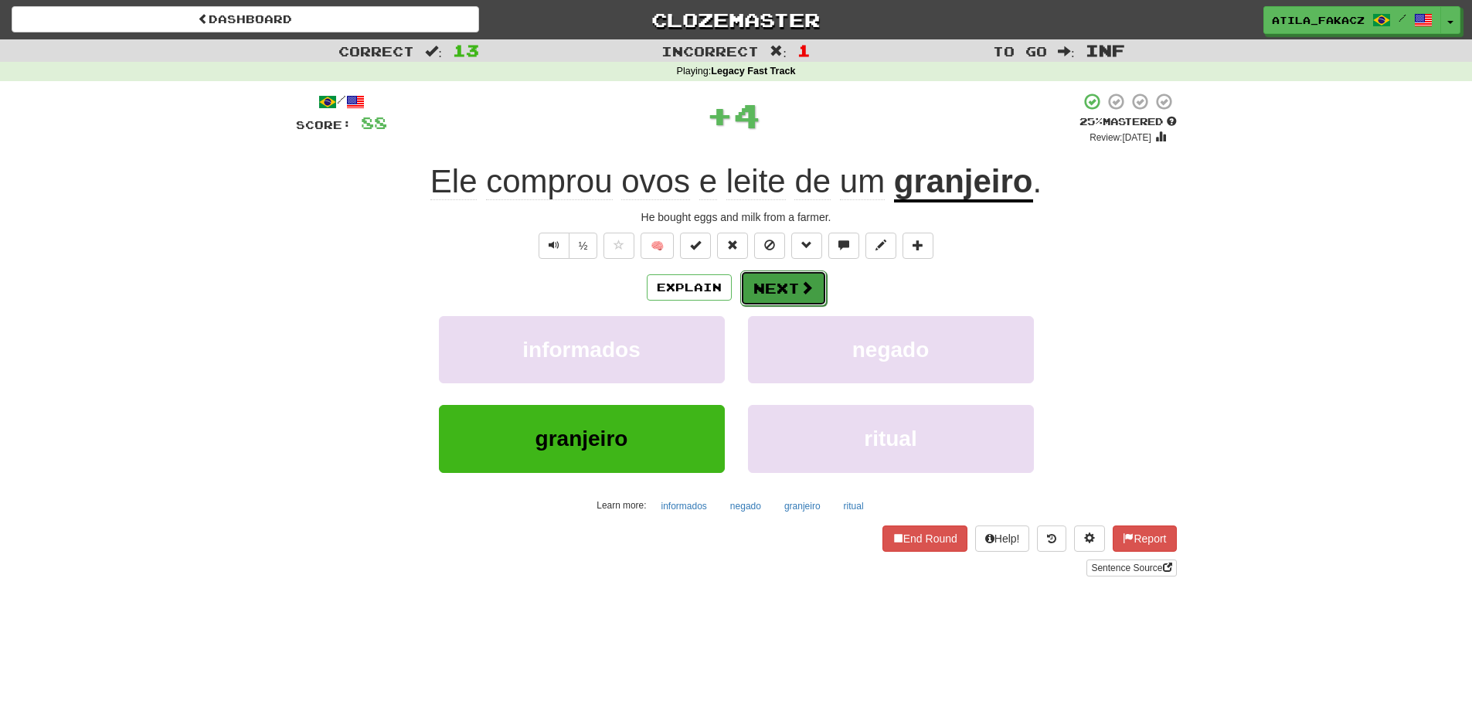
click at [784, 287] on button "Next" at bounding box center [783, 288] width 87 height 36
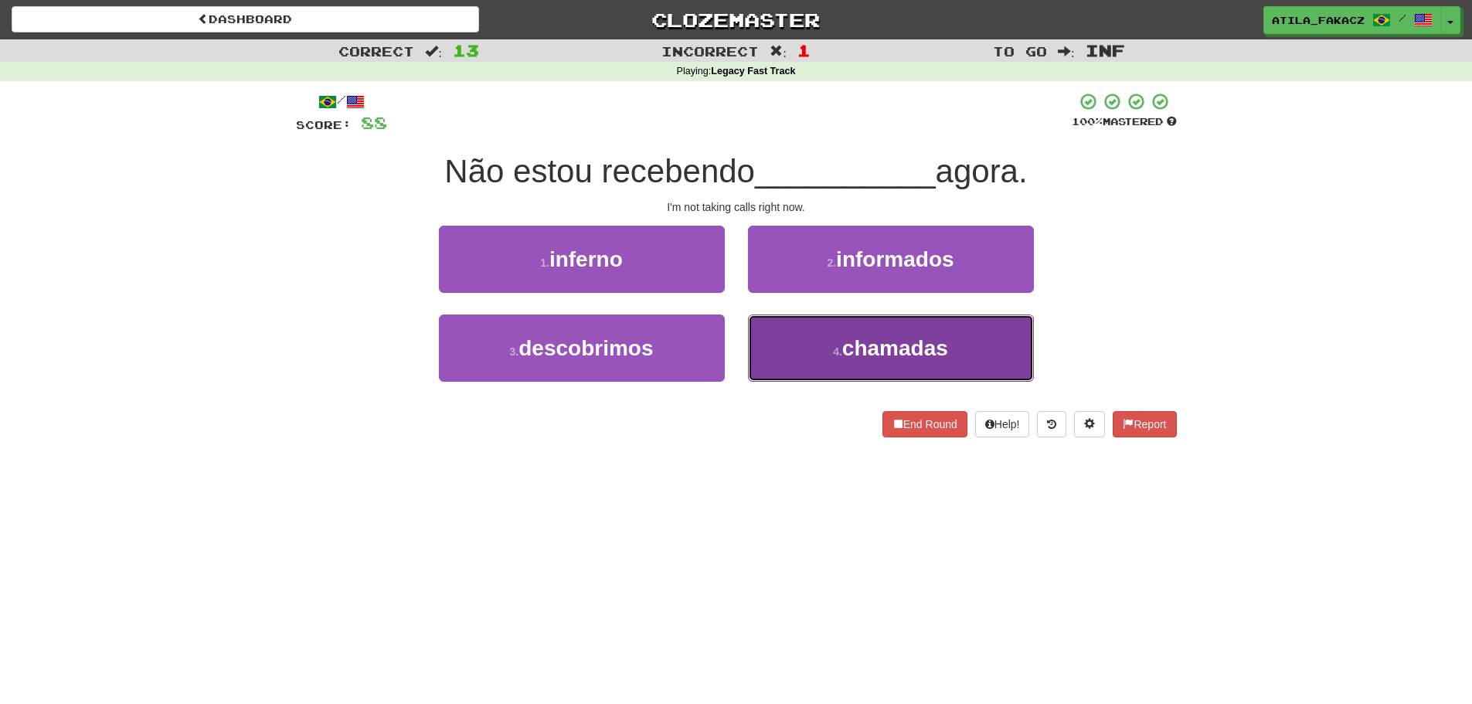
click at [808, 348] on button "4 . chamadas" at bounding box center [891, 347] width 286 height 67
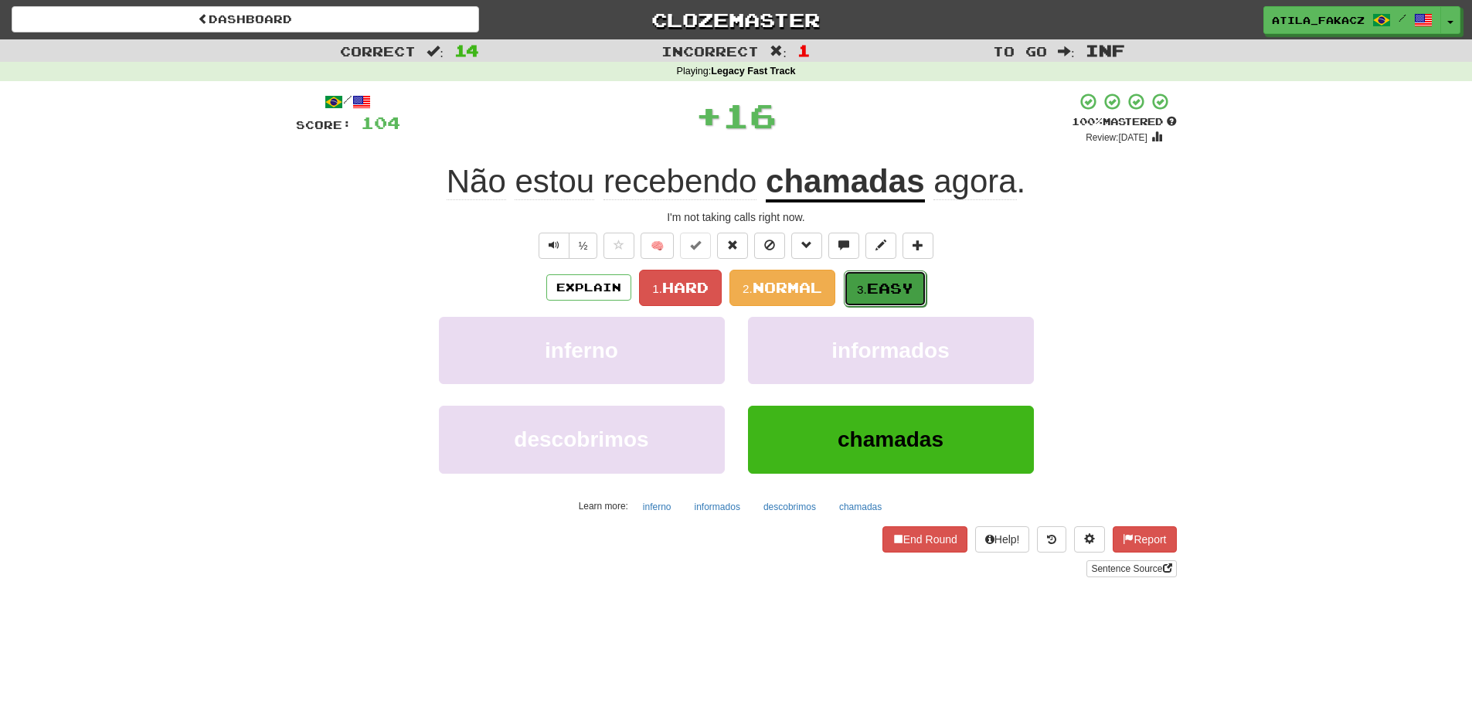
click at [871, 282] on span "Easy" at bounding box center [890, 288] width 46 height 17
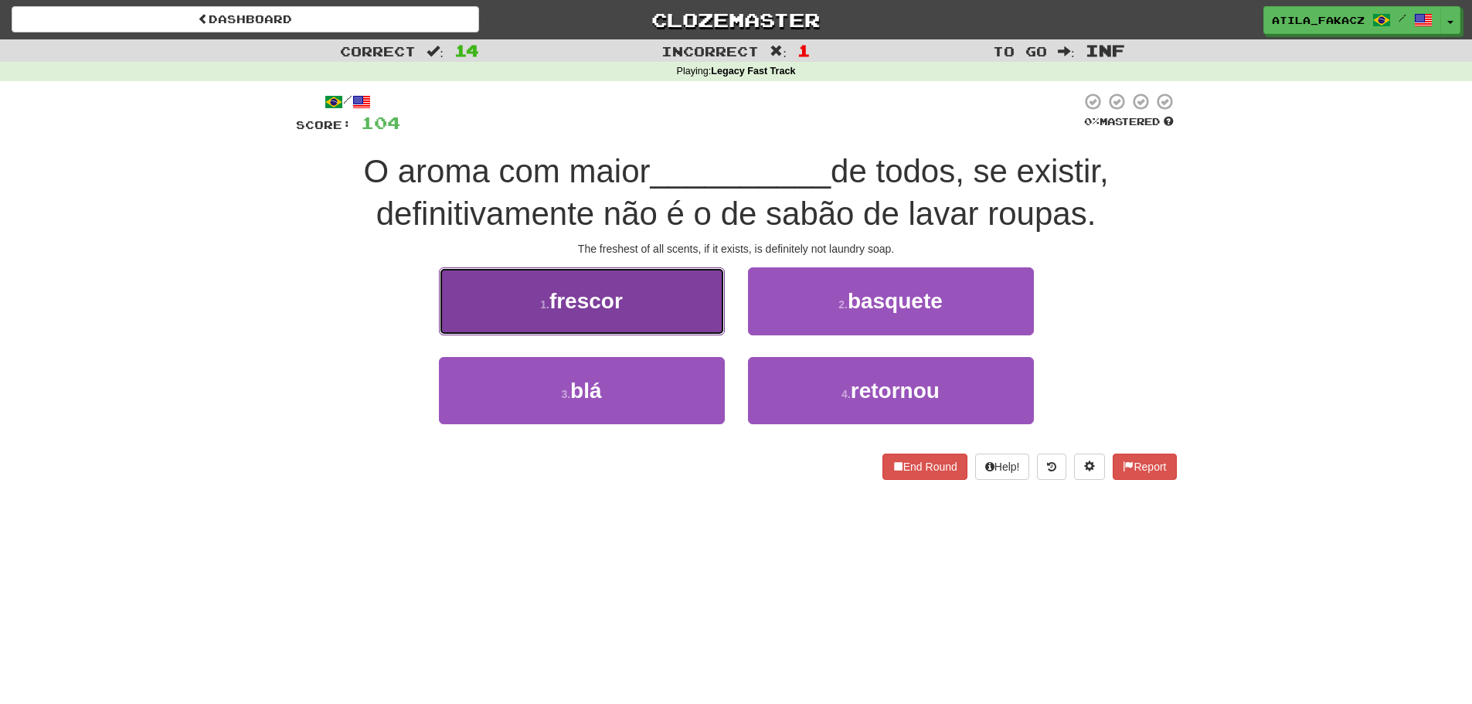
click at [681, 322] on button "1 . frescor" at bounding box center [582, 300] width 286 height 67
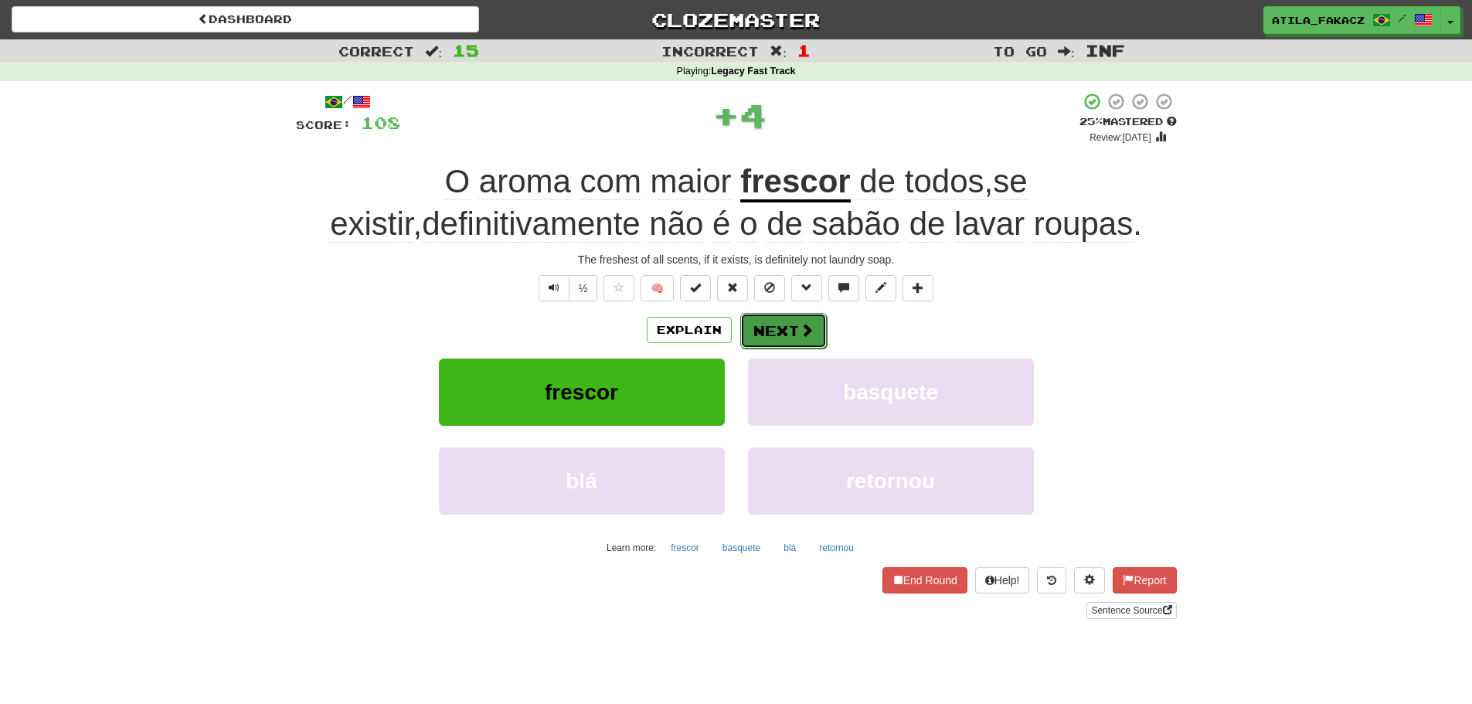
click at [783, 321] on button "Next" at bounding box center [783, 331] width 87 height 36
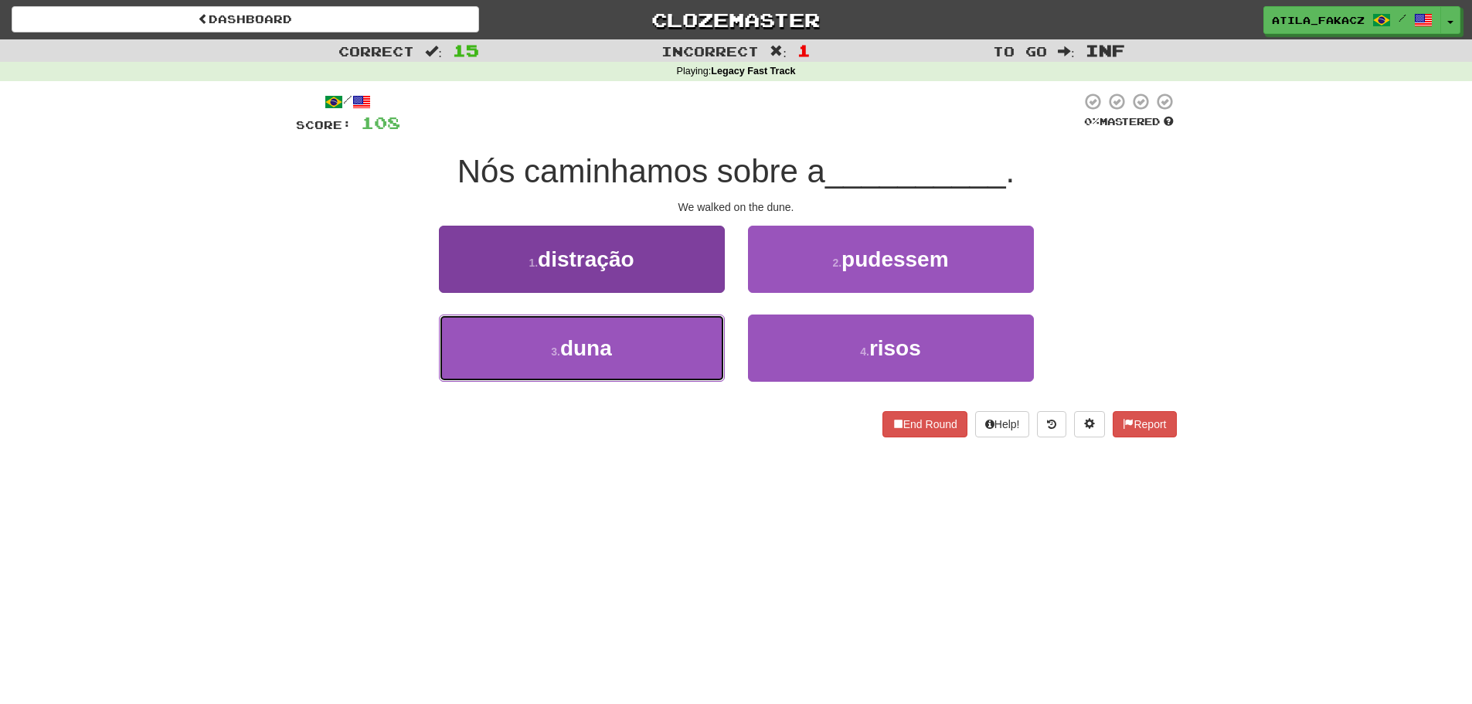
drag, startPoint x: 613, startPoint y: 351, endPoint x: 640, endPoint y: 350, distance: 27.8
click at [620, 351] on button "3 . duna" at bounding box center [582, 347] width 286 height 67
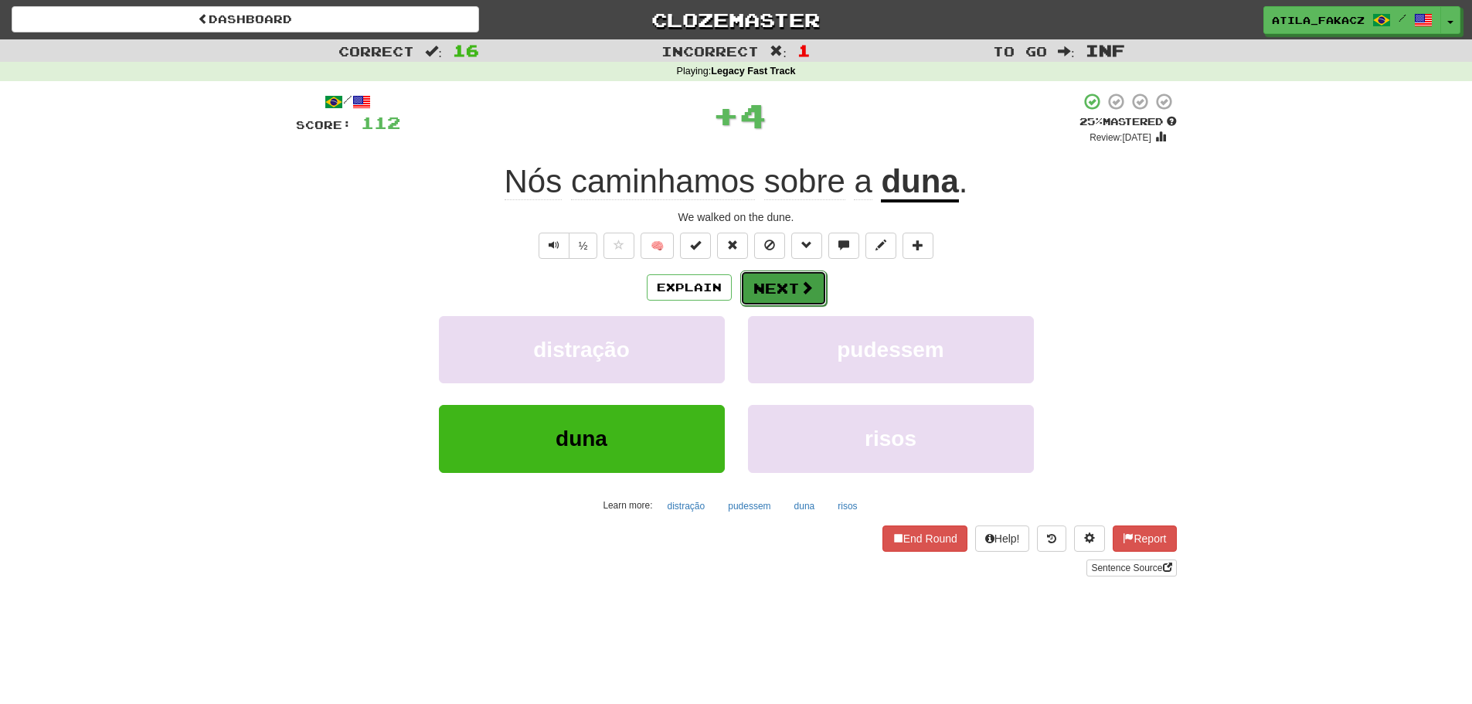
click at [791, 290] on button "Next" at bounding box center [783, 288] width 87 height 36
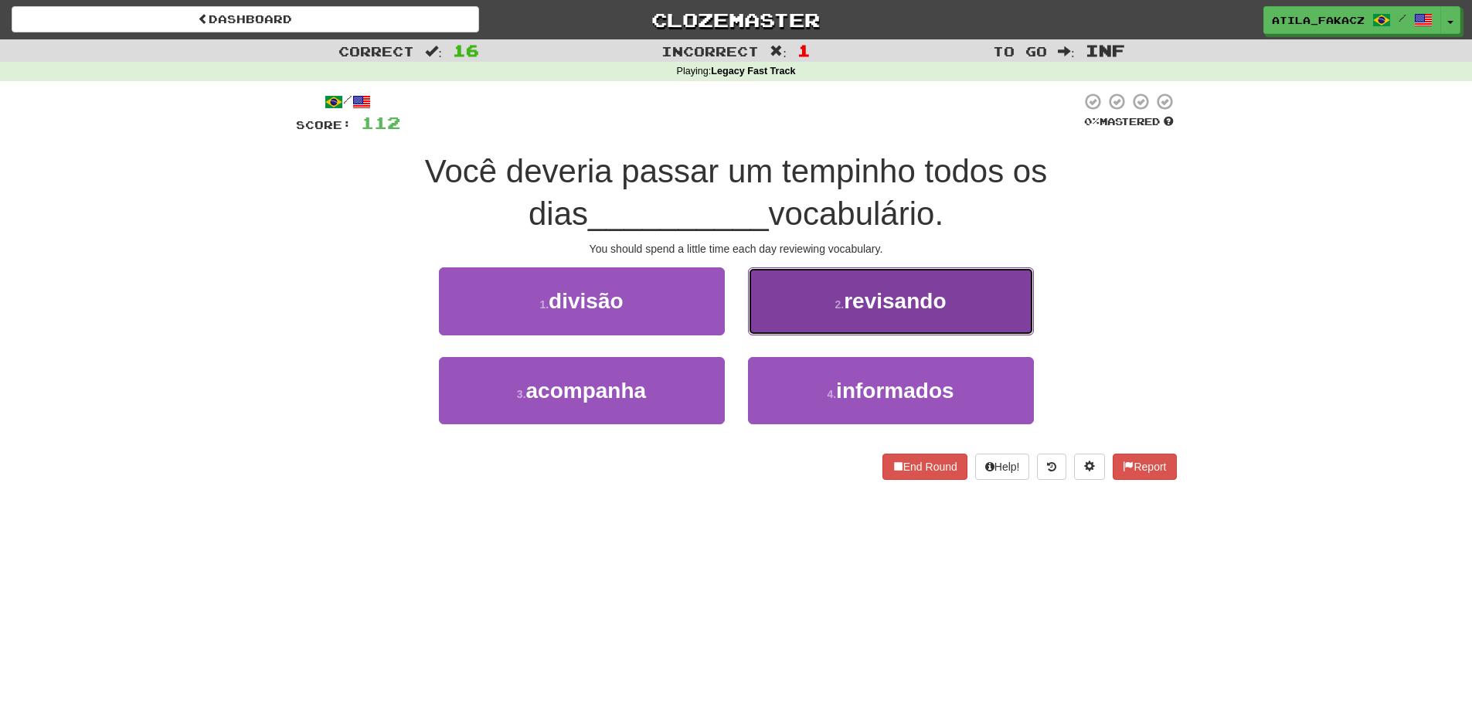
click at [792, 309] on button "2 . revisando" at bounding box center [891, 300] width 286 height 67
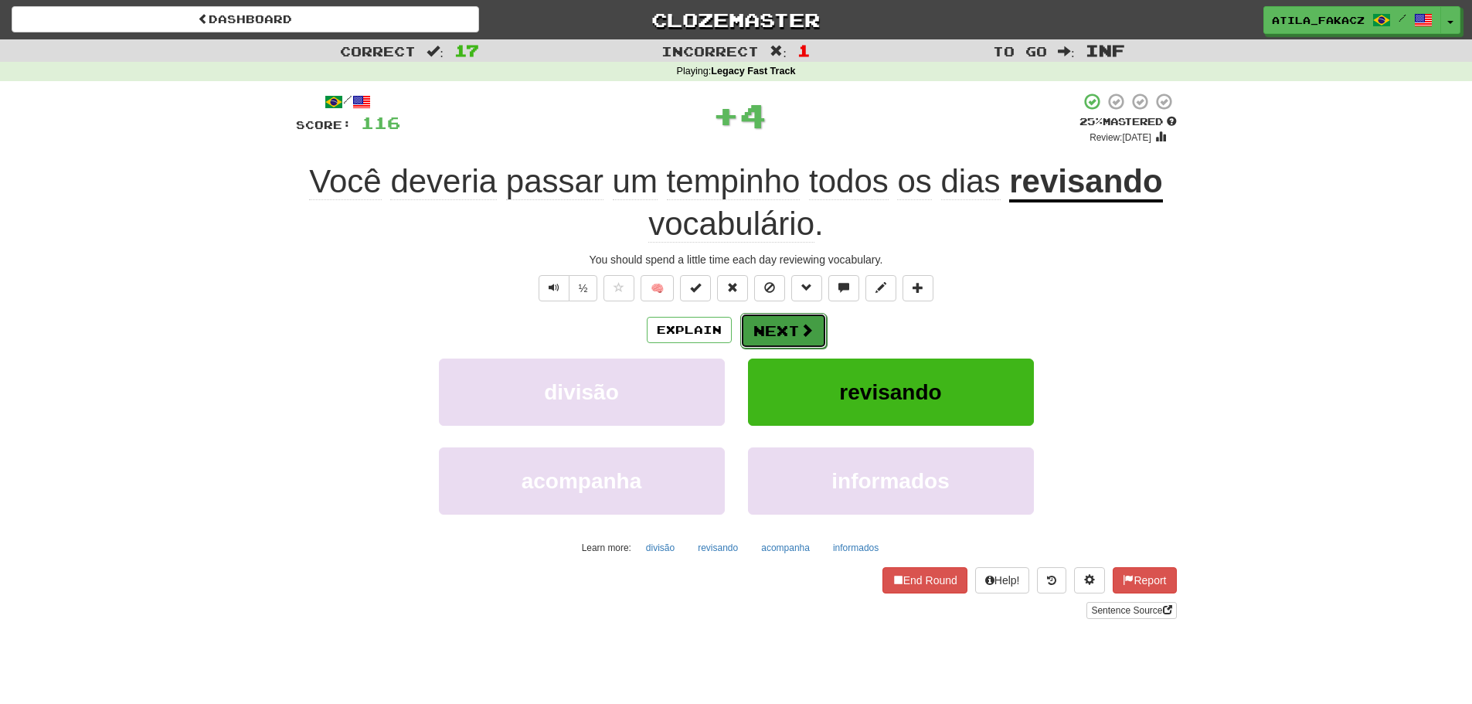
click at [796, 319] on button "Next" at bounding box center [783, 331] width 87 height 36
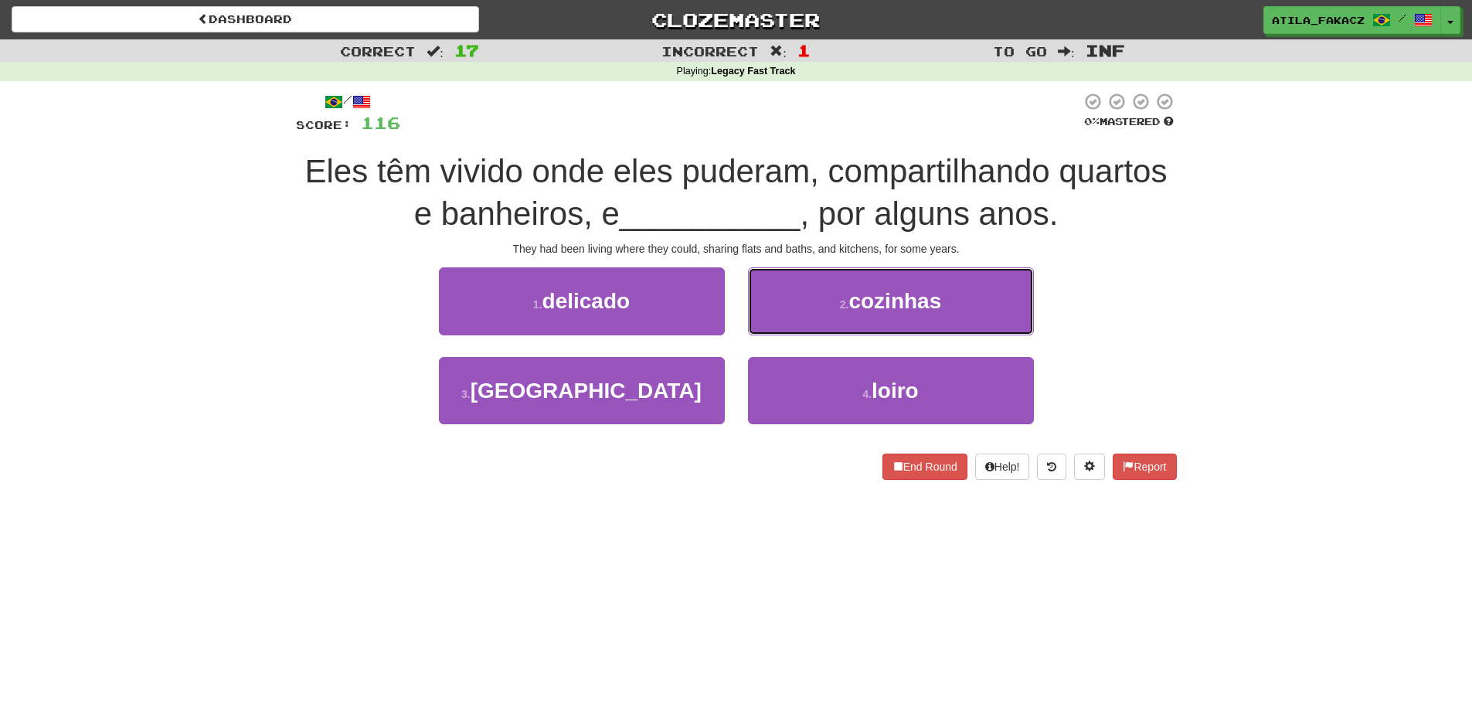
click at [774, 309] on button "2 . cozinhas" at bounding box center [891, 300] width 286 height 67
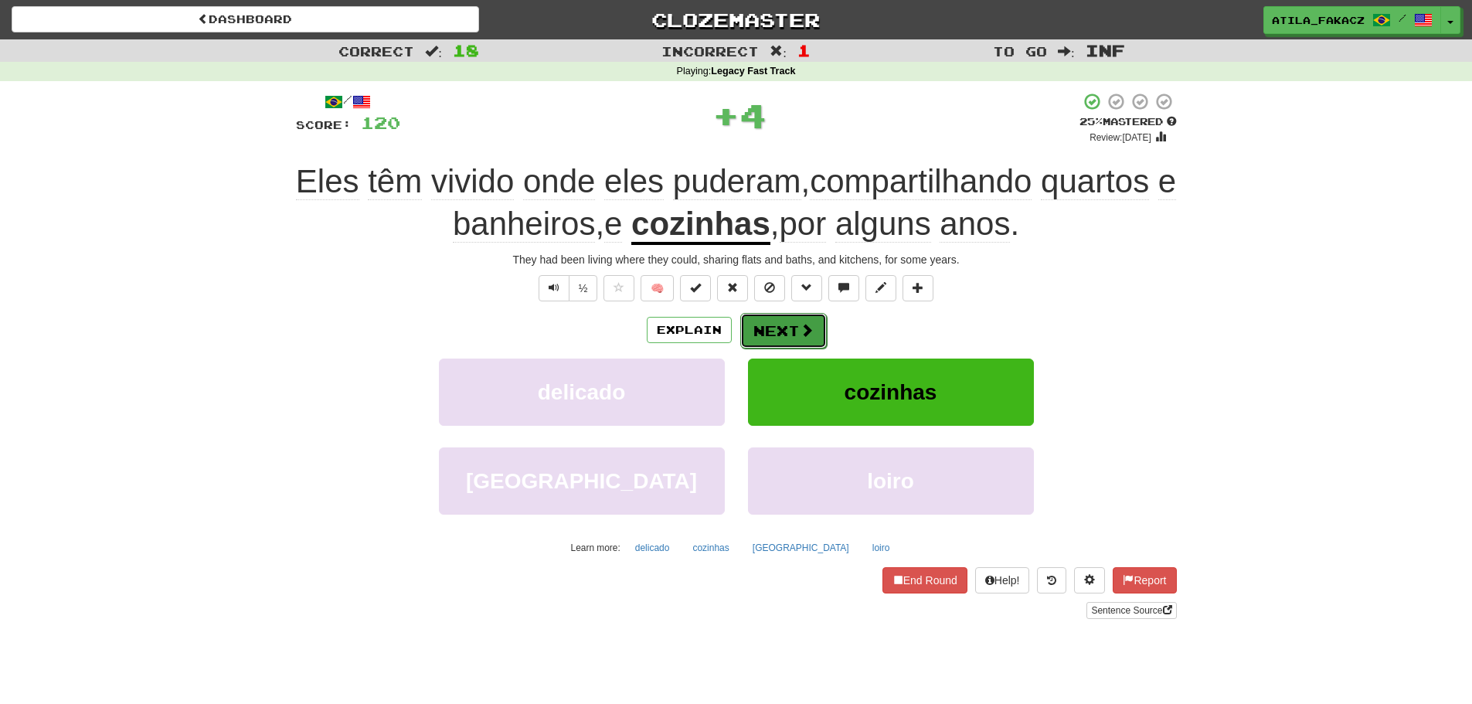
click at [796, 335] on button "Next" at bounding box center [783, 331] width 87 height 36
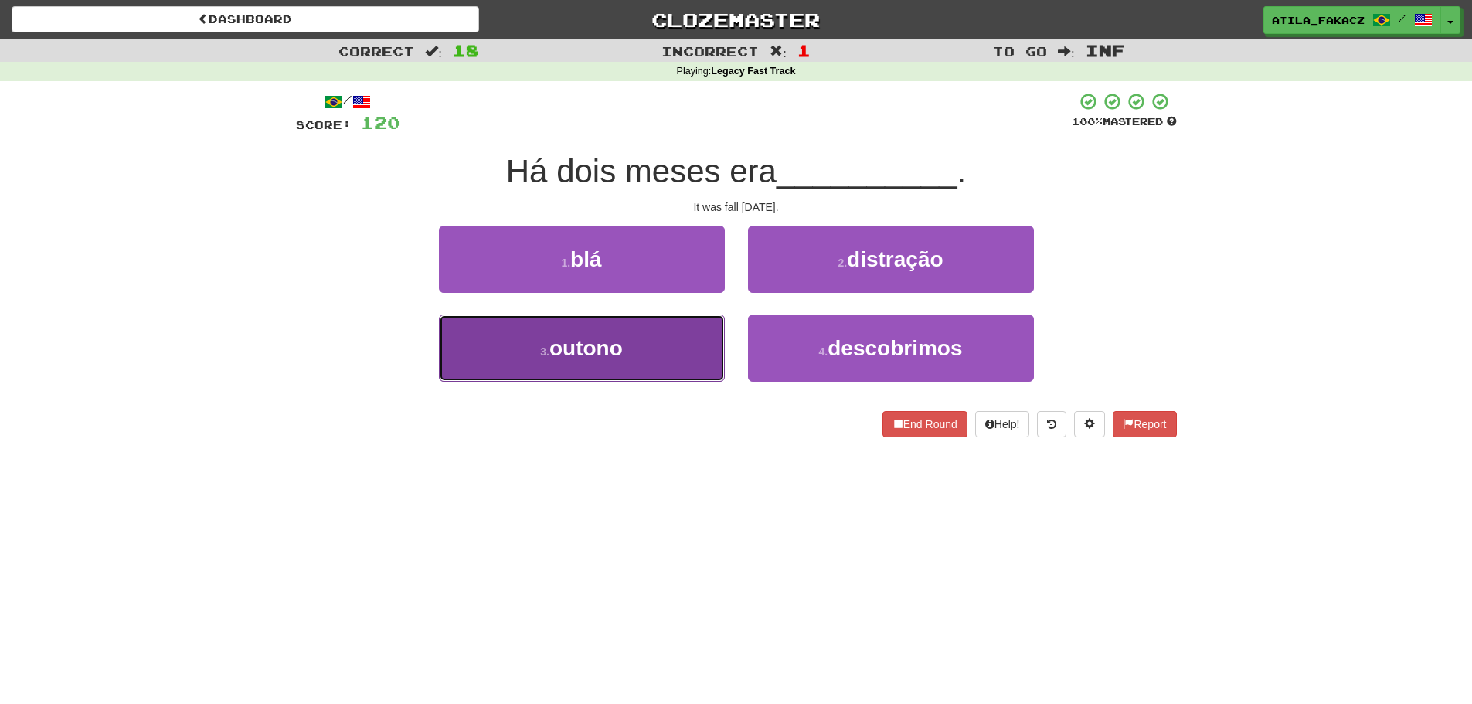
click at [616, 346] on span "outono" at bounding box center [585, 348] width 73 height 24
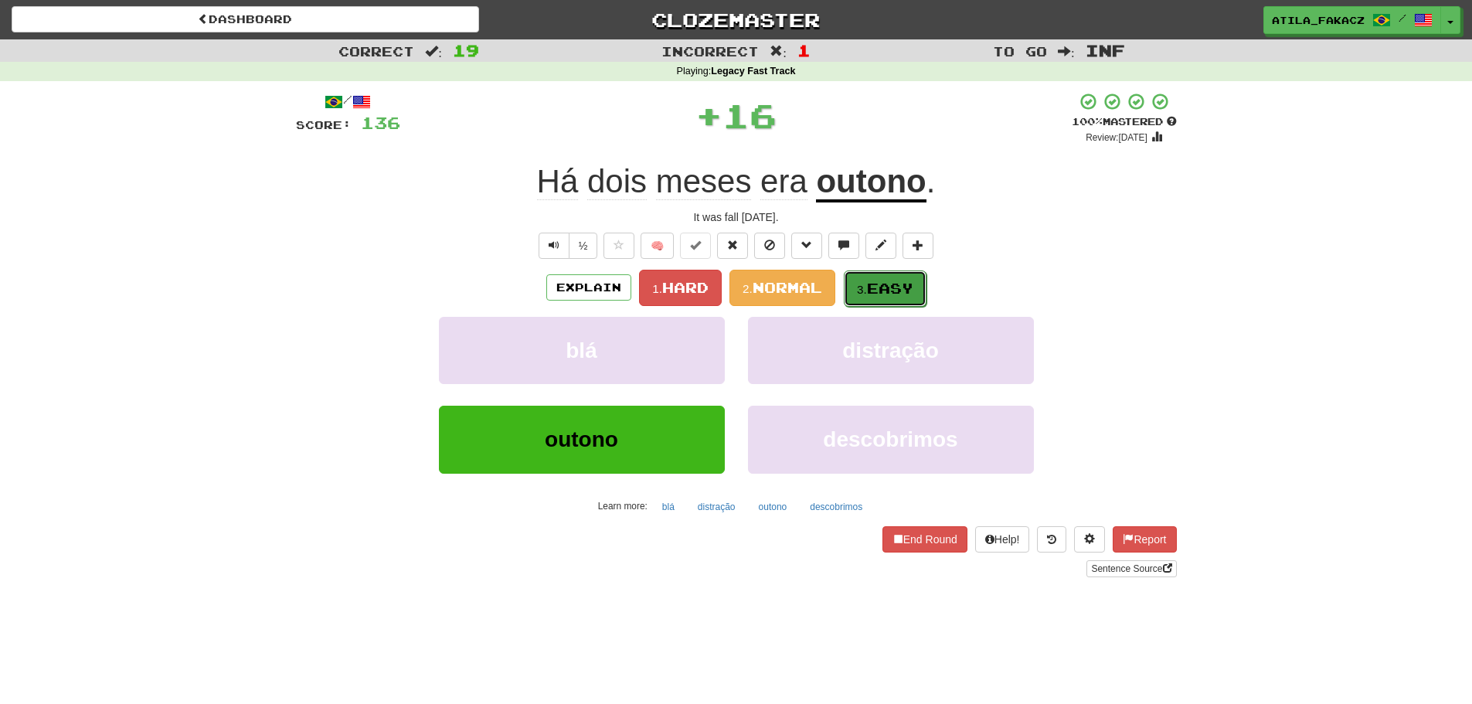
click at [878, 276] on button "3. Easy" at bounding box center [885, 288] width 83 height 36
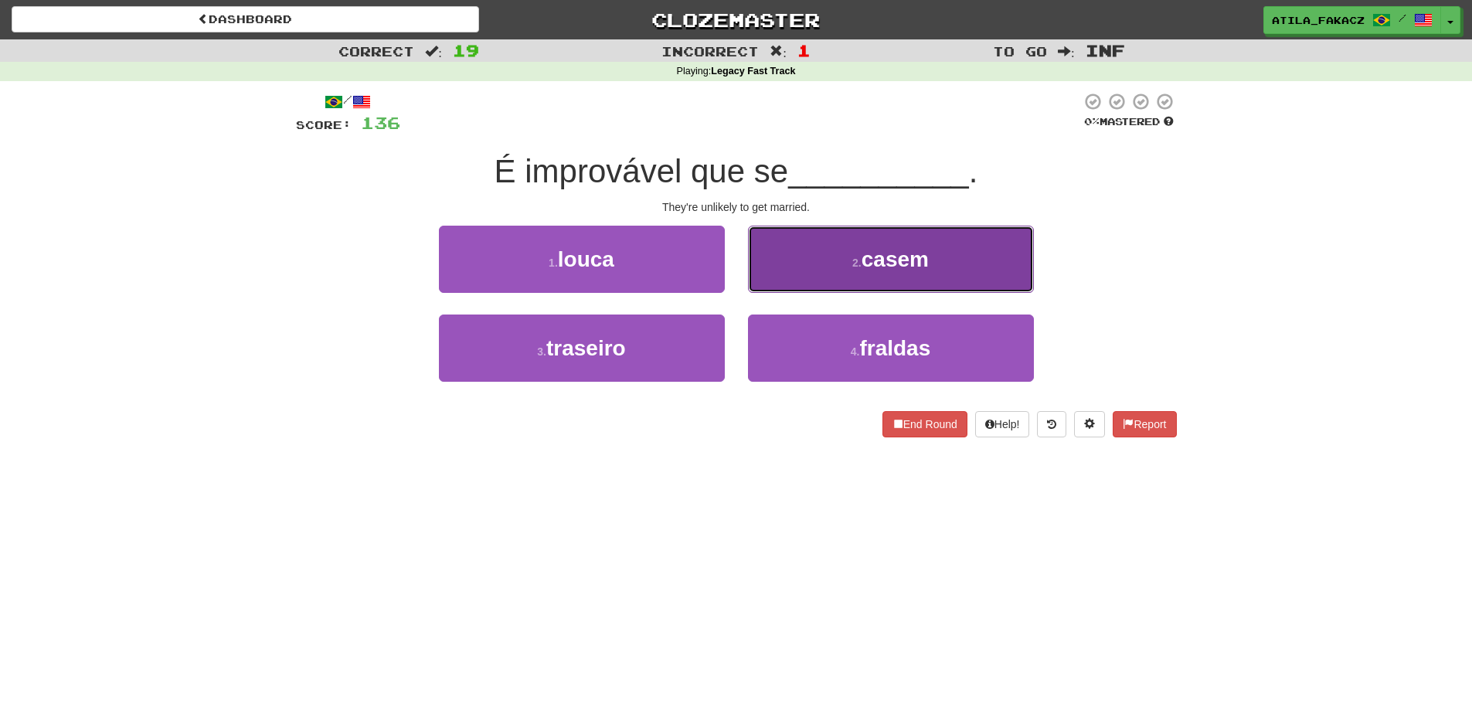
click at [814, 277] on button "2 . casem" at bounding box center [891, 259] width 286 height 67
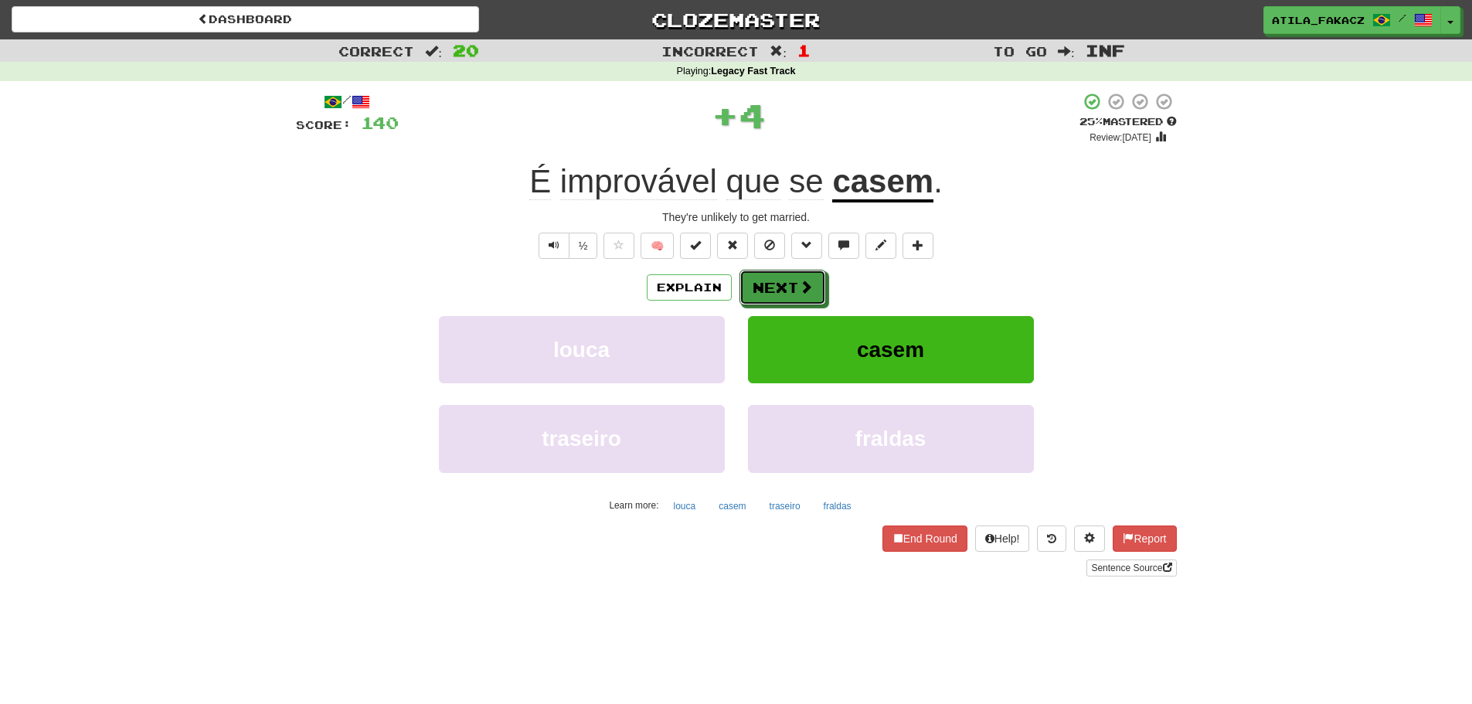
click at [811, 277] on button "Next" at bounding box center [782, 288] width 87 height 36
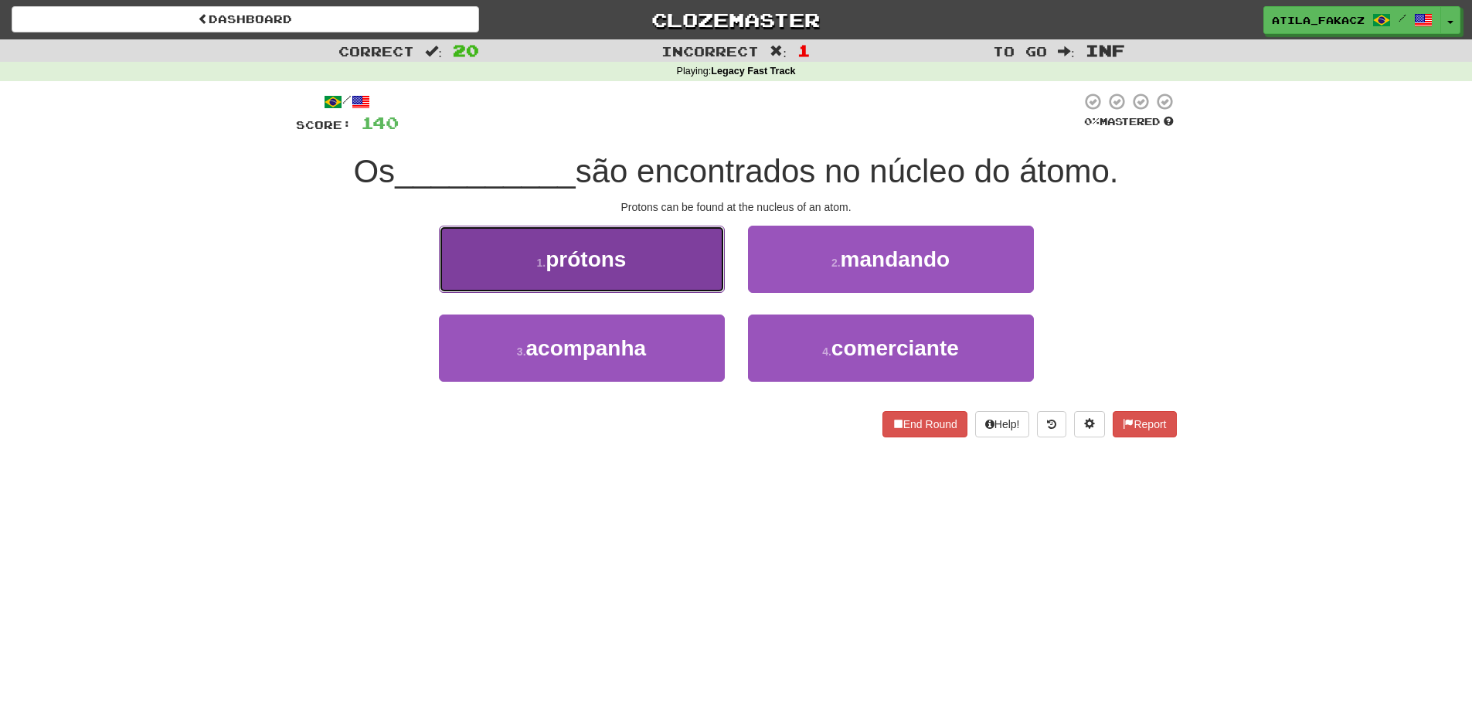
click at [687, 253] on button "1 . prótons" at bounding box center [582, 259] width 286 height 67
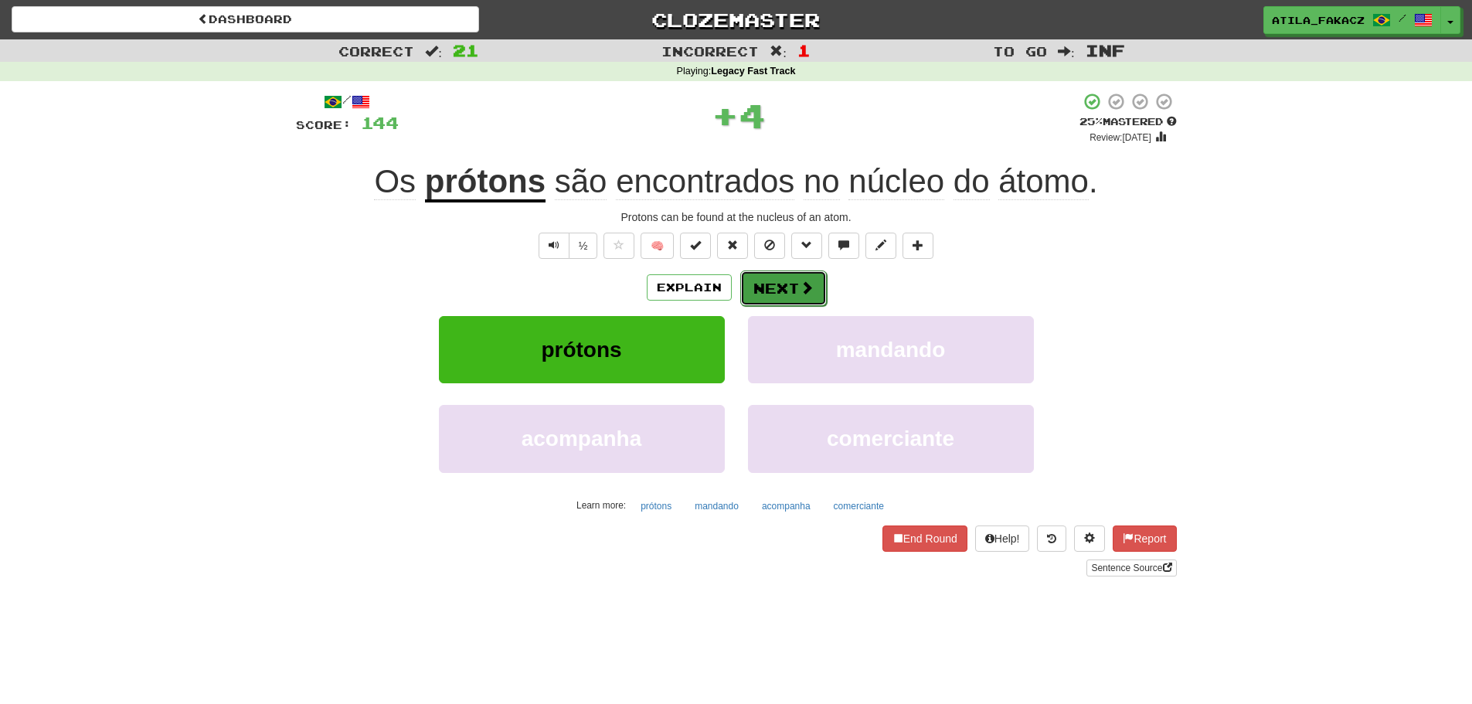
click at [800, 283] on span at bounding box center [807, 287] width 14 height 14
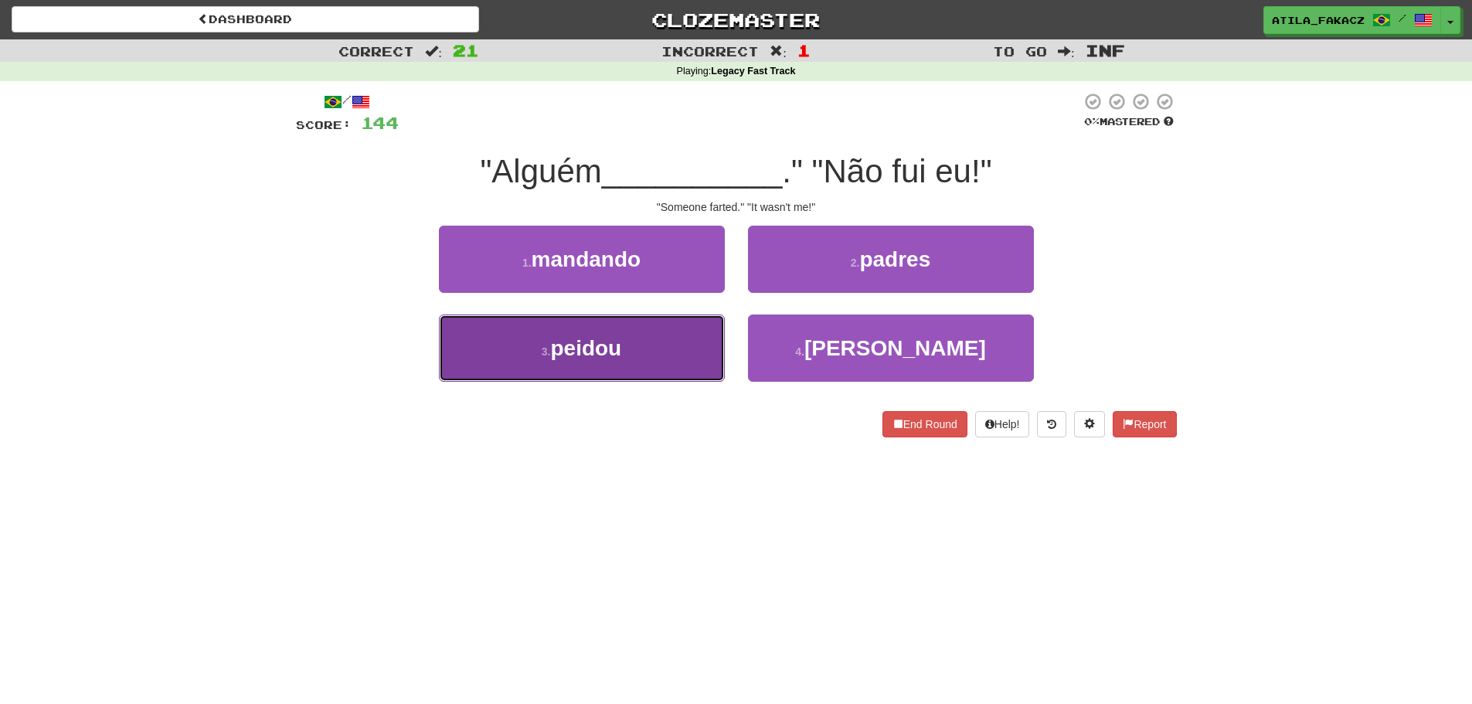
click at [643, 364] on button "3 . peidou" at bounding box center [582, 347] width 286 height 67
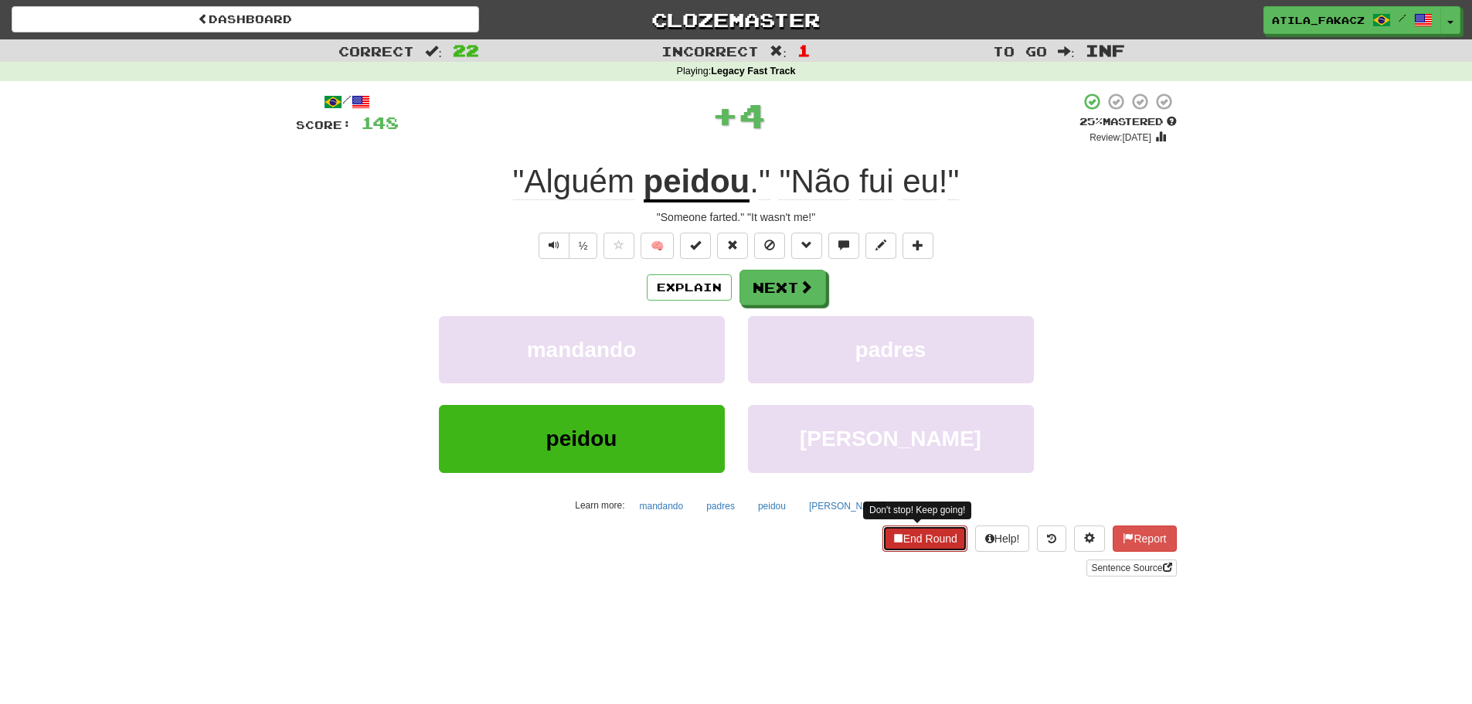
click at [917, 533] on button "End Round" at bounding box center [924, 538] width 85 height 26
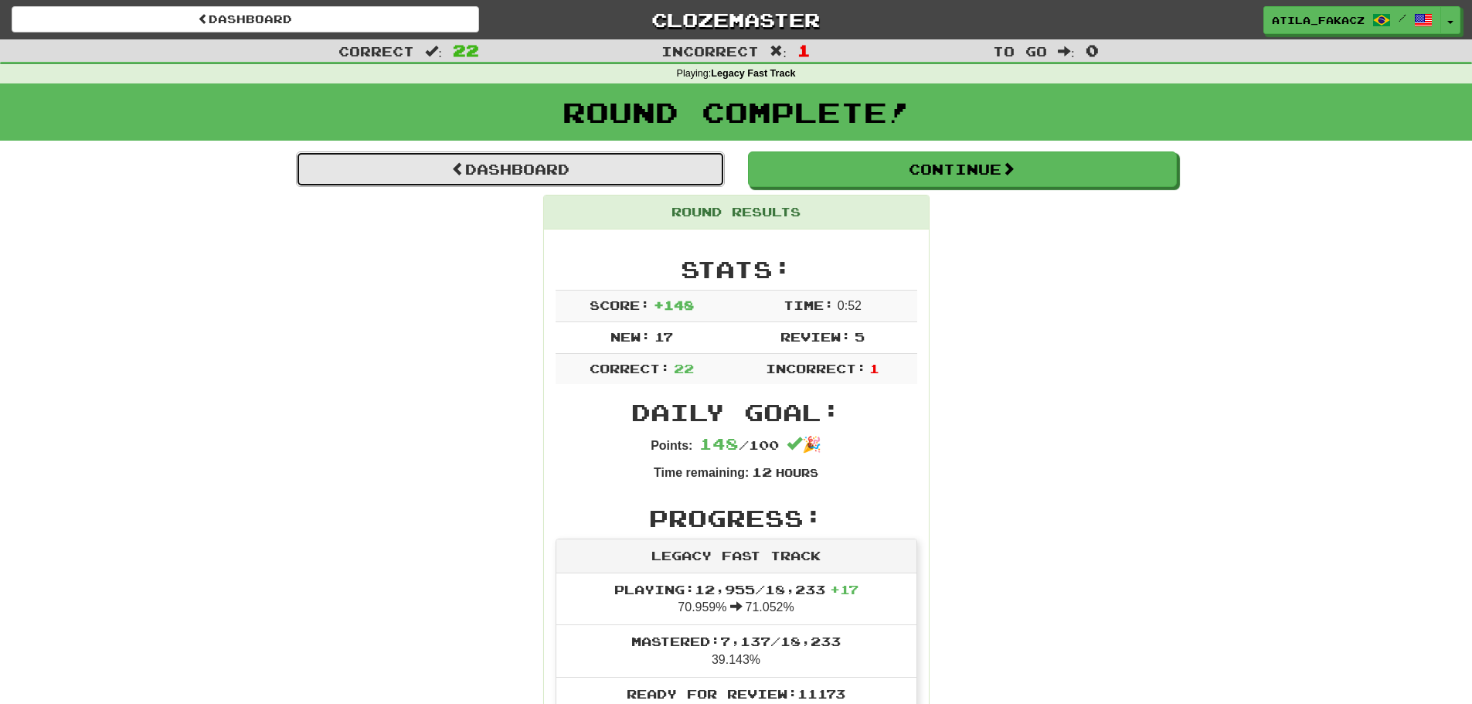
click at [525, 169] on link "Dashboard" at bounding box center [510, 169] width 429 height 36
